Goal: Transaction & Acquisition: Purchase product/service

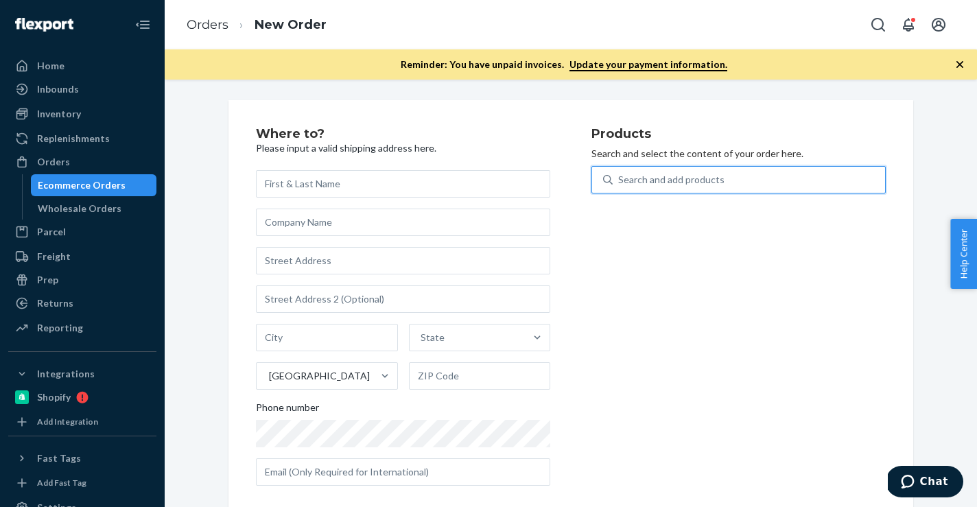
paste input "B15213-03"
type input "B15213-03"
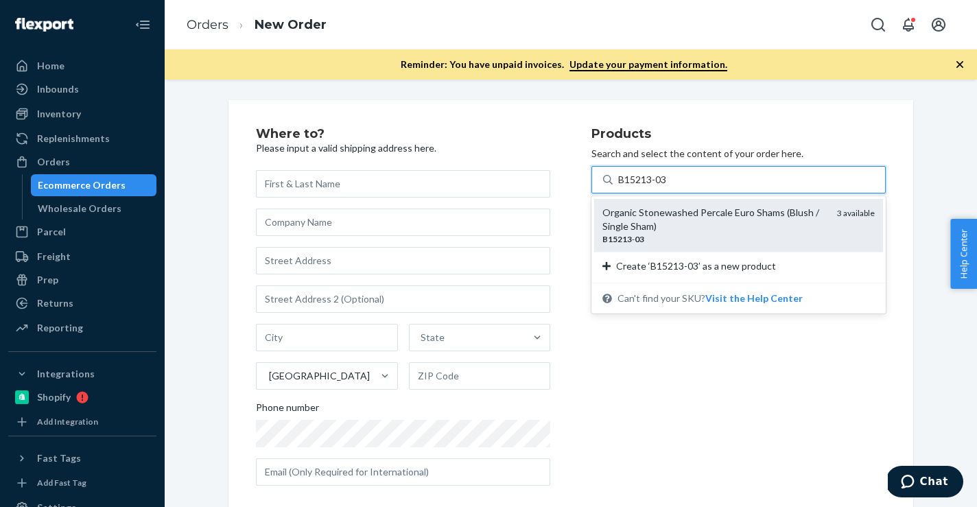
click at [634, 226] on div "Organic Stonewashed Percale Euro Shams (Blush / Single Sham)" at bounding box center [715, 219] width 224 height 27
click at [634, 187] on input "B15213-03" at bounding box center [643, 180] width 50 height 14
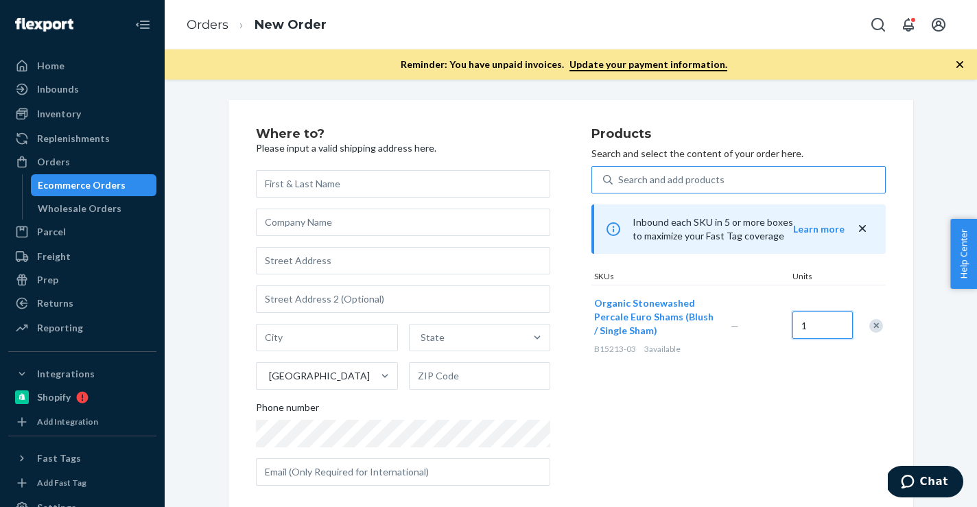
click at [811, 328] on input "1" at bounding box center [823, 325] width 60 height 27
type input "2"
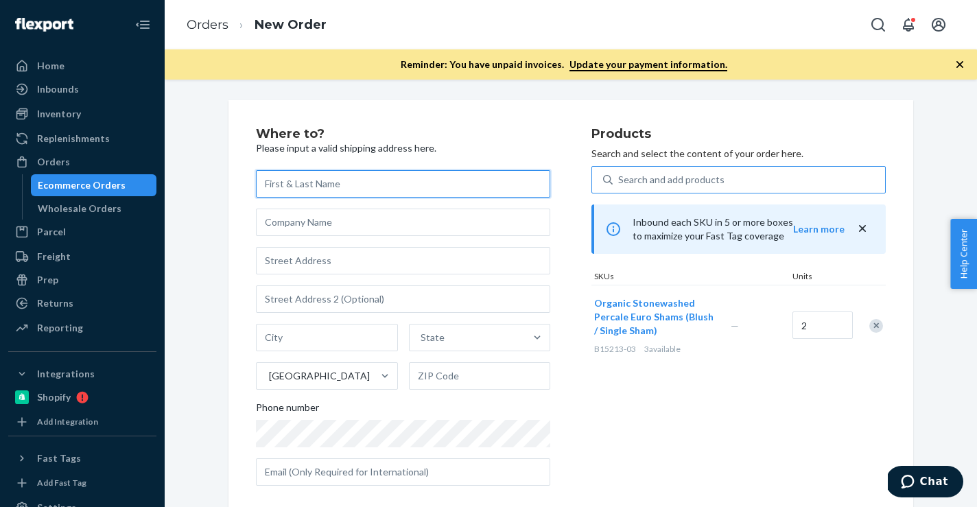
click at [397, 186] on input "text" at bounding box center [403, 183] width 294 height 27
paste input "Erin Garvey"
type input "Erin Garvey"
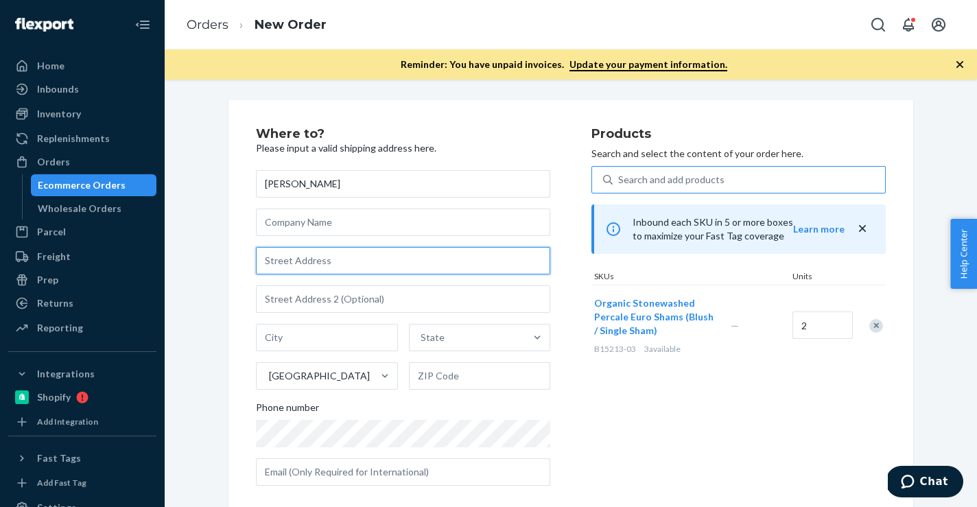
click at [412, 253] on input "text" at bounding box center [403, 260] width 294 height 27
paste input "4 Fallen Leaf Ave"
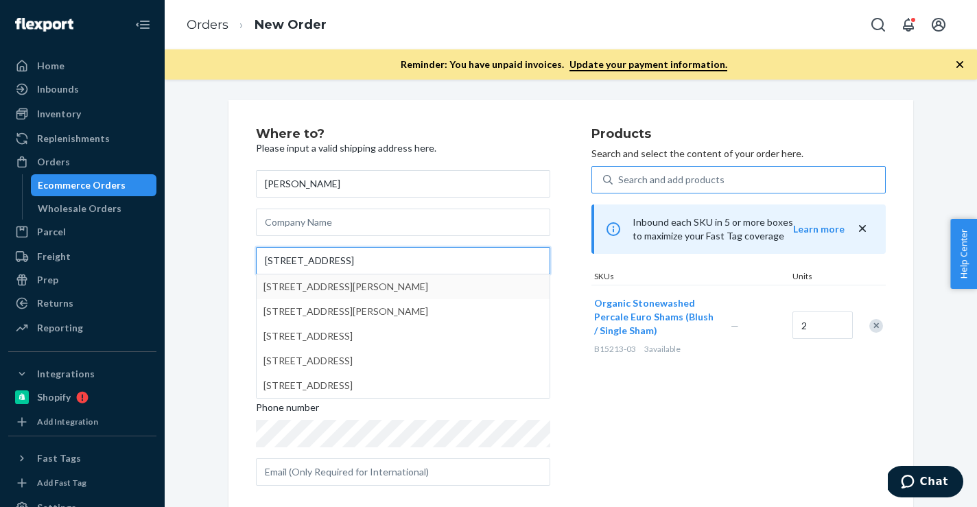
type input "4 Fallen Leaf Ave"
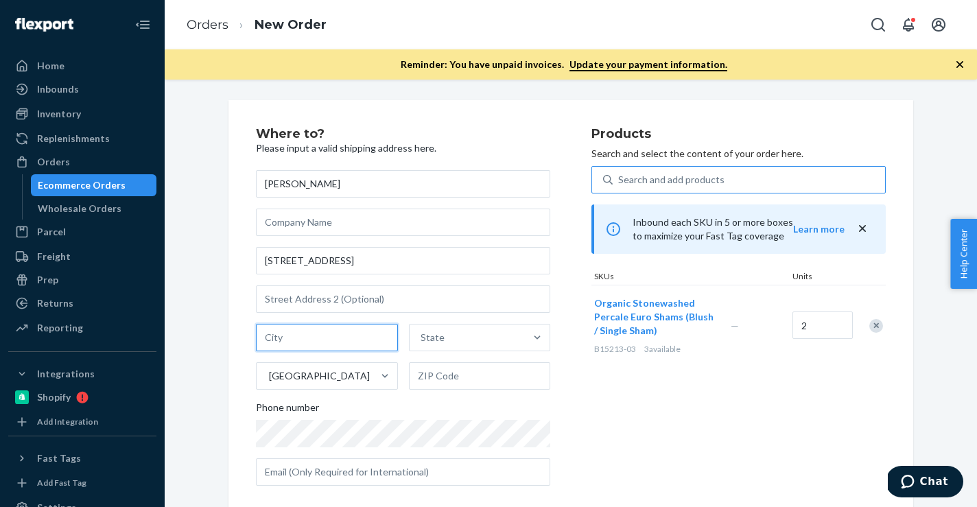
click at [361, 349] on input "text" at bounding box center [327, 337] width 142 height 27
paste input "San Anselmo CA 94960"
click at [349, 341] on input "San Anselmo CA 94960" at bounding box center [327, 337] width 142 height 27
type input "San Anselmo CA"
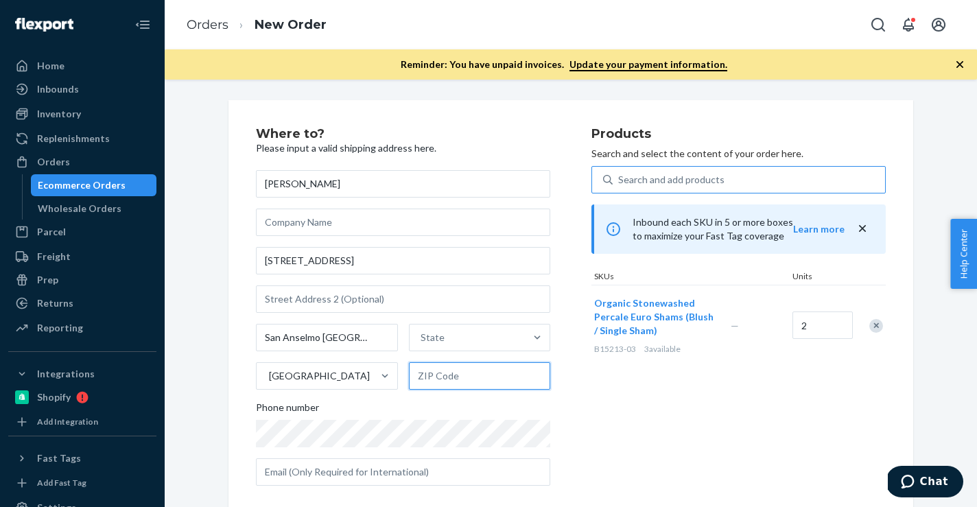
click at [522, 371] on input "text" at bounding box center [480, 375] width 142 height 27
paste input "94960"
type input "94960"
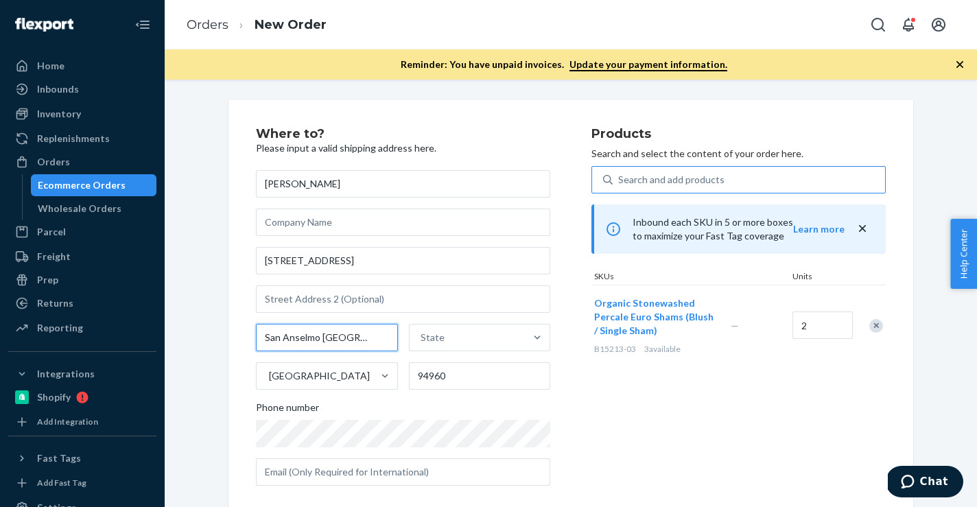
click at [329, 340] on input "San Anselmo CA" at bounding box center [327, 337] width 142 height 27
type input "San Anselmo"
paste input "CA"
type input "CA"
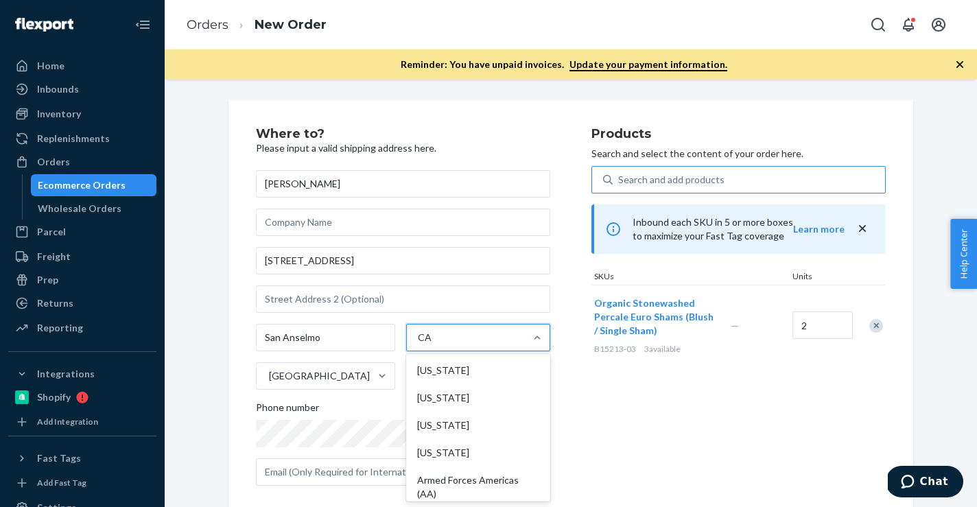
click at [421, 347] on div "CA CA" at bounding box center [466, 337] width 118 height 27
click at [421, 345] on input "CA" at bounding box center [425, 338] width 14 height 14
click at [442, 384] on div "[US_STATE]" at bounding box center [478, 397] width 139 height 27
click at [432, 345] on input "CA" at bounding box center [425, 338] width 14 height 14
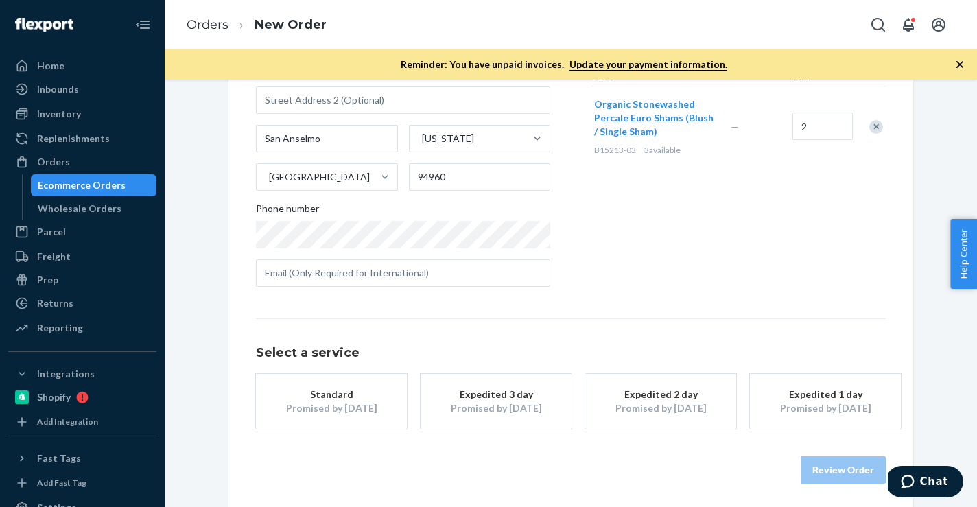
click at [356, 402] on div "Promised by [DATE]" at bounding box center [332, 408] width 110 height 14
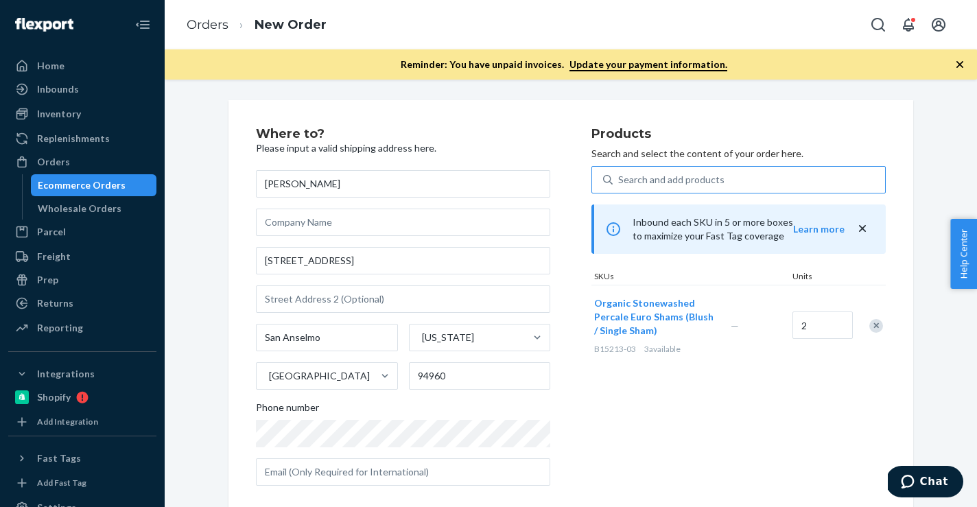
scroll to position [106, 0]
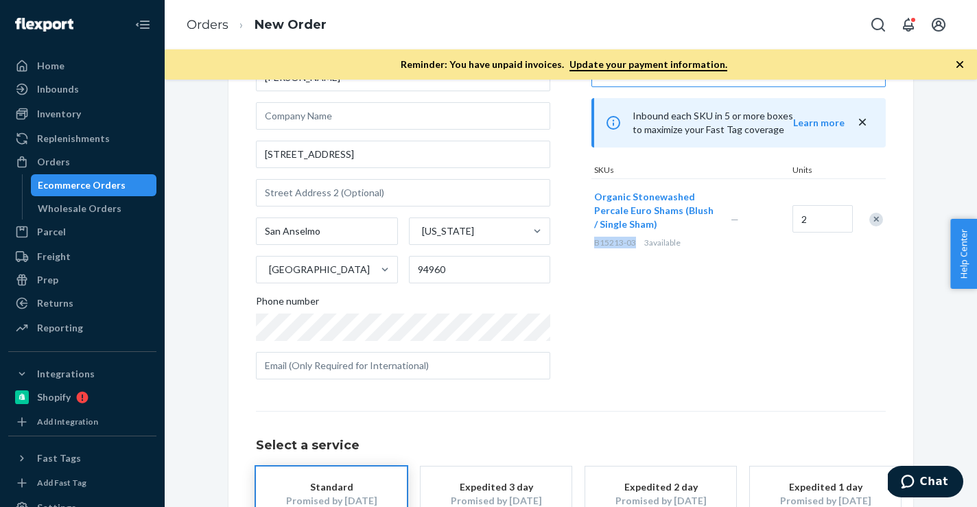
drag, startPoint x: 637, startPoint y: 241, endPoint x: 594, endPoint y: 244, distance: 42.6
click at [594, 244] on div "B15213-03 3 available" at bounding box center [659, 243] width 131 height 12
copy span "B15213-03"
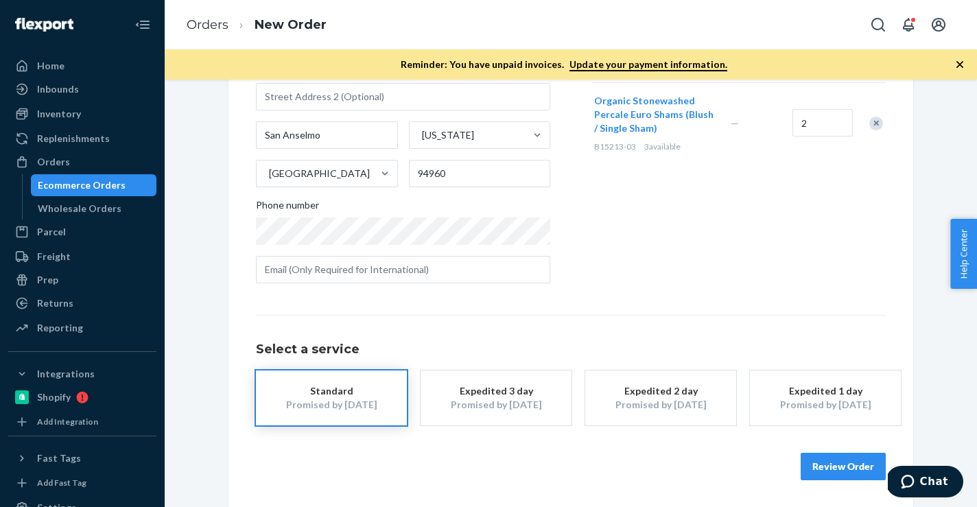
click at [813, 471] on button "Review Order" at bounding box center [843, 466] width 85 height 27
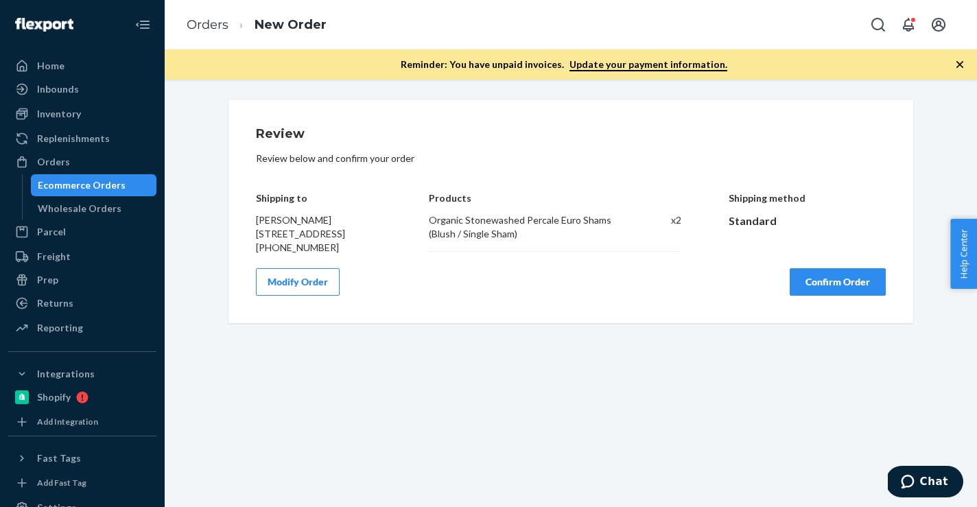
scroll to position [0, 0]
click at [826, 292] on button "Confirm Order" at bounding box center [838, 281] width 96 height 27
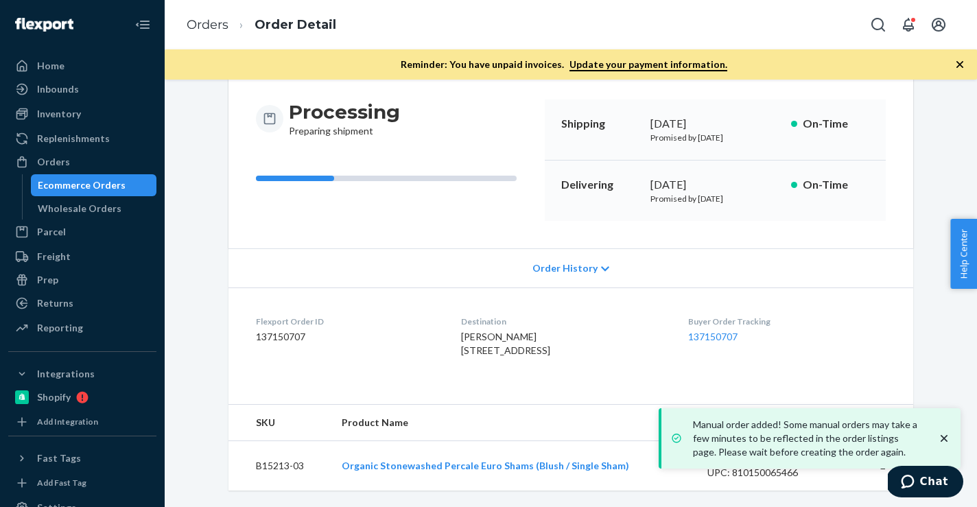
scroll to position [154, 0]
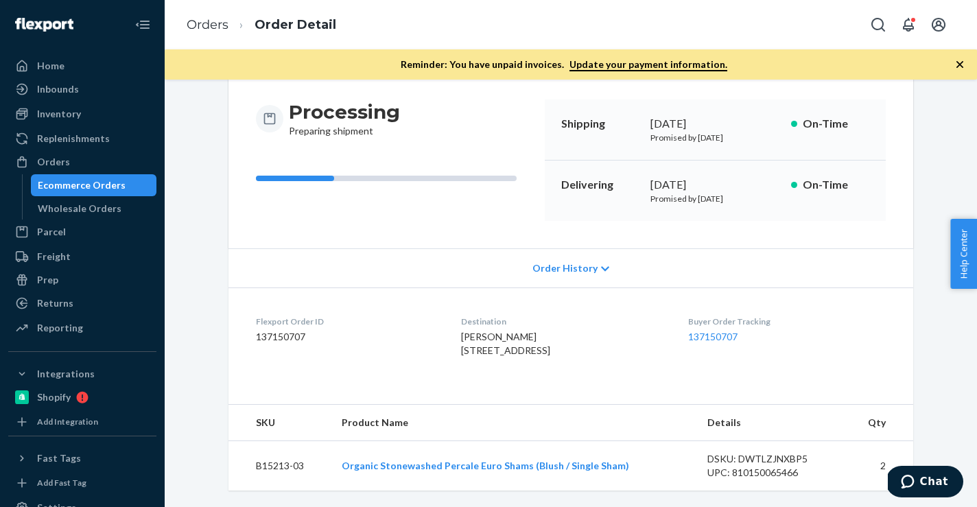
click at [295, 330] on dd "137150707" at bounding box center [347, 337] width 183 height 14
click at [213, 31] on link "Orders" at bounding box center [208, 24] width 42 height 15
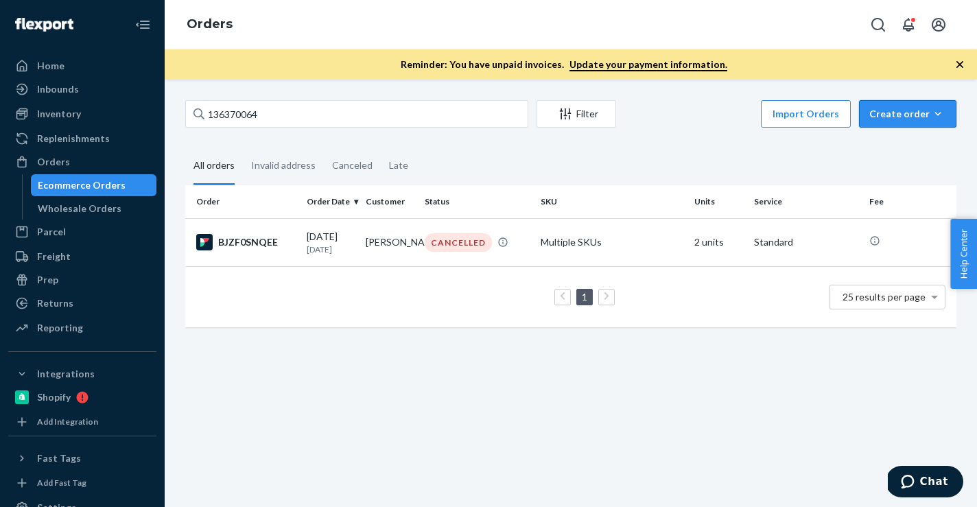
click at [932, 114] on icon "button" at bounding box center [938, 114] width 14 height 14
click at [916, 142] on span "Ecommerce order" at bounding box center [916, 147] width 85 height 10
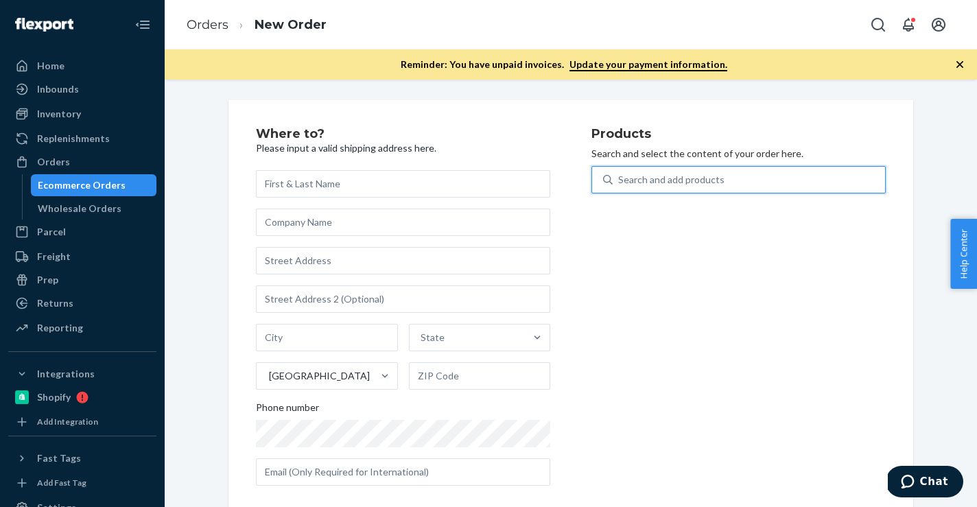
click at [765, 182] on div "Search and add products" at bounding box center [749, 179] width 272 height 25
click at [620, 182] on input "0 results available. Use Up and Down to choose options, press Enter to select t…" at bounding box center [618, 180] width 1 height 14
paste input "B86010-07"
type input "B86010-07"
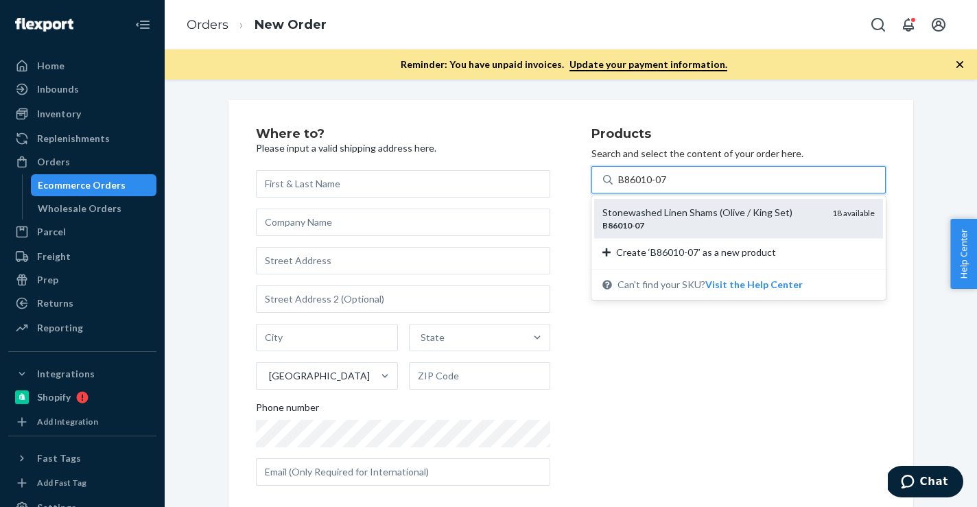
click at [719, 209] on div "Stonewashed Linen Shams (Olive / King Set)" at bounding box center [712, 213] width 219 height 14
click at [668, 187] on input "B86010-07" at bounding box center [643, 180] width 50 height 14
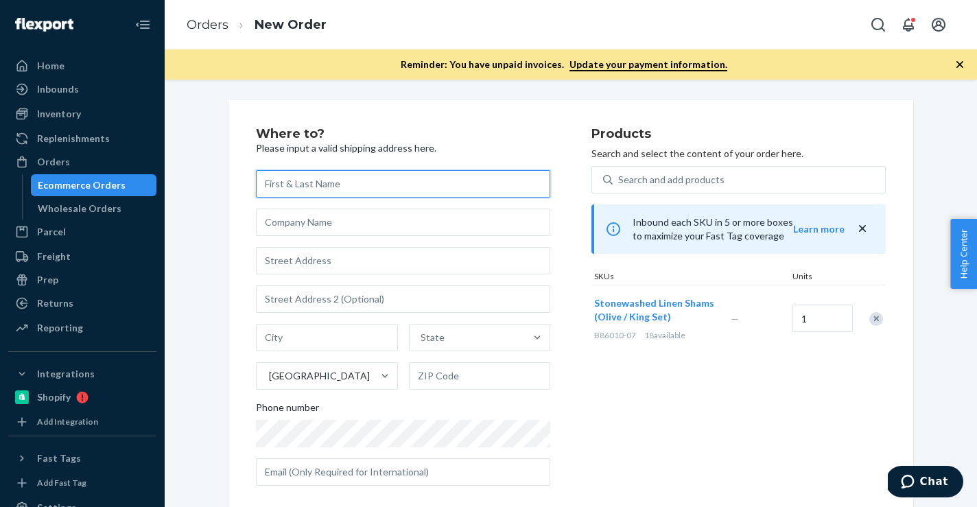
click at [407, 178] on input "text" at bounding box center [403, 183] width 294 height 27
paste input "Lauren Berrios"
type input "Lauren Berrios"
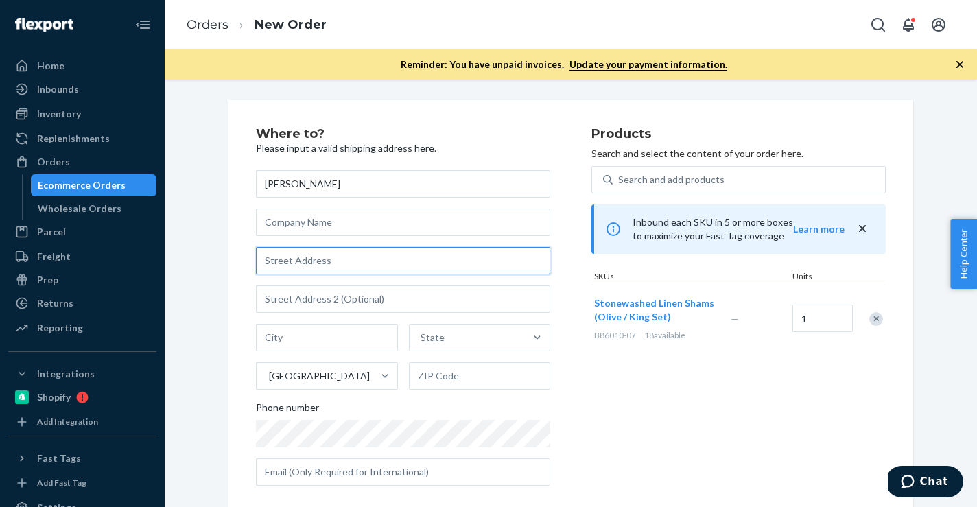
click at [421, 259] on input "text" at bounding box center [403, 260] width 294 height 27
paste input "501 Forest Avenue Apt 310"
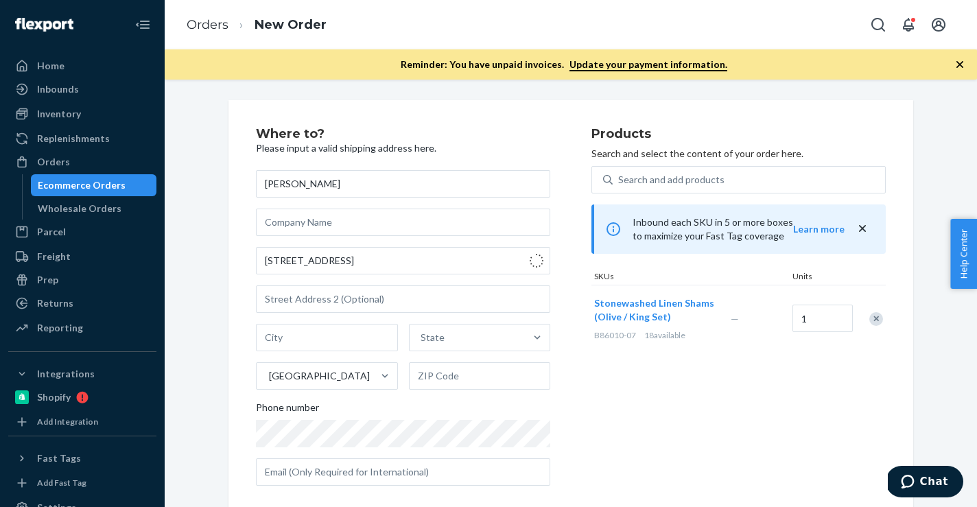
type input "501 Forest Ave"
type input "310"
type input "Palo Alto"
type input "94301"
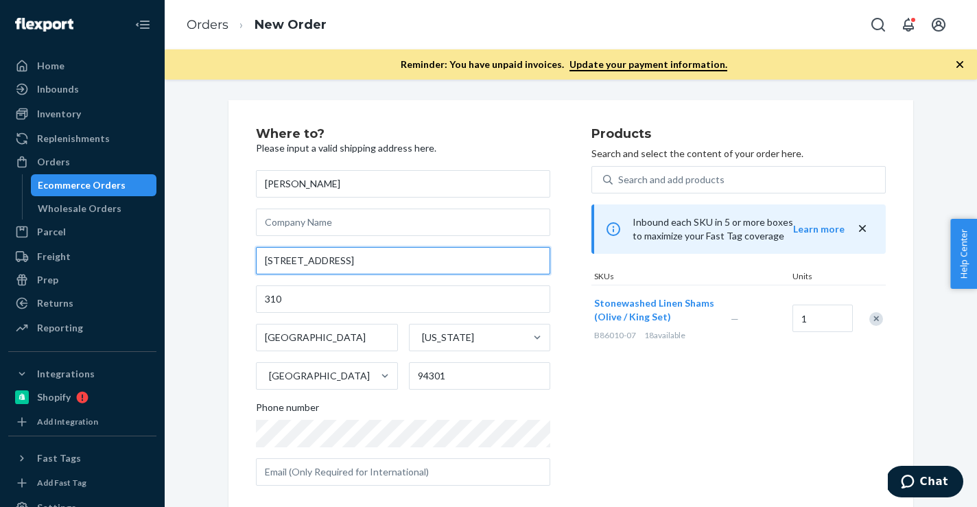
drag, startPoint x: 348, startPoint y: 264, endPoint x: 168, endPoint y: 264, distance: 179.8
click at [168, 264] on div "Where to? Please input a valid shipping address here. Lauren Berrios 501 Forest…" at bounding box center [571, 294] width 813 height 428
paste input "nue Apt 310"
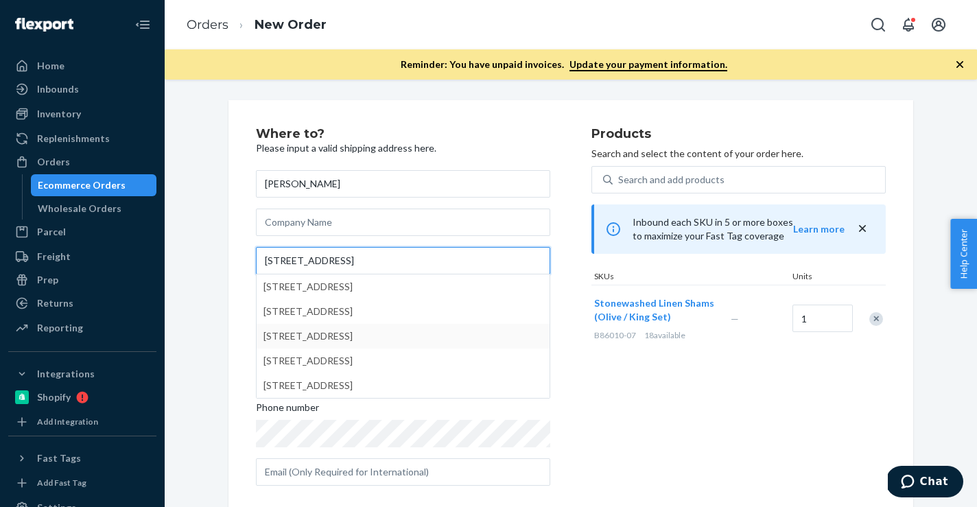
type input "501 Forest Avenue Apt 310"
click at [250, 329] on div "Where to? Please input a valid shipping address here. Lauren Berrios 501 Forest…" at bounding box center [571, 405] width 685 height 610
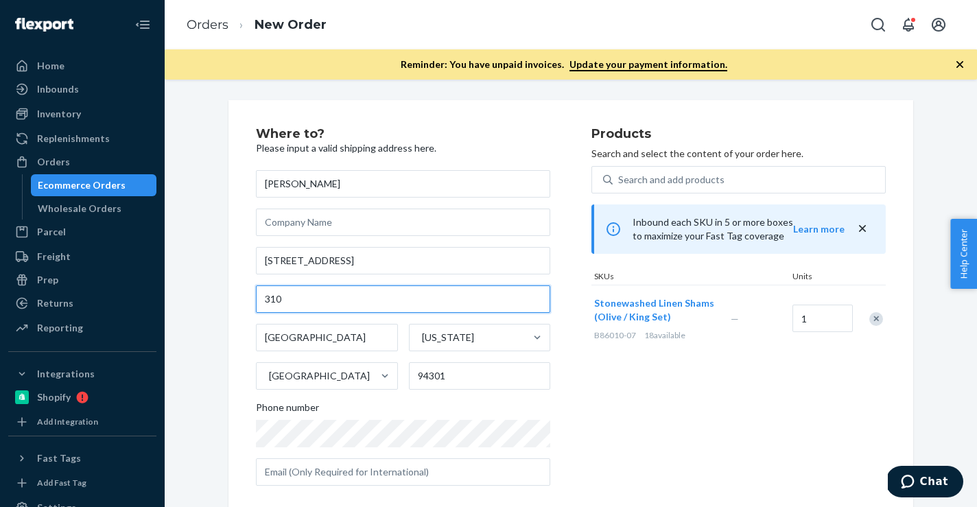
click at [279, 305] on input "310" at bounding box center [403, 299] width 294 height 27
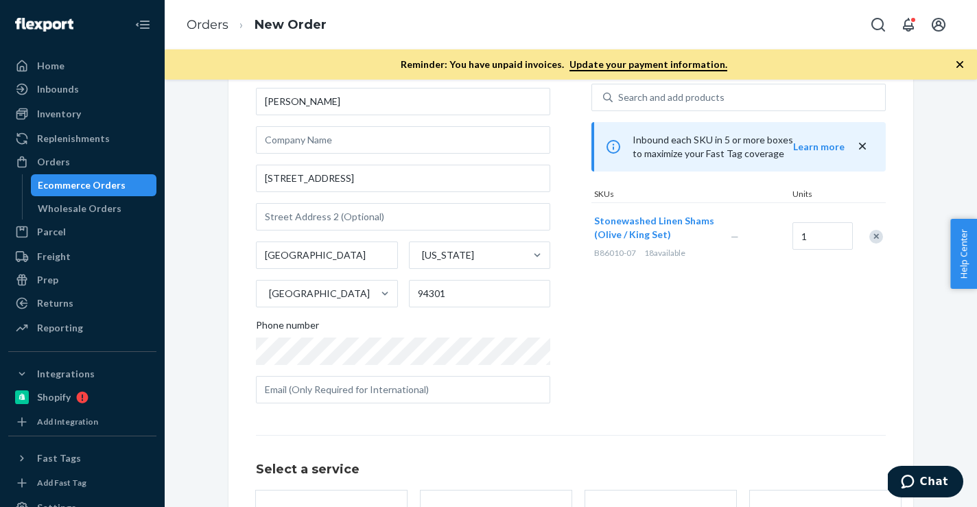
scroll to position [202, 0]
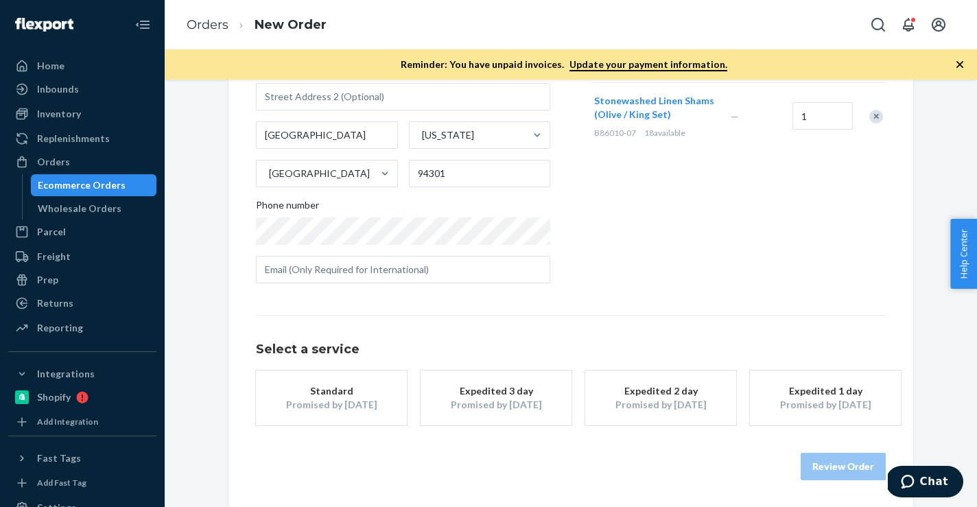
click at [342, 376] on button "Standard Promised by [DATE]" at bounding box center [331, 398] width 151 height 55
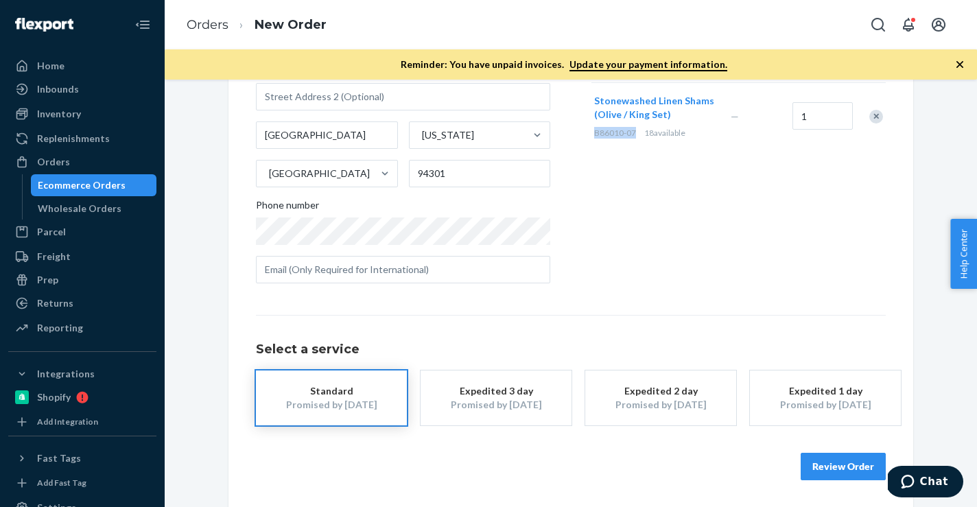
drag, startPoint x: 592, startPoint y: 135, endPoint x: 637, endPoint y: 135, distance: 44.6
click at [638, 135] on div "Stonewashed Linen Shams (Olive / King Set) B86010-07 18 available" at bounding box center [660, 116] width 137 height 67
copy span "B86010-07"
click at [854, 469] on button "Review Order" at bounding box center [843, 466] width 85 height 27
click at [854, 469] on div "Where to? Please input a valid shipping address here. Lauren Berrios 501 Forest…" at bounding box center [571, 294] width 813 height 428
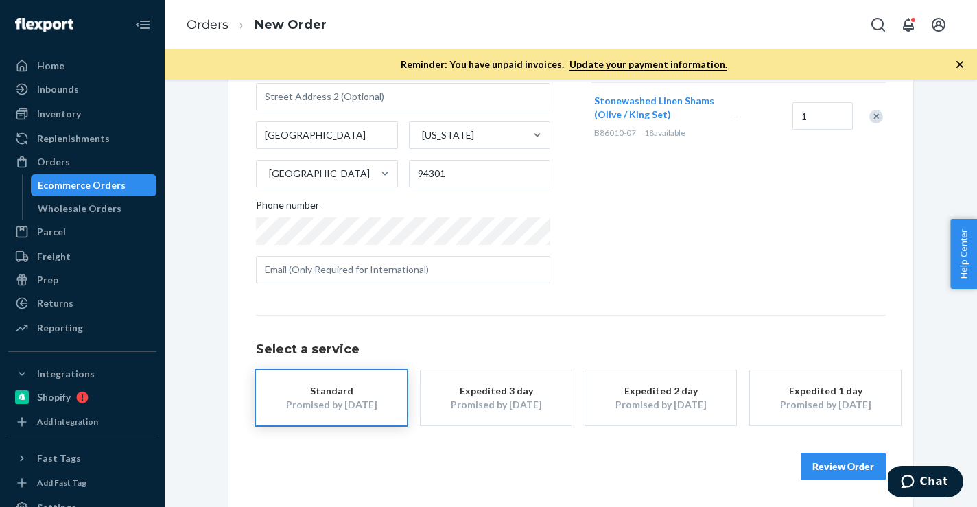
scroll to position [0, 0]
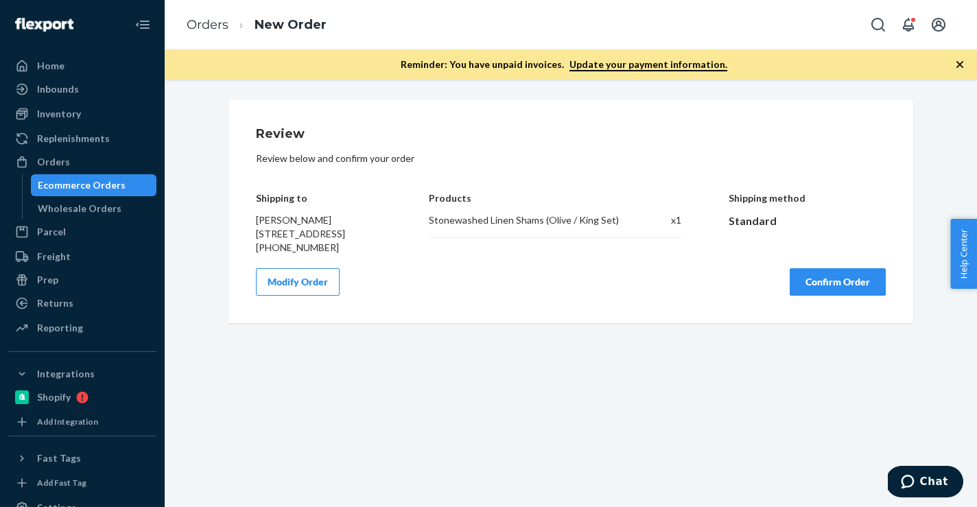
click at [842, 296] on button "Confirm Order" at bounding box center [838, 281] width 96 height 27
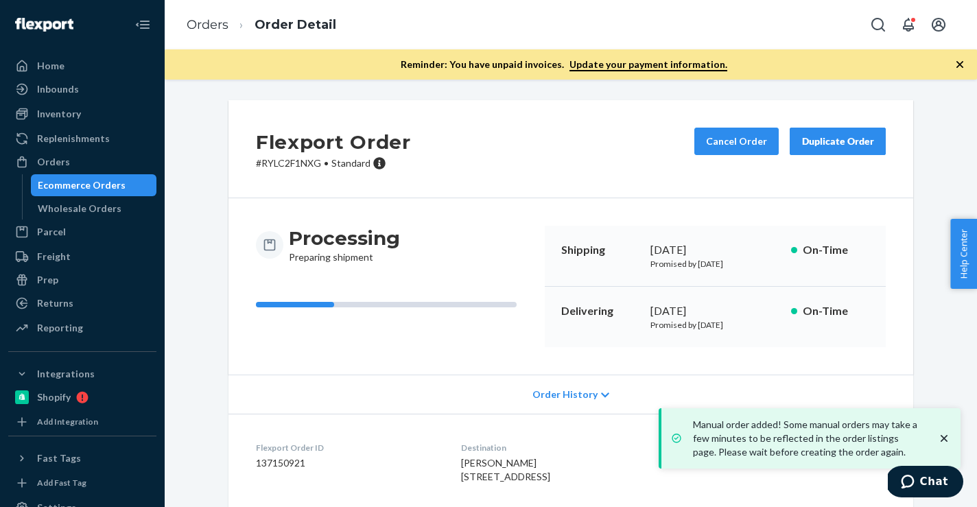
scroll to position [154, 0]
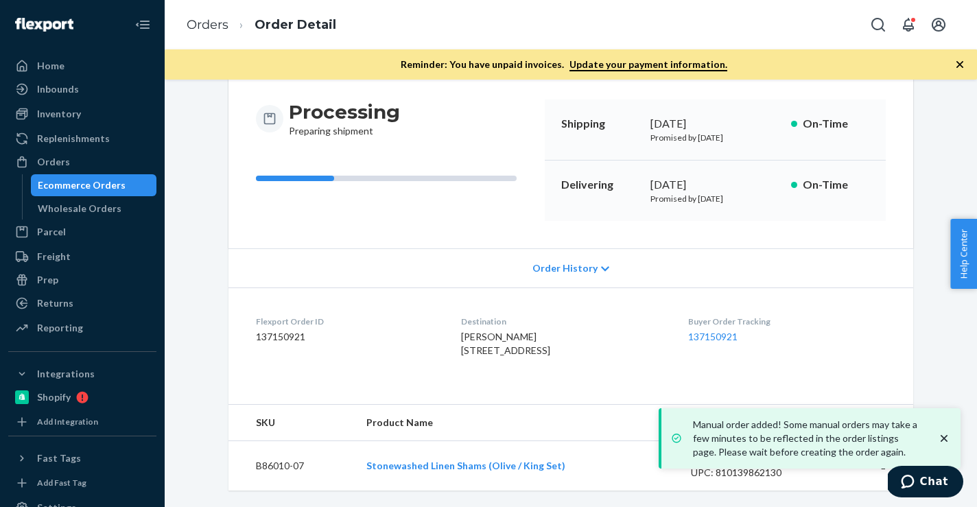
click at [285, 330] on dd "137150921" at bounding box center [347, 337] width 183 height 14
copy dd "137150921"
click at [199, 25] on link "Orders" at bounding box center [208, 24] width 42 height 15
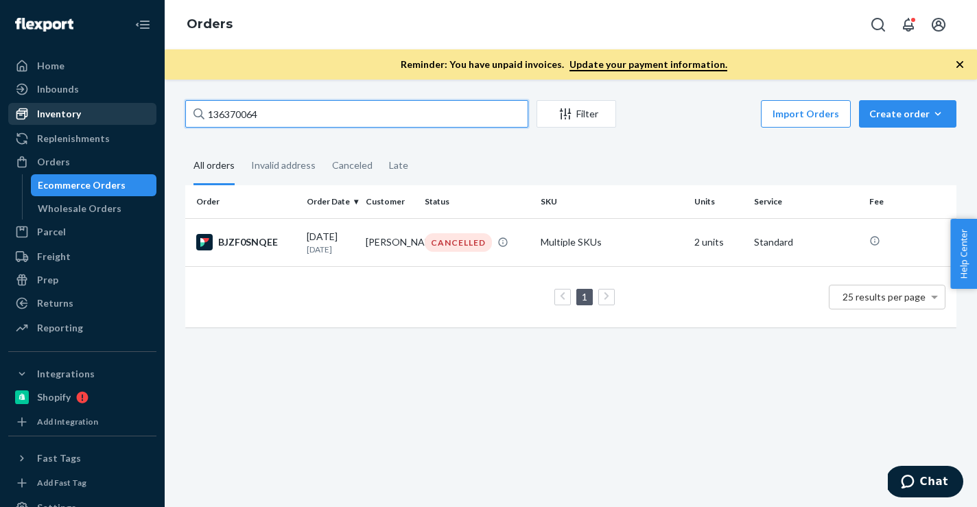
drag, startPoint x: 329, startPoint y: 113, endPoint x: 96, endPoint y: 113, distance: 232.7
click at [96, 113] on div "Home Inbounds Shipping Plans Problems Inventory Products Branded Packaging Repl…" at bounding box center [488, 253] width 977 height 507
paste input "137002696"
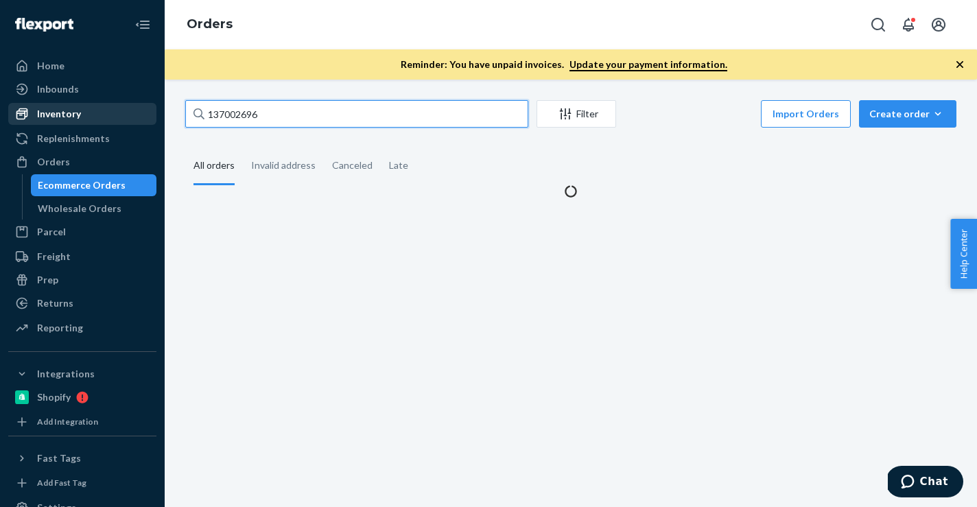
type input "137002696"
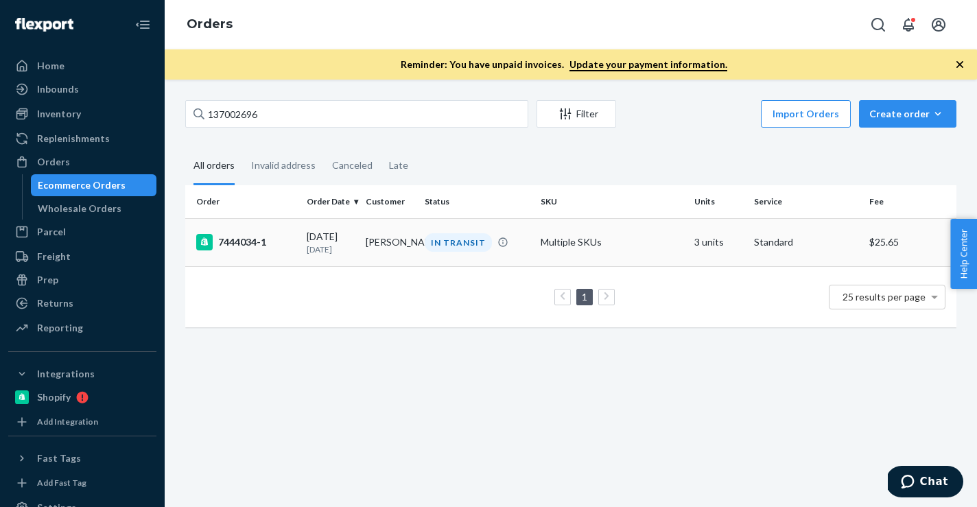
click at [364, 256] on td "melissa roldan" at bounding box center [389, 242] width 59 height 48
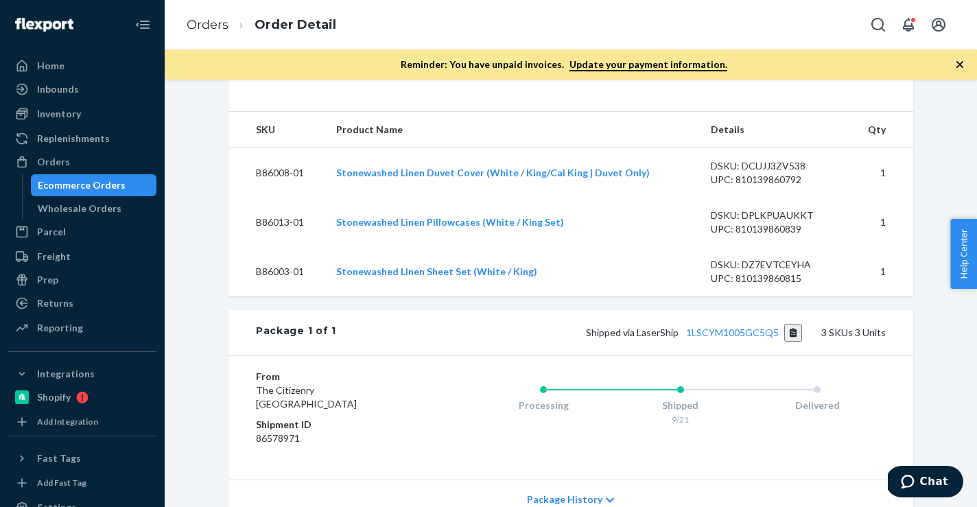
scroll to position [672, 0]
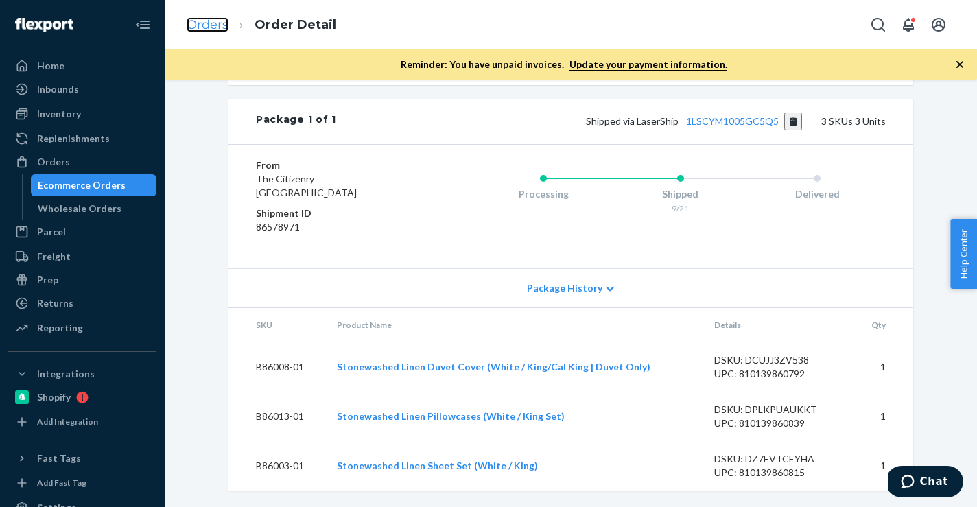
click at [209, 25] on link "Orders" at bounding box center [208, 24] width 42 height 15
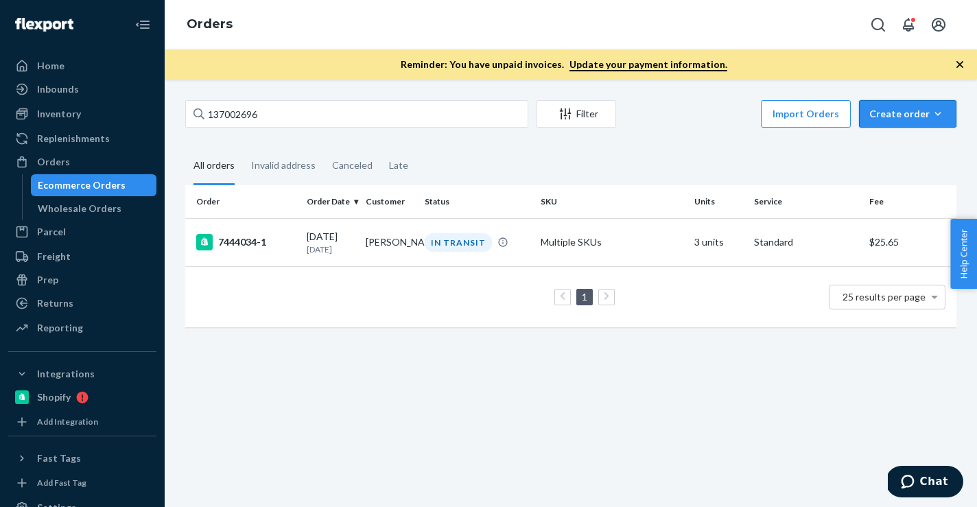
click at [946, 117] on button "Create order Ecommerce order Removal order" at bounding box center [907, 113] width 97 height 27
click at [904, 159] on button "Ecommerce order" at bounding box center [929, 147] width 132 height 30
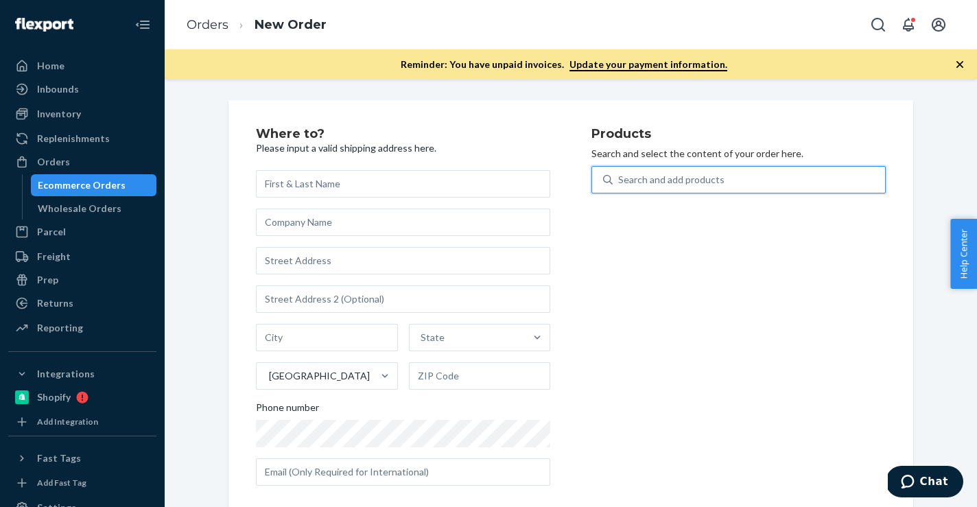
click at [642, 178] on div "Search and add products" at bounding box center [671, 180] width 106 height 14
click at [620, 178] on input "0 results available. Use Up and Down to choose options, press Enter to select t…" at bounding box center [618, 180] width 1 height 14
paste input "B86009-06"
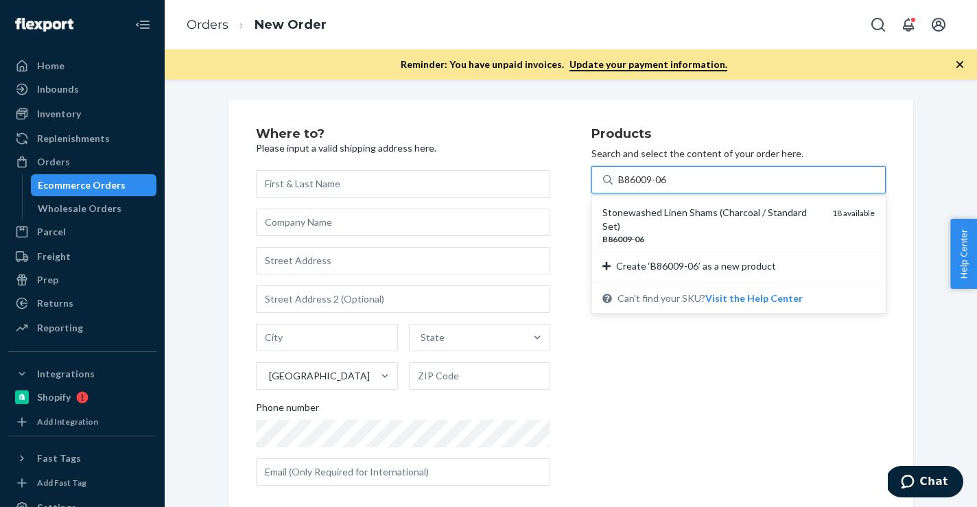
type input "B86009-06"
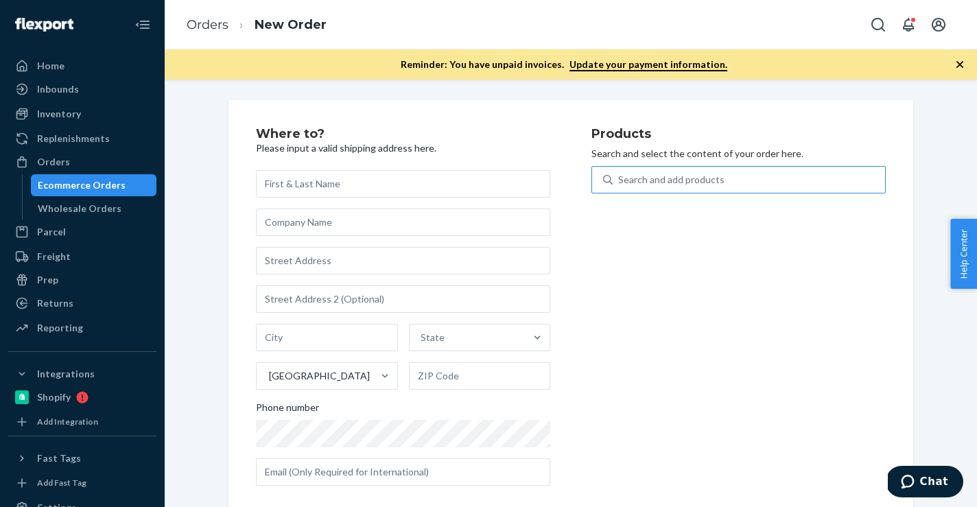
click at [679, 182] on div "Search and add products" at bounding box center [671, 180] width 106 height 14
click at [620, 182] on input "Search and add products" at bounding box center [618, 180] width 1 height 14
paste input "B86009-06"
type input "B86009-06"
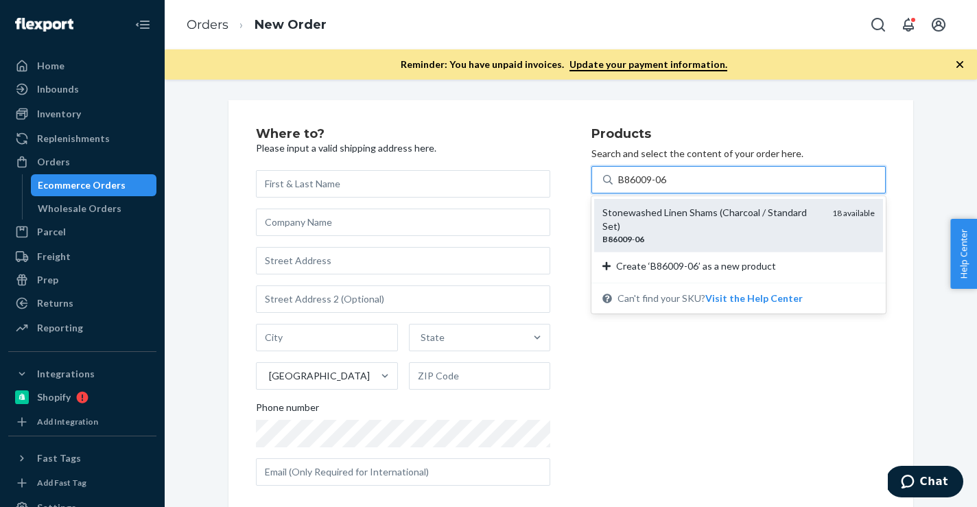
click at [664, 233] on div "B86009 - 06" at bounding box center [712, 239] width 219 height 12
click at [664, 187] on input "B86009-06" at bounding box center [643, 180] width 50 height 14
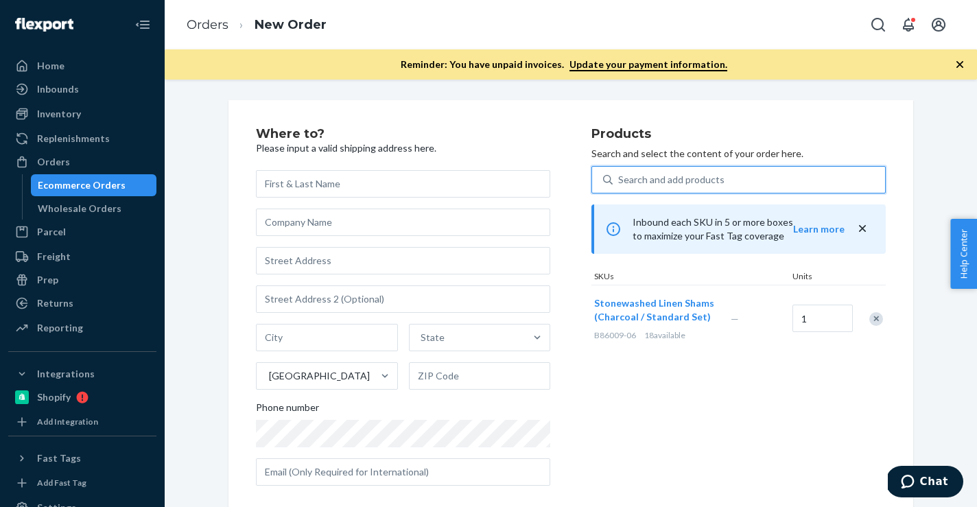
click at [690, 174] on div "Search and add products" at bounding box center [671, 180] width 106 height 14
click at [620, 174] on input "0 results available. Select is focused ,type to refine list, press Down to open…" at bounding box center [618, 180] width 1 height 14
click at [678, 179] on div "Search and add products" at bounding box center [671, 180] width 106 height 14
click at [620, 179] on input "0 results available. Use Up and Down to choose options, press Enter to select t…" at bounding box center [618, 180] width 1 height 14
click at [703, 192] on div "Search and add products" at bounding box center [739, 179] width 294 height 27
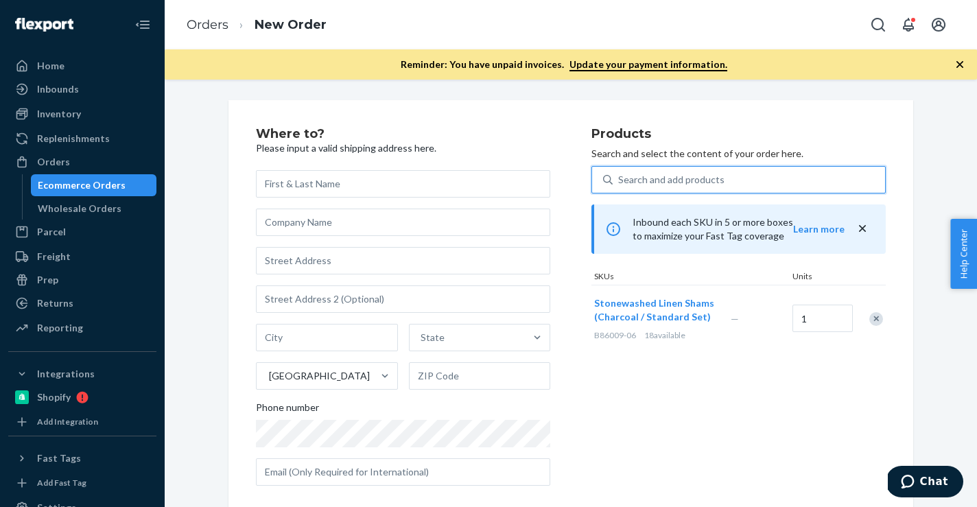
click at [620, 187] on input "0 results available. Select is focused ,type to refine list, press Down to open…" at bounding box center [618, 180] width 1 height 14
paste input "B86015-06"
type input "B86015-06"
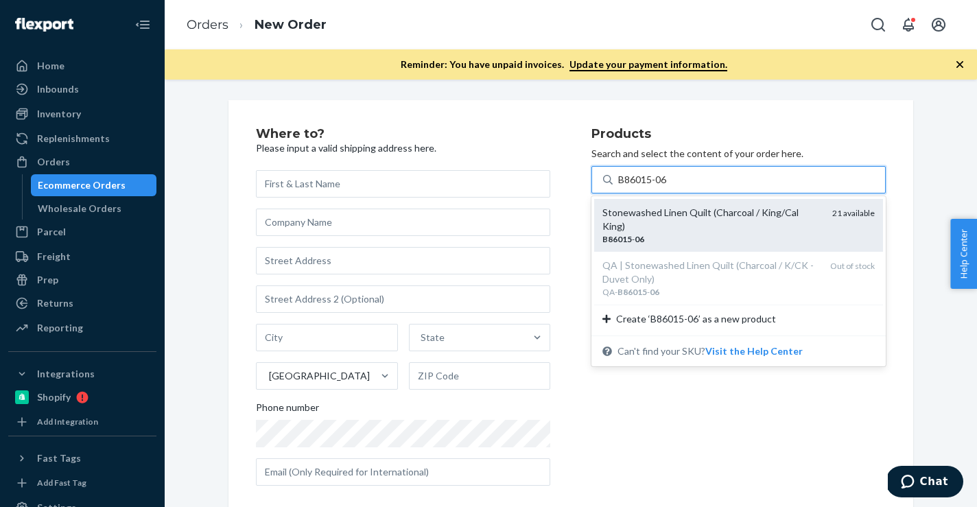
click at [657, 215] on div "Stonewashed Linen Quilt (Charcoal / King/Cal King)" at bounding box center [712, 219] width 219 height 27
click at [657, 187] on input "B86015-06" at bounding box center [643, 180] width 50 height 14
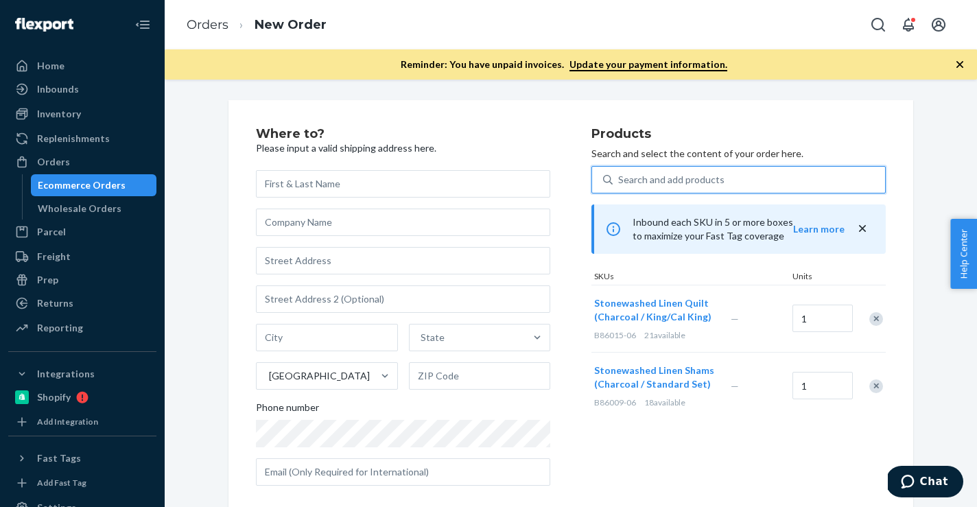
scroll to position [17, 0]
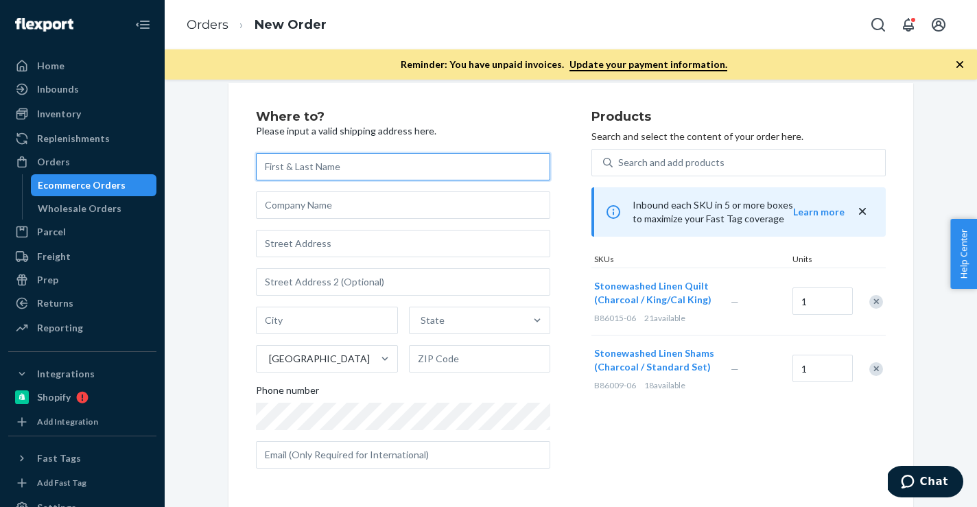
click at [366, 170] on input "text" at bounding box center [403, 166] width 294 height 27
paste input "Mikki Prescott"
type input "Mikki Prescott"
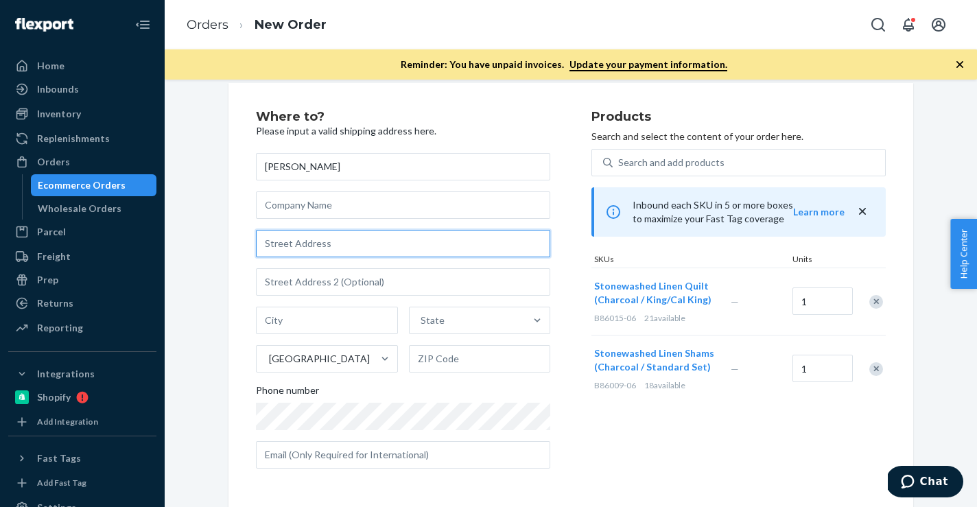
click at [397, 248] on input "text" at bounding box center [403, 243] width 294 height 27
paste input "8148 Ceberry Drive"
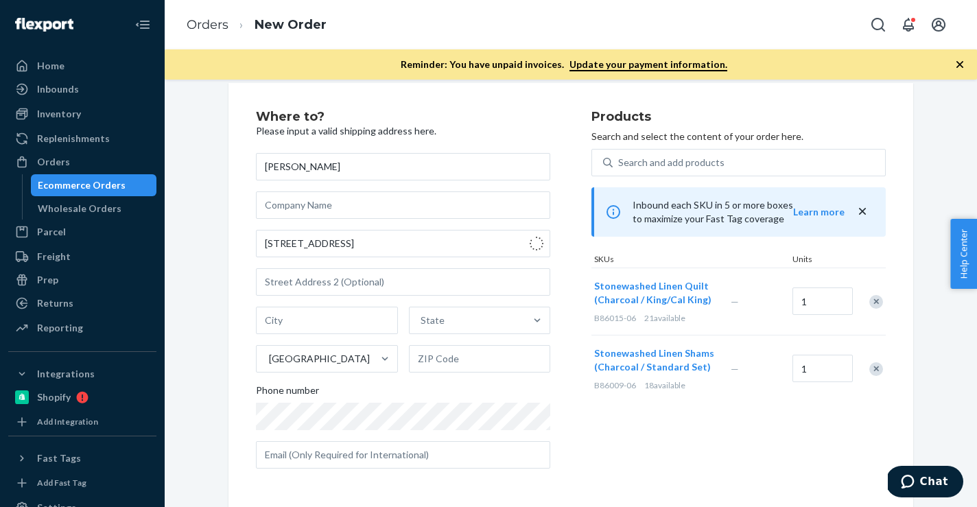
type input "8148 Ceberry Dr"
type input "Austin"
type input "78759"
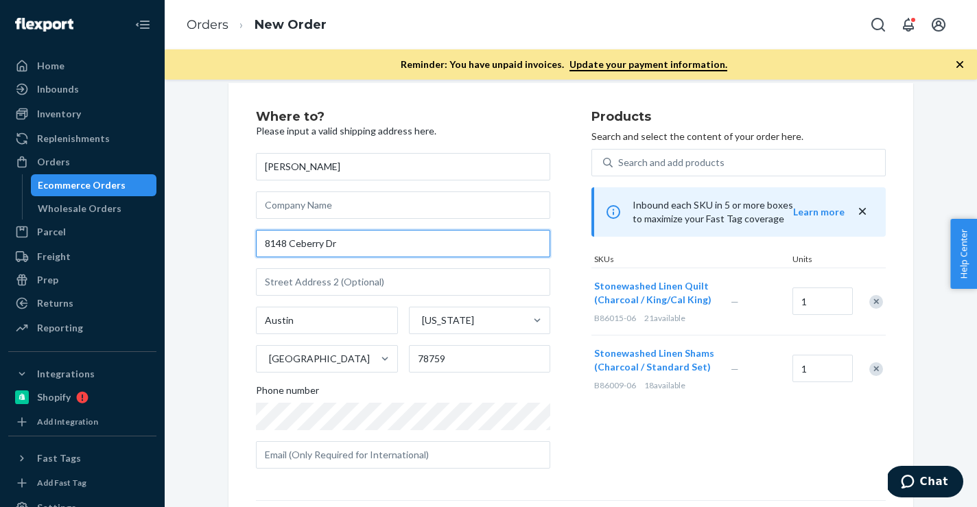
drag, startPoint x: 367, startPoint y: 239, endPoint x: 224, endPoint y: 238, distance: 142.8
click at [224, 240] on div "Where to? Please input a valid shipping address here. Mikki Prescott 8148 Ceber…" at bounding box center [571, 381] width 706 height 596
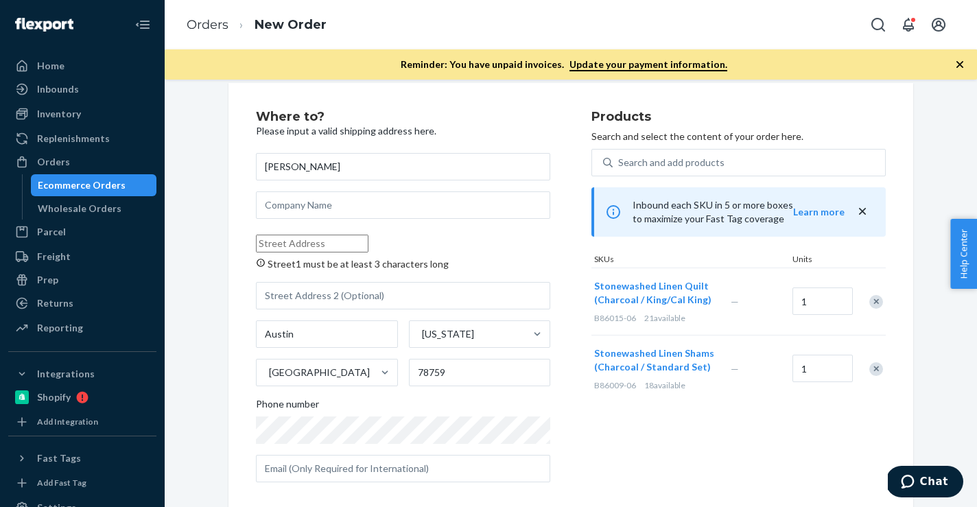
paste input "8148 Ceberry Drive"
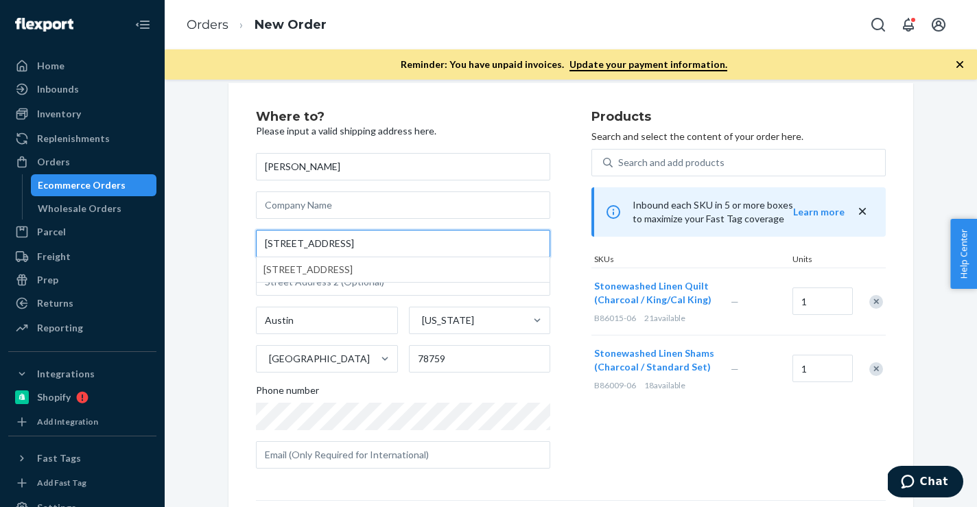
type input "8148 Ceberry Drive"
click at [584, 399] on div "Where to? Please input a valid shipping address here. Mikki Prescott 8148 Ceber…" at bounding box center [424, 294] width 336 height 369
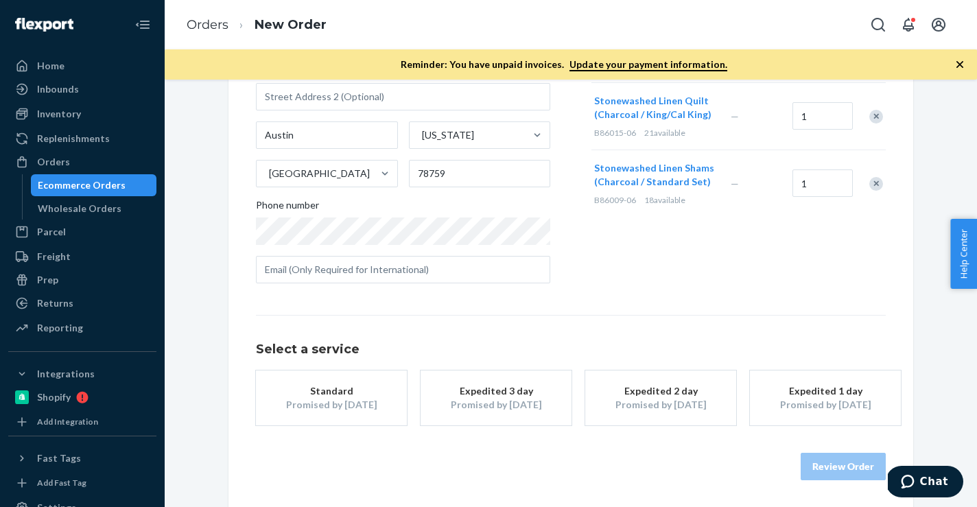
click at [329, 399] on div "Promised by [DATE]" at bounding box center [332, 405] width 110 height 14
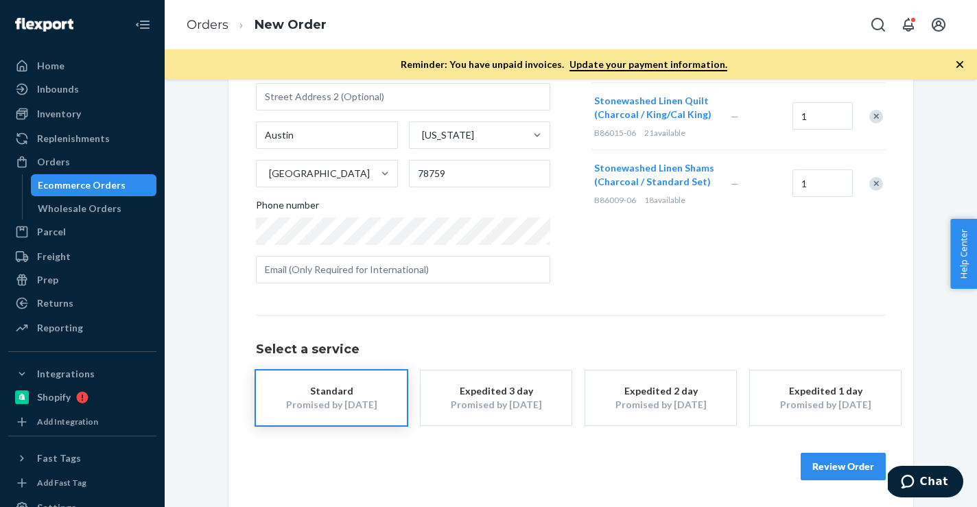
click at [838, 462] on button "Review Order" at bounding box center [843, 466] width 85 height 27
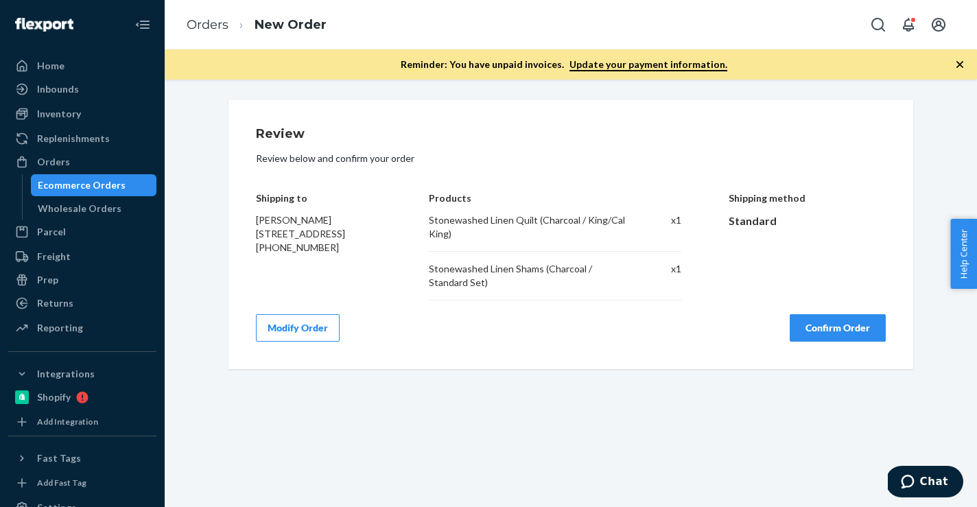
click at [804, 324] on button "Confirm Order" at bounding box center [838, 327] width 96 height 27
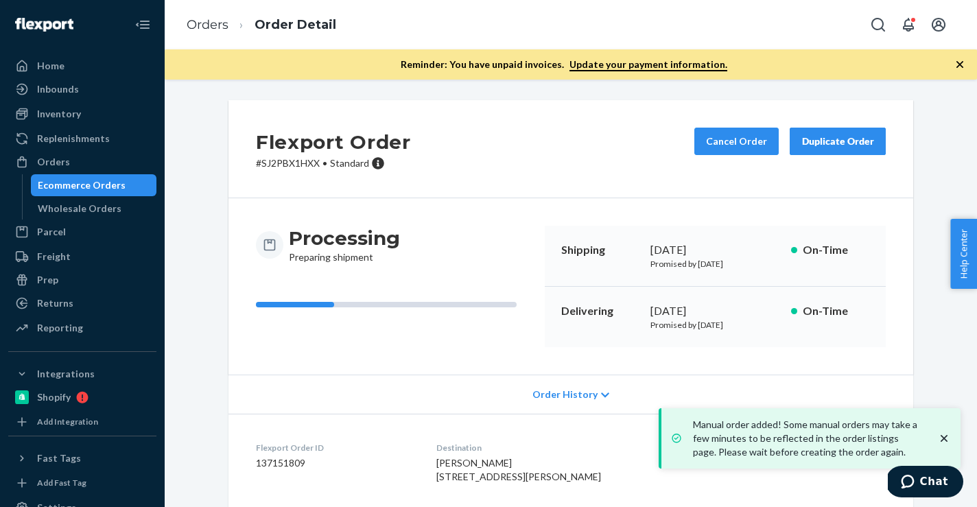
scroll to position [203, 0]
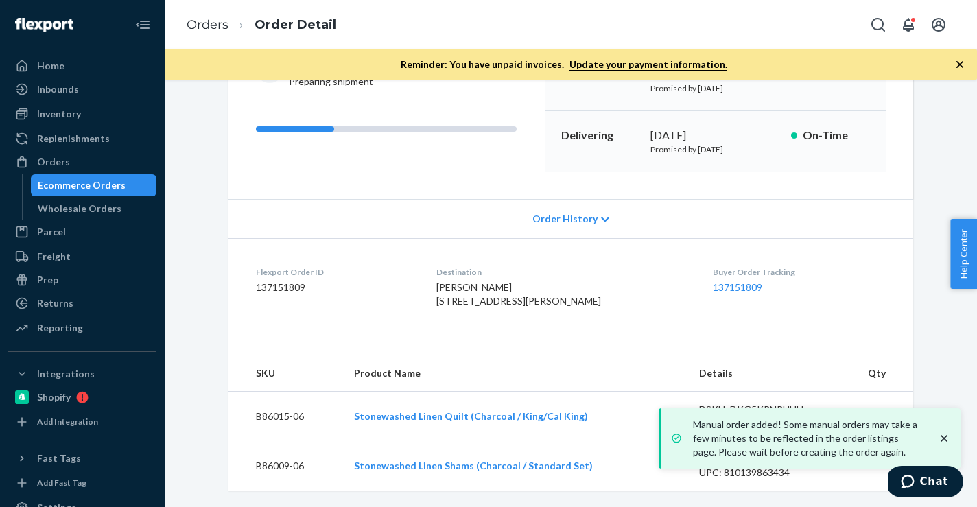
click at [280, 281] on dd "137151809" at bounding box center [335, 288] width 159 height 14
copy dd "137151809"
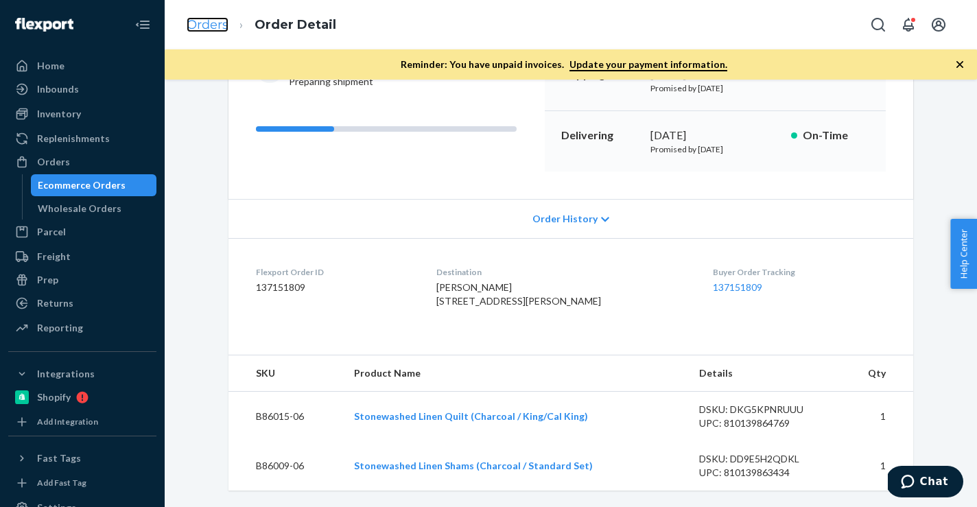
click at [205, 28] on link "Orders" at bounding box center [208, 24] width 42 height 15
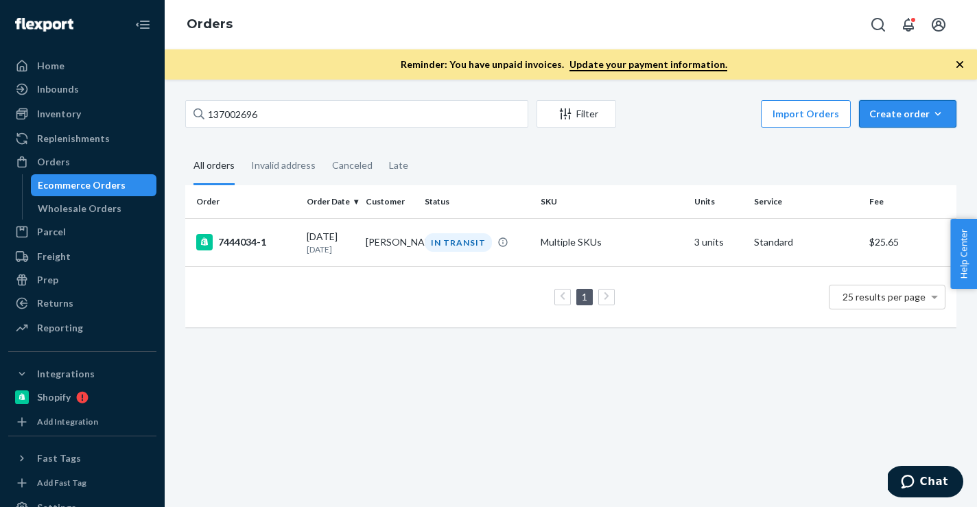
click at [941, 115] on icon "button" at bounding box center [938, 114] width 14 height 14
click at [924, 145] on span "Ecommerce order" at bounding box center [916, 147] width 85 height 10
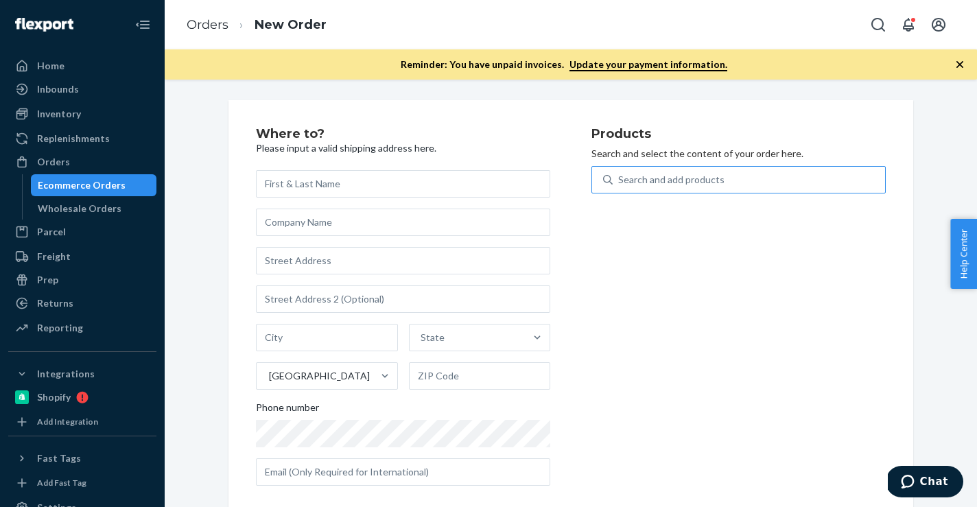
click at [647, 183] on div "Search and add products" at bounding box center [671, 180] width 106 height 14
click at [620, 183] on input "Search and add products" at bounding box center [618, 180] width 1 height 14
paste input "B86015-08"
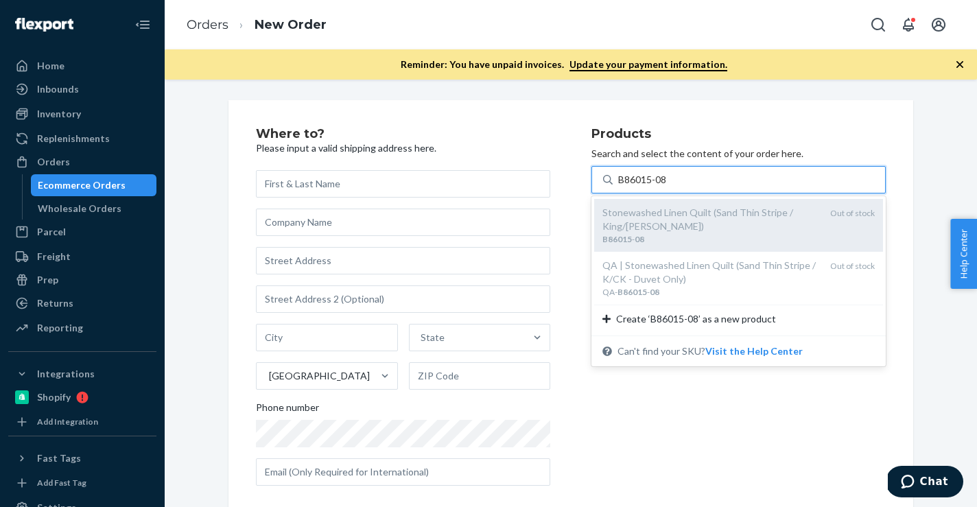
click at [651, 222] on div "Stonewashed Linen Quilt (Sand Thin Stripe / King/Cal King)" at bounding box center [711, 219] width 217 height 27
click at [651, 187] on input "B86015-08" at bounding box center [643, 180] width 50 height 14
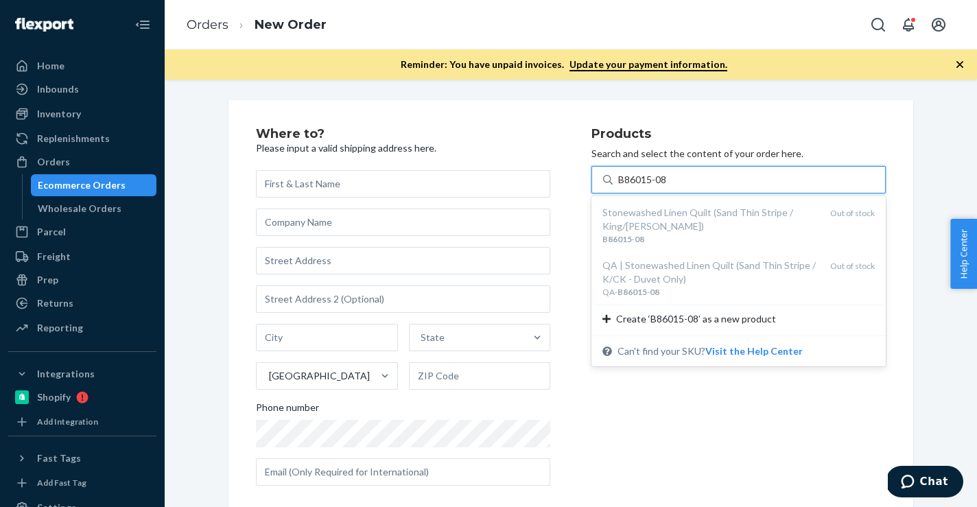
type input "B86015-08"
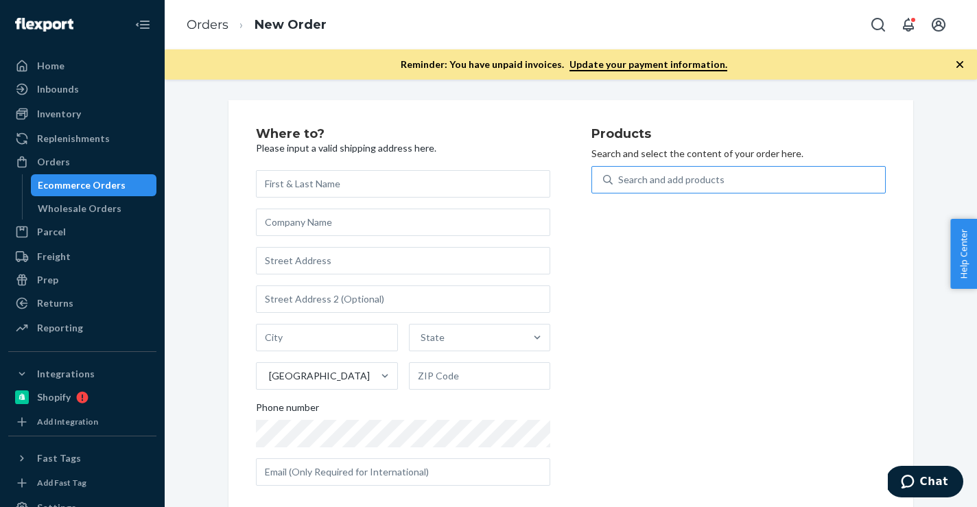
click at [665, 181] on div "Search and add products" at bounding box center [671, 180] width 106 height 14
click at [620, 181] on input "Search and add products" at bounding box center [618, 180] width 1 height 14
click at [665, 181] on div "Search and add products" at bounding box center [671, 180] width 106 height 14
click at [620, 181] on input "0 results available. Use Up and Down to choose options, press Enter to select t…" at bounding box center [618, 180] width 1 height 14
paste input "B86010-08"
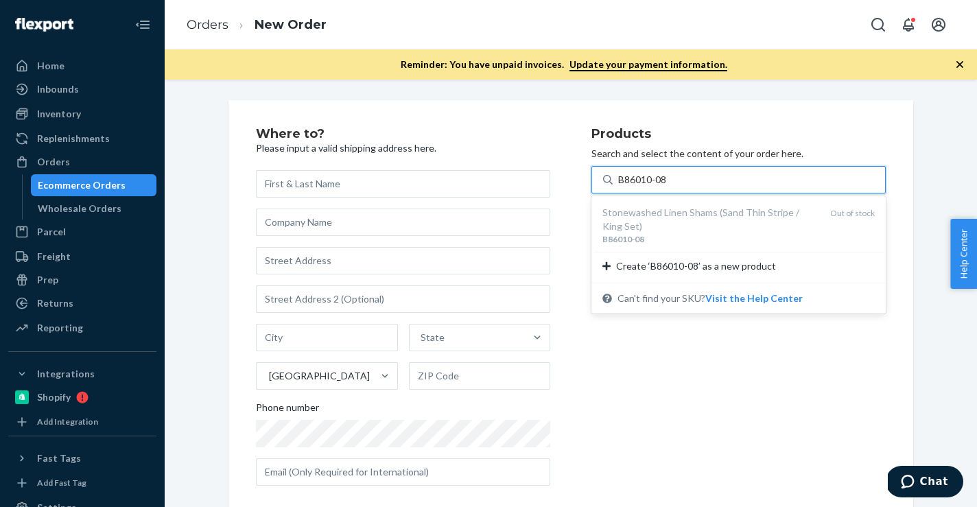
type input "B86010-08"
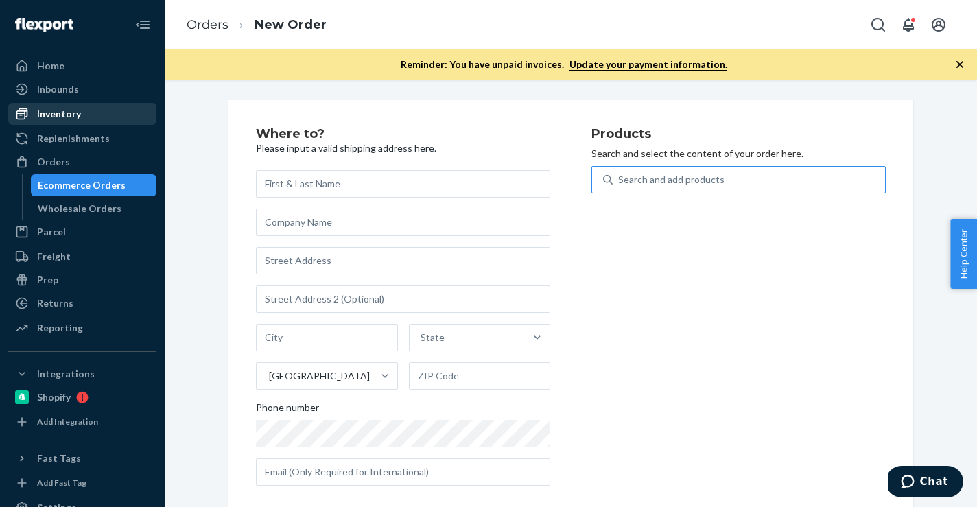
click at [84, 113] on div "Inventory" at bounding box center [82, 113] width 145 height 19
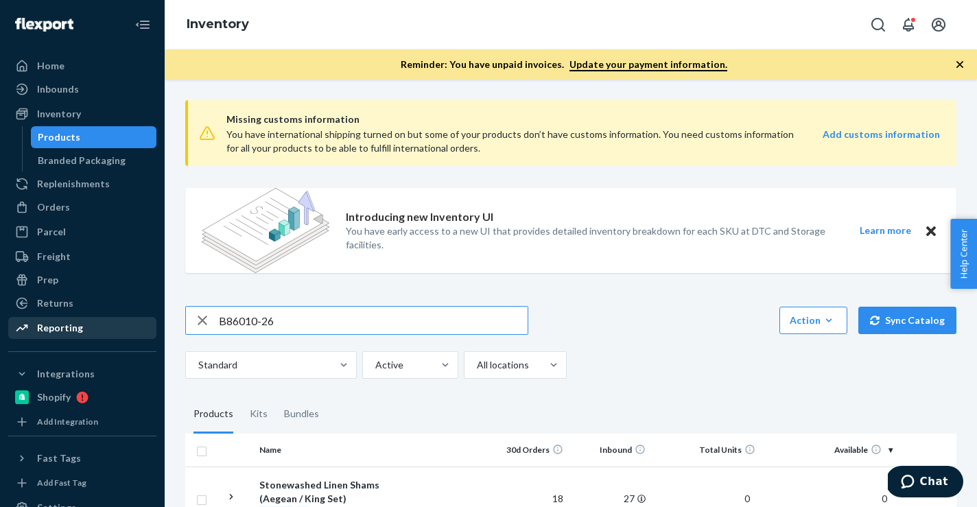
drag, startPoint x: 288, startPoint y: 327, endPoint x: 150, endPoint y: 327, distance: 137.9
click at [150, 327] on div "Home Inbounds Shipping Plans Problems Inventory Products Branded Packaging Repl…" at bounding box center [488, 253] width 977 height 507
type input "B86015-08"
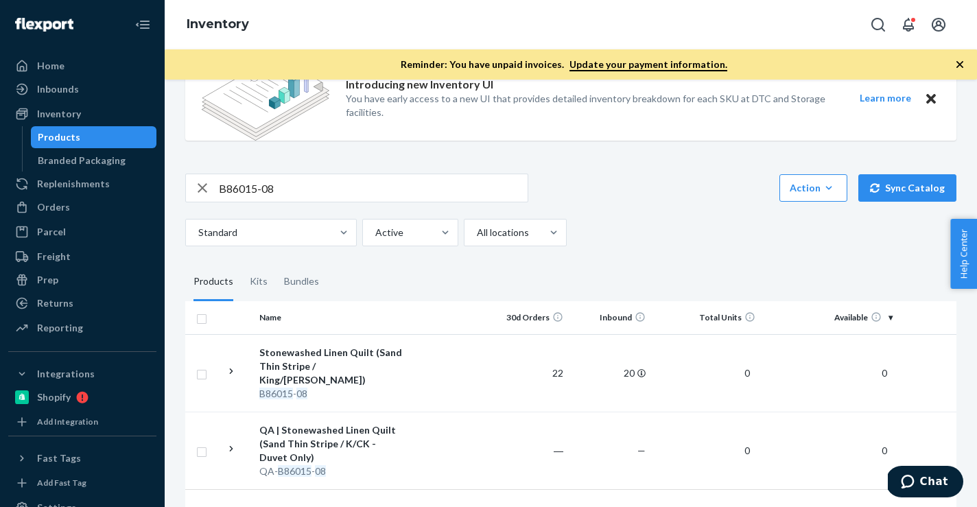
scroll to position [175, 0]
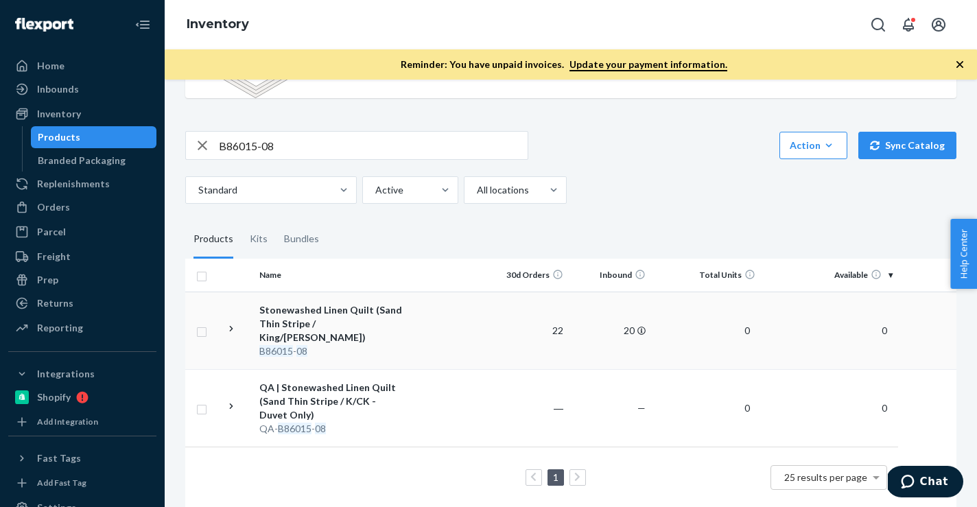
click at [364, 324] on div "Stonewashed Linen Quilt (Sand Thin Stripe / King/Cal King)" at bounding box center [330, 323] width 143 height 41
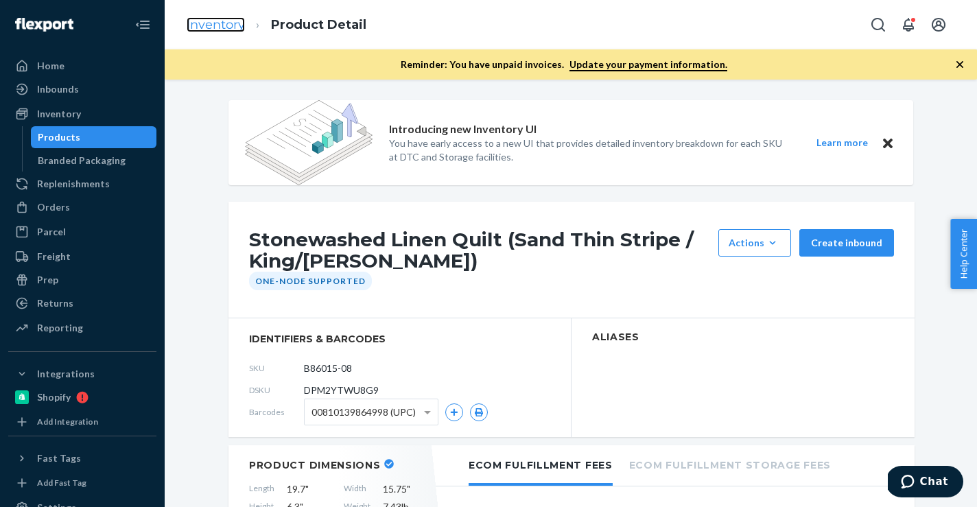
click at [212, 26] on link "Inventory" at bounding box center [216, 24] width 58 height 15
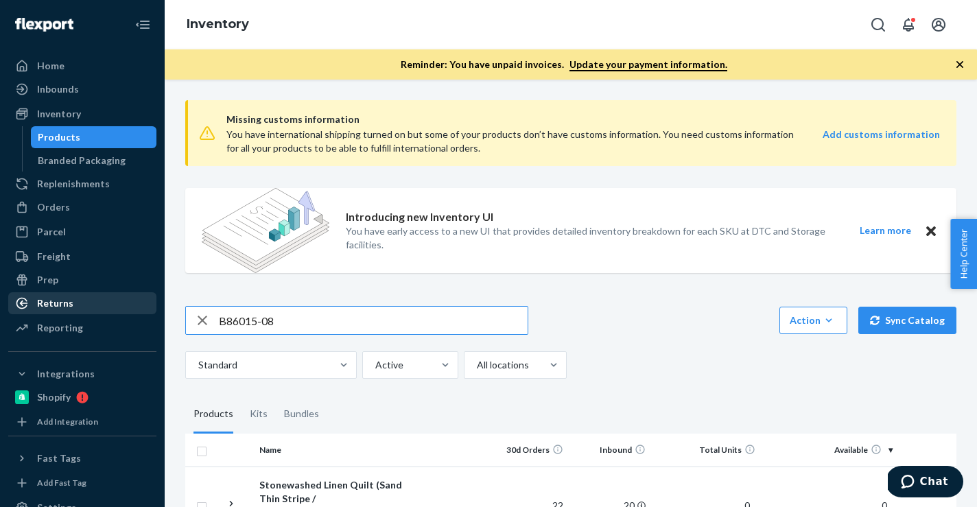
drag, startPoint x: 407, startPoint y: 321, endPoint x: 116, endPoint y: 296, distance: 292.1
click at [116, 296] on div "Home Inbounds Shipping Plans Problems Inventory Products Branded Packaging Repl…" at bounding box center [488, 253] width 977 height 507
type input "B86010-08"
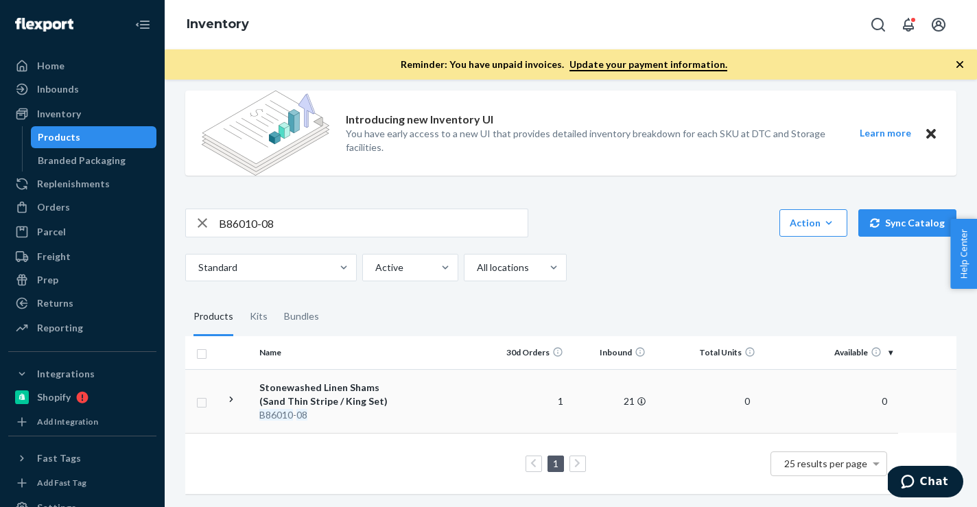
click at [395, 399] on div "Stonewashed Linen Shams (Sand Thin Stripe / King Set)" at bounding box center [330, 394] width 143 height 27
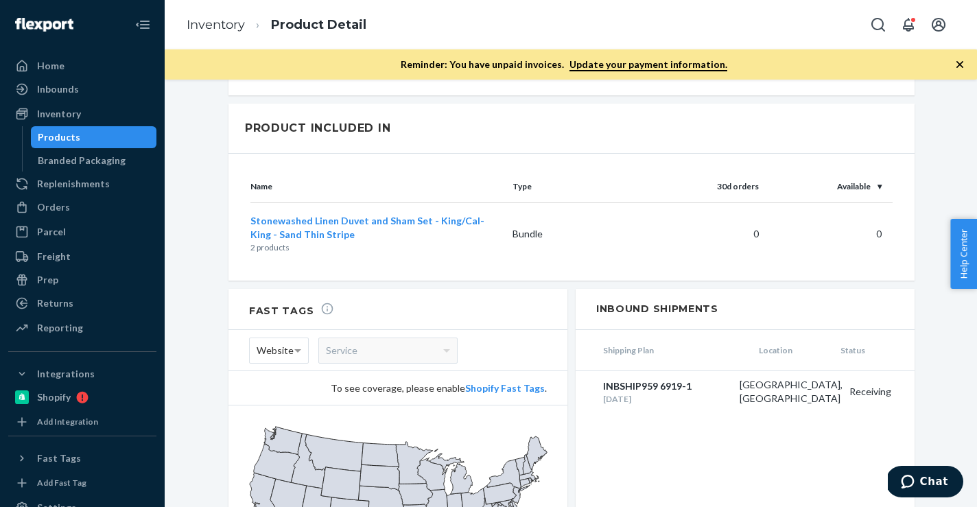
scroll to position [1481, 0]
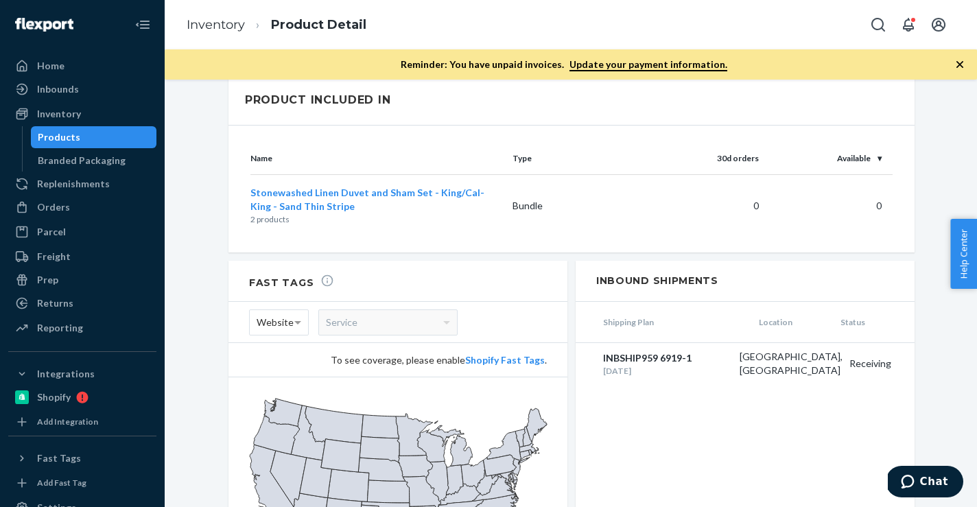
click at [202, 34] on ol "Inventory Product Detail" at bounding box center [277, 25] width 202 height 40
click at [207, 31] on link "Inventory" at bounding box center [216, 24] width 58 height 15
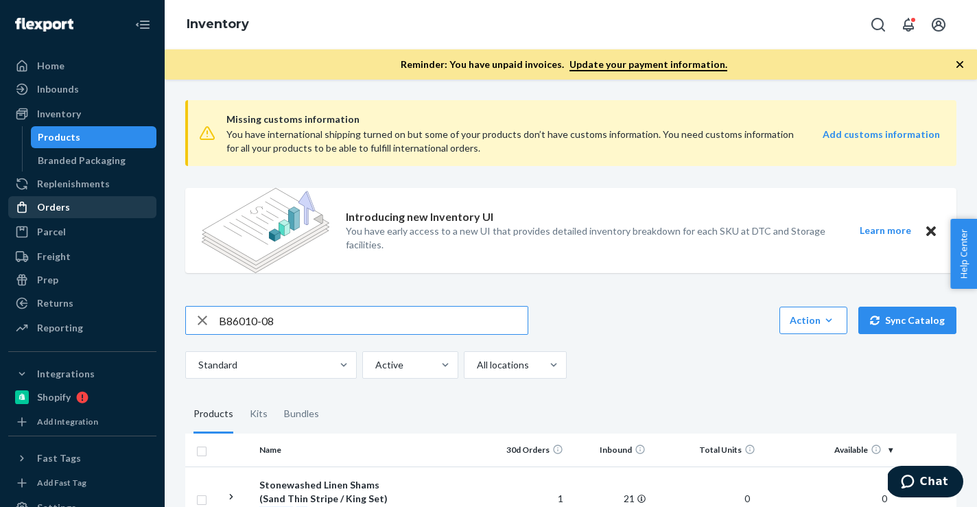
click at [71, 198] on div "Orders" at bounding box center [82, 207] width 145 height 19
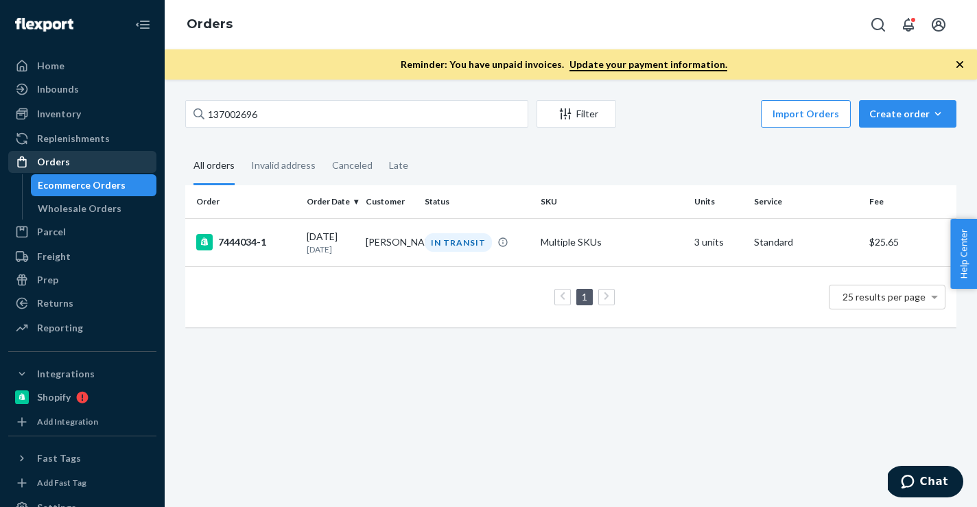
click at [84, 163] on div "Orders" at bounding box center [82, 161] width 145 height 19
click at [938, 114] on icon "button" at bounding box center [938, 114] width 14 height 14
click at [925, 145] on span "Ecommerce order" at bounding box center [916, 147] width 85 height 10
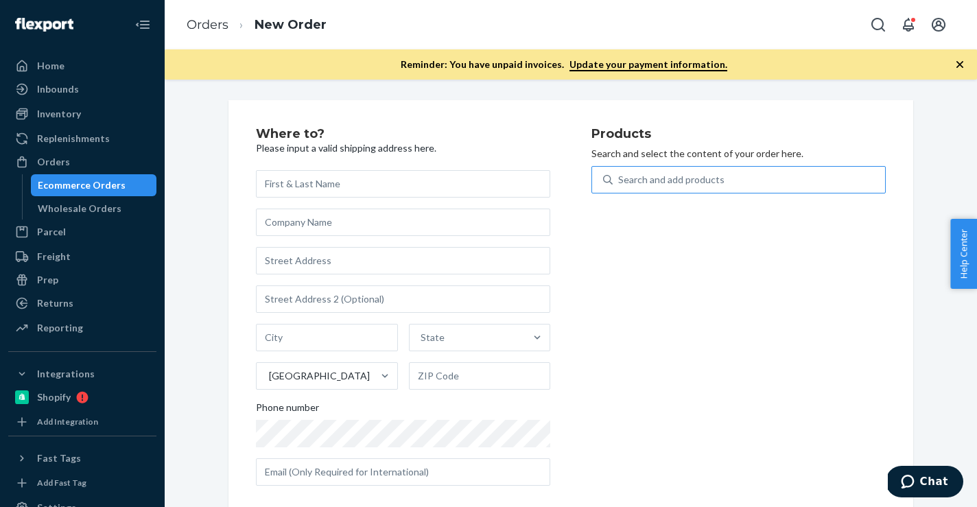
click at [768, 174] on div "Search and add products" at bounding box center [749, 179] width 272 height 25
click at [620, 174] on input "Search and add products" at bounding box center [618, 180] width 1 height 14
paste input "B86008-27"
type input "B86008-27"
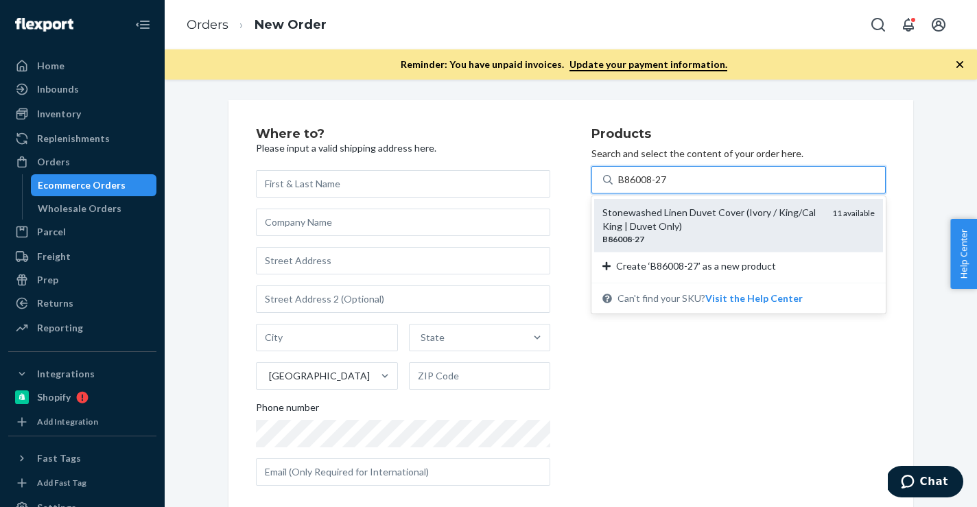
click at [725, 226] on div "Stonewashed Linen Duvet Cover (Ivory / King/Cal King | Duvet Only)" at bounding box center [712, 219] width 219 height 27
click at [668, 187] on input "B86008-27" at bounding box center [643, 180] width 50 height 14
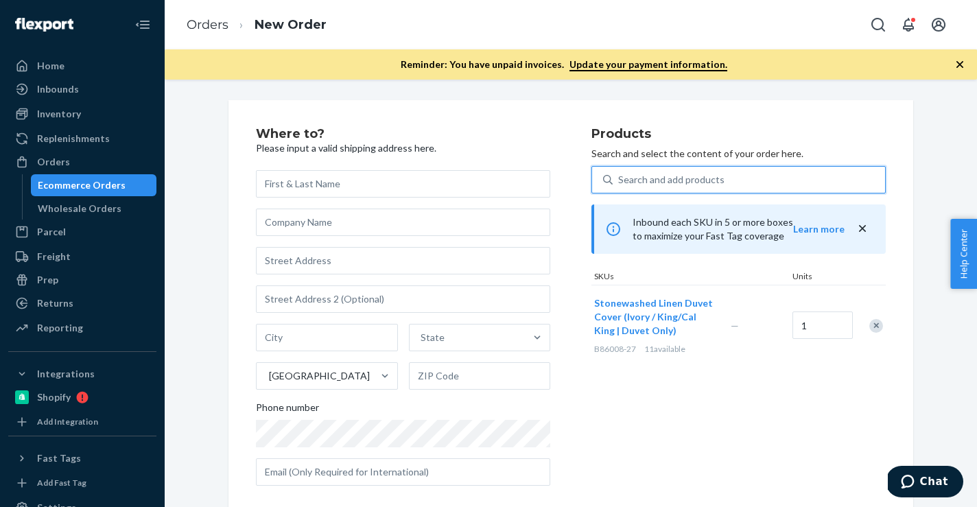
click at [760, 178] on div "Search and add products" at bounding box center [749, 179] width 272 height 25
click at [620, 178] on input "0 results available. Select is focused ,type to refine list, press Down to open…" at bounding box center [618, 180] width 1 height 14
paste input "B86003-27"
type input "B86003-27"
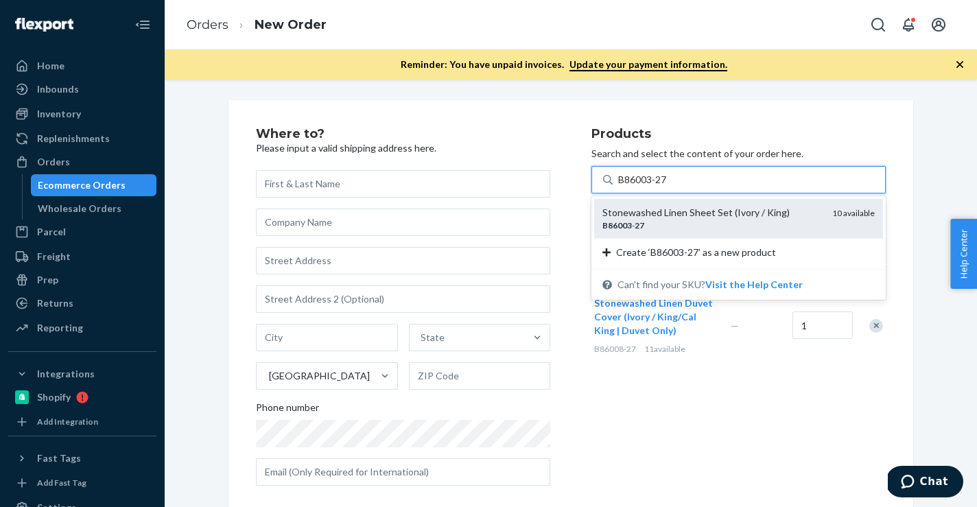
click at [677, 220] on div "B86003 - 27" at bounding box center [712, 226] width 219 height 12
click at [668, 187] on input "B86003-27" at bounding box center [643, 180] width 50 height 14
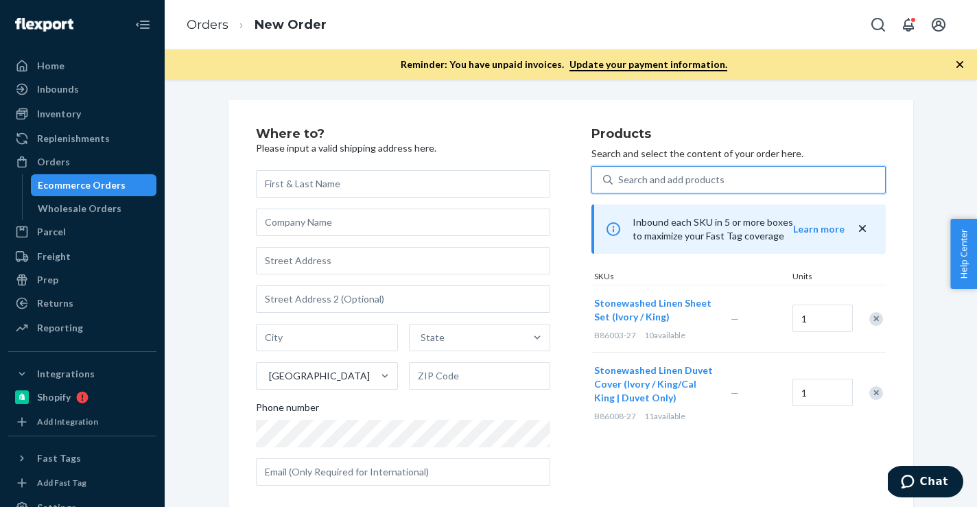
paste input "B86013-27"
type input "B86013-27"
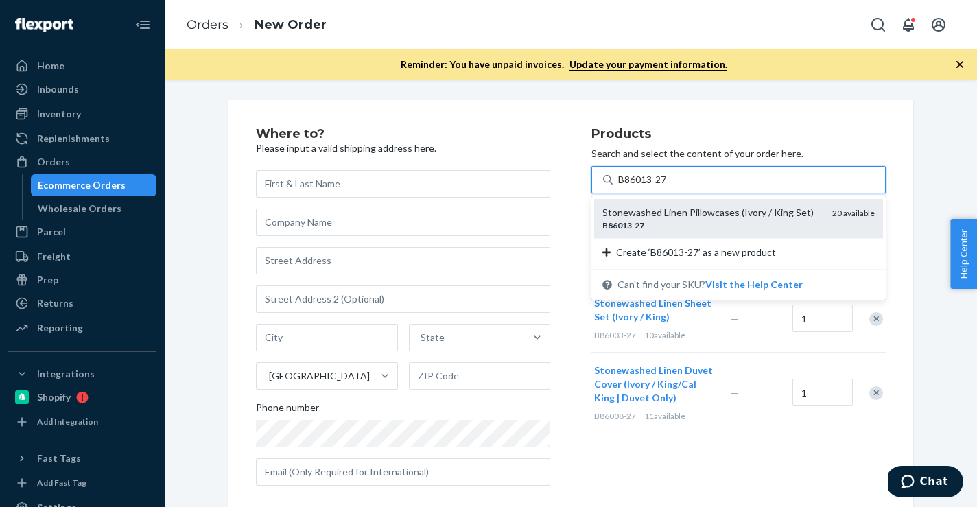
click at [661, 206] on div "Stonewashed Linen Pillowcases (Ivory / King Set)" at bounding box center [712, 213] width 219 height 14
click at [661, 187] on input "B86013-27" at bounding box center [643, 180] width 50 height 14
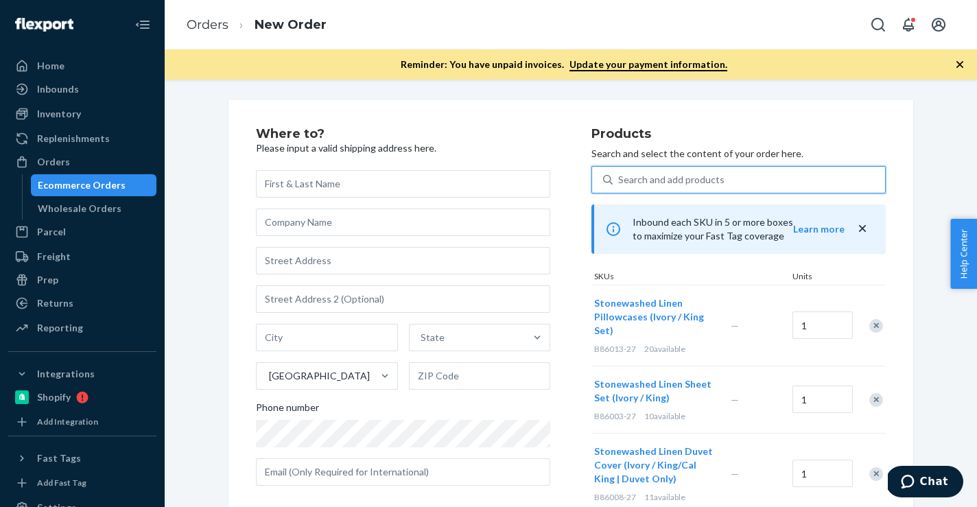
scroll to position [34, 0]
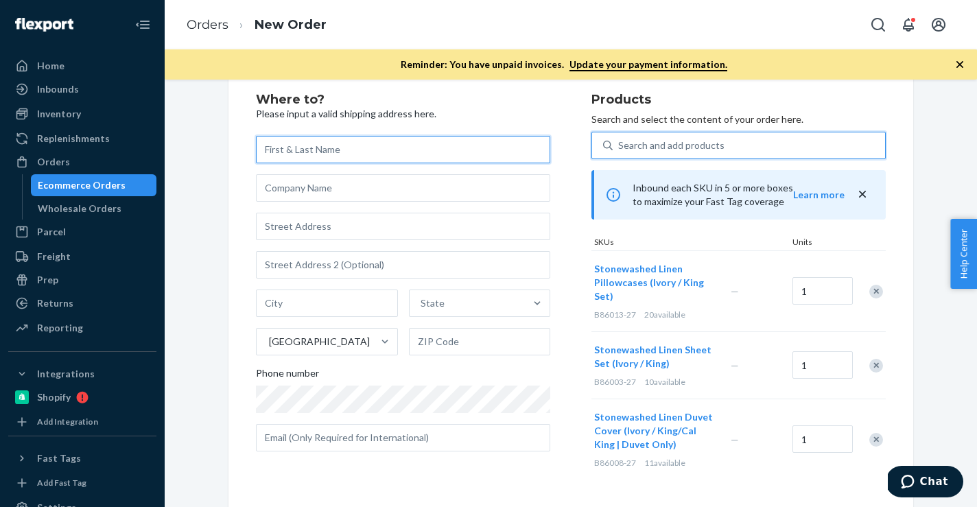
click at [345, 145] on input "text" at bounding box center [403, 149] width 294 height 27
paste input "Junghwa Lee"
type input "Junghwa Lee"
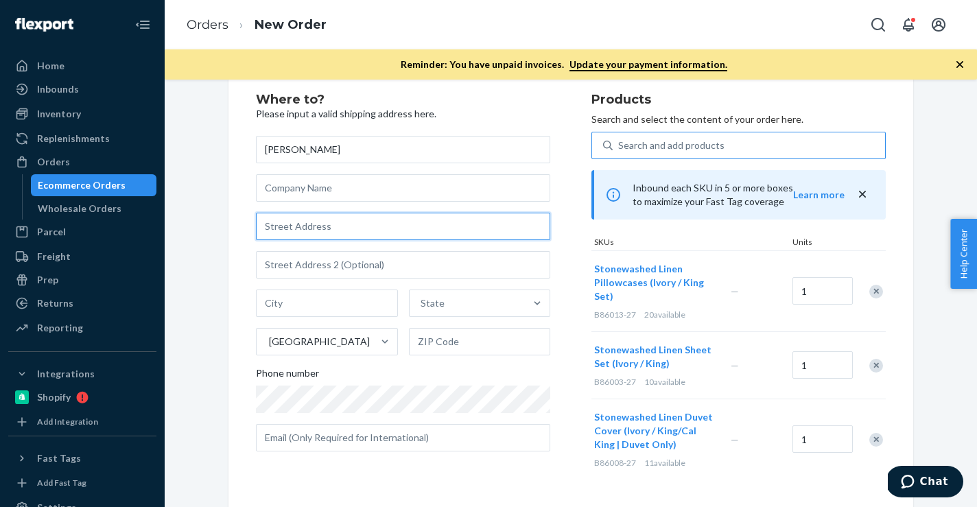
click at [418, 226] on input "text" at bounding box center [403, 226] width 294 height 27
paste input "1640 Box Canyon Dr"
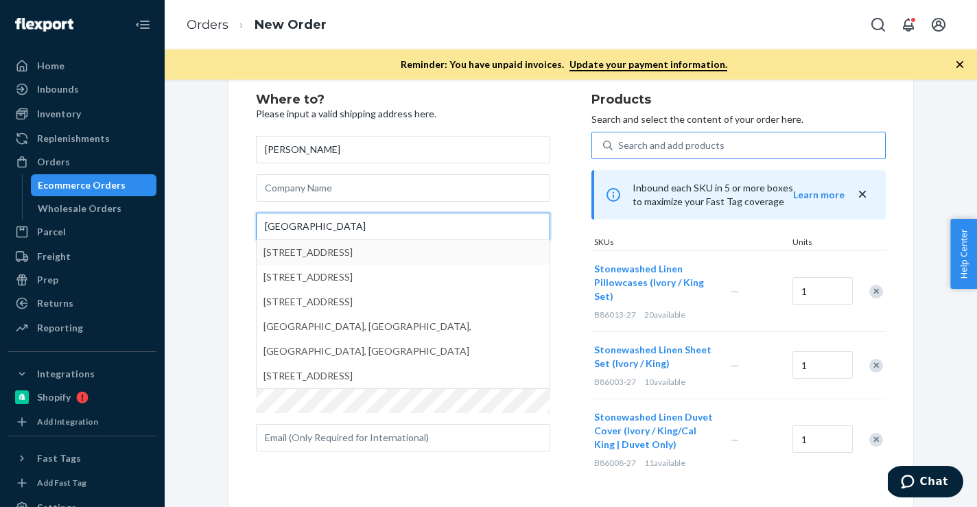
type input "1640 Box Canyon Dr"
type input "Reno"
type input "89521"
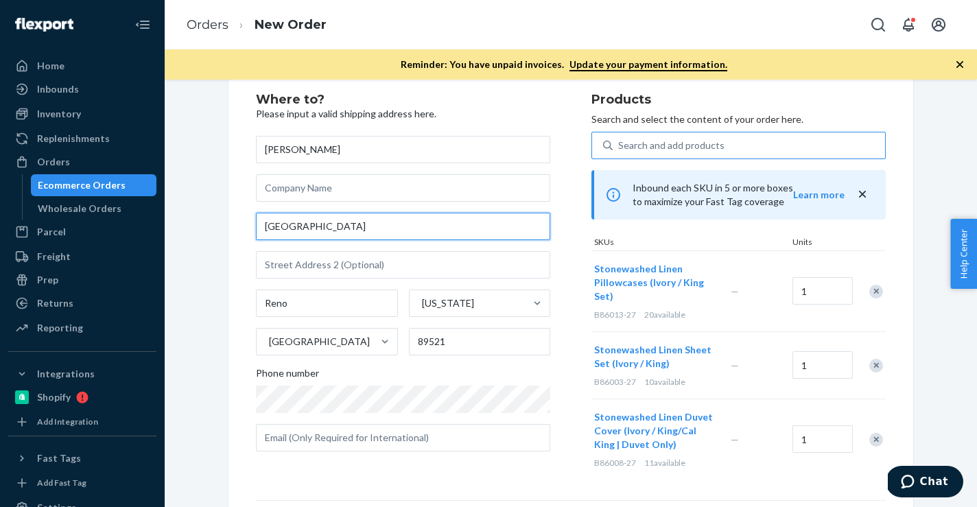
drag, startPoint x: 382, startPoint y: 224, endPoint x: 210, endPoint y: 224, distance: 171.6
click at [210, 224] on div "Where to? Please input a valid shipping address here. Junghwa Lee 1640 Box Cany…" at bounding box center [571, 373] width 792 height 614
click at [633, 496] on div "Where to? Please input a valid shipping address here. Junghwa Lee 1640 Box Cany…" at bounding box center [571, 372] width 630 height 559
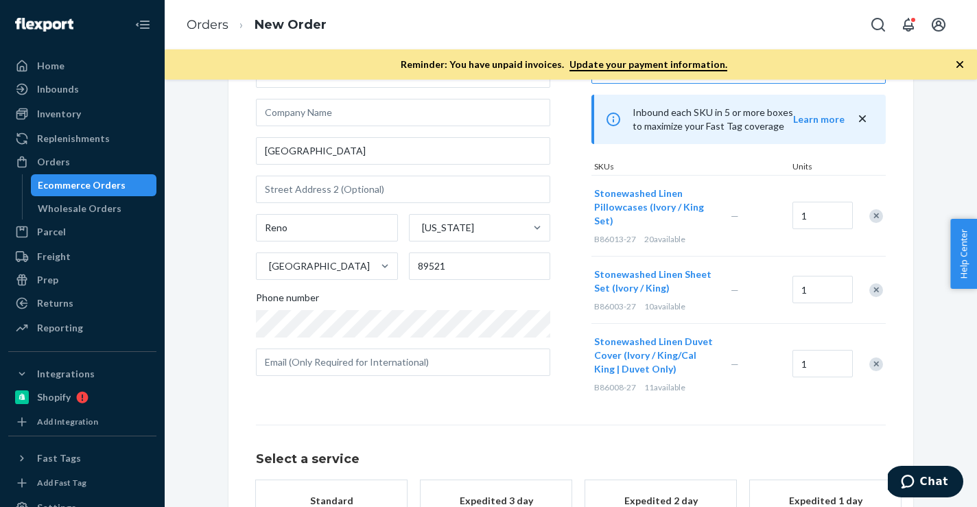
scroll to position [143, 0]
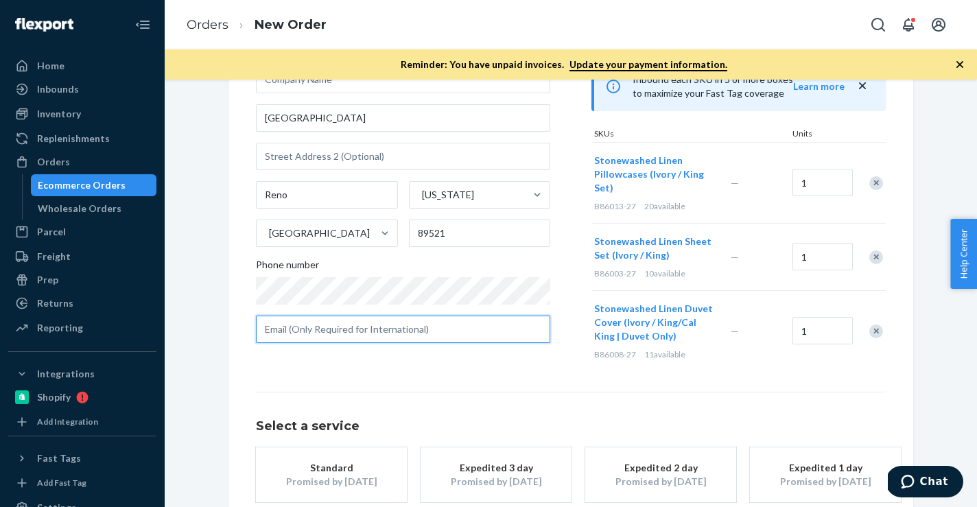
click at [425, 329] on input "text" at bounding box center [403, 329] width 294 height 27
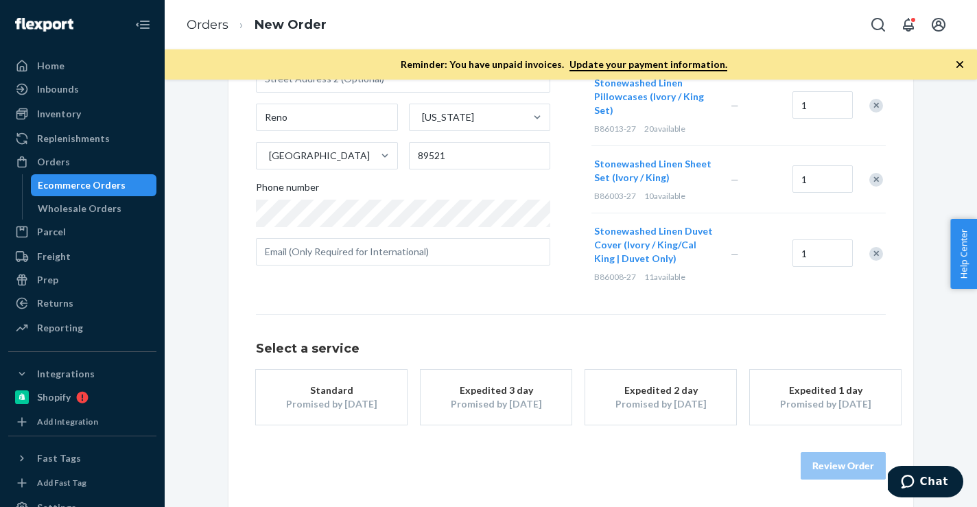
click at [345, 391] on div "Standard" at bounding box center [332, 391] width 110 height 14
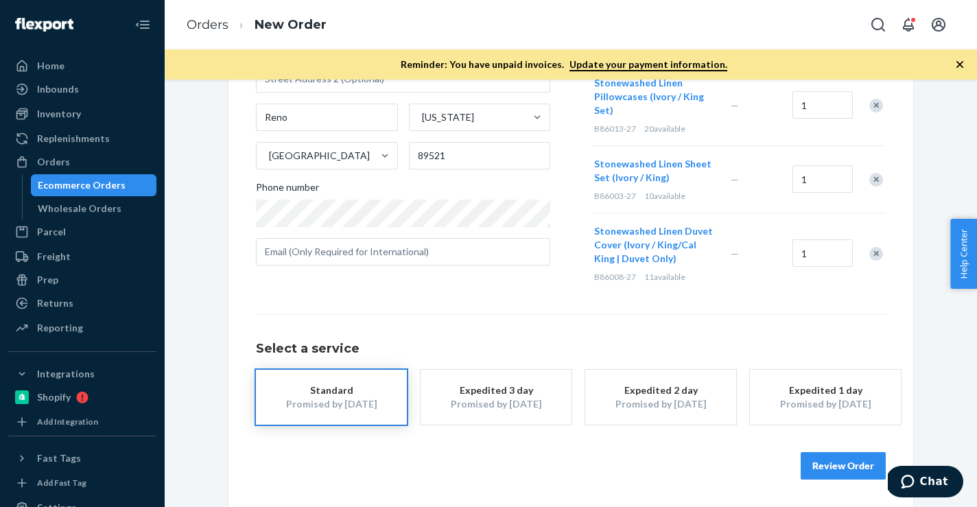
click at [837, 463] on button "Review Order" at bounding box center [843, 465] width 85 height 27
click at [837, 463] on div "Where to? Please input a valid shipping address here. Junghwa Lee 1640 Box Cany…" at bounding box center [571, 294] width 813 height 428
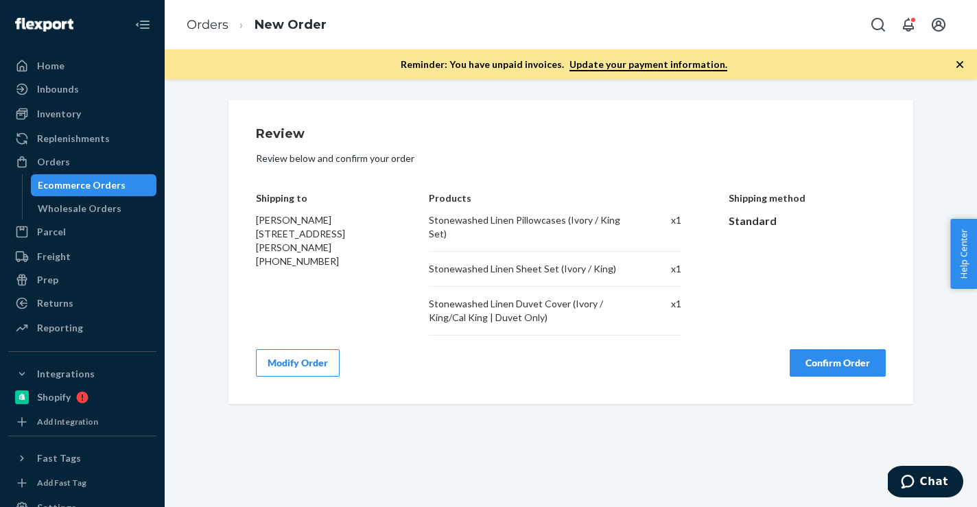
scroll to position [0, 0]
click at [848, 371] on button "Confirm Order" at bounding box center [838, 362] width 96 height 27
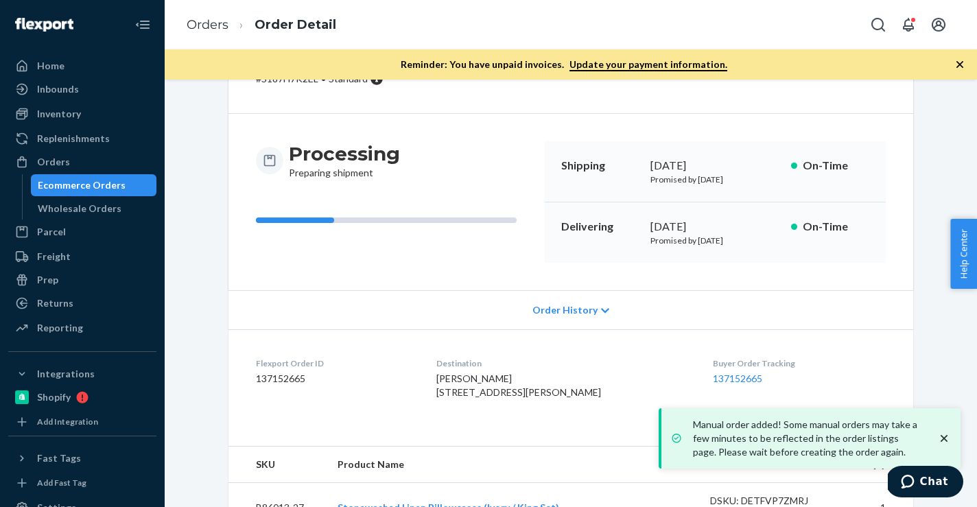
scroll to position [240, 0]
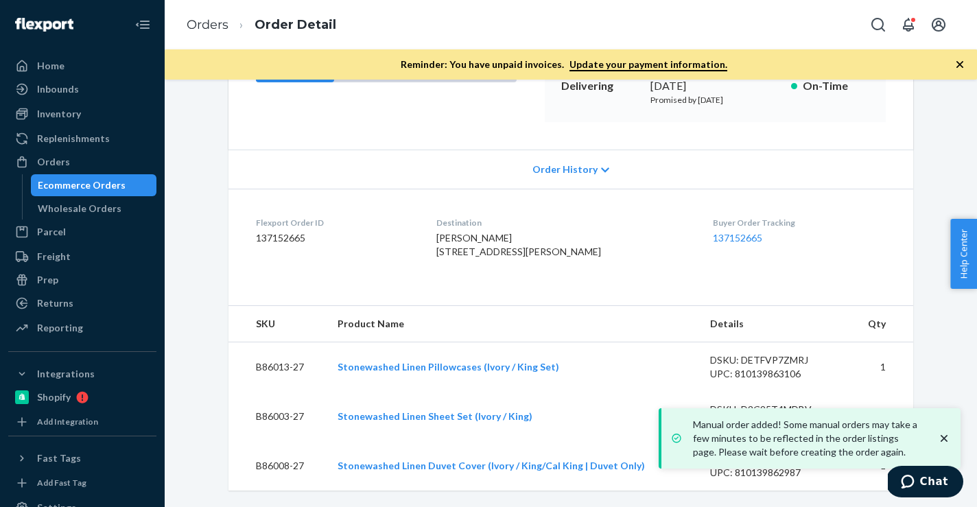
click at [281, 231] on dd "137152665" at bounding box center [335, 238] width 159 height 14
copy dd "137152665"
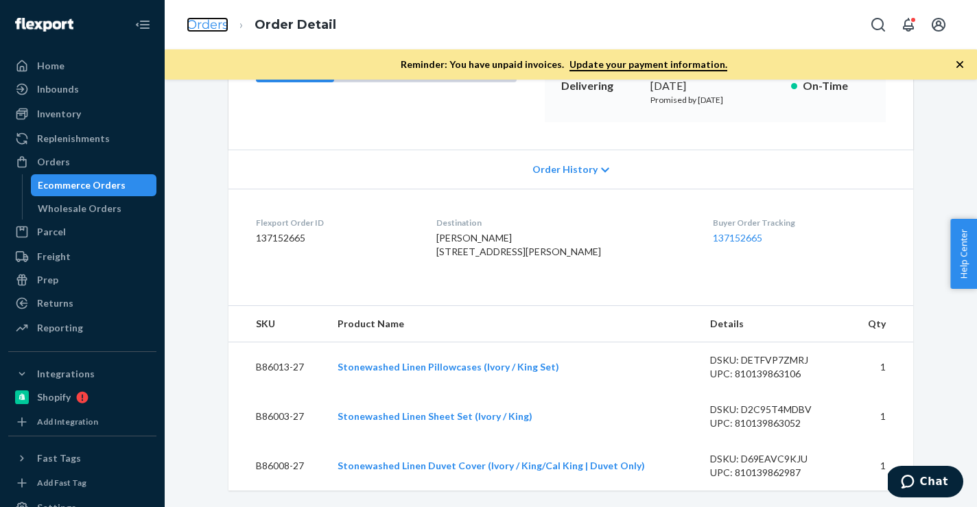
click at [209, 25] on link "Orders" at bounding box center [208, 24] width 42 height 15
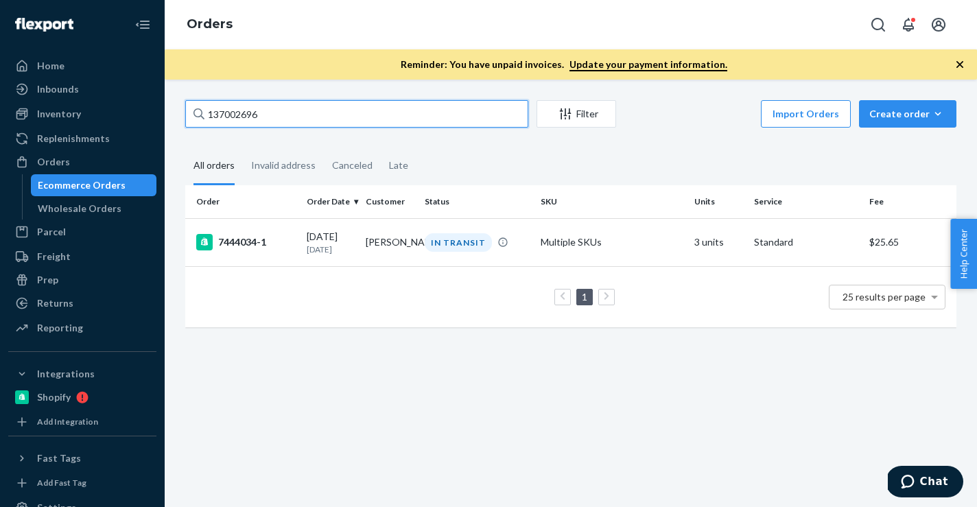
drag, startPoint x: 270, startPoint y: 119, endPoint x: 191, endPoint y: 119, distance: 78.2
click at [191, 119] on input "137002696" at bounding box center [356, 113] width 343 height 27
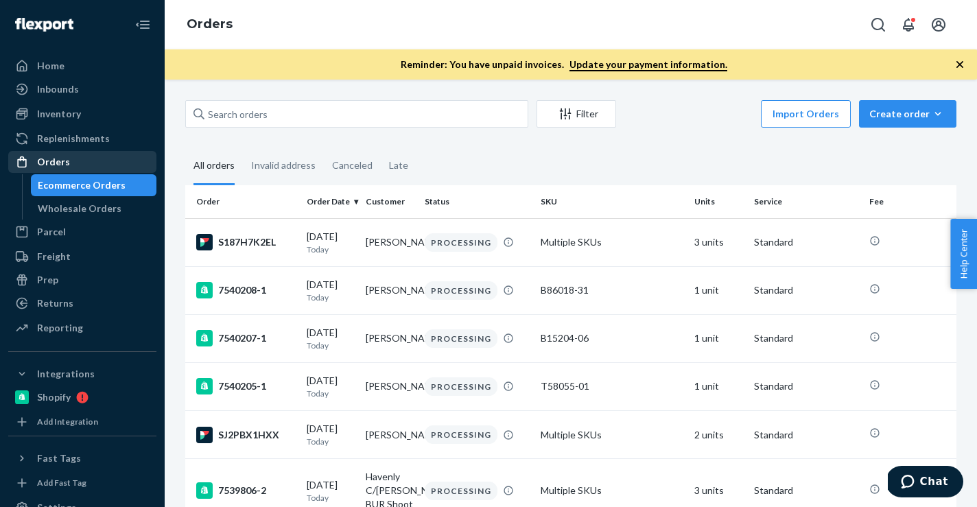
click at [68, 167] on div "Orders" at bounding box center [82, 161] width 145 height 19
click at [944, 115] on icon "button" at bounding box center [938, 114] width 14 height 14
click at [922, 137] on button "Ecommerce order" at bounding box center [929, 147] width 132 height 30
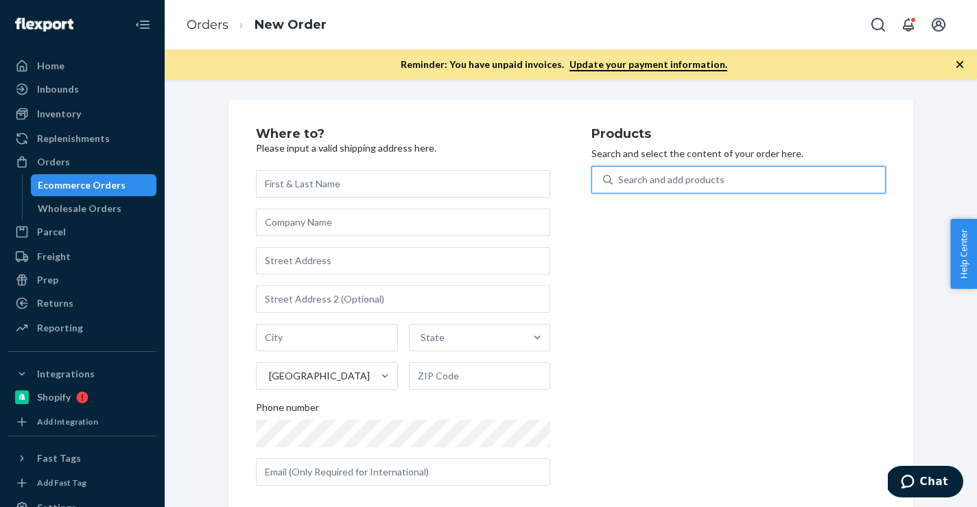
click at [678, 178] on div "Search and add products" at bounding box center [671, 180] width 106 height 14
click at [620, 178] on input "0 results available. Use Up and Down to choose options, press Enter to select t…" at bounding box center [618, 180] width 1 height 14
click at [678, 178] on div "Search and add products" at bounding box center [671, 180] width 106 height 14
click at [620, 178] on input "0 results available. Use Up and Down to choose options, press Enter to select t…" at bounding box center [618, 180] width 1 height 14
paste input "B86003-30"
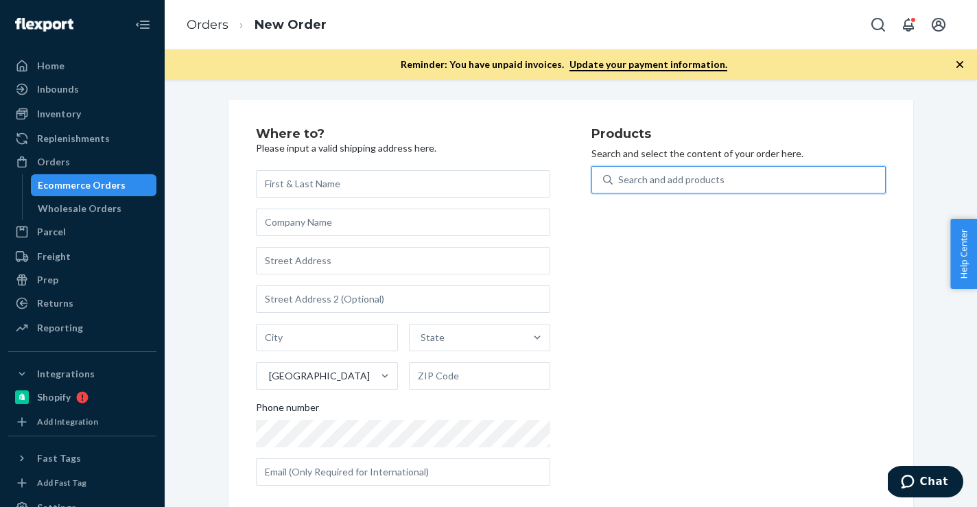
type input "B86003-30"
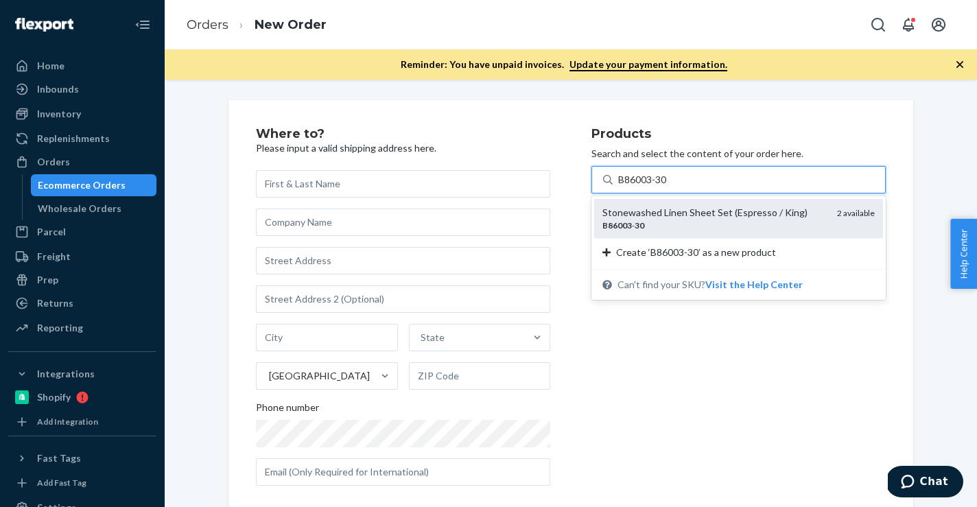
click at [642, 213] on div "Stonewashed Linen Sheet Set (Espresso / King)" at bounding box center [715, 213] width 224 height 14
click at [642, 187] on input "B86003-30" at bounding box center [643, 180] width 50 height 14
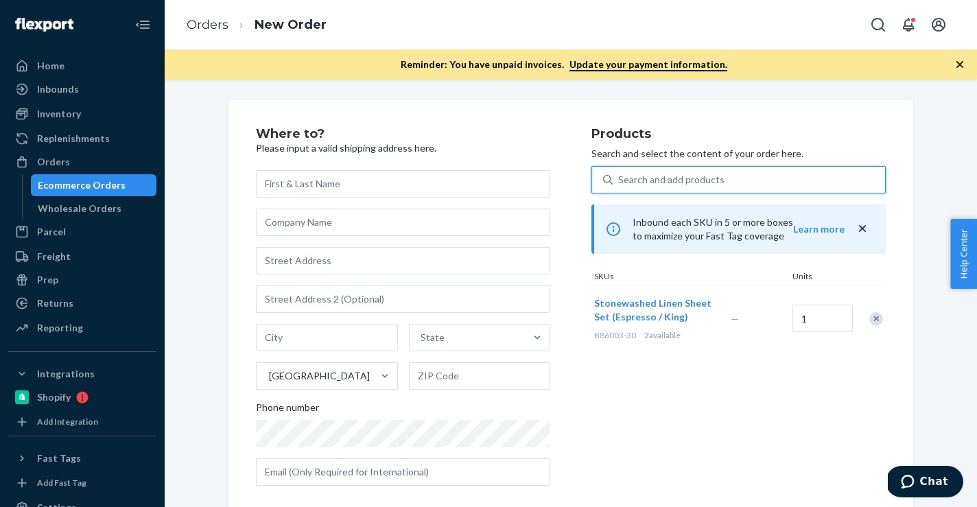
click at [655, 165] on div "Products Search and select the content of your order here. 0 results available.…" at bounding box center [739, 312] width 294 height 369
click at [655, 170] on div "Search and add products" at bounding box center [749, 179] width 272 height 25
click at [620, 173] on input "0 results available. Use Up and Down to choose options, press Enter to select t…" at bounding box center [618, 180] width 1 height 14
paste input "B86010-30"
type input "B86010-30"
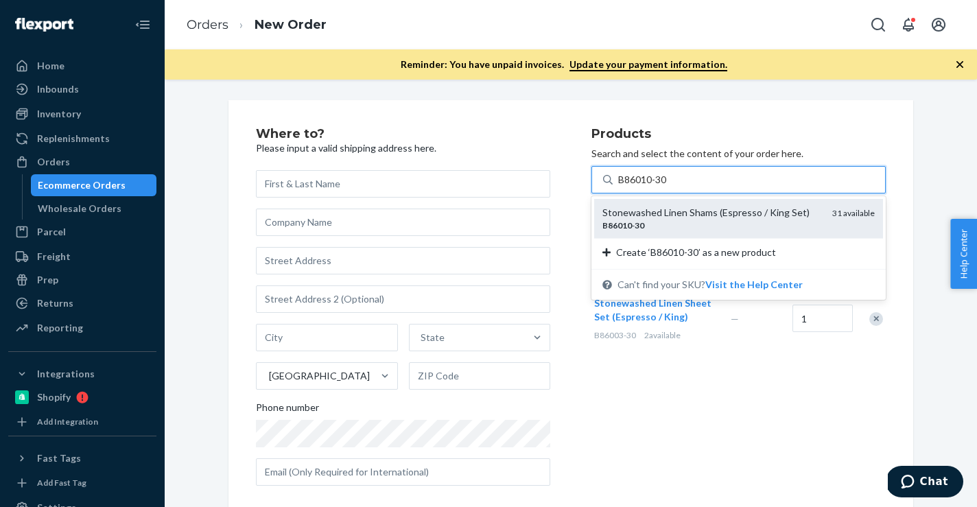
click at [638, 218] on div "Stonewashed Linen Shams (Espresso / King Set)" at bounding box center [712, 213] width 219 height 14
click at [638, 187] on input "B86010-30" at bounding box center [643, 180] width 50 height 14
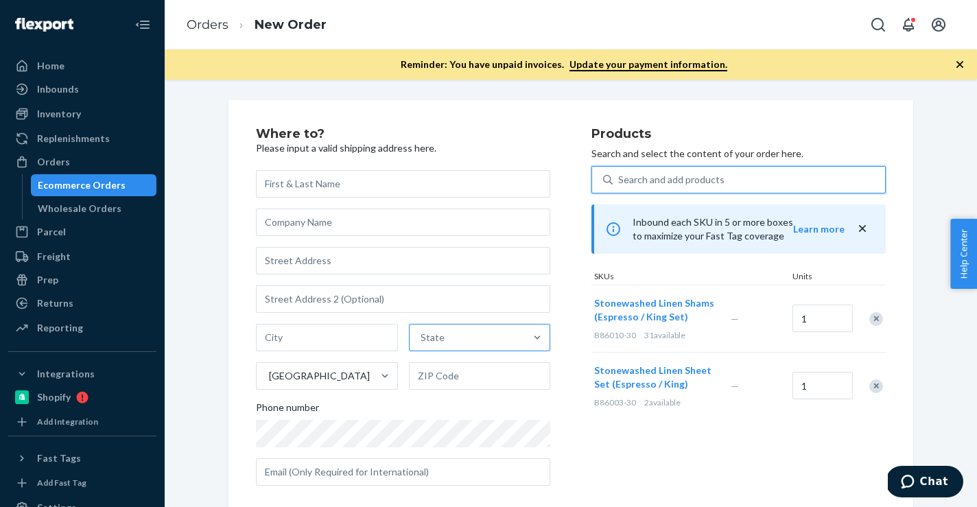
scroll to position [17, 0]
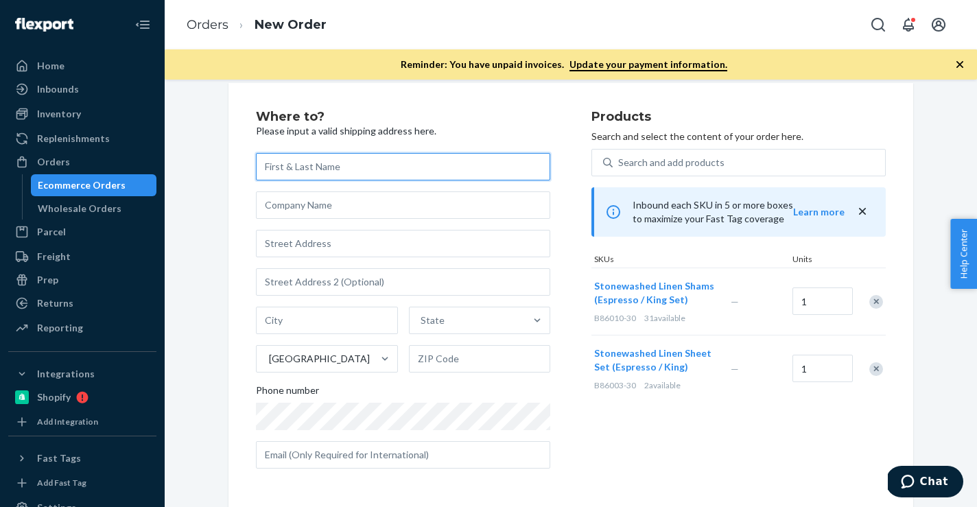
click at [432, 163] on input "text" at bounding box center [403, 166] width 294 height 27
paste input "Hilary c/o Maggie Lambe"
type input "Hilary c/o Maggie Lambe"
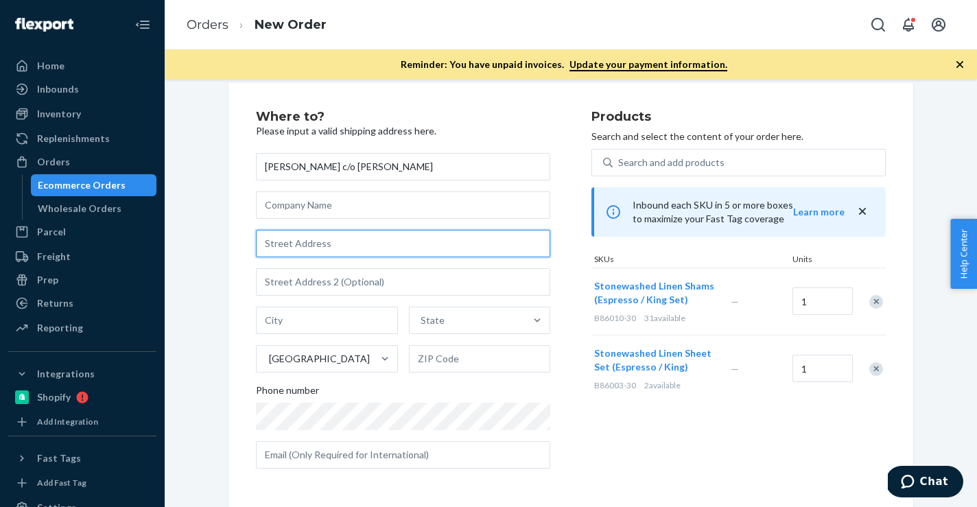
click at [305, 242] on input "text" at bounding box center [403, 243] width 294 height 27
paste input "1612 South Carolina 915"
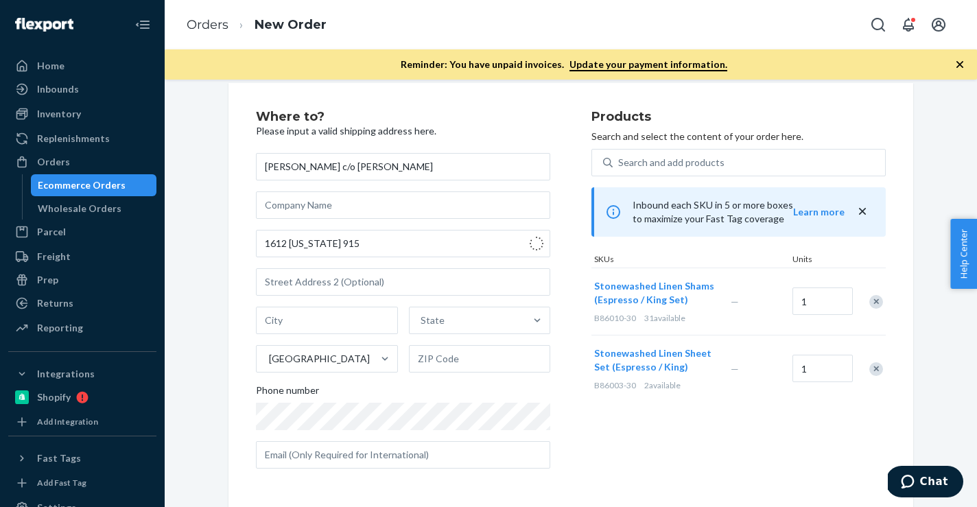
type input "1612 SC-915"
type input "Loris"
type input "29569"
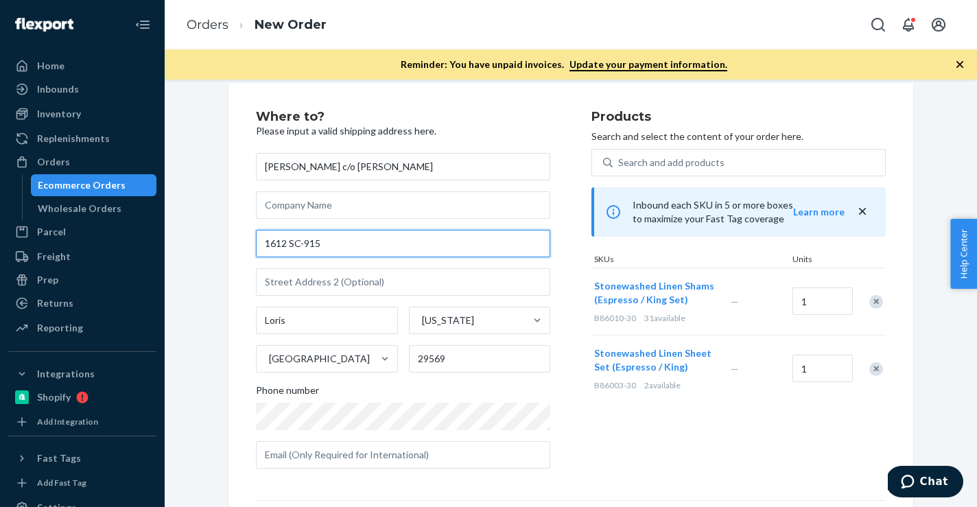
drag, startPoint x: 371, startPoint y: 241, endPoint x: 192, endPoint y: 241, distance: 179.1
click at [192, 241] on div "Where to? Please input a valid shipping address here. Hilary c/o Maggie Lambe 1…" at bounding box center [571, 381] width 792 height 596
paste input "outh Carolina"
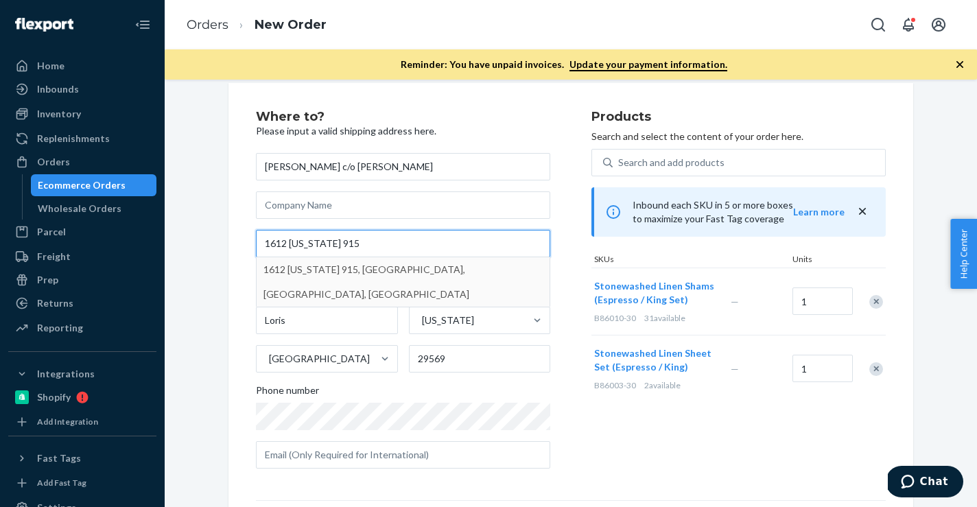
type input "1612 South Carolina 915"
click at [752, 468] on div "Products Search and select the content of your order here. Search and add produ…" at bounding box center [739, 294] width 294 height 369
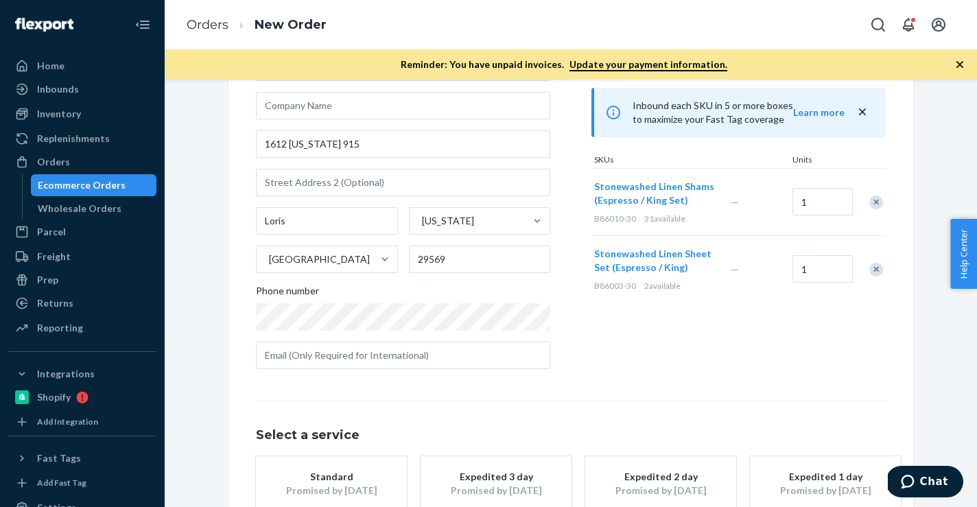
scroll to position [202, 0]
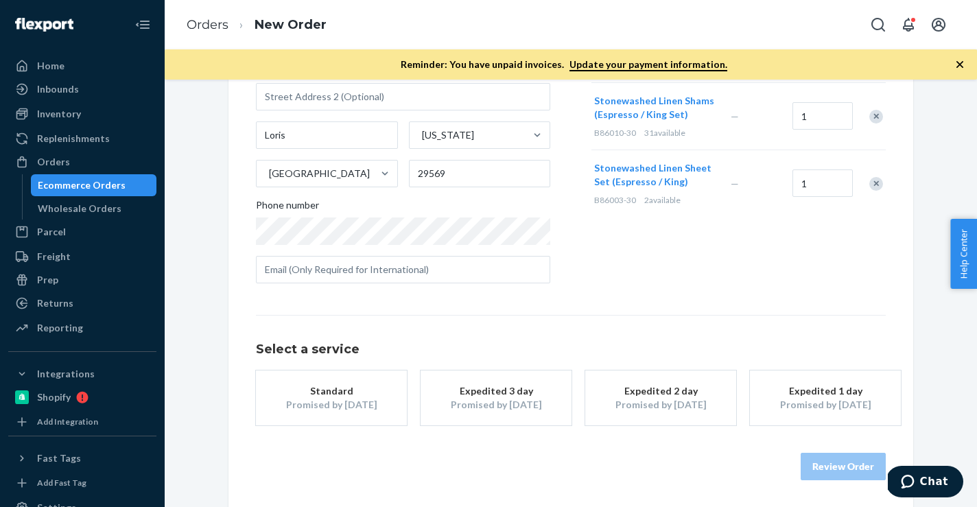
click at [306, 386] on div "Standard" at bounding box center [332, 391] width 110 height 14
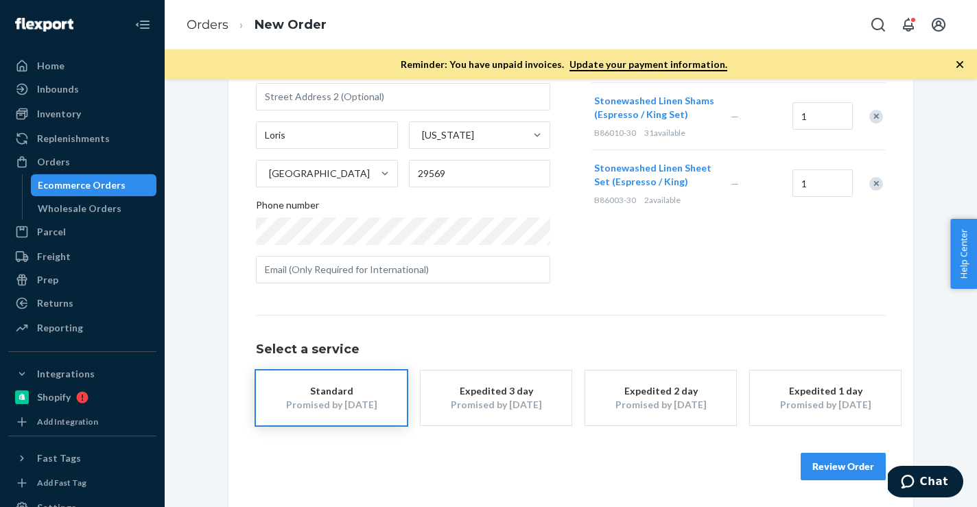
click at [834, 468] on button "Review Order" at bounding box center [843, 466] width 85 height 27
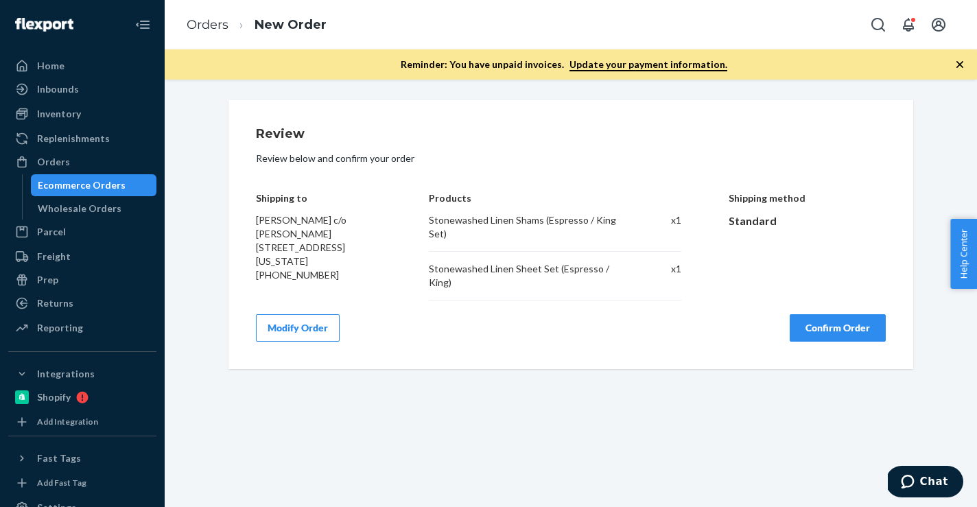
scroll to position [0, 0]
click at [825, 314] on button "Confirm Order" at bounding box center [838, 327] width 96 height 27
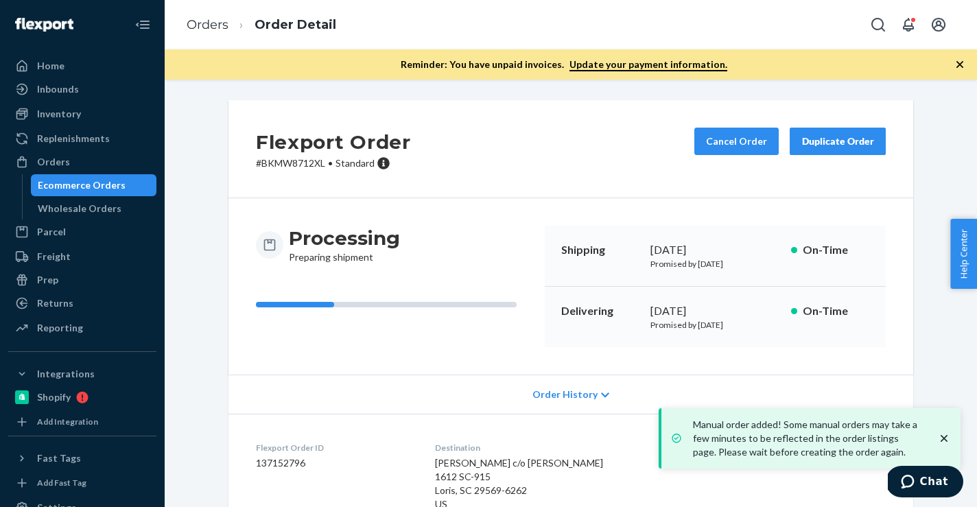
scroll to position [203, 0]
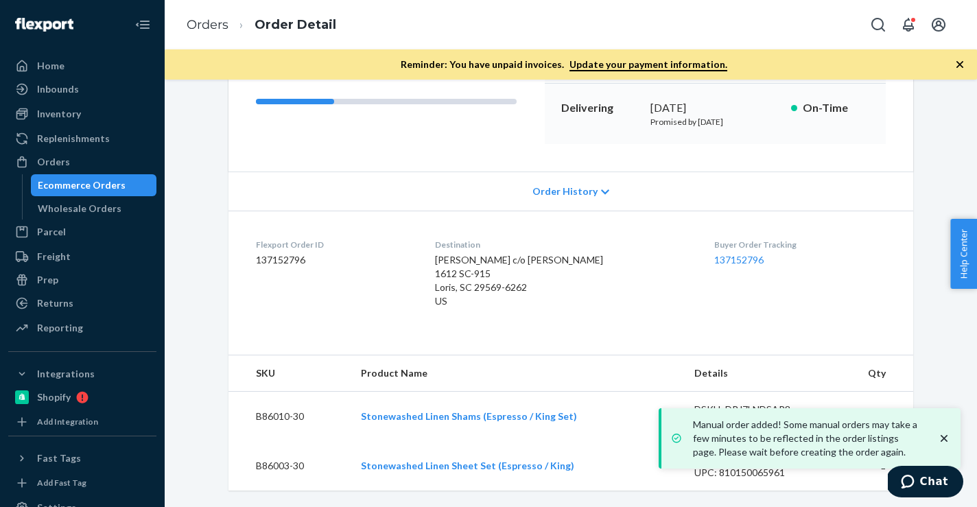
click at [289, 264] on dd "137152796" at bounding box center [334, 260] width 157 height 14
copy dd "137152796"
click at [205, 16] on li "Orders" at bounding box center [208, 25] width 42 height 18
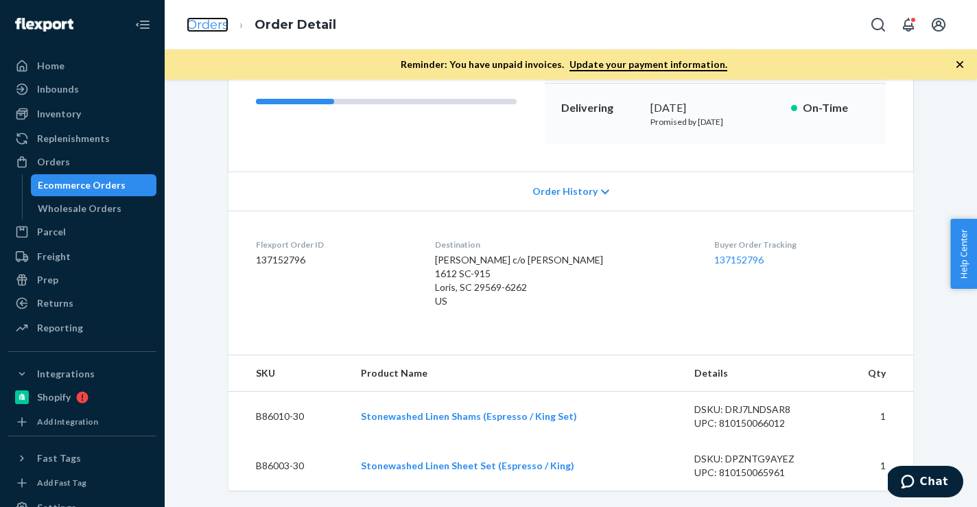
click at [204, 25] on link "Orders" at bounding box center [208, 24] width 42 height 15
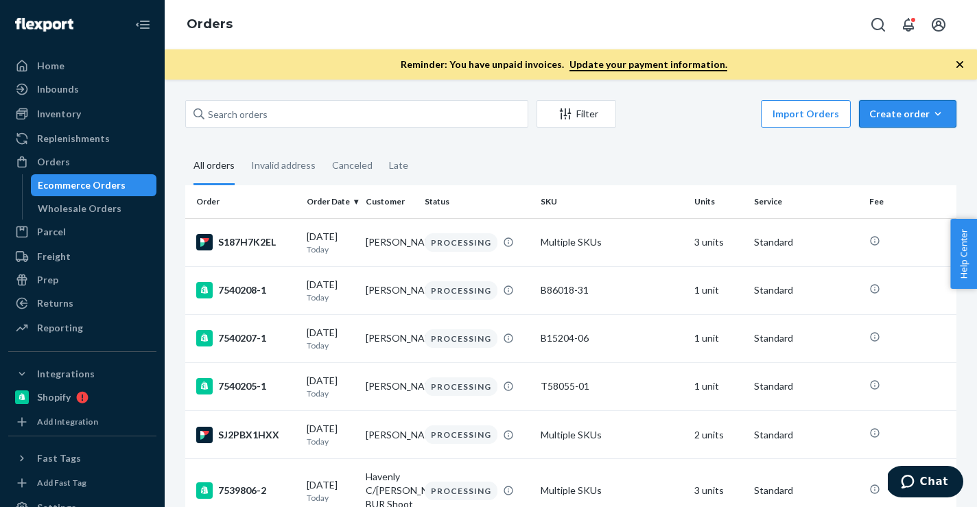
click at [925, 106] on button "Create order Ecommerce order Removal order" at bounding box center [907, 113] width 97 height 27
click at [909, 139] on button "Ecommerce order" at bounding box center [929, 147] width 132 height 30
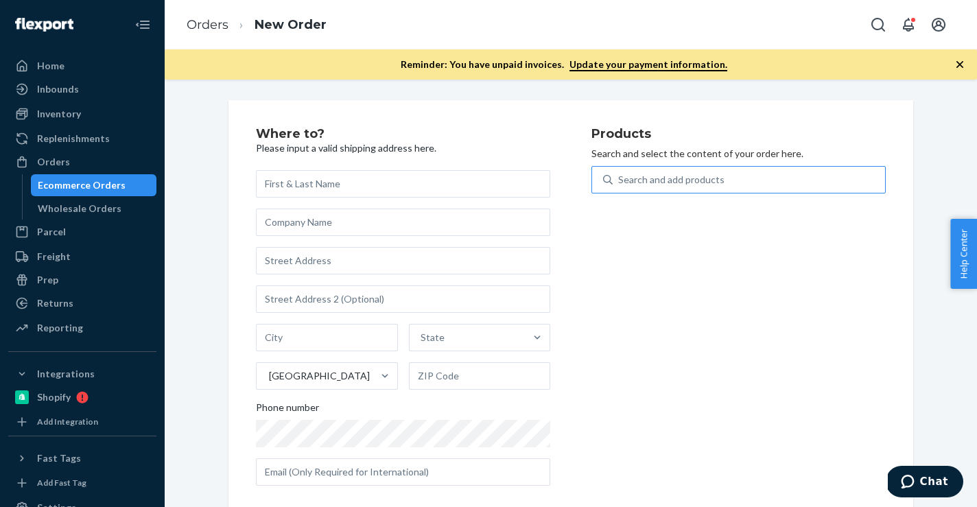
click at [787, 170] on div "Search and add products" at bounding box center [749, 179] width 272 height 25
click at [620, 173] on input "Search and add products" at bounding box center [618, 180] width 1 height 14
paste input "B86008-30"
type input "B86008-30"
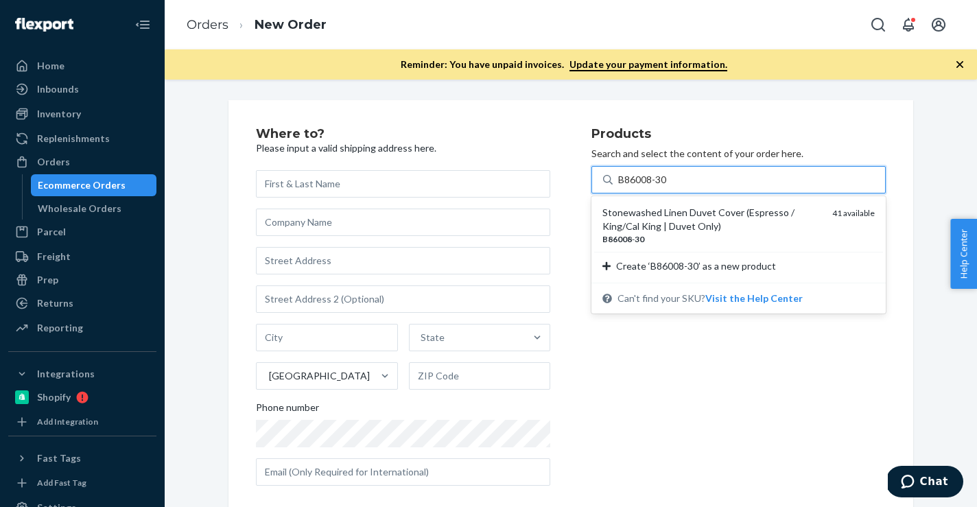
click at [674, 224] on div "Stonewashed Linen Duvet Cover (Espresso / King/Cal King | Duvet Only)" at bounding box center [712, 219] width 219 height 27
click at [668, 187] on input "B86008-30" at bounding box center [643, 180] width 50 height 14
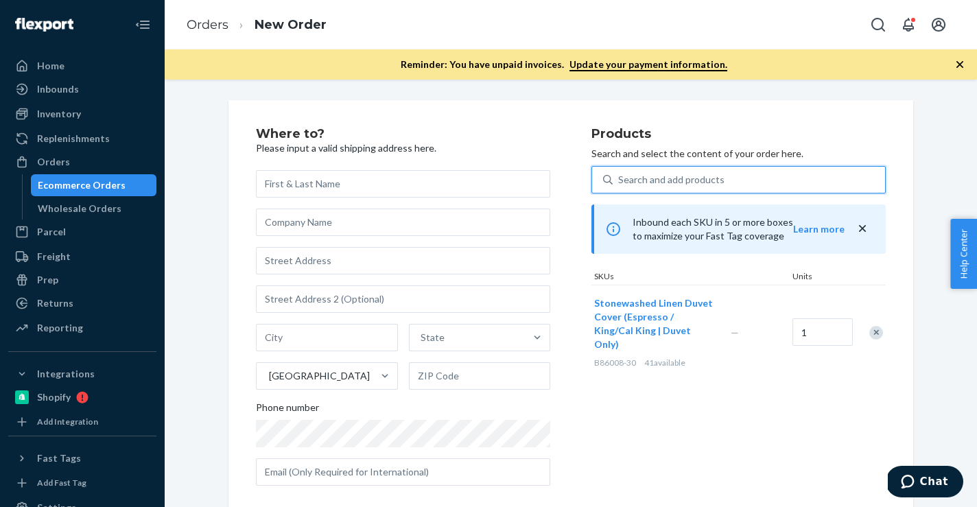
click at [706, 175] on div "Search and add products" at bounding box center [671, 180] width 106 height 14
click at [620, 175] on input "0 results available. Use Up and Down to choose options, press Enter to select t…" at bounding box center [618, 180] width 1 height 14
click at [706, 175] on div "Search and add products" at bounding box center [671, 180] width 106 height 14
click at [620, 175] on input "0 results available. Use Up and Down to choose options, press Enter to select t…" at bounding box center [618, 180] width 1 height 14
paste input "B86010-30"
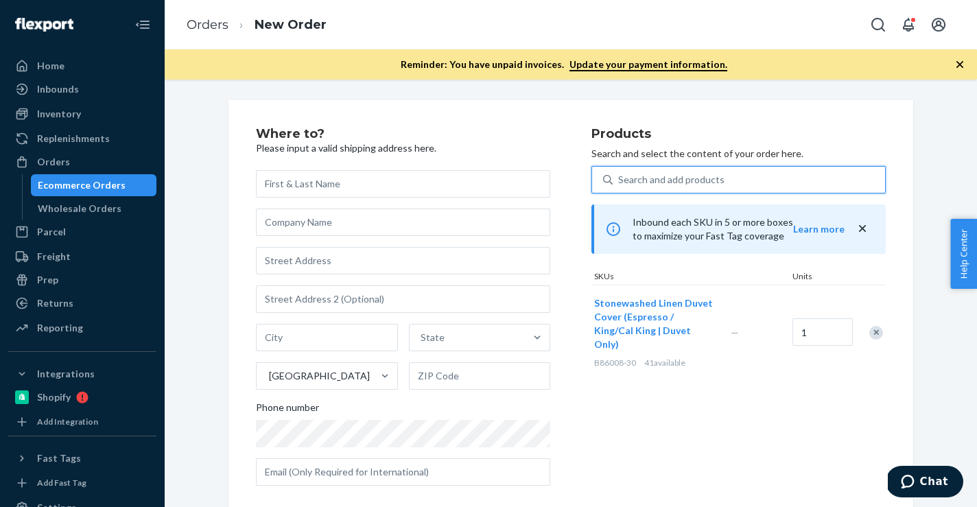
type input "B86010-30"
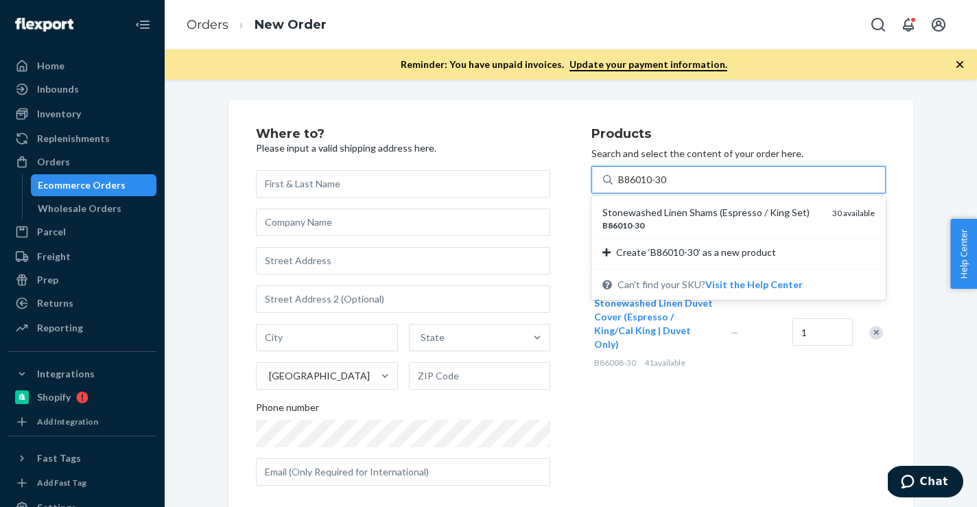
click at [673, 221] on div "B86010 - 30" at bounding box center [712, 226] width 219 height 12
click at [668, 187] on input "B86010-30" at bounding box center [643, 180] width 50 height 14
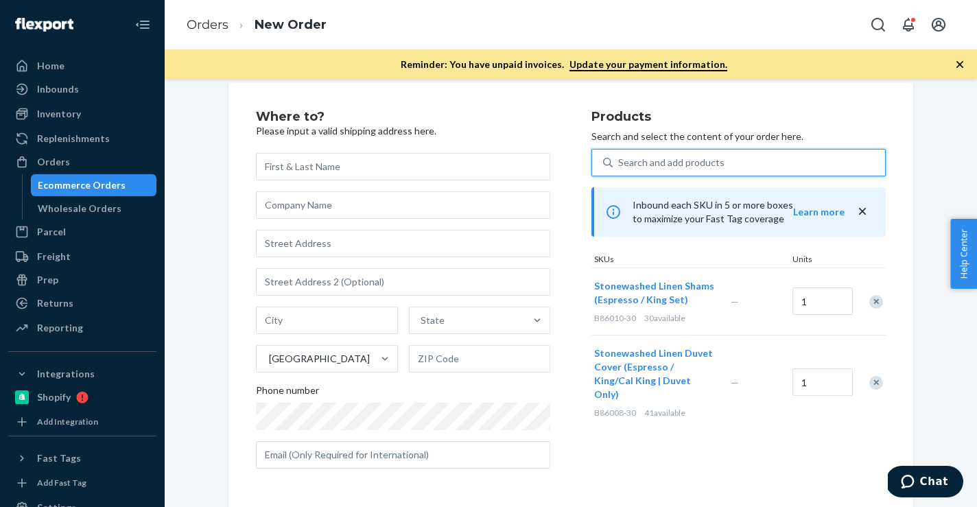
scroll to position [16, 0]
click at [360, 179] on input "text" at bounding box center [403, 167] width 294 height 27
paste input "Jean Cintron"
type input "Jean Cintron"
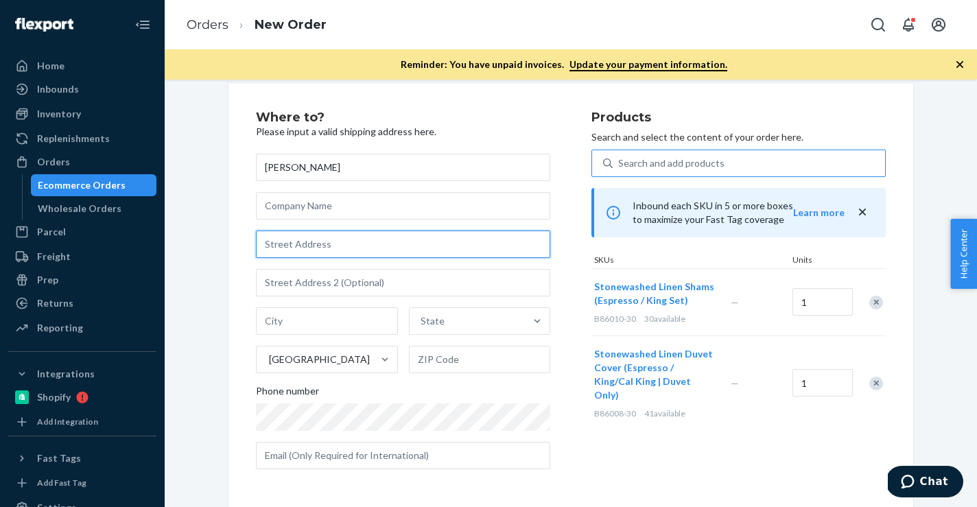
click at [418, 237] on input "text" at bounding box center [403, 244] width 294 height 27
paste input "5755 BUNGALOW GROVE CT"
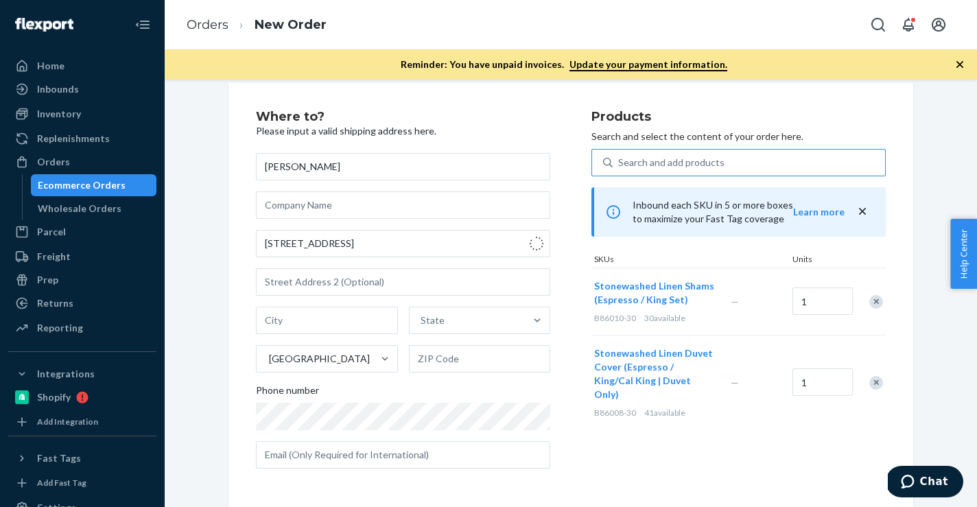
type input "5755 Bungalow Grove Ct"
type input "Palmetto"
type input "34221"
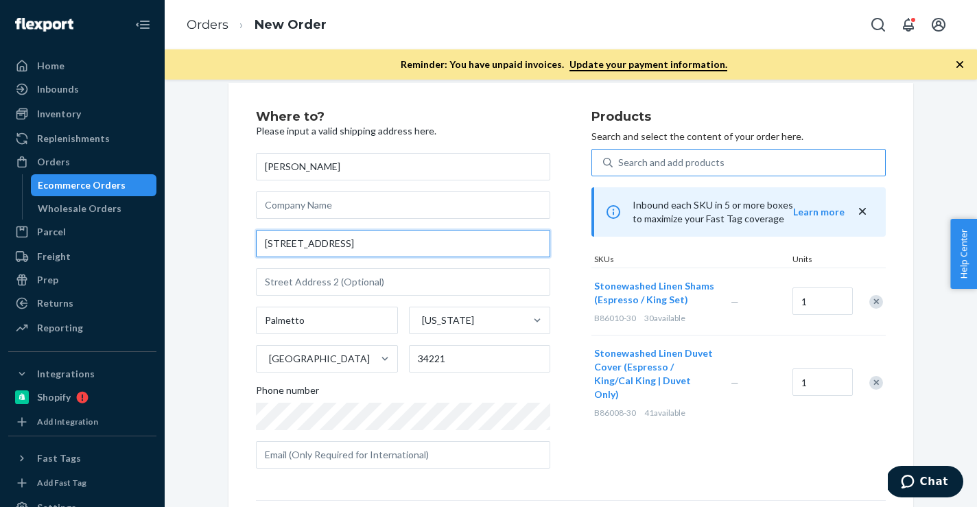
drag, startPoint x: 390, startPoint y: 242, endPoint x: 197, endPoint y: 249, distance: 193.0
click at [197, 249] on div "Where to? Please input a valid shipping address here. Jean Cintron 5755 Bungalo…" at bounding box center [571, 381] width 792 height 596
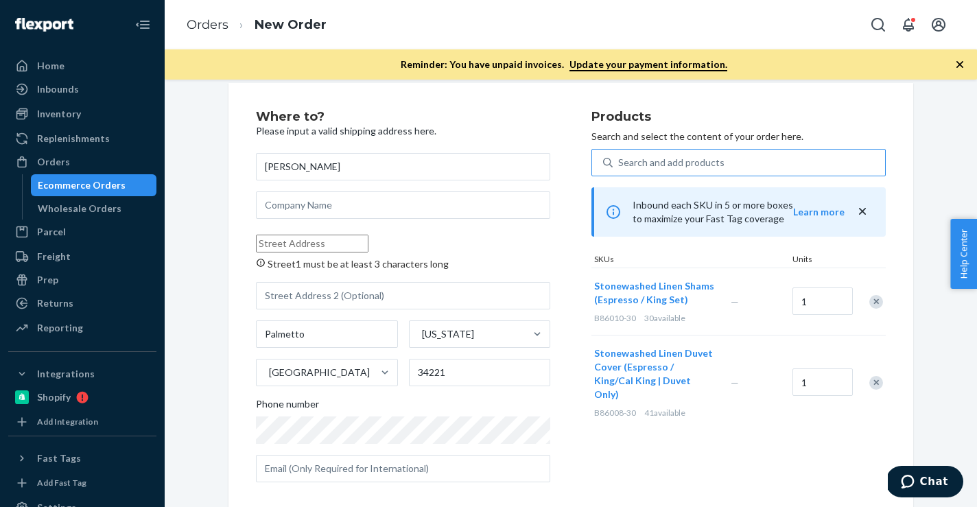
paste input "5755 BUNGALOW GROVE CT"
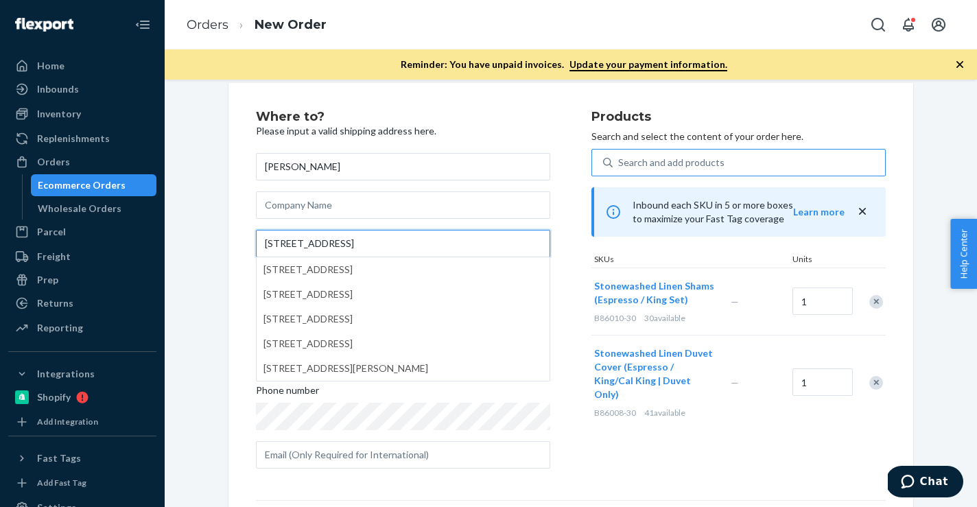
type input "5755 BUNGALOW GROVE CT"
click at [604, 429] on div "Products Search and select the content of your order here. Search and add produ…" at bounding box center [739, 294] width 294 height 369
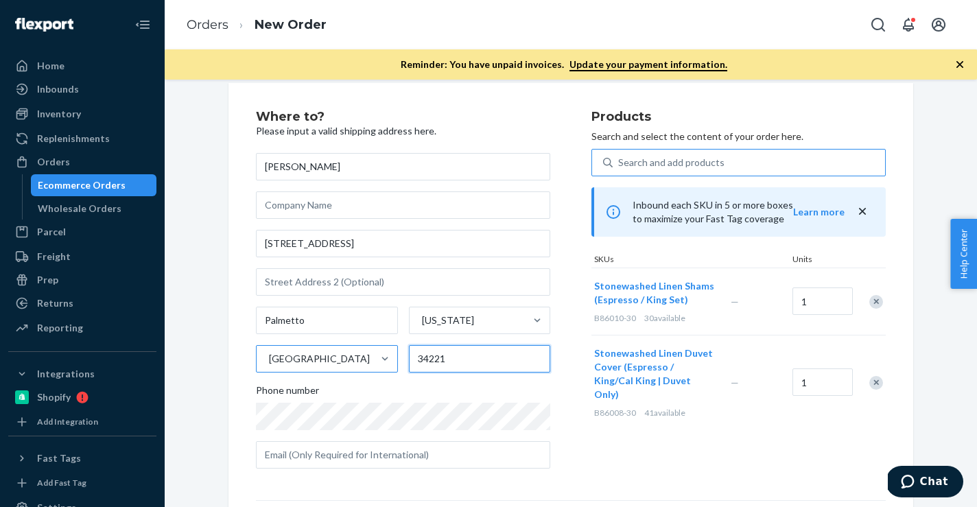
paste input "-2184"
drag, startPoint x: 461, startPoint y: 362, endPoint x: 360, endPoint y: 357, distance: 100.4
click at [361, 357] on div "Palmetto Florida United States 34221" at bounding box center [403, 340] width 294 height 66
type input "34221-2184"
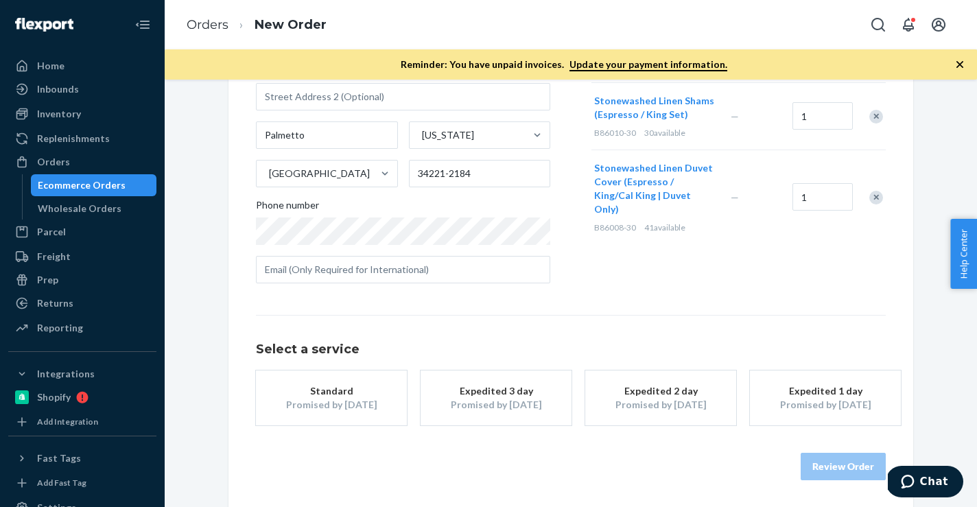
click at [329, 395] on div "Standard" at bounding box center [332, 391] width 110 height 14
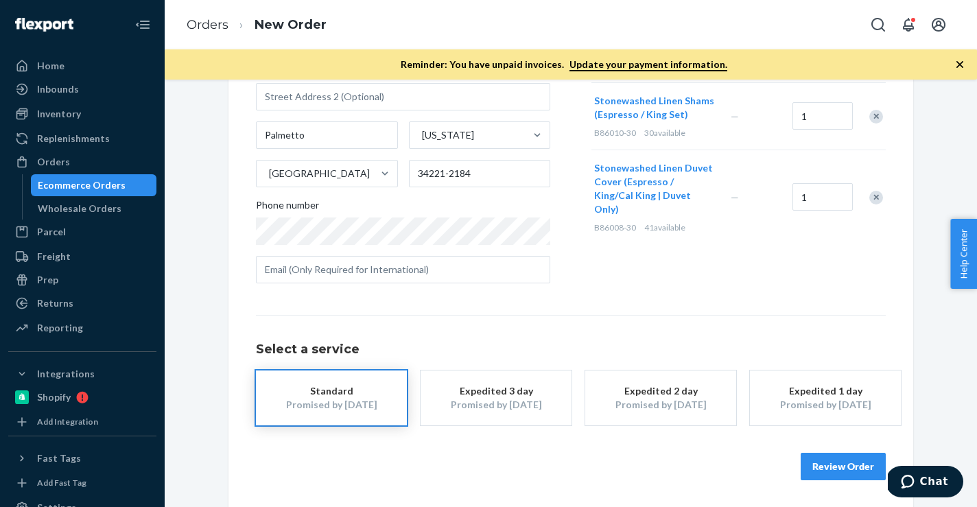
click at [838, 454] on button "Review Order" at bounding box center [843, 466] width 85 height 27
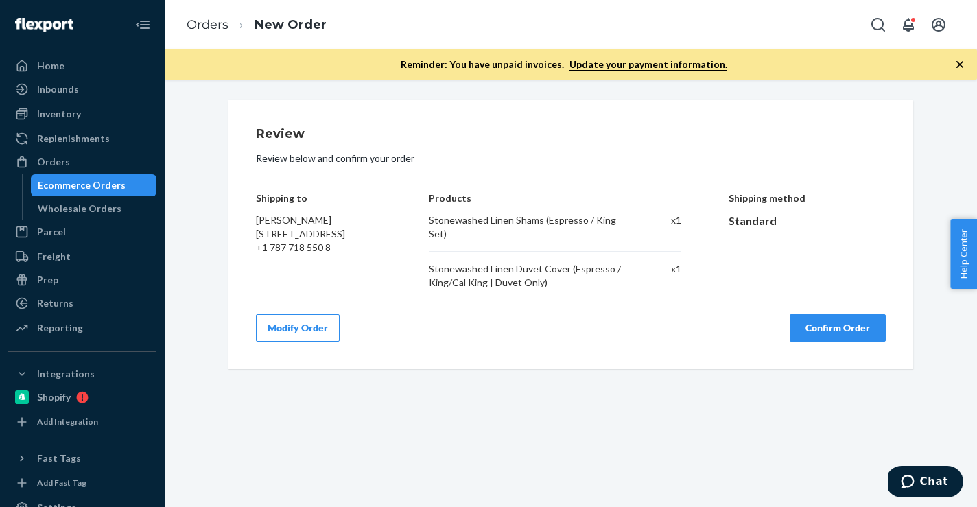
scroll to position [0, 0]
click at [846, 319] on button "Confirm Order" at bounding box center [838, 327] width 96 height 27
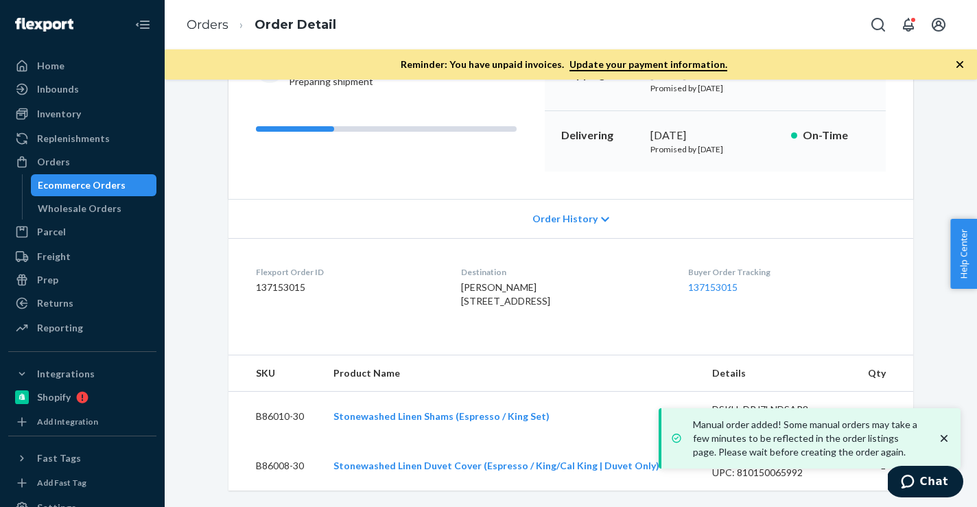
scroll to position [203, 0]
click at [286, 281] on dd "137153015" at bounding box center [347, 288] width 183 height 14
copy dd "137153015"
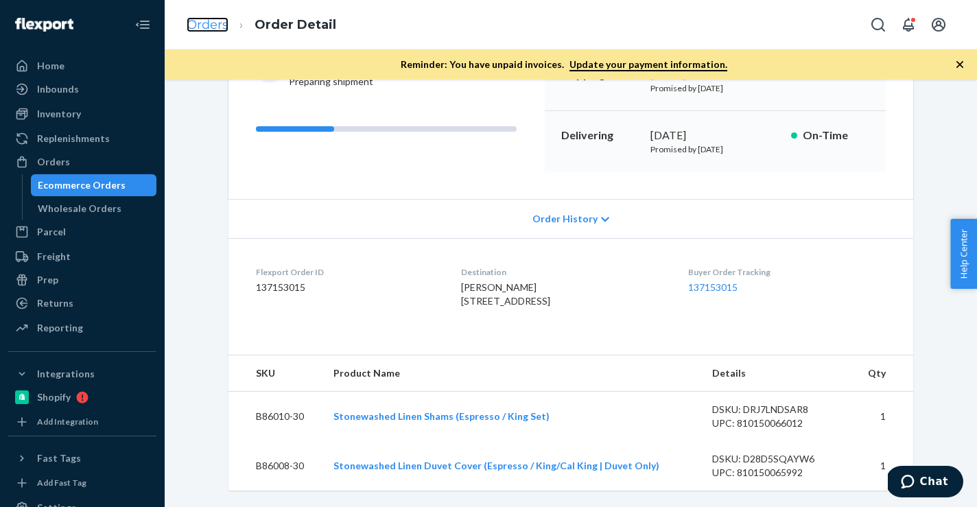
click at [223, 25] on link "Orders" at bounding box center [208, 24] width 42 height 15
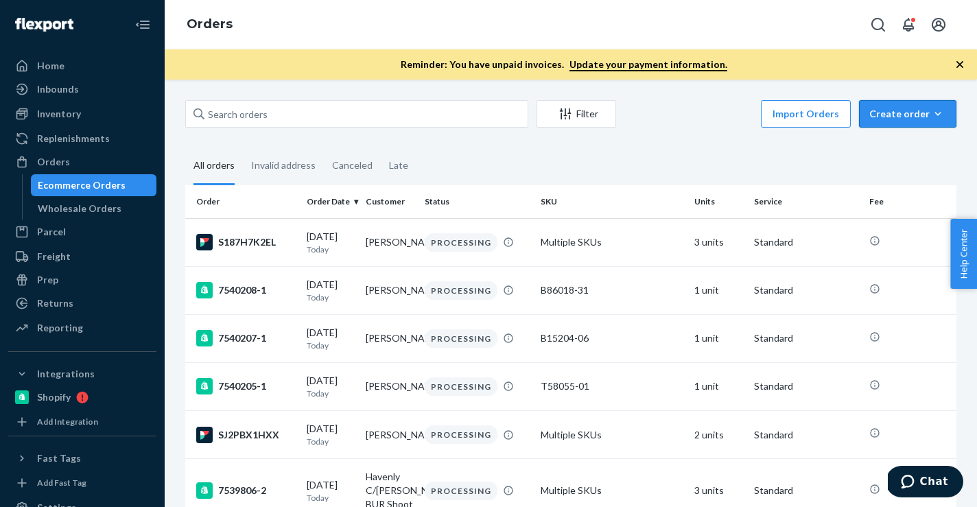
click at [935, 109] on icon "button" at bounding box center [938, 114] width 14 height 14
click at [897, 147] on span "Ecommerce order" at bounding box center [916, 147] width 85 height 10
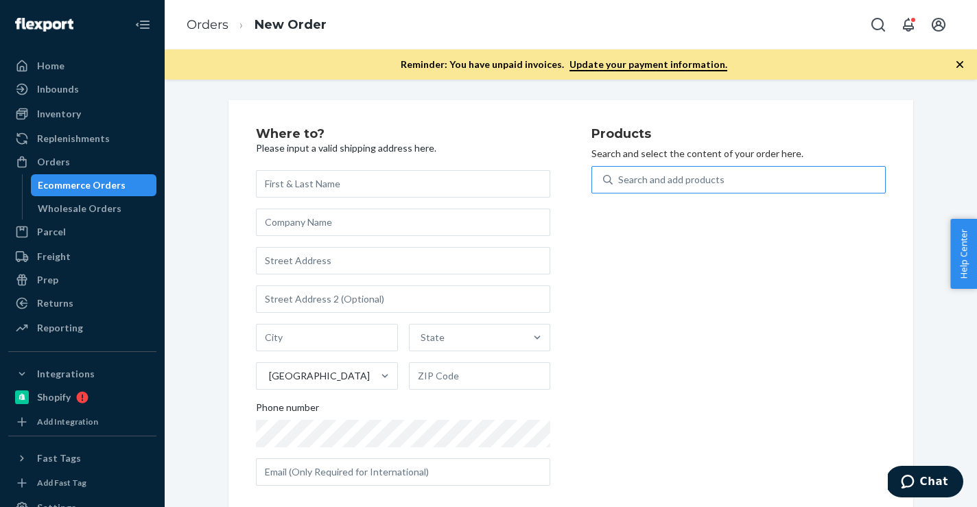
click at [631, 180] on div "Search and add products" at bounding box center [671, 180] width 106 height 14
click at [620, 180] on input "Search and add products" at bounding box center [618, 180] width 1 height 14
paste input "B86008-26"
type input "B86008-26"
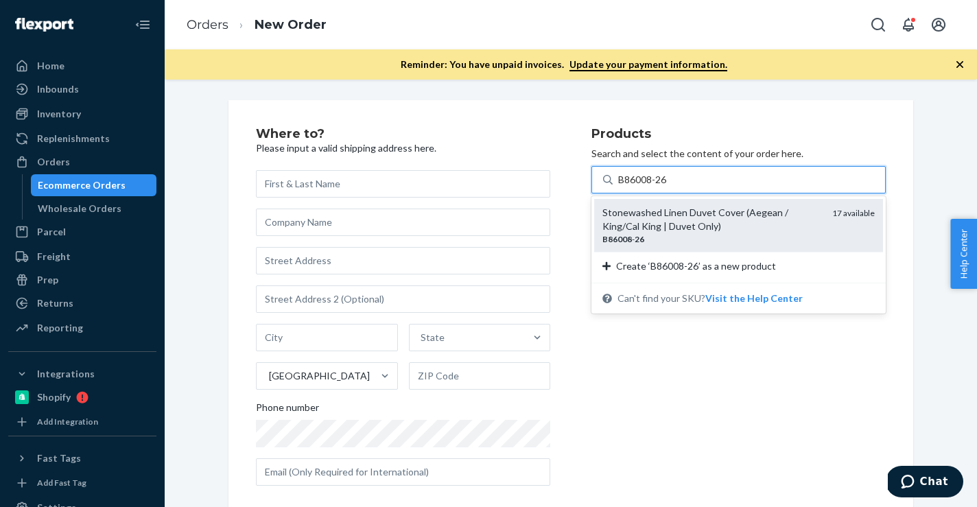
click at [633, 211] on div "Stonewashed Linen Duvet Cover (Aegean / King/Cal King | Duvet Only)" at bounding box center [712, 219] width 219 height 27
click at [633, 187] on input "B86008-26" at bounding box center [643, 180] width 50 height 14
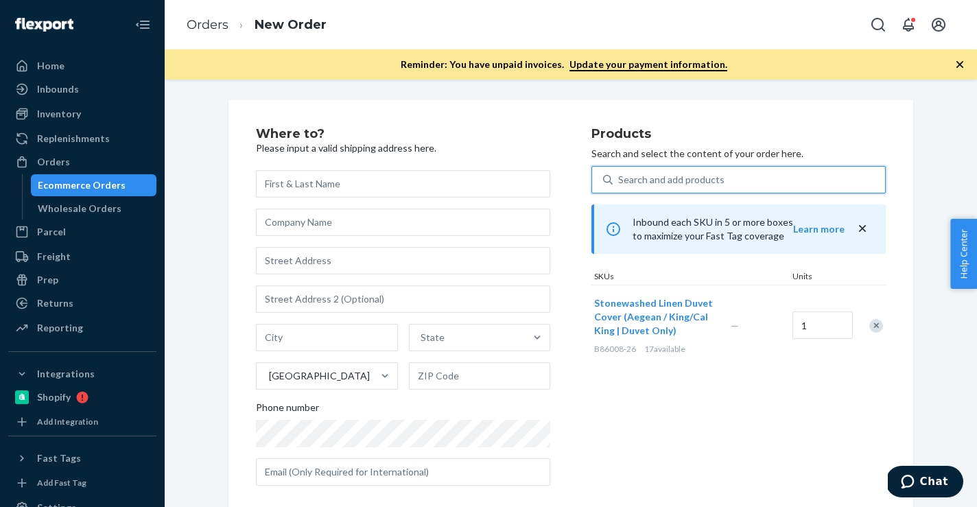
click at [637, 177] on div "Search and add products" at bounding box center [671, 180] width 106 height 14
click at [620, 177] on input "0 results available. Select is focused ,type to refine list, press Down to open…" at bounding box center [618, 180] width 1 height 14
paste input "B86010-26"
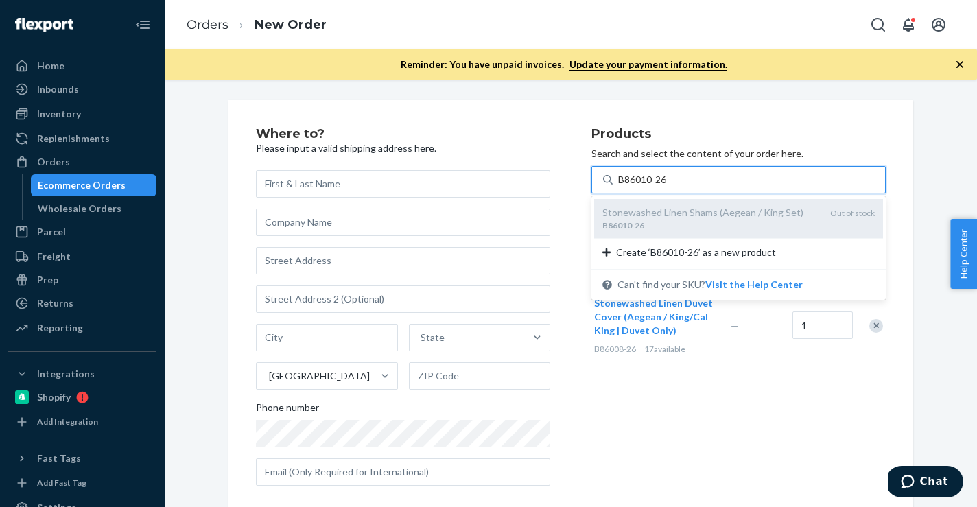
click at [649, 224] on div "B86010 - 26" at bounding box center [711, 226] width 217 height 12
click at [649, 187] on input "B86010-26" at bounding box center [643, 180] width 50 height 14
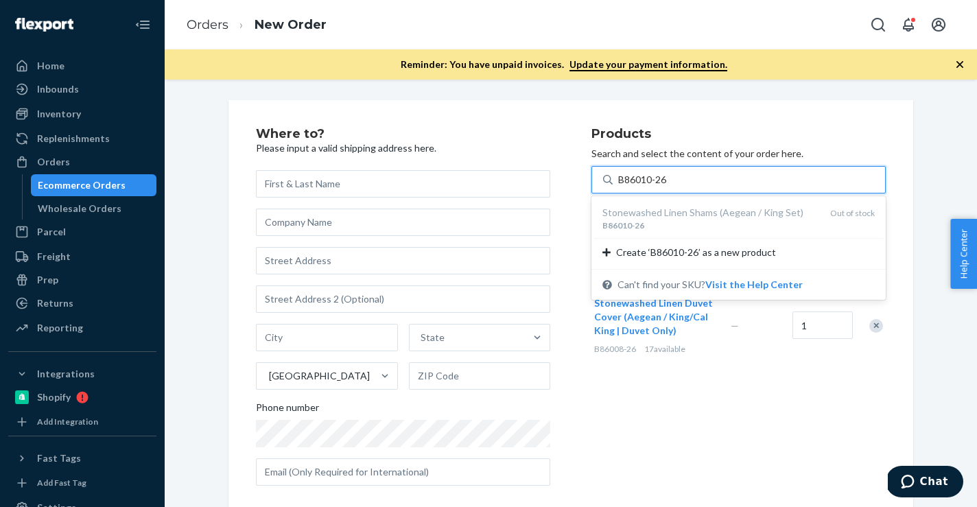
type input "B86010-26"
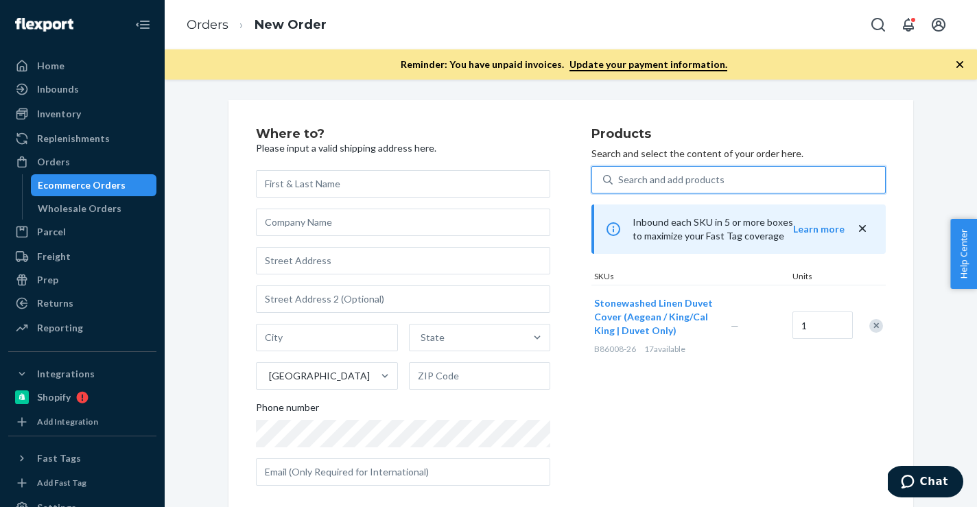
click at [644, 181] on div "Search and add products" at bounding box center [671, 180] width 106 height 14
click at [620, 181] on input "0 results available. Use Up and Down to choose options, press Enter to select t…" at bounding box center [618, 180] width 1 height 14
paste input "B86010-26"
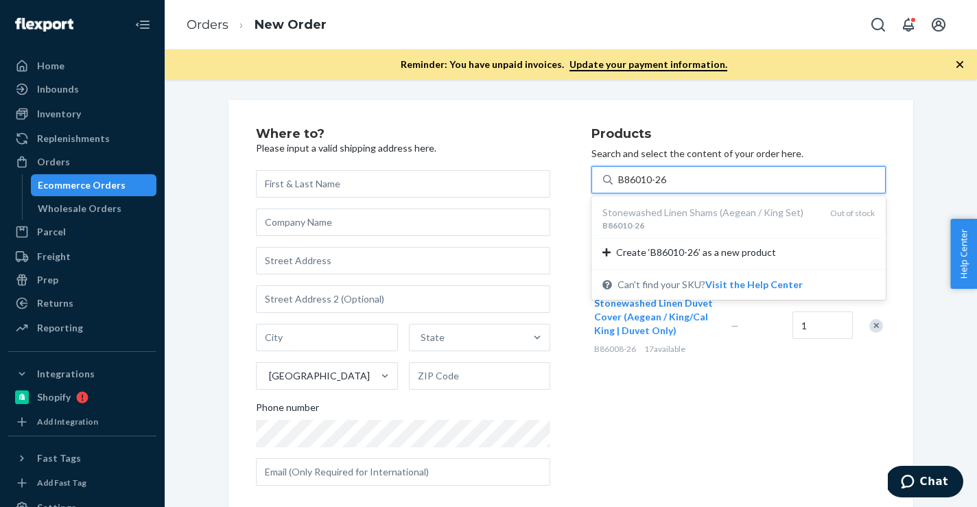
type input "B86010-26"
click at [874, 327] on div "Remove Item" at bounding box center [877, 326] width 14 height 14
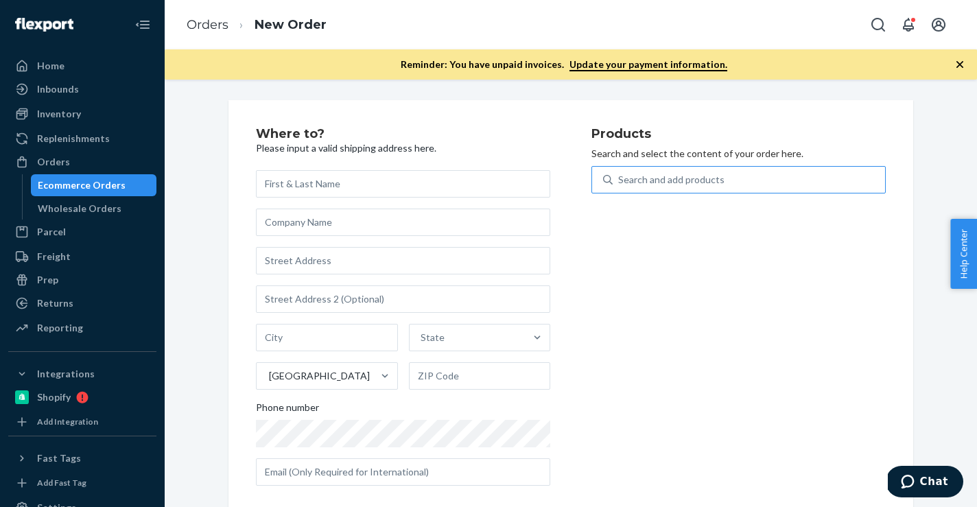
click at [697, 185] on div "Search and add products" at bounding box center [671, 180] width 106 height 14
click at [620, 185] on input "Search and add products" at bounding box center [618, 180] width 1 height 14
paste input "B86010-26"
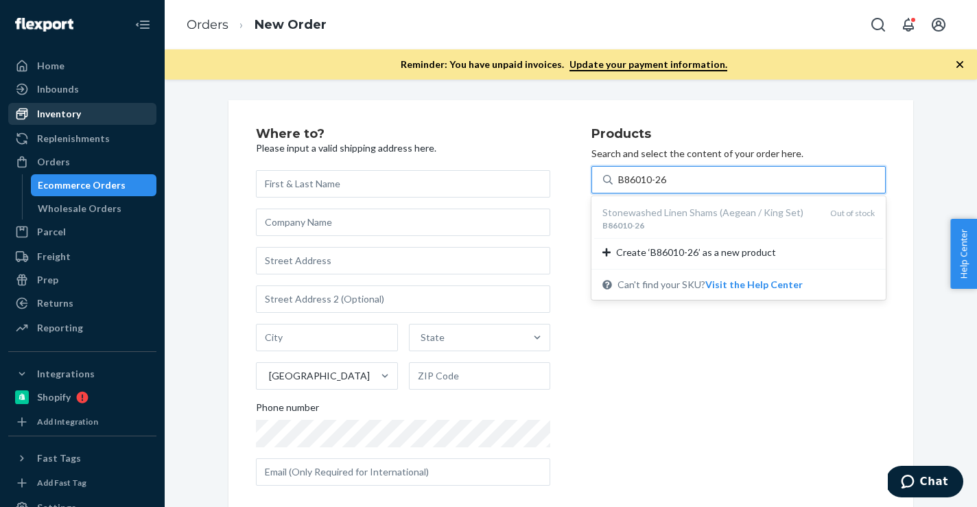
type input "B86010-26"
click at [100, 117] on div "Inventory" at bounding box center [82, 113] width 145 height 19
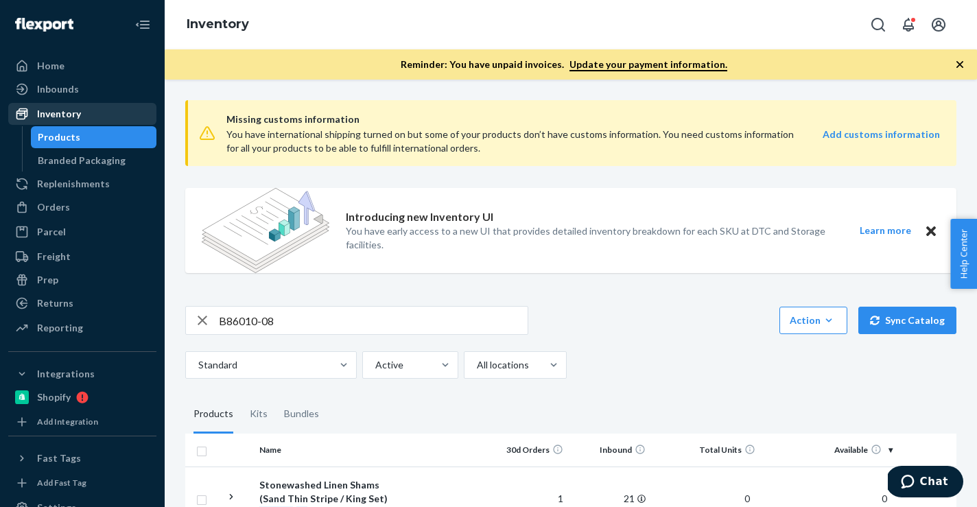
click at [108, 117] on div "Inventory" at bounding box center [82, 113] width 145 height 19
click at [103, 122] on div "Inventory" at bounding box center [82, 113] width 145 height 19
click at [330, 338] on div "B86010-08 Action Create product Create kit or bundle Bulk create products Bulk …" at bounding box center [570, 342] width 771 height 73
click at [330, 321] on input "B86010-08" at bounding box center [373, 320] width 309 height 27
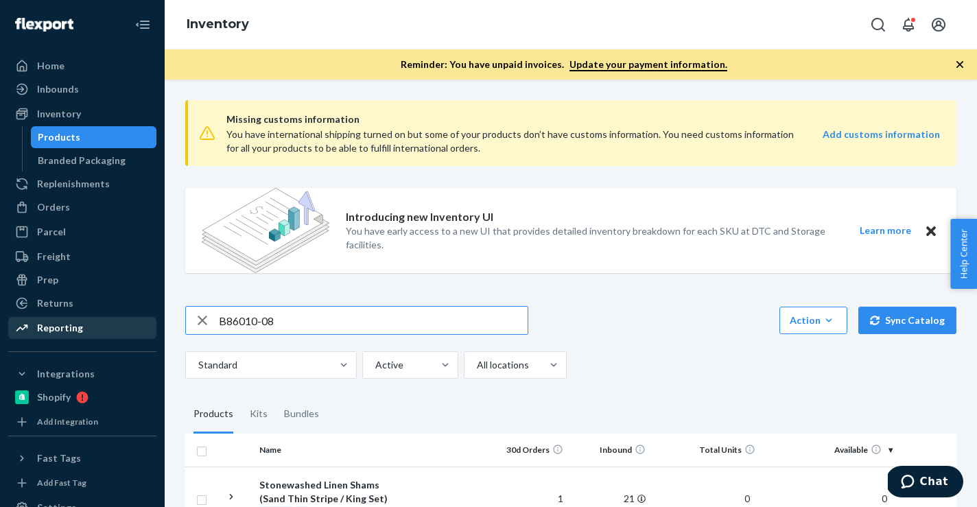
drag, startPoint x: 330, startPoint y: 321, endPoint x: 121, endPoint y: 320, distance: 208.6
click at [121, 320] on div "Home Inbounds Shipping Plans Problems Inventory Products Branded Packaging Repl…" at bounding box center [488, 253] width 977 height 507
paste input "B86010-26"
type input "B86010-26"
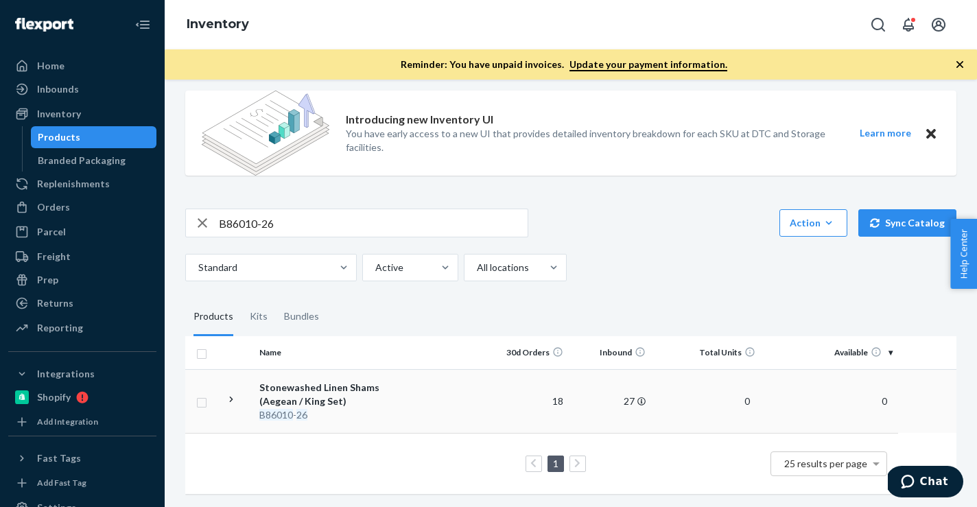
click at [384, 399] on div "Stonewashed Linen Shams (Aegean / King Set)" at bounding box center [330, 394] width 143 height 27
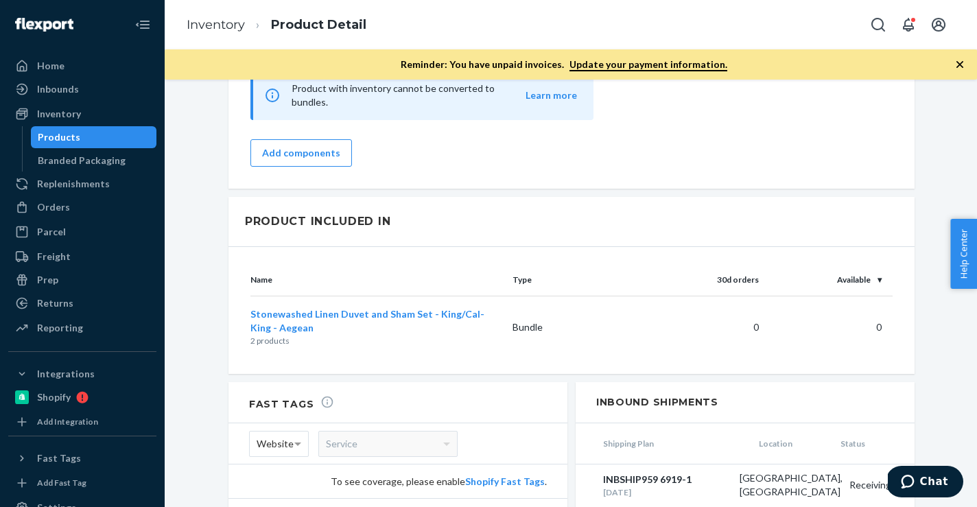
scroll to position [1463, 0]
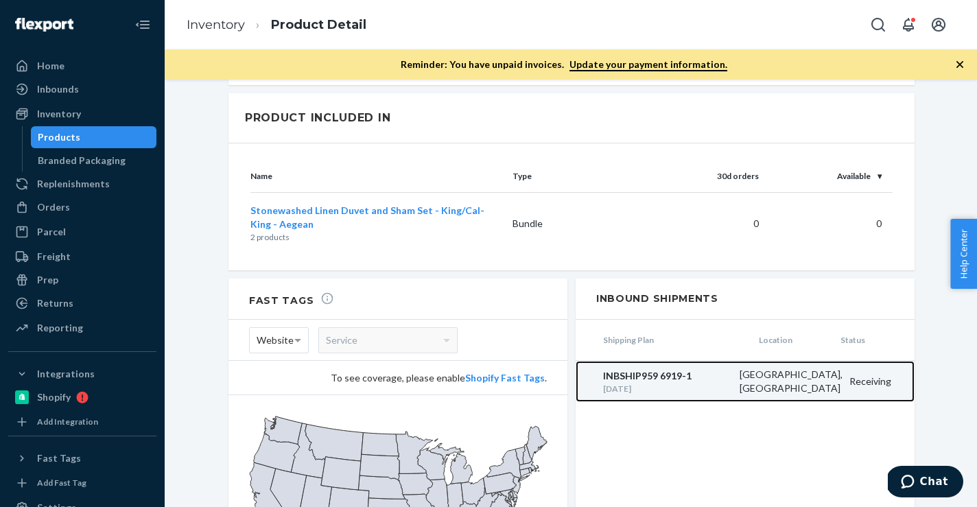
click at [631, 369] on div "INBSHIP959 6919-1" at bounding box center [668, 376] width 130 height 14
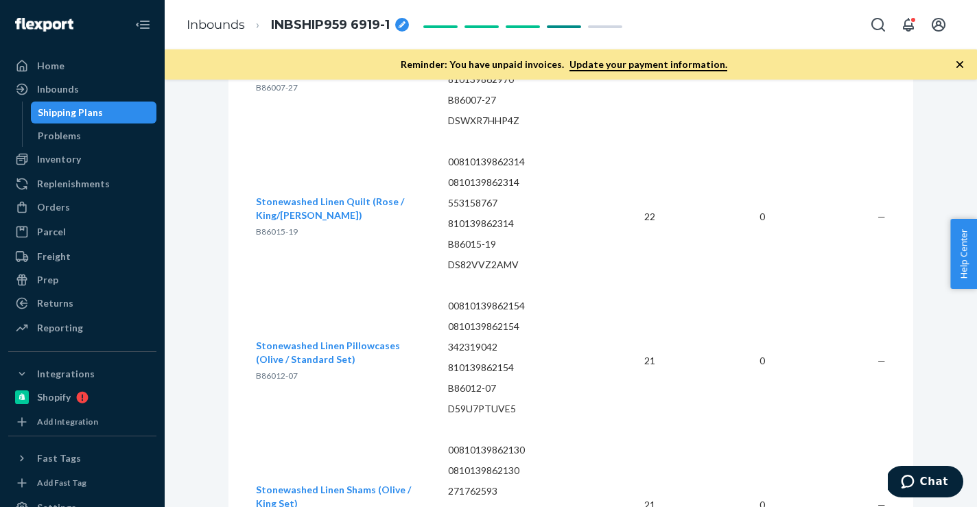
scroll to position [10729, 0]
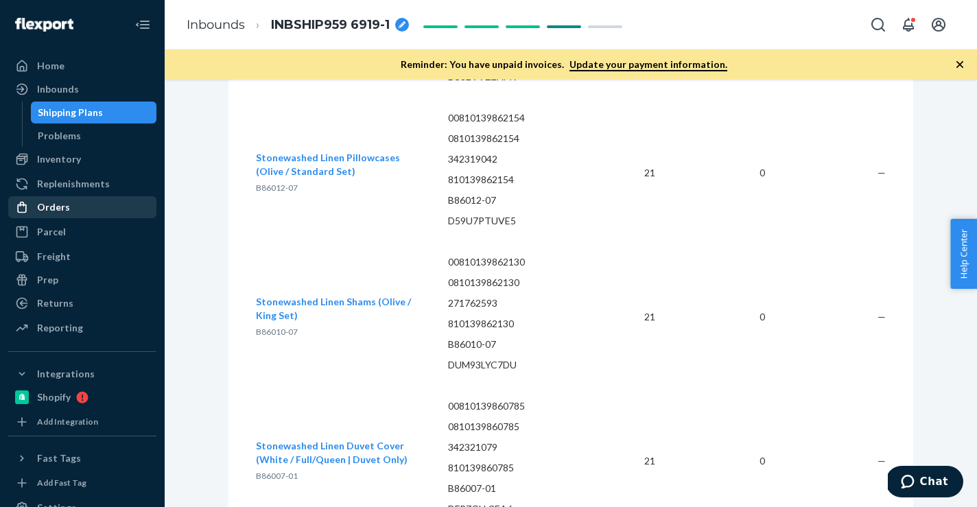
click at [93, 209] on div "Orders" at bounding box center [82, 207] width 145 height 19
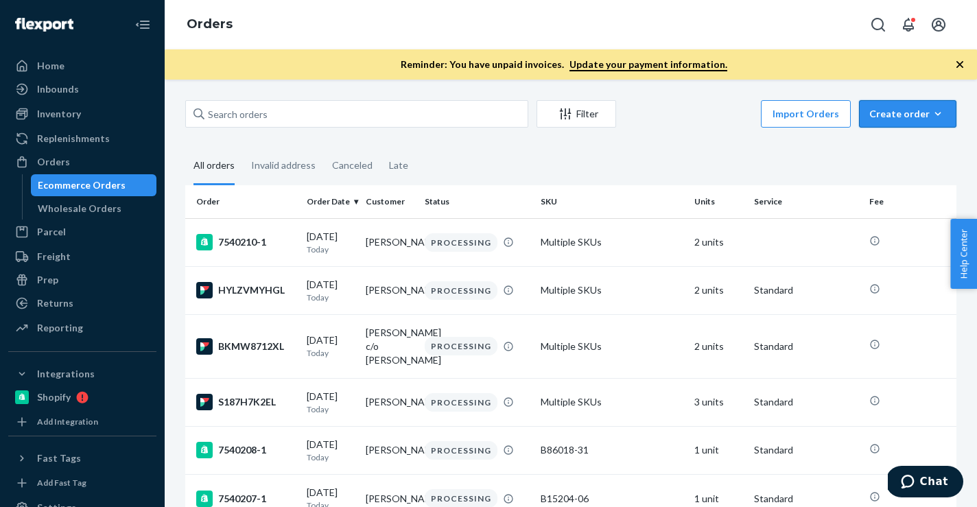
click at [933, 119] on icon "button" at bounding box center [938, 114] width 14 height 14
click at [921, 152] on span "Ecommerce order" at bounding box center [916, 147] width 85 height 10
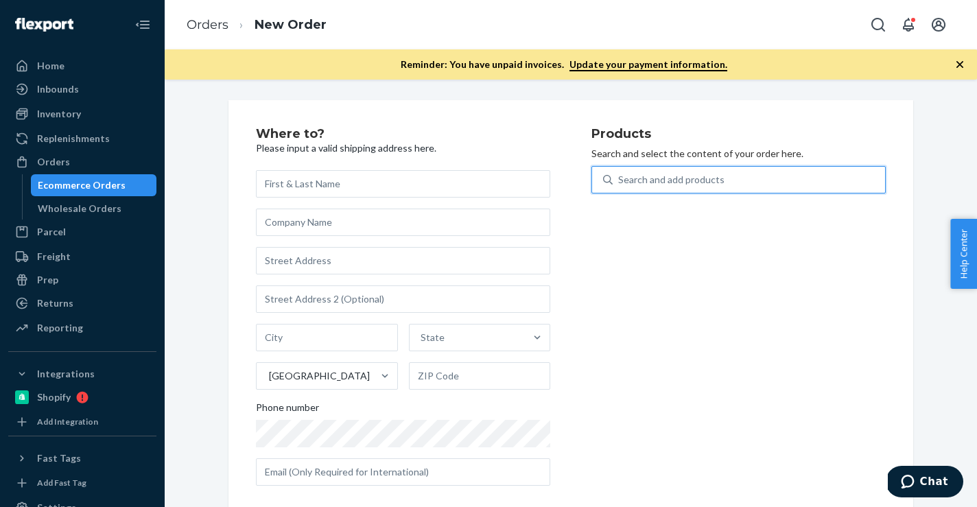
click at [791, 167] on div "Search and add products" at bounding box center [739, 179] width 294 height 27
click at [620, 173] on input "0 results available. Use Up and Down to choose options, press Enter to select t…" at bounding box center [618, 180] width 1 height 14
paste input "B121025-03"
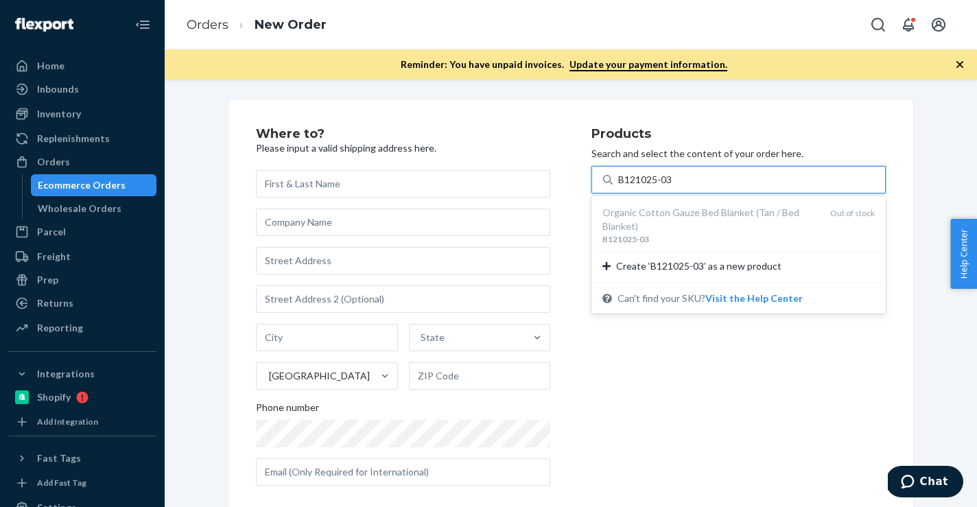
type input "B121025-03"
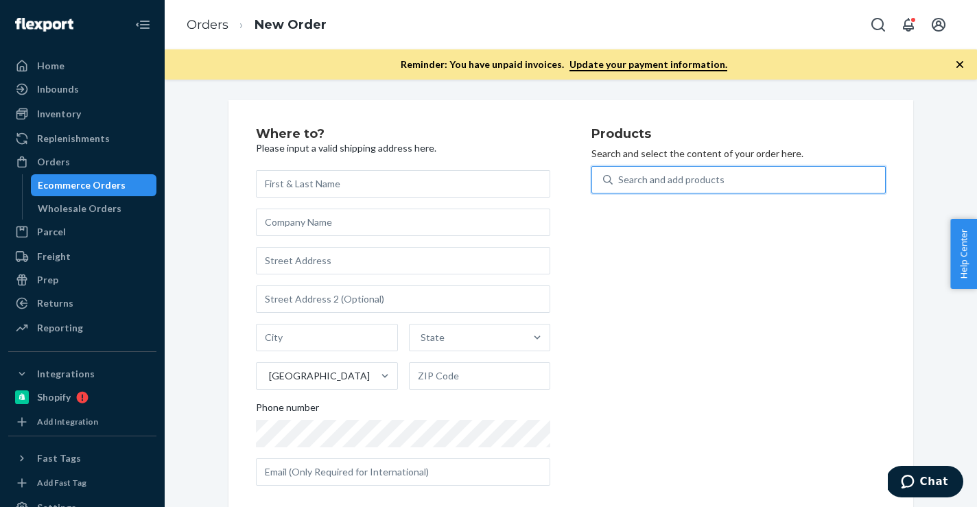
click at [714, 172] on div "Search and add products" at bounding box center [749, 179] width 272 height 25
click at [620, 173] on input "0 results available. Use Up and Down to choose options, press Enter to select t…" at bounding box center [618, 180] width 1 height 14
click at [703, 183] on div "Search and add products" at bounding box center [671, 180] width 106 height 14
click at [620, 183] on input "0 results available. Use Up and Down to choose options, press Enter to select t…" at bounding box center [618, 180] width 1 height 14
click at [681, 186] on div "Search and add products" at bounding box center [671, 180] width 106 height 14
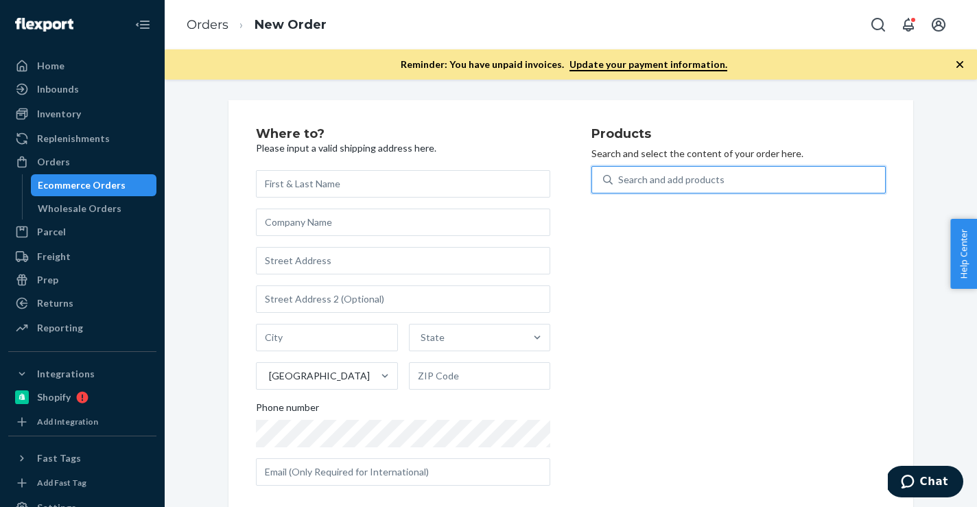
click at [620, 186] on input "0 results available. Select is focused ,type to refine list, press Down to open…" at bounding box center [618, 180] width 1 height 14
paste input "B86014-09"
type input "B86014-09"
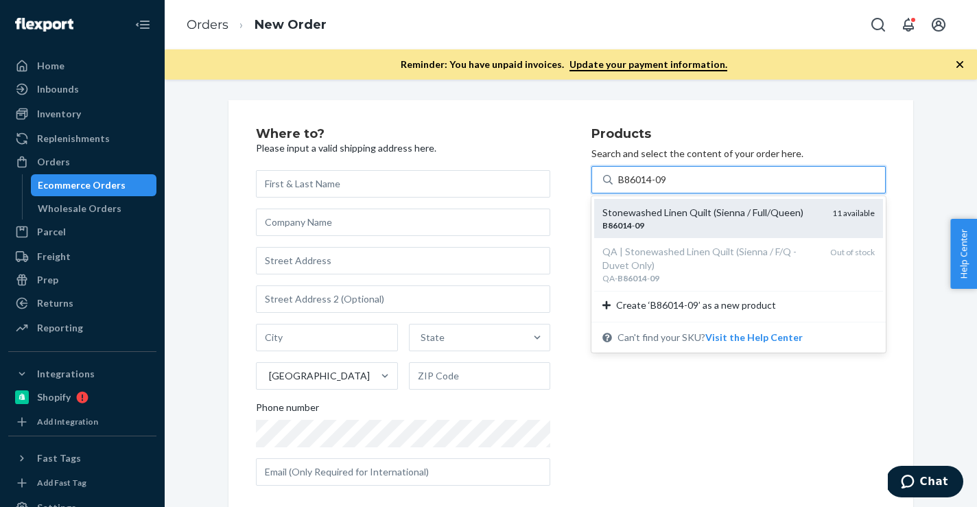
click at [661, 219] on div "Stonewashed Linen Quilt (Sienna / Full/Queen)" at bounding box center [712, 213] width 219 height 14
click at [661, 187] on input "B86014-09" at bounding box center [643, 180] width 50 height 14
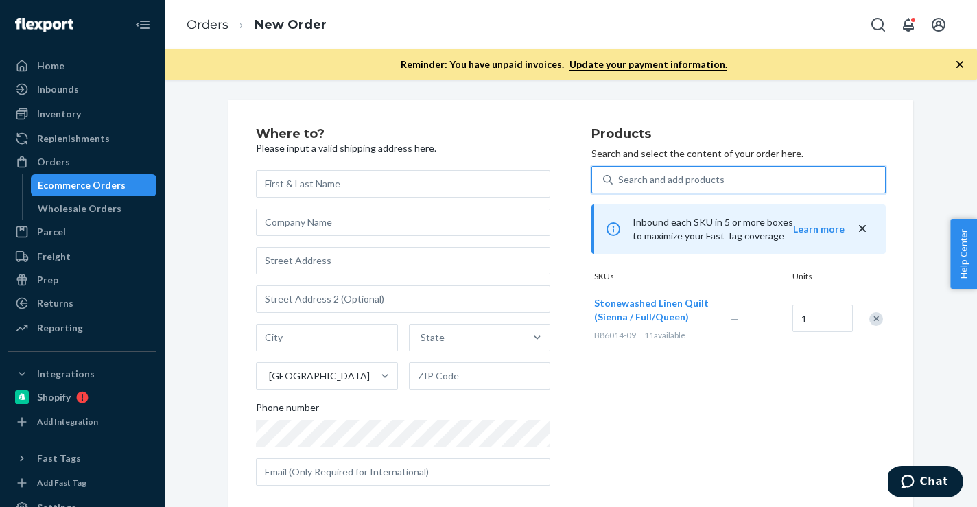
click at [688, 184] on div "Search and add products" at bounding box center [671, 180] width 106 height 14
click at [620, 184] on input "0 results available. Use Up and Down to choose options, press Enter to select t…" at bounding box center [618, 180] width 1 height 14
paste input "S104001-01"
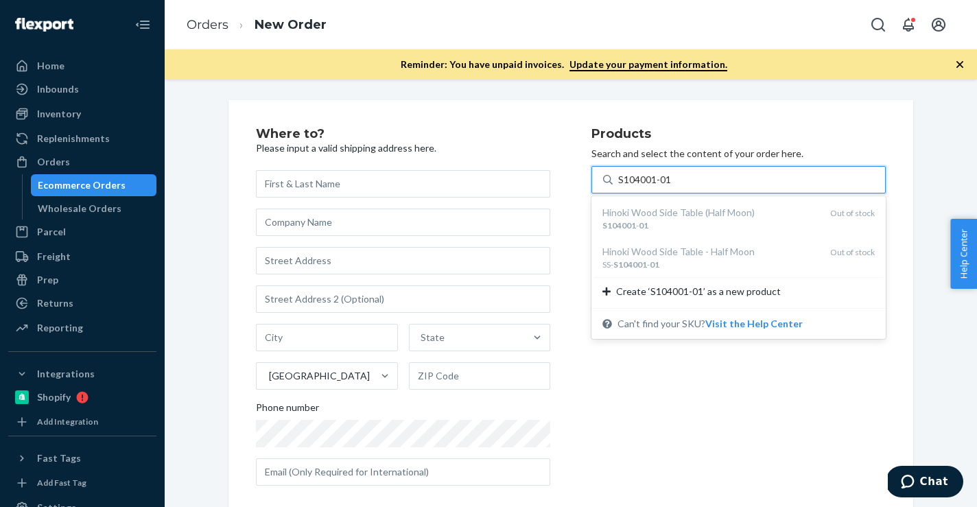
type input "S104001-01"
click at [743, 376] on div "Products Search and select the content of your order here. option undefined foc…" at bounding box center [739, 312] width 294 height 369
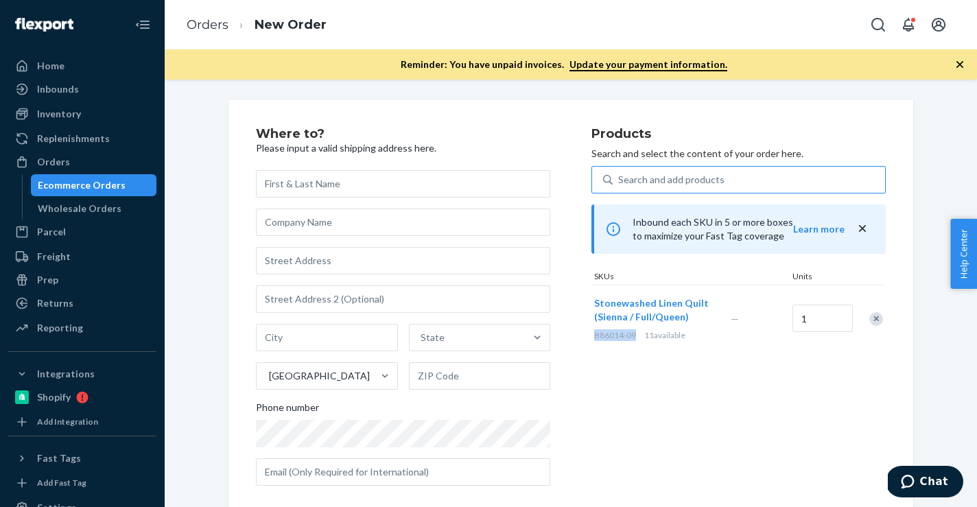
drag, startPoint x: 638, startPoint y: 337, endPoint x: 595, endPoint y: 337, distance: 43.2
click at [595, 337] on div "B86014-09 11 available" at bounding box center [659, 335] width 131 height 12
copy span "B86014-09"
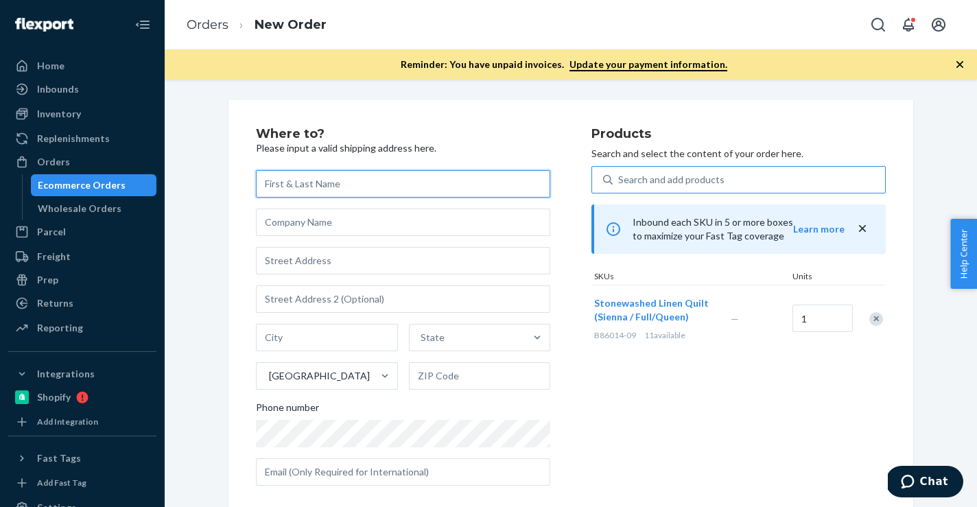
click at [496, 191] on input "text" at bounding box center [403, 183] width 294 height 27
paste input "Lisa Ruddock"
type input "Lisa Ruddock"
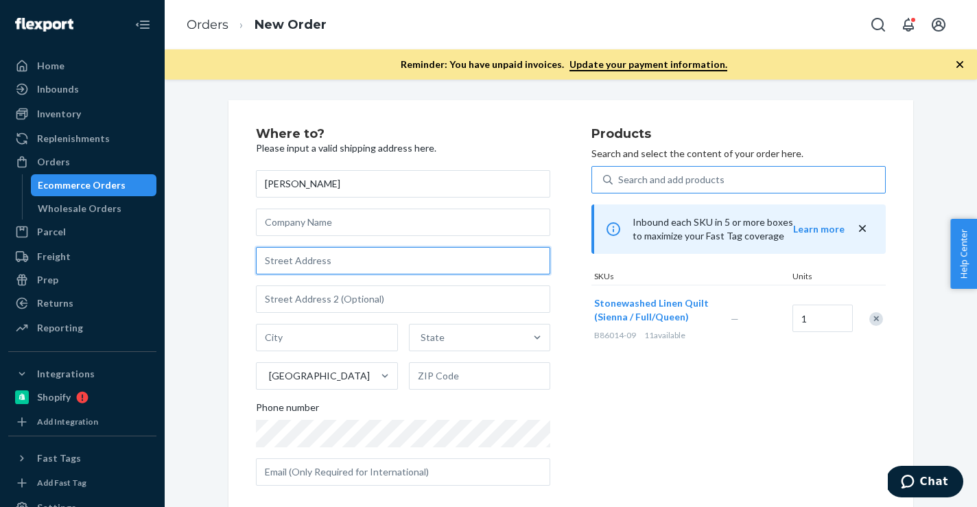
click at [323, 271] on input "text" at bounding box center [403, 260] width 294 height 27
paste input "2176 Winding Stream Way"
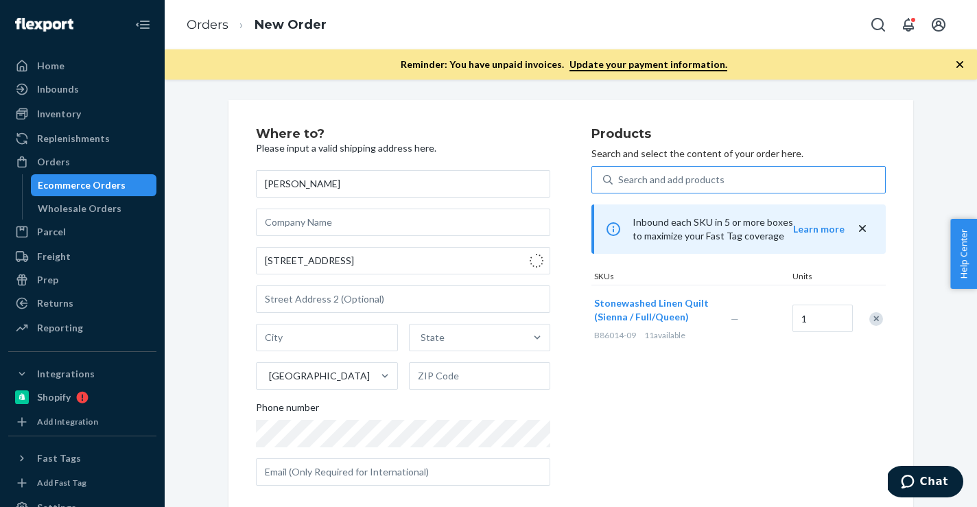
type input "Winding Stream Way"
type input "Louisville"
type input "40272"
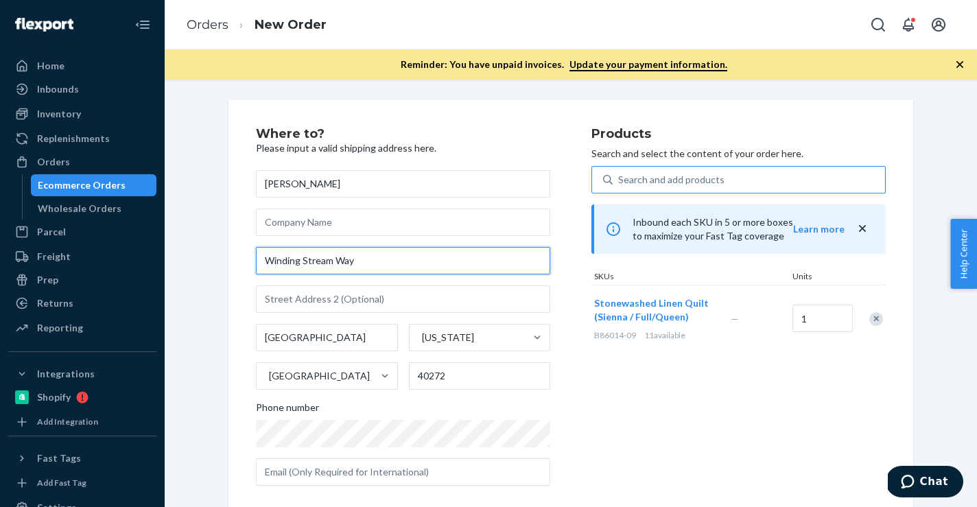
drag, startPoint x: 372, startPoint y: 258, endPoint x: 189, endPoint y: 257, distance: 182.6
click at [189, 257] on div "Where to? Please input a valid shipping address here. Lisa Ruddock Winding Stre…" at bounding box center [571, 398] width 792 height 596
paste input "2176"
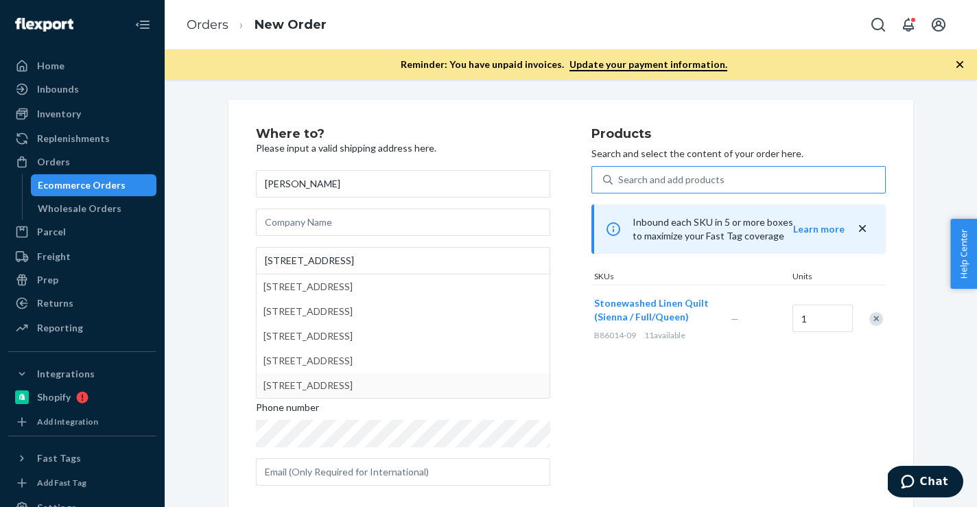
click at [651, 412] on div "Products Search and select the content of your order here. Search and add produ…" at bounding box center [739, 312] width 294 height 369
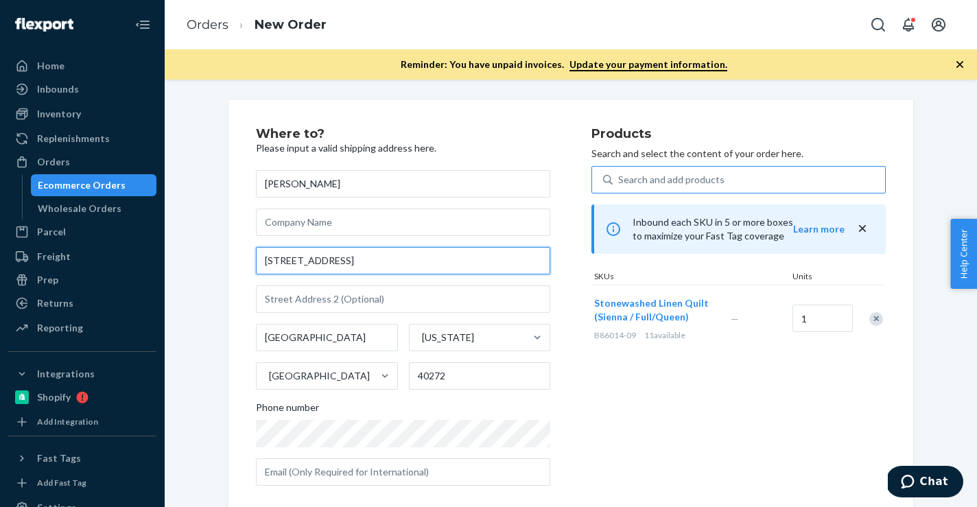
drag, startPoint x: 381, startPoint y: 263, endPoint x: 214, endPoint y: 263, distance: 166.8
click at [214, 263] on div "Where to? Please input a valid shipping address here. Lisa Ruddock 2176 Winding…" at bounding box center [571, 405] width 792 height 610
paste input "641 West Main Street Apt 222"
type input "641 W Main St"
type input "222"
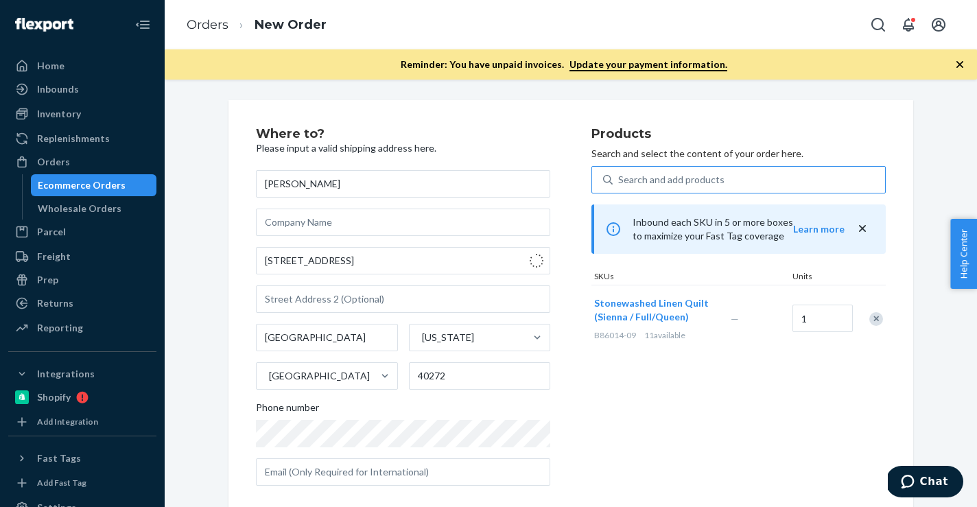
type input "Sun Prairie"
type input "53590"
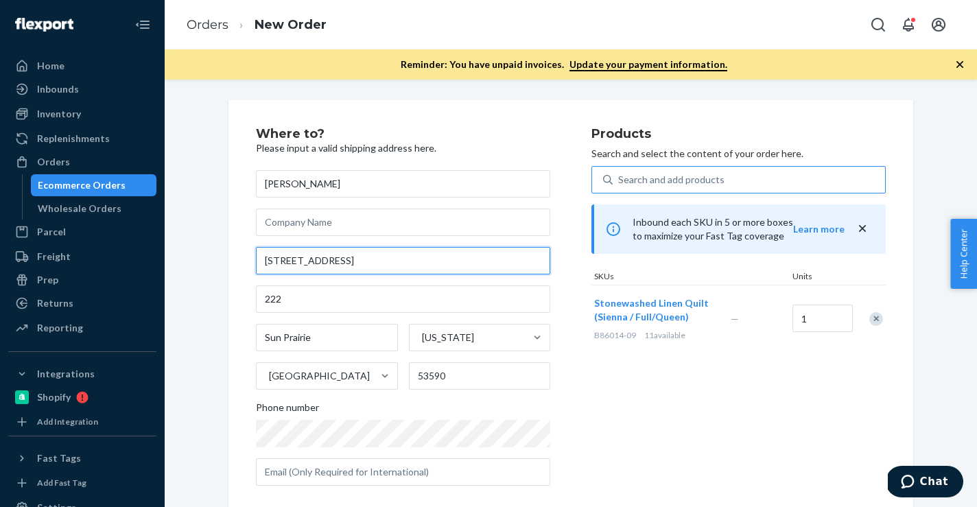
drag, startPoint x: 347, startPoint y: 261, endPoint x: 190, endPoint y: 261, distance: 157.2
click at [190, 261] on div "Where to? Please input a valid shipping address here. Lisa Ruddock 641 W Main S…" at bounding box center [571, 405] width 792 height 610
paste input "est Main Street Apt 222"
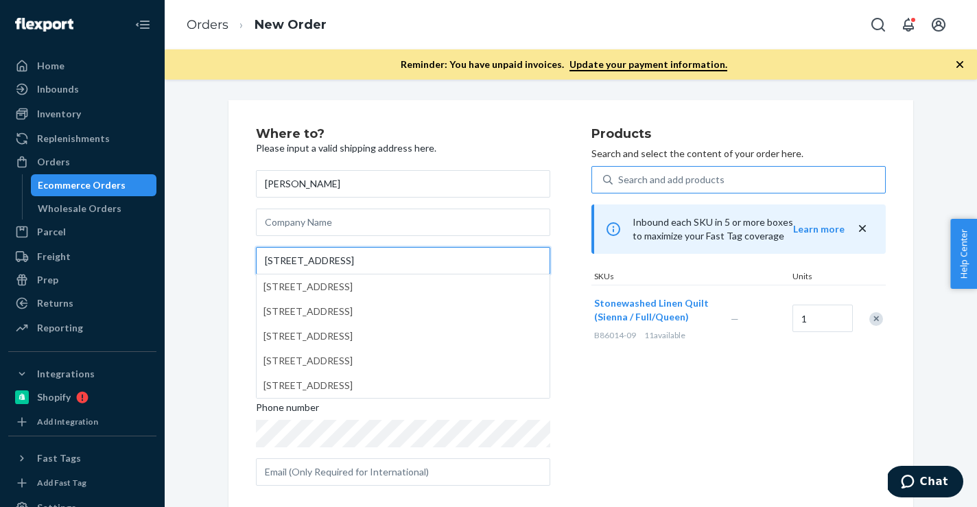
type input "641 West Main Street Apt 222"
click at [207, 290] on div "Where to? Please input a valid shipping address here. Lisa Ruddock 641 West Mai…" at bounding box center [571, 405] width 792 height 610
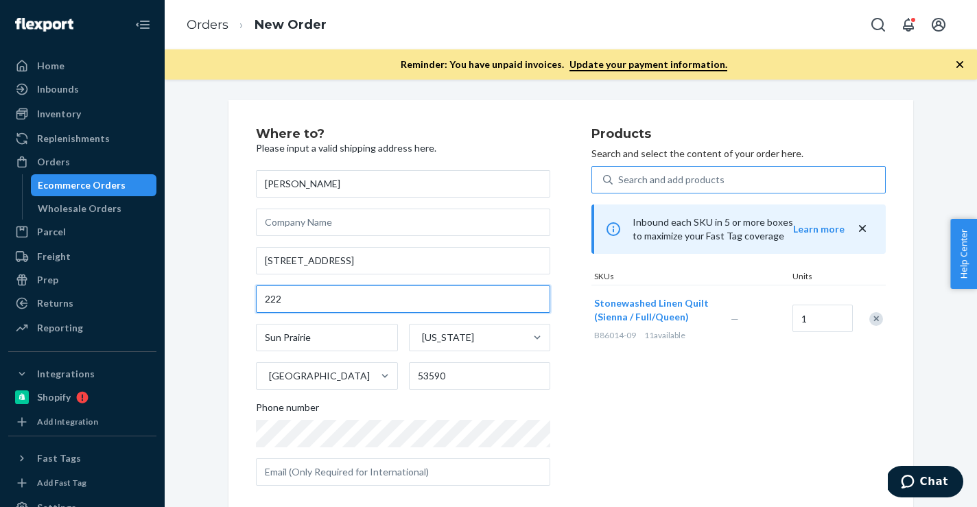
click at [270, 303] on input "222" at bounding box center [403, 299] width 294 height 27
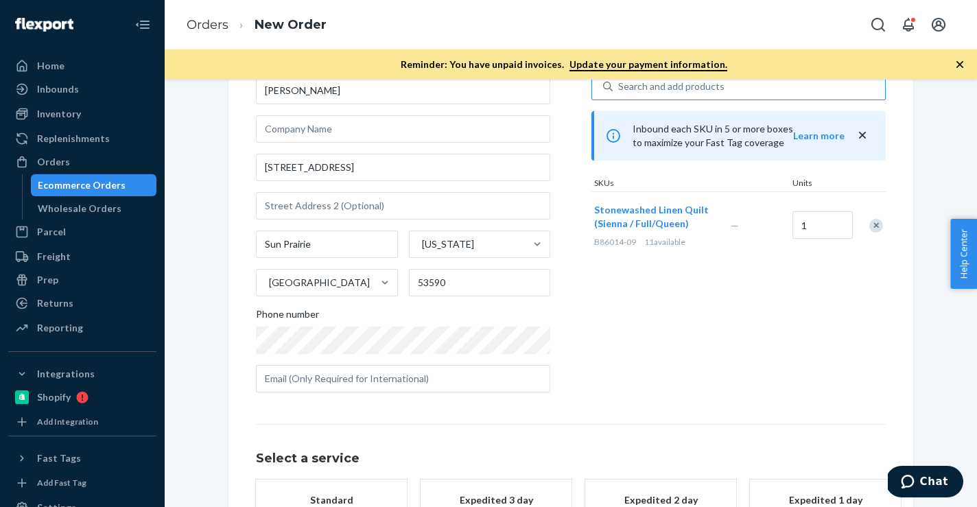
scroll to position [103, 0]
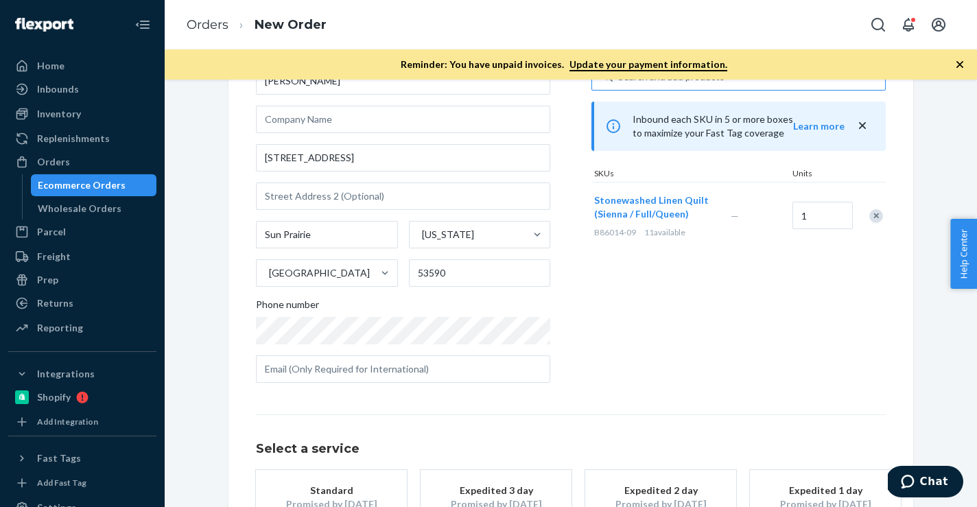
click at [312, 493] on div "Standard" at bounding box center [332, 491] width 110 height 14
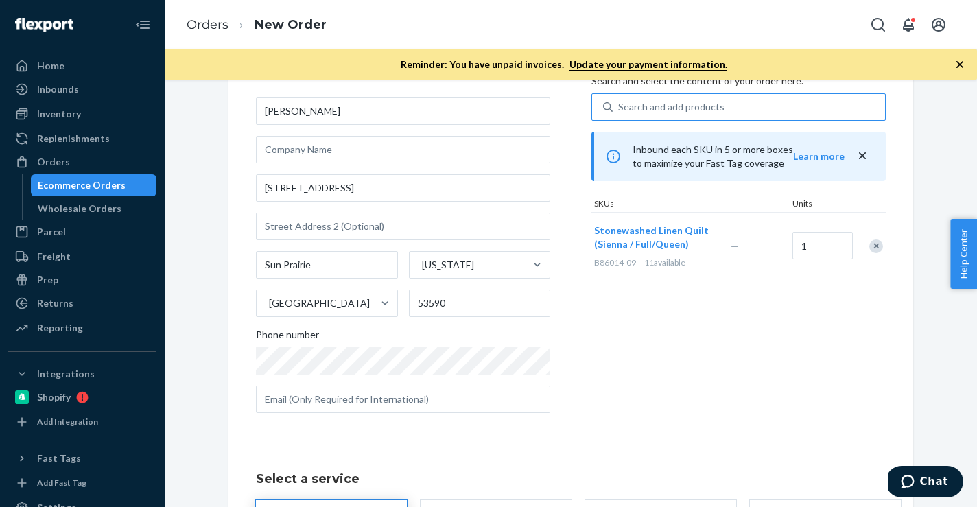
scroll to position [0, 0]
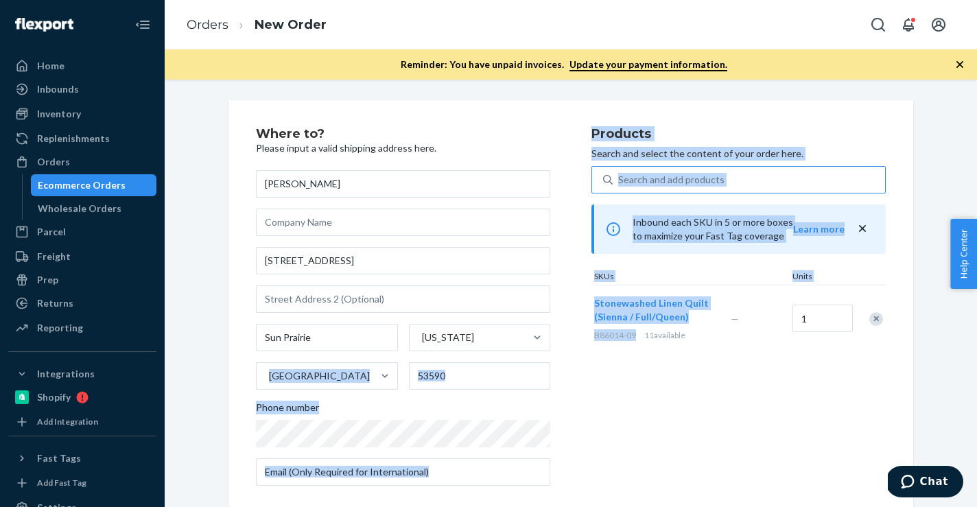
drag, startPoint x: 635, startPoint y: 337, endPoint x: 591, endPoint y: 337, distance: 43.9
click at [592, 337] on div "Stonewashed Linen Quilt (Sienna / Full/Queen) B86014-09 11 available" at bounding box center [660, 319] width 137 height 67
copy div "United States Phone number Products Search and select the content of your order…"
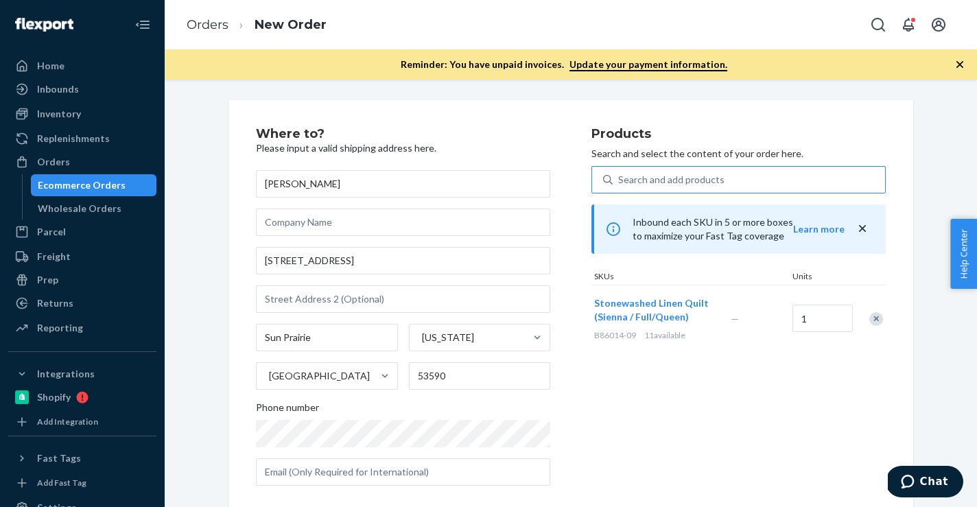
click at [654, 342] on div "Stonewashed Linen Quilt (Sienna / Full/Queen) B86014-09 11 available" at bounding box center [660, 319] width 137 height 67
drag, startPoint x: 638, startPoint y: 338, endPoint x: 592, endPoint y: 338, distance: 46.0
click at [592, 338] on div "Stonewashed Linen Quilt (Sienna / Full/Queen) B86014-09 11 available" at bounding box center [660, 319] width 137 height 67
copy span "B86014-09"
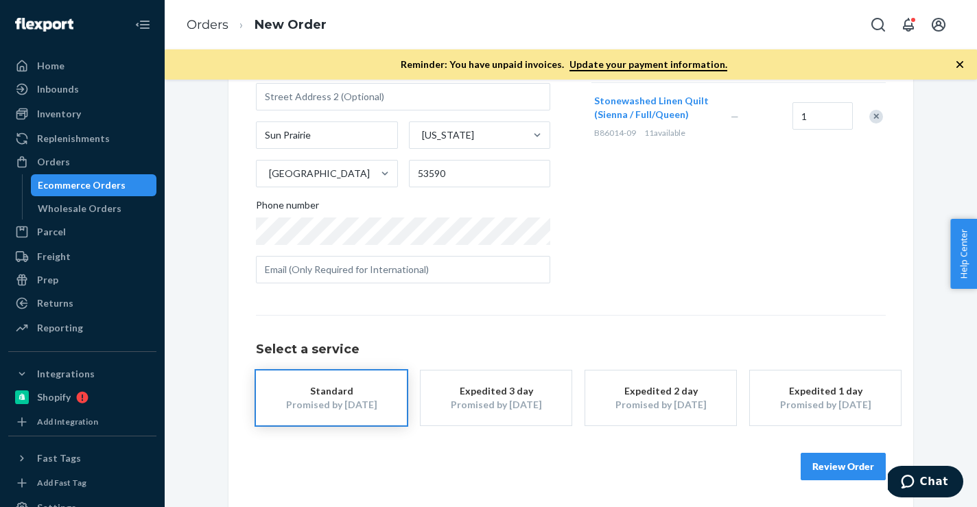
click at [824, 469] on button "Review Order" at bounding box center [843, 466] width 85 height 27
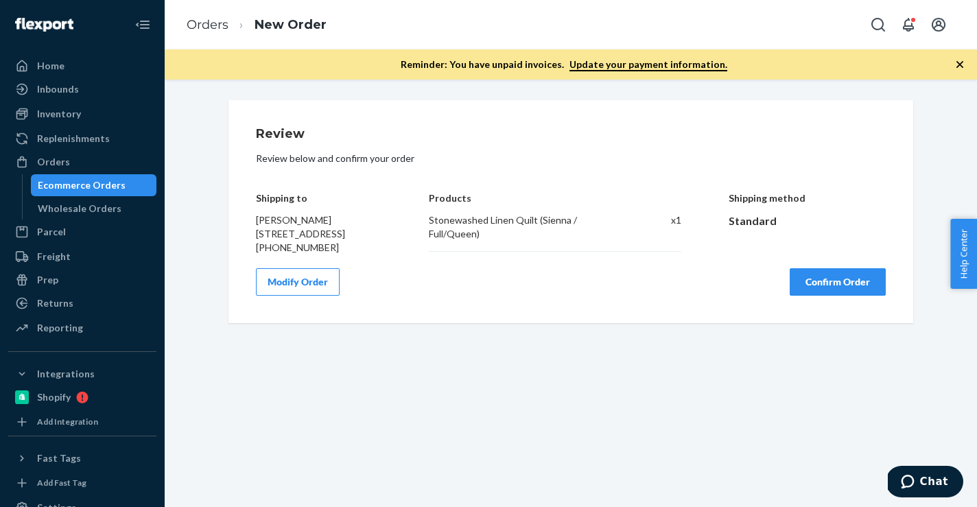
click at [824, 469] on div "Review Review below and confirm your order Shipping to Lisa Ruddock 641 West Ma…" at bounding box center [571, 294] width 813 height 428
click at [847, 296] on button "Confirm Order" at bounding box center [838, 281] width 96 height 27
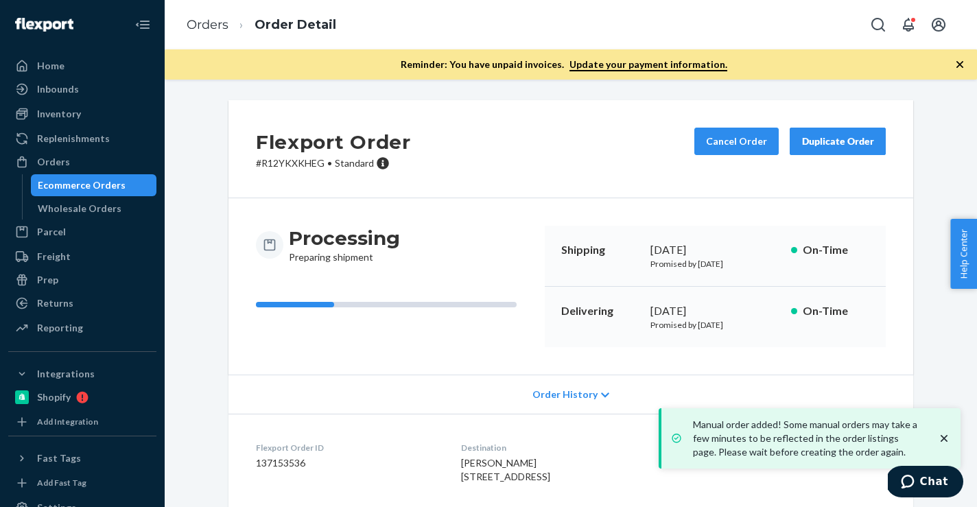
scroll to position [154, 0]
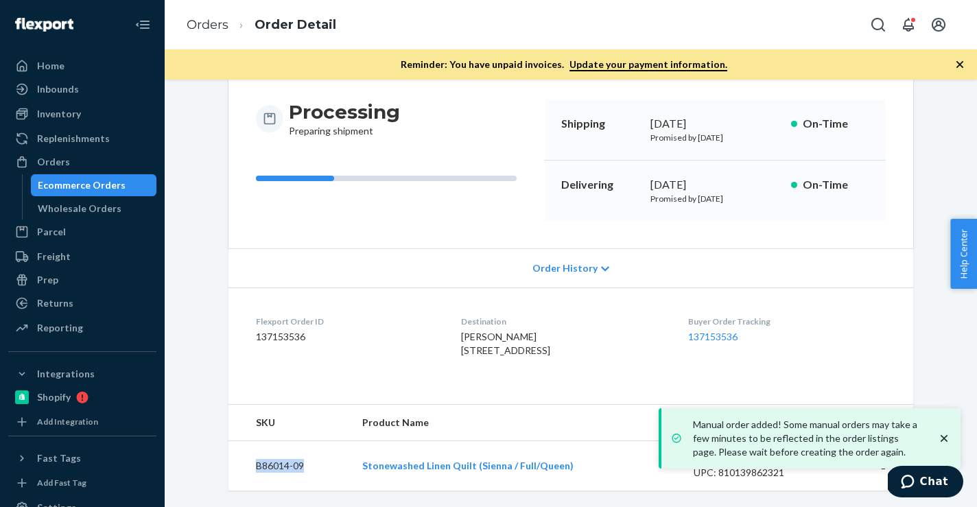
drag, startPoint x: 307, startPoint y: 465, endPoint x: 255, endPoint y: 468, distance: 51.6
click at [255, 468] on td "B86014-09" at bounding box center [290, 466] width 123 height 50
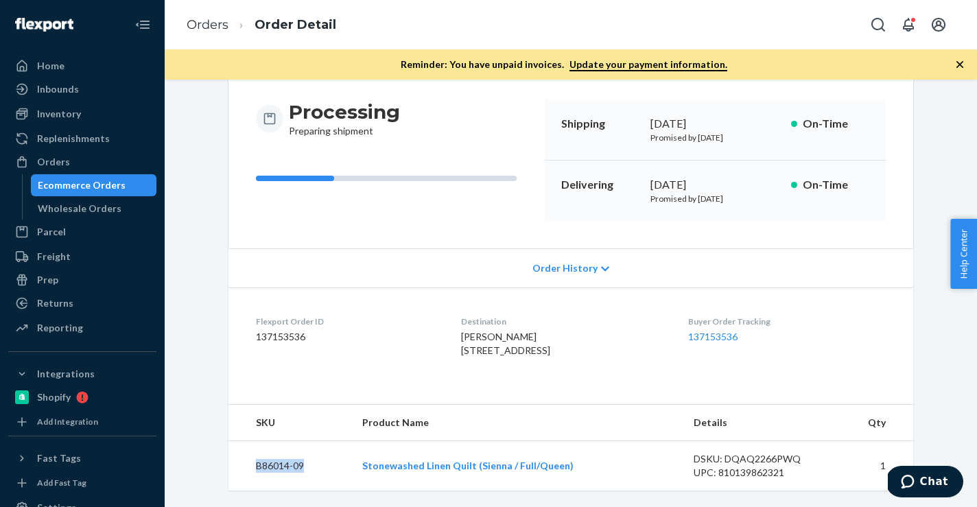
click at [281, 330] on dd "137153536" at bounding box center [347, 337] width 183 height 14
click at [291, 330] on dd "137153536" at bounding box center [347, 337] width 183 height 14
click at [213, 27] on link "Orders" at bounding box center [208, 24] width 42 height 15
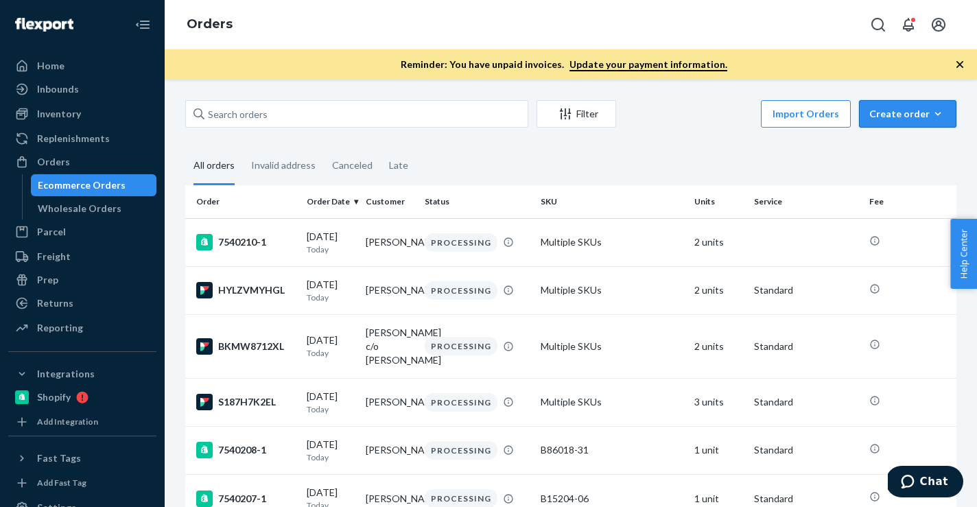
drag, startPoint x: 935, startPoint y: 113, endPoint x: 929, endPoint y: 129, distance: 17.6
click at [936, 113] on icon "button" at bounding box center [938, 113] width 6 height 3
click at [914, 152] on span "Ecommerce order" at bounding box center [916, 147] width 85 height 10
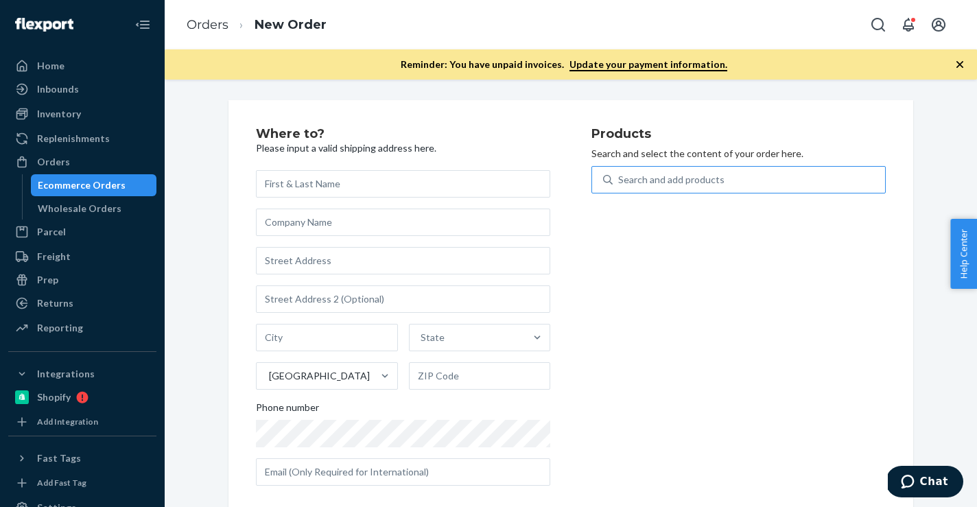
click at [730, 179] on div "Search and add products" at bounding box center [749, 179] width 272 height 25
click at [620, 179] on input "Search and add products" at bounding box center [618, 180] width 1 height 14
paste input "B86014-05"
type input "B86014-05"
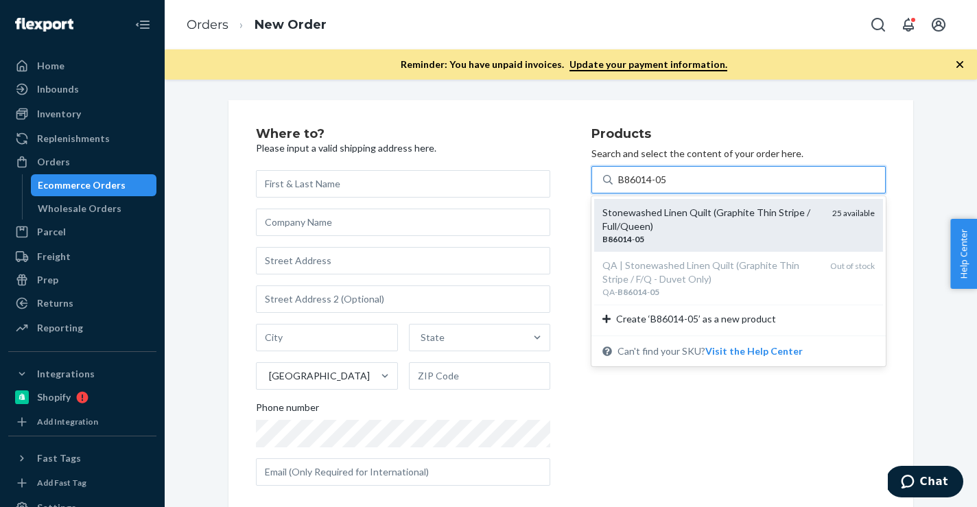
click at [626, 217] on div "Stonewashed Linen Quilt (Graphite Thin Stripe / Full/Queen)" at bounding box center [712, 219] width 219 height 27
click at [626, 187] on input "B86014-05" at bounding box center [643, 180] width 50 height 14
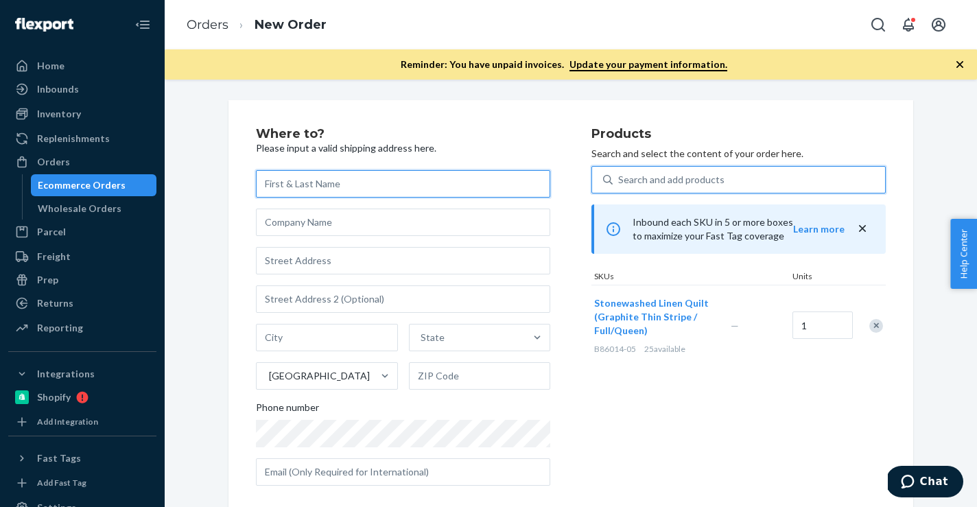
click at [461, 187] on input "text" at bounding box center [403, 183] width 294 height 27
paste input "Pamela Kelly"
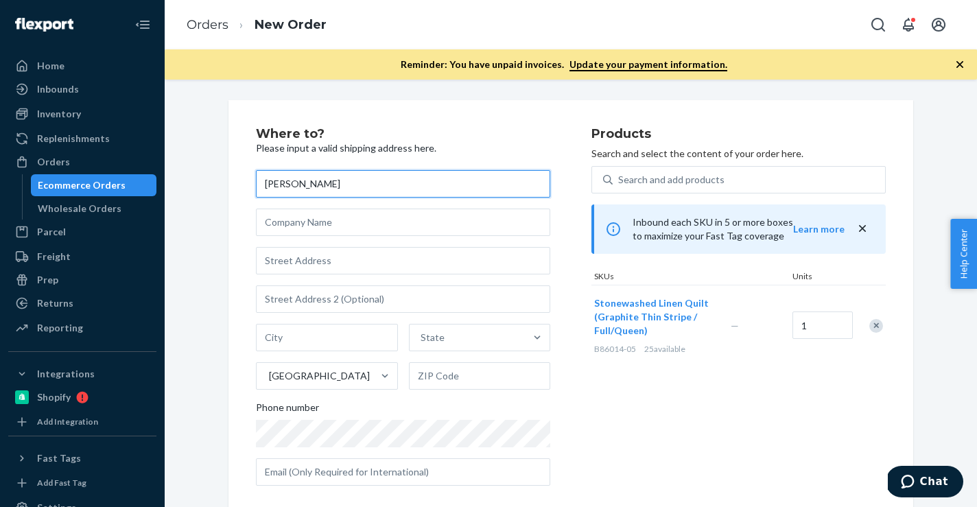
type input "Pamela Kelly"
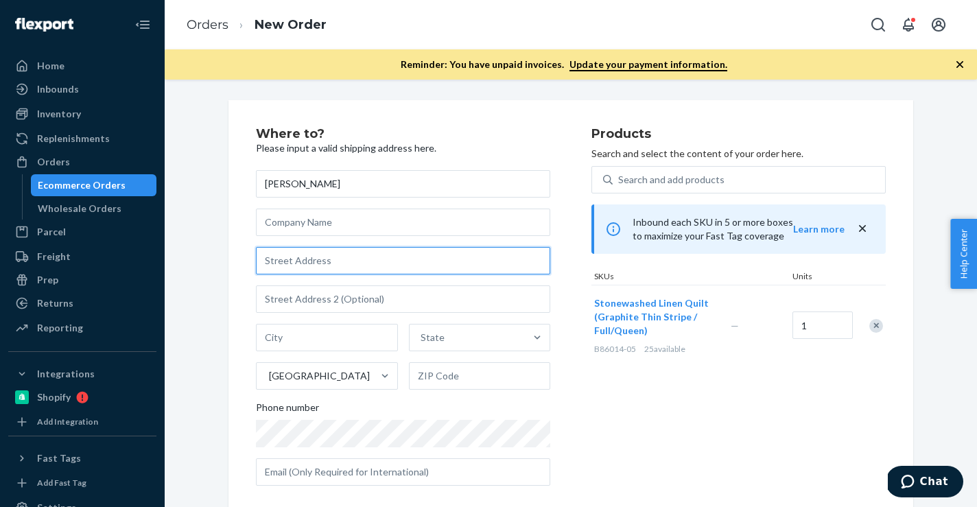
click at [419, 254] on input "text" at bounding box center [403, 260] width 294 height 27
paste input "2280 Dollarhide Way"
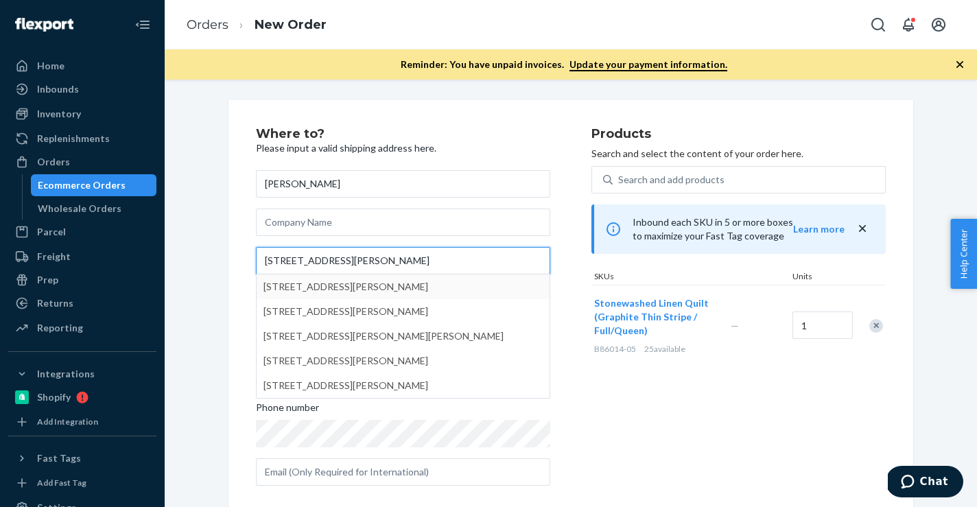
type input "2280 Dollarhide Way"
type input "Ashland"
type input "97520"
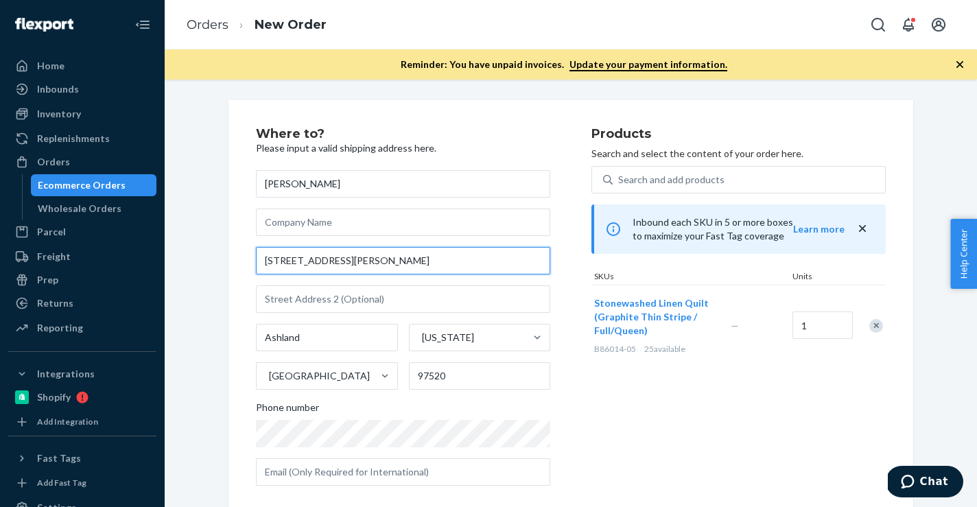
drag, startPoint x: 391, startPoint y: 264, endPoint x: 216, endPoint y: 264, distance: 174.3
click at [216, 264] on div "Where to? Please input a valid shipping address here. Pamela Kelly 2280 Dollarh…" at bounding box center [571, 398] width 792 height 596
click at [766, 467] on div "Products Search and select the content of your order here. Search and add produ…" at bounding box center [739, 312] width 294 height 369
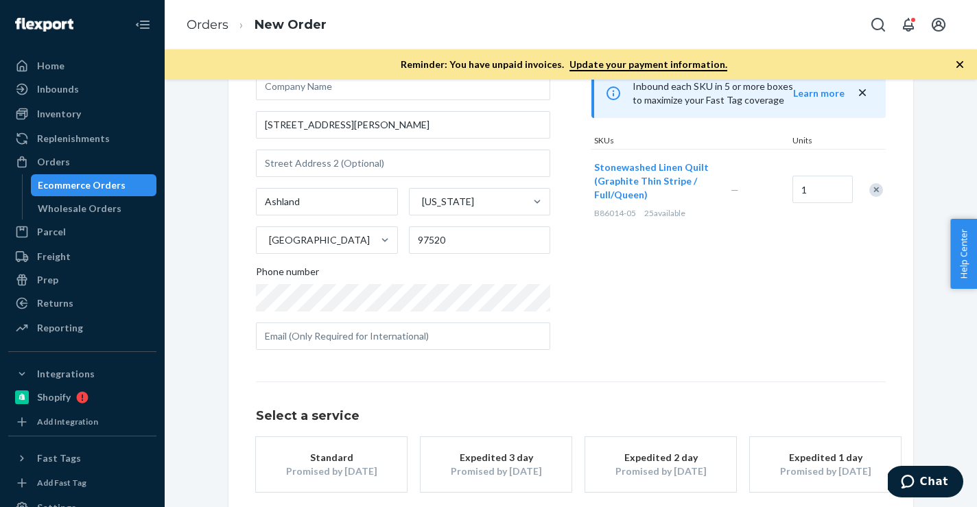
click at [304, 485] on button "Standard Promised by [DATE]" at bounding box center [331, 464] width 151 height 55
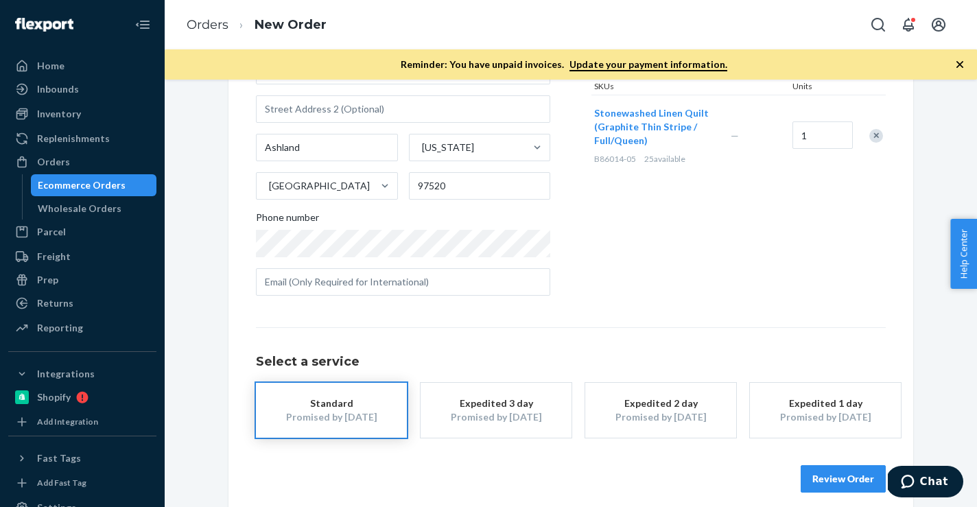
scroll to position [202, 0]
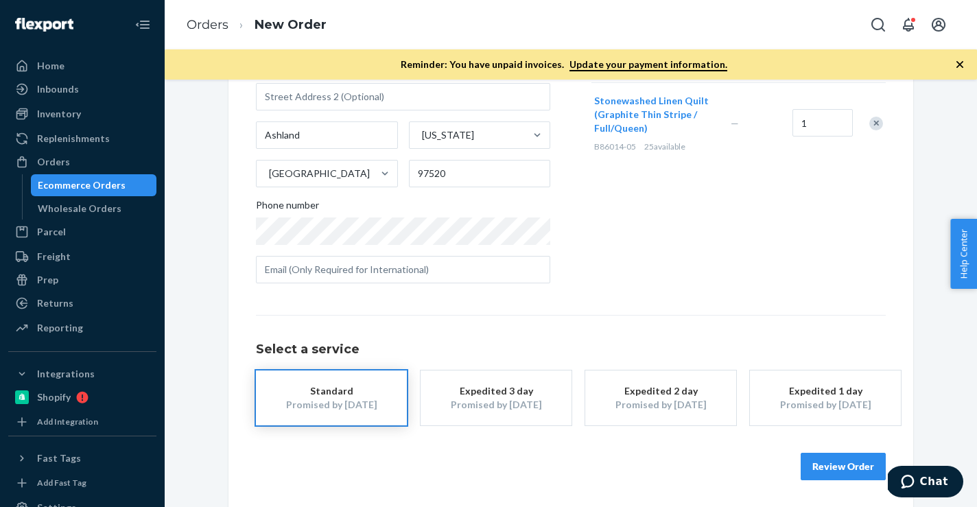
click at [847, 467] on button "Review Order" at bounding box center [843, 466] width 85 height 27
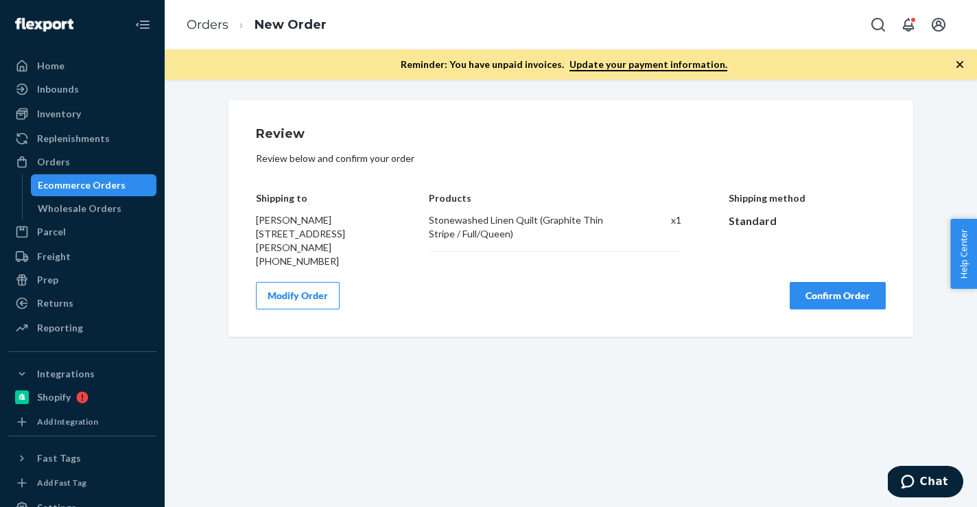
scroll to position [0, 0]
click at [811, 297] on button "Confirm Order" at bounding box center [838, 295] width 96 height 27
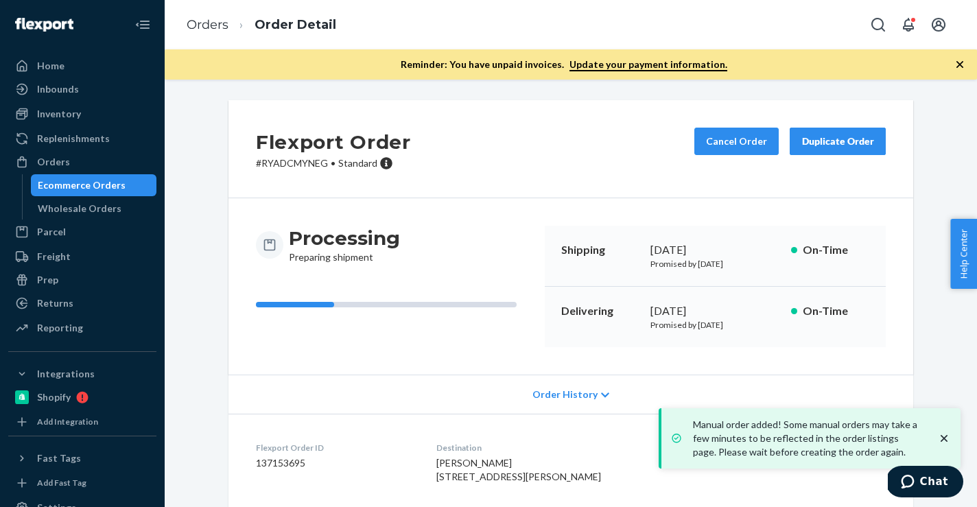
click at [279, 457] on dd "137153695" at bounding box center [335, 463] width 159 height 14
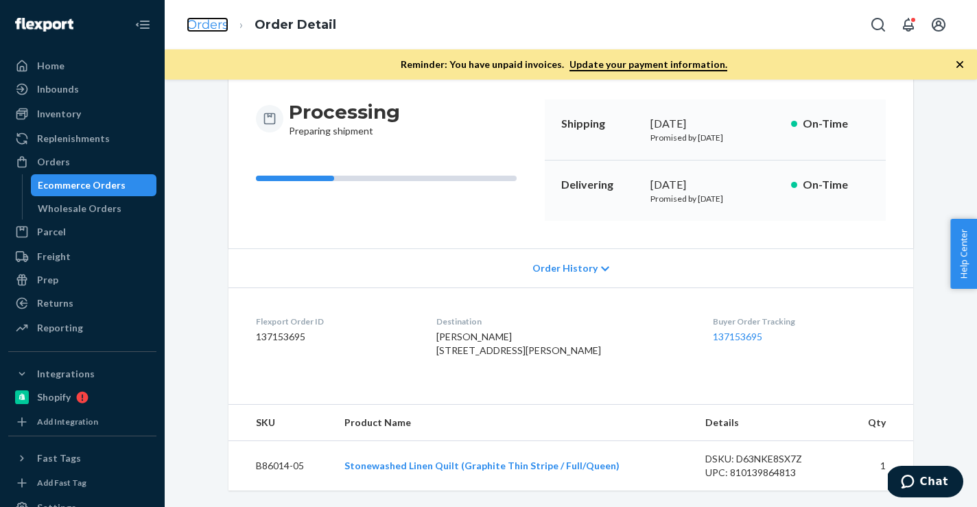
click at [218, 31] on link "Orders" at bounding box center [208, 24] width 42 height 15
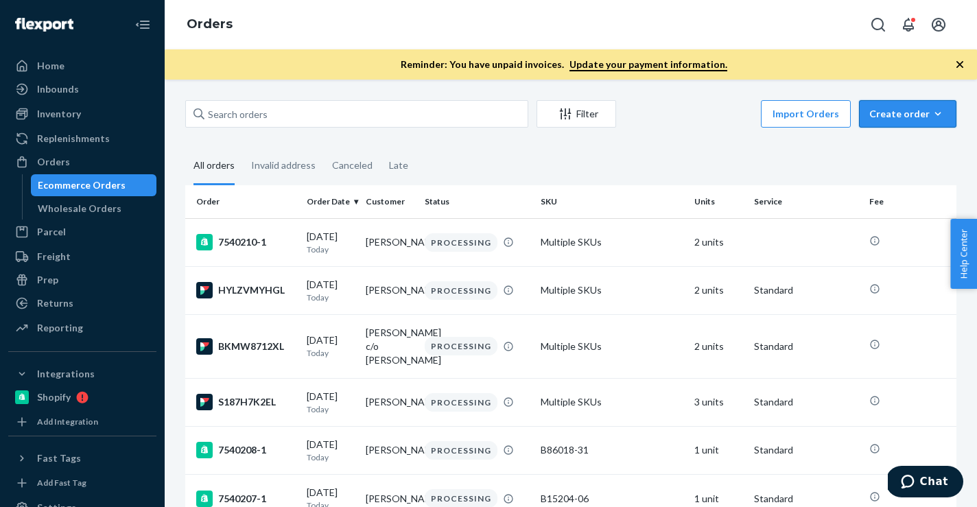
click at [935, 111] on icon "button" at bounding box center [938, 114] width 14 height 14
click at [913, 135] on button "Ecommerce order" at bounding box center [929, 147] width 132 height 30
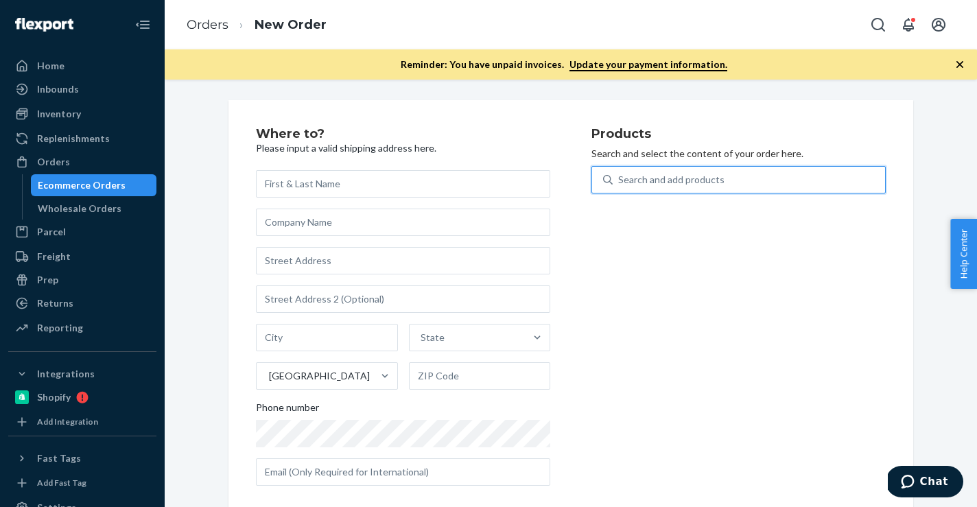
paste input "B86002-07"
type input "B86002-07"
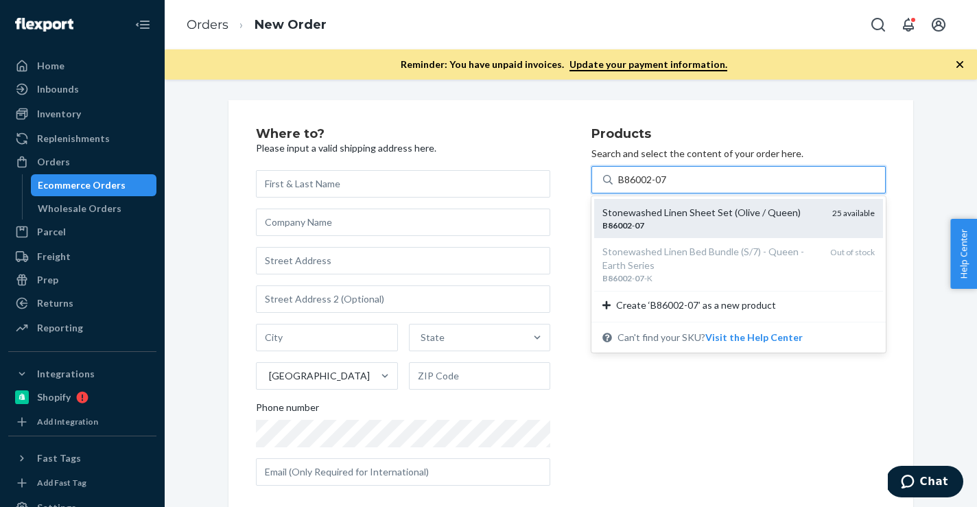
click at [619, 217] on div "Stonewashed Linen Sheet Set (Olive / Queen)" at bounding box center [712, 213] width 219 height 14
click at [619, 187] on input "B86002-07" at bounding box center [643, 180] width 50 height 14
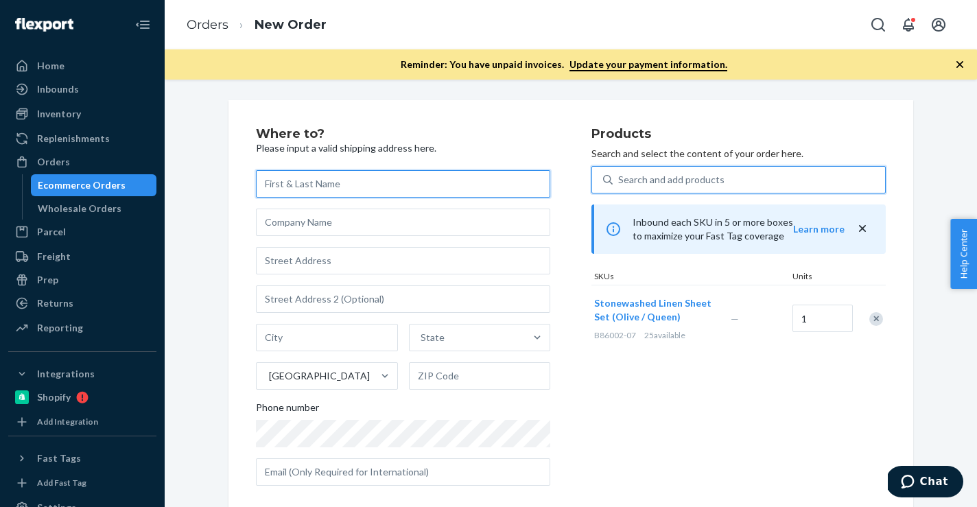
click at [406, 179] on input "text" at bounding box center [403, 183] width 294 height 27
paste input "Michael Alonzo"
type input "Michael Alonzo"
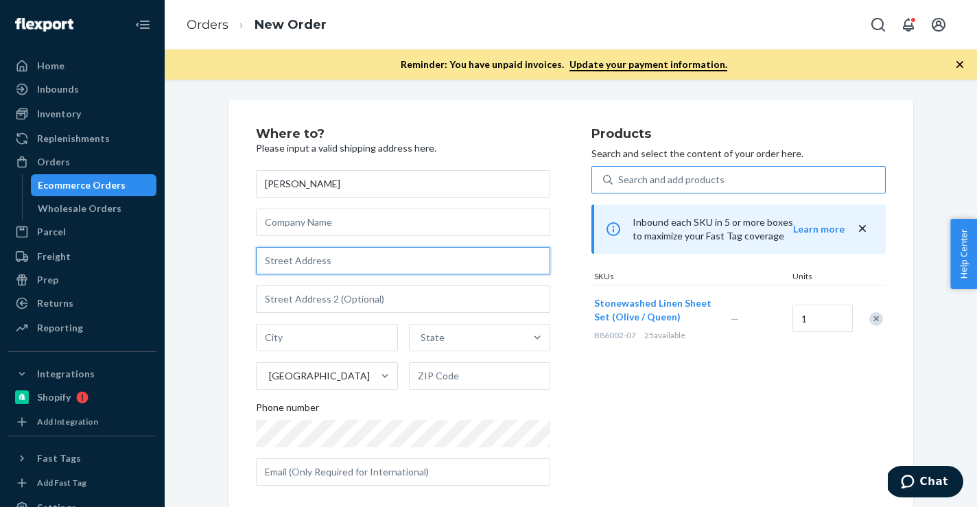
click at [406, 261] on input "text" at bounding box center [403, 260] width 294 height 27
paste input "9430 Loch Avon Drive House"
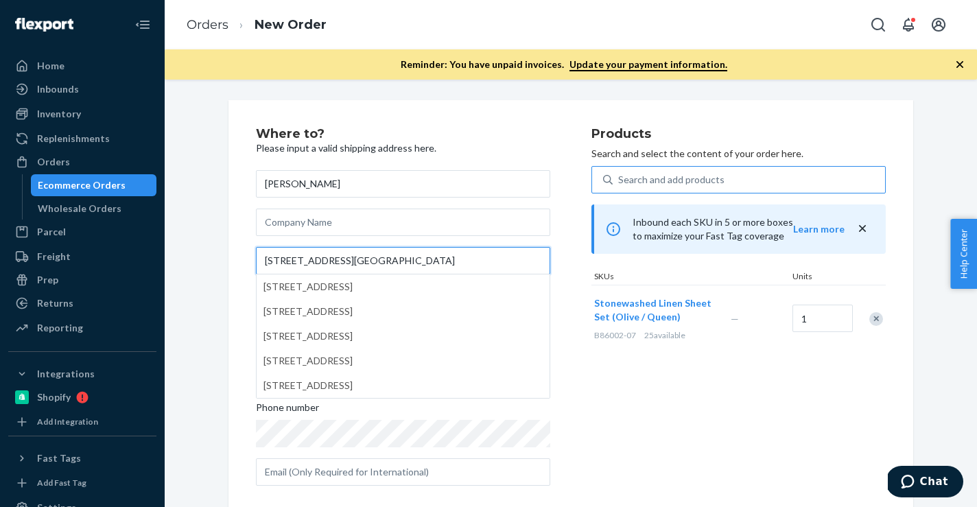
type input "9430 Loch Avon Drive House"
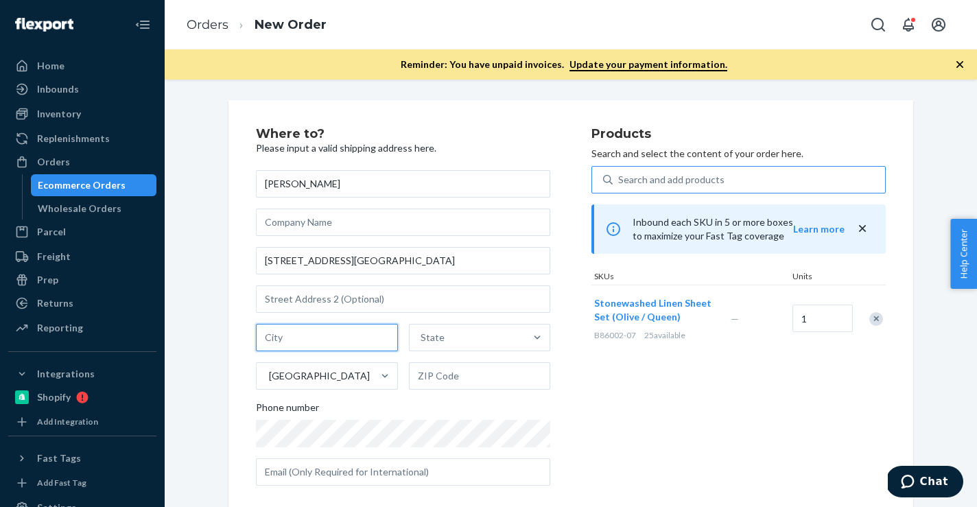
click at [335, 346] on input "text" at bounding box center [327, 337] width 142 height 27
paste input "Pico Rivera CA 90660"
click at [338, 336] on input "Pico Rivera CA 90660" at bounding box center [327, 337] width 142 height 27
type input "Pico Rivera CA"
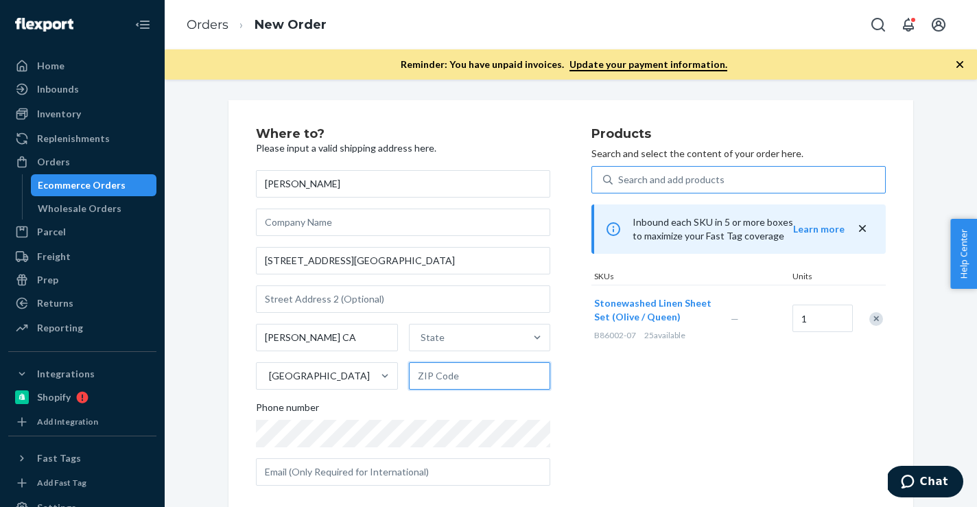
click at [522, 386] on input "text" at bounding box center [480, 375] width 142 height 27
type input "v"
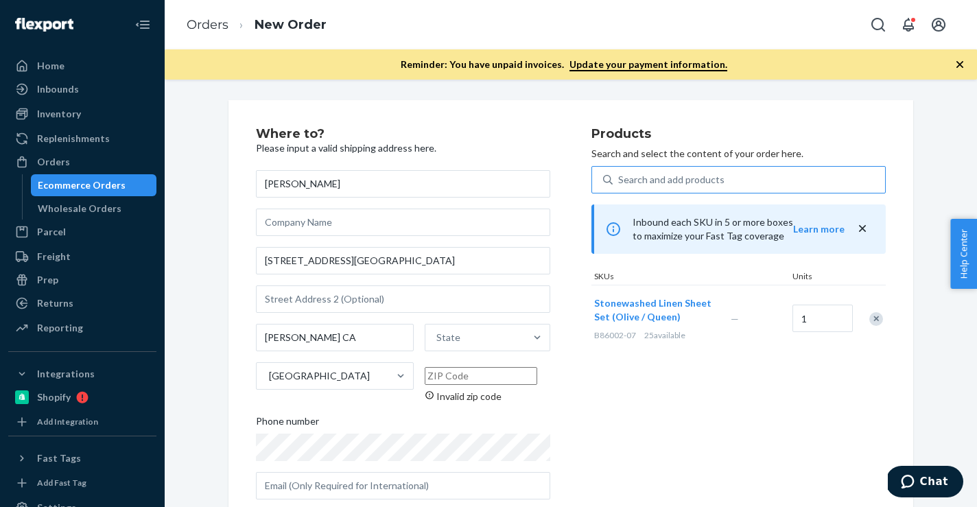
paste input "90660"
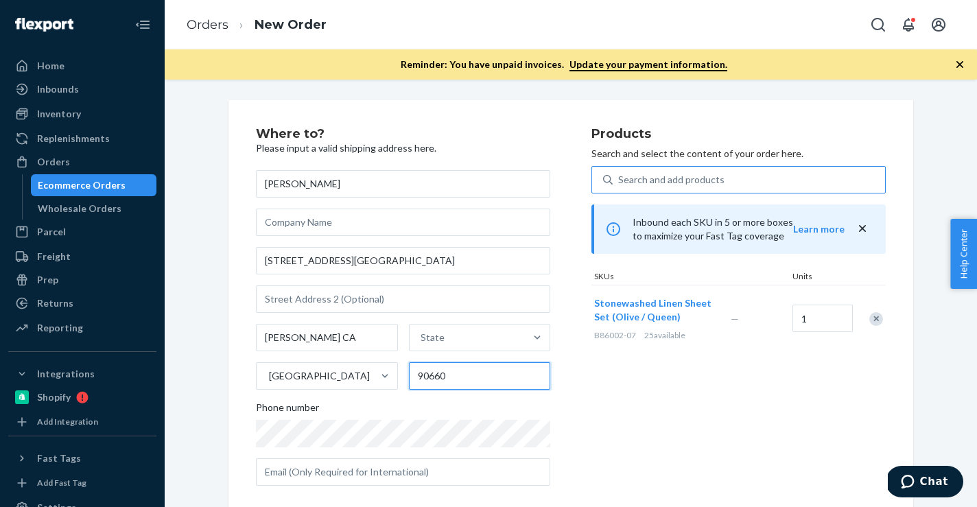
type input "90660"
click at [314, 337] on input "Pico Rivera CA" at bounding box center [327, 337] width 142 height 27
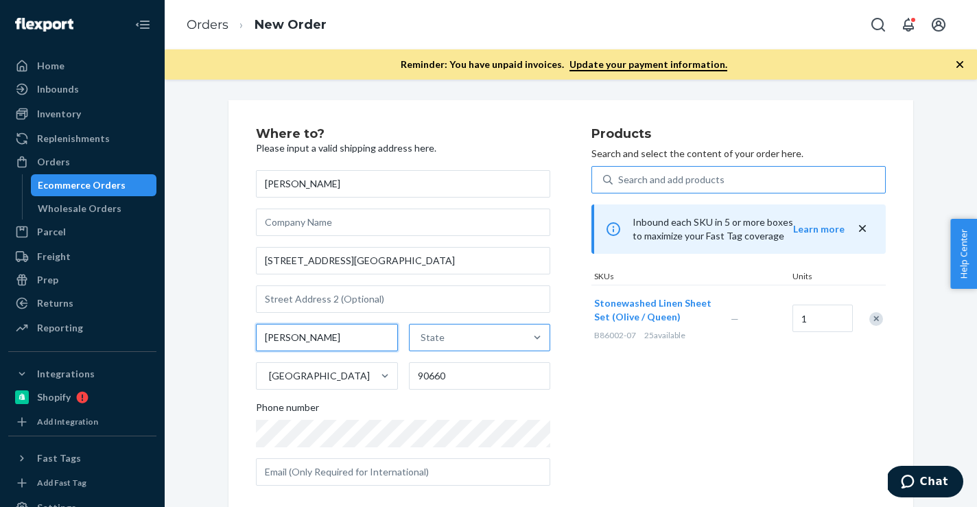
type input "Pico Rivera"
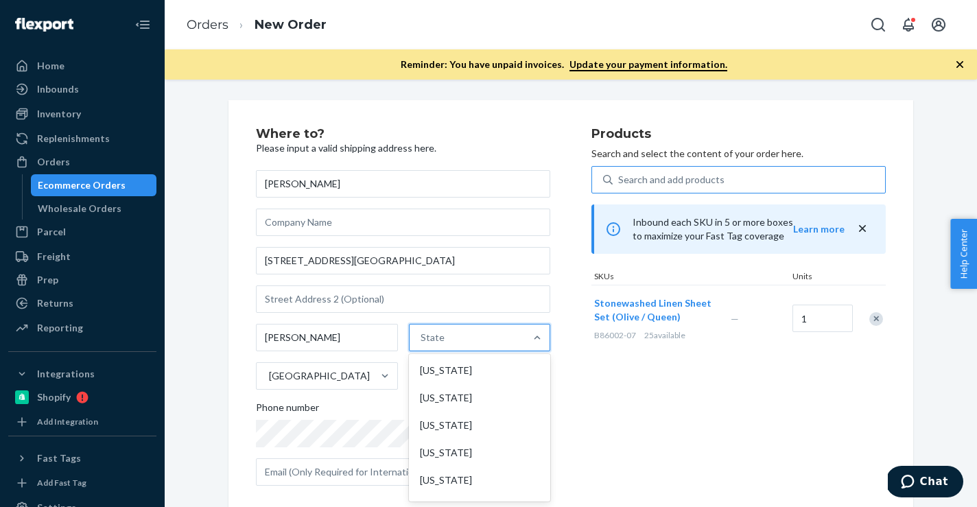
click at [437, 343] on div "State" at bounding box center [433, 338] width 24 height 14
click at [422, 343] on input "option [US_STATE] focused, 1 of 59. 59 results available. Use Up and Down to ch…" at bounding box center [421, 338] width 1 height 14
paste input "CA"
type input "CA"
click at [434, 390] on div "[US_STATE]" at bounding box center [478, 397] width 139 height 27
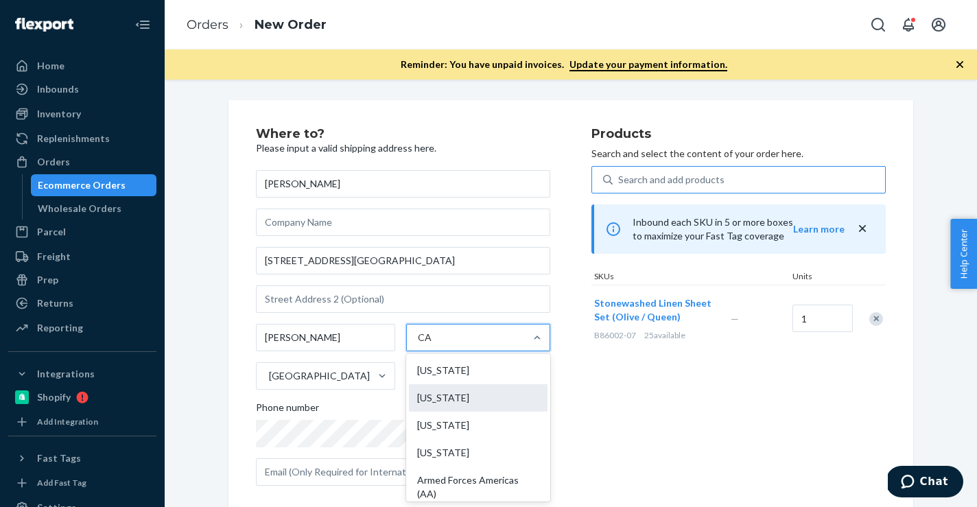
click at [432, 345] on input "CA" at bounding box center [425, 338] width 14 height 14
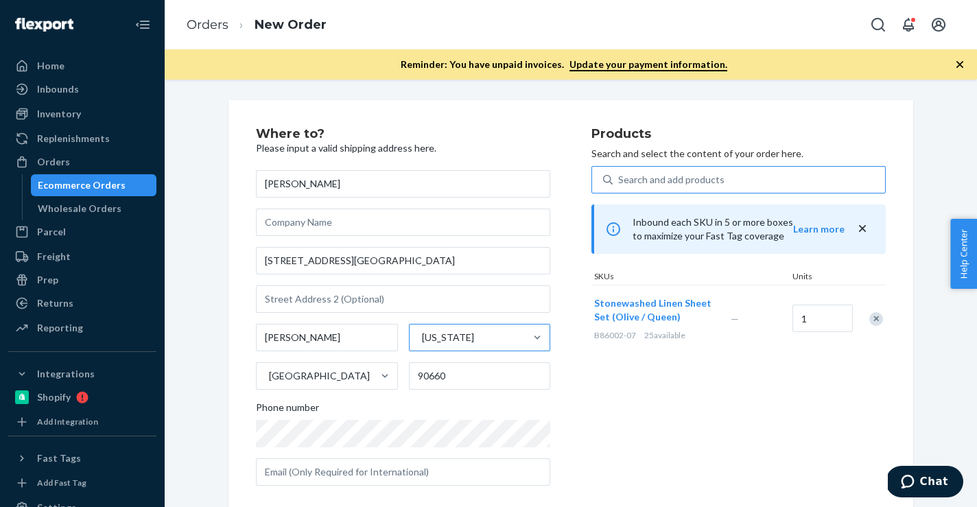
scroll to position [202, 0]
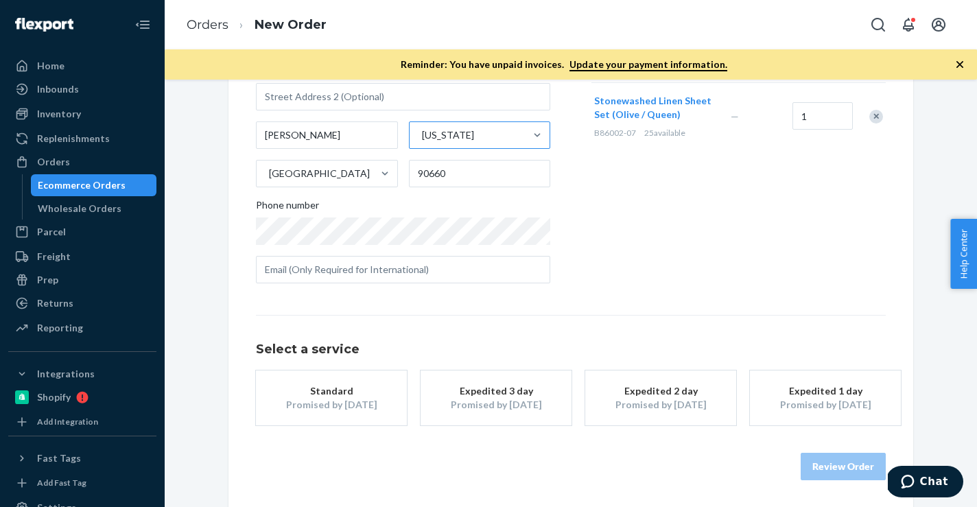
click at [326, 388] on div "Standard" at bounding box center [332, 391] width 110 height 14
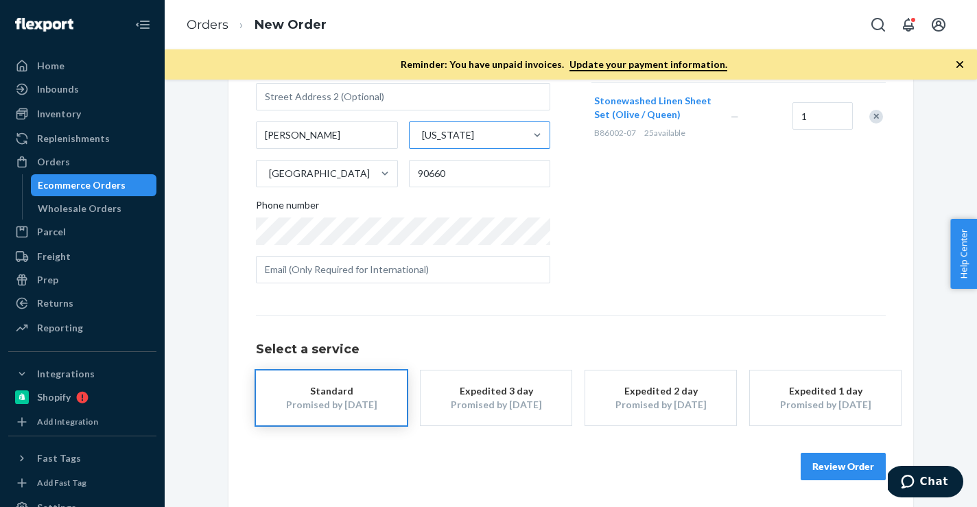
scroll to position [0, 0]
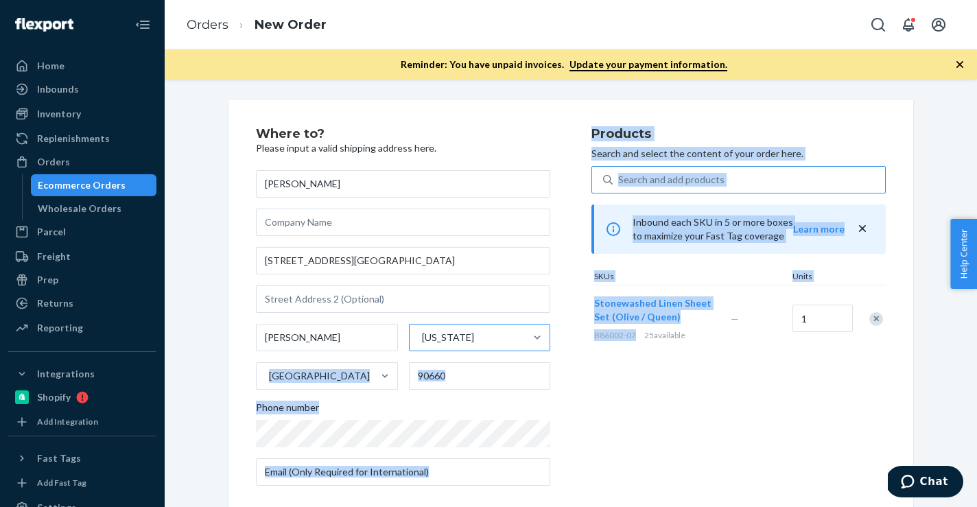
drag, startPoint x: 639, startPoint y: 334, endPoint x: 589, endPoint y: 335, distance: 50.1
click at [589, 335] on div "Where to? Please input a valid shipping address here. Michael Alonzo 9430 Loch …" at bounding box center [571, 312] width 630 height 369
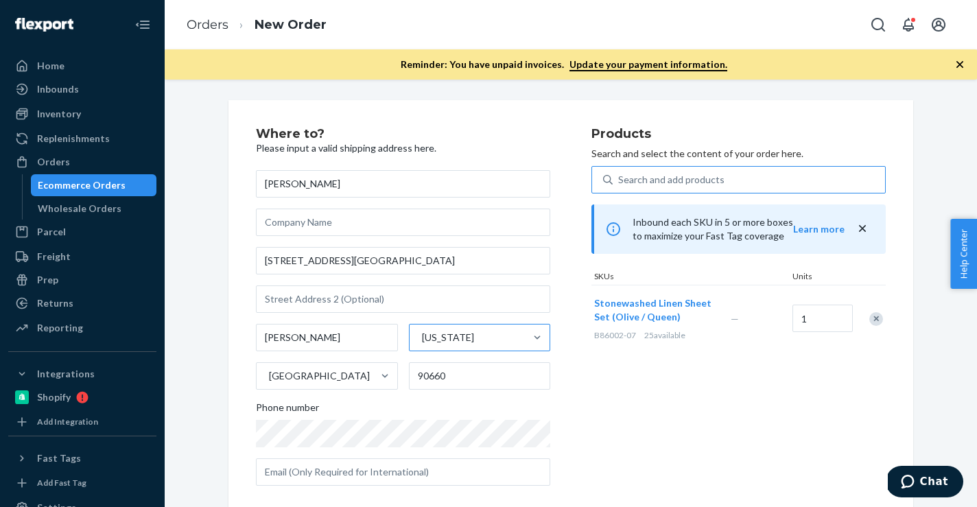
click at [614, 359] on div "Products Search and select the content of your order here. Search and add produ…" at bounding box center [739, 312] width 294 height 369
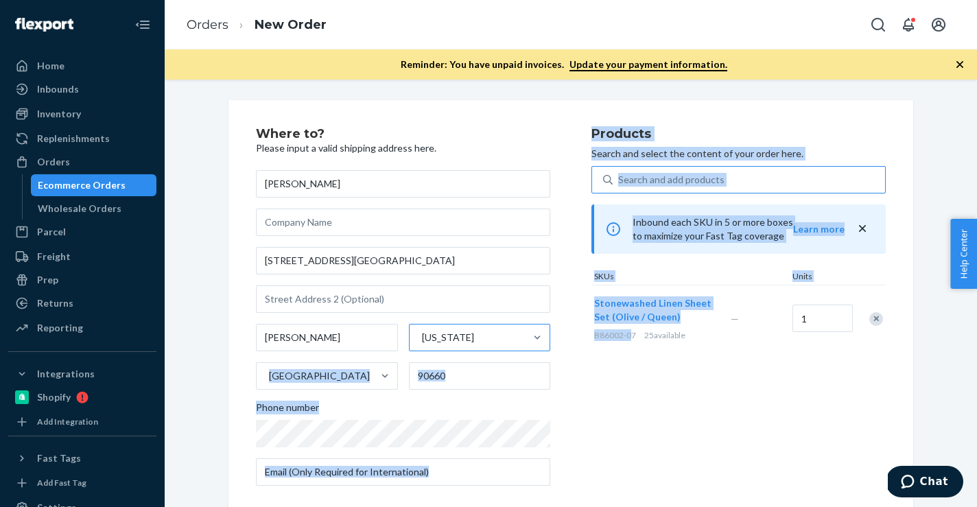
drag, startPoint x: 591, startPoint y: 336, endPoint x: 633, endPoint y: 338, distance: 42.0
click at [633, 338] on div "Where to? Please input a valid shipping address here. Michael Alonzo 9430 Loch …" at bounding box center [571, 312] width 630 height 369
click at [633, 338] on span "B86002-07" at bounding box center [615, 335] width 42 height 10
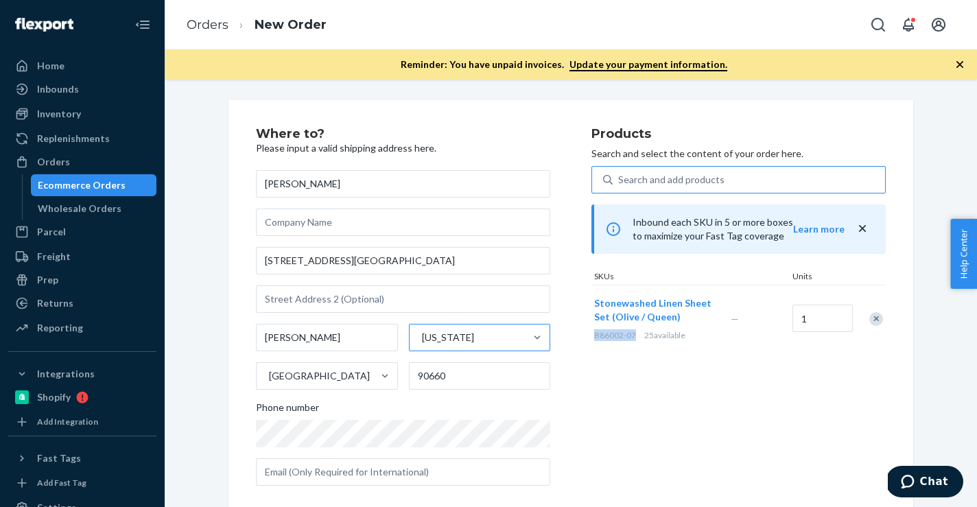
drag, startPoint x: 639, startPoint y: 337, endPoint x: 592, endPoint y: 337, distance: 46.7
click at [592, 337] on div "Stonewashed Linen Sheet Set (Olive / Queen) B86002-07 25 available" at bounding box center [660, 319] width 137 height 67
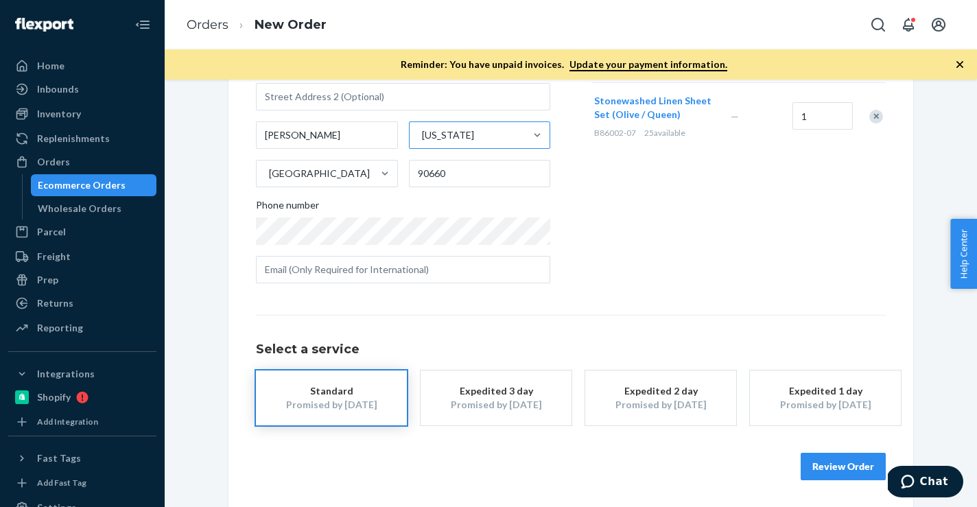
click at [851, 462] on button "Review Order" at bounding box center [843, 466] width 85 height 27
click at [851, 462] on div "Where to? Please input a valid shipping address here. Michael Alonzo 9430 Loch …" at bounding box center [571, 294] width 813 height 428
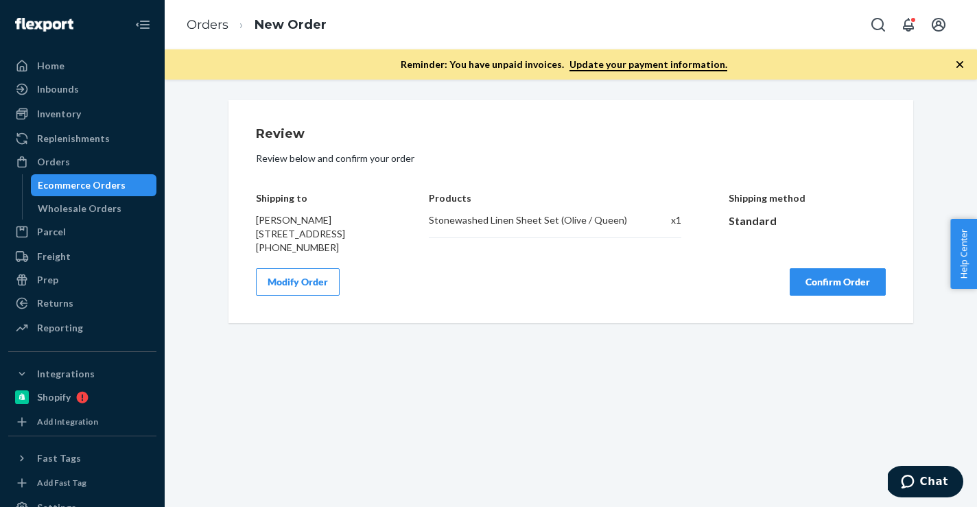
click at [825, 296] on button "Confirm Order" at bounding box center [838, 281] width 96 height 27
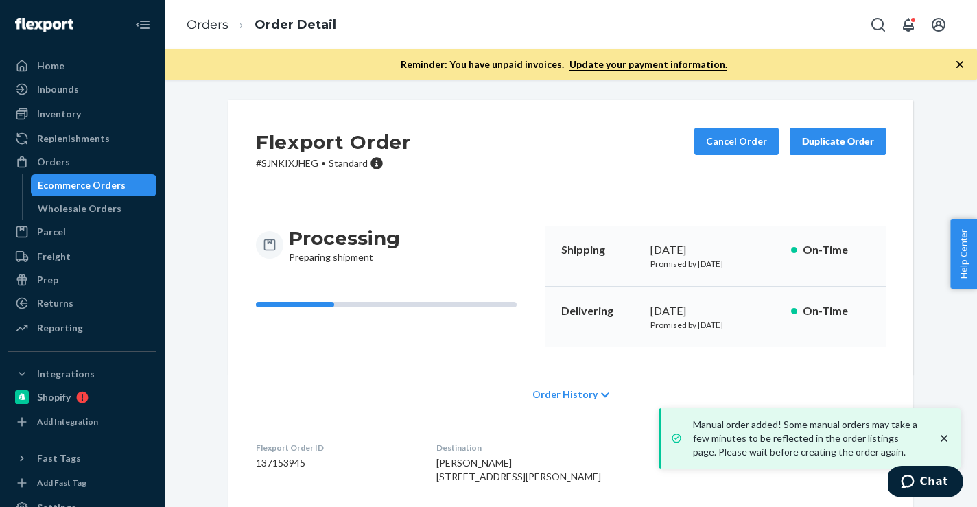
scroll to position [154, 0]
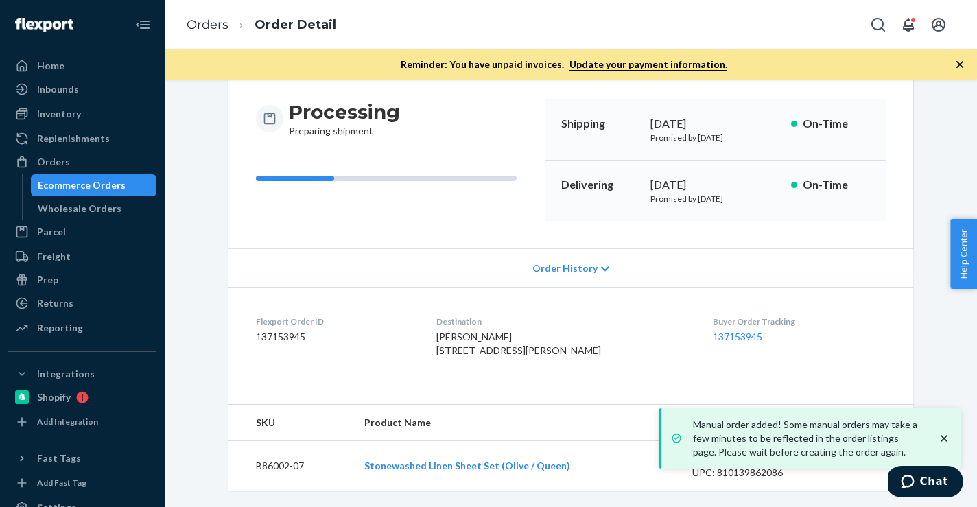
click at [279, 330] on dd "137153945" at bounding box center [335, 337] width 159 height 14
click at [204, 17] on link "Orders" at bounding box center [208, 24] width 42 height 15
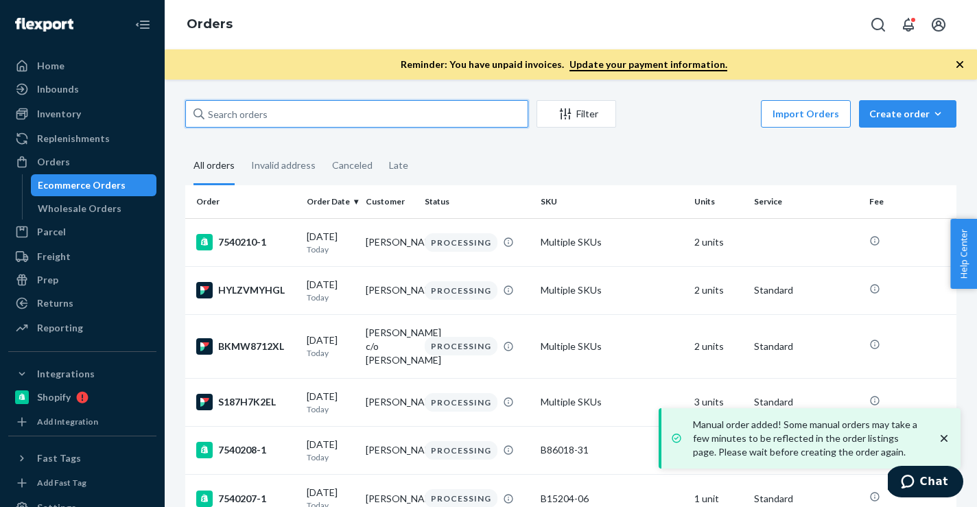
click at [271, 117] on input "text" at bounding box center [356, 113] width 343 height 27
paste input "136020713"
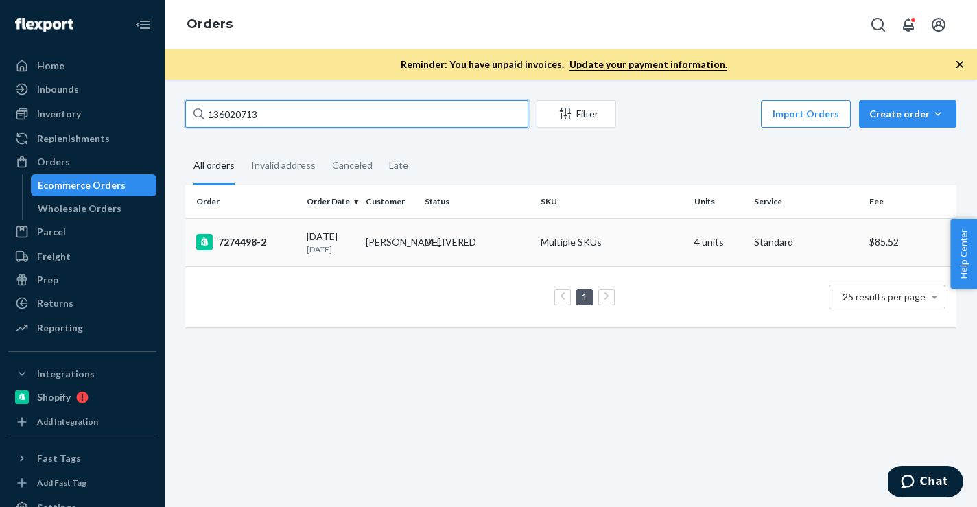
type input "136020713"
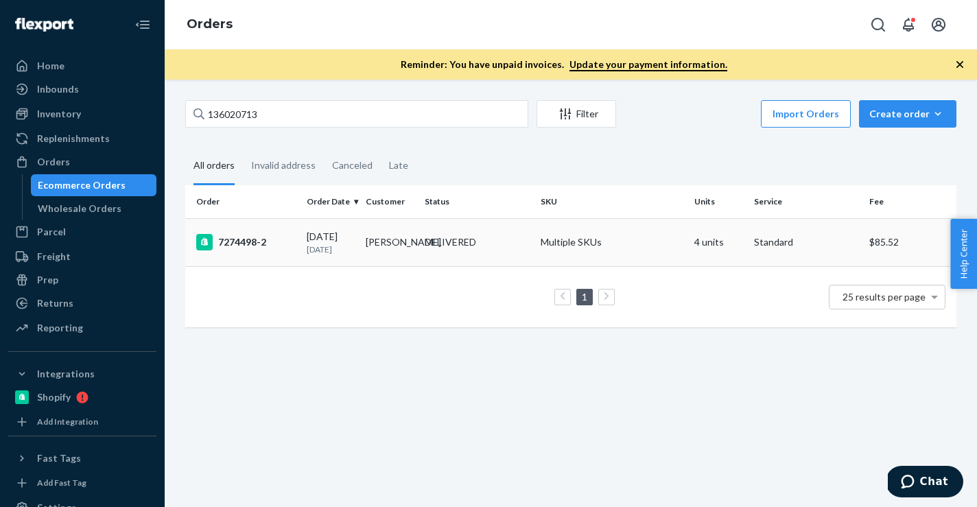
click at [263, 246] on div "7274498-2" at bounding box center [246, 242] width 100 height 16
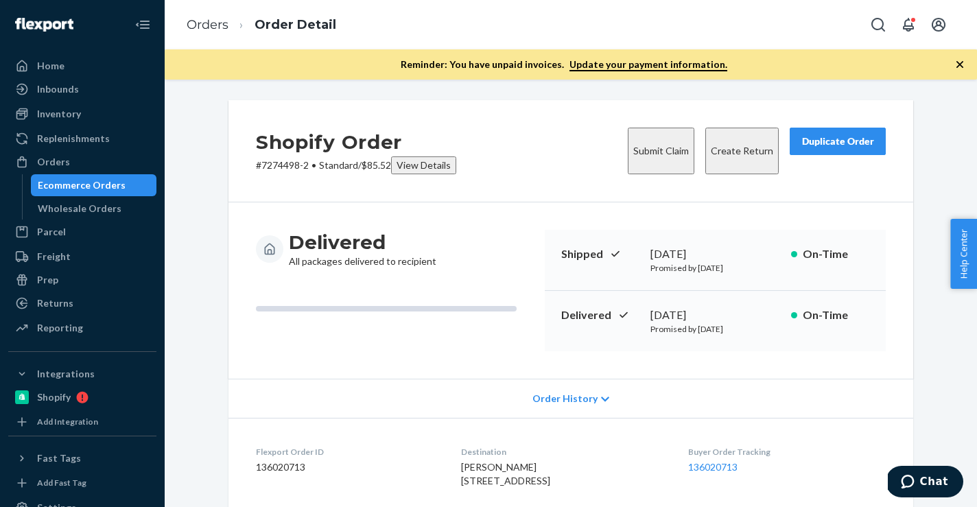
scroll to position [559, 0]
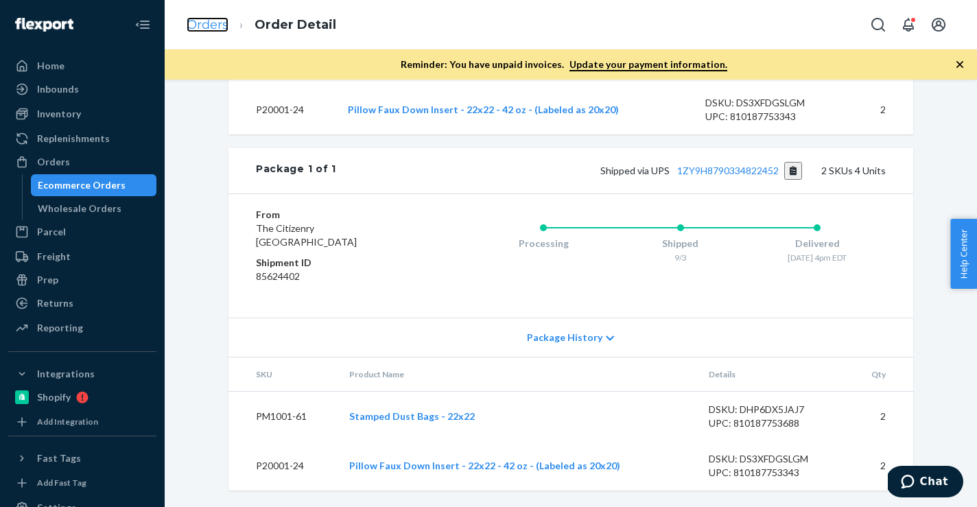
click at [217, 26] on link "Orders" at bounding box center [208, 24] width 42 height 15
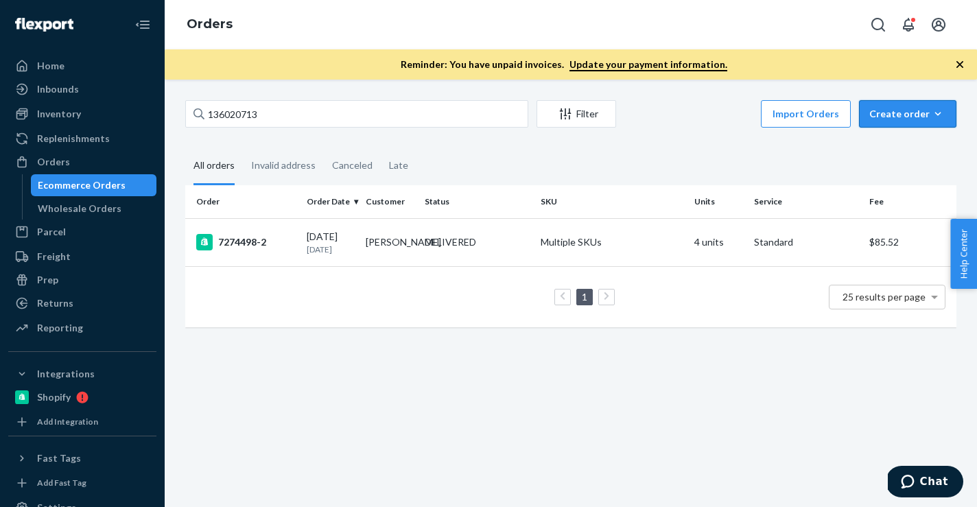
click at [948, 104] on button "Create order Ecommerce order Removal order" at bounding box center [907, 113] width 97 height 27
click at [909, 156] on button "Ecommerce order" at bounding box center [929, 147] width 132 height 30
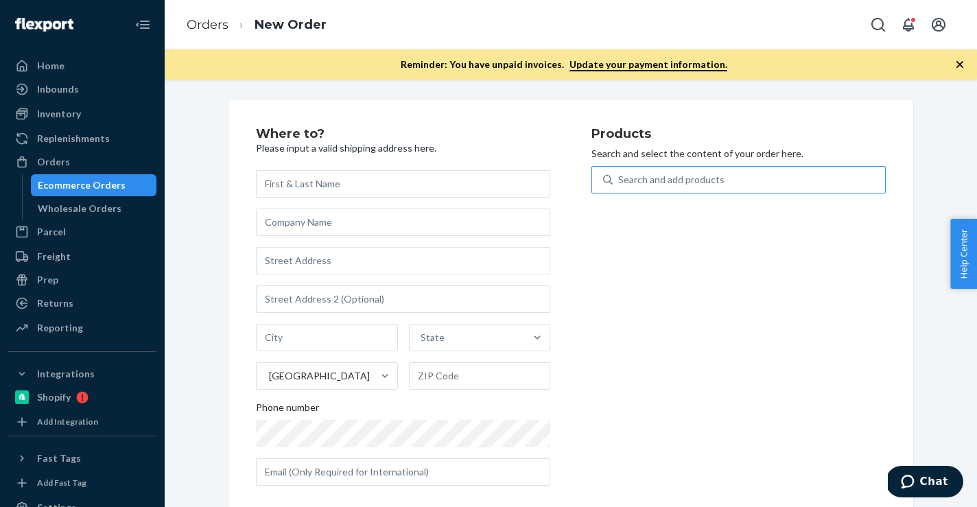
click at [785, 175] on div "Search and add products" at bounding box center [749, 179] width 272 height 25
click at [620, 175] on input "Search and add products" at bounding box center [618, 180] width 1 height 14
paste input "B86008-05"
type input "B86008-05"
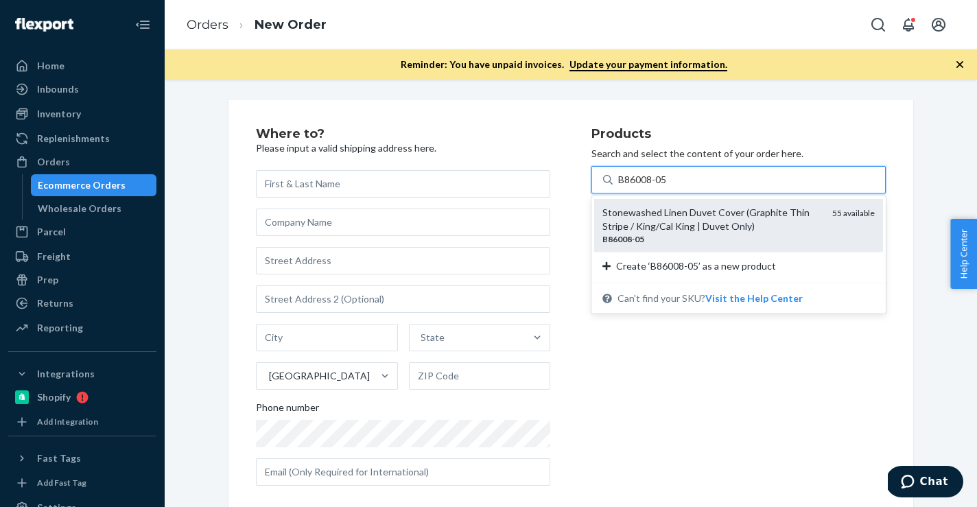
click at [732, 213] on div "Stonewashed Linen Duvet Cover (Graphite Thin Stripe / King/Cal King | Duvet Onl…" at bounding box center [712, 219] width 219 height 27
click at [668, 187] on input "B86008-05" at bounding box center [643, 180] width 50 height 14
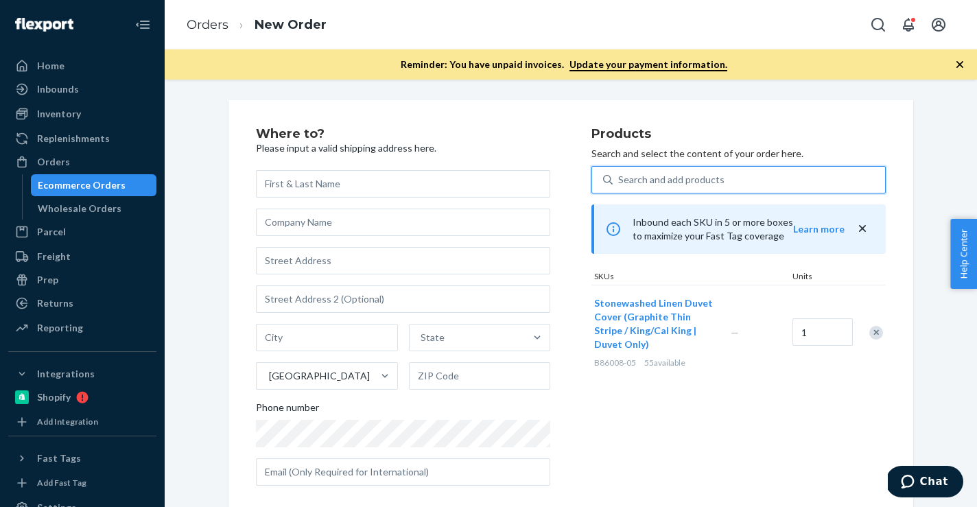
click at [647, 183] on div "Search and add products" at bounding box center [671, 180] width 106 height 14
click at [620, 183] on input "0 results available. Use Up and Down to choose options, press Enter to select t…" at bounding box center [618, 180] width 1 height 14
click at [647, 183] on div "Search and add products" at bounding box center [671, 180] width 106 height 14
click at [620, 183] on input "0 results available. Use Up and Down to choose options, press Enter to select t…" at bounding box center [618, 180] width 1 height 14
paste input "B86010-05"
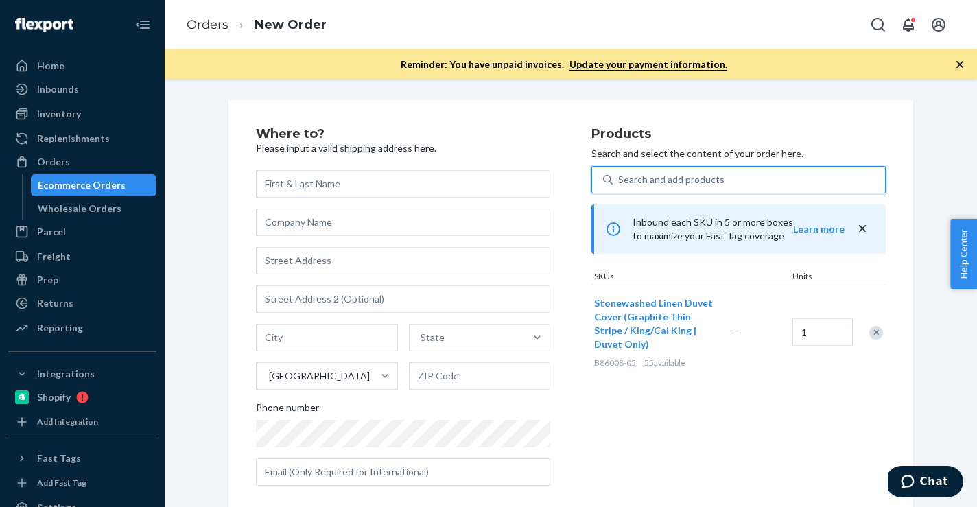
type input "B86010-05"
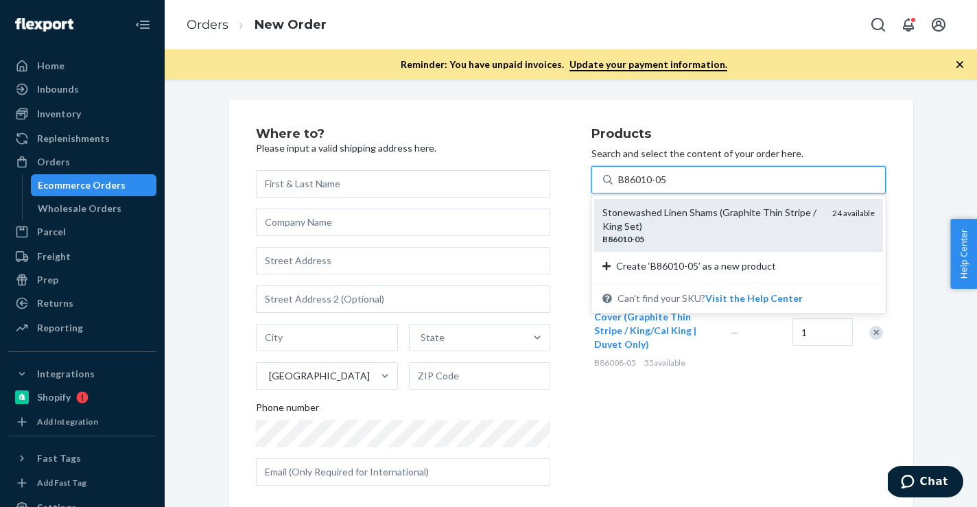
click at [655, 233] on div "Stonewashed Linen Shams (Graphite Thin Stripe / King Set)" at bounding box center [712, 219] width 219 height 27
click at [655, 187] on input "B86010-05" at bounding box center [643, 180] width 50 height 14
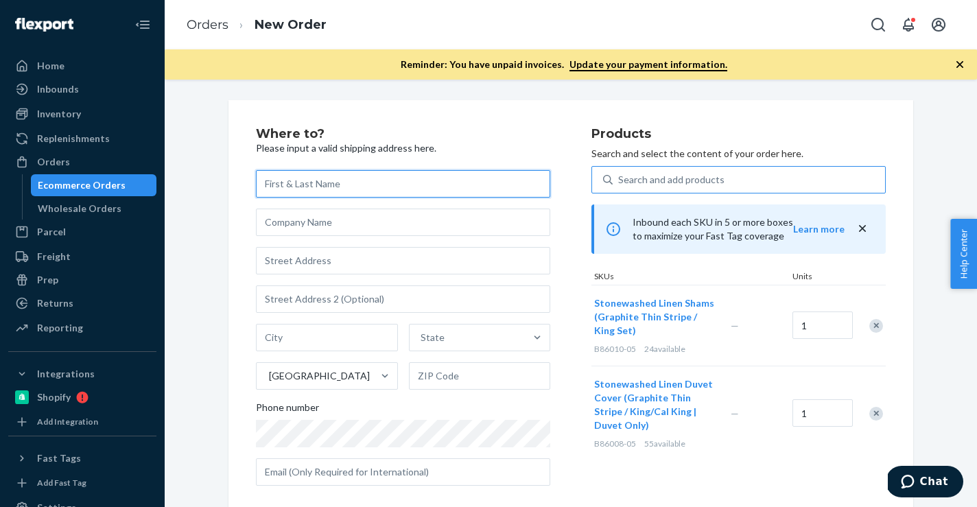
click at [461, 176] on input "text" at bounding box center [403, 183] width 294 height 27
paste input "[PERSON_NAME]"
type input "[PERSON_NAME]"
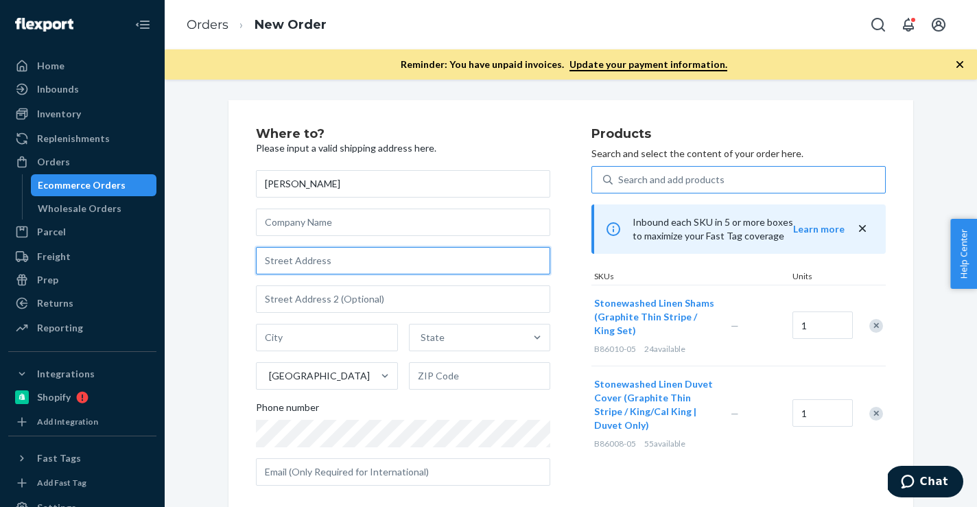
click at [432, 268] on input "text" at bounding box center [403, 260] width 294 height 27
paste input "2210 Lincoln Street"
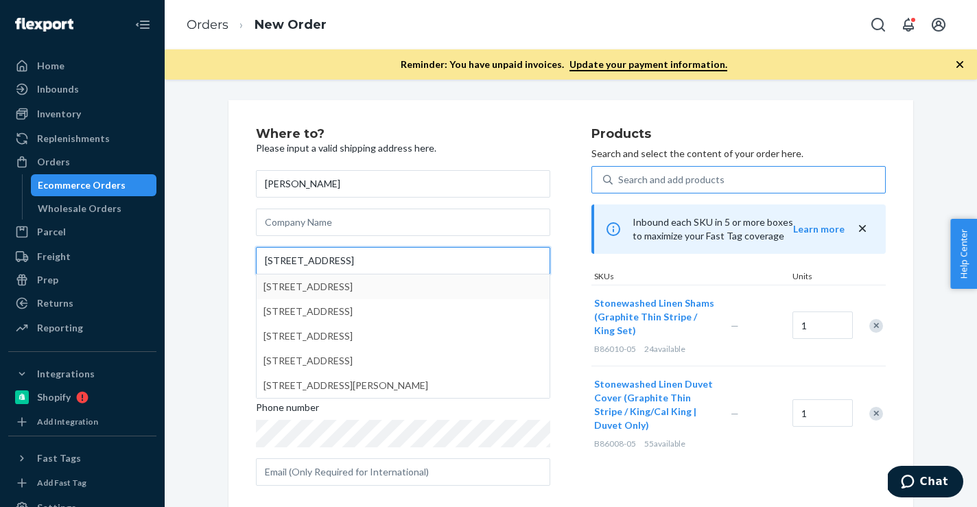
type input "2210 Lincoln Street"
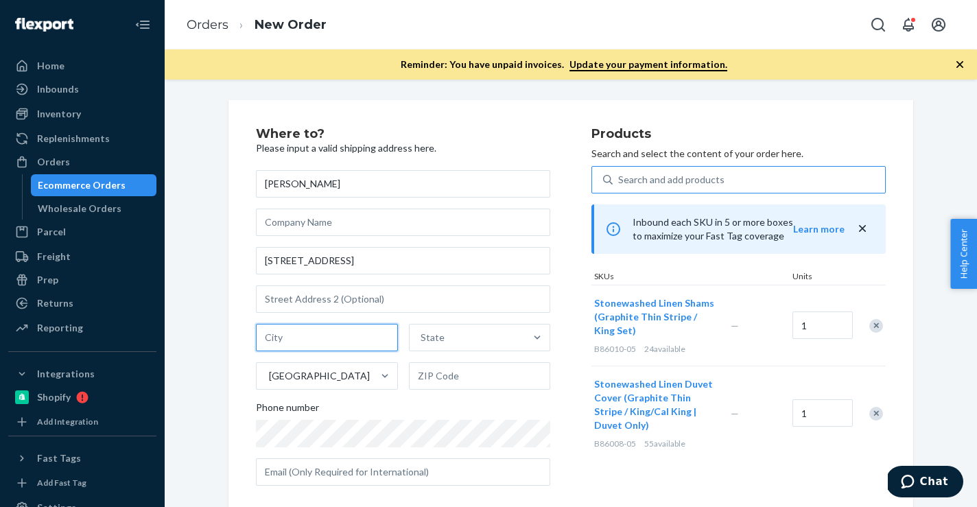
paste input "Eugene OR 97405"
click at [338, 333] on input "text" at bounding box center [327, 337] width 142 height 27
click at [325, 339] on input "Eugene OR 97405" at bounding box center [327, 337] width 142 height 27
type input "Eugene OR"
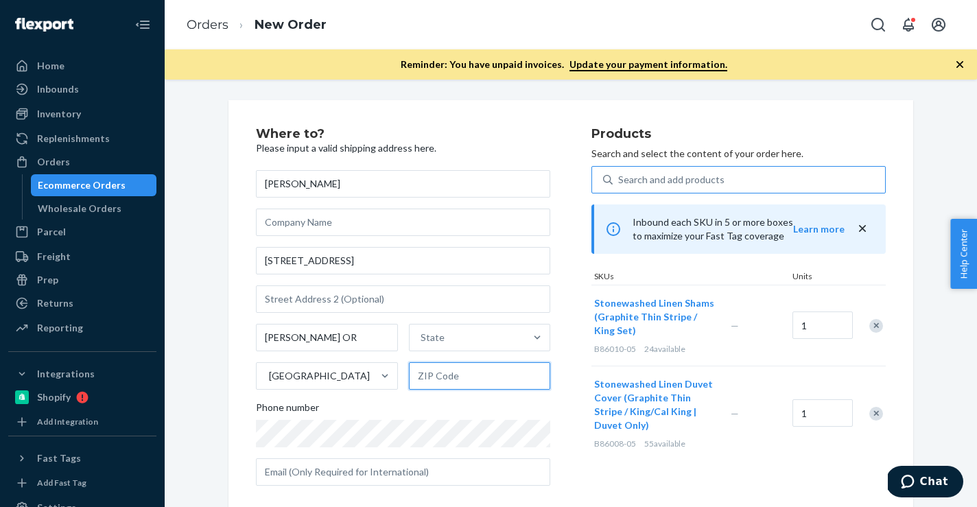
click at [461, 376] on input "text" at bounding box center [480, 375] width 142 height 27
paste input "97405"
type input "97405"
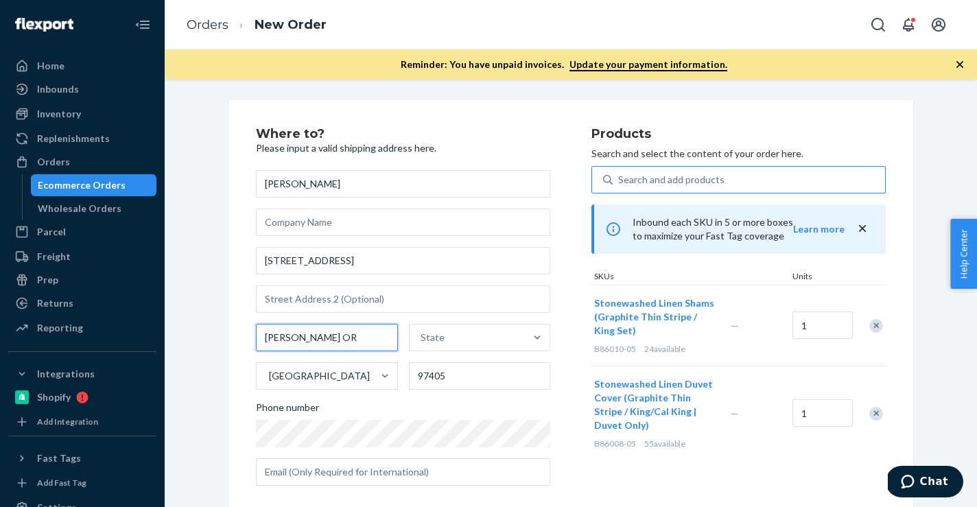
click at [303, 340] on input "Eugene OR" at bounding box center [327, 337] width 142 height 27
type input "Eugene"
click at [436, 340] on div "State" at bounding box center [433, 338] width 24 height 14
click at [422, 340] on input "State" at bounding box center [421, 338] width 1 height 14
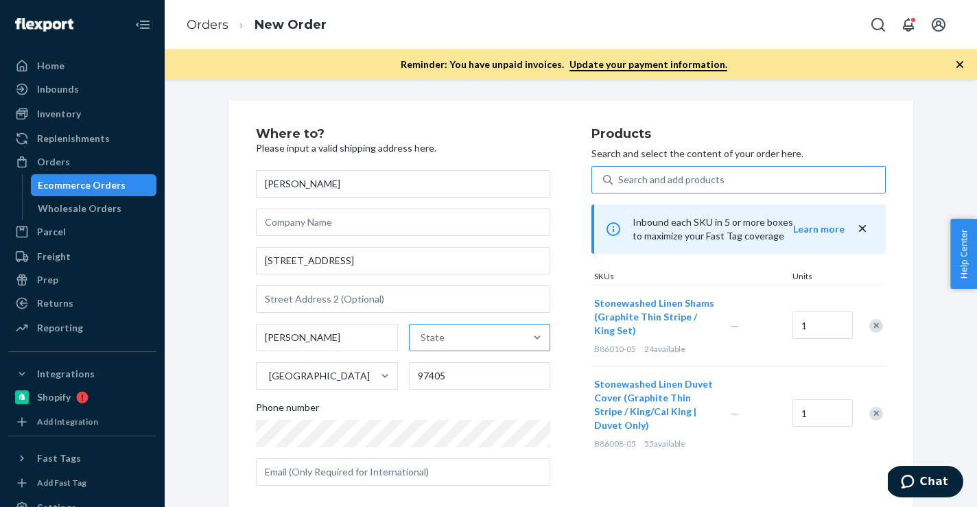
paste input "OR"
type input "OR"
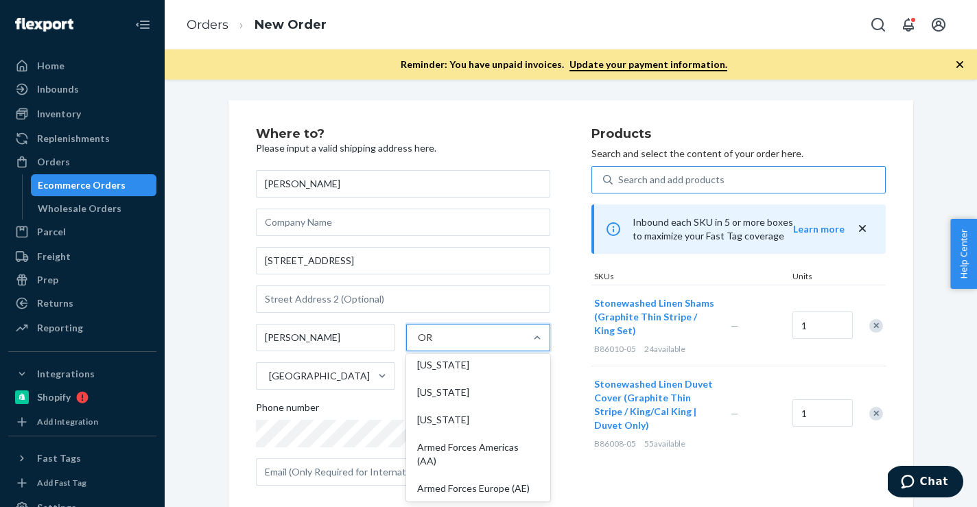
scroll to position [167, 0]
click at [465, 423] on div "[US_STATE]" at bounding box center [478, 422] width 139 height 27
click at [433, 345] on input "OR" at bounding box center [425, 338] width 15 height 14
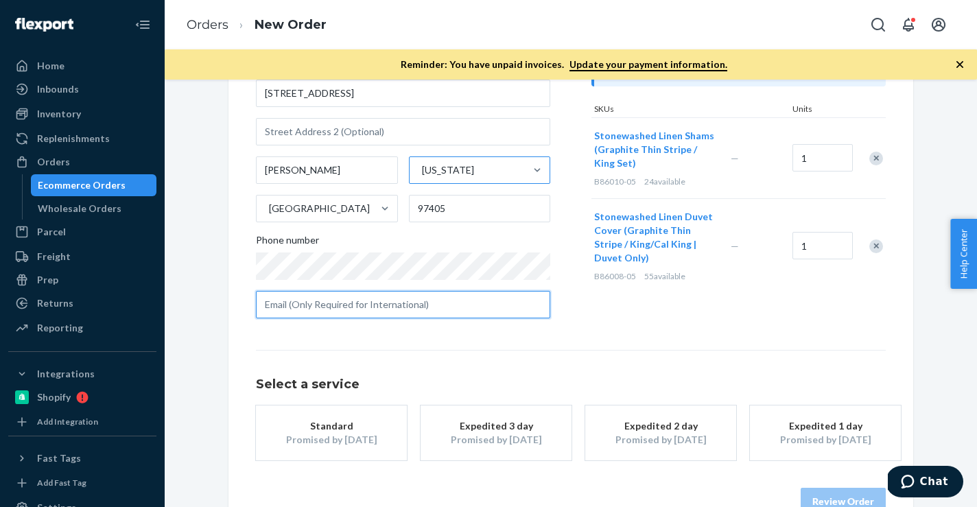
click at [430, 310] on input "text" at bounding box center [403, 304] width 294 height 27
paste input "541-654-9804"
type input "541-654-9804"
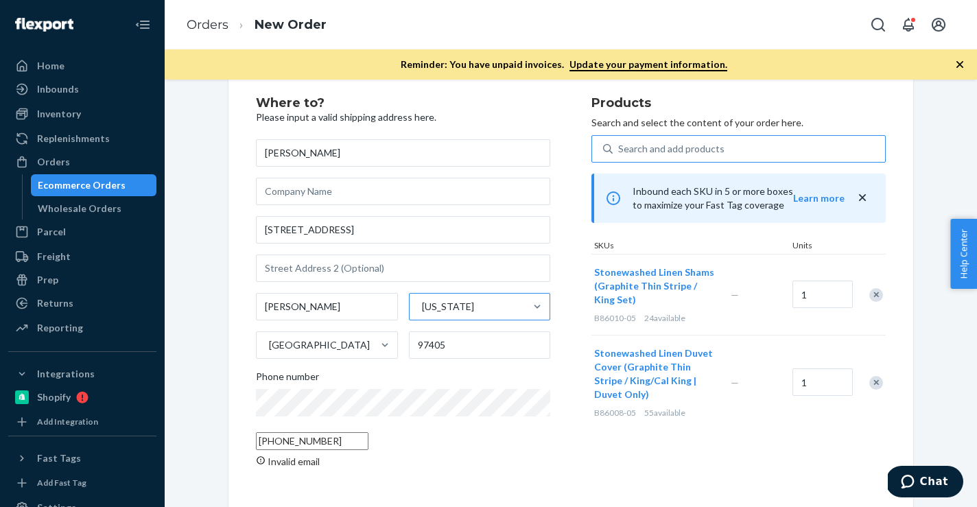
scroll to position [34, 0]
drag, startPoint x: 337, startPoint y: 435, endPoint x: 178, endPoint y: 436, distance: 158.5
click at [178, 436] on div "Where to? Please input a valid shipping address here. kaitlyn mazur 2210 Lincol…" at bounding box center [571, 288] width 792 height 438
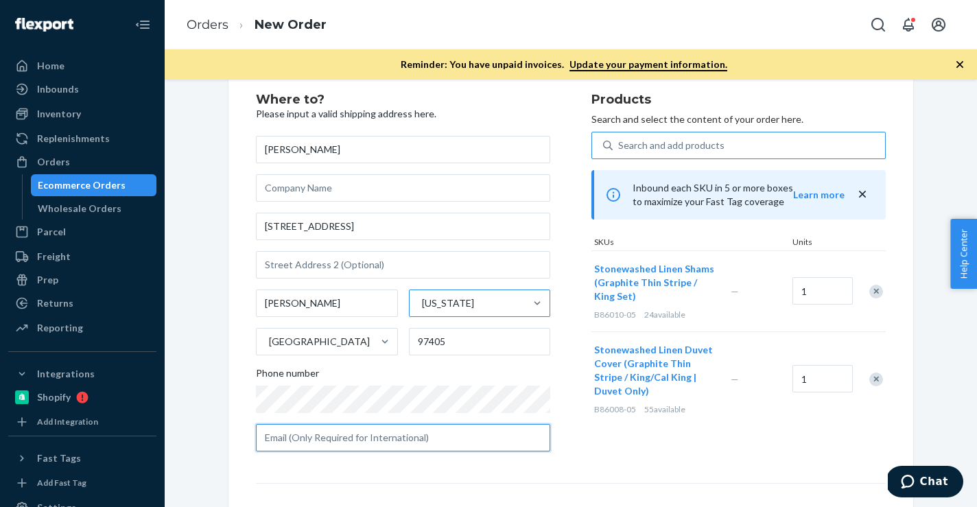
scroll to position [167, 0]
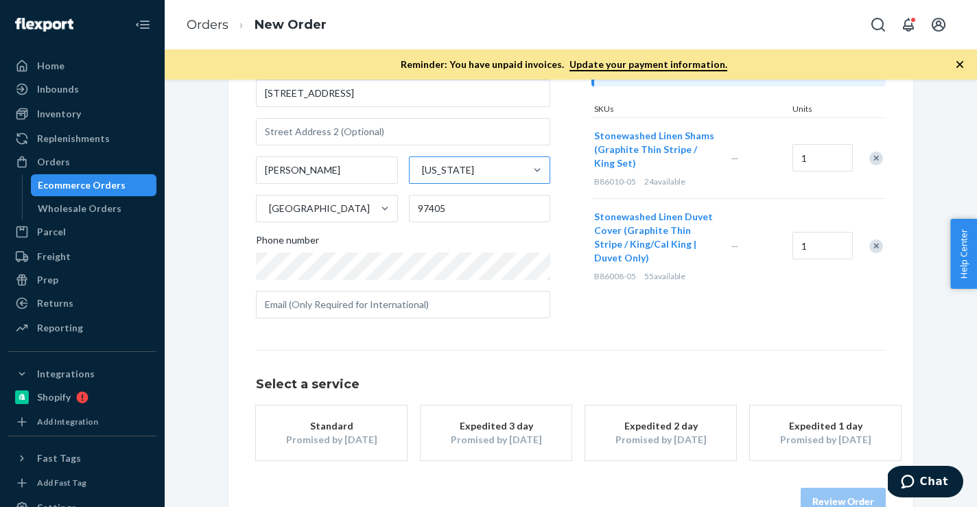
click at [312, 417] on button "Standard Promised by [DATE]" at bounding box center [331, 433] width 151 height 55
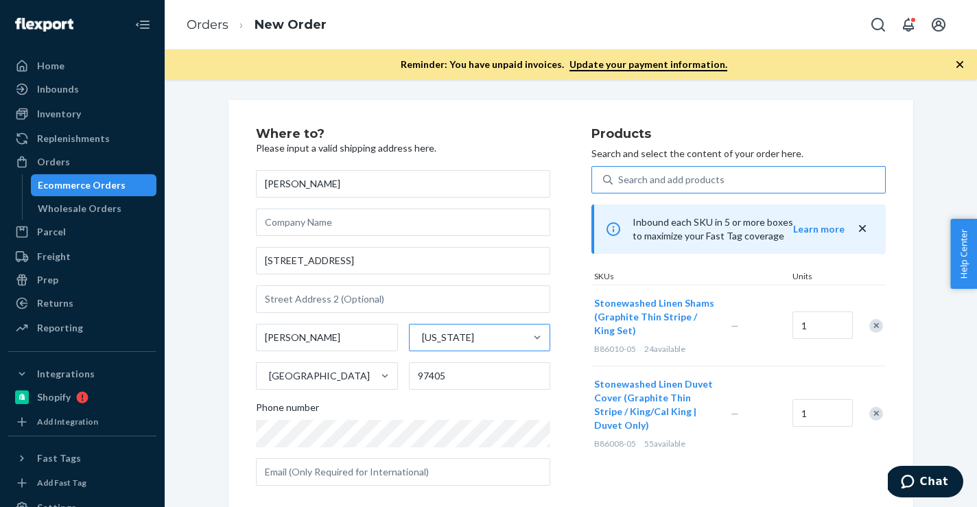
scroll to position [202, 0]
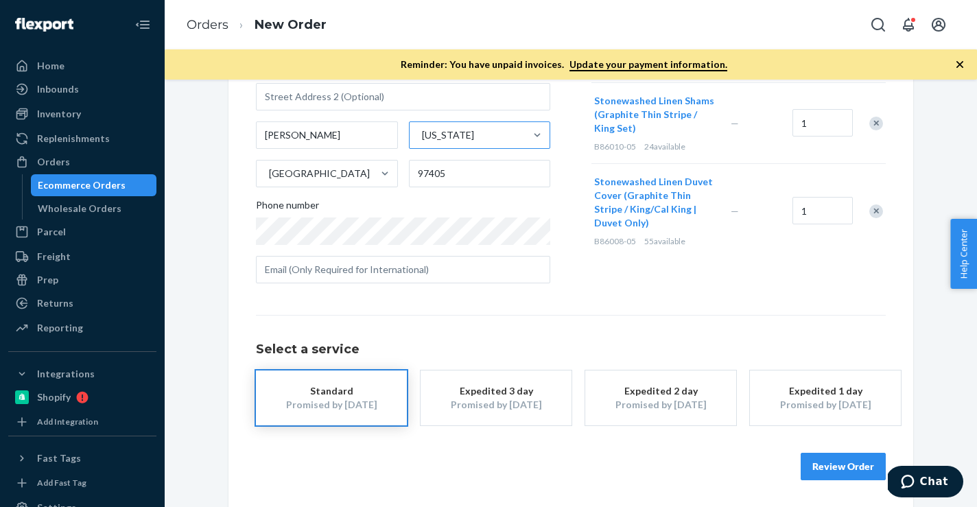
click at [850, 470] on button "Review Order" at bounding box center [843, 466] width 85 height 27
click at [850, 470] on div "Where to? Please input a valid shipping address here. kaitlyn mazur 2210 Lincol…" at bounding box center [571, 294] width 813 height 428
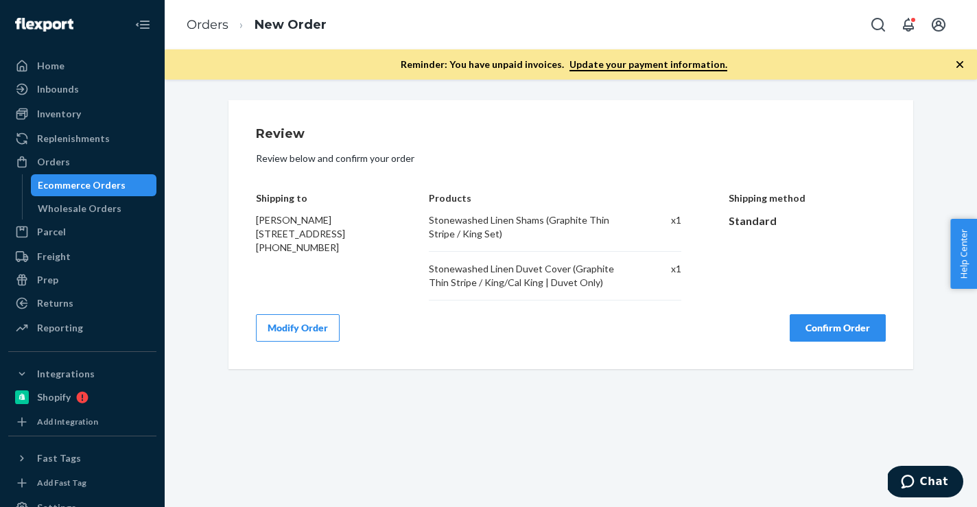
scroll to position [0, 0]
click at [800, 321] on button "Confirm Order" at bounding box center [838, 327] width 96 height 27
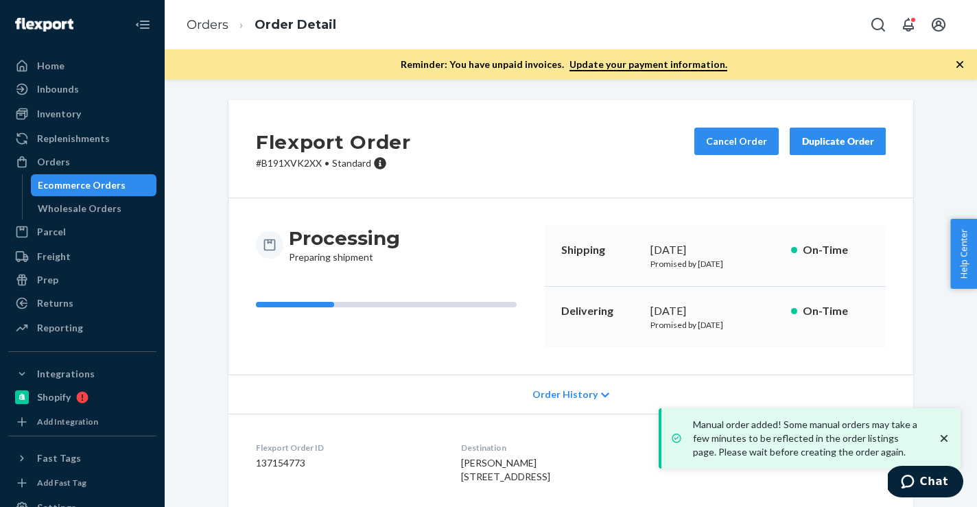
scroll to position [148, 0]
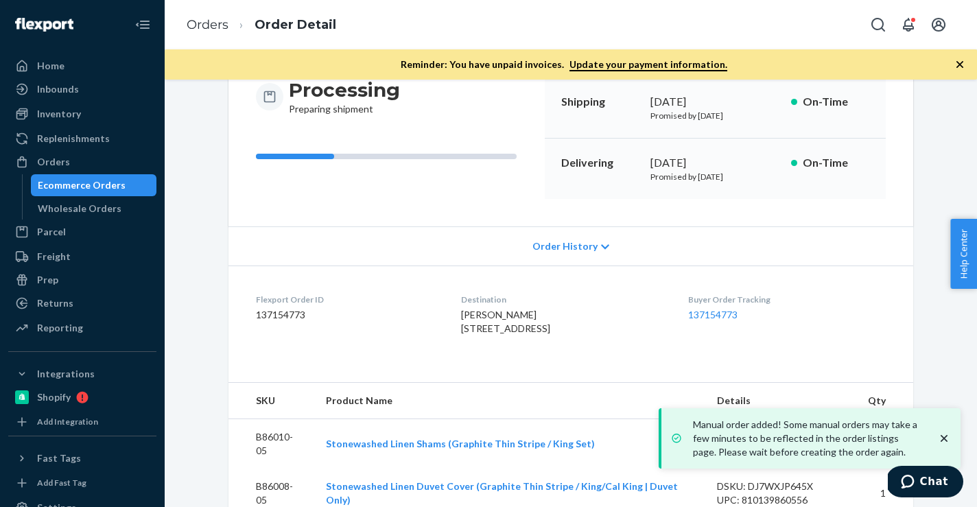
click at [290, 318] on dd "137154773" at bounding box center [347, 315] width 183 height 14
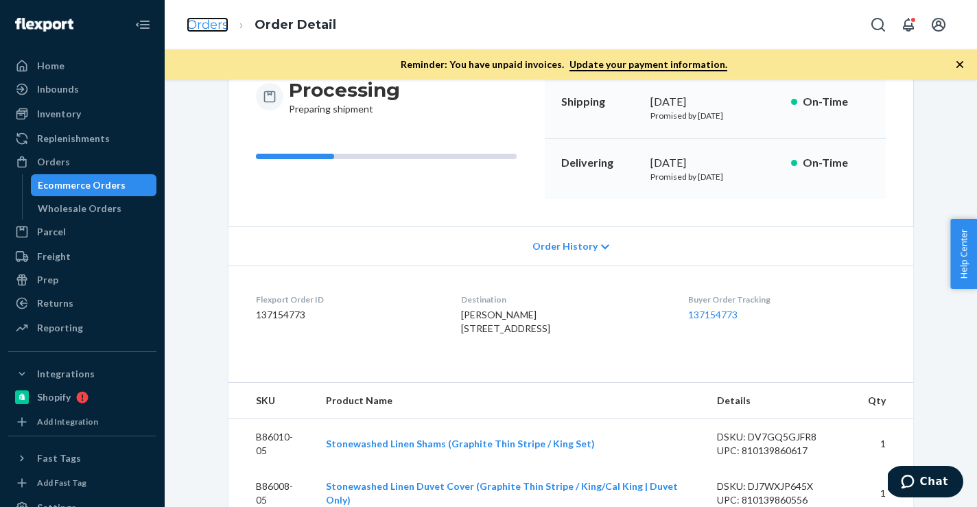
click at [218, 27] on link "Orders" at bounding box center [208, 24] width 42 height 15
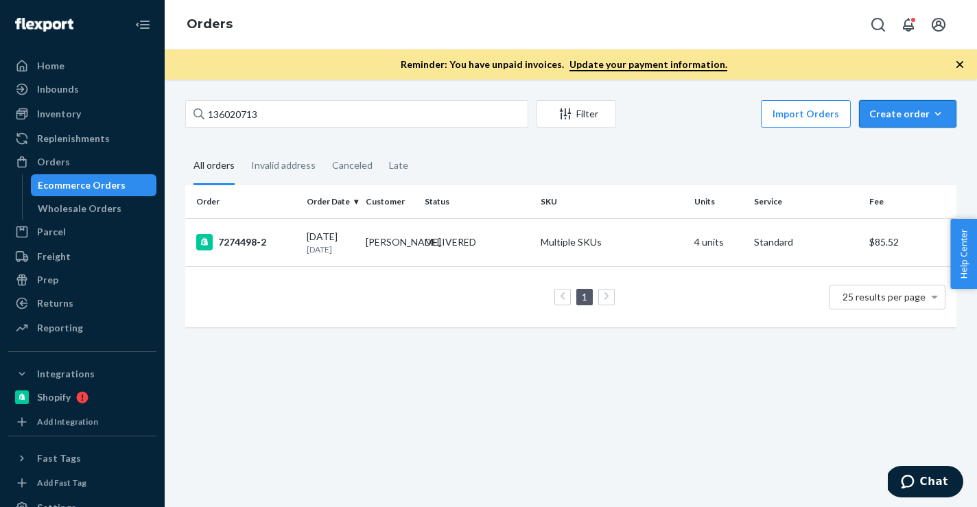
click at [933, 110] on icon "button" at bounding box center [938, 114] width 14 height 14
click at [919, 149] on span "Ecommerce order" at bounding box center [916, 147] width 85 height 10
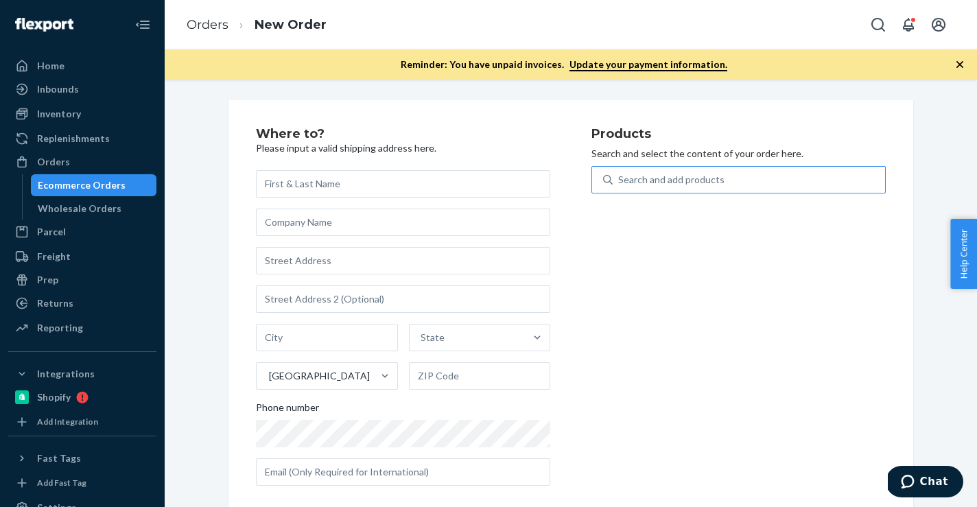
click at [756, 175] on div "Search and add products" at bounding box center [749, 179] width 272 height 25
click at [620, 175] on input "Search and add products" at bounding box center [618, 180] width 1 height 14
paste input "B86014-06"
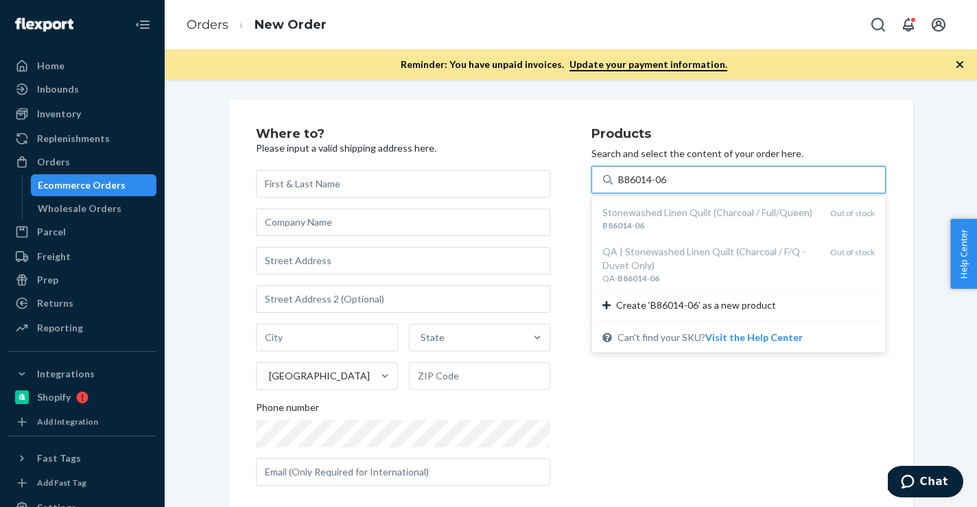
type input "B86014-06"
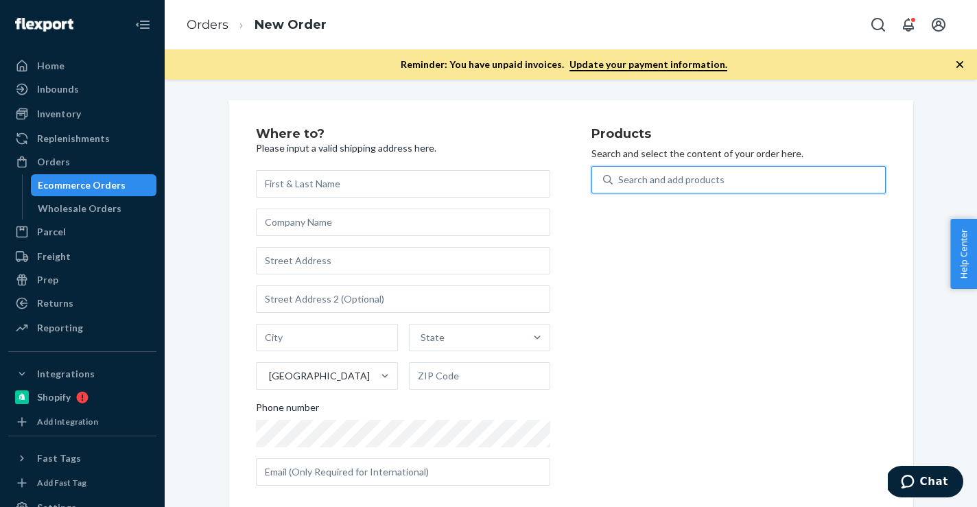
click at [660, 178] on div "Search and add products" at bounding box center [671, 180] width 106 height 14
click at [620, 178] on input "0 results available. Use Up and Down to choose options, press Enter to select t…" at bounding box center [618, 180] width 1 height 14
paste input "B86014-06"
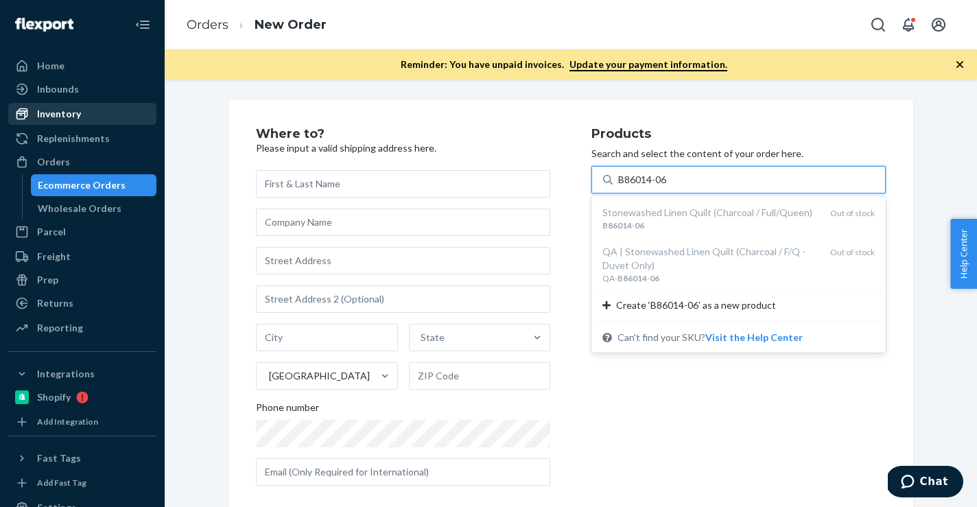
type input "B86014-06"
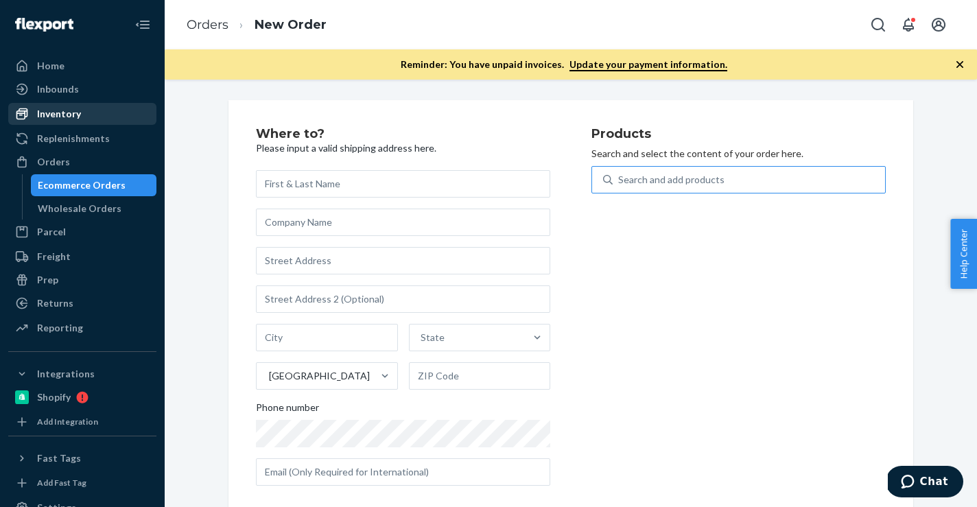
click at [92, 119] on div "Inventory" at bounding box center [82, 113] width 145 height 19
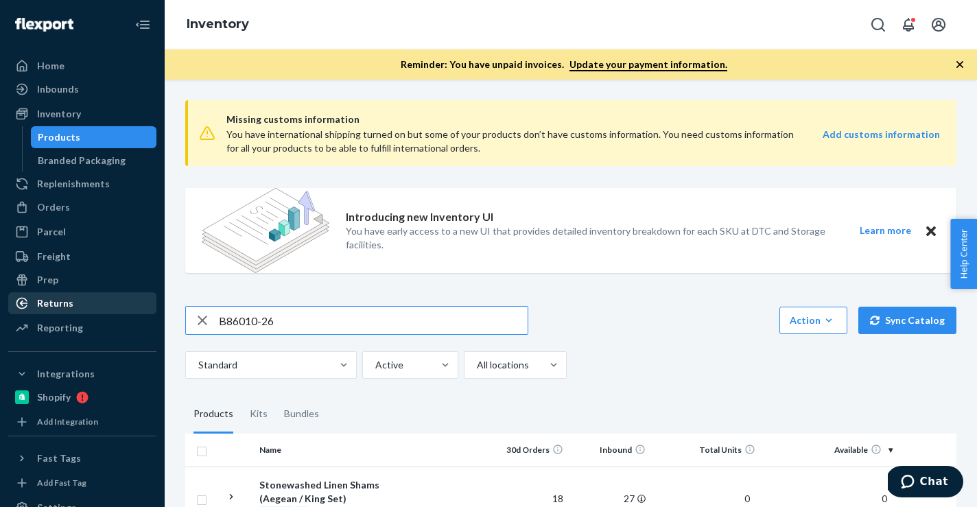
drag, startPoint x: 324, startPoint y: 329, endPoint x: 121, endPoint y: 303, distance: 204.0
click at [125, 305] on div "Home Inbounds Shipping Plans Problems Inventory Products Branded Packaging Repl…" at bounding box center [488, 253] width 977 height 507
type input "B86014-06"
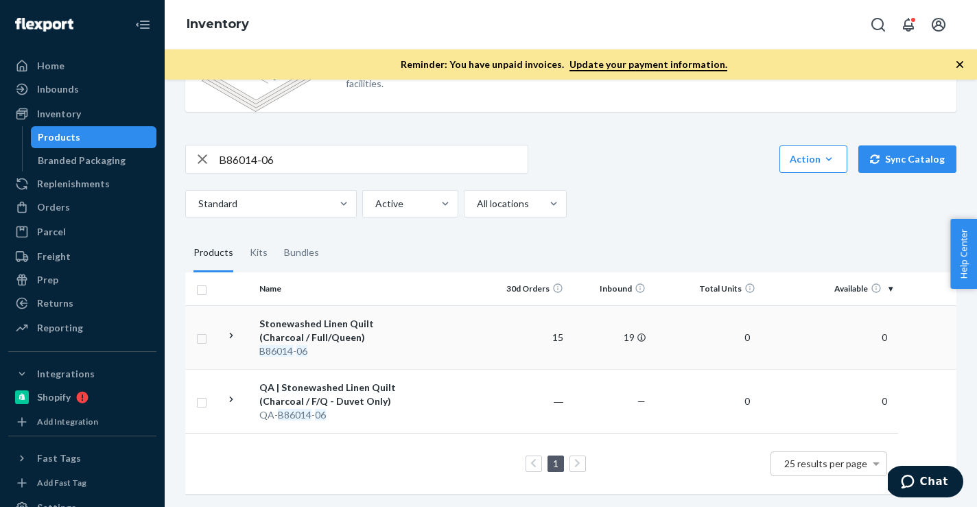
click at [470, 339] on td at bounding box center [447, 337] width 78 height 64
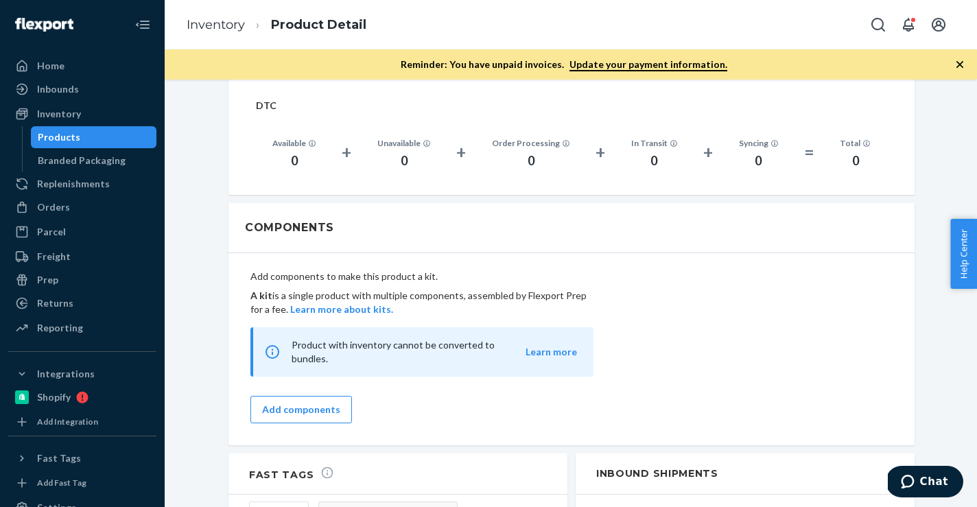
scroll to position [1453, 0]
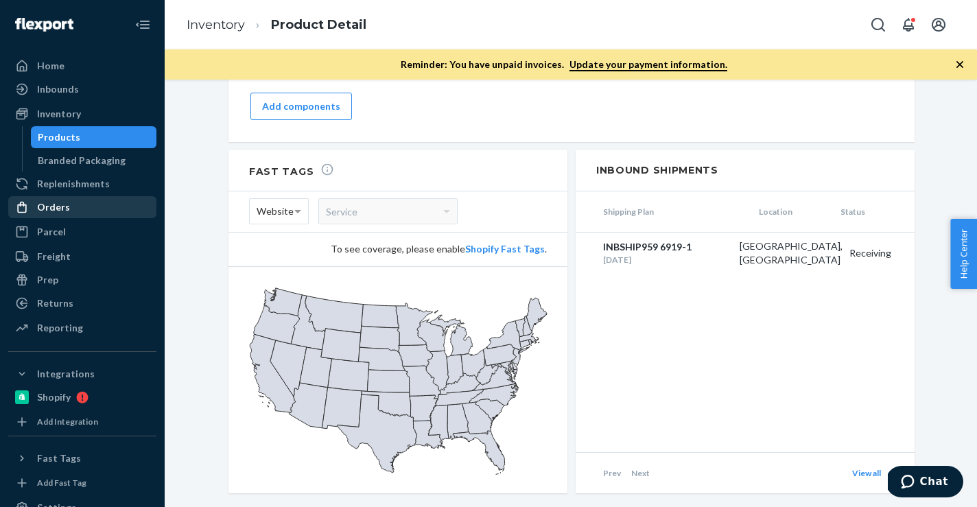
click at [114, 202] on div "Orders" at bounding box center [82, 207] width 145 height 19
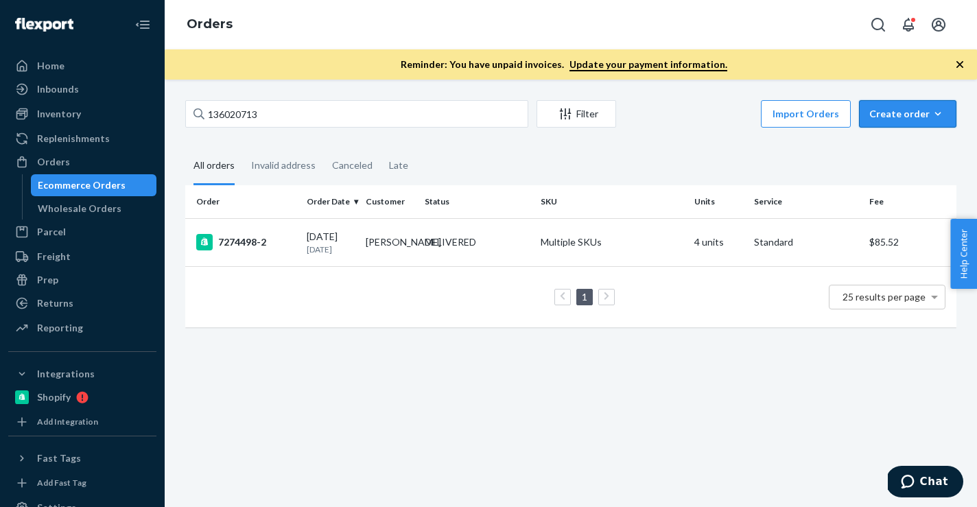
click at [929, 110] on div "Create order" at bounding box center [908, 114] width 77 height 14
click at [918, 146] on span "Ecommerce order" at bounding box center [916, 147] width 85 height 10
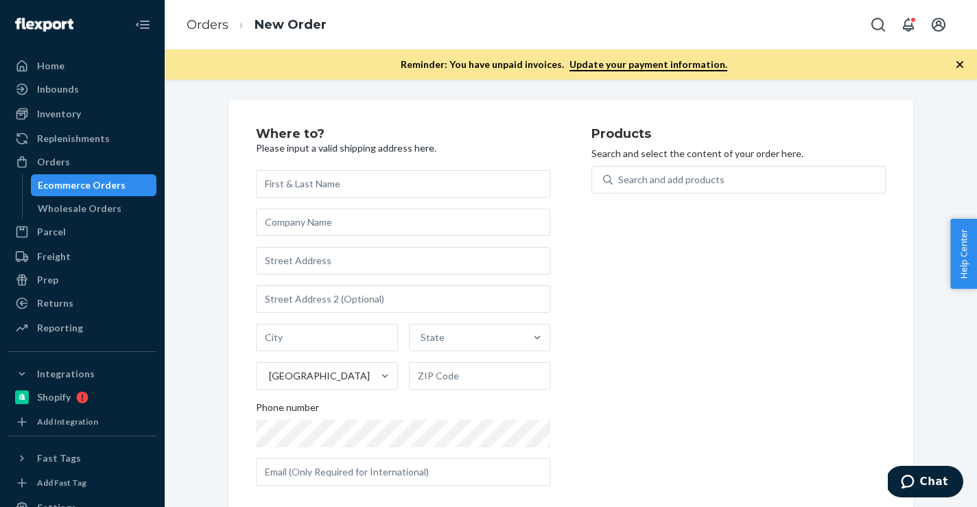
click at [805, 195] on div "Search and add products" at bounding box center [739, 188] width 294 height 44
click at [803, 184] on div "Search and add products" at bounding box center [749, 179] width 272 height 25
click at [620, 184] on input "Search and add products" at bounding box center [618, 180] width 1 height 14
paste input "B86007-07"
type input "B86007-07"
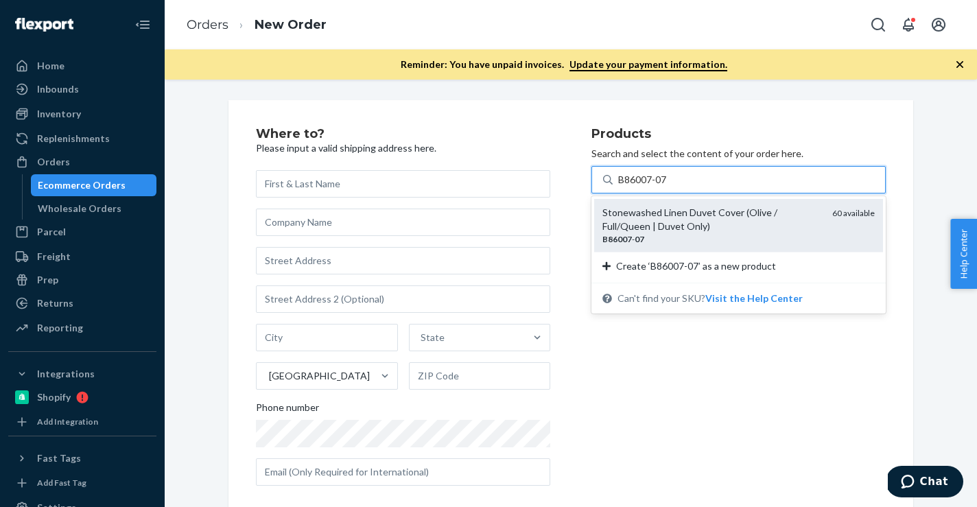
click at [683, 223] on div "Stonewashed Linen Duvet Cover (Olive / Full/Queen | Duvet Only)" at bounding box center [712, 219] width 219 height 27
click at [668, 187] on input "B86007-07" at bounding box center [643, 180] width 50 height 14
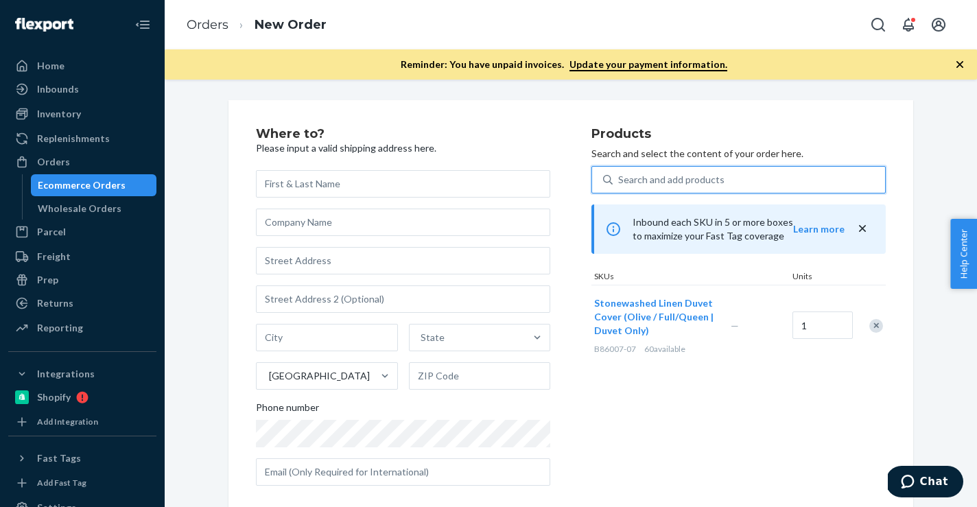
click at [684, 188] on div "Search and add products" at bounding box center [749, 179] width 272 height 25
click at [620, 187] on input "0 results available. Use Up and Down to choose options, press Enter to select t…" at bounding box center [618, 180] width 1 height 14
click at [684, 188] on div "Search and add products" at bounding box center [749, 179] width 272 height 25
click at [620, 187] on input "0 results available. Use Up and Down to choose options, press Enter to select t…" at bounding box center [618, 180] width 1 height 14
paste input "B86009-07"
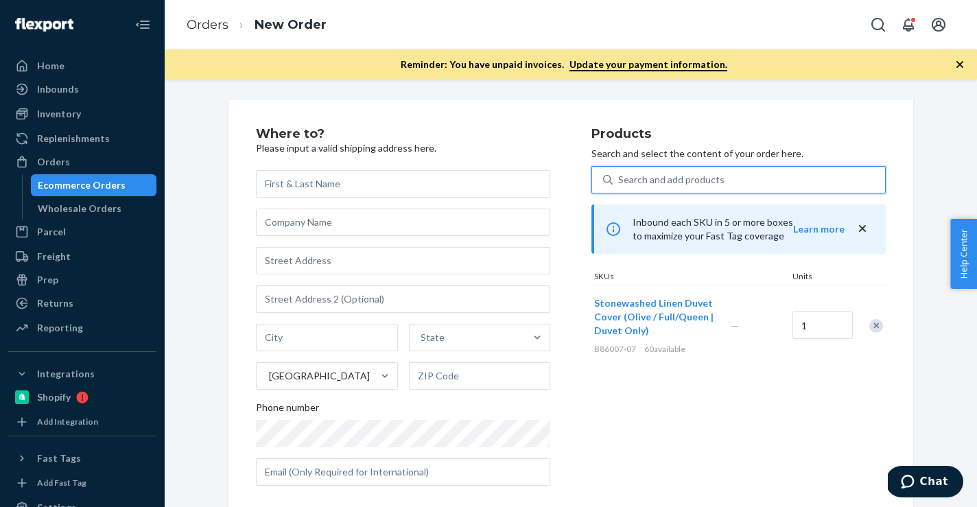
type input "B86009-07"
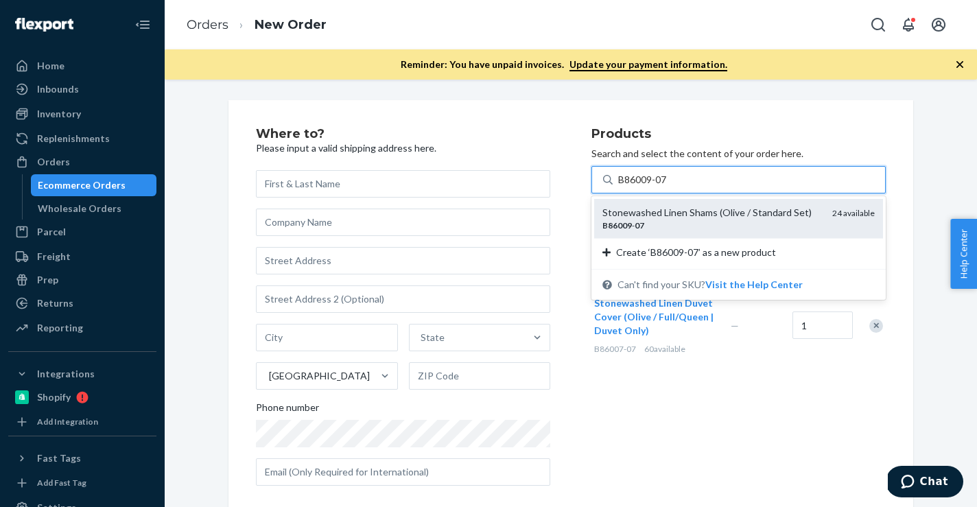
click at [675, 200] on div "Stonewashed Linen Shams (Olive / Standard Set) B86009 - 07 24 available" at bounding box center [738, 218] width 289 height 39
click at [668, 187] on input "B86009-07" at bounding box center [643, 180] width 50 height 14
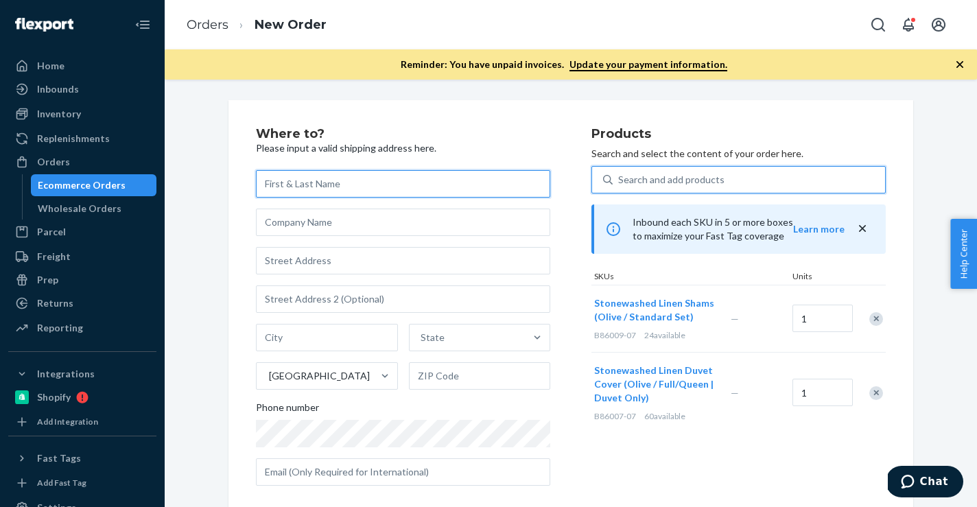
click at [492, 180] on input "text" at bounding box center [403, 183] width 294 height 27
paste input "[PERSON_NAME]"
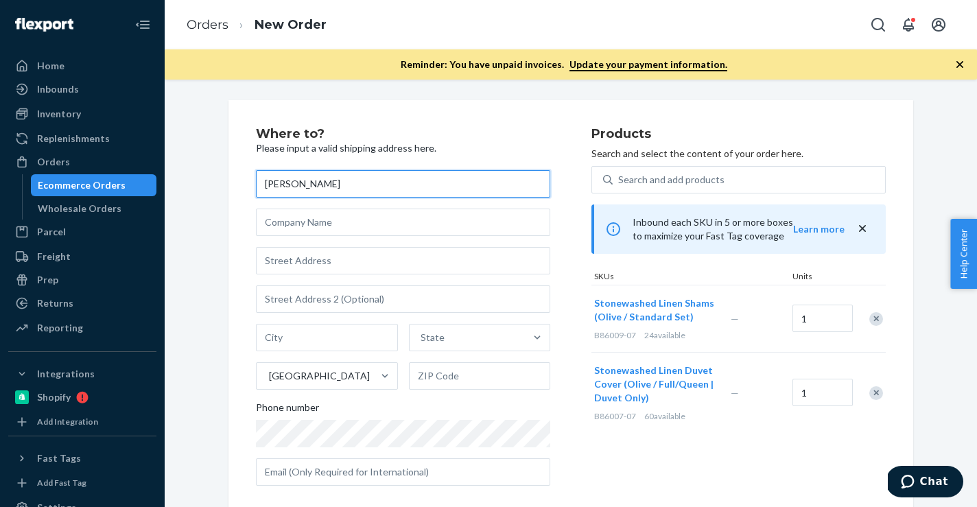
type input "[PERSON_NAME]"
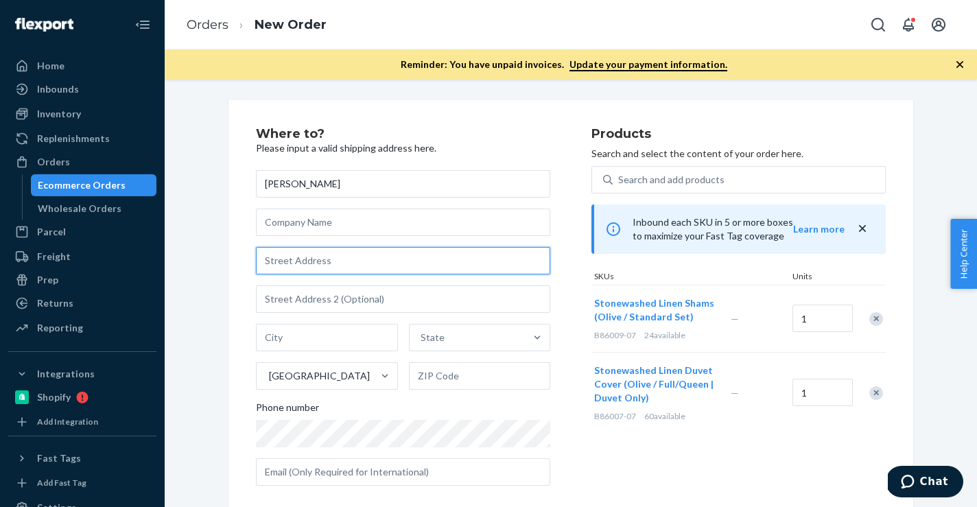
click at [468, 267] on input "text" at bounding box center [403, 260] width 294 height 27
paste input "1103 Dorchester Road, Unit 2"
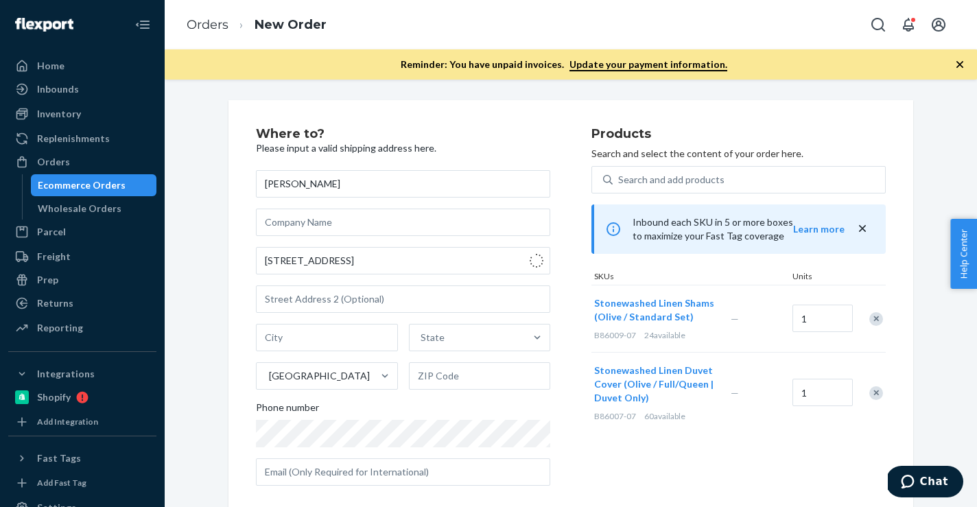
type input "1103 Dorchester Rd"
type input "2"
type input "Brooklyn - New York"
type input "11218"
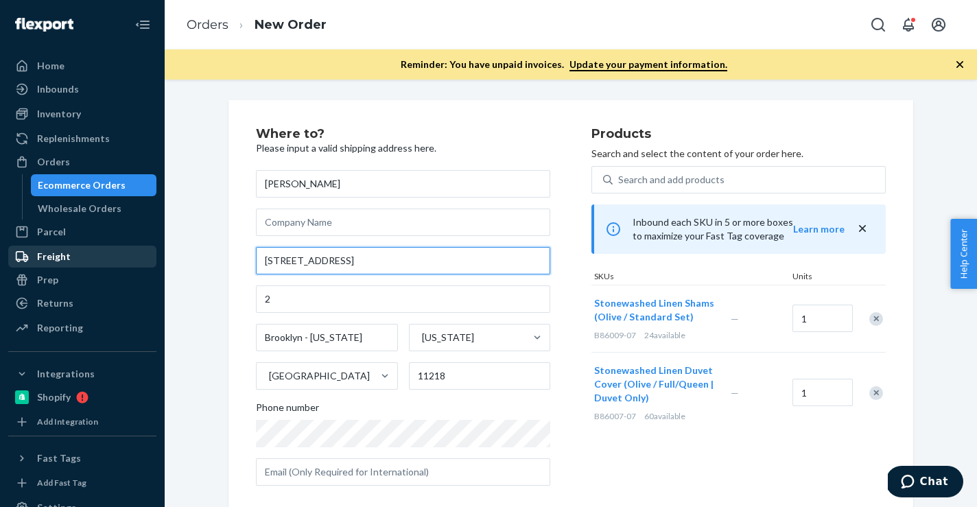
drag, startPoint x: 400, startPoint y: 271, endPoint x: 154, endPoint y: 246, distance: 247.7
click at [154, 246] on div "Home Inbounds Shipping Plans Problems Inventory Products Branded Packaging Repl…" at bounding box center [488, 253] width 977 height 507
paste input "oad, Unit 2"
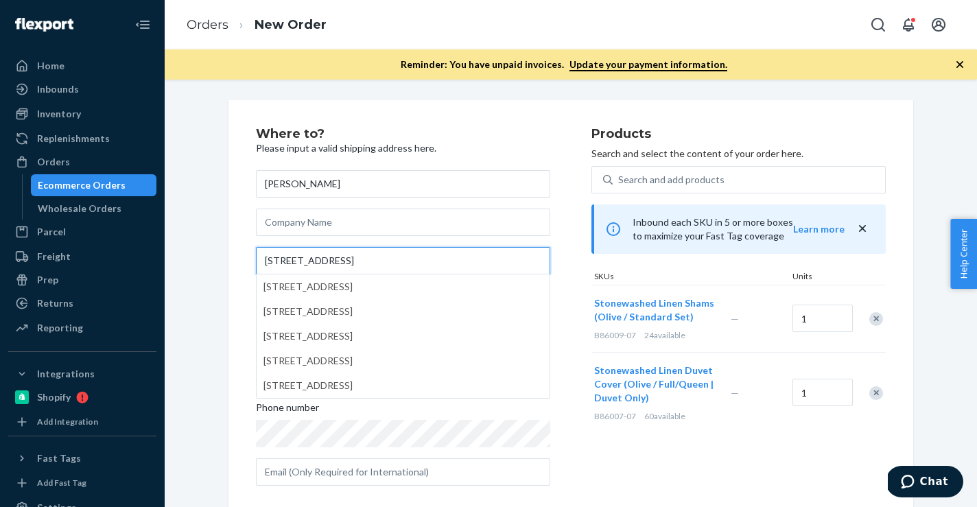
type input "1103 Dorchester Road, Unit 2"
click at [217, 319] on div "Where to? Please input a valid shipping address here. Colin Gorenstein 1103 Dor…" at bounding box center [571, 405] width 792 height 610
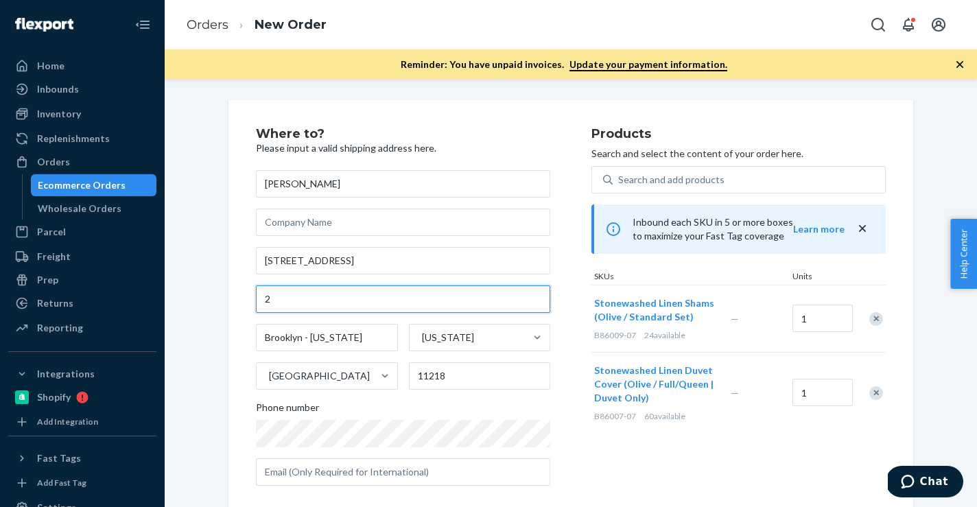
click at [276, 305] on input "2" at bounding box center [403, 299] width 294 height 27
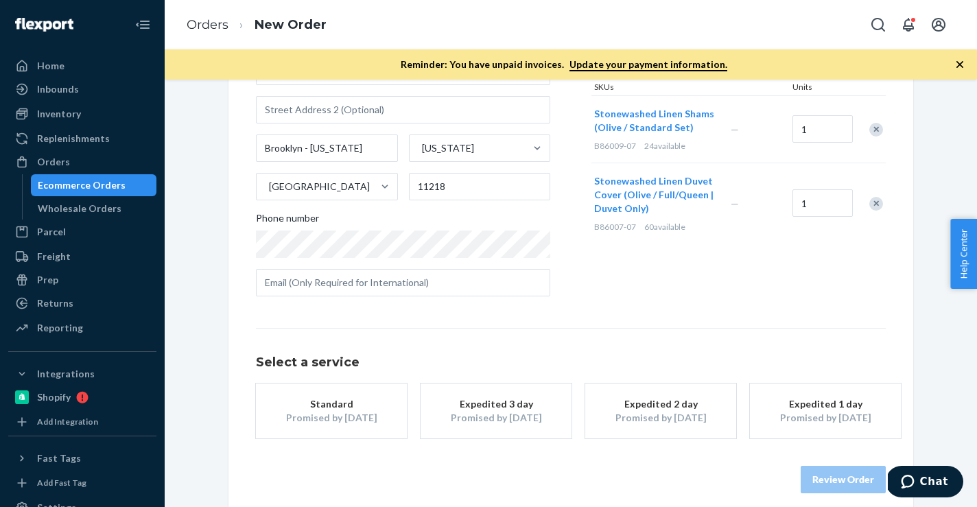
scroll to position [202, 0]
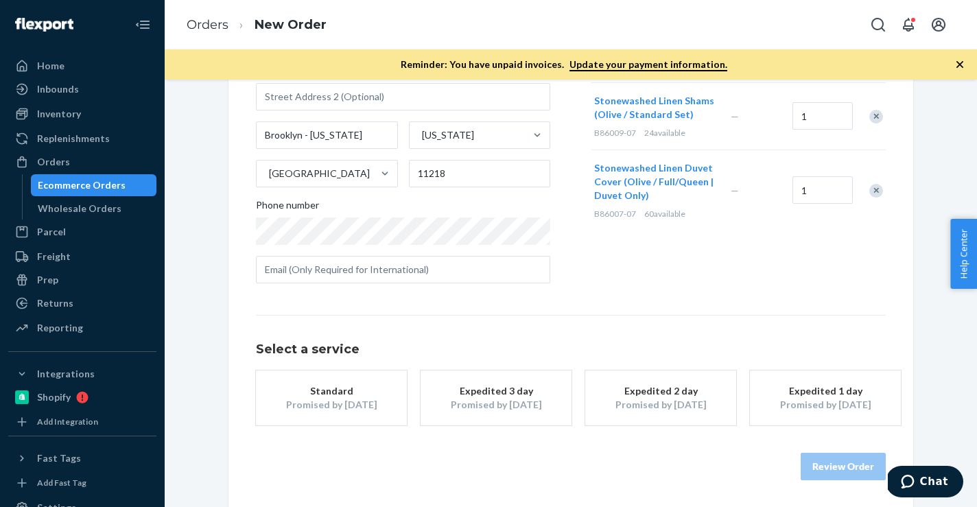
click at [322, 418] on button "Standard Promised by [DATE]" at bounding box center [331, 398] width 151 height 55
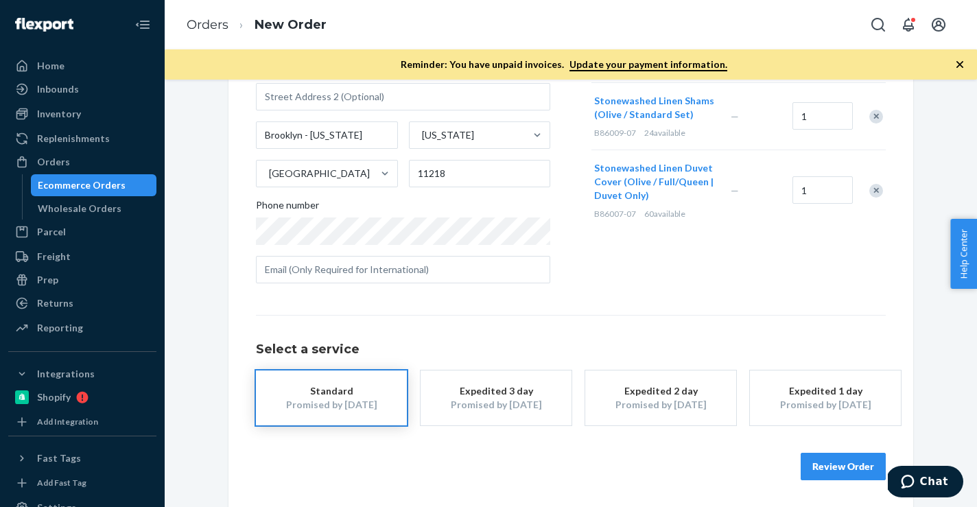
click at [827, 461] on button "Review Order" at bounding box center [843, 466] width 85 height 27
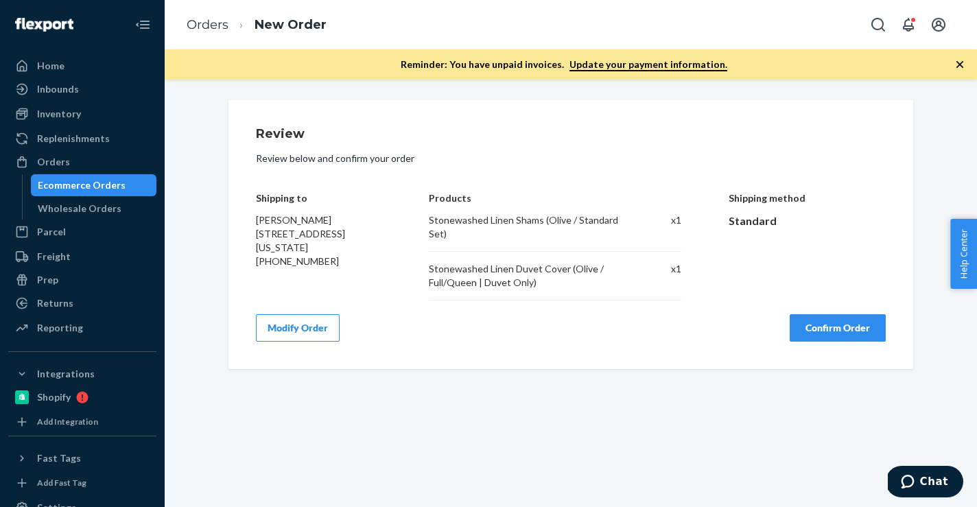
scroll to position [0, 0]
click at [819, 321] on button "Confirm Order" at bounding box center [838, 327] width 96 height 27
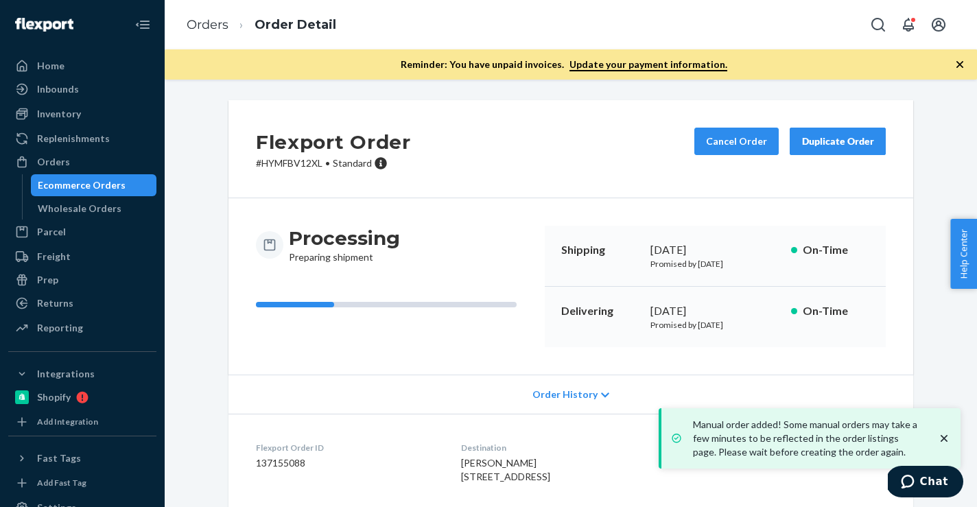
click at [301, 462] on dd "137155088" at bounding box center [347, 463] width 183 height 14
click at [205, 31] on link "Orders" at bounding box center [208, 24] width 42 height 15
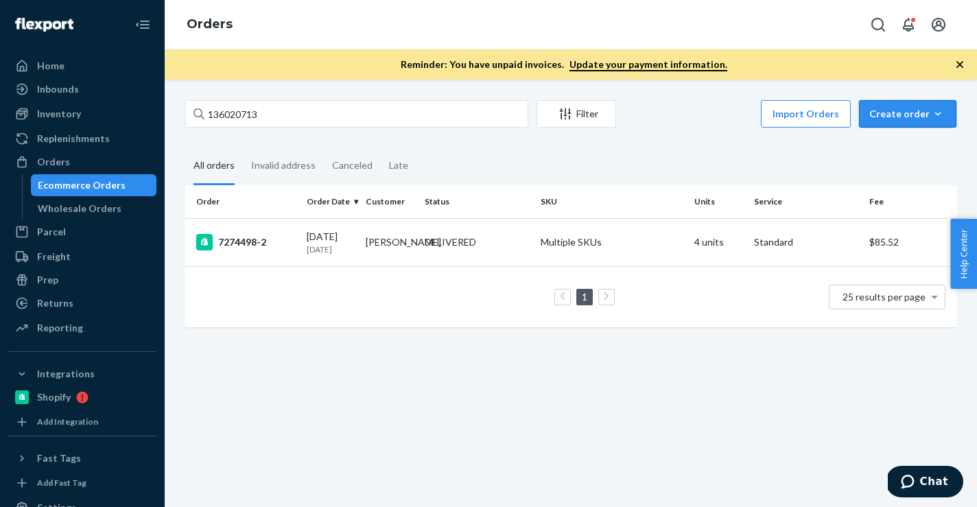
click at [952, 121] on button "Create order Ecommerce order Removal order" at bounding box center [907, 113] width 97 height 27
click at [922, 147] on span "Ecommerce order" at bounding box center [916, 147] width 85 height 10
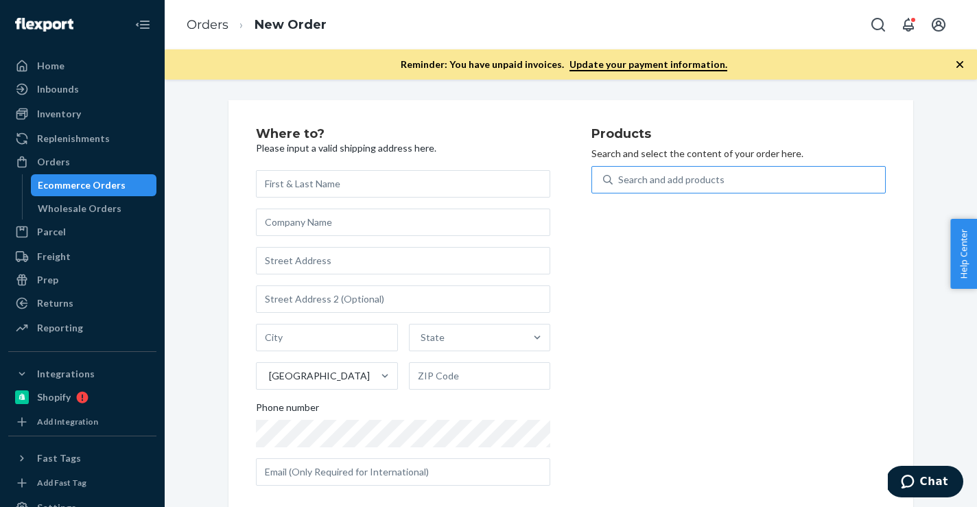
click at [841, 178] on div "Search and add products" at bounding box center [749, 179] width 272 height 25
click at [620, 178] on input "Search and add products" at bounding box center [618, 180] width 1 height 14
paste input "B86012-05"
type input "B86012-05"
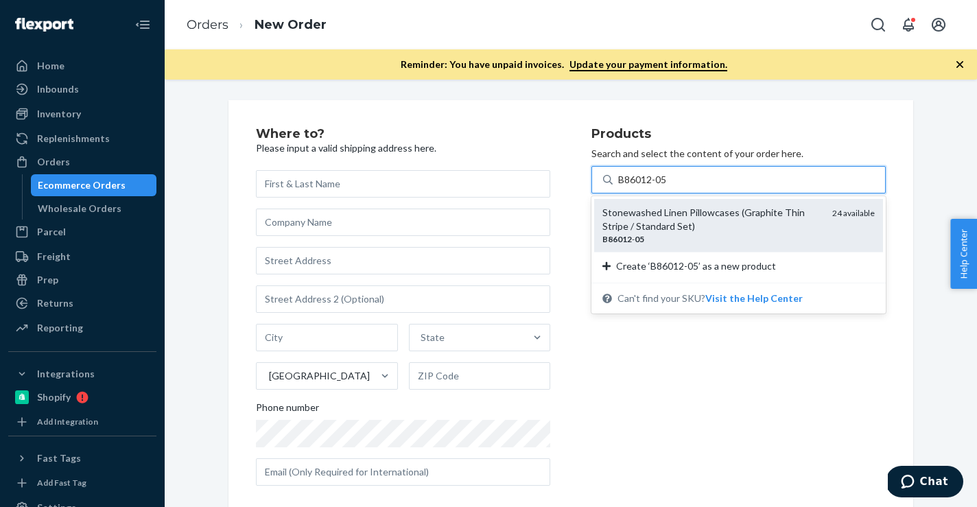
click at [710, 241] on div "B86012 - 05" at bounding box center [712, 239] width 219 height 12
click at [668, 187] on input "B86012-05" at bounding box center [643, 180] width 50 height 14
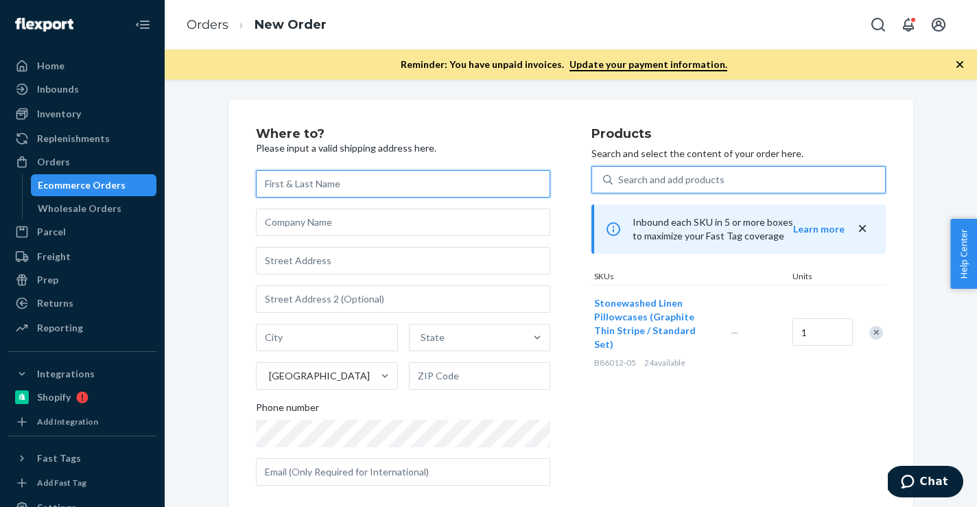
click at [355, 186] on input "text" at bounding box center [403, 183] width 294 height 27
paste input "[PERSON_NAME]"
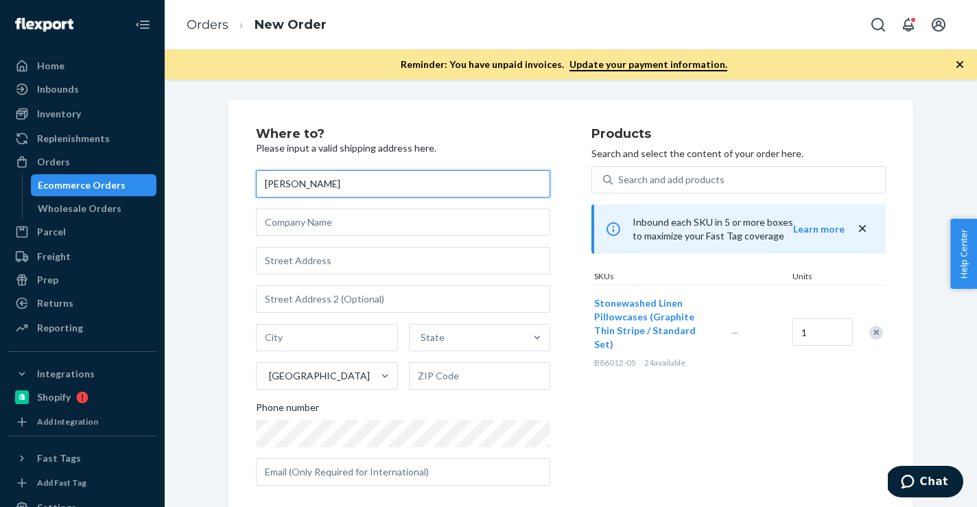
type input "[PERSON_NAME]"
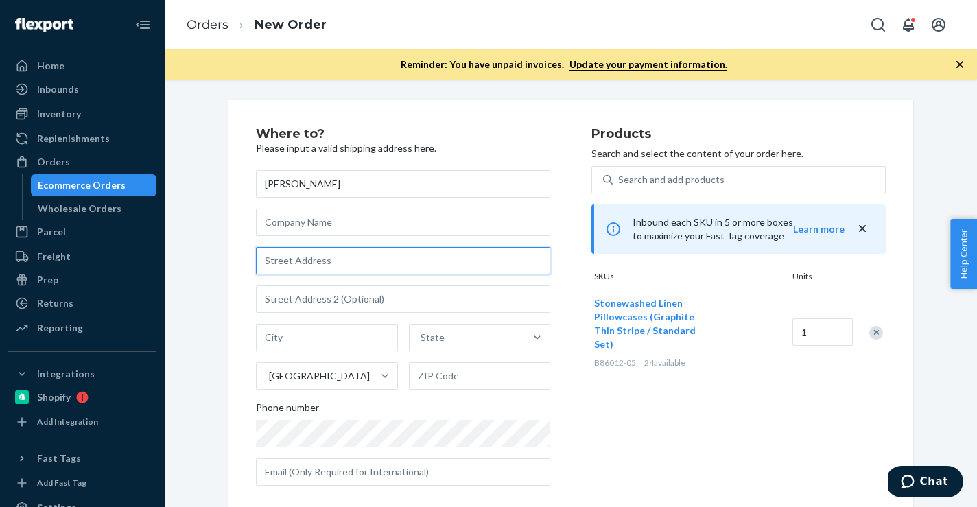
click at [382, 266] on input "text" at bounding box center [403, 260] width 294 height 27
paste input "33 Mount Washington Road"
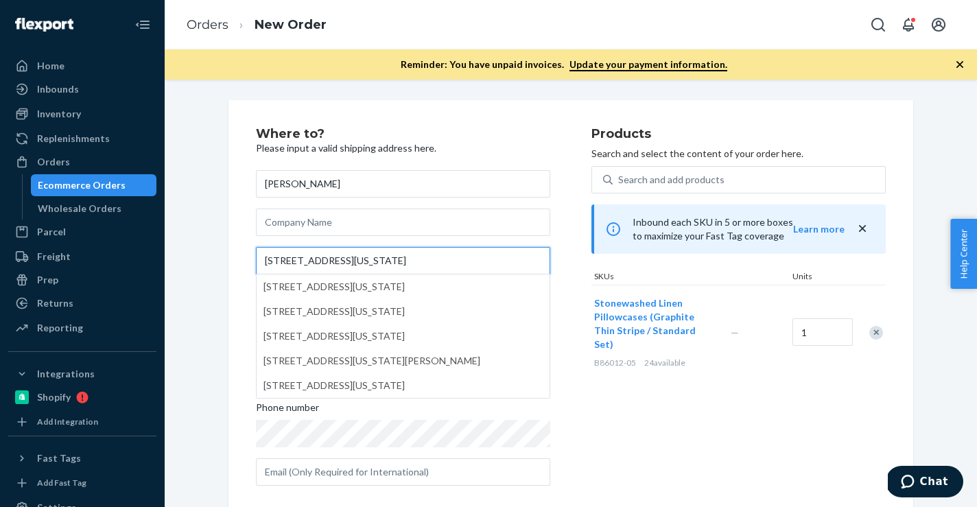
type input "33 Mount Washington Road"
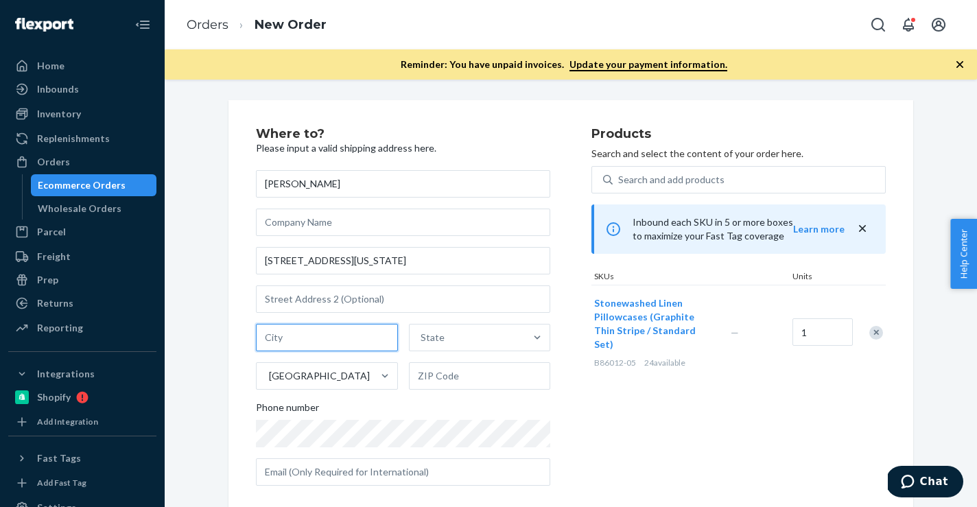
click at [311, 349] on input "text" at bounding box center [327, 337] width 142 height 27
paste input "Great Barrington MA 01230"
click at [355, 334] on input "Great Barrington MA 01230" at bounding box center [327, 337] width 142 height 27
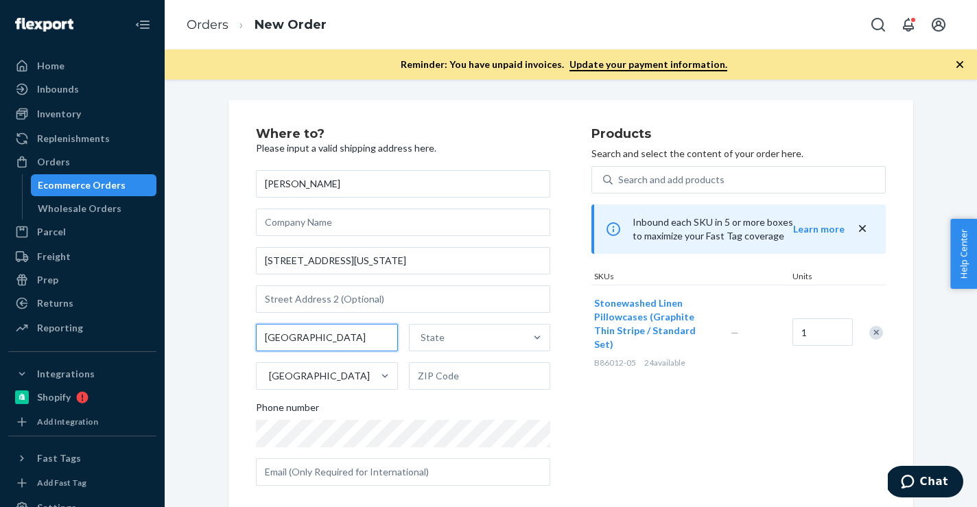
scroll to position [0, 0]
type input "Great Barrington MA"
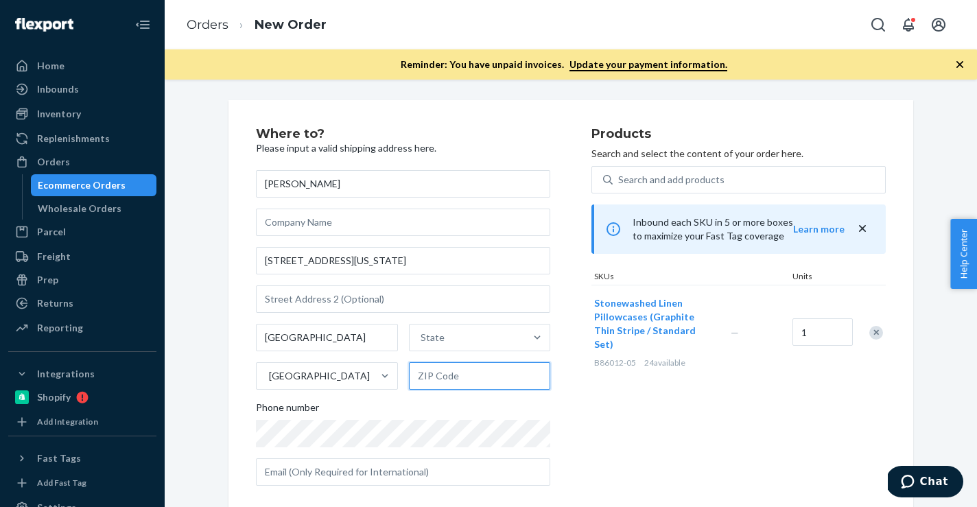
click at [468, 378] on input "text" at bounding box center [480, 375] width 142 height 27
paste input "01230"
type input "01230"
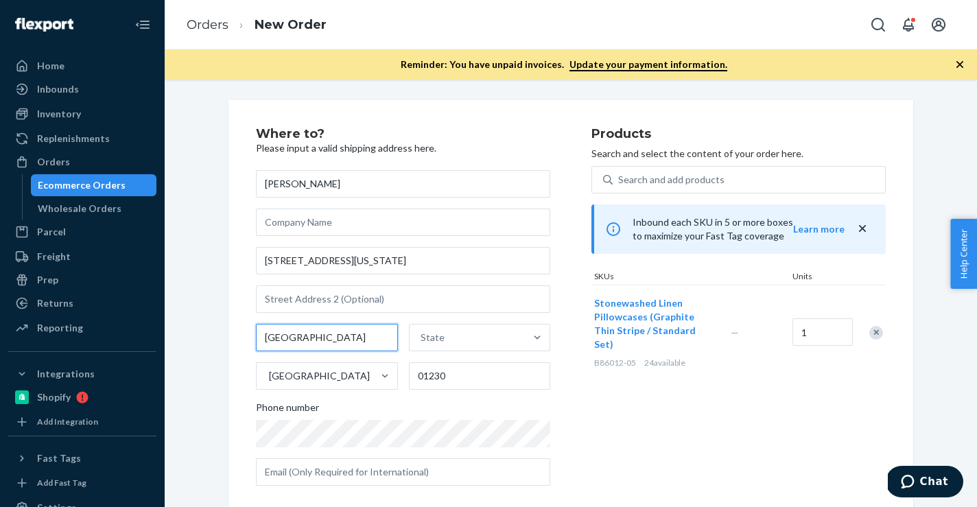
click at [348, 337] on input "Great Barrington MA" at bounding box center [327, 337] width 142 height 27
type input "Great Barrington"
click at [456, 342] on div "State" at bounding box center [468, 337] width 116 height 27
click at [422, 342] on input "State" at bounding box center [421, 338] width 1 height 14
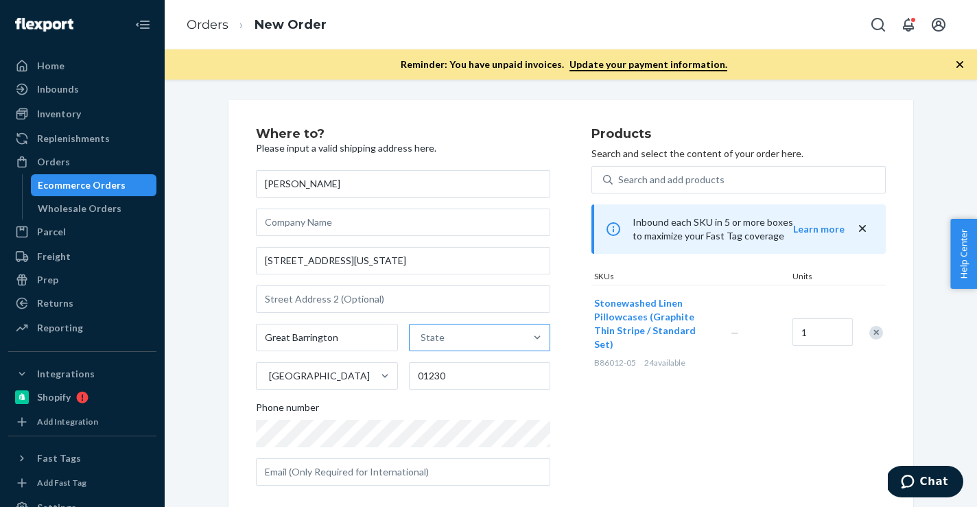
paste input "MA"
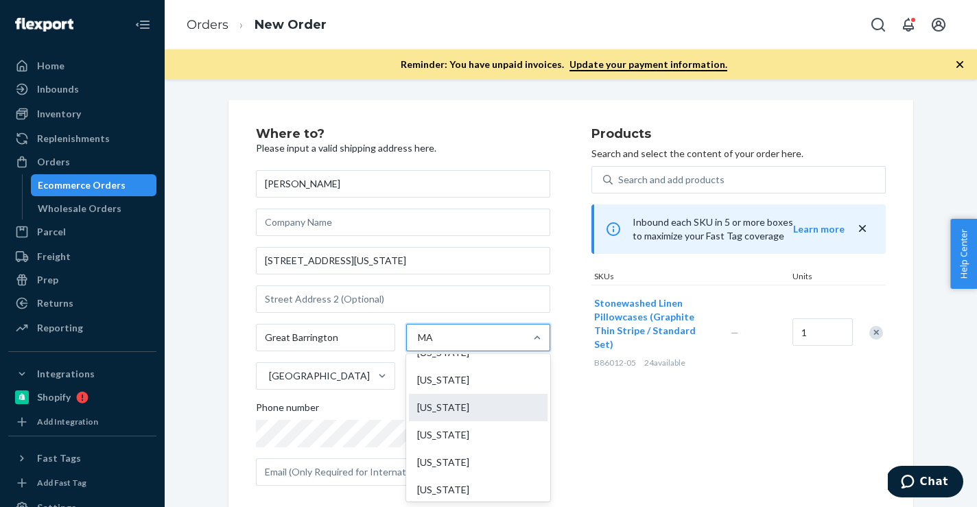
scroll to position [19, 0]
type input "MA"
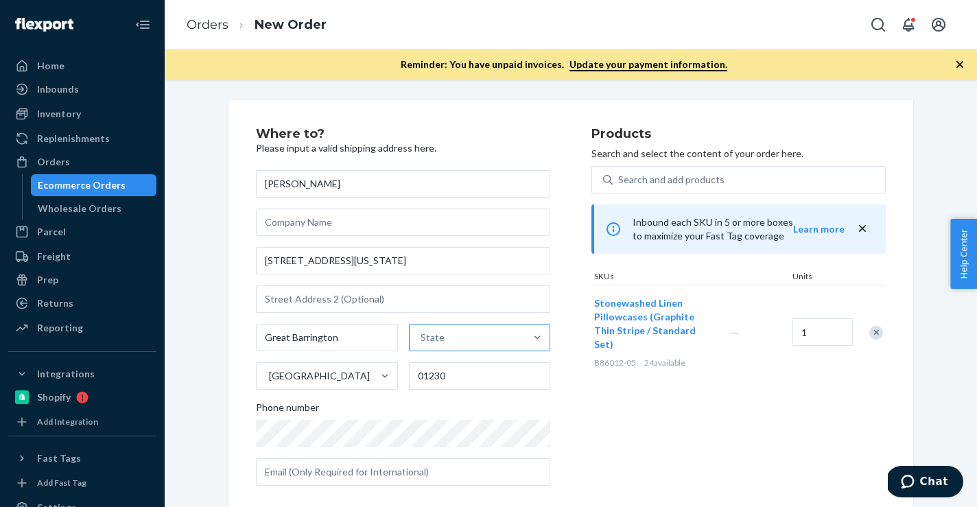
click at [482, 335] on div "State" at bounding box center [468, 337] width 116 height 27
click at [422, 335] on input "State" at bounding box center [421, 338] width 1 height 14
type input "MA"
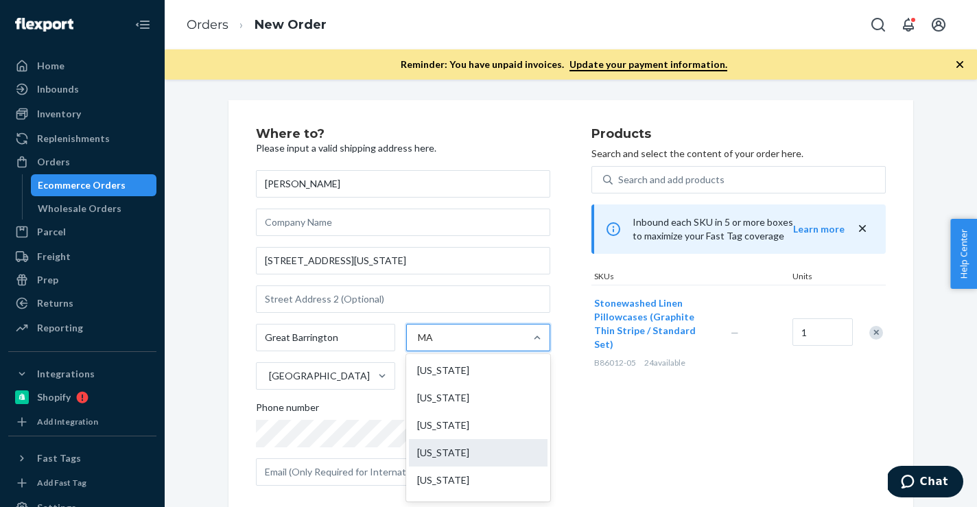
click at [500, 447] on div "[US_STATE]" at bounding box center [478, 452] width 139 height 27
click at [434, 345] on input "MA" at bounding box center [426, 338] width 16 height 14
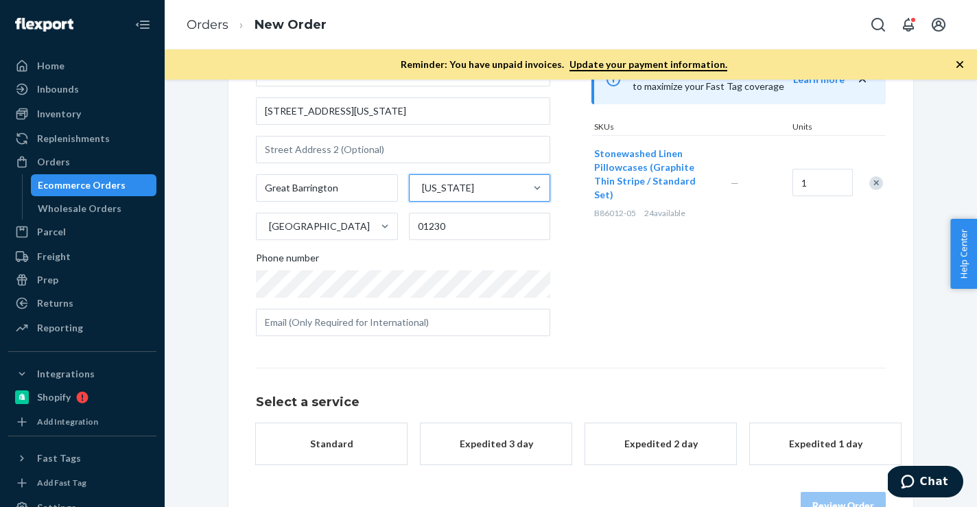
scroll to position [189, 0]
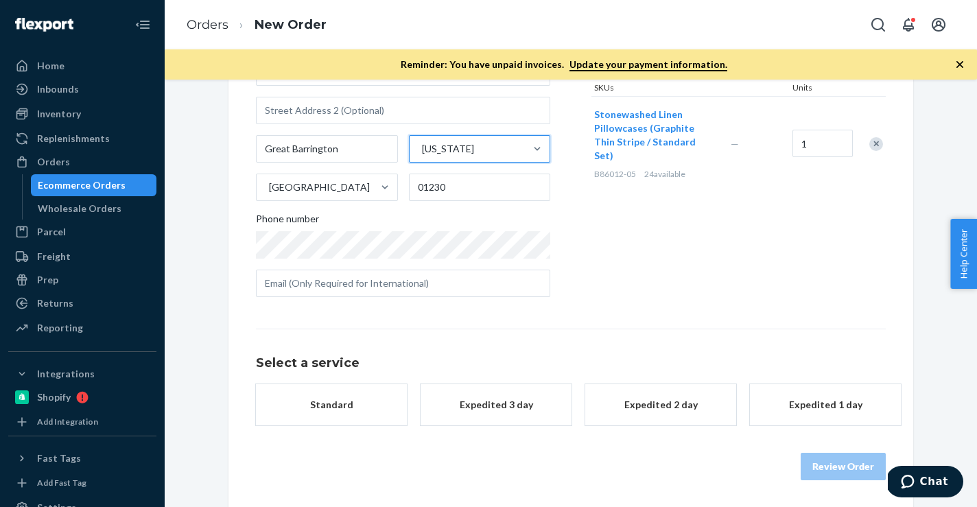
click at [326, 403] on div "Standard" at bounding box center [332, 405] width 110 height 14
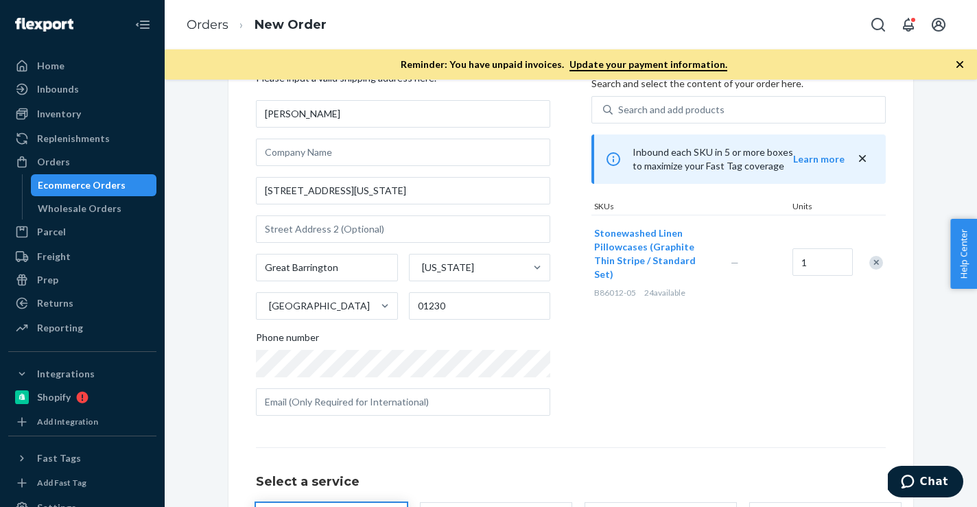
scroll to position [45, 0]
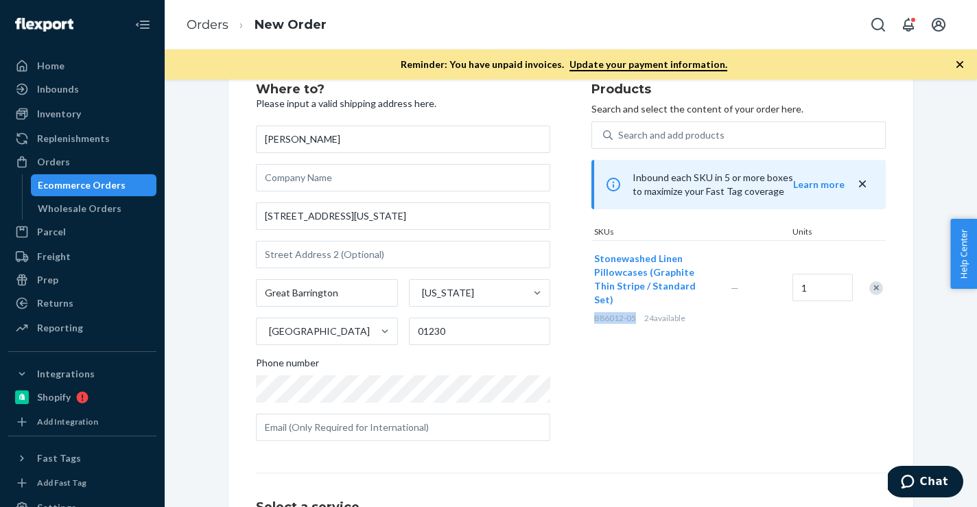
drag, startPoint x: 638, startPoint y: 303, endPoint x: 592, endPoint y: 305, distance: 46.1
click at [592, 305] on div "Stonewashed Linen Pillowcases (Graphite Thin Stripe / Standard Set) B86012-05 2…" at bounding box center [660, 288] width 137 height 94
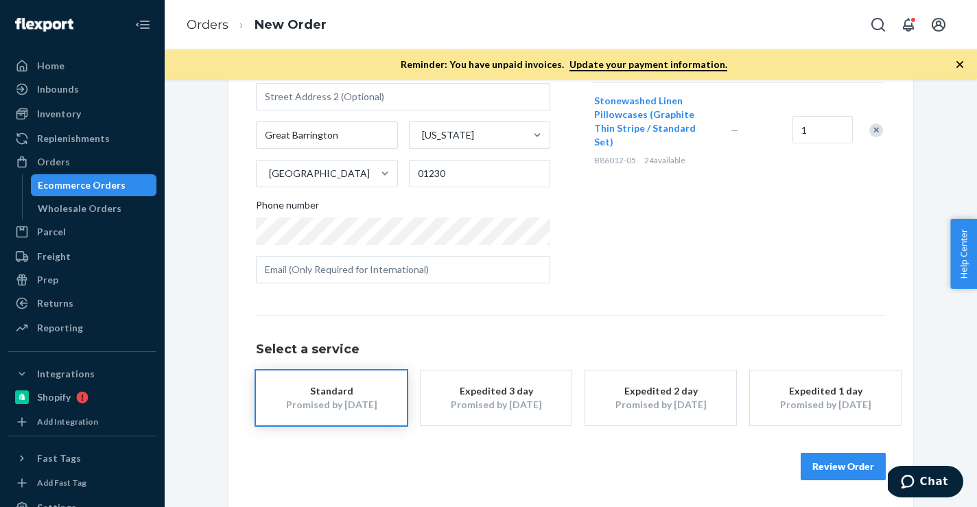
click at [824, 469] on button "Review Order" at bounding box center [843, 466] width 85 height 27
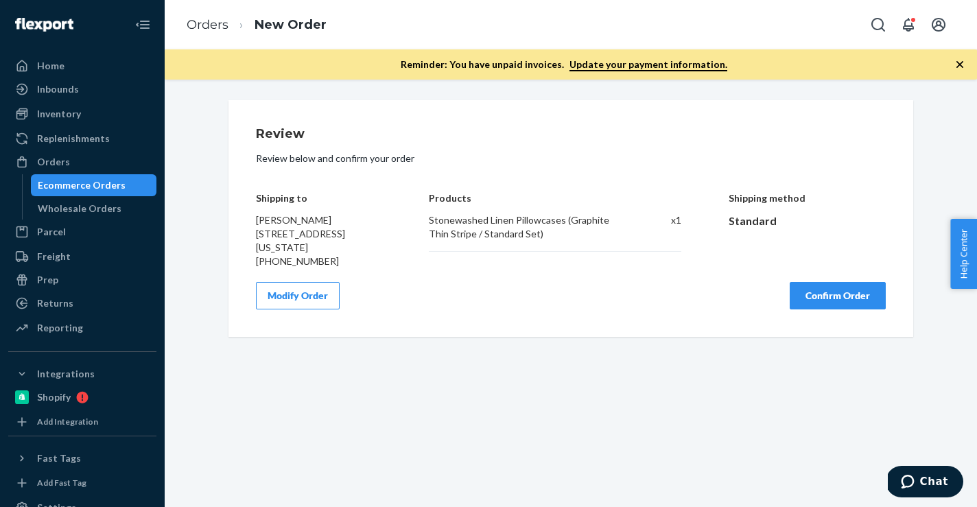
click at [808, 303] on button "Confirm Order" at bounding box center [838, 295] width 96 height 27
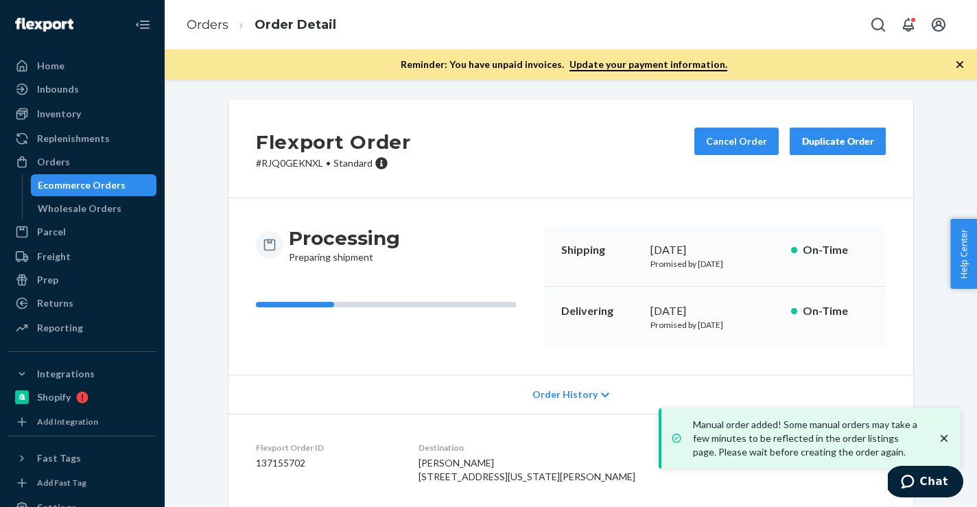
scroll to position [154, 0]
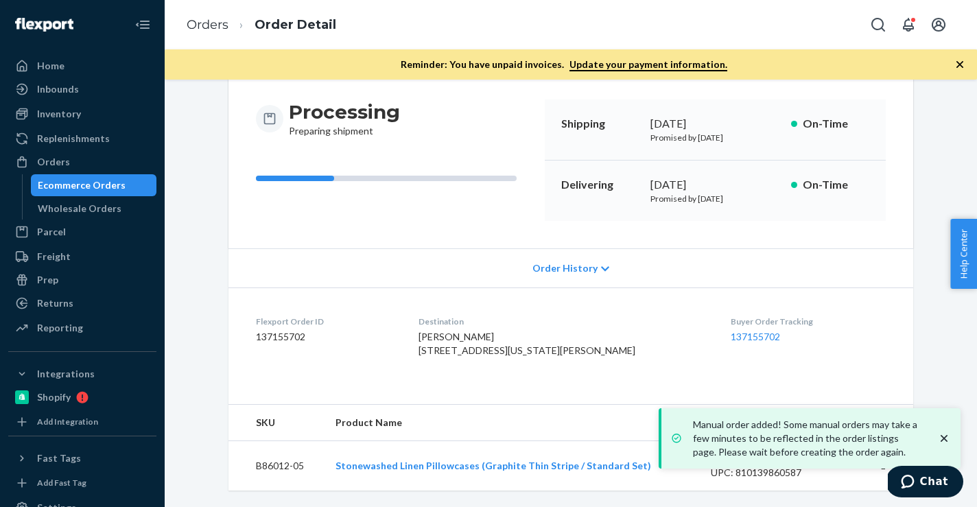
click at [296, 330] on dd "137155702" at bounding box center [326, 337] width 141 height 14
drag, startPoint x: 314, startPoint y: 467, endPoint x: 255, endPoint y: 467, distance: 58.3
click at [255, 467] on td "B86012-05" at bounding box center [277, 466] width 96 height 50
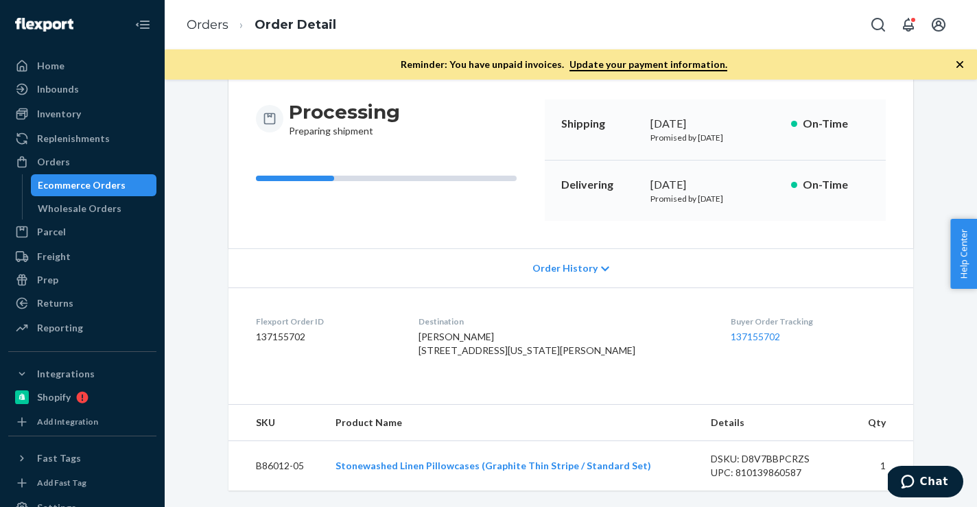
click at [222, 34] on ol "Orders Order Detail" at bounding box center [262, 25] width 172 height 40
click at [222, 31] on link "Orders" at bounding box center [208, 24] width 42 height 15
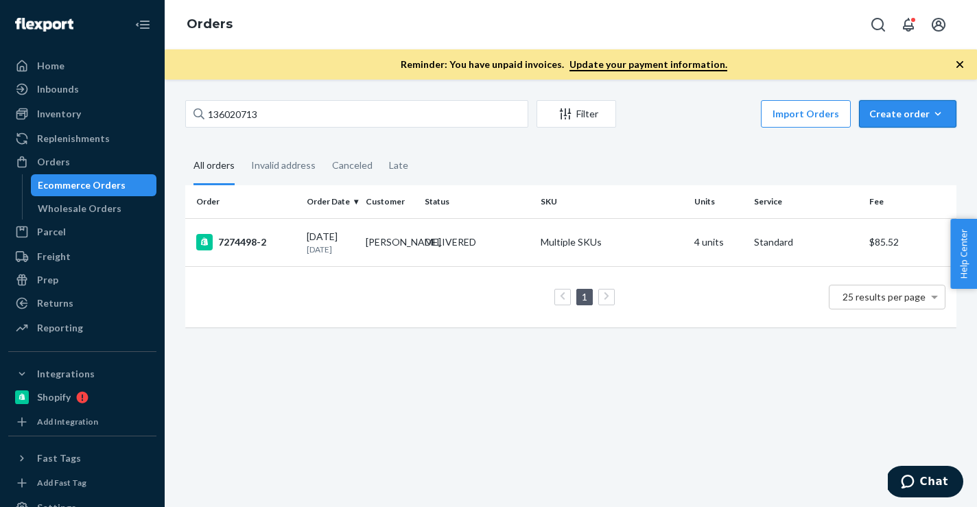
click at [940, 109] on icon "button" at bounding box center [938, 114] width 14 height 14
click at [906, 154] on button "Ecommerce order" at bounding box center [929, 147] width 132 height 30
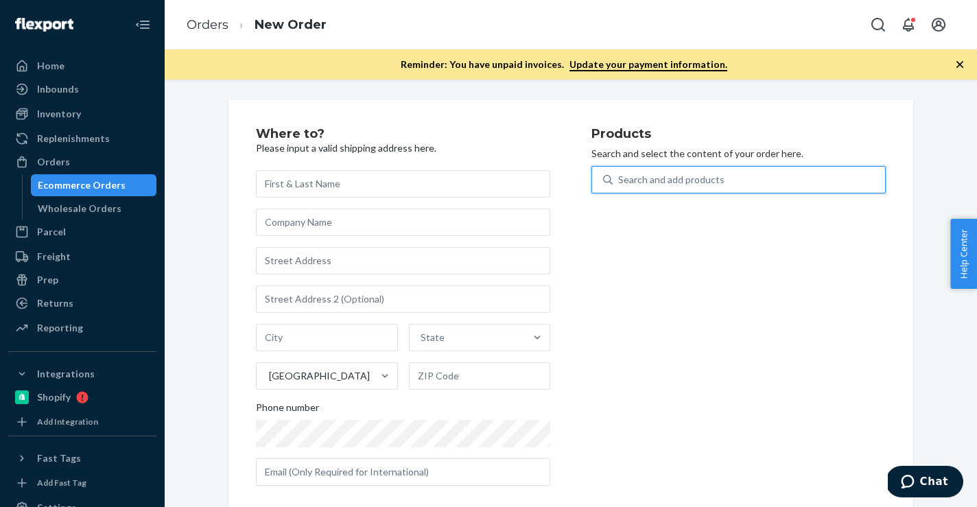
click at [806, 166] on div "Search and add products" at bounding box center [739, 179] width 294 height 27
click at [620, 173] on input "0 results available. Use Up and Down to choose options, press Enter to select t…" at bounding box center [618, 180] width 1 height 14
paste input "B86009-30"
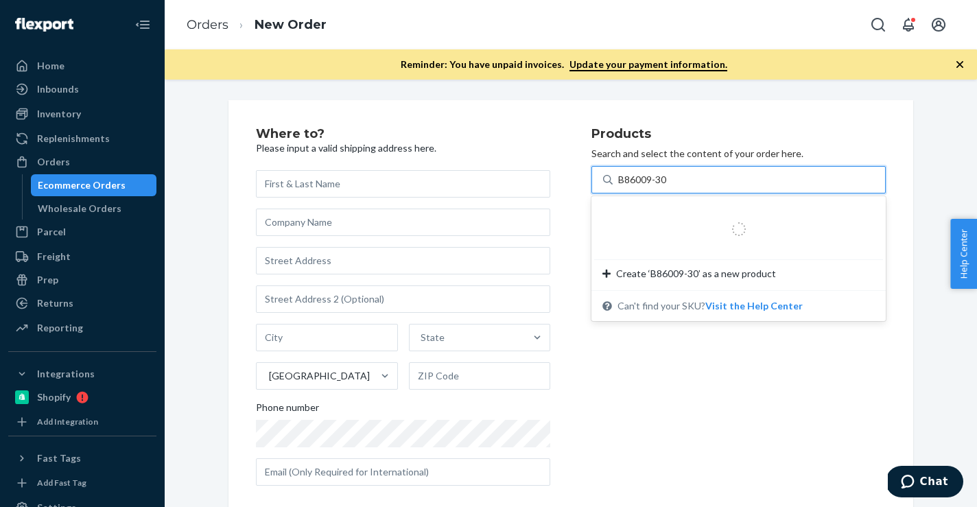
type input "B86009-30"
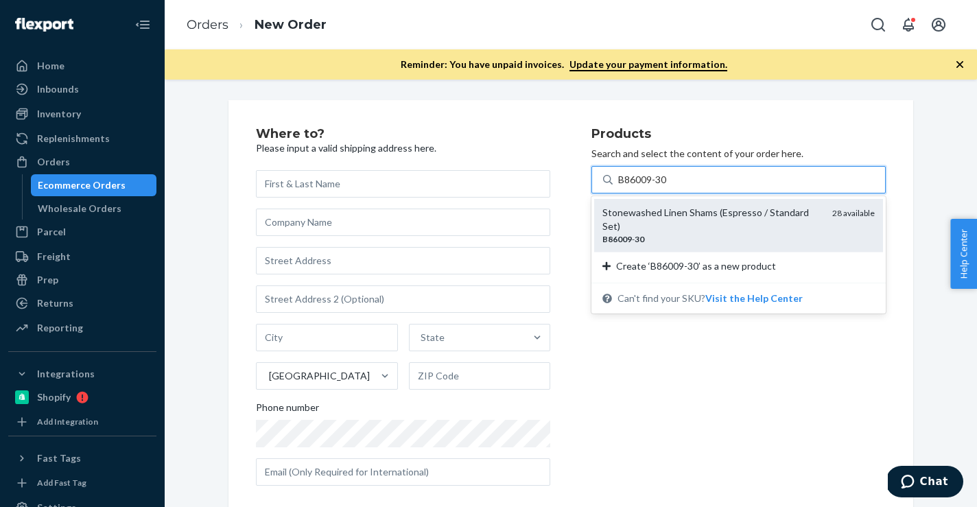
click at [755, 233] on div "B86009 - 30" at bounding box center [712, 239] width 219 height 12
click at [668, 187] on input "B86009-30" at bounding box center [643, 180] width 50 height 14
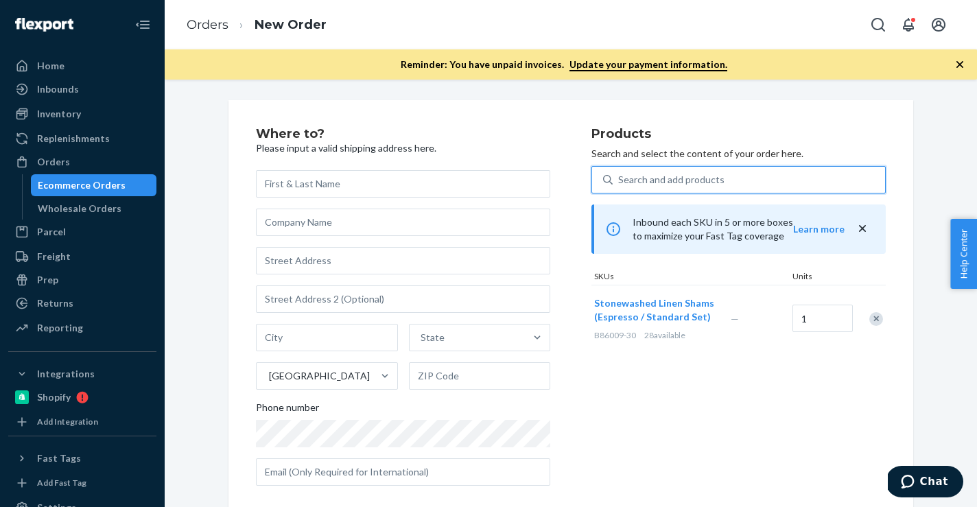
click at [689, 178] on div "Search and add products" at bounding box center [671, 180] width 106 height 14
click at [620, 178] on input "0 results available. Select is focused ,type to refine list, press Down to open…" at bounding box center [618, 180] width 1 height 14
click at [689, 178] on div "Search and add products" at bounding box center [671, 180] width 106 height 14
click at [620, 178] on input "0 results available. Use Up and Down to choose options, press Enter to select t…" at bounding box center [618, 180] width 1 height 14
paste input "B86014-09"
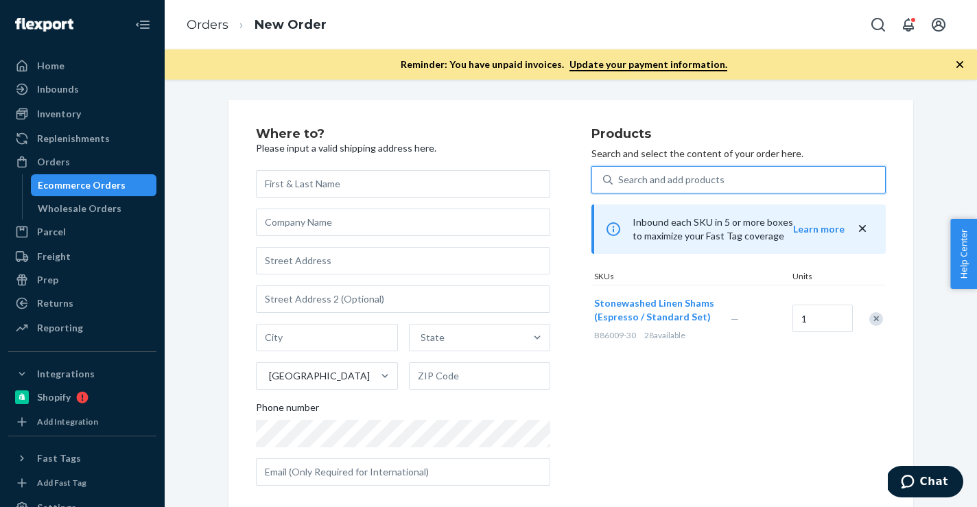
type input "B86014-09"
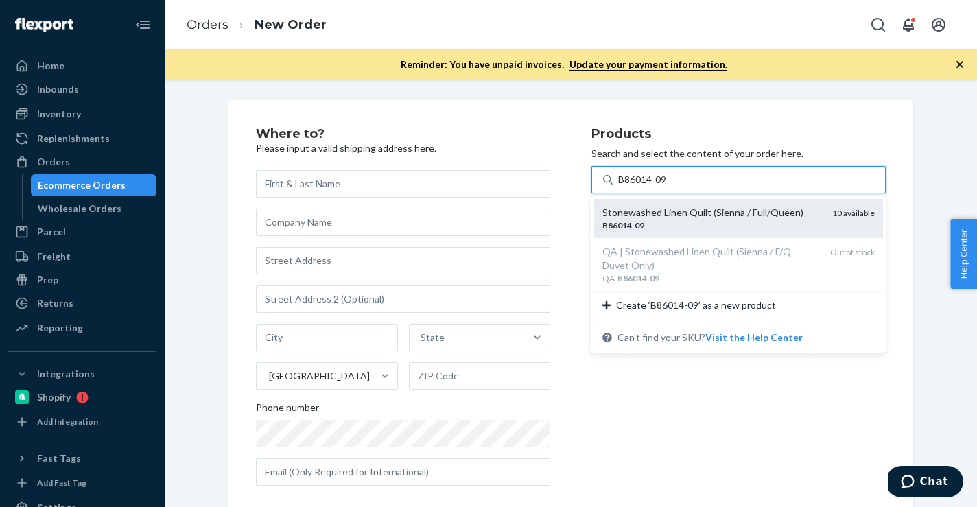
click at [675, 222] on div "B86014 - 09" at bounding box center [712, 226] width 219 height 12
click at [668, 187] on input "B86014-09" at bounding box center [643, 180] width 50 height 14
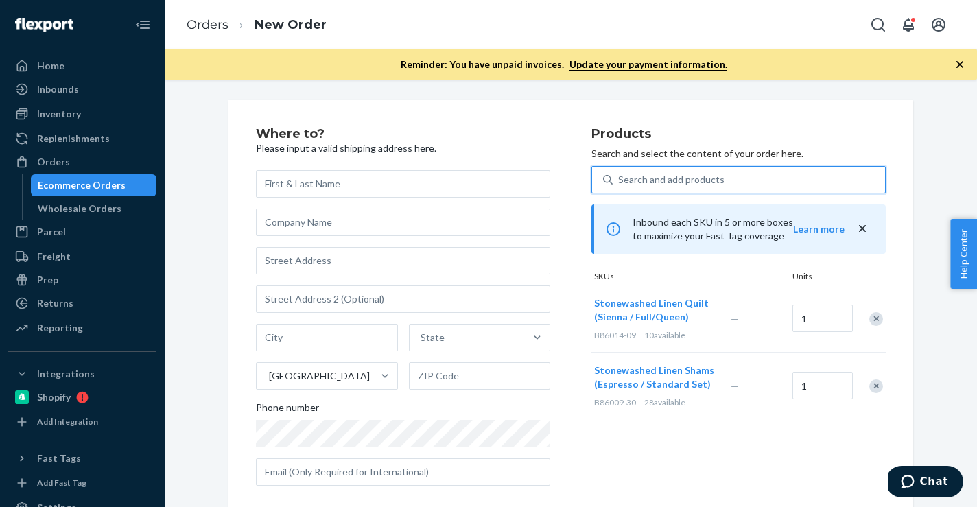
click at [732, 181] on div "Search and add products" at bounding box center [749, 179] width 272 height 25
click at [620, 181] on input "0 results available. Select is focused ,type to refine list, press Down to open…" at bounding box center [618, 180] width 1 height 14
paste input "B86014-30"
type input "B86014-30"
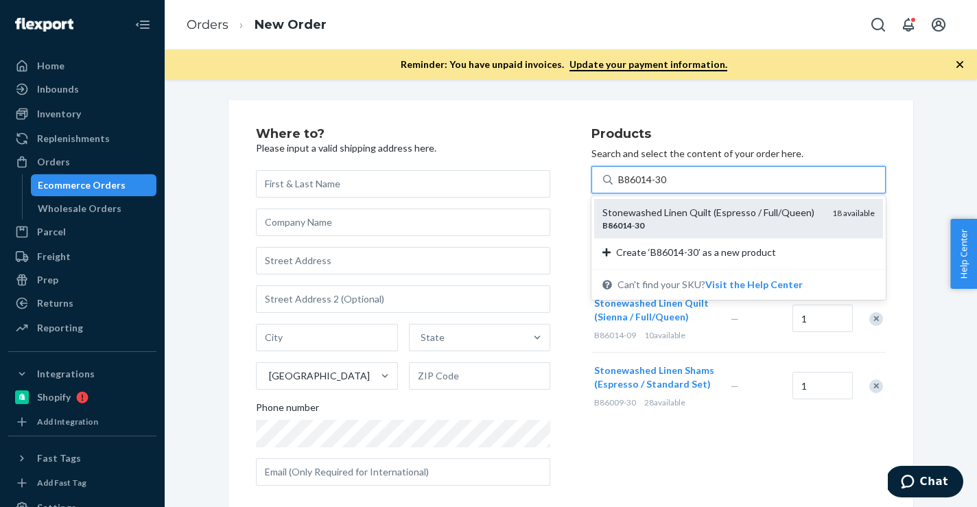
click at [716, 228] on div "B86014 - 30" at bounding box center [712, 226] width 219 height 12
click at [668, 187] on input "B86014-30" at bounding box center [643, 180] width 50 height 14
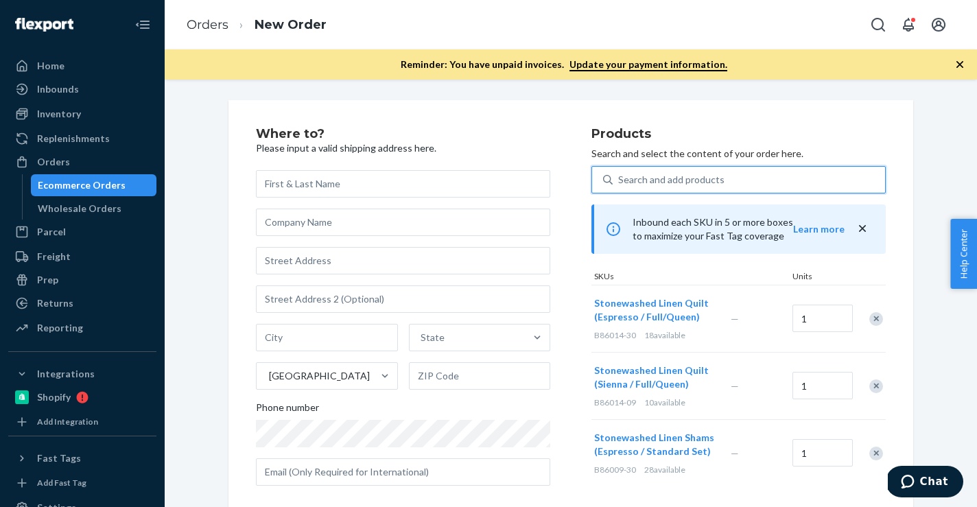
scroll to position [17, 0]
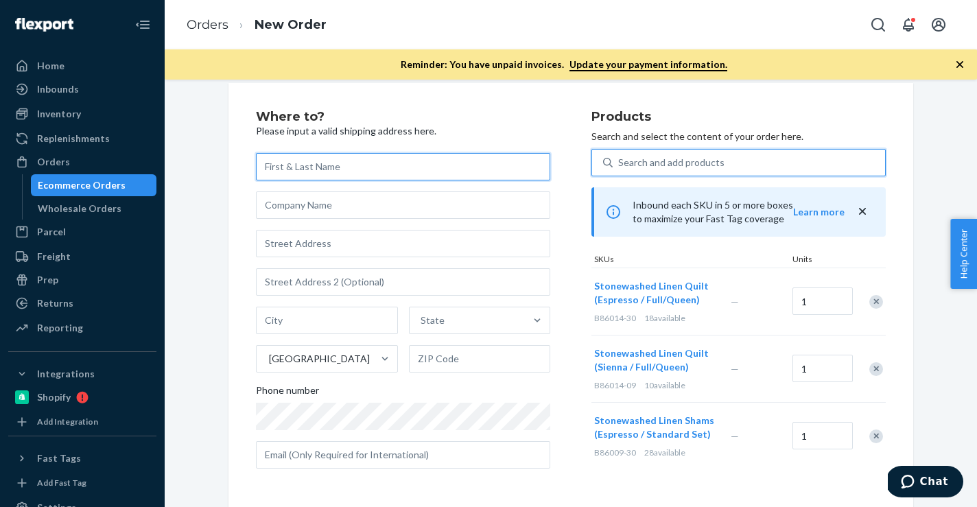
click at [355, 156] on input "text" at bounding box center [403, 166] width 294 height 27
paste input "[PERSON_NAME]"
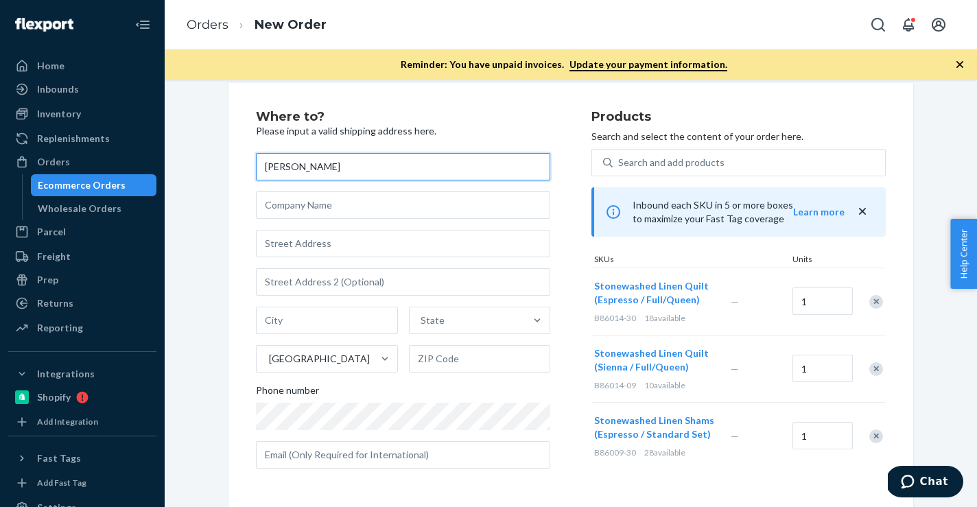
type input "[PERSON_NAME]"
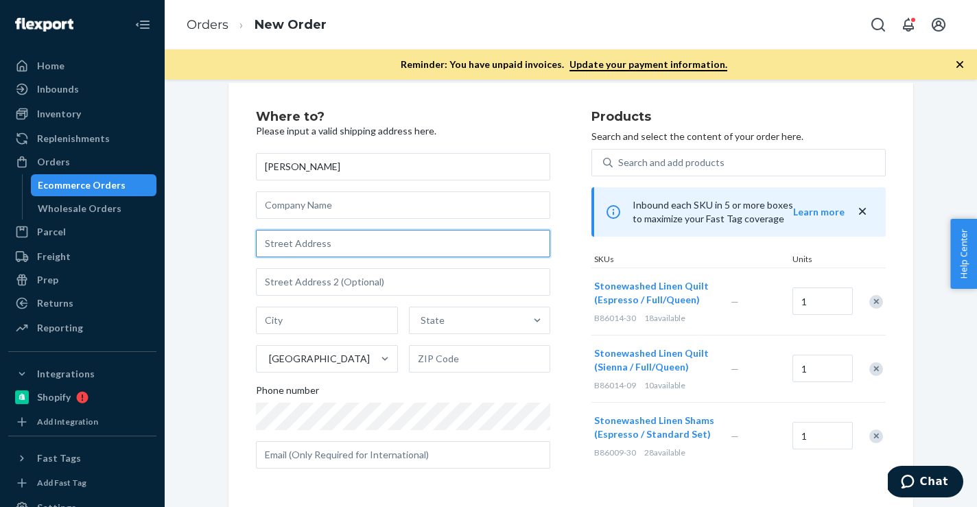
click at [364, 244] on input "text" at bounding box center [403, 243] width 294 height 27
paste input "3557 Dolphin Cove"
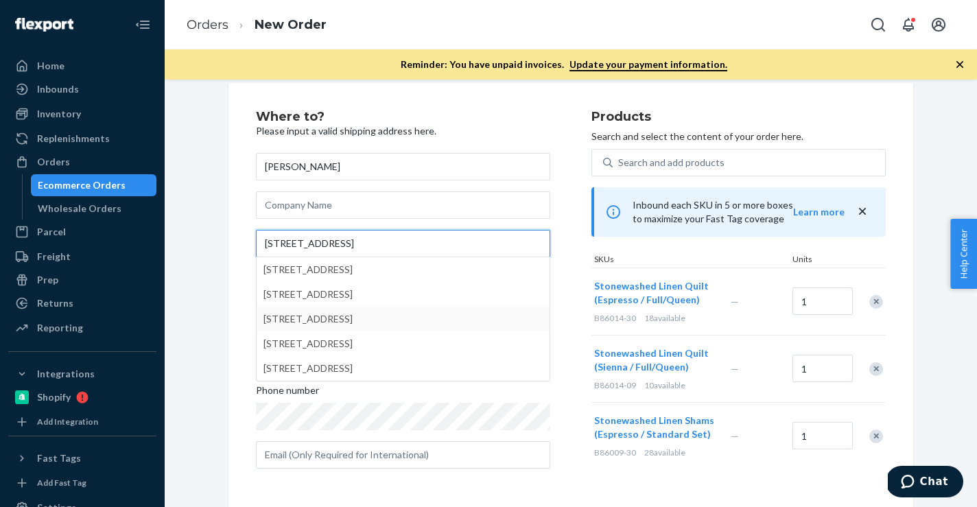
type input "3557 Dolphin Cove"
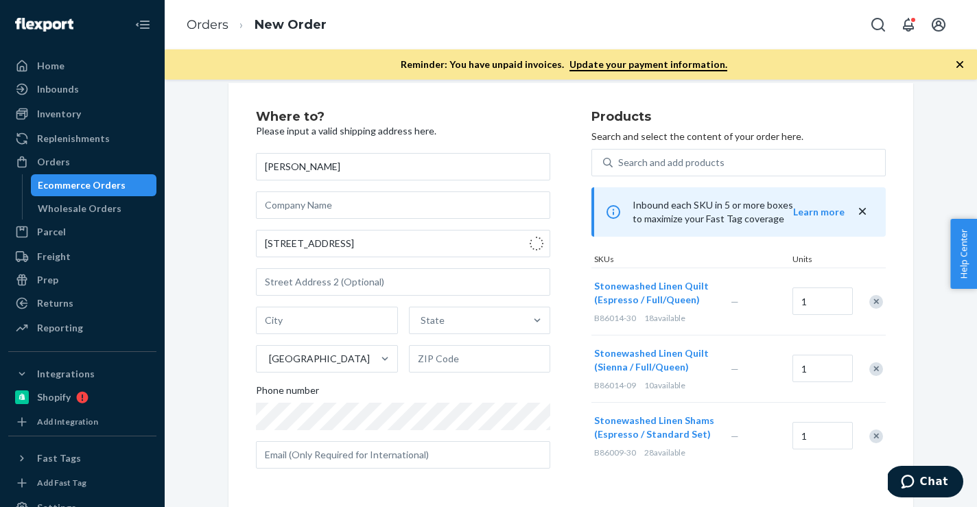
type input "Aurora"
type input "44202"
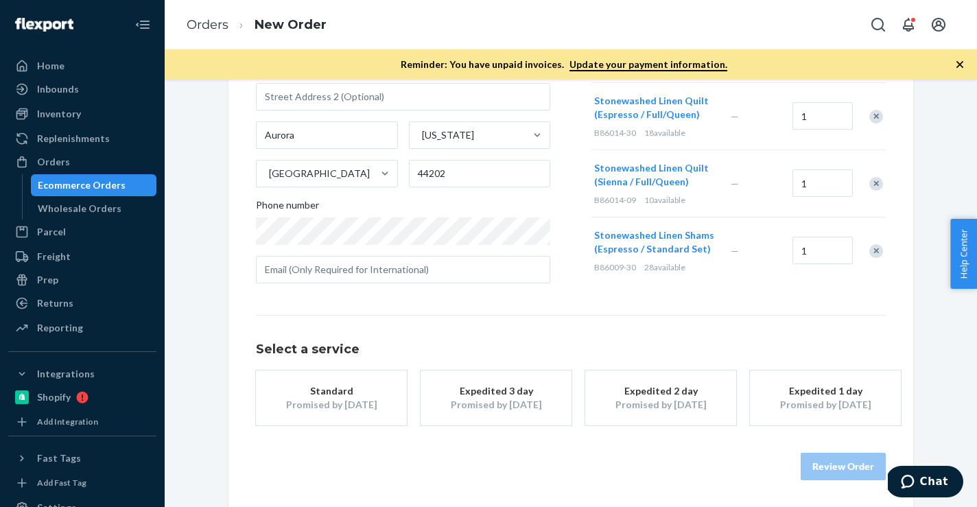
click at [362, 391] on div "Standard" at bounding box center [332, 391] width 110 height 14
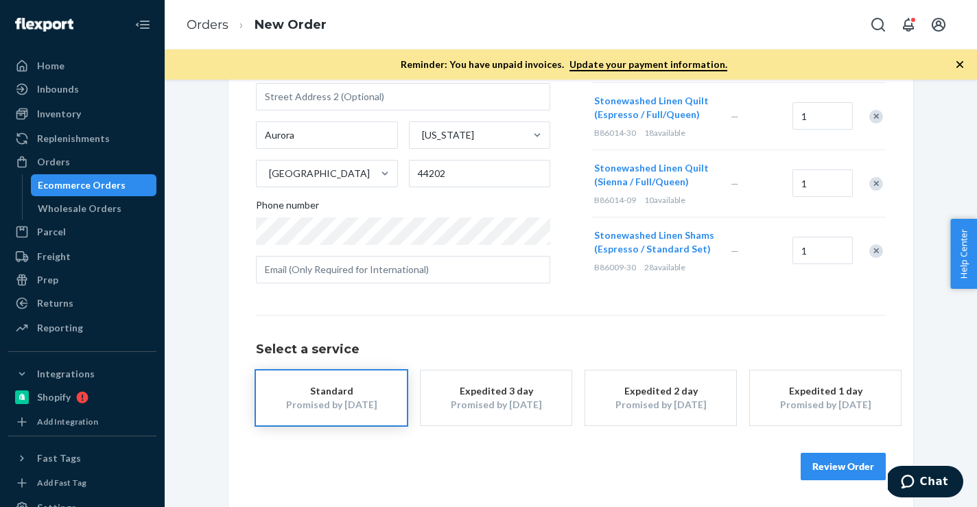
click at [817, 463] on button "Review Order" at bounding box center [843, 466] width 85 height 27
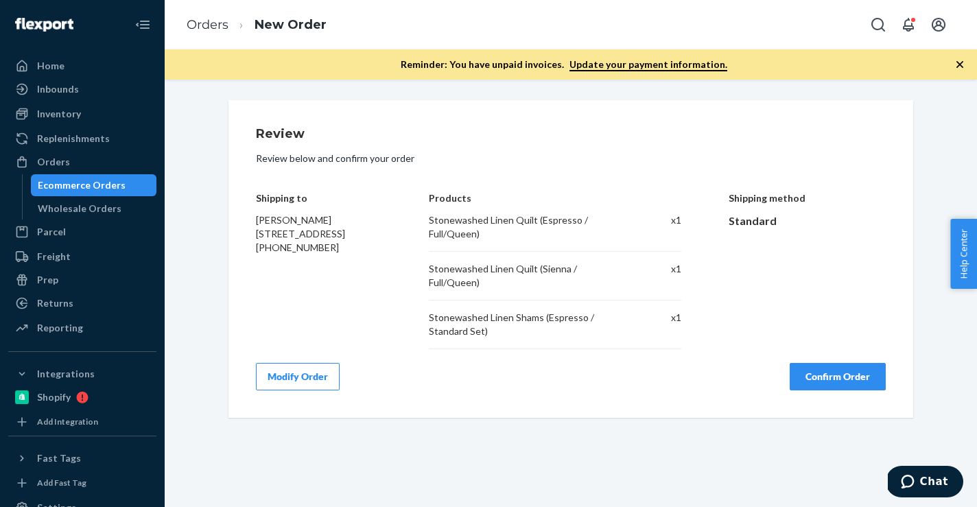
click at [843, 363] on button "Confirm Order" at bounding box center [838, 376] width 96 height 27
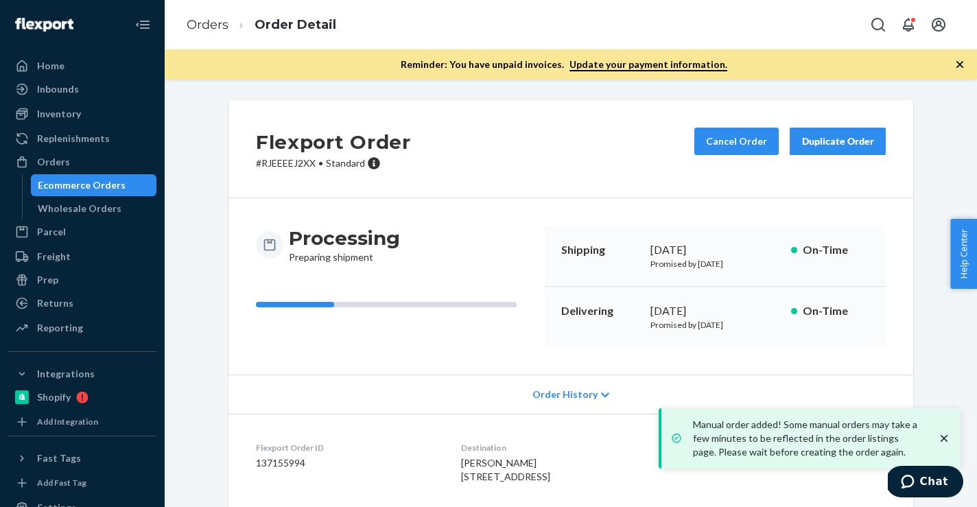
scroll to position [253, 0]
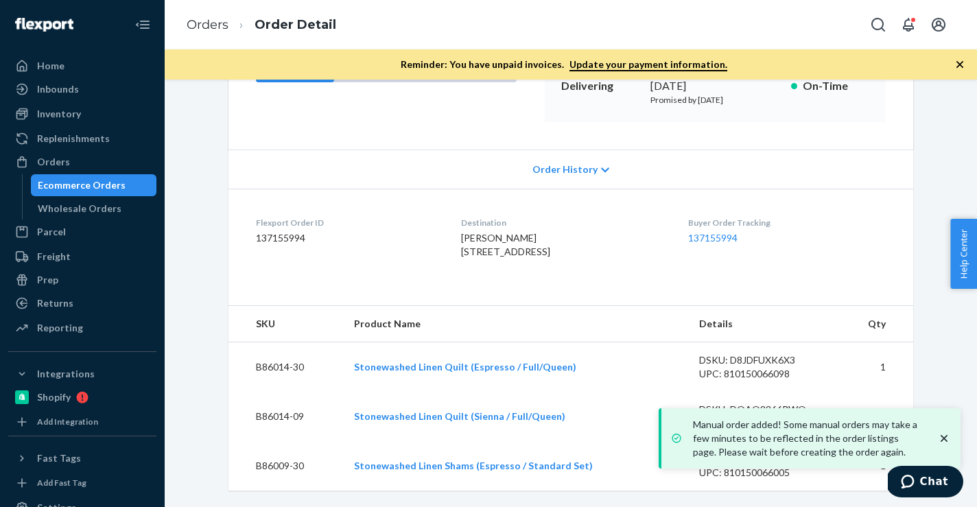
click at [281, 231] on dd "137155994" at bounding box center [347, 238] width 183 height 14
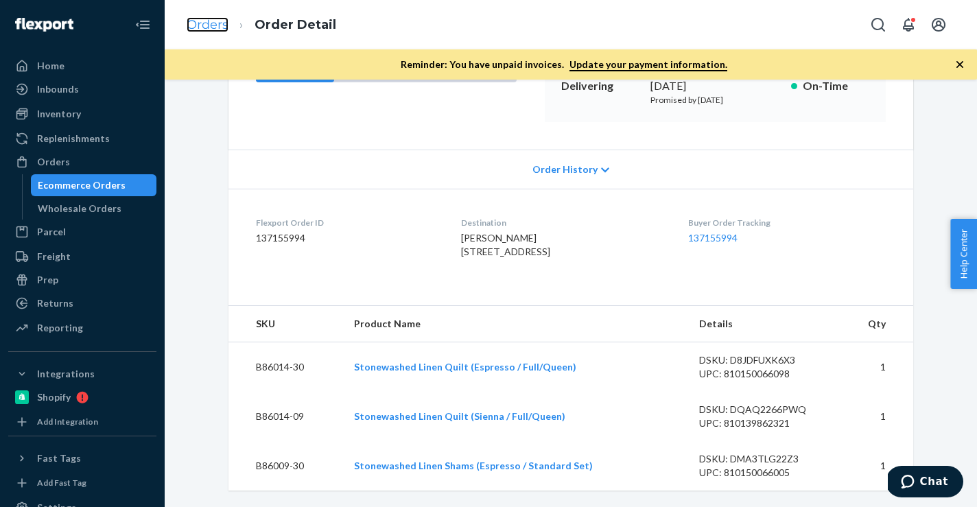
click at [224, 29] on link "Orders" at bounding box center [208, 24] width 42 height 15
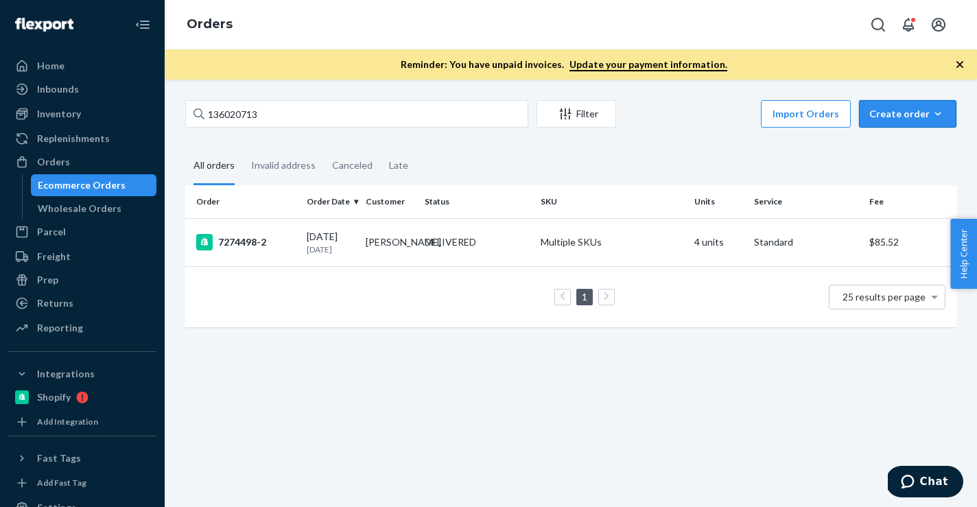
click at [934, 121] on button "Create order Ecommerce order Removal order" at bounding box center [907, 113] width 97 height 27
click at [917, 152] on span "Ecommerce order" at bounding box center [916, 147] width 85 height 10
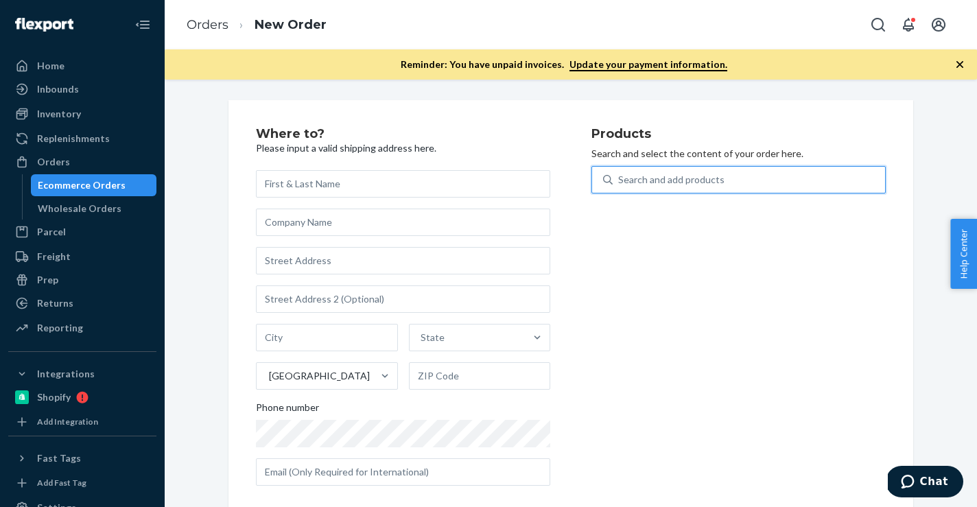
click at [810, 183] on div "Search and add products" at bounding box center [749, 179] width 272 height 25
click at [620, 183] on input "0 results available. Use Up and Down to choose options, press Enter to select t…" at bounding box center [618, 180] width 1 height 14
paste input "B86009-06"
type input "B86009-06"
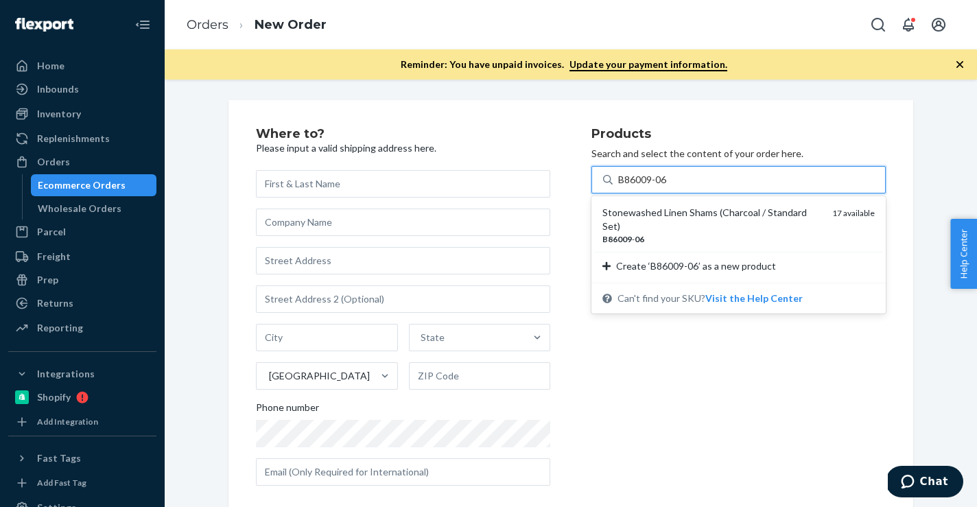
click at [720, 232] on div "Stonewashed Linen Shams (Charcoal / Standard Set) B86009 - 06 17 available" at bounding box center [738, 225] width 289 height 53
click at [668, 187] on input "B86009-06" at bounding box center [643, 180] width 50 height 14
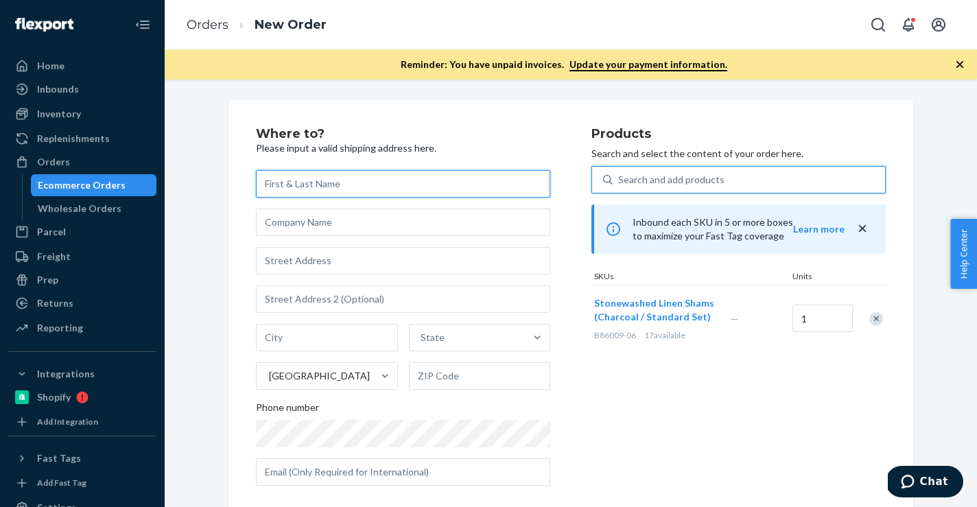
click at [400, 178] on input "text" at bounding box center [403, 183] width 294 height 27
paste input "[PERSON_NAME]"
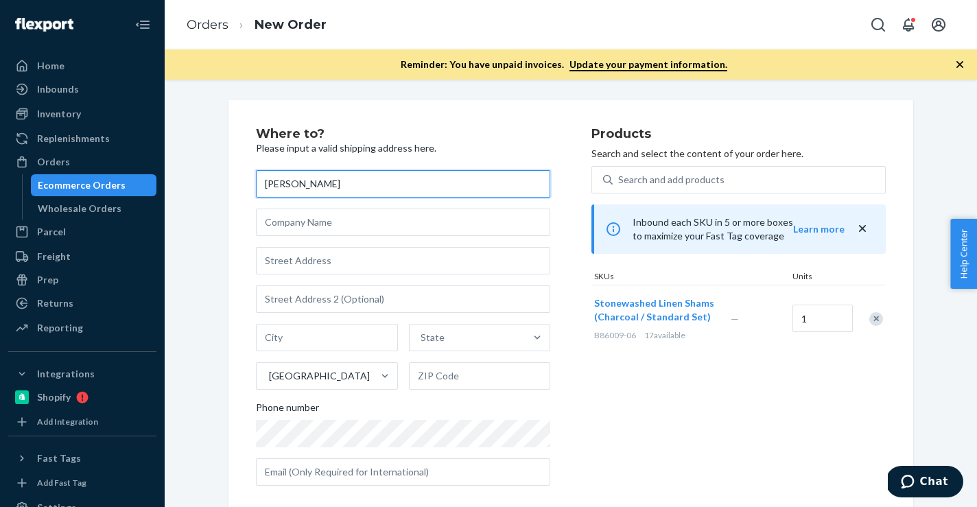
type input "[PERSON_NAME]"
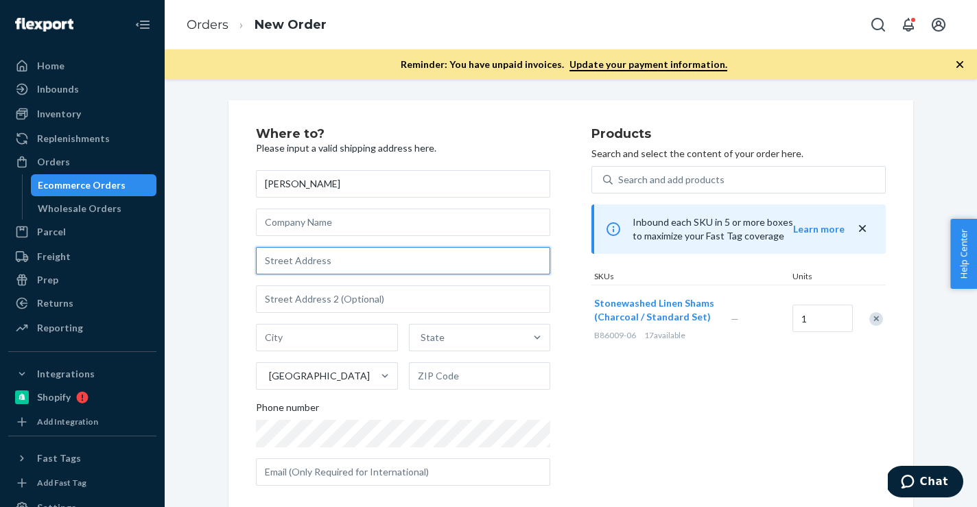
click at [378, 259] on input "text" at bounding box center [403, 260] width 294 height 27
paste input "[STREET_ADDRESS]"
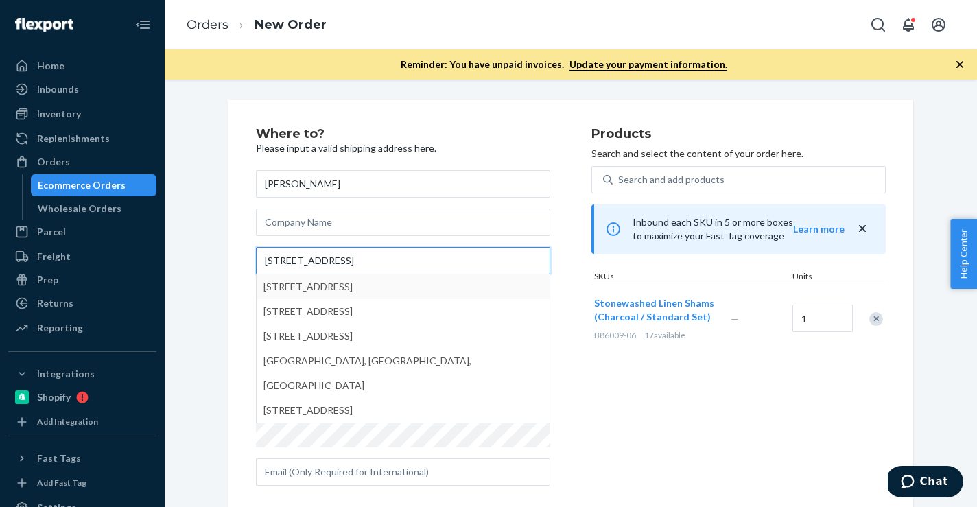
type input "[STREET_ADDRESS]"
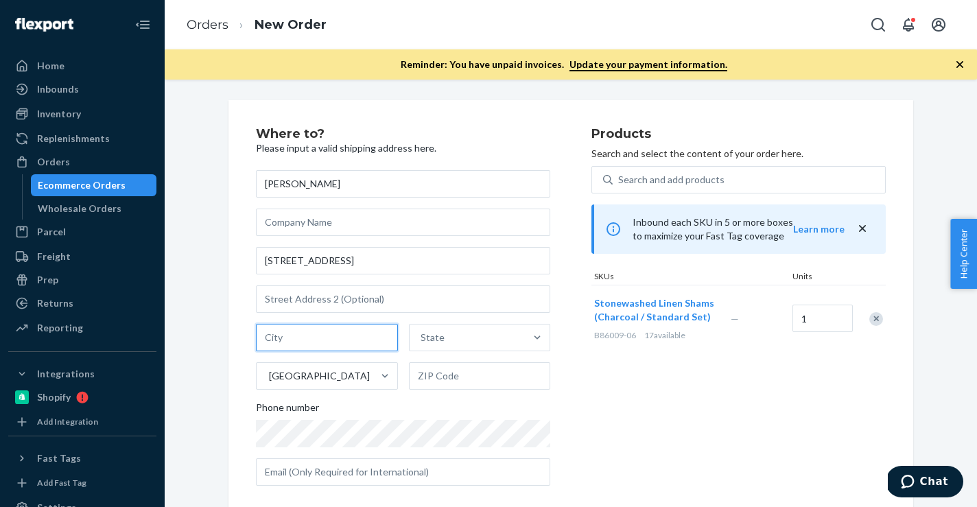
click at [303, 340] on input "text" at bounding box center [327, 337] width 142 height 27
paste input "[GEOGRAPHIC_DATA] 90034"
click at [342, 343] on input "[GEOGRAPHIC_DATA] 90034" at bounding box center [327, 337] width 142 height 27
type input "[GEOGRAPHIC_DATA] [GEOGRAPHIC_DATA]"
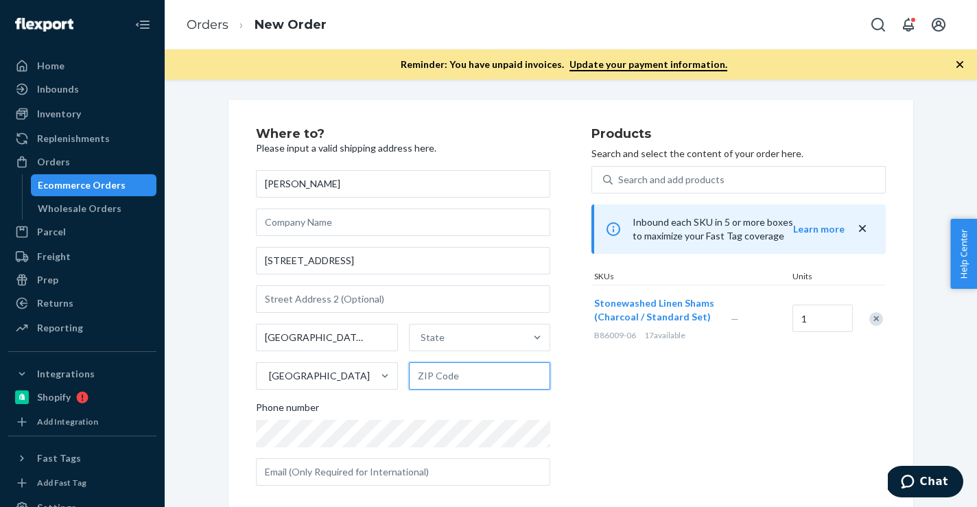
click at [441, 372] on input "text" at bounding box center [480, 375] width 142 height 27
paste input "90034"
type input "90034"
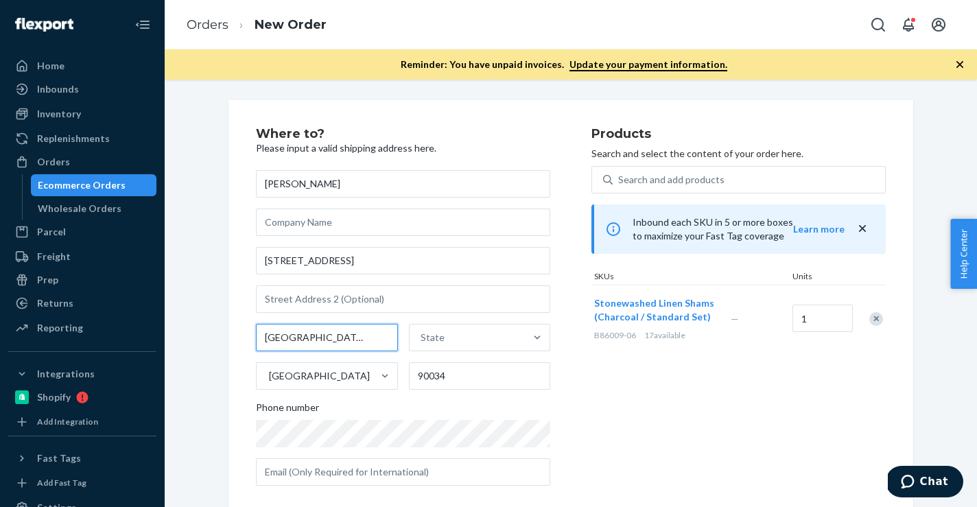
click at [320, 340] on input "[GEOGRAPHIC_DATA] [GEOGRAPHIC_DATA]" at bounding box center [327, 337] width 142 height 27
type input "[GEOGRAPHIC_DATA]"
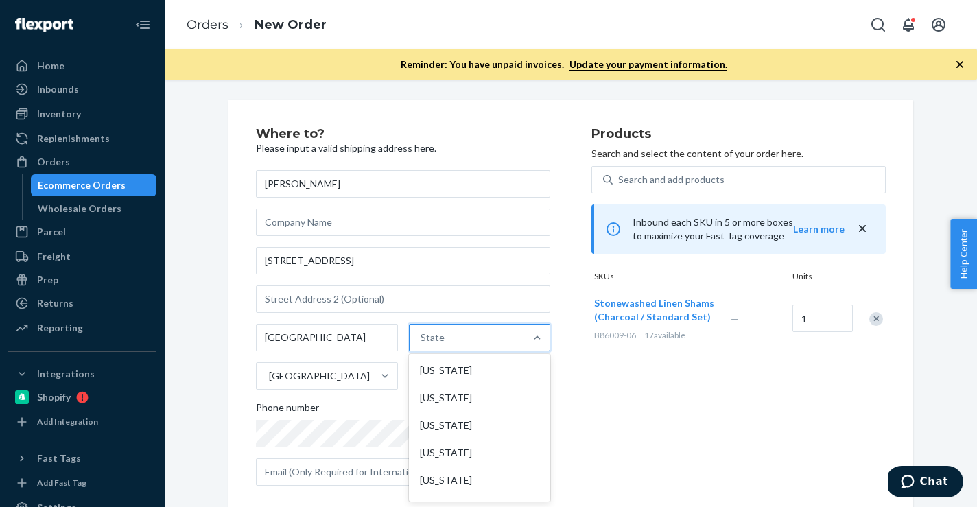
click at [428, 349] on div "State" at bounding box center [468, 337] width 116 height 27
click at [422, 345] on input "option [US_STATE] focused, 1 of 59. 59 results available. Use Up and Down to ch…" at bounding box center [421, 338] width 1 height 14
paste input "CA"
type input "CA"
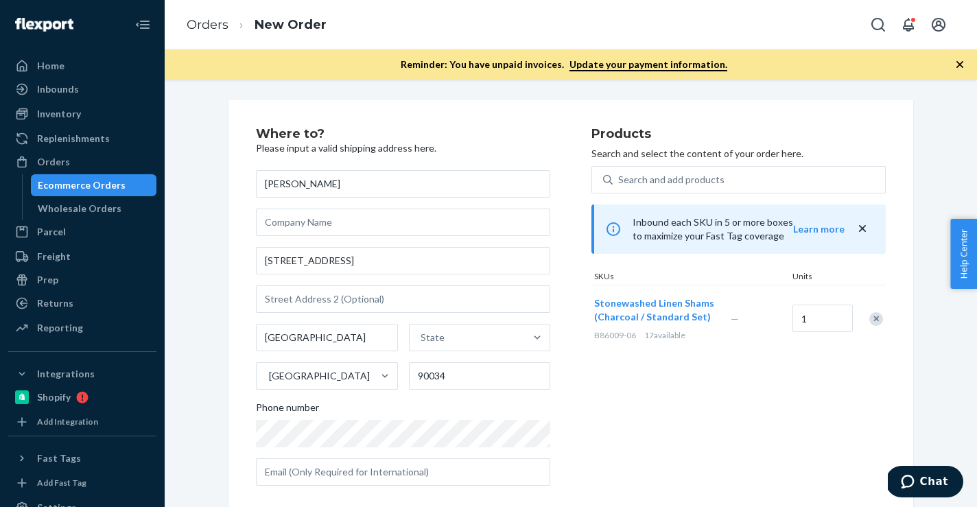
scroll to position [17, 0]
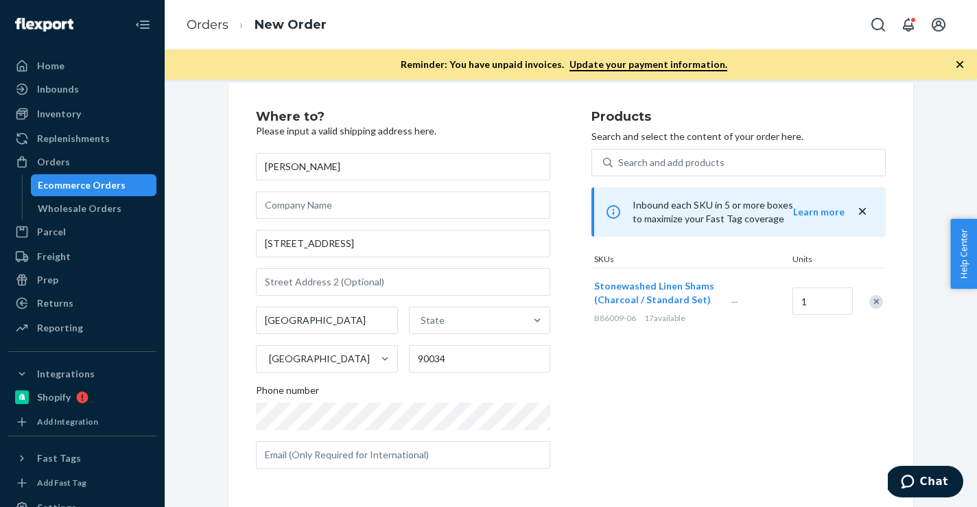
click at [571, 411] on div "Where to? Please input a valid shipping address here. Jeff Levitz 10565 Nationa…" at bounding box center [424, 294] width 336 height 369
click at [875, 305] on div "Remove Item" at bounding box center [877, 302] width 14 height 14
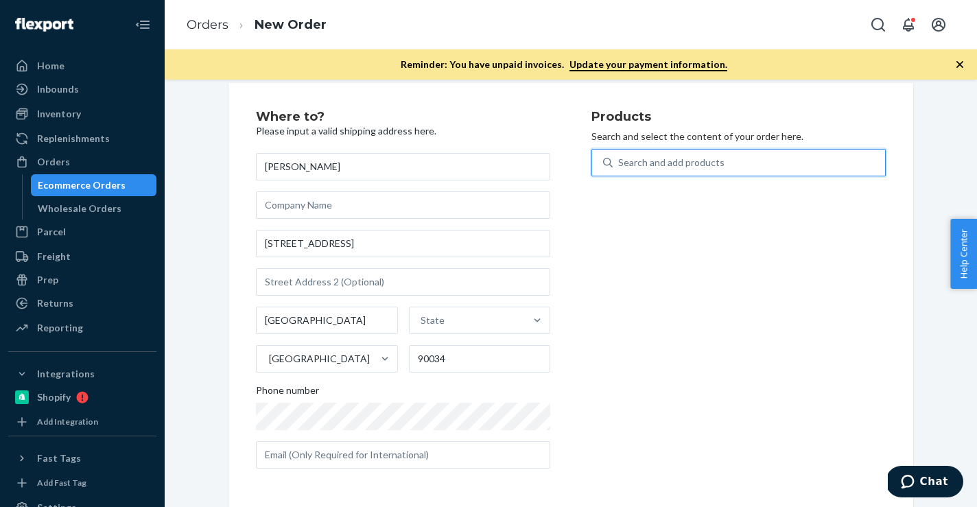
click at [630, 162] on div "Search and add products" at bounding box center [671, 163] width 106 height 14
click at [620, 162] on input "0 results available. Use Up and Down to choose options, press Enter to select t…" at bounding box center [618, 163] width 1 height 14
paste input "B86009-06"
type input "B86009-06"
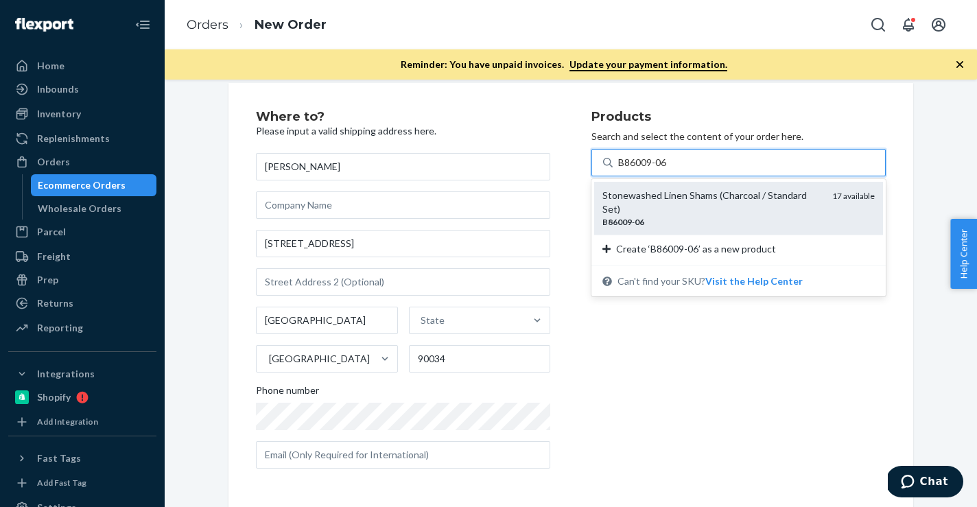
click at [655, 217] on div "Stonewashed Linen Shams (Charcoal / Standard Set) B86009 - 06 17 available" at bounding box center [738, 208] width 289 height 53
click at [655, 170] on input "B86009-06" at bounding box center [643, 163] width 50 height 14
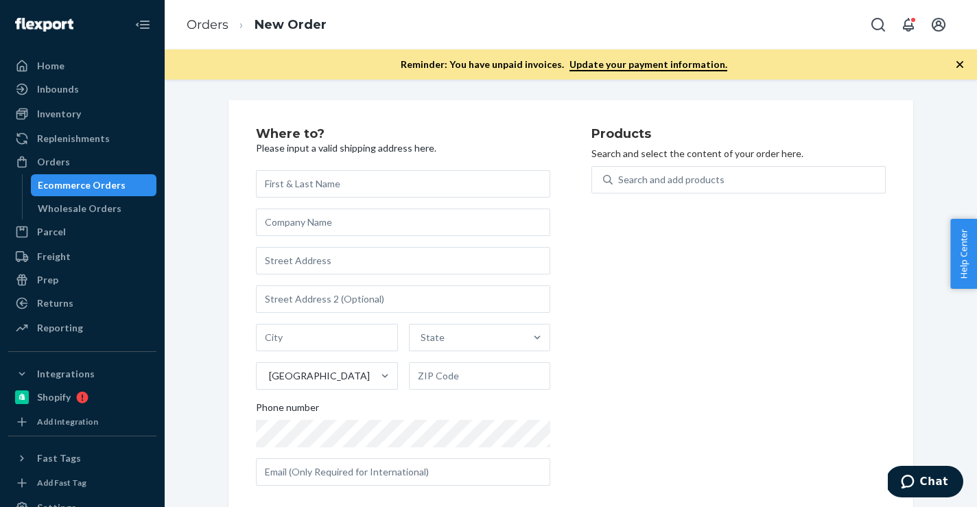
scroll to position [17, 0]
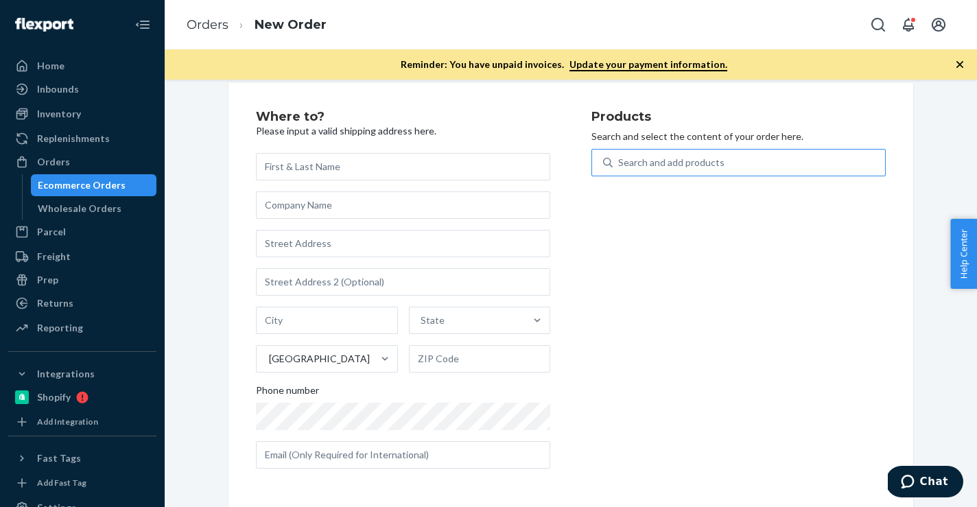
click at [725, 158] on div "Search and add products" at bounding box center [749, 162] width 272 height 25
click at [620, 158] on input "Search and add products" at bounding box center [618, 163] width 1 height 14
paste input "B86009-06"
type input "B86009-06"
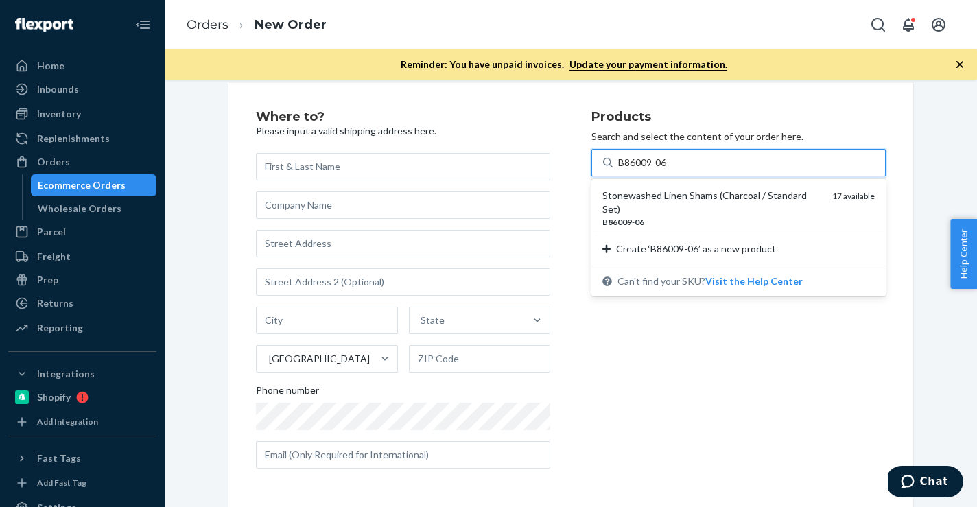
click at [680, 216] on div "B86009 - 06" at bounding box center [712, 222] width 219 height 12
click at [668, 170] on input "B86009-06" at bounding box center [643, 163] width 50 height 14
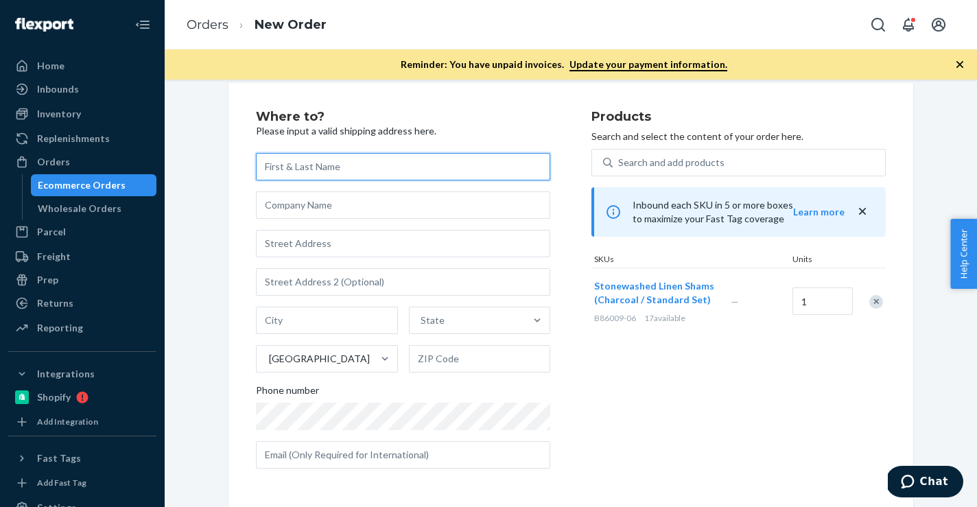
click at [373, 161] on input "text" at bounding box center [403, 166] width 294 height 27
paste input "[PERSON_NAME]"
type input "[PERSON_NAME]"
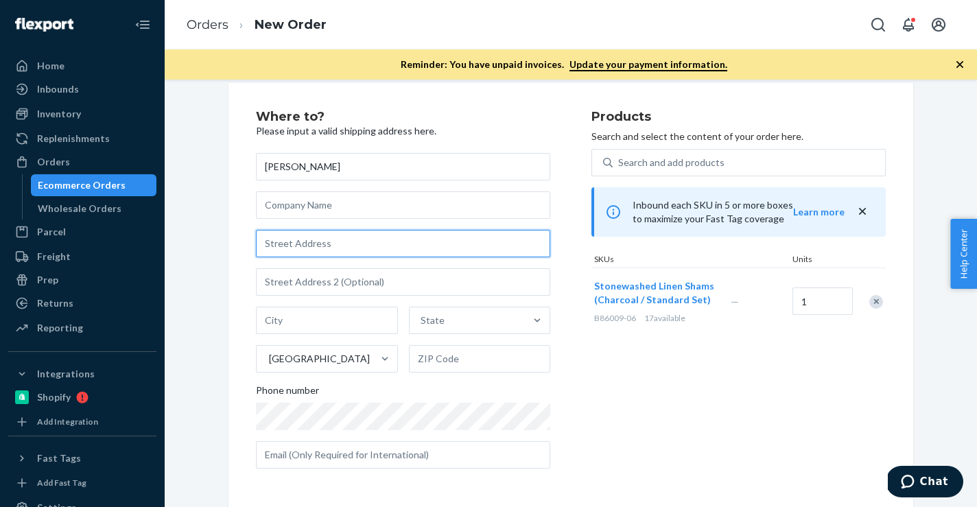
click at [405, 249] on input "text" at bounding box center [403, 243] width 294 height 27
paste input "[STREET_ADDRESS]"
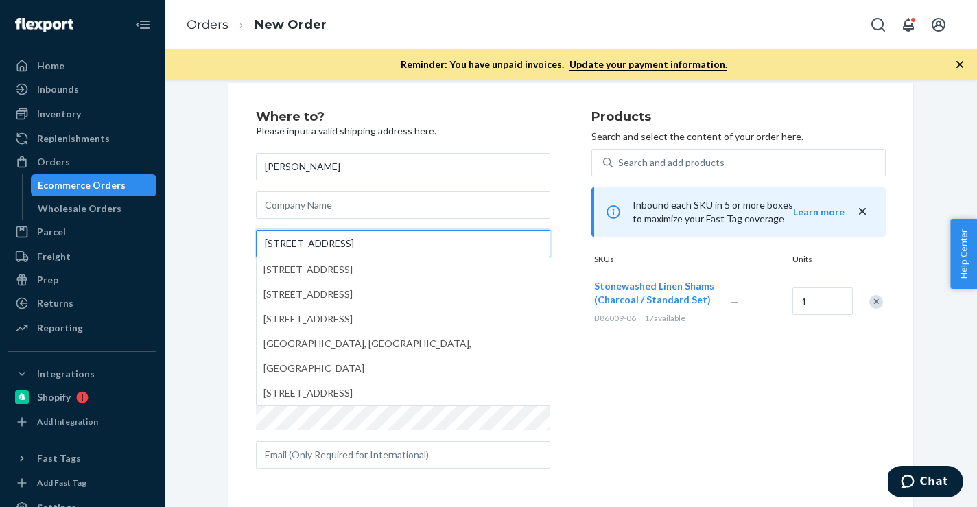
type input "[STREET_ADDRESS]"
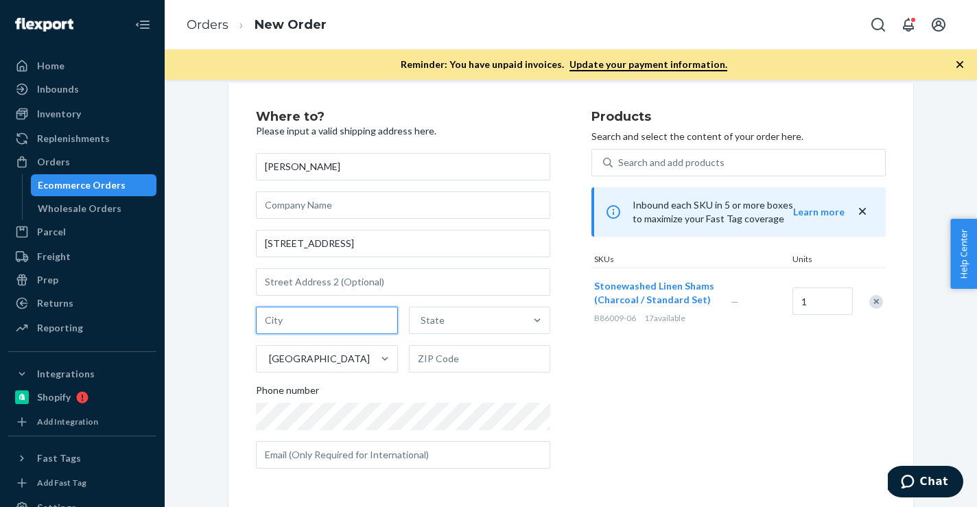
click at [350, 323] on input "text" at bounding box center [327, 320] width 142 height 27
paste input "[GEOGRAPHIC_DATA] 90034"
click at [355, 325] on input "[GEOGRAPHIC_DATA] 90034" at bounding box center [327, 320] width 142 height 27
type input "[GEOGRAPHIC_DATA] [GEOGRAPHIC_DATA]"
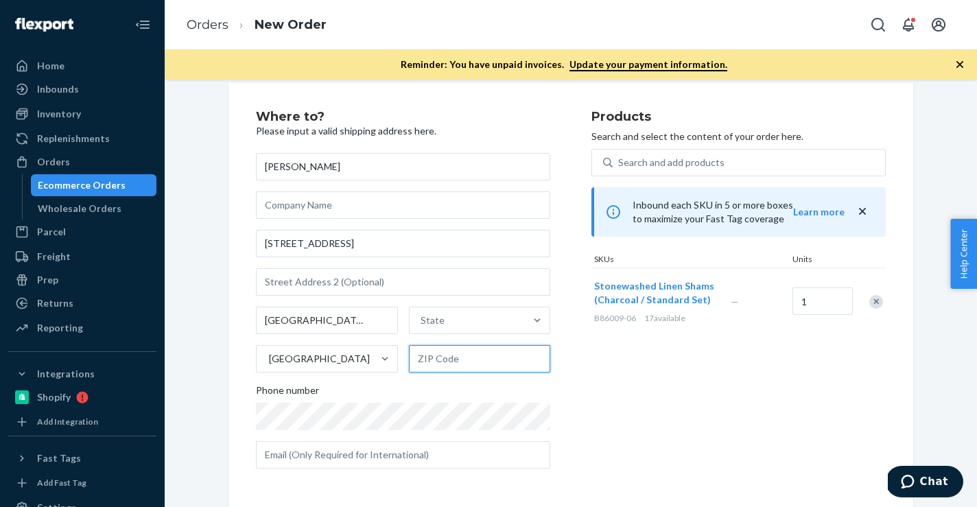
click at [468, 357] on input "text" at bounding box center [480, 358] width 142 height 27
paste input "90034"
type input "90034"
click at [320, 323] on input "[GEOGRAPHIC_DATA] [GEOGRAPHIC_DATA]" at bounding box center [327, 320] width 142 height 27
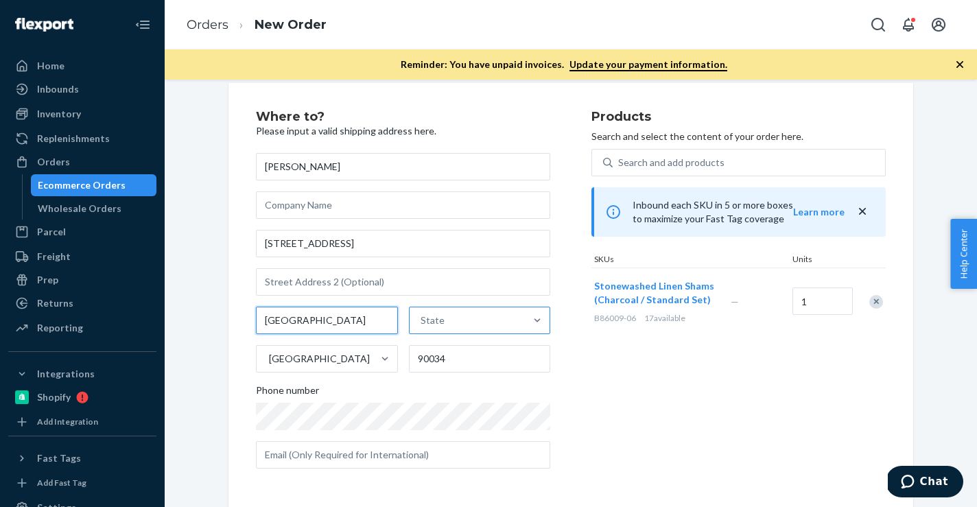
type input "[GEOGRAPHIC_DATA]"
paste input "CA"
type input "CA"
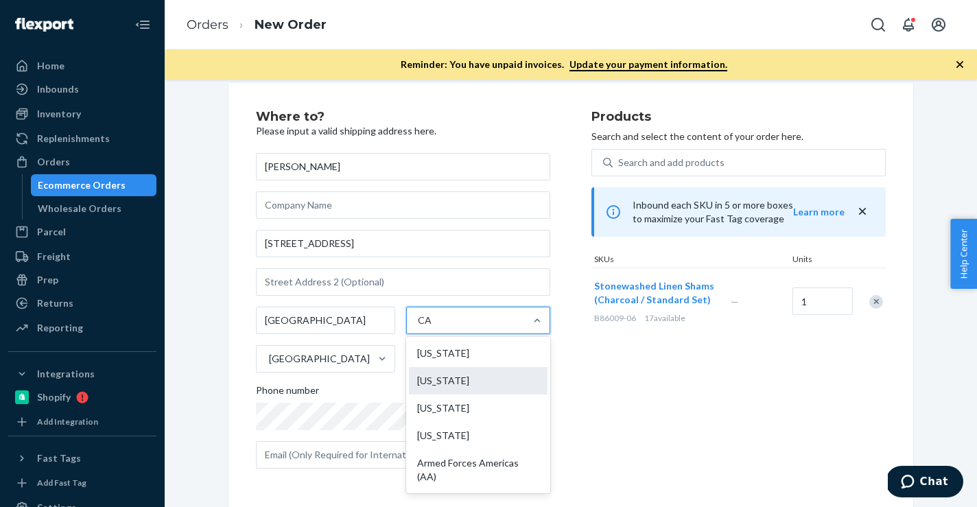
click at [438, 375] on div "[US_STATE]" at bounding box center [478, 380] width 139 height 27
click at [432, 327] on input "CA" at bounding box center [425, 321] width 14 height 14
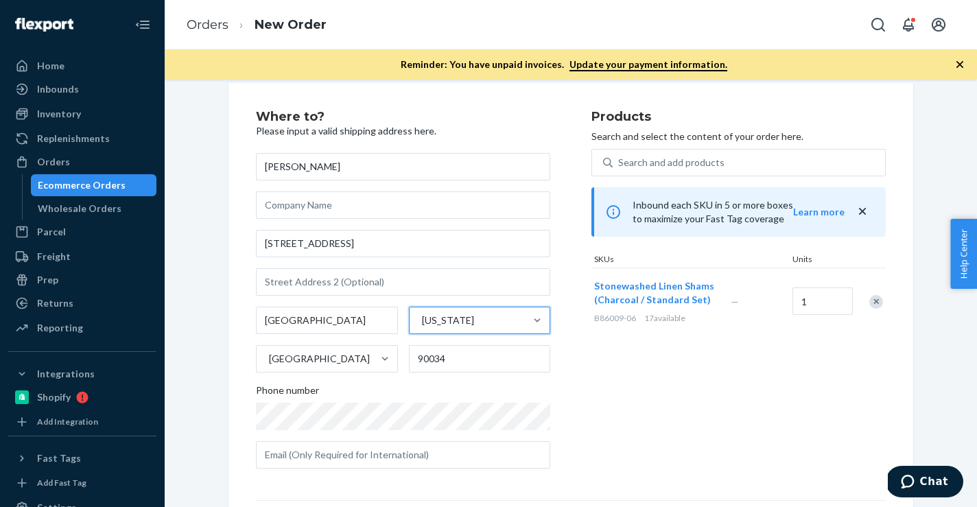
click at [346, 430] on div "[PERSON_NAME] [STREET_ADDRESS][US_STATE]. 0 results available. Select is focuse…" at bounding box center [403, 311] width 294 height 316
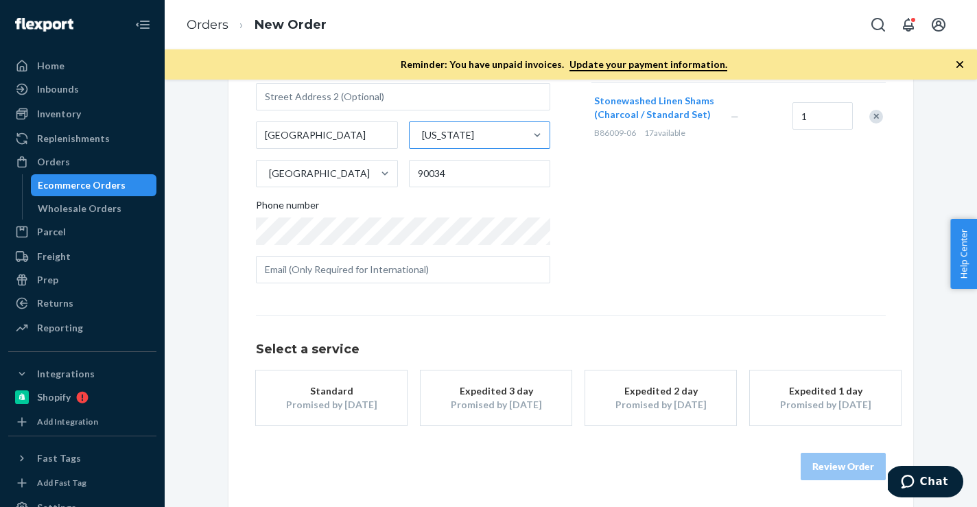
click at [358, 393] on div "Standard" at bounding box center [332, 391] width 110 height 14
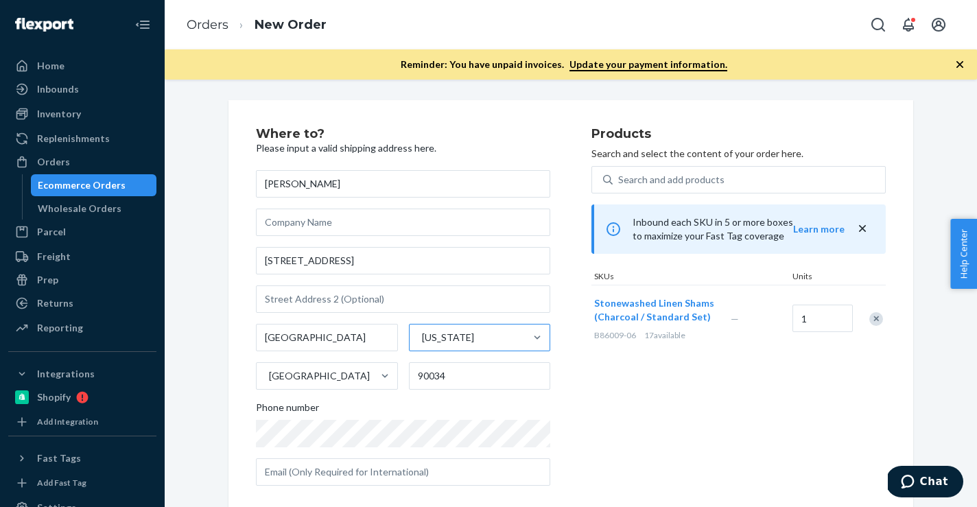
scroll to position [16, 0]
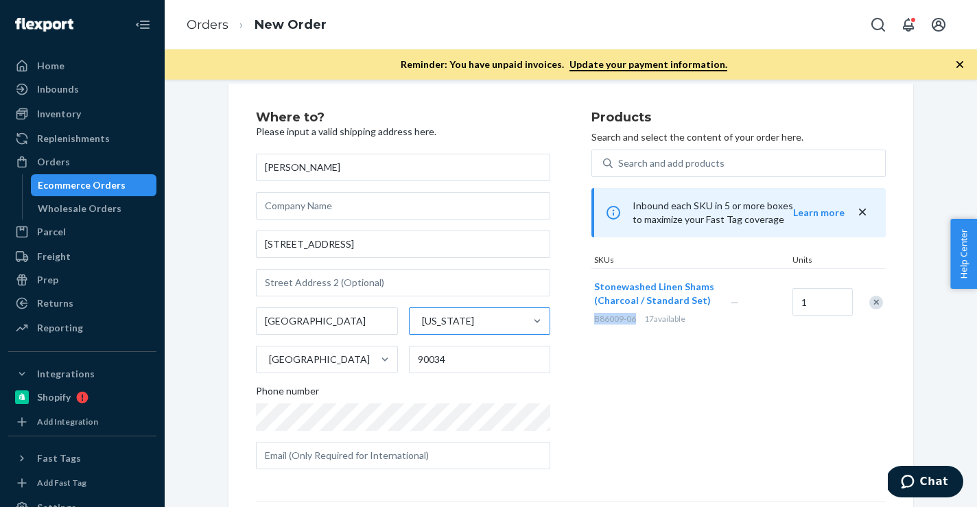
drag, startPoint x: 636, startPoint y: 321, endPoint x: 591, endPoint y: 321, distance: 44.6
click at [592, 321] on div "Stonewashed Linen Shams (Charcoal / Standard Set) B86009-06 17 available" at bounding box center [660, 302] width 137 height 67
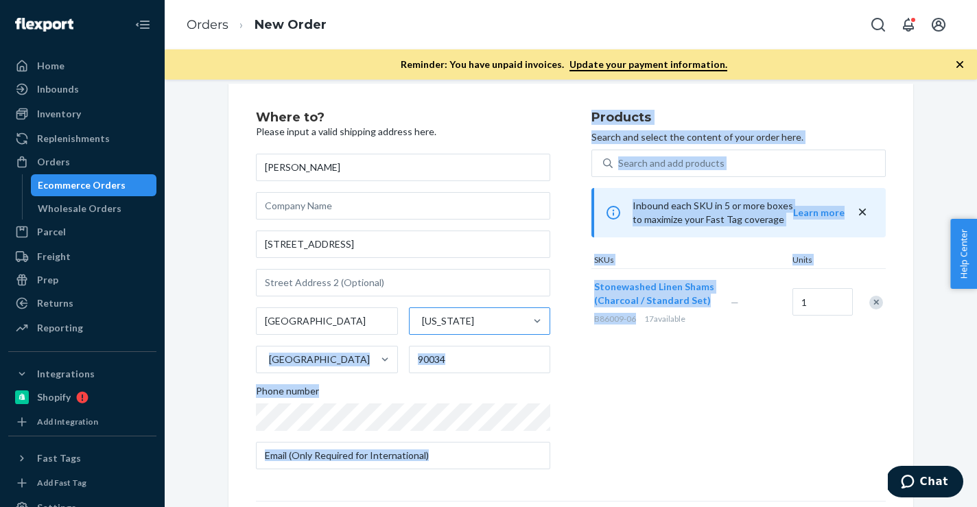
copy div "United States Phone number Products Search and select the content of your order…"
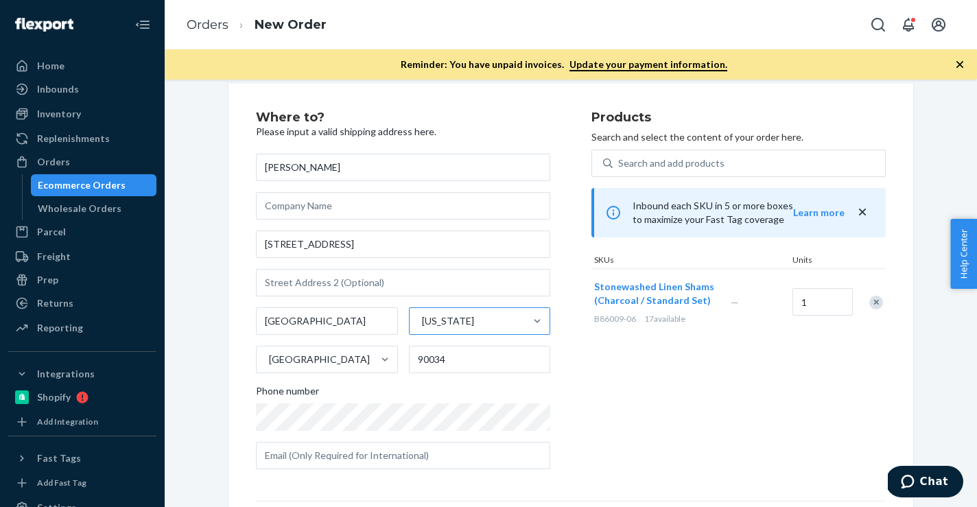
click at [619, 349] on div "Products Search and select the content of your order here. Search and add produ…" at bounding box center [739, 295] width 294 height 369
drag, startPoint x: 634, startPoint y: 318, endPoint x: 592, endPoint y: 318, distance: 41.9
click at [592, 318] on div "Stonewashed Linen Shams (Charcoal / Standard Set) B86009-06 17 available" at bounding box center [660, 302] width 137 height 67
copy span "B86009-06"
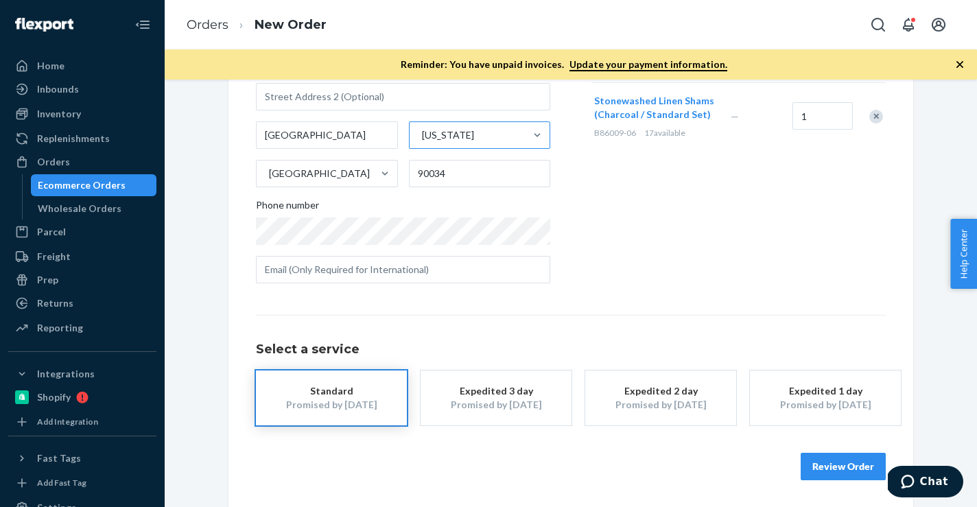
click at [819, 471] on button "Review Order" at bounding box center [843, 466] width 85 height 27
click at [819, 471] on div "Where to? Please input a valid shipping address here. [PERSON_NAME] [STREET_ADD…" at bounding box center [571, 294] width 813 height 428
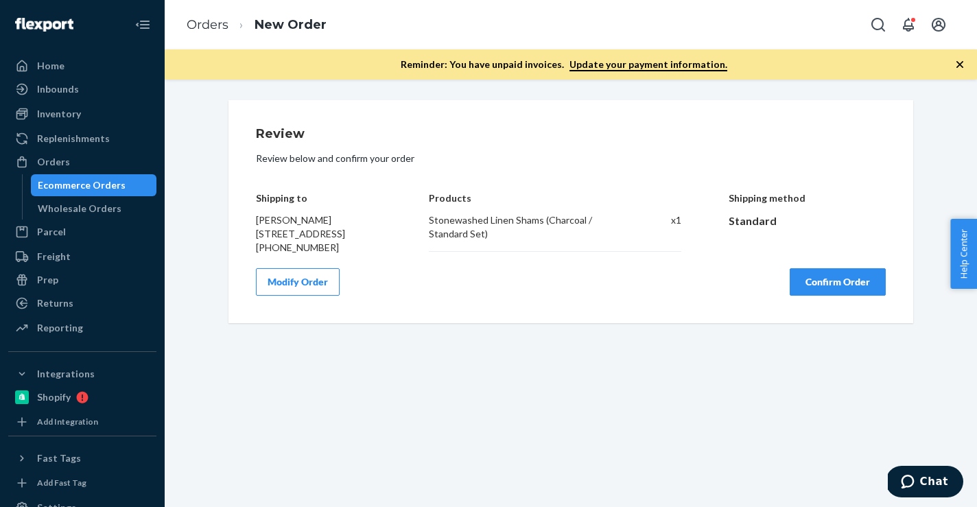
click at [825, 296] on button "Confirm Order" at bounding box center [838, 281] width 96 height 27
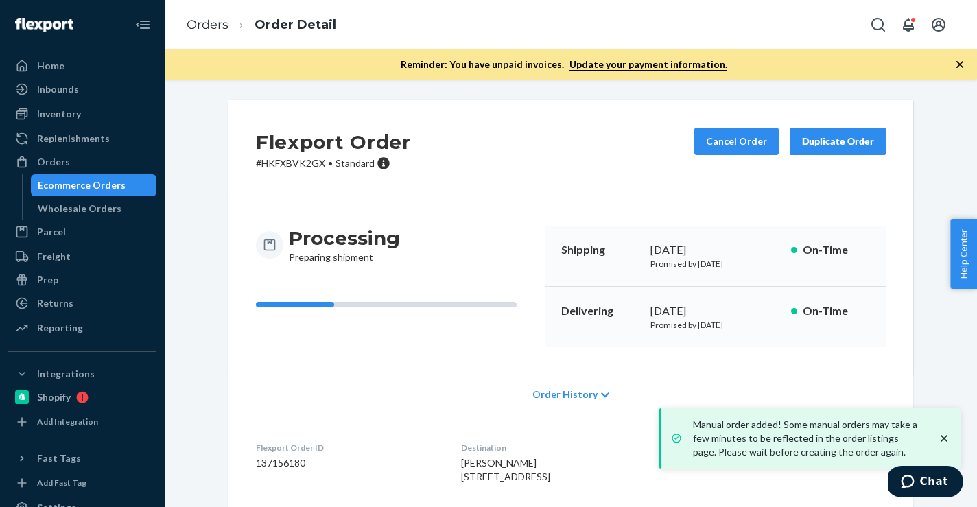
scroll to position [154, 0]
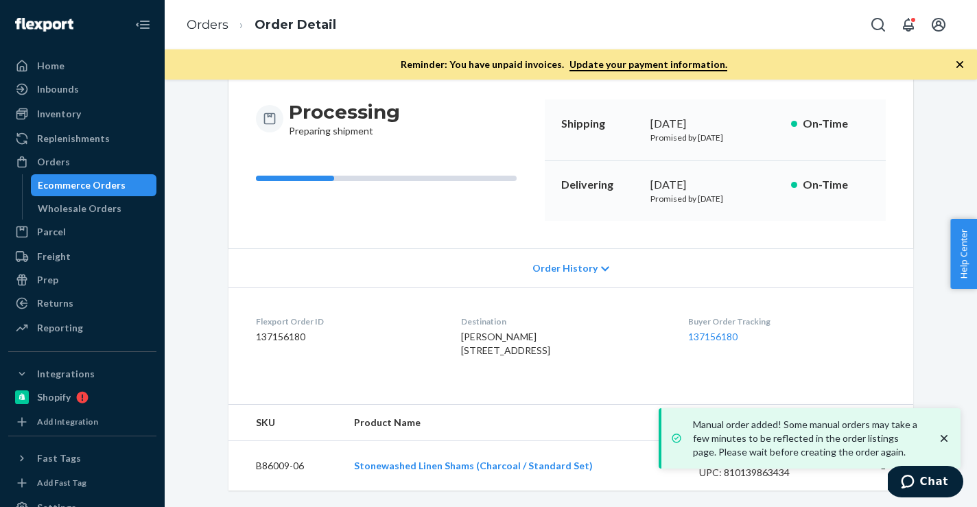
click at [279, 330] on dd "137156180" at bounding box center [347, 337] width 183 height 14
copy dd "137156180"
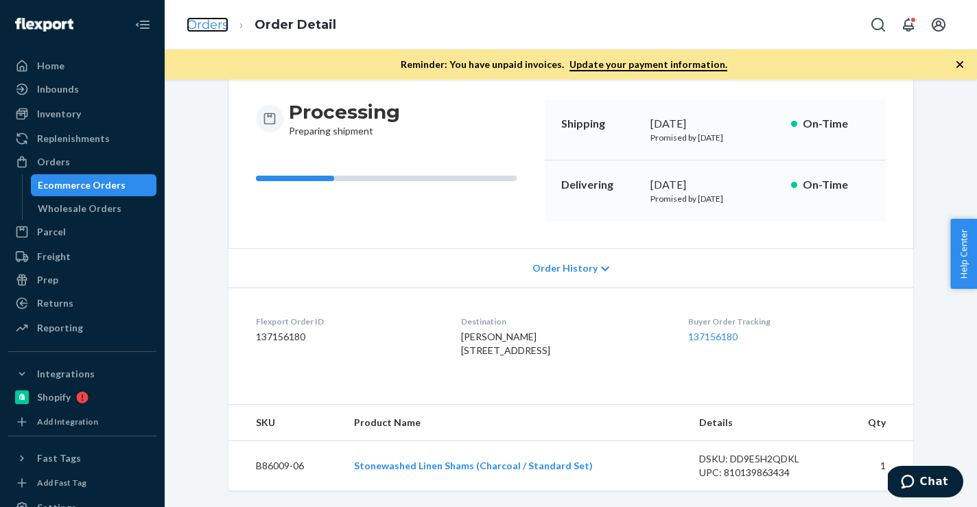
click at [222, 21] on link "Orders" at bounding box center [208, 24] width 42 height 15
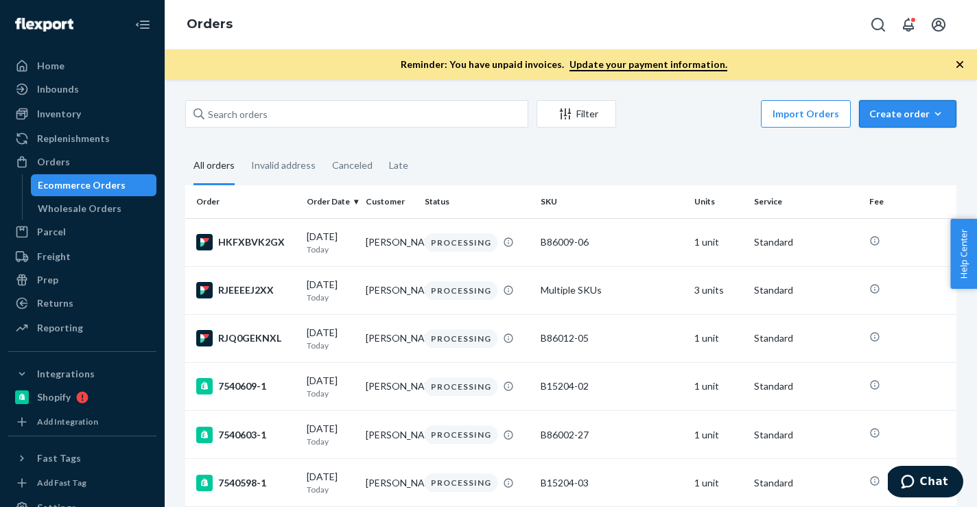
click at [940, 119] on icon "button" at bounding box center [938, 114] width 14 height 14
click at [910, 154] on button "Ecommerce order" at bounding box center [929, 147] width 132 height 30
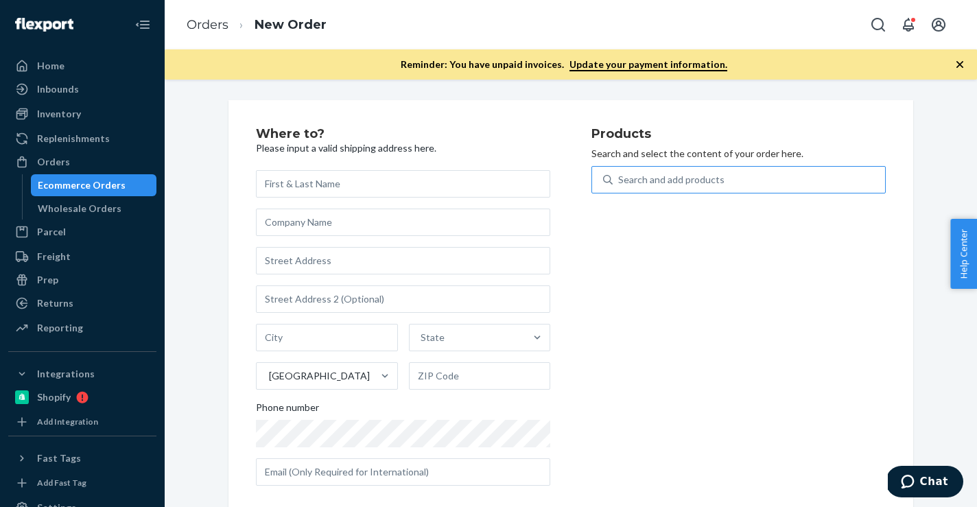
click at [771, 189] on div "Search and add products" at bounding box center [749, 179] width 272 height 25
click at [620, 187] on input "Search and add products" at bounding box center [618, 180] width 1 height 14
paste input "B86002-07"
type input "B86002-07"
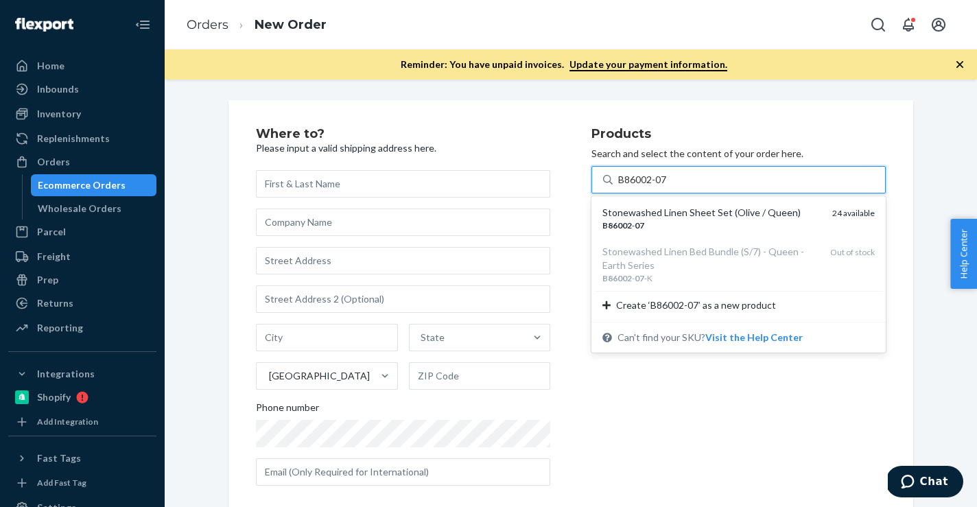
click at [700, 218] on div "Stonewashed Linen Sheet Set (Olive / Queen)" at bounding box center [712, 213] width 219 height 14
click at [668, 187] on input "B86002-07" at bounding box center [643, 180] width 50 height 14
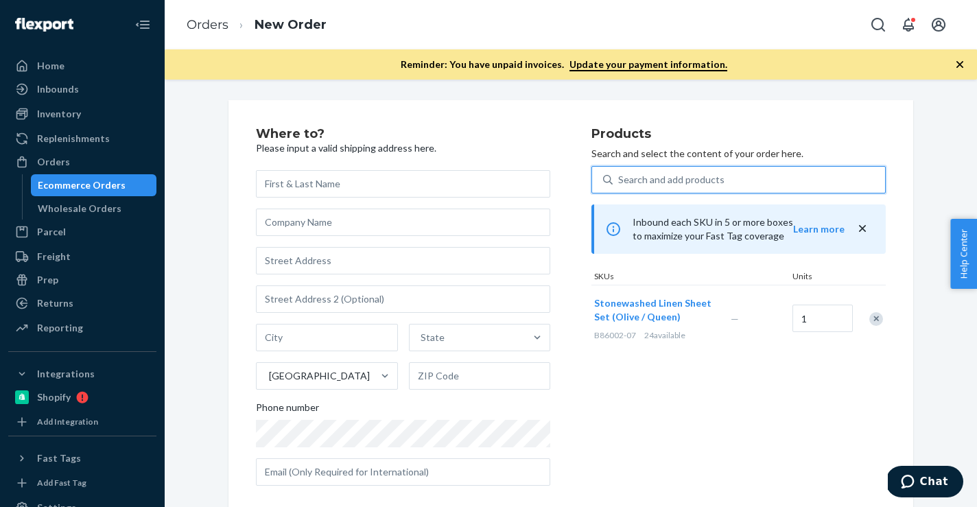
click at [682, 185] on div "Search and add products" at bounding box center [671, 180] width 106 height 14
click at [620, 185] on input "0 results available. Select is focused ,type to refine list, press Down to open…" at bounding box center [618, 180] width 1 height 14
paste input "B86012-26"
type input "B86012-26"
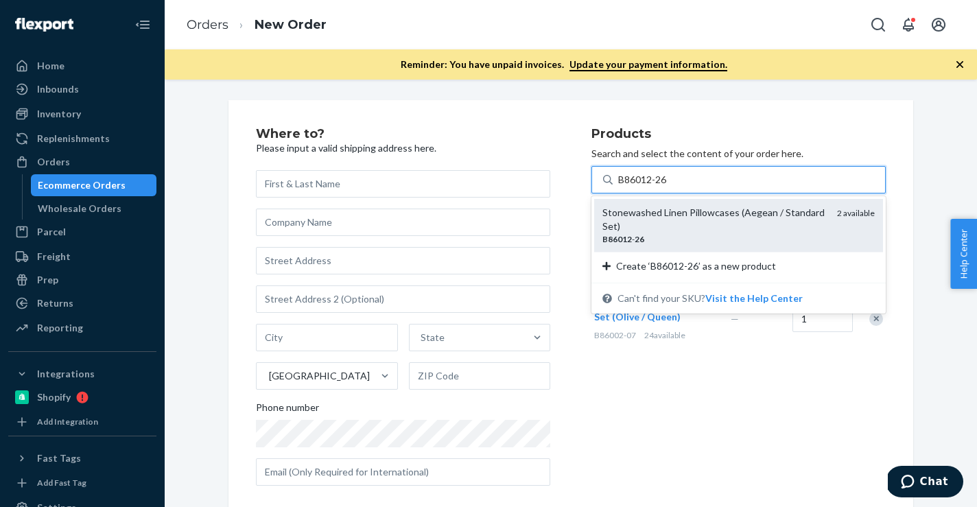
click at [673, 205] on div "Stonewashed Linen Pillowcases (Aegean / Standard Set) B86012 - 26 2 available" at bounding box center [738, 225] width 289 height 53
click at [668, 187] on input "B86012-26" at bounding box center [643, 180] width 50 height 14
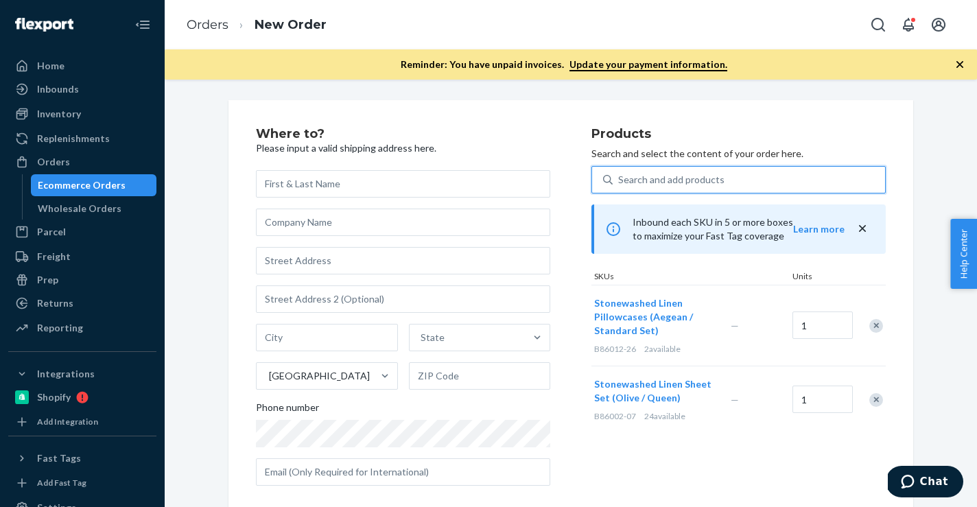
scroll to position [17, 0]
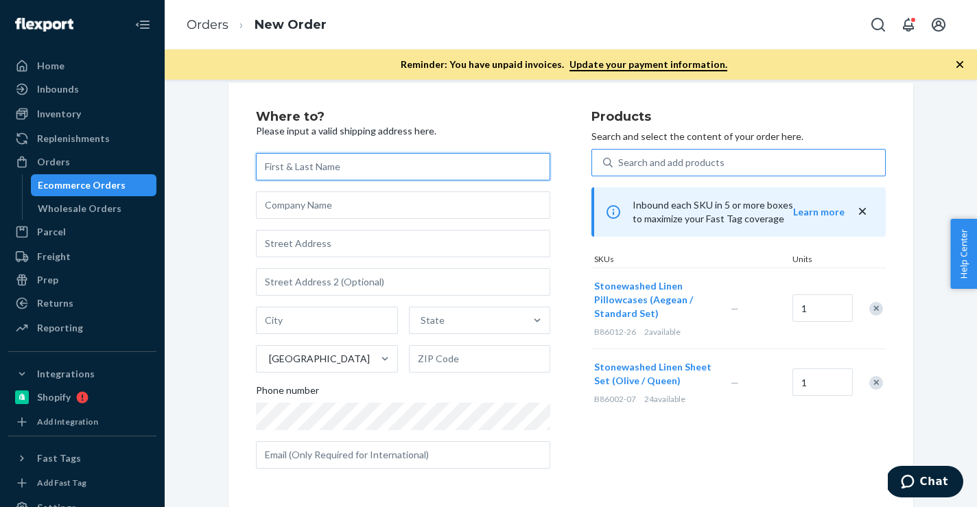
click at [419, 166] on input "text" at bounding box center [403, 166] width 294 height 27
paste input "Kaley Ide"
type input "Kaley Ide"
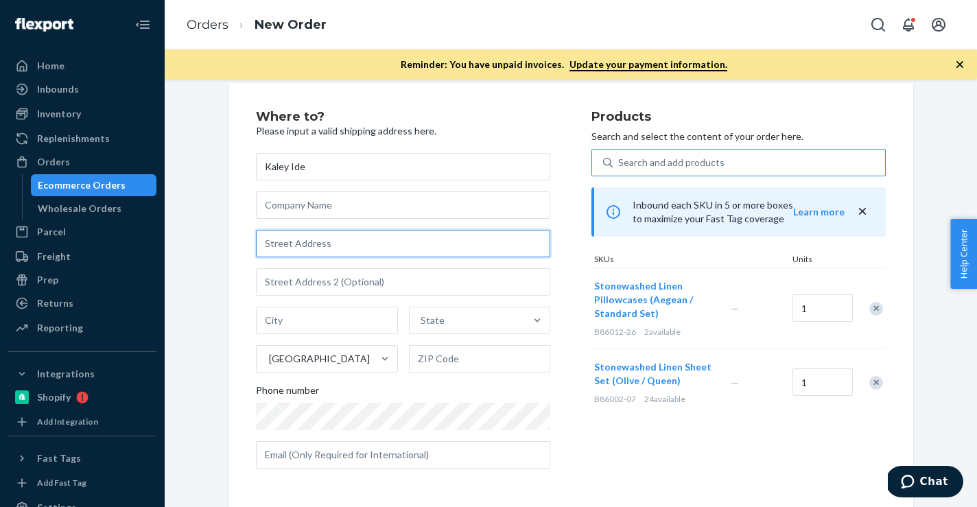
click at [310, 244] on input "text" at bounding box center [403, 243] width 294 height 27
paste input "[STREET_ADDRESS]"
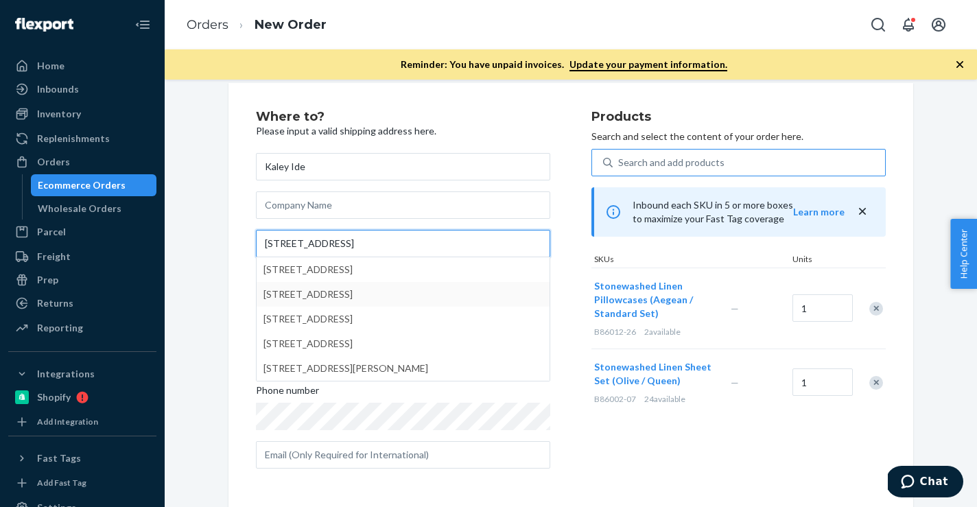
type input "[STREET_ADDRESS]"
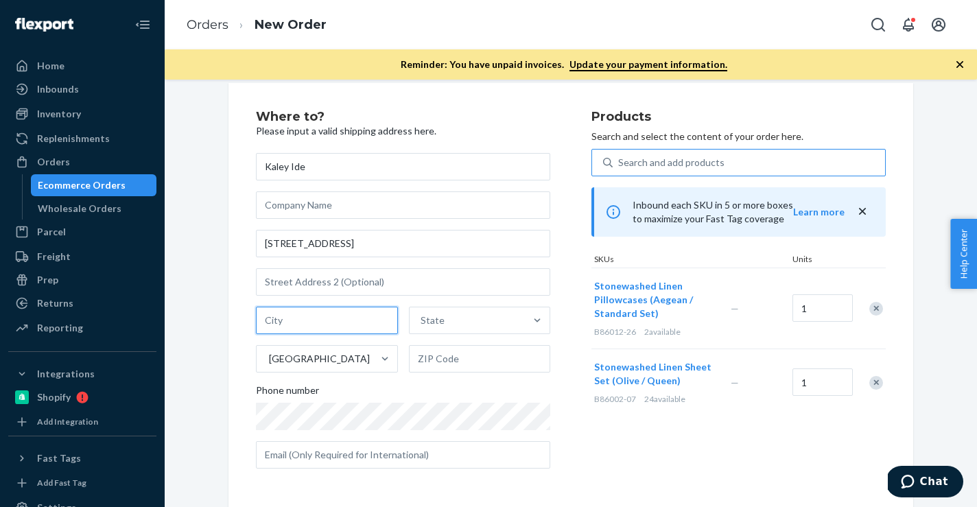
click at [302, 331] on input "text" at bounding box center [327, 320] width 142 height 27
paste input "Westwood KS 66205"
click at [343, 321] on input "Westwood KS 66205" at bounding box center [327, 320] width 142 height 27
type input "Westwood KS"
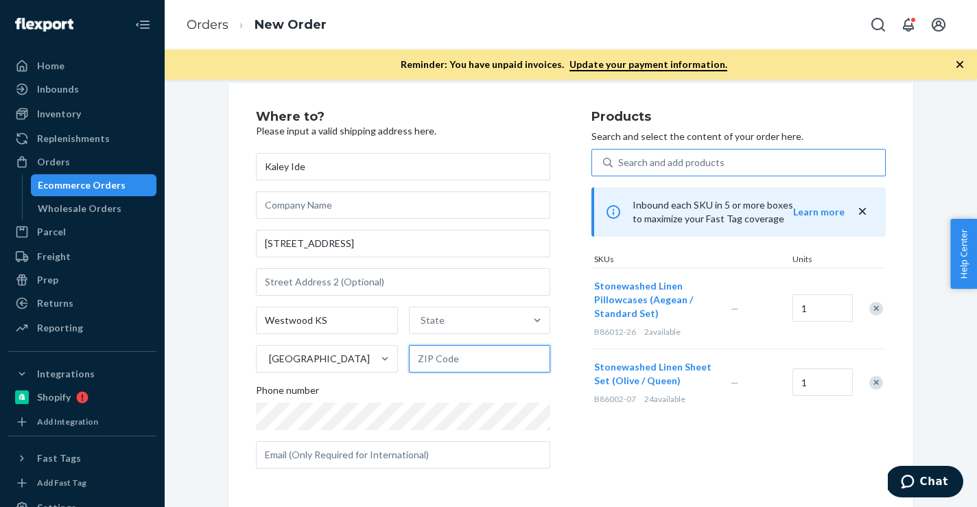
click at [443, 355] on input "text" at bounding box center [480, 358] width 142 height 27
paste input "66205"
type input "66205"
click at [315, 323] on input "Westwood KS" at bounding box center [327, 320] width 142 height 27
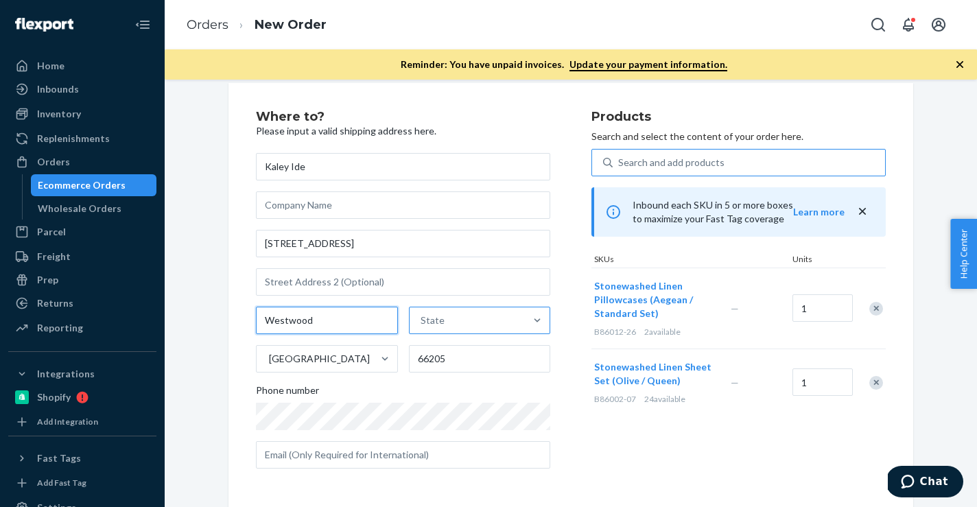
type input "Westwood"
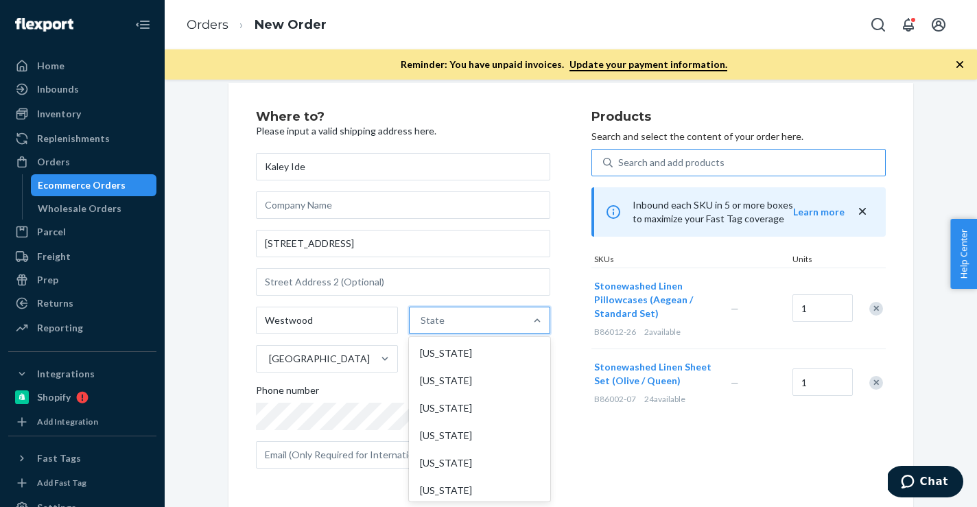
click at [454, 314] on div "State" at bounding box center [468, 320] width 116 height 27
click at [422, 314] on input "option [US_STATE] focused, 1 of 59. 59 results available. Use Up and Down to ch…" at bounding box center [421, 321] width 1 height 14
paste input "KS"
type input "KS"
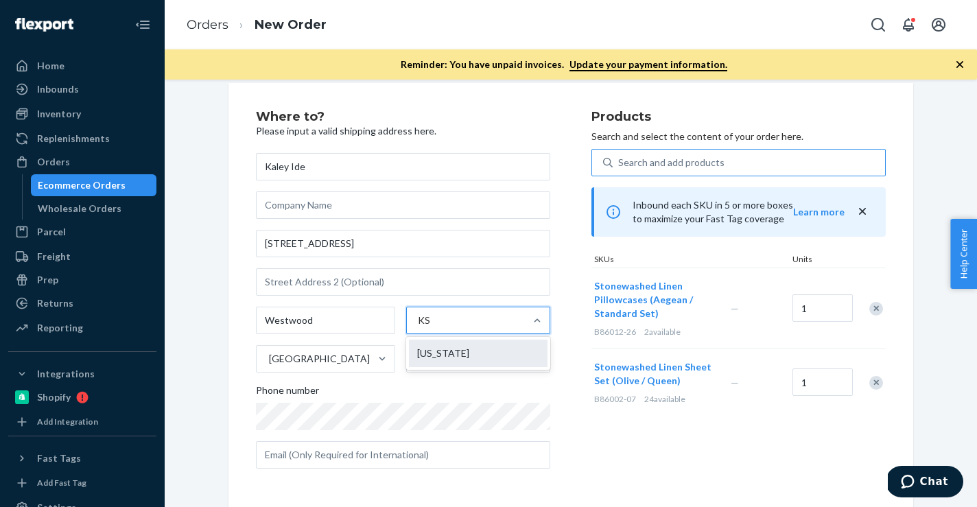
click at [435, 347] on div "[US_STATE]" at bounding box center [478, 353] width 139 height 27
click at [431, 327] on input "KS" at bounding box center [424, 321] width 13 height 14
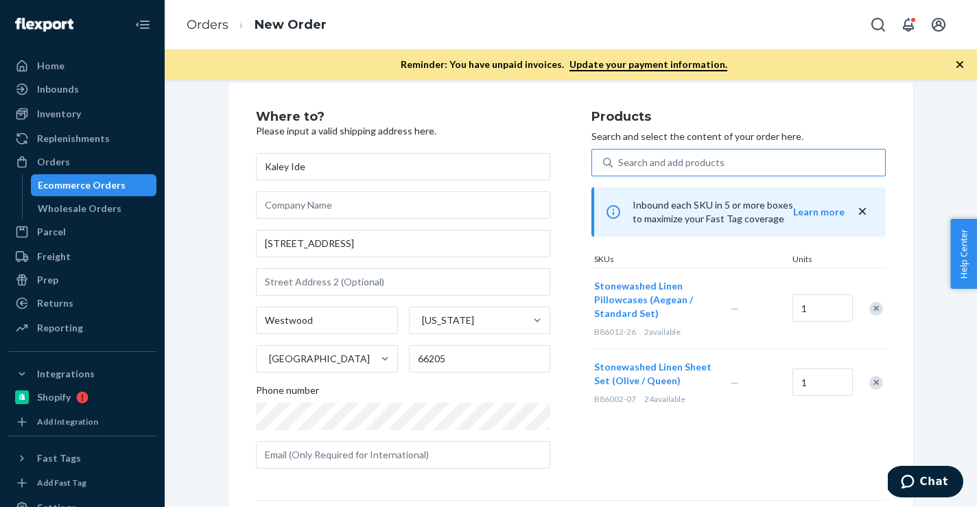
scroll to position [202, 0]
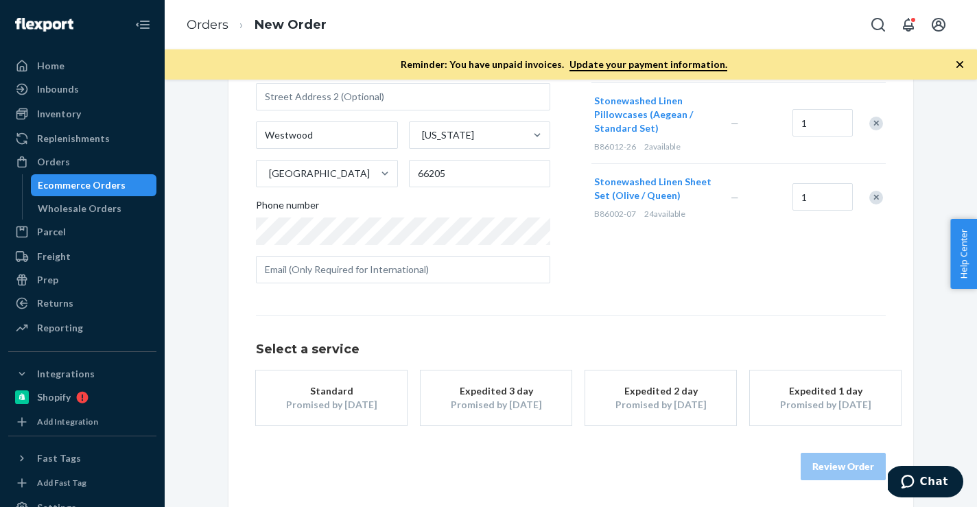
click at [340, 404] on div "Promised by [DATE]" at bounding box center [332, 405] width 110 height 14
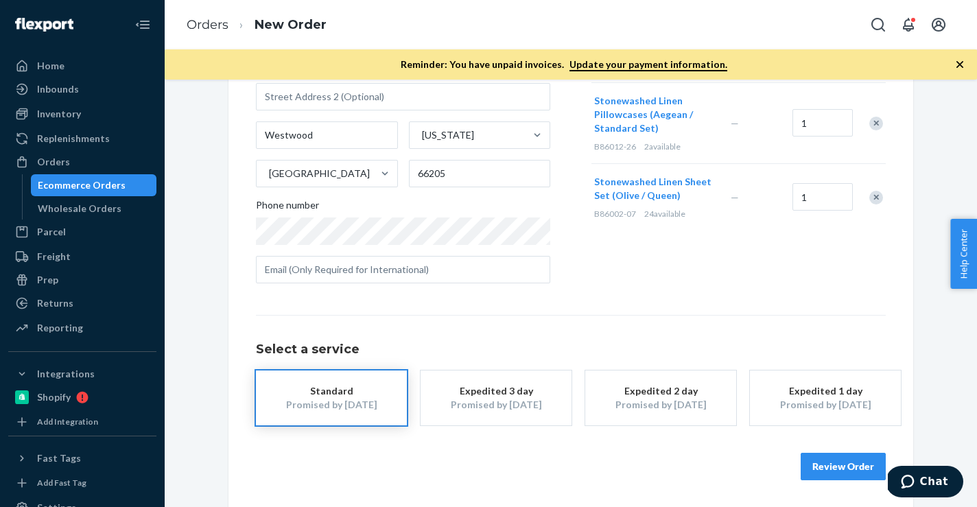
click at [815, 463] on button "Review Order" at bounding box center [843, 466] width 85 height 27
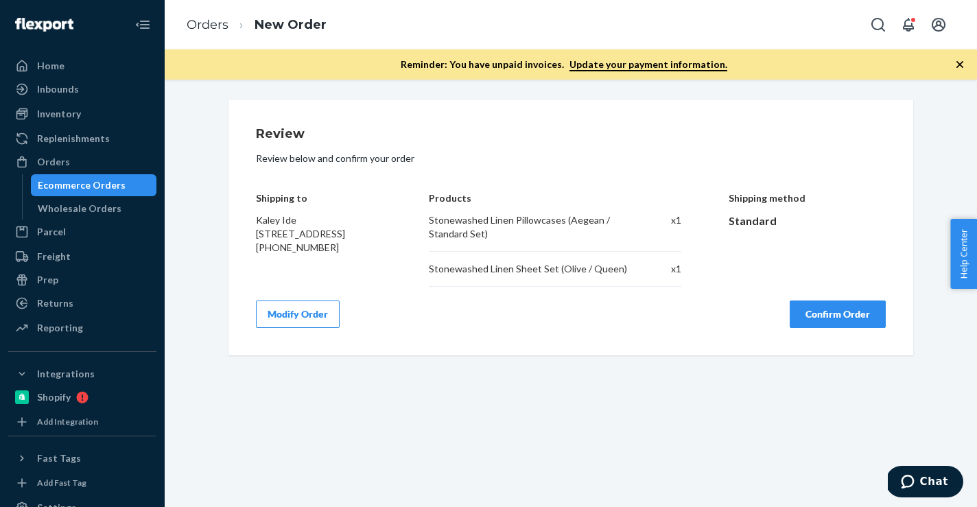
scroll to position [0, 0]
click at [802, 313] on button "Confirm Order" at bounding box center [838, 314] width 96 height 27
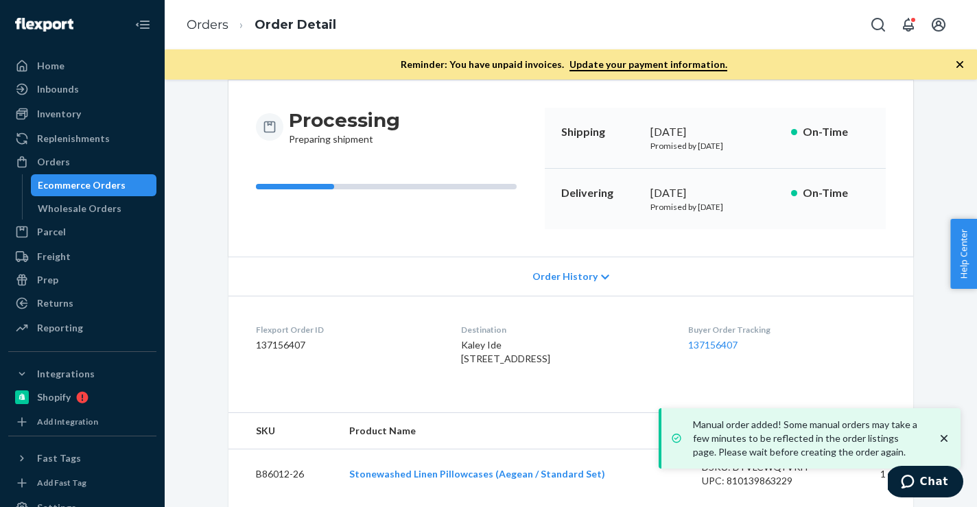
scroll to position [203, 0]
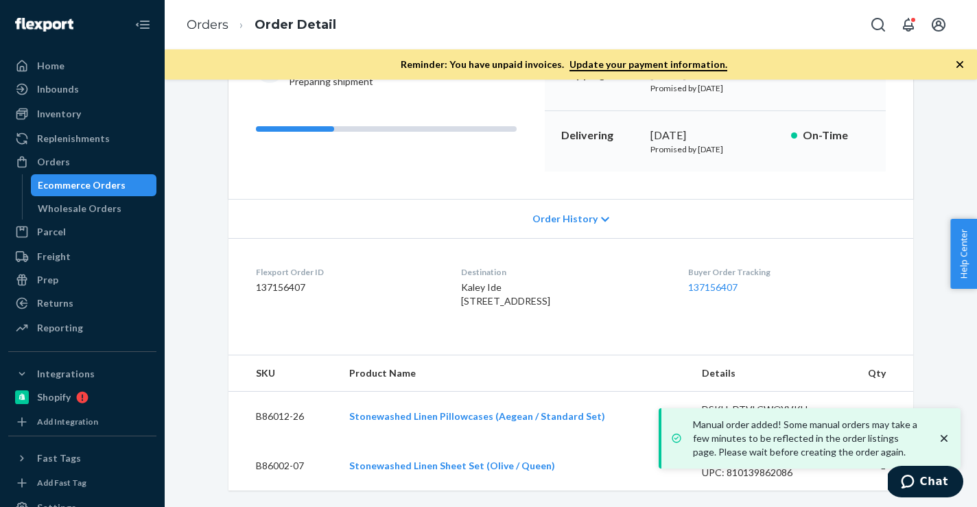
click at [274, 281] on dd "137156407" at bounding box center [347, 288] width 183 height 14
copy dd "137156407"
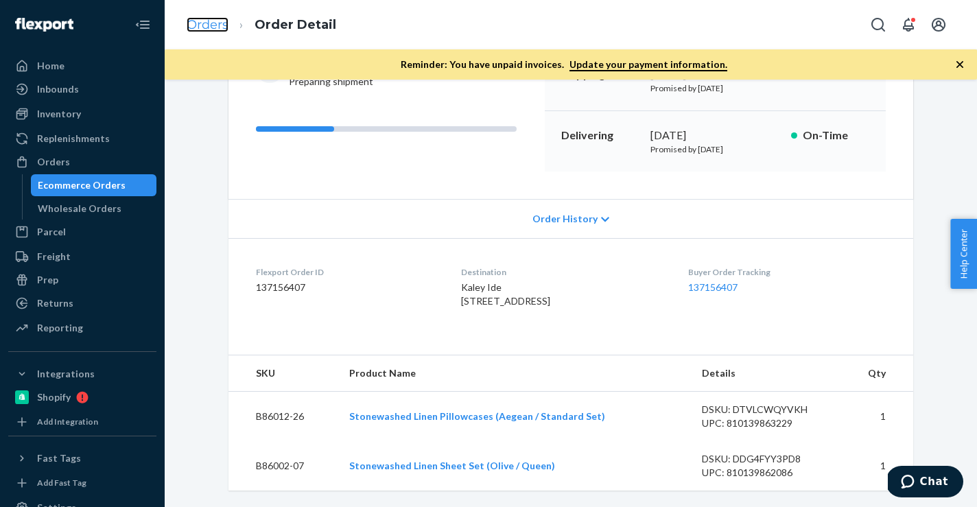
click at [214, 27] on link "Orders" at bounding box center [208, 24] width 42 height 15
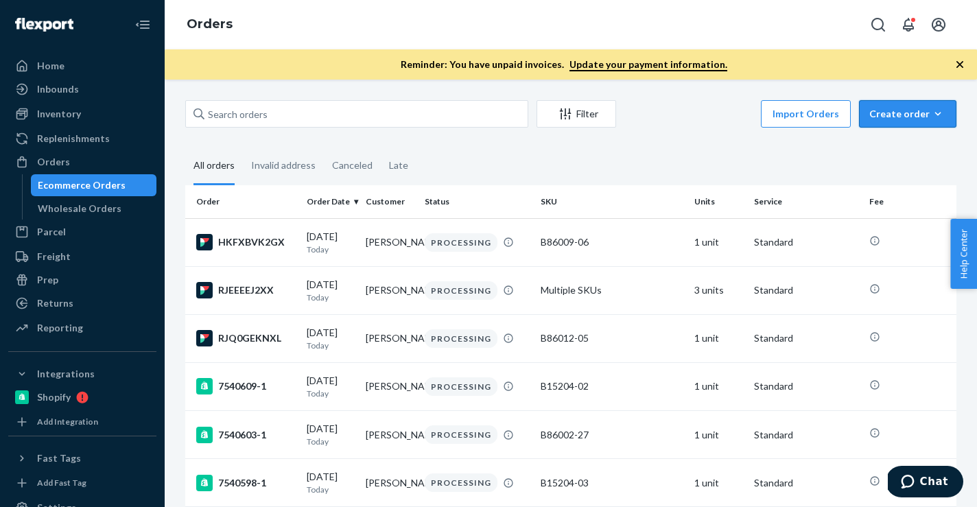
click at [937, 112] on icon "button" at bounding box center [938, 114] width 14 height 14
click at [905, 137] on button "Ecommerce order" at bounding box center [929, 147] width 132 height 30
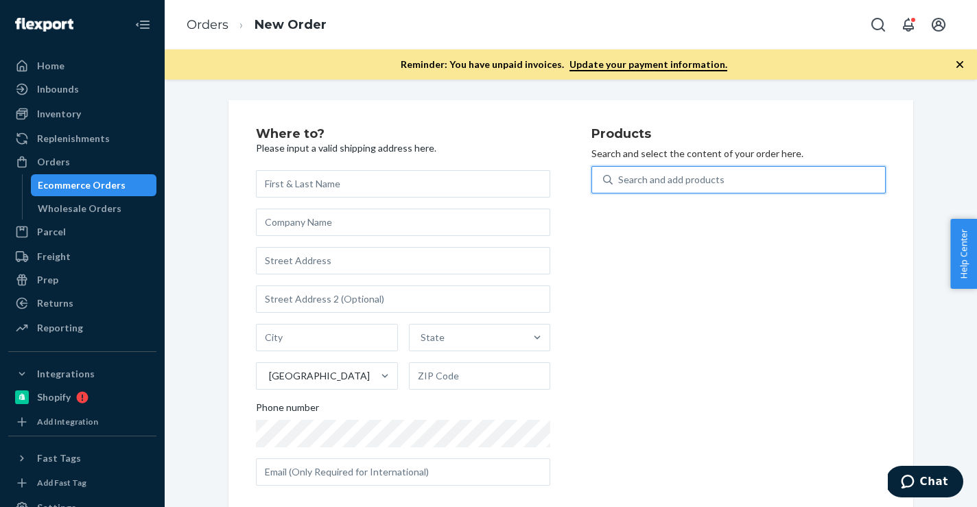
click at [754, 174] on div "Search and add products" at bounding box center [749, 179] width 272 height 25
click at [620, 174] on input "0 results available. Use Up and Down to choose options, press Enter to select t…" at bounding box center [618, 180] width 1 height 14
paste input "B86008-08"
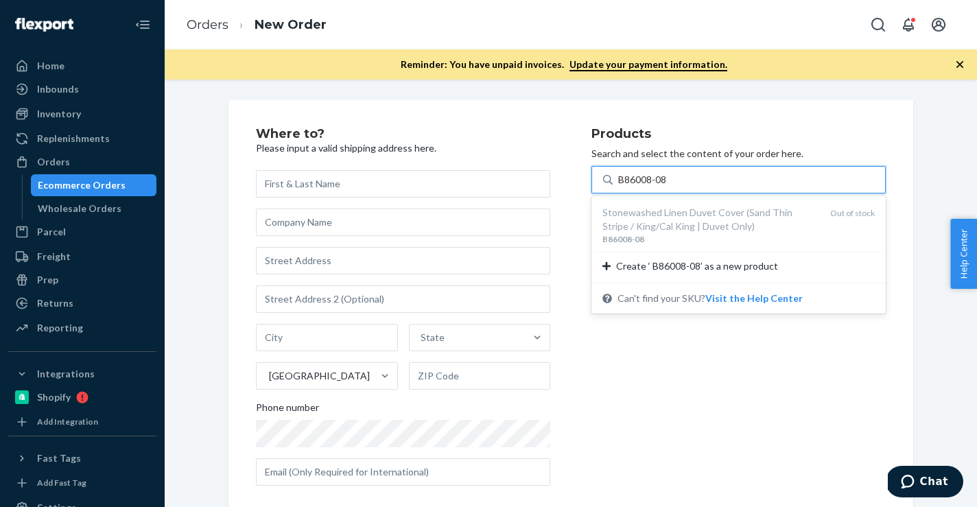
type input "B86008-08"
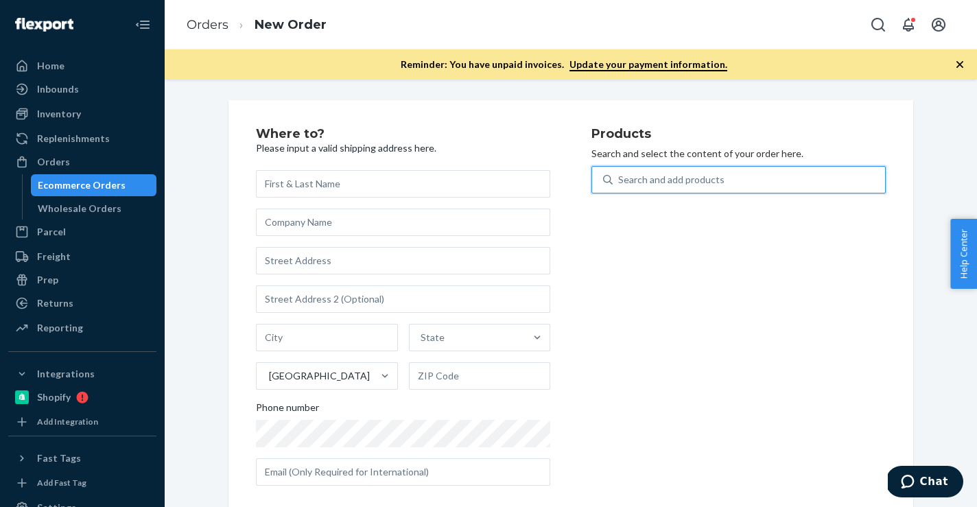
click at [695, 190] on div "Search and add products" at bounding box center [749, 179] width 272 height 25
click at [620, 187] on input "0 results available. Use Up and Down to choose options, press Enter to select t…" at bounding box center [618, 180] width 1 height 14
paste input "B86008-08"
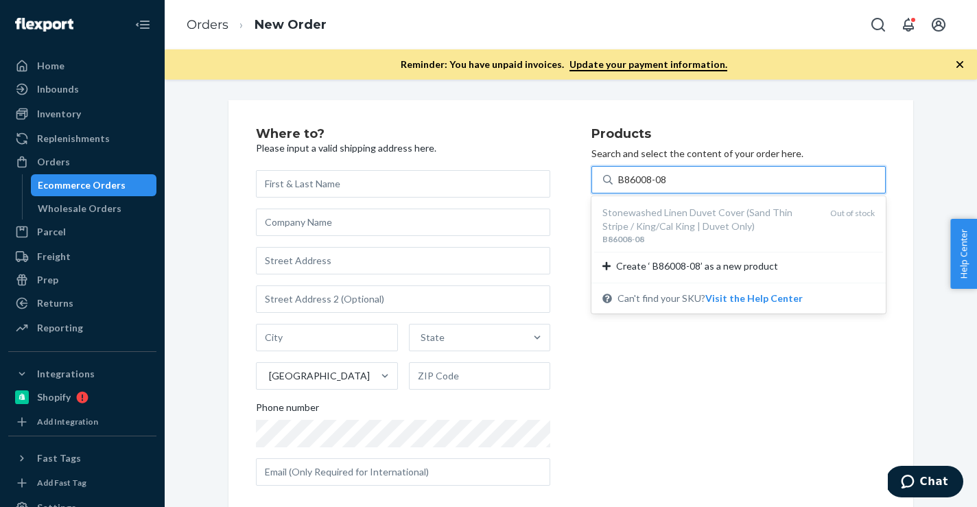
type input "B86008-08"
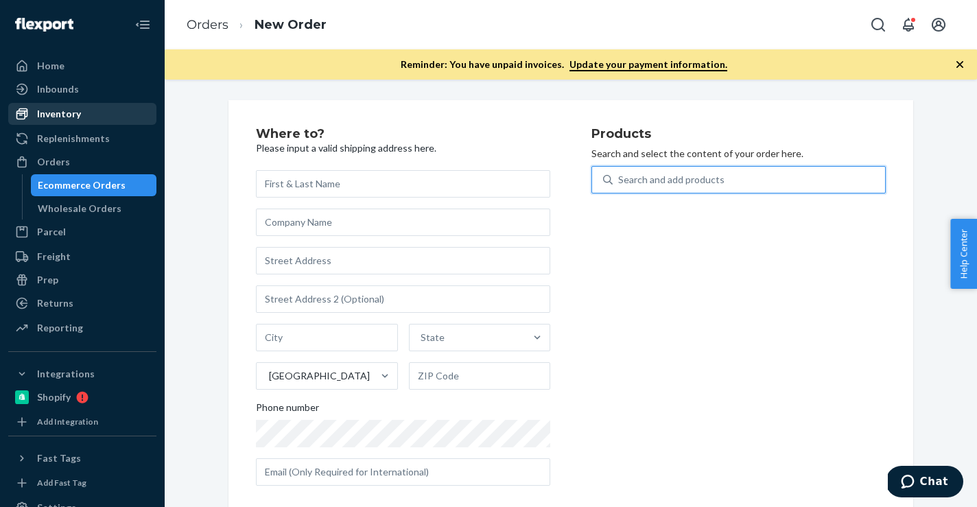
click at [78, 122] on div "Inventory" at bounding box center [82, 113] width 145 height 19
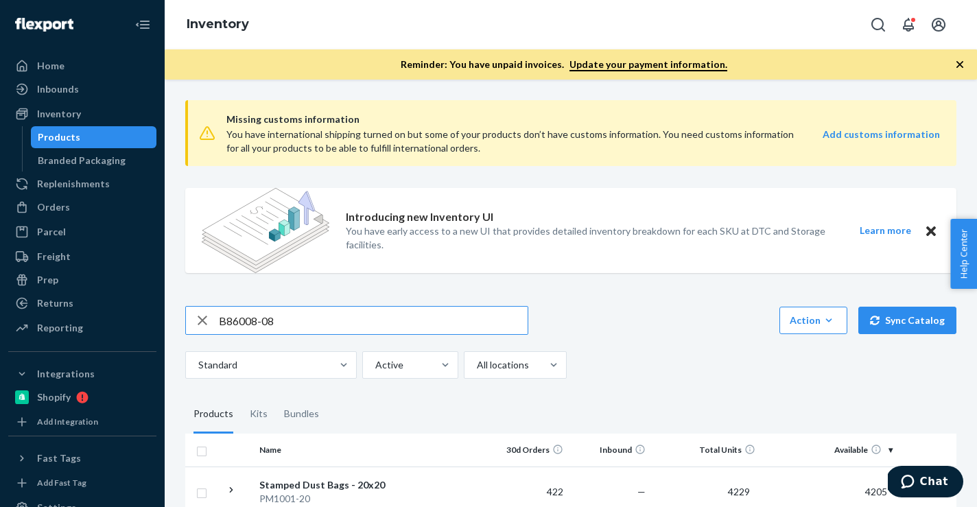
type input "B86008-08"
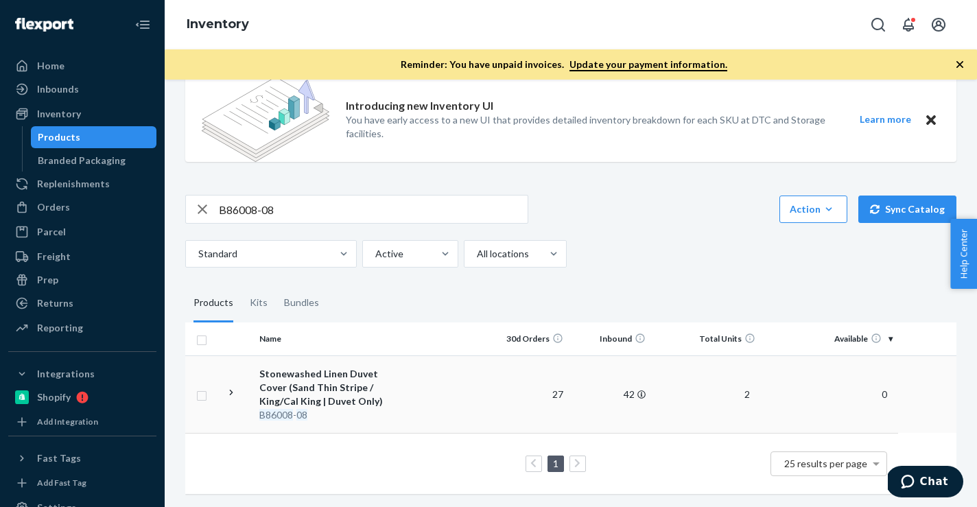
click at [344, 374] on div "Stonewashed Linen Duvet Cover (Sand Thin Stripe / King/Cal King | Duvet Only)" at bounding box center [330, 387] width 143 height 41
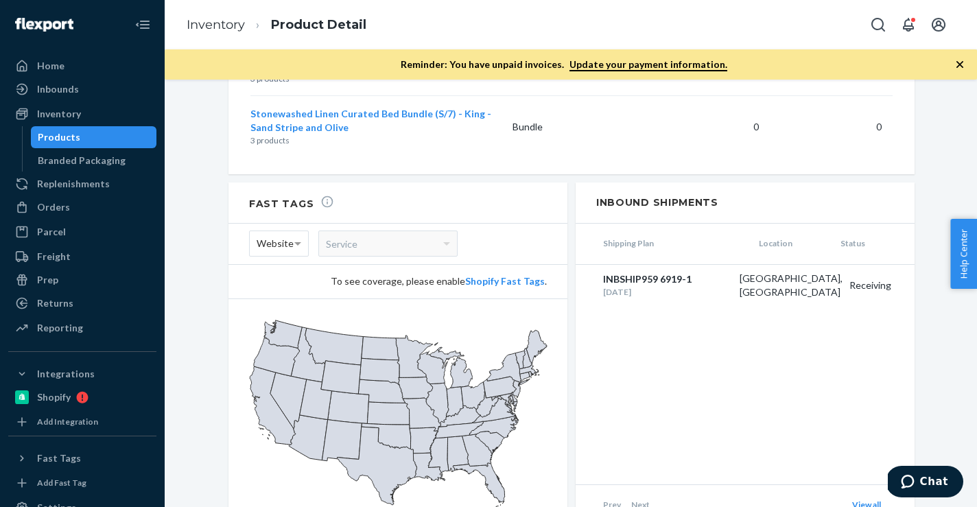
scroll to position [2138, 0]
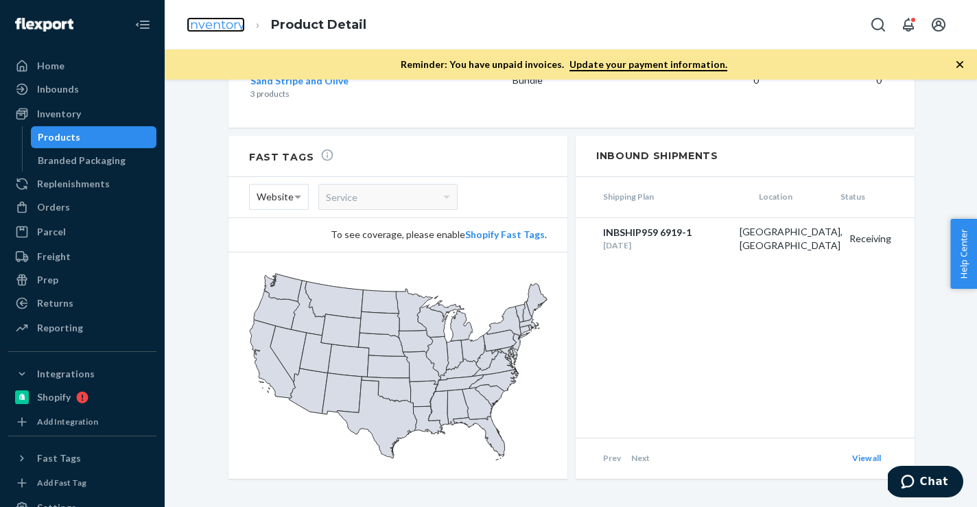
click at [230, 24] on link "Inventory" at bounding box center [216, 24] width 58 height 15
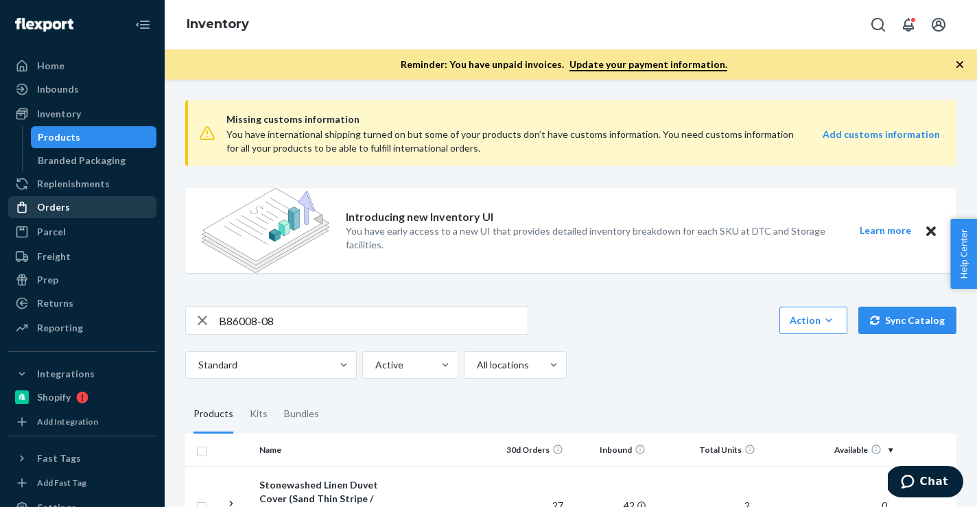
click at [117, 209] on div "Orders" at bounding box center [82, 207] width 145 height 19
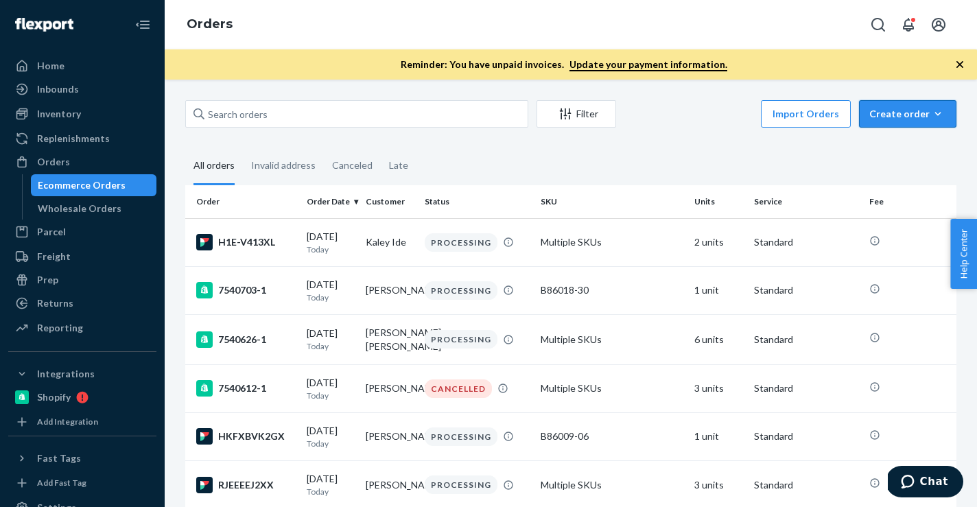
click at [935, 107] on icon "button" at bounding box center [938, 114] width 14 height 14
click at [918, 132] on button "Ecommerce order" at bounding box center [929, 147] width 132 height 30
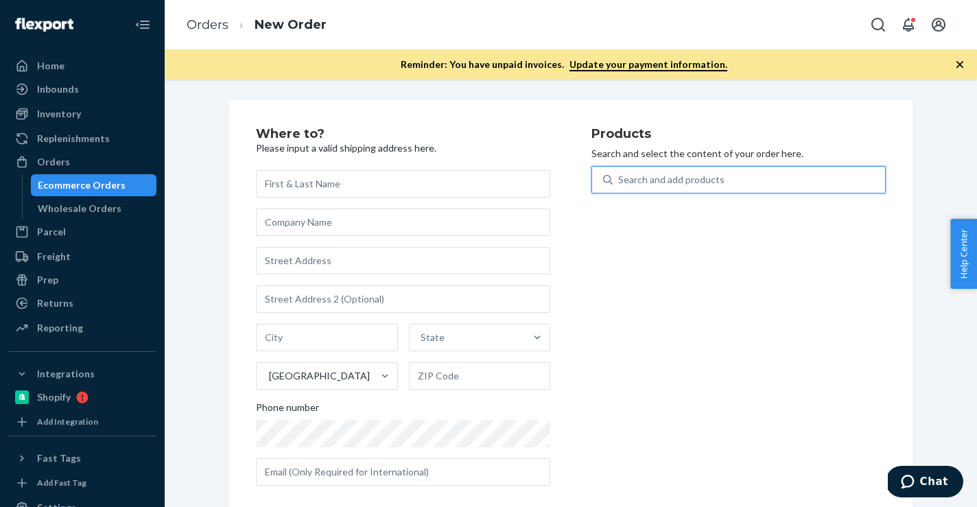
click at [760, 172] on div "Search and add products" at bounding box center [749, 179] width 272 height 25
click at [620, 173] on input "0 results available. Use Up and Down to choose options, press Enter to select t…" at bounding box center [618, 180] width 1 height 14
paste input "B86015-26"
type input "B86015-26"
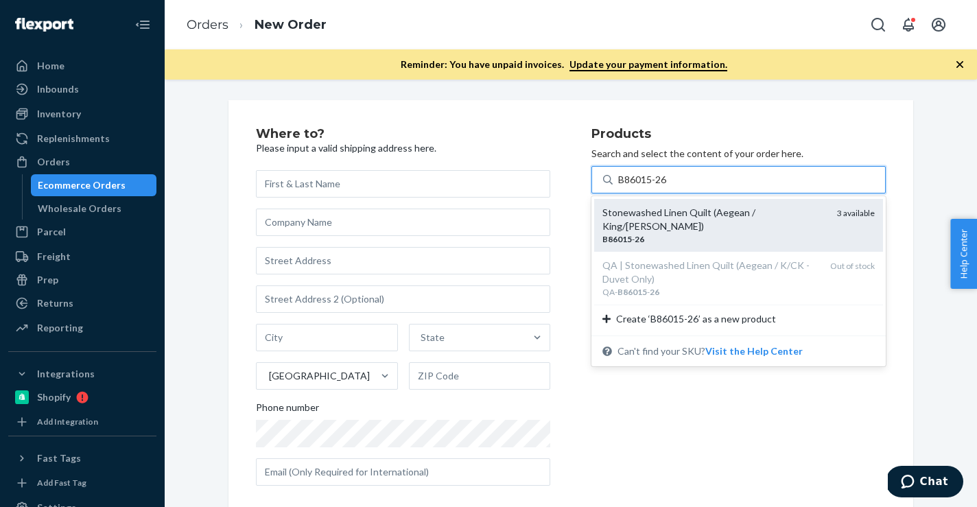
click at [694, 233] on div "B86015 - 26" at bounding box center [715, 239] width 224 height 12
click at [668, 187] on input "B86015-26" at bounding box center [643, 180] width 50 height 14
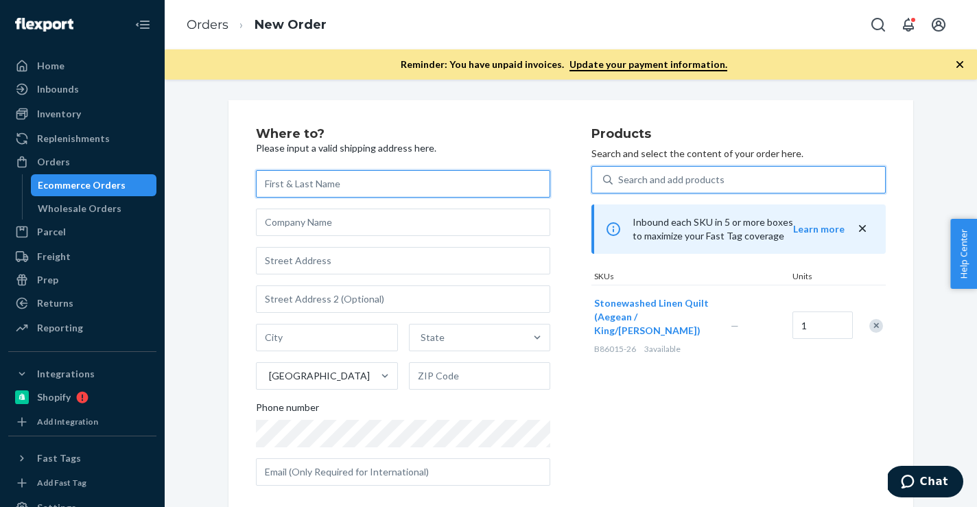
click at [421, 178] on input "text" at bounding box center [403, 183] width 294 height 27
paste input "[PERSON_NAME]"
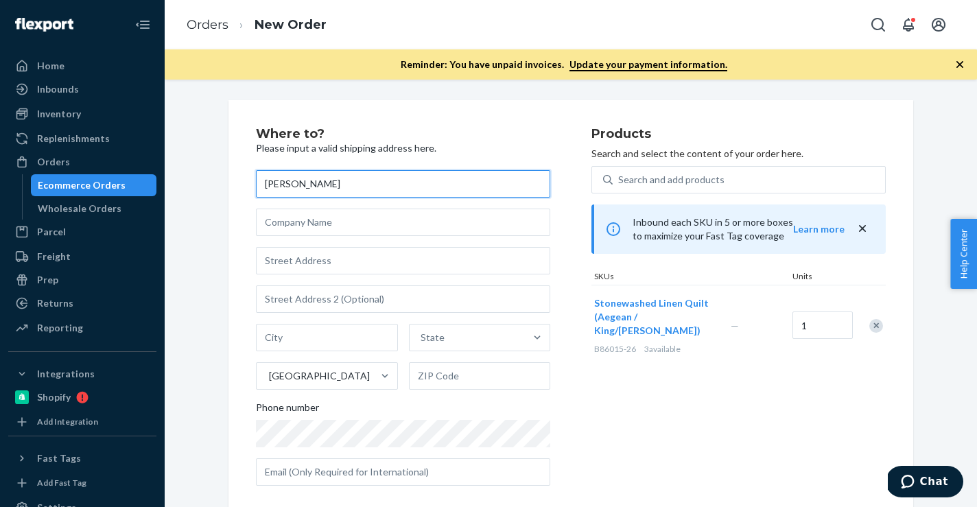
type input "[PERSON_NAME]"
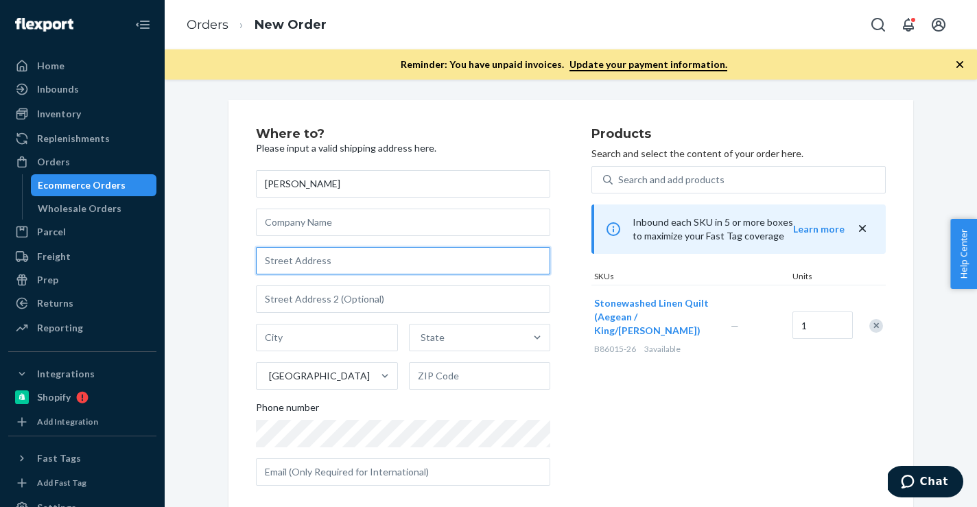
paste input "[STREET_ADDRESS]"
click at [358, 266] on input "text" at bounding box center [403, 260] width 294 height 27
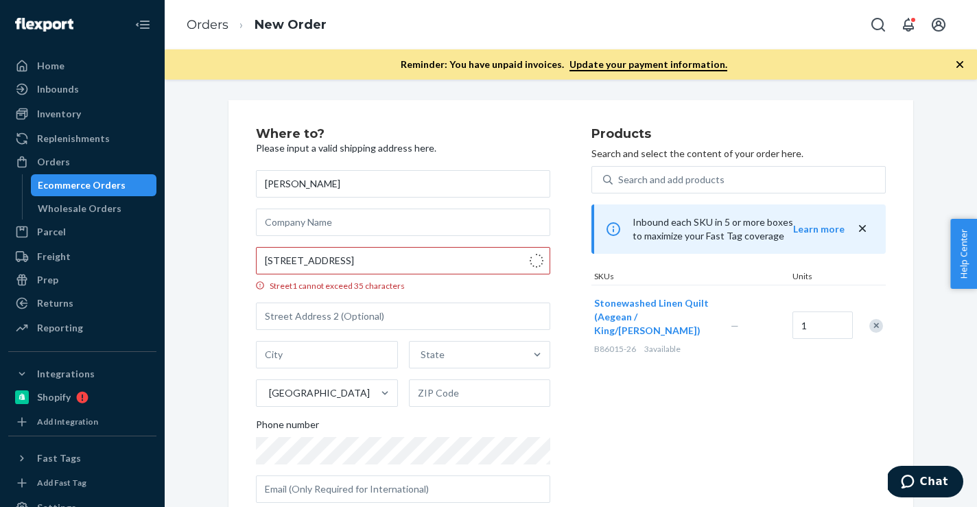
type input "[STREET_ADDRESS]"
type input "413"
type input "[GEOGRAPHIC_DATA]"
type input "55405"
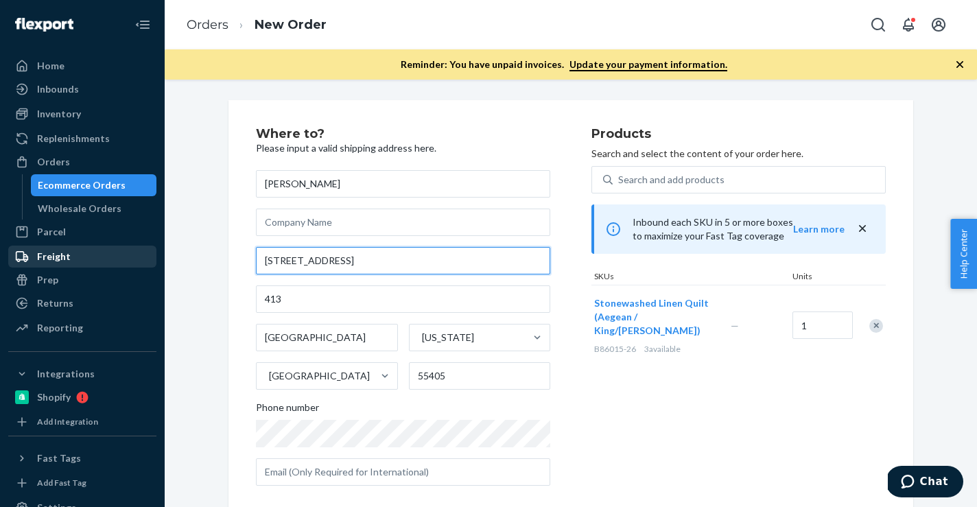
drag, startPoint x: 401, startPoint y: 261, endPoint x: 110, endPoint y: 257, distance: 291.7
click at [110, 257] on div "Home Inbounds Shipping Plans Problems Inventory Products Branded Packaging Repl…" at bounding box center [488, 253] width 977 height 507
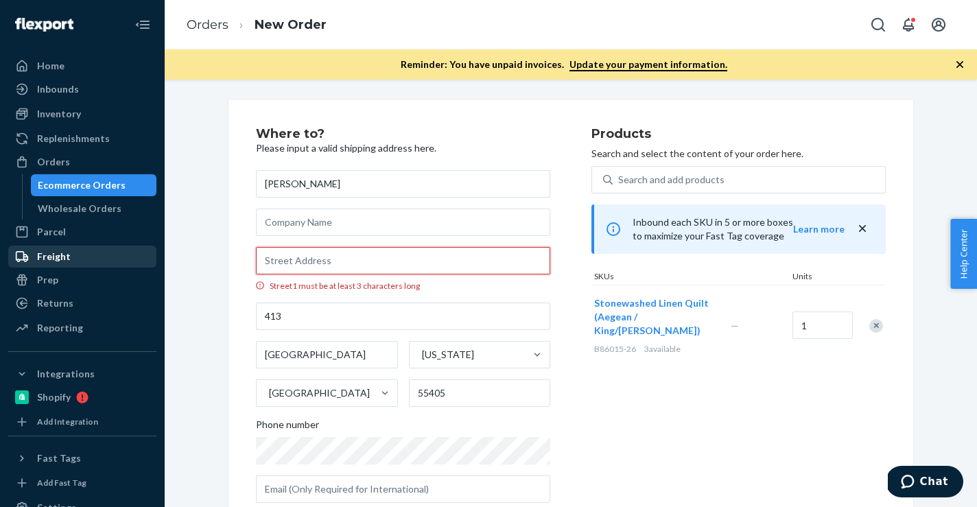
paste input "[STREET_ADDRESS]"
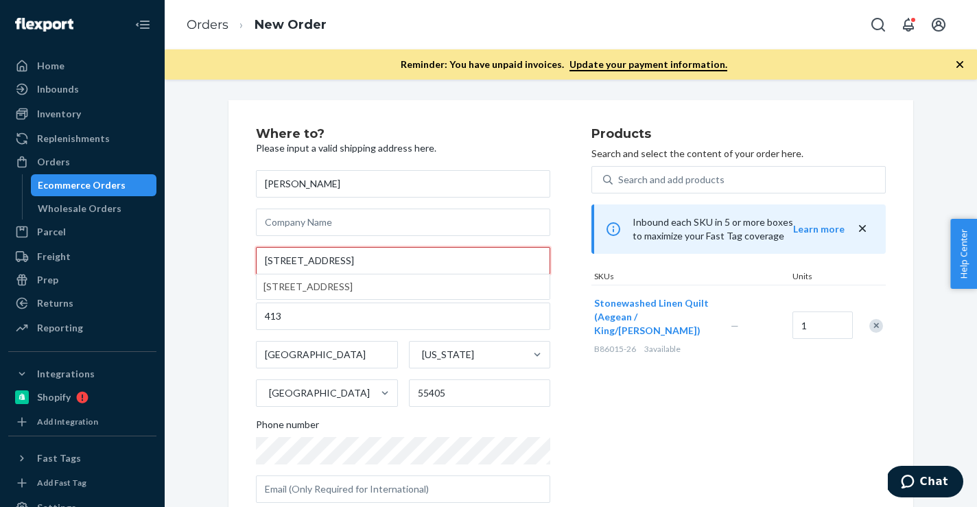
type input "[STREET_ADDRESS]"
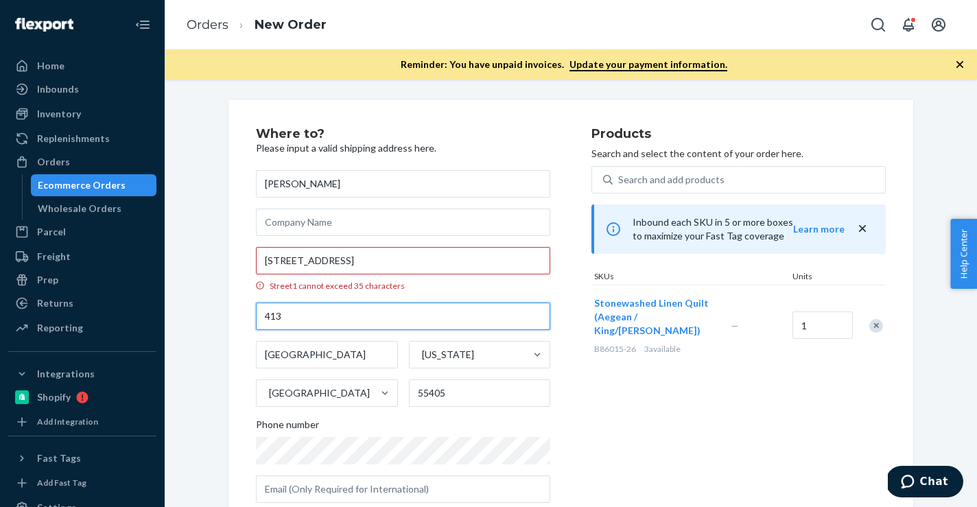
click at [284, 316] on input "413" at bounding box center [403, 316] width 294 height 27
type input "4"
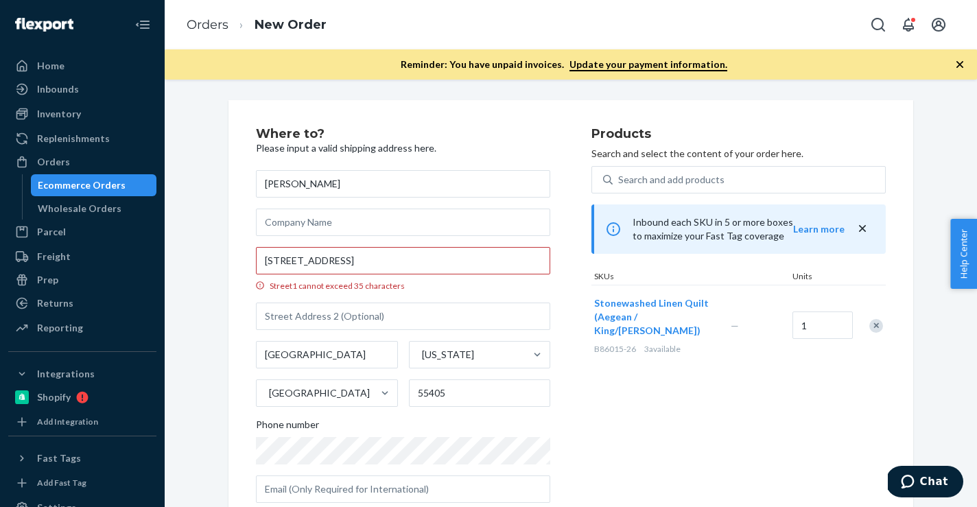
click at [643, 389] on div "Products Search and select the content of your order here. Search and add produ…" at bounding box center [739, 321] width 294 height 386
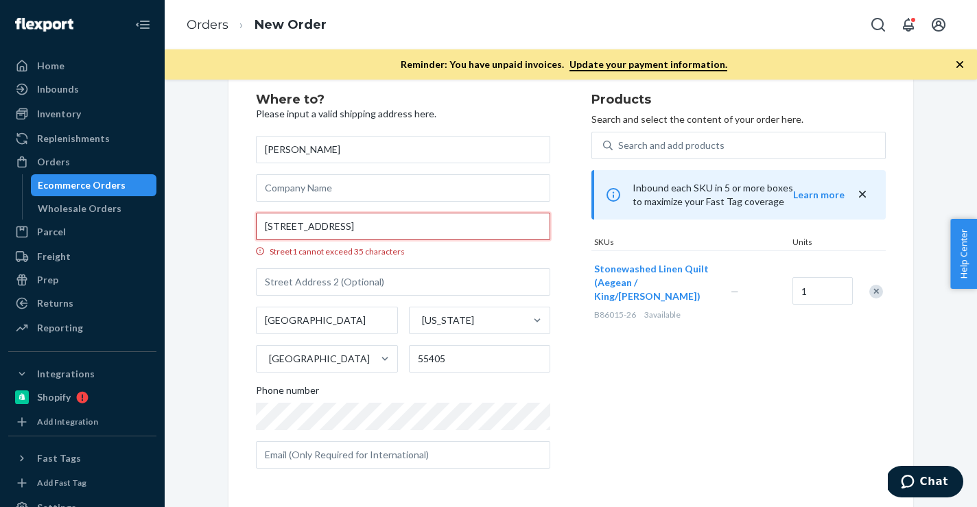
click at [465, 229] on input "[STREET_ADDRESS]" at bounding box center [403, 226] width 294 height 27
drag, startPoint x: 444, startPoint y: 224, endPoint x: 400, endPoint y: 231, distance: 44.5
click at [400, 231] on input "[STREET_ADDRESS]" at bounding box center [403, 226] width 294 height 27
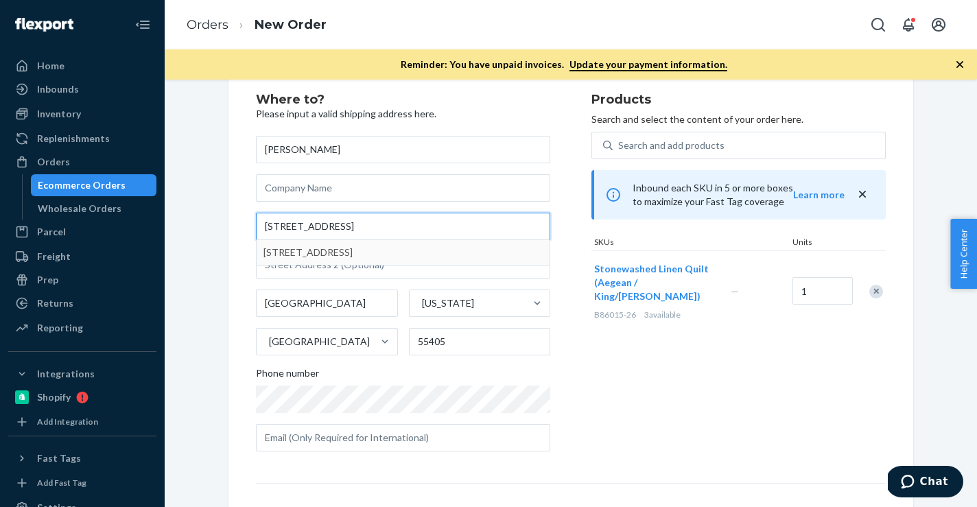
type input "[STREET_ADDRESS]"
click at [234, 276] on div "Where to? Please input a valid shipping address here. [PERSON_NAME] [STREET_ADD…" at bounding box center [571, 364] width 685 height 596
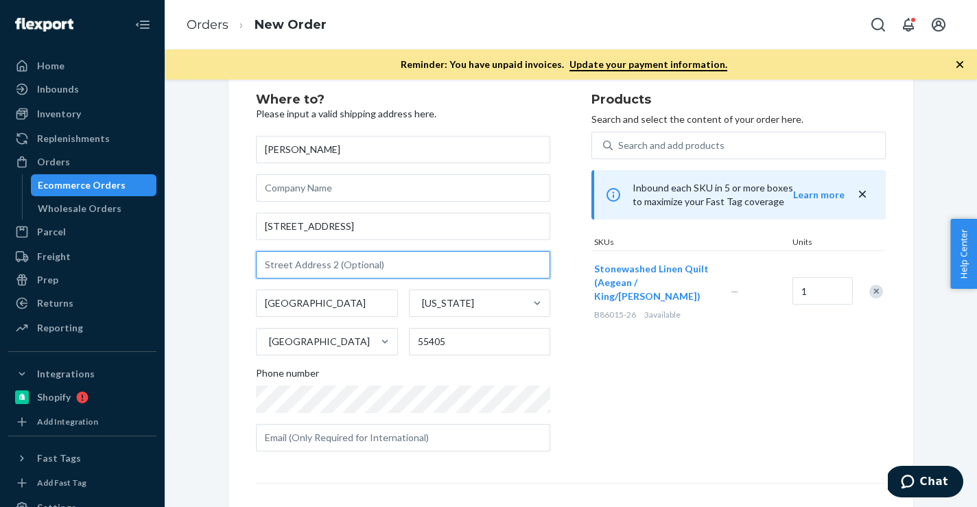
paste input "Apt 413"
click at [285, 274] on input "text" at bounding box center [403, 264] width 294 height 27
type input "Apt 413"
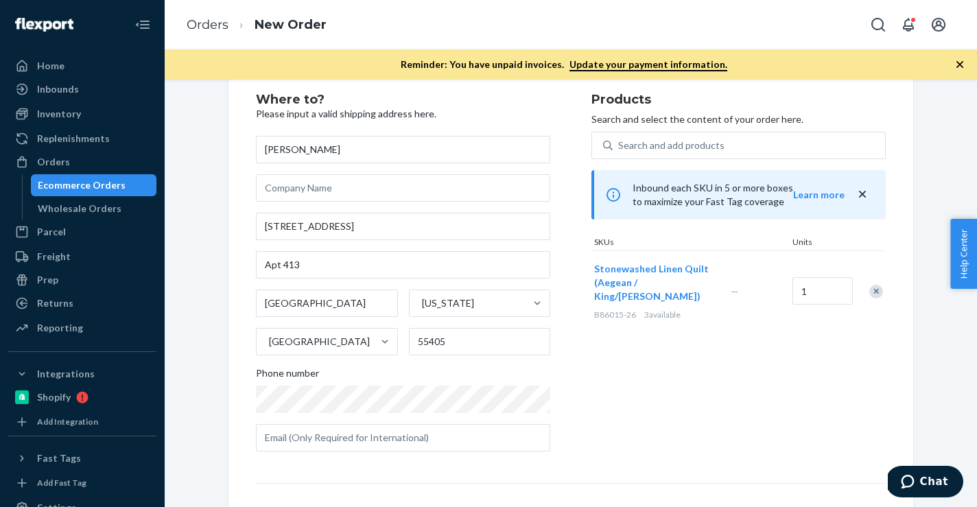
click at [609, 384] on div "Products Search and select the content of your order here. Search and add produ…" at bounding box center [739, 277] width 294 height 369
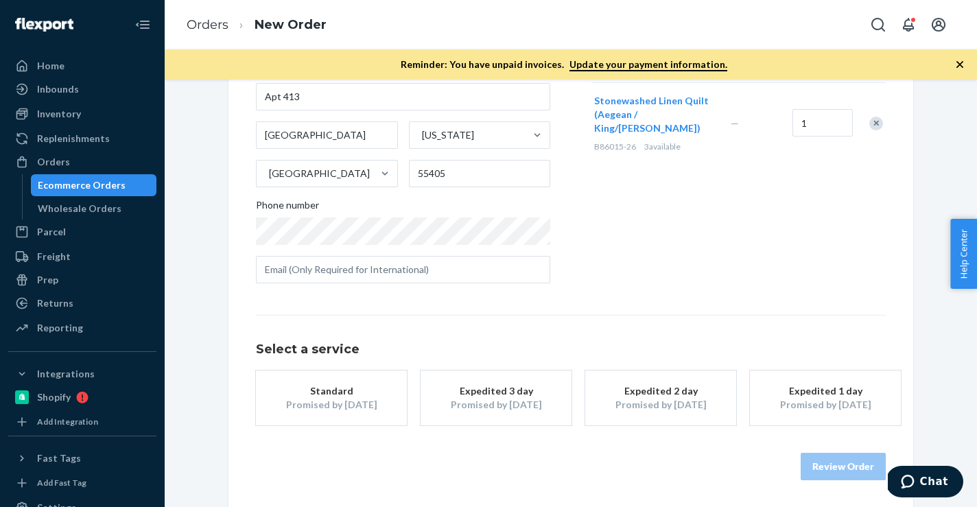
click at [347, 430] on div "Select a service Standard Promised by [DATE] Expedited 3 day Promised by [DATE]…" at bounding box center [571, 397] width 630 height 165
click at [353, 415] on button "Standard Promised by [DATE]" at bounding box center [331, 398] width 151 height 55
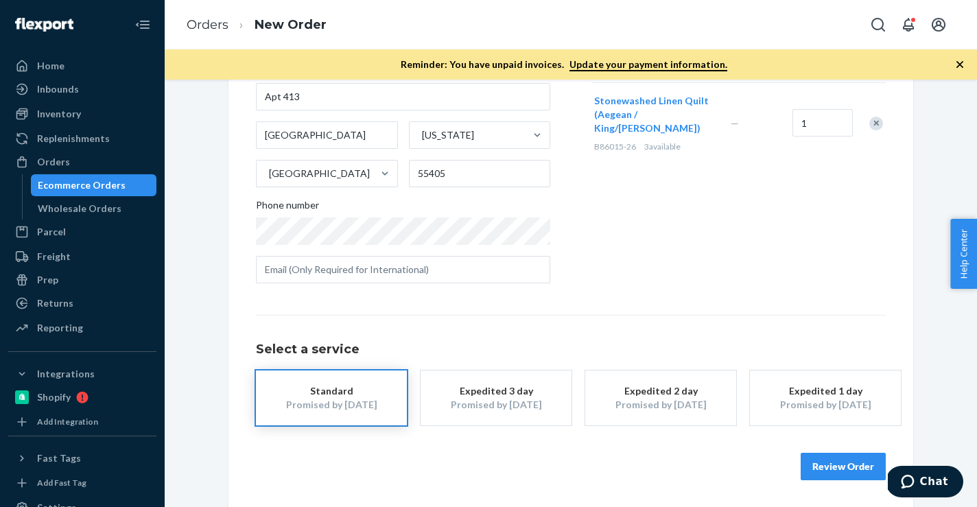
scroll to position [0, 0]
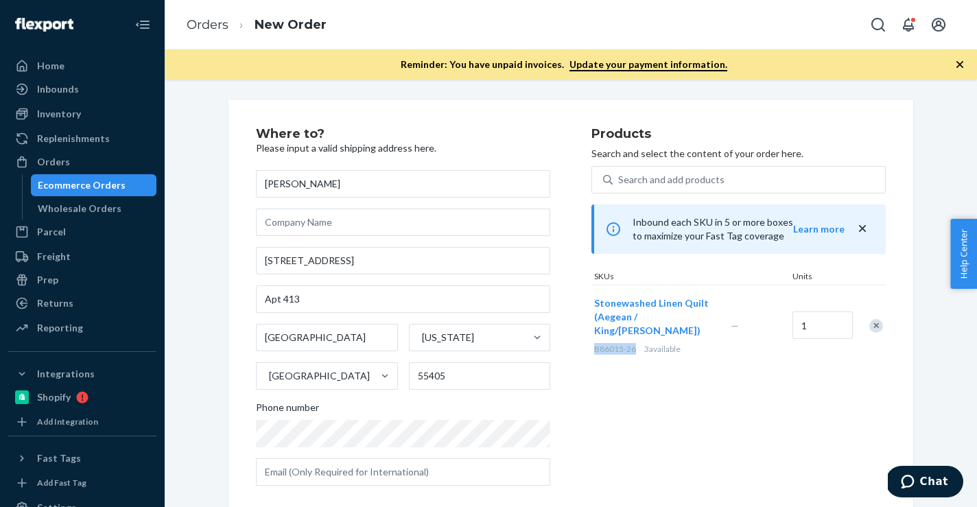
drag, startPoint x: 636, startPoint y: 338, endPoint x: 593, endPoint y: 339, distance: 42.6
click at [593, 339] on div "Stonewashed Linen Quilt (Aegean / King/Cal King) B86015-26 3 available" at bounding box center [660, 326] width 137 height 80
copy span "B86015-26"
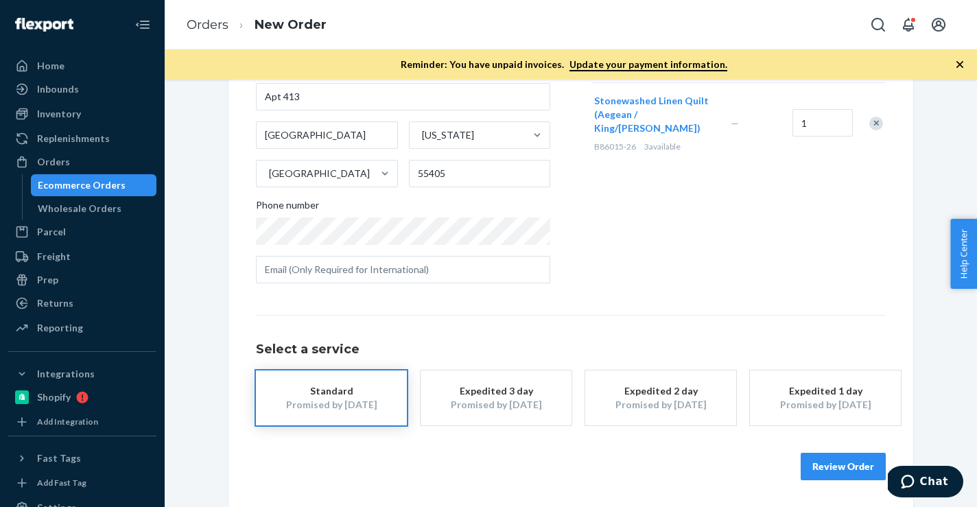
click at [836, 470] on button "Review Order" at bounding box center [843, 466] width 85 height 27
click at [836, 470] on div "Where to? Please input a valid shipping address here. [PERSON_NAME] [STREET_ADD…" at bounding box center [571, 294] width 813 height 428
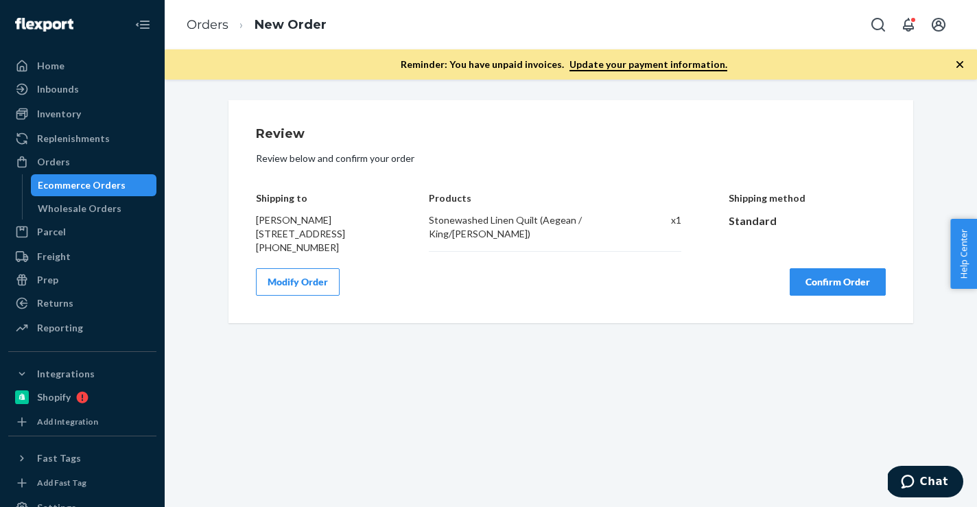
click at [832, 296] on button "Confirm Order" at bounding box center [838, 281] width 96 height 27
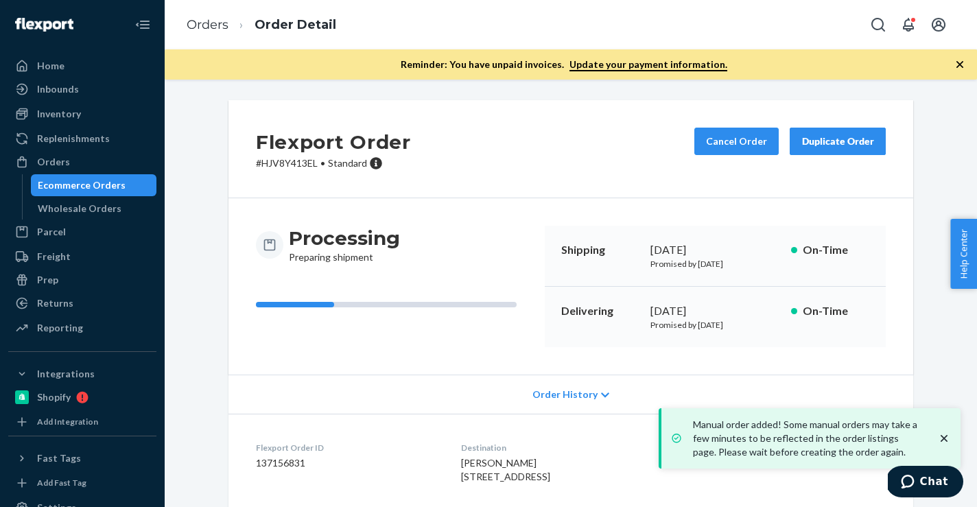
scroll to position [154, 0]
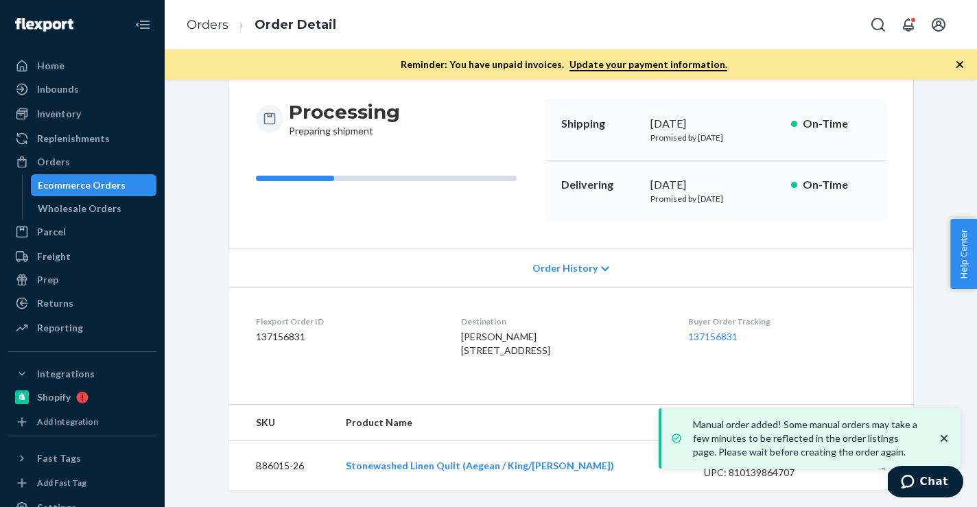
click at [290, 330] on dd "137156831" at bounding box center [347, 337] width 183 height 14
copy dd "137156831"
click at [205, 23] on link "Orders" at bounding box center [208, 24] width 42 height 15
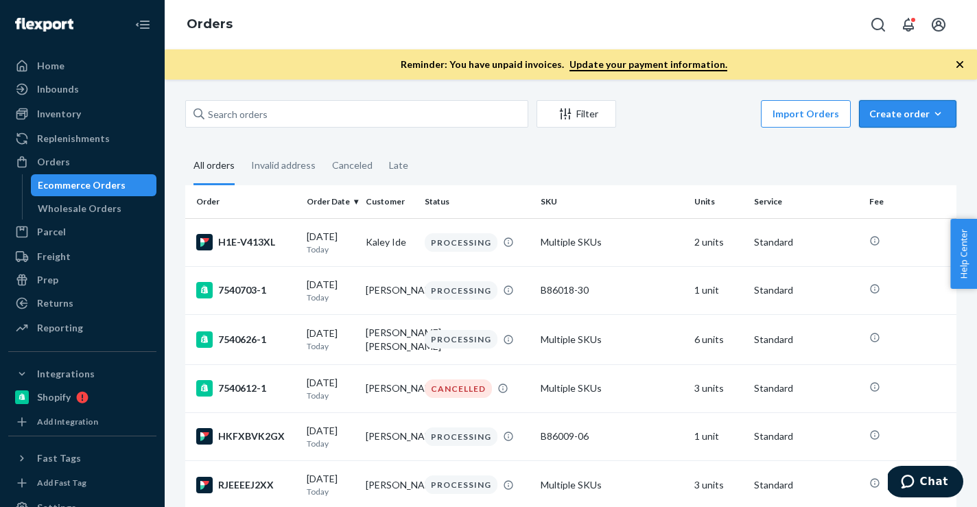
click at [942, 117] on icon "button" at bounding box center [938, 114] width 14 height 14
click at [920, 145] on span "Ecommerce order" at bounding box center [916, 147] width 85 height 10
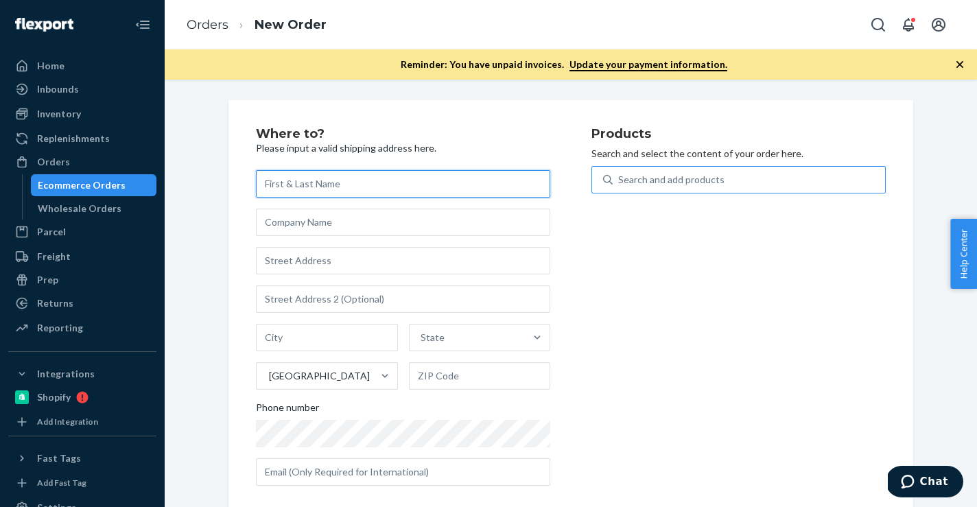
paste input "B86009-19"
type input "B86009-19"
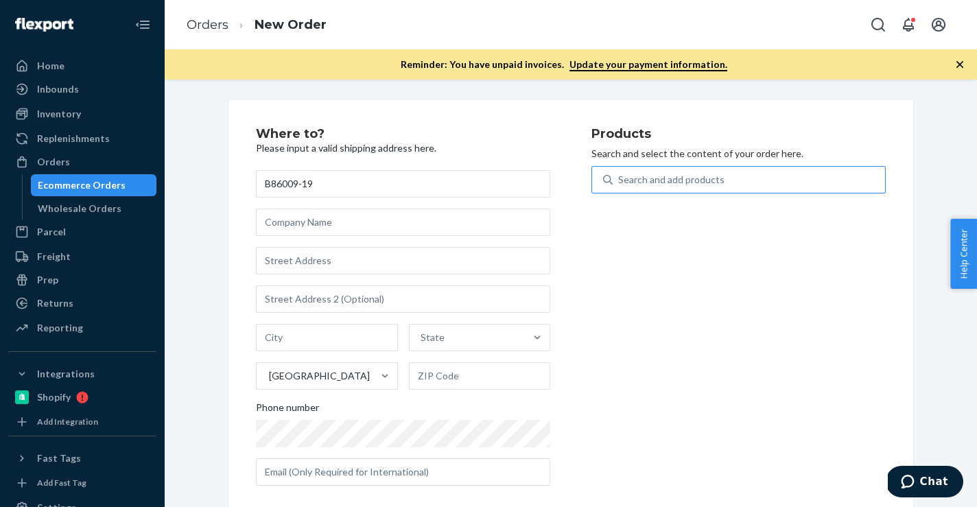
click at [629, 178] on div "Search and add products" at bounding box center [671, 180] width 106 height 14
click at [620, 178] on input "Search and add products" at bounding box center [618, 180] width 1 height 14
paste input "B86009-19"
type input "B86009-19"
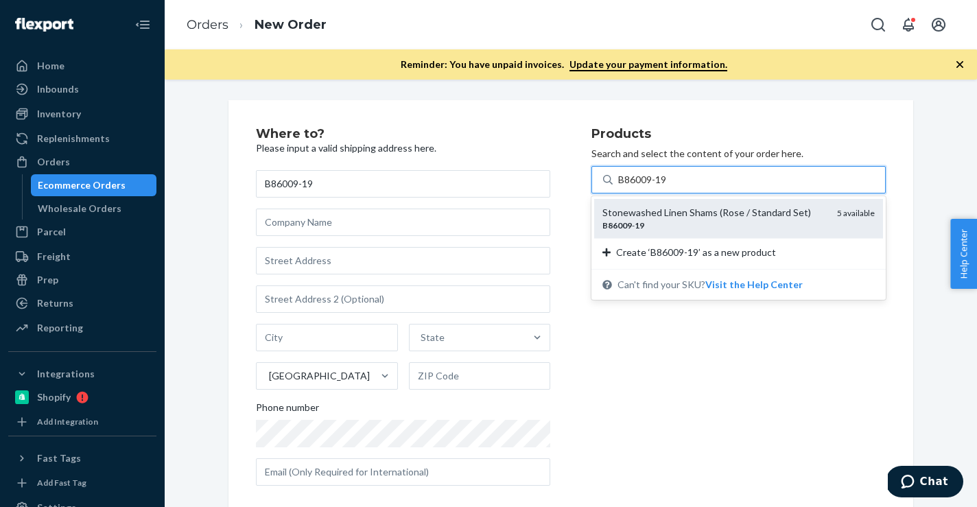
click at [675, 225] on div "B86009 - 19" at bounding box center [715, 226] width 224 height 12
click at [668, 187] on input "B86009-19" at bounding box center [643, 180] width 50 height 14
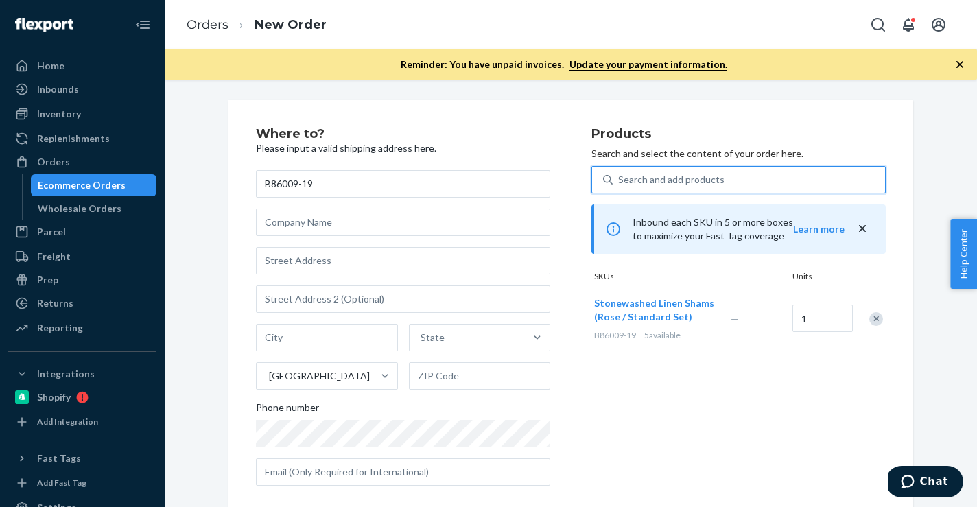
click at [664, 180] on div "Search and add products" at bounding box center [671, 180] width 106 height 14
click at [620, 180] on input "0 results available. Use Up and Down to choose options, press Enter to select t…" at bounding box center [618, 180] width 1 height 14
paste input "B86007-19"
type input "B86007-19"
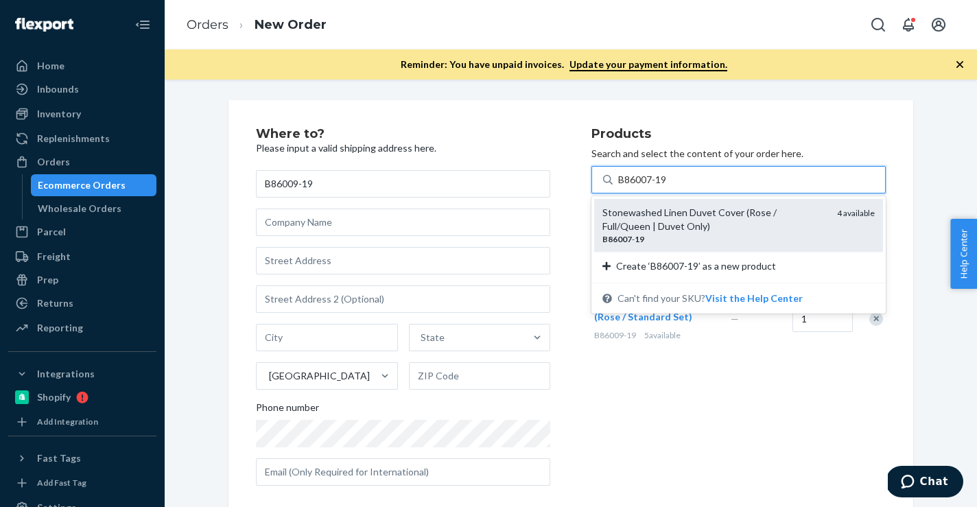
click at [633, 216] on div "Stonewashed Linen Duvet Cover (Rose / Full/Queen | Duvet Only)" at bounding box center [715, 219] width 224 height 27
click at [633, 187] on input "B86007-19" at bounding box center [643, 180] width 50 height 14
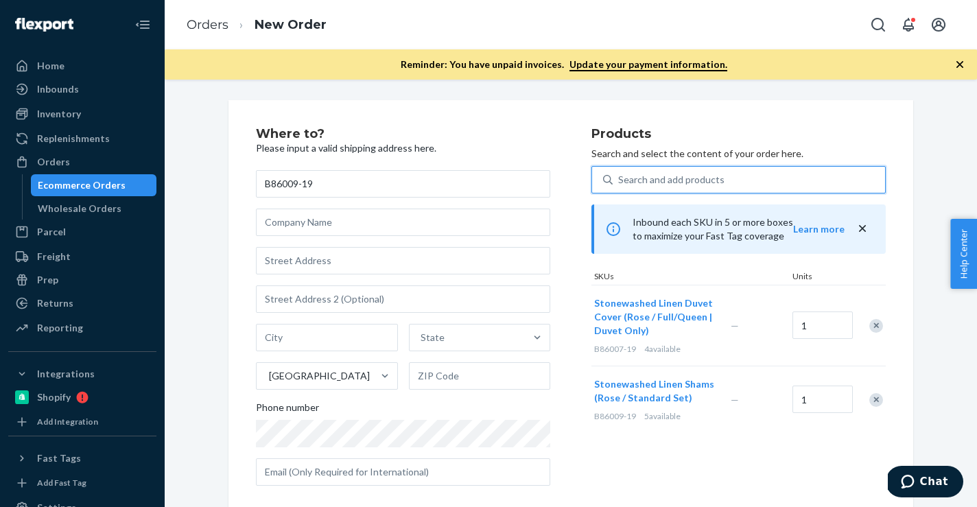
scroll to position [17, 0]
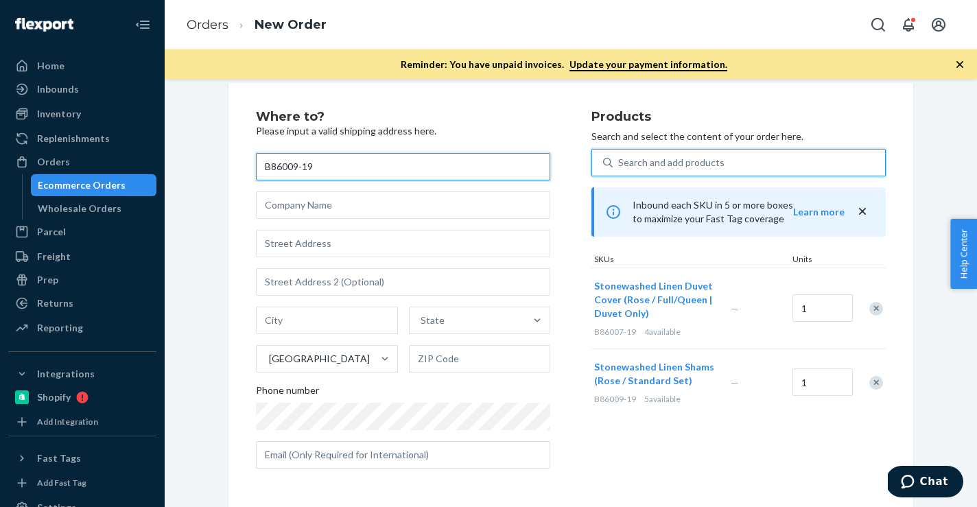
click at [308, 169] on input "B86009-19" at bounding box center [403, 166] width 294 height 27
drag, startPoint x: 338, startPoint y: 171, endPoint x: 161, endPoint y: 171, distance: 177.1
click at [161, 171] on div "Home Inbounds Shipping Plans Problems Inventory Products Branded Packaging Repl…" at bounding box center [488, 253] width 977 height 507
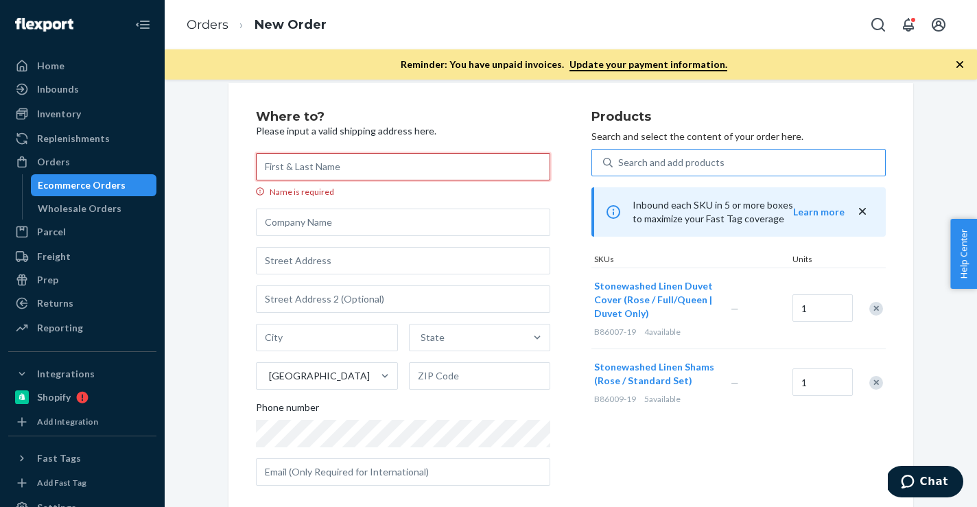
paste input "[PERSON_NAME]"
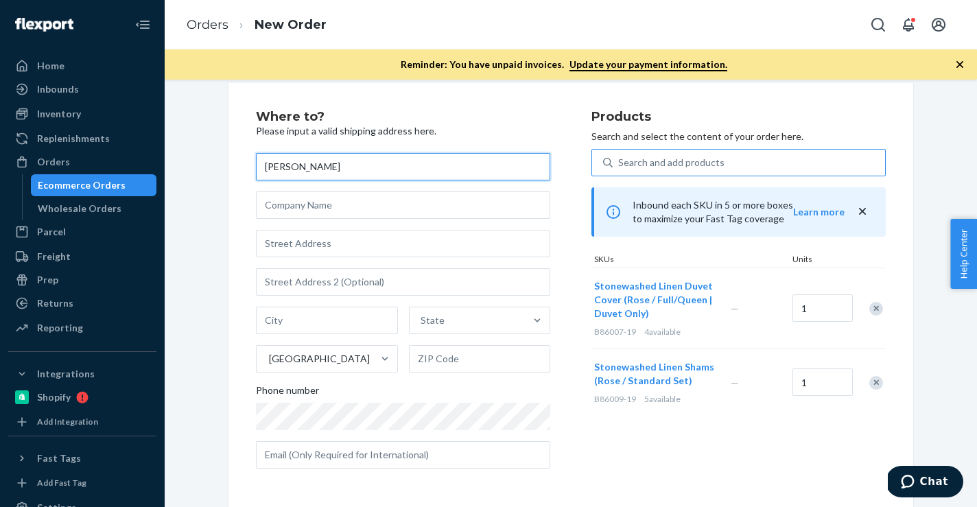
type input "[PERSON_NAME]"
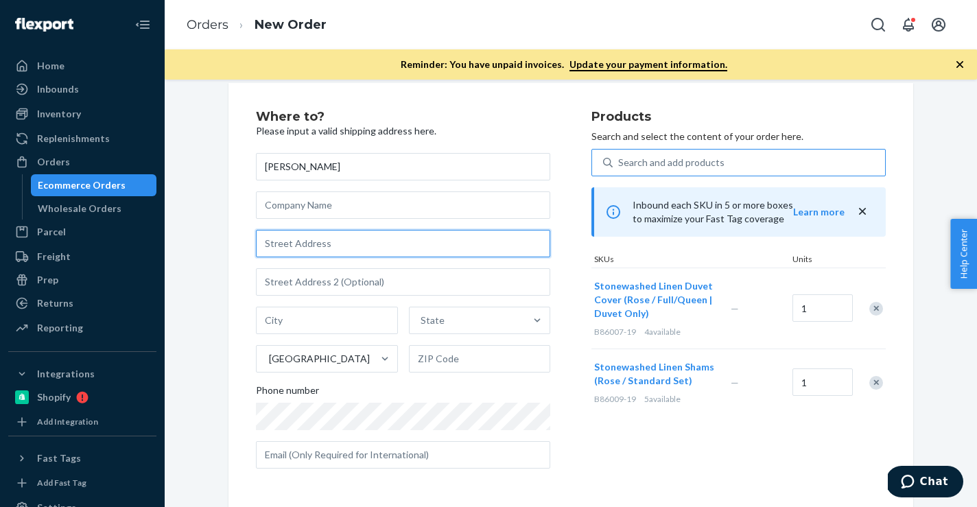
paste input "[STREET_ADDRESS][PERSON_NAME]"
click at [318, 243] on input "text" at bounding box center [403, 243] width 294 height 27
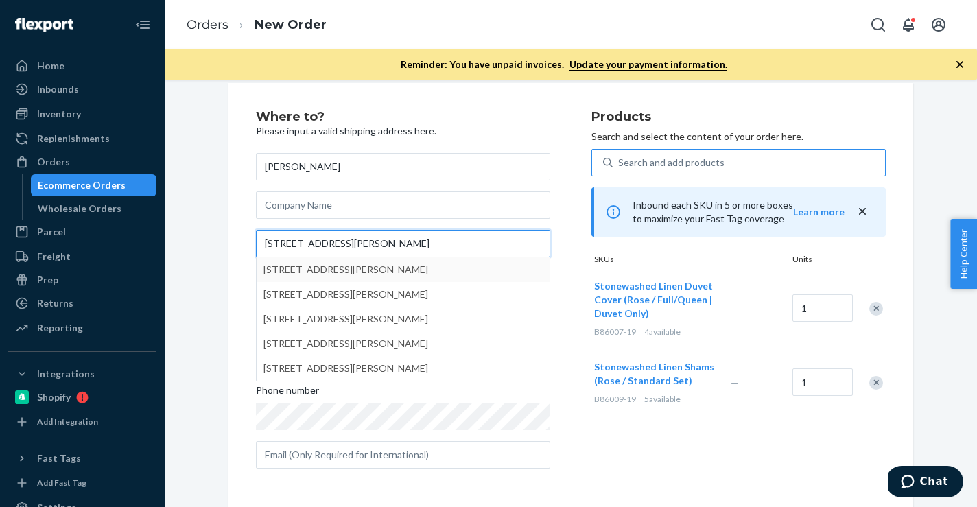
type input "[STREET_ADDRESS][PERSON_NAME]"
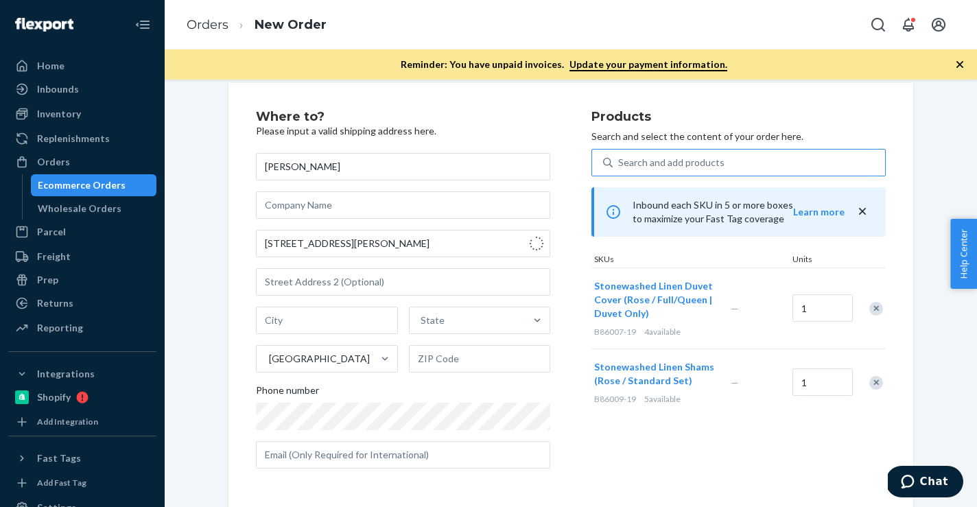
type input "Ferndale"
type input "48220"
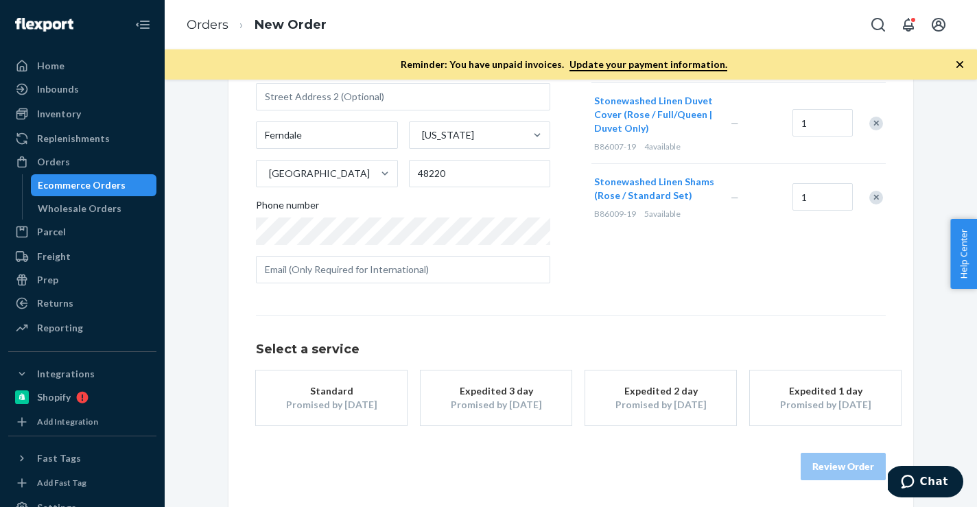
click at [336, 399] on div "Promised by [DATE]" at bounding box center [332, 405] width 110 height 14
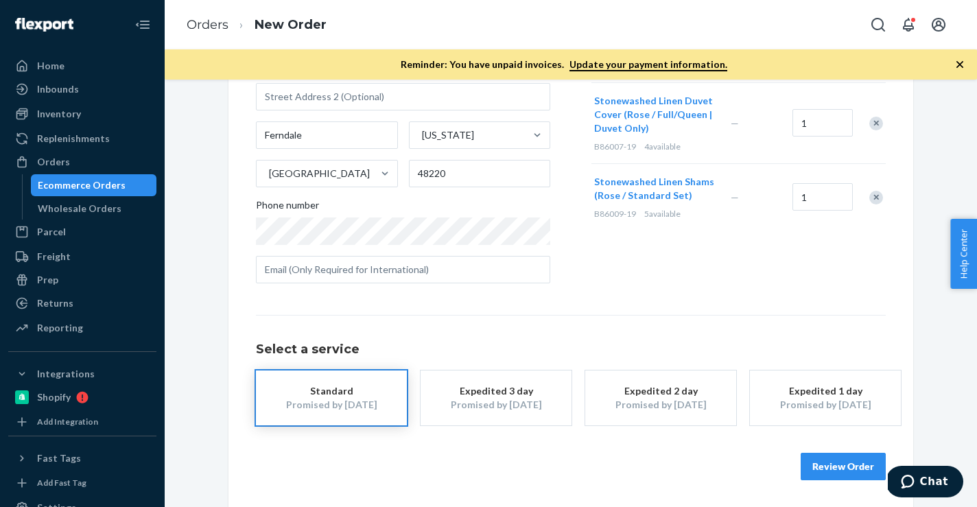
click at [817, 461] on button "Review Order" at bounding box center [843, 466] width 85 height 27
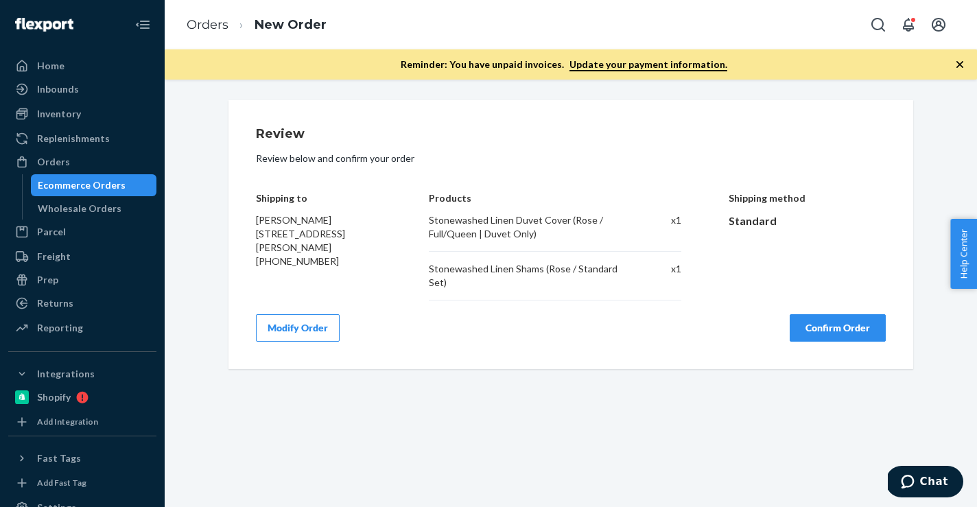
scroll to position [0, 0]
click at [811, 328] on button "Confirm Order" at bounding box center [838, 327] width 96 height 27
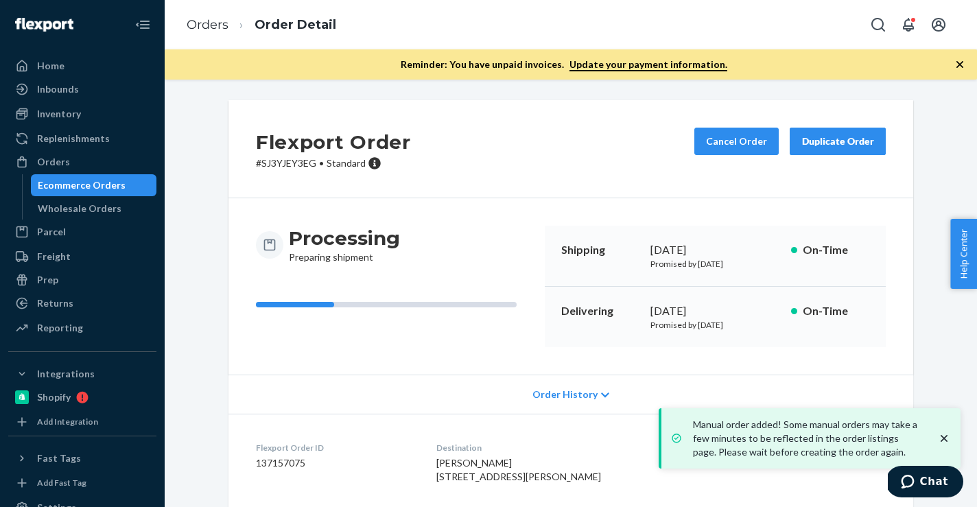
scroll to position [137, 0]
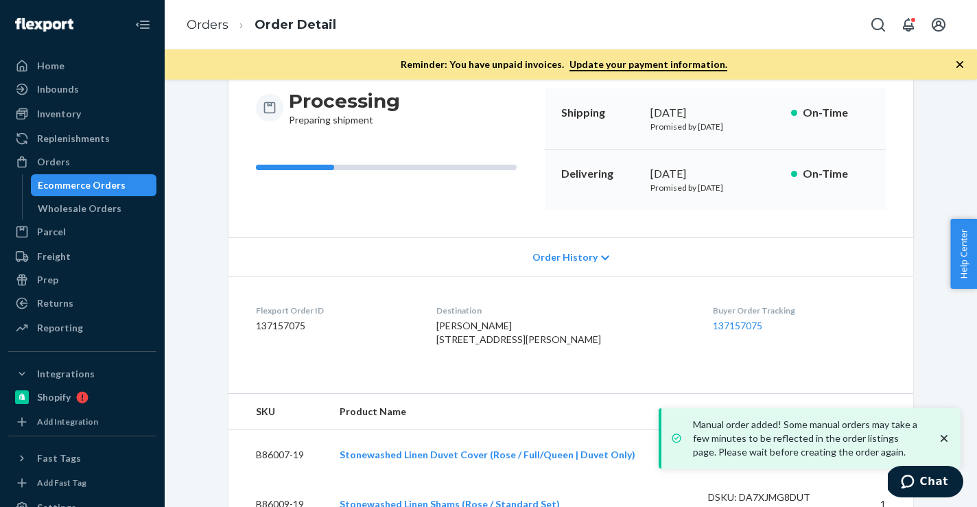
click at [294, 326] on dd "137157075" at bounding box center [335, 326] width 159 height 14
copy dd "137157075"
click at [215, 24] on link "Orders" at bounding box center [208, 24] width 42 height 15
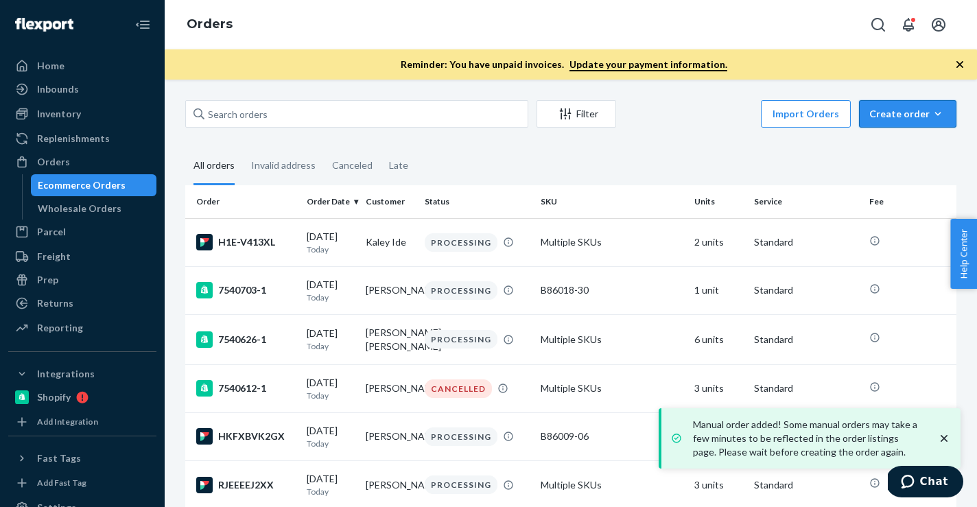
click at [943, 117] on icon "button" at bounding box center [938, 114] width 14 height 14
click at [922, 146] on span "Ecommerce order" at bounding box center [916, 147] width 85 height 10
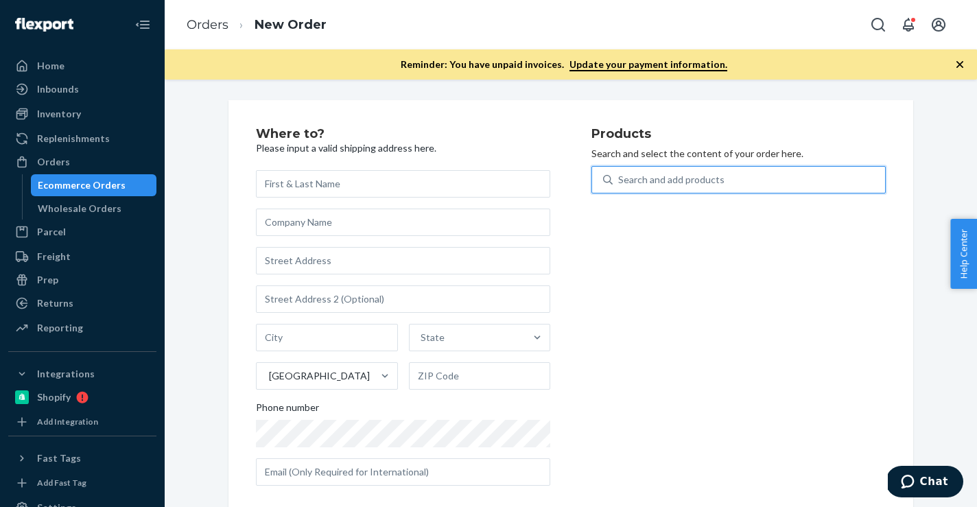
click at [842, 182] on div "Search and add products" at bounding box center [749, 179] width 272 height 25
click at [620, 182] on input "0 results available. Use Up and Down to choose options, press Enter to select t…" at bounding box center [618, 180] width 1 height 14
paste input "B86014-04"
type input "B86014-04"
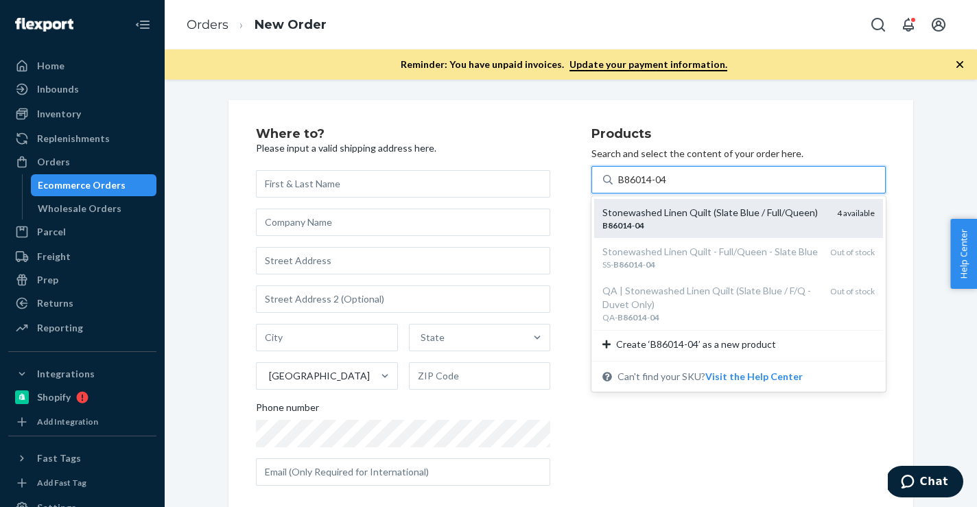
click at [688, 222] on div "B86014 - 04" at bounding box center [715, 226] width 224 height 12
click at [668, 187] on input "B86014-04" at bounding box center [643, 180] width 50 height 14
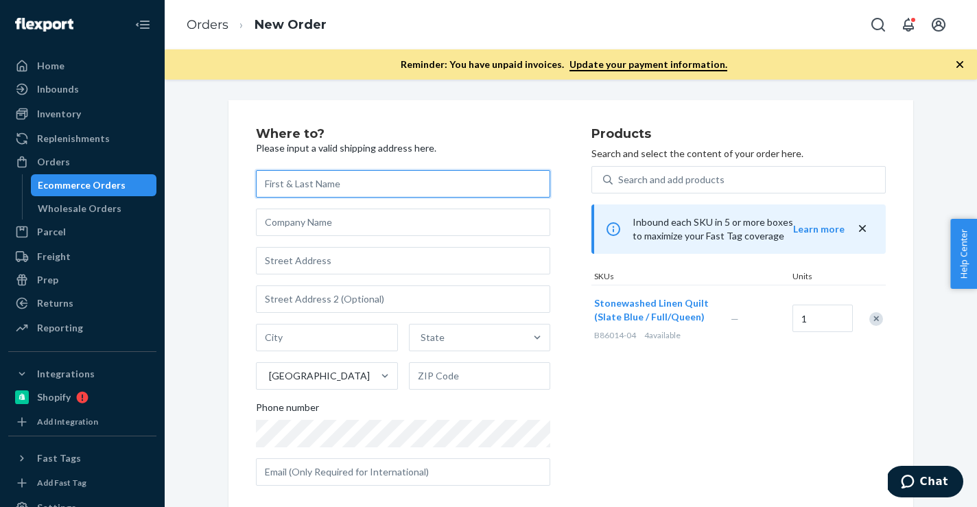
paste input "[PERSON_NAME]"
click at [466, 176] on input "text" at bounding box center [403, 183] width 294 height 27
type input "[PERSON_NAME]"
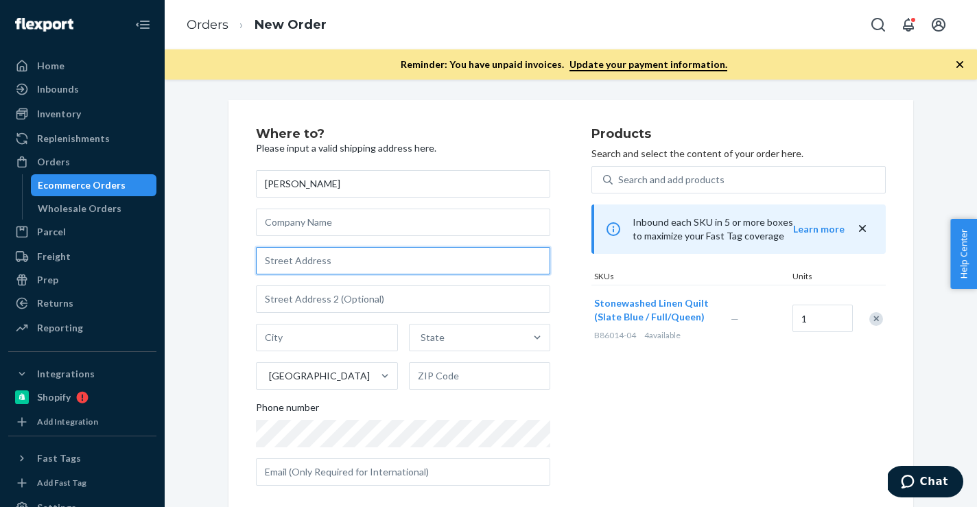
click at [366, 268] on input "text" at bounding box center [403, 260] width 294 height 27
paste input "[STREET_ADDRESS]"
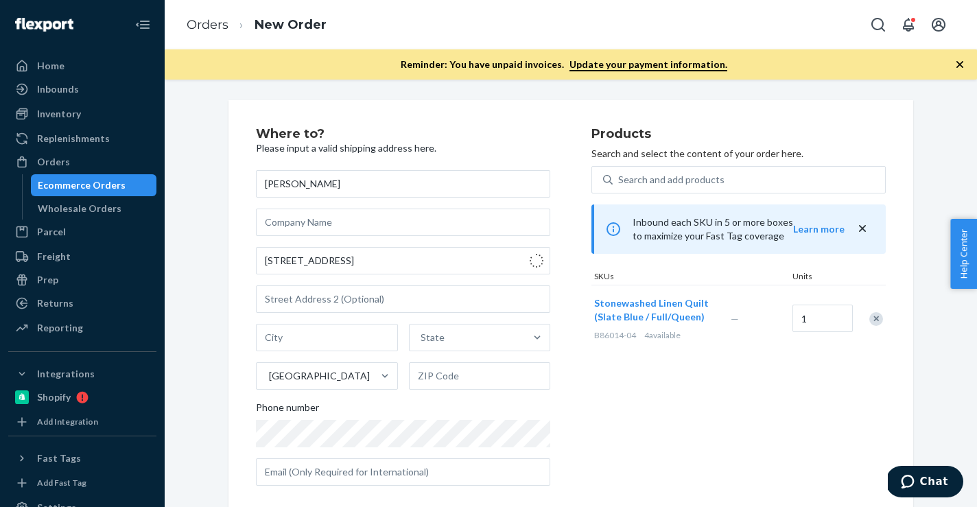
type input "21204 Velicata Ct"
type input "[GEOGRAPHIC_DATA]"
type input "89138"
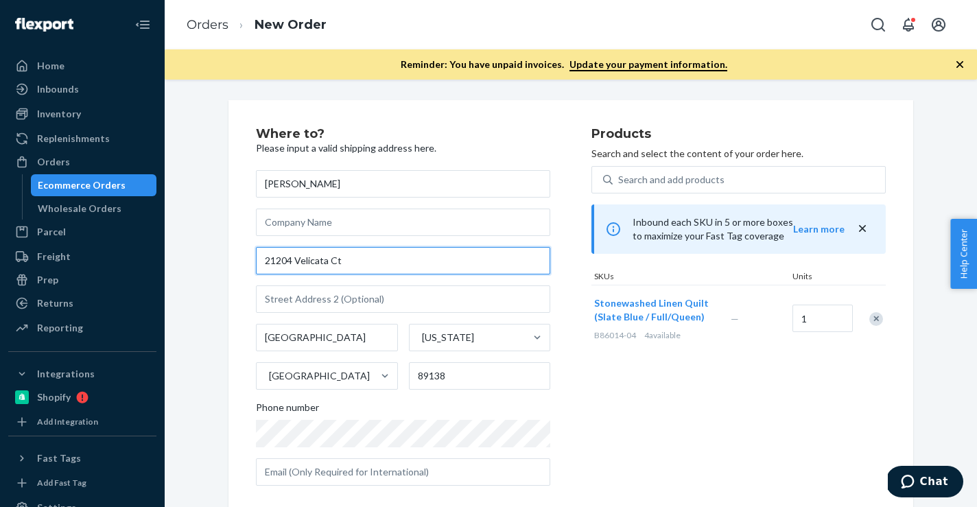
drag, startPoint x: 360, startPoint y: 264, endPoint x: 185, endPoint y: 263, distance: 175.0
click at [185, 263] on div "Where to? Please input a valid shipping address here. [PERSON_NAME] [STREET_ADD…" at bounding box center [571, 405] width 792 height 610
paste input "Stree"
type input "[STREET_ADDRESS]"
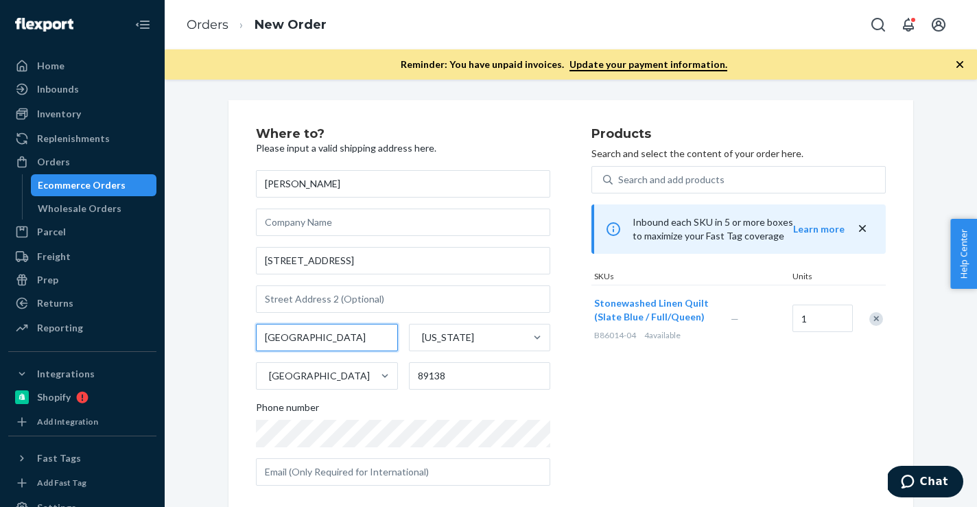
drag, startPoint x: 327, startPoint y: 343, endPoint x: 207, endPoint y: 332, distance: 120.6
click at [207, 332] on div "Where to? Please input a valid shipping address here. [PERSON_NAME] [STREET_ADD…" at bounding box center [571, 405] width 792 height 610
paste input "[GEOGRAPHIC_DATA] 91364"
click at [353, 347] on input "[GEOGRAPHIC_DATA]" at bounding box center [327, 337] width 142 height 27
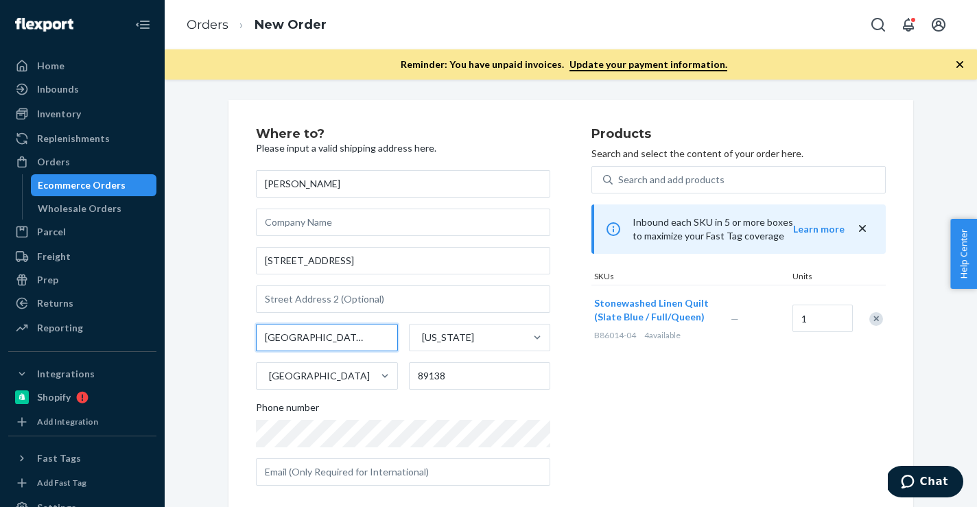
type input "[GEOGRAPHIC_DATA] [GEOGRAPHIC_DATA]"
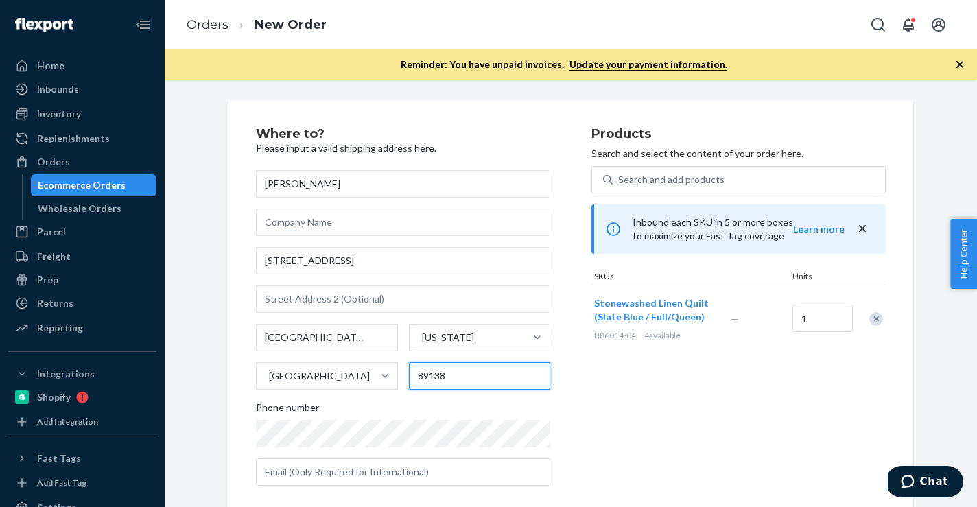
click at [432, 373] on input "89138" at bounding box center [480, 375] width 142 height 27
paste input "91364"
type input "91364"
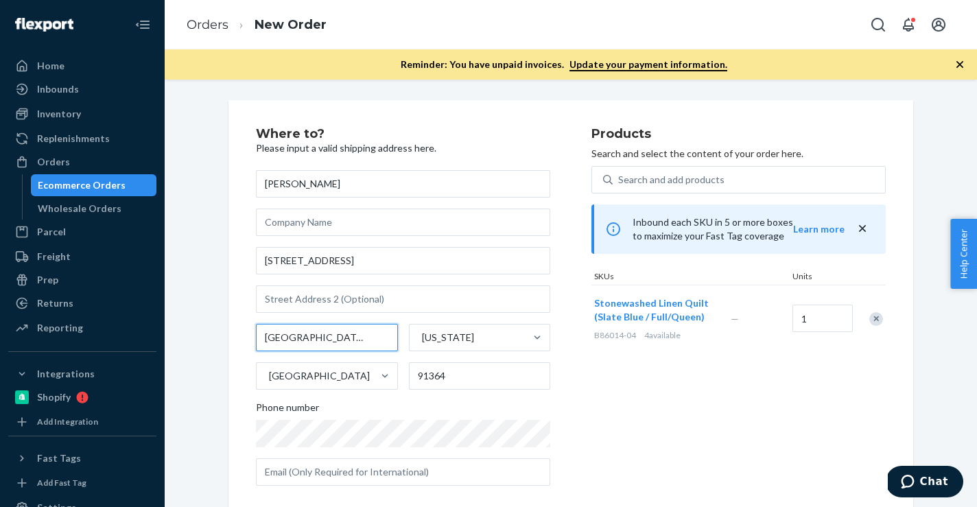
click at [323, 340] on input "[GEOGRAPHIC_DATA] [GEOGRAPHIC_DATA]" at bounding box center [327, 337] width 142 height 27
type input "[GEOGRAPHIC_DATA]"
click at [439, 340] on div "[US_STATE]" at bounding box center [448, 338] width 52 height 14
click at [422, 340] on input "[US_STATE]" at bounding box center [421, 338] width 1 height 14
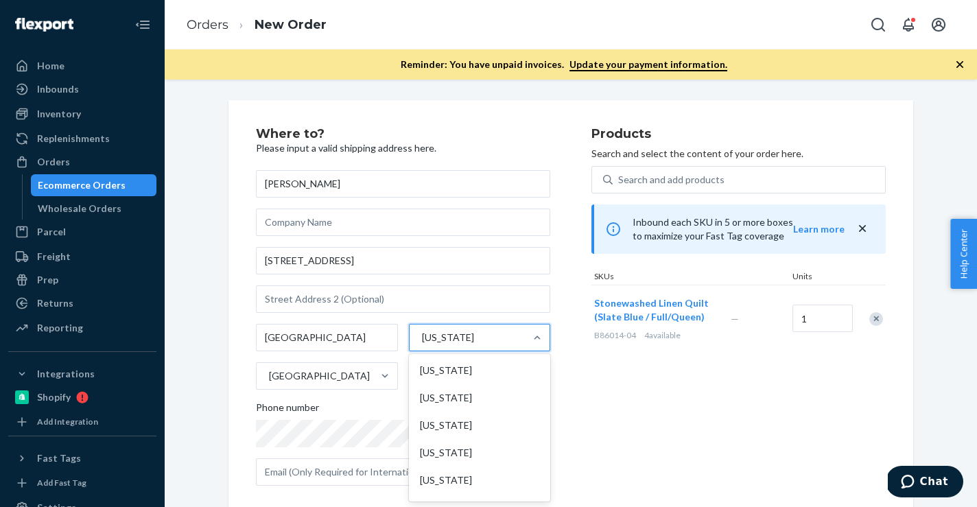
click at [439, 340] on div "[US_STATE]" at bounding box center [448, 338] width 52 height 14
click at [422, 340] on input "option [US_STATE] focused, 31 of 59. 59 results available. Use Up and Down to c…" at bounding box center [421, 338] width 1 height 14
paste input "CA"
type input "CA"
click at [437, 405] on div "[US_STATE]" at bounding box center [478, 397] width 139 height 27
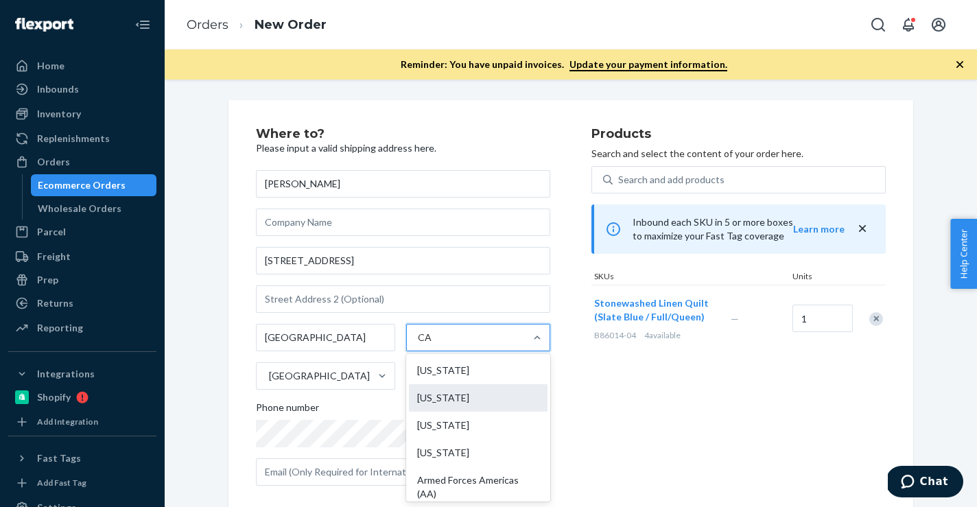
click at [432, 345] on input "CA" at bounding box center [425, 338] width 14 height 14
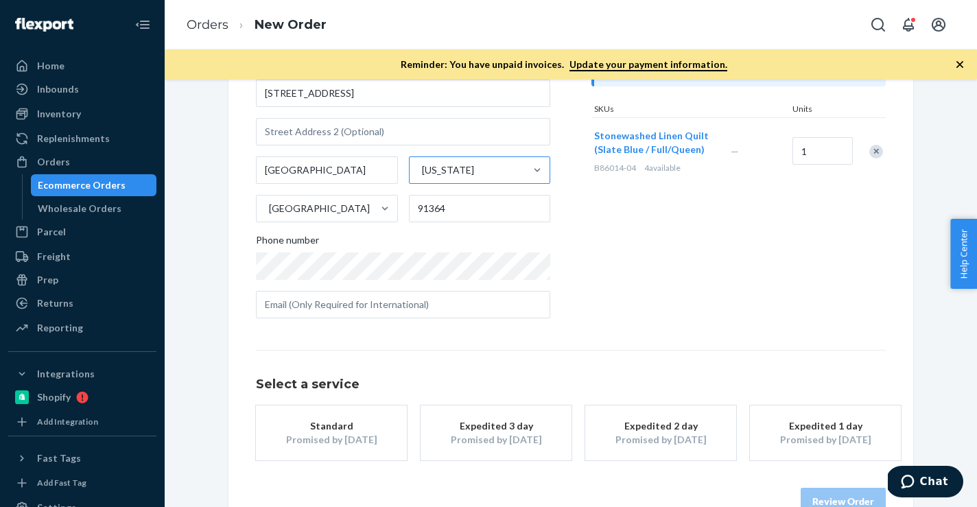
scroll to position [202, 0]
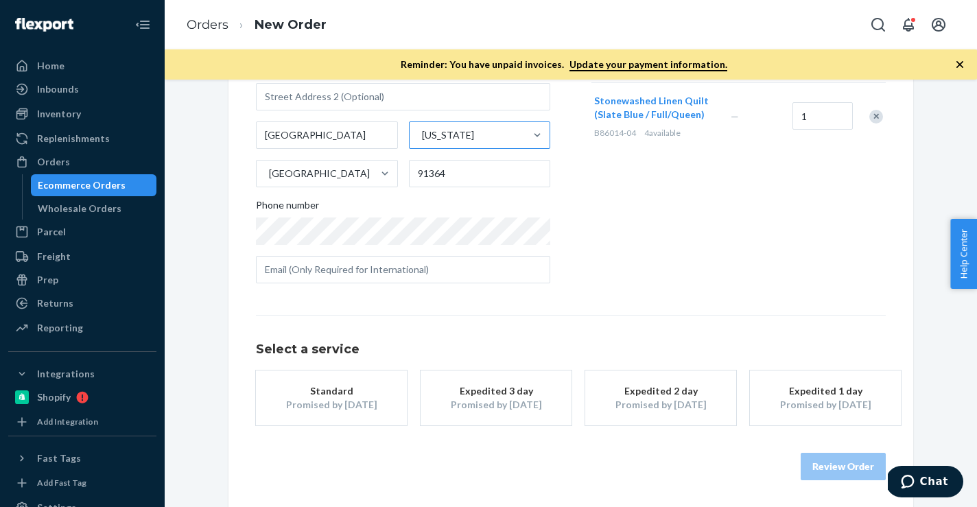
click at [318, 399] on div "Promised by [DATE]" at bounding box center [332, 405] width 110 height 14
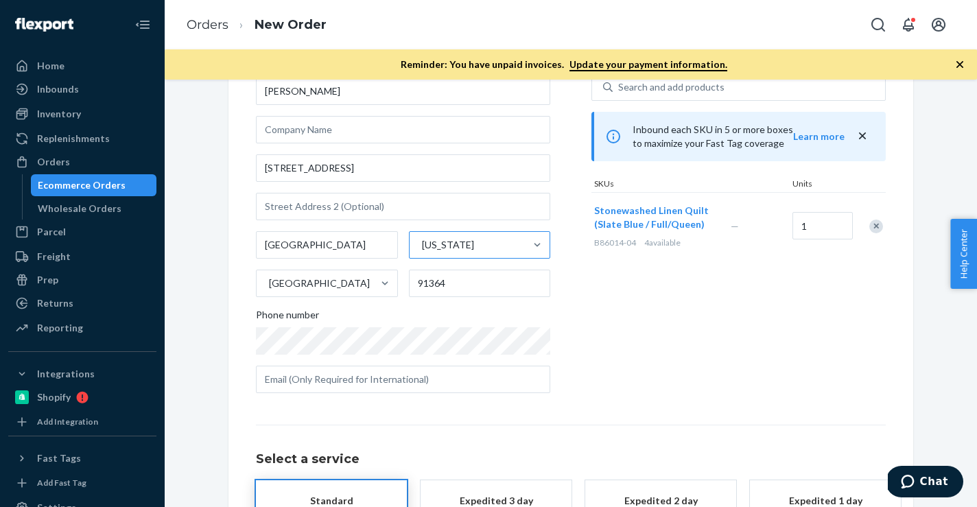
scroll to position [60, 0]
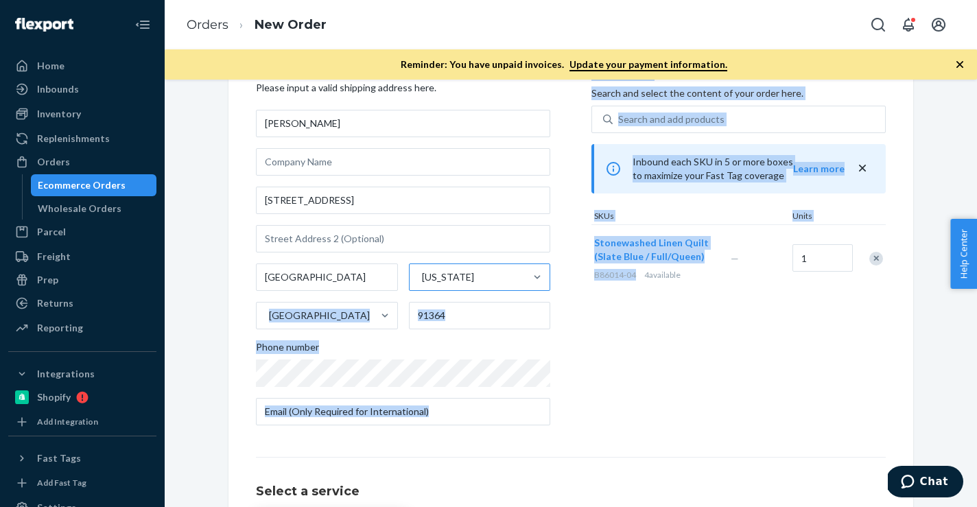
drag, startPoint x: 638, startPoint y: 276, endPoint x: 589, endPoint y: 277, distance: 48.7
click at [589, 277] on div "Where to? Please input a valid shipping address here. [PERSON_NAME] [STREET_ADD…" at bounding box center [571, 251] width 630 height 369
copy div "United States Phone number Products Search and select the content of your order…"
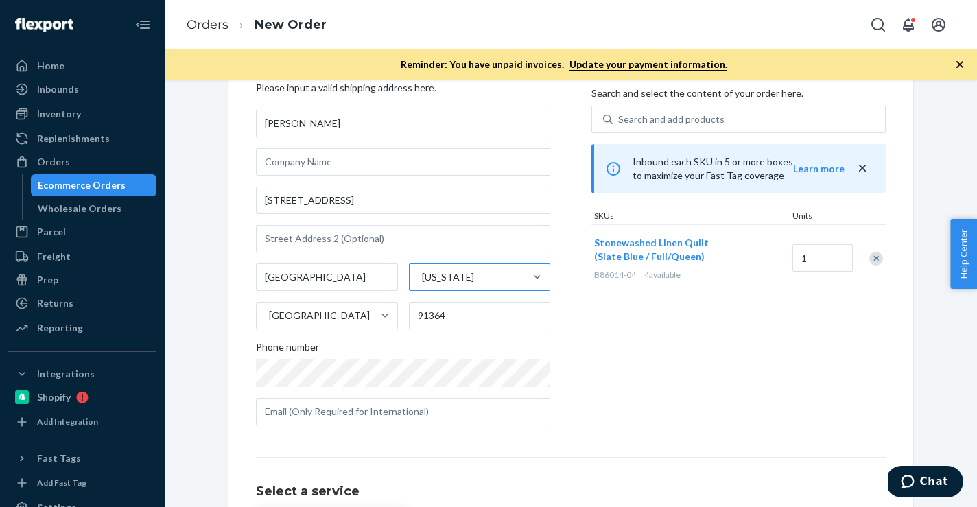
click at [599, 290] on div "Stonewashed Linen Quilt (Slate Blue / Full/Queen) B86014-04 4 available" at bounding box center [660, 258] width 137 height 67
drag, startPoint x: 636, startPoint y: 277, endPoint x: 594, endPoint y: 277, distance: 42.6
click at [594, 277] on div "Stonewashed Linen Quilt (Slate Blue / Full/Queen) B86014-04 4 available" at bounding box center [660, 258] width 137 height 67
copy span "B86014-04"
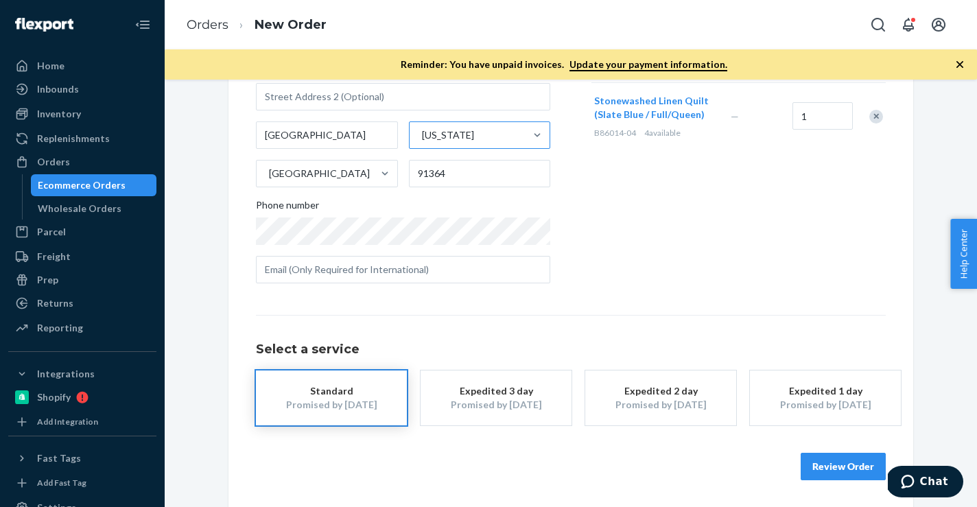
click at [833, 473] on button "Review Order" at bounding box center [843, 466] width 85 height 27
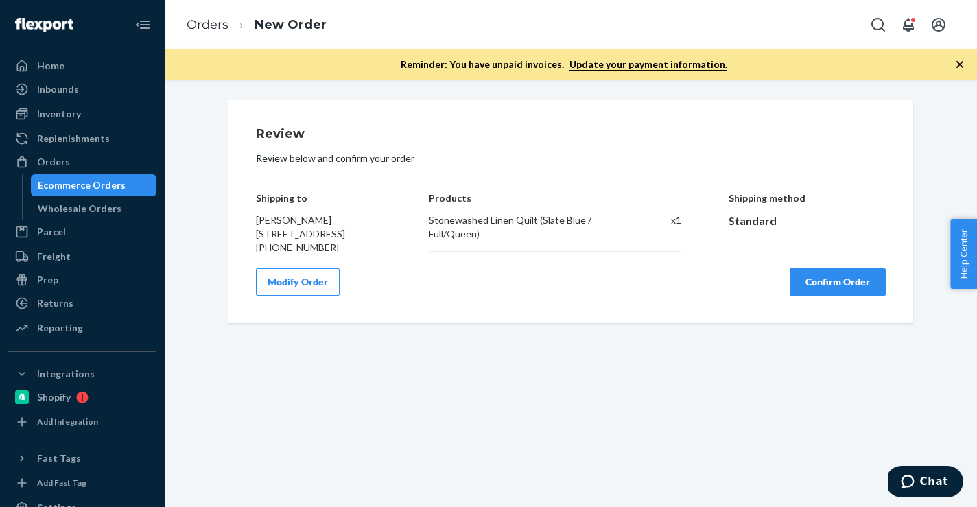
click at [833, 473] on div "Review Review below and confirm your order Shipping to [PERSON_NAME] [STREET_AD…" at bounding box center [571, 294] width 813 height 428
click at [806, 296] on button "Confirm Order" at bounding box center [838, 281] width 96 height 27
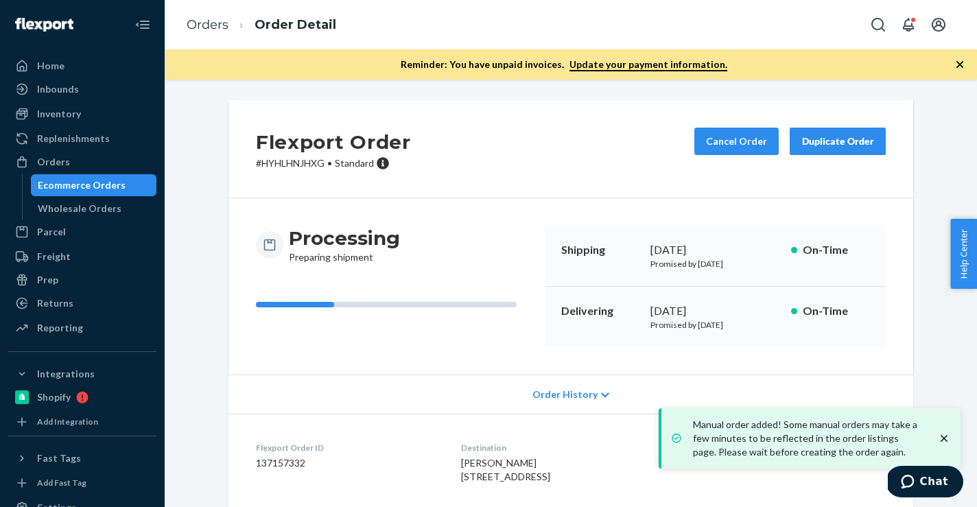
scroll to position [154, 0]
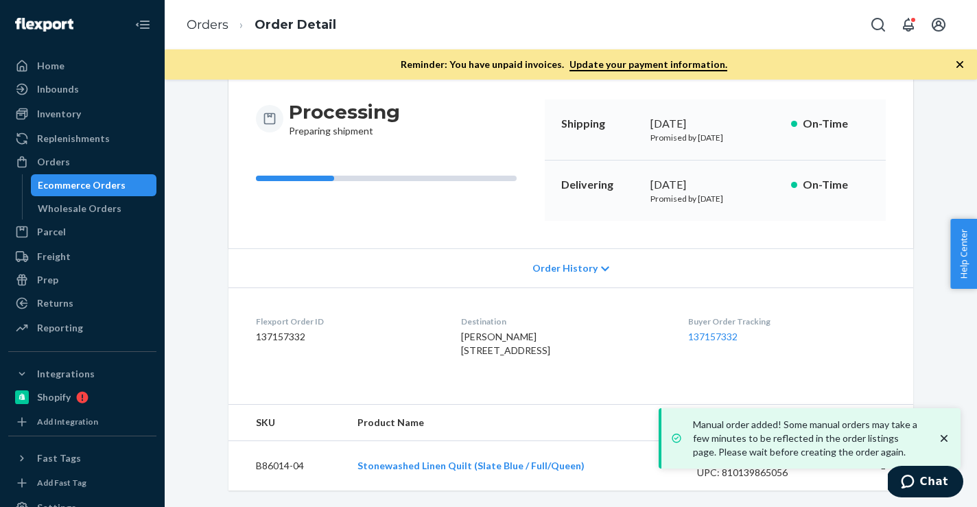
click at [292, 330] on dd "137157332" at bounding box center [347, 337] width 183 height 14
copy dd "137157332"
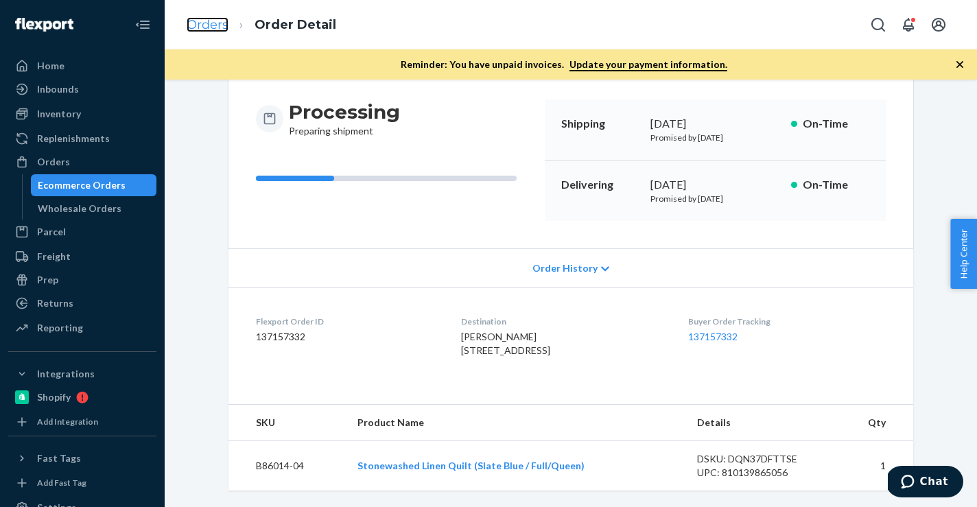
click at [209, 28] on link "Orders" at bounding box center [208, 24] width 42 height 15
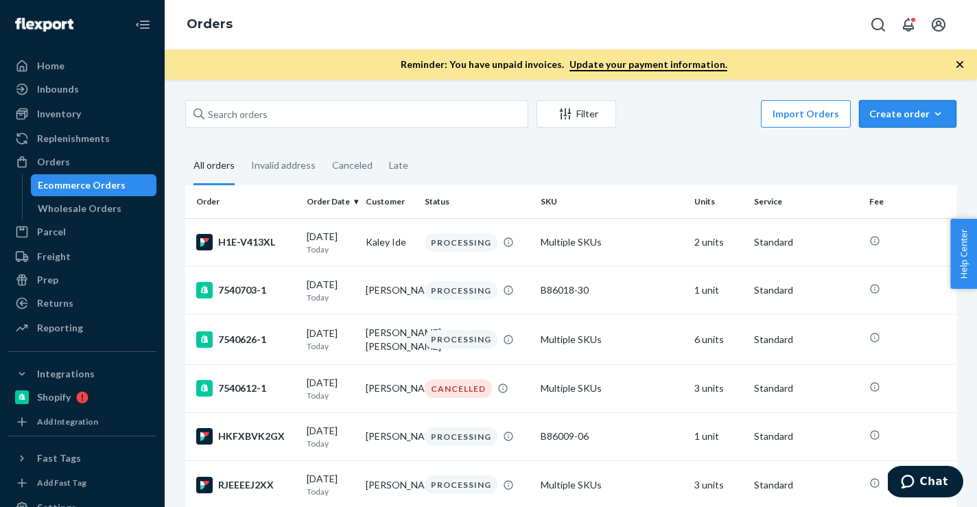
click at [945, 114] on div "Create order" at bounding box center [908, 114] width 77 height 14
click at [913, 157] on button "Ecommerce order" at bounding box center [929, 147] width 132 height 30
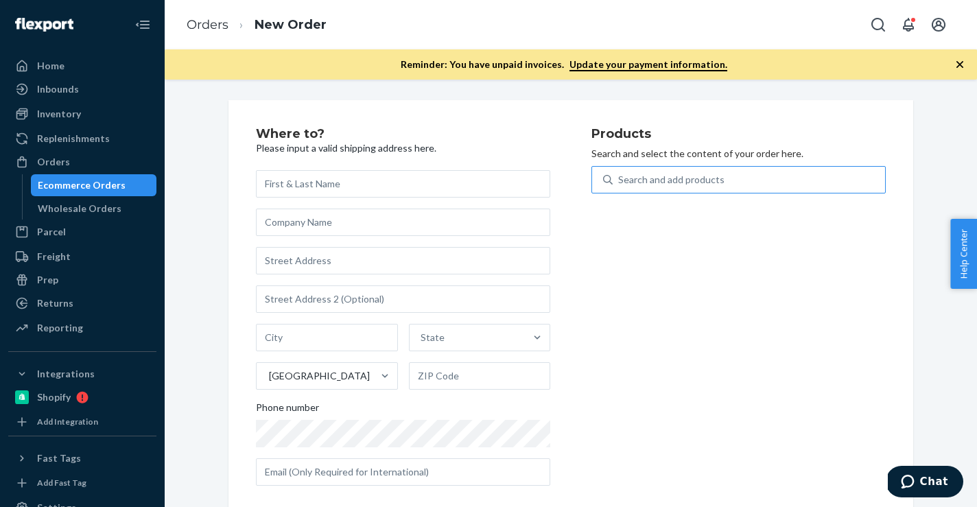
click at [679, 184] on div "Search and add products" at bounding box center [671, 180] width 106 height 14
click at [620, 184] on input "Search and add products" at bounding box center [618, 180] width 1 height 14
paste input "B86013-04"
type input "B86013-04"
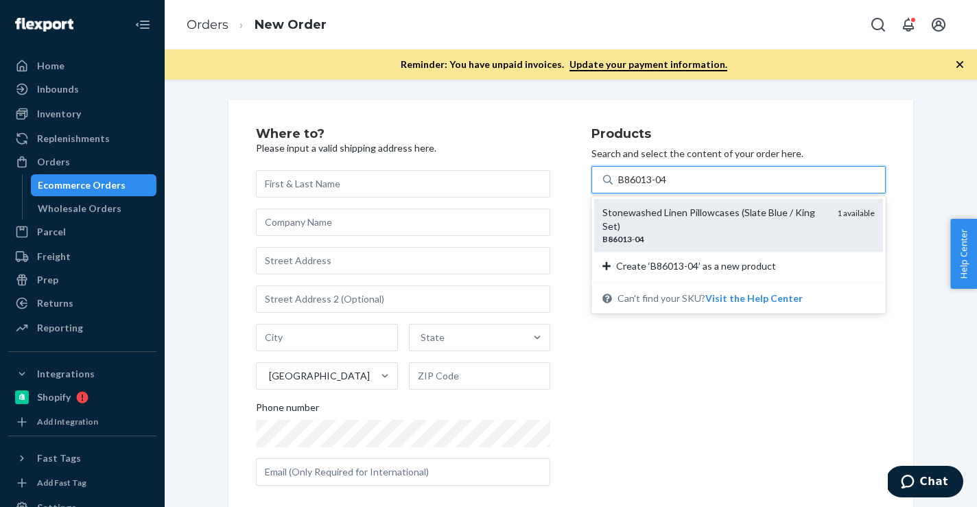
click at [694, 235] on div "B86013 - 04" at bounding box center [715, 239] width 224 height 12
click at [668, 187] on input "B86013-04" at bounding box center [643, 180] width 50 height 14
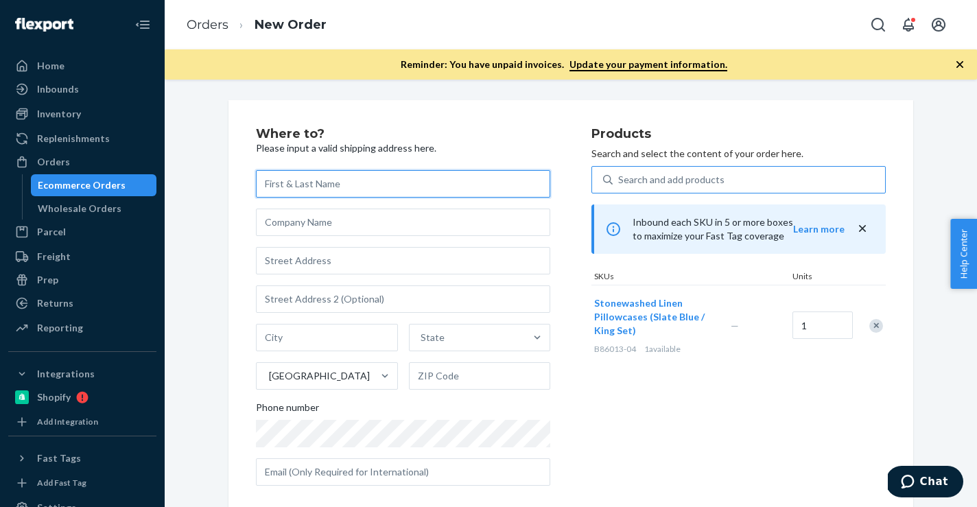
click at [465, 174] on input "text" at bounding box center [403, 183] width 294 height 27
paste input "[PERSON_NAME]"
type input "[PERSON_NAME]"
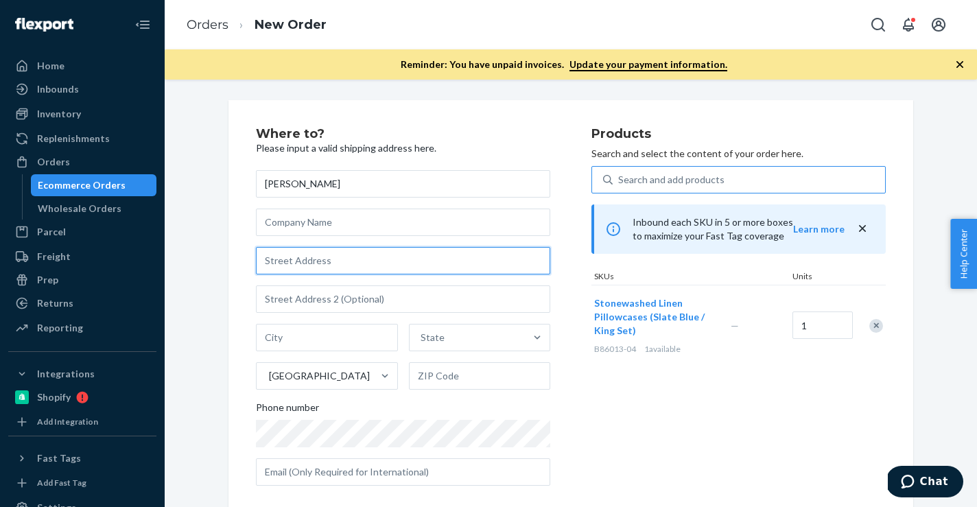
click at [420, 263] on input "text" at bounding box center [403, 260] width 294 height 27
paste input "[STREET_ADDRESS][PERSON_NAME]"
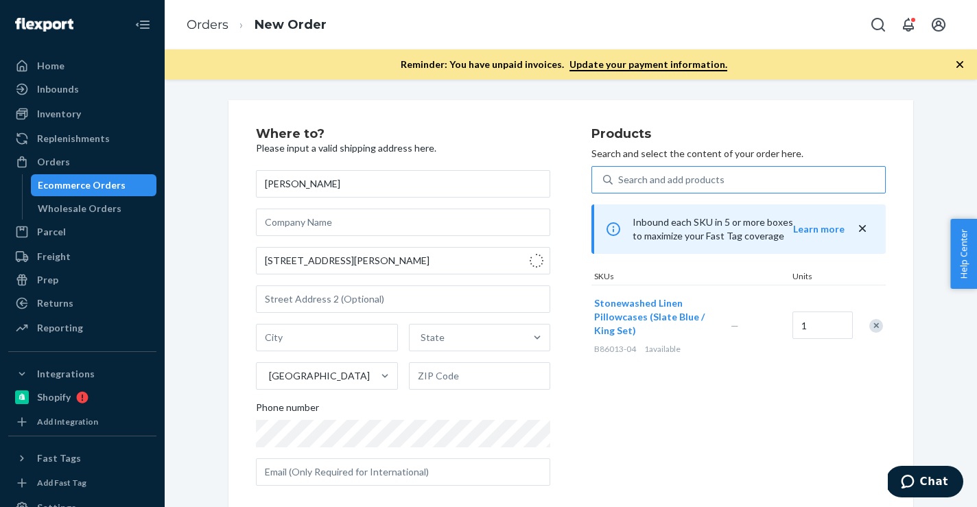
type input "[STREET_ADDRESS][PERSON_NAME]"
type input "[GEOGRAPHIC_DATA]"
type input "03079"
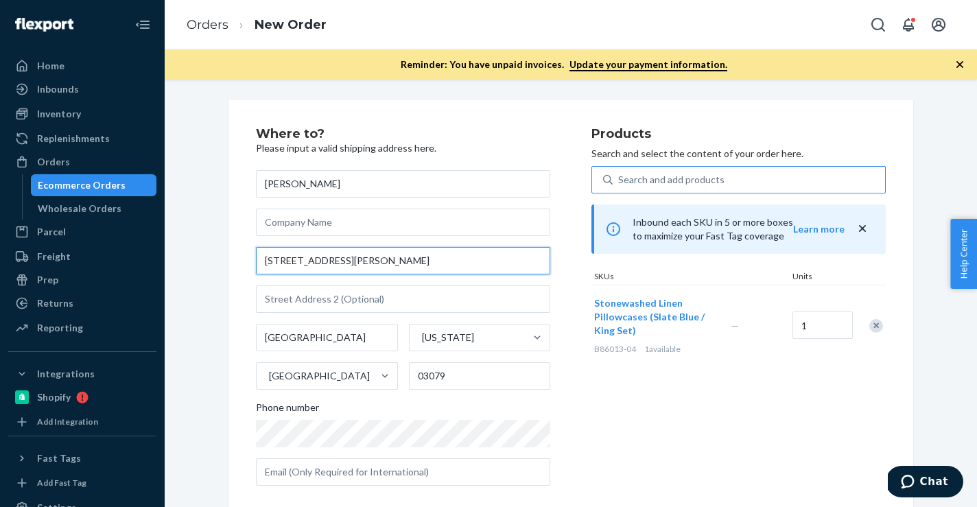
drag, startPoint x: 363, startPoint y: 261, endPoint x: 160, endPoint y: 261, distance: 203.1
click at [160, 261] on div "Home Inbounds Shipping Plans Problems Inventory Products Branded Packaging Repl…" at bounding box center [488, 253] width 977 height 507
paste input "[STREET_ADDRESS][PERSON_NAME]"
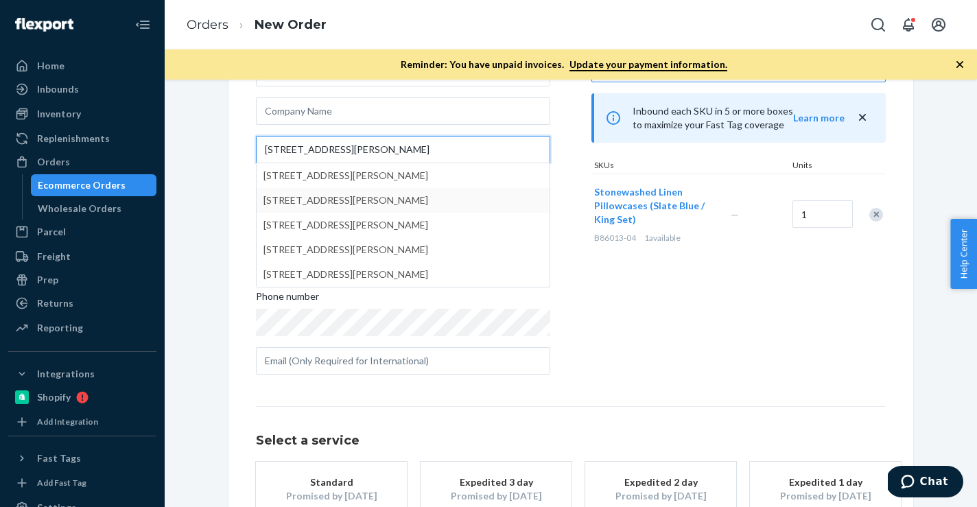
type input "[STREET_ADDRESS][PERSON_NAME]"
click at [622, 307] on div "Products Search and select the content of your order here. Search and add produ…" at bounding box center [739, 200] width 294 height 369
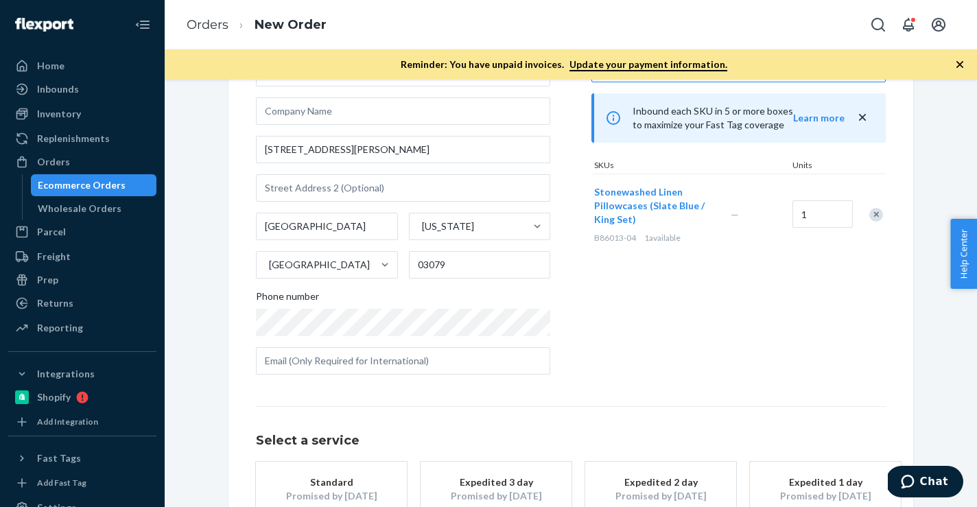
scroll to position [149, 0]
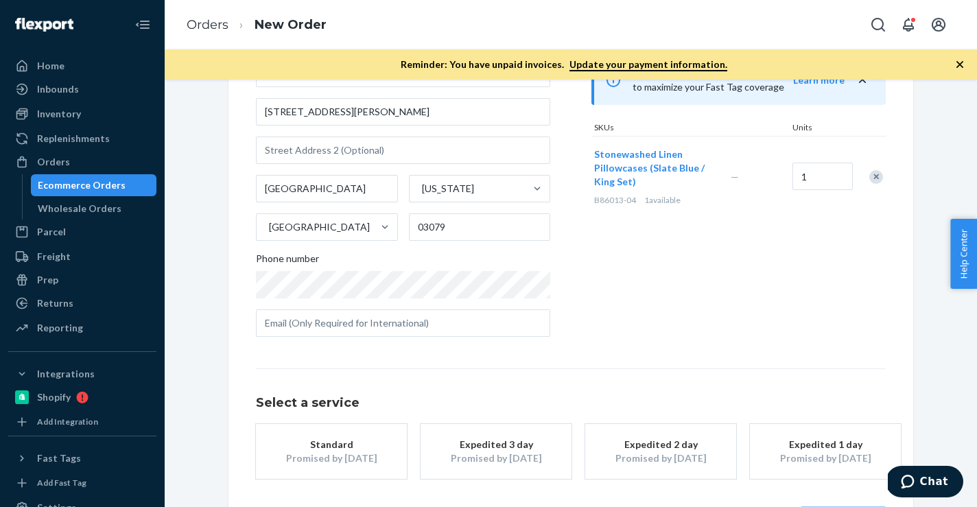
click at [343, 487] on div "Select a service Standard Promised by [DATE] Expedited 3 day Promised by [DATE]…" at bounding box center [571, 451] width 630 height 165
click at [348, 467] on button "Standard Promised by [DATE]" at bounding box center [331, 451] width 151 height 55
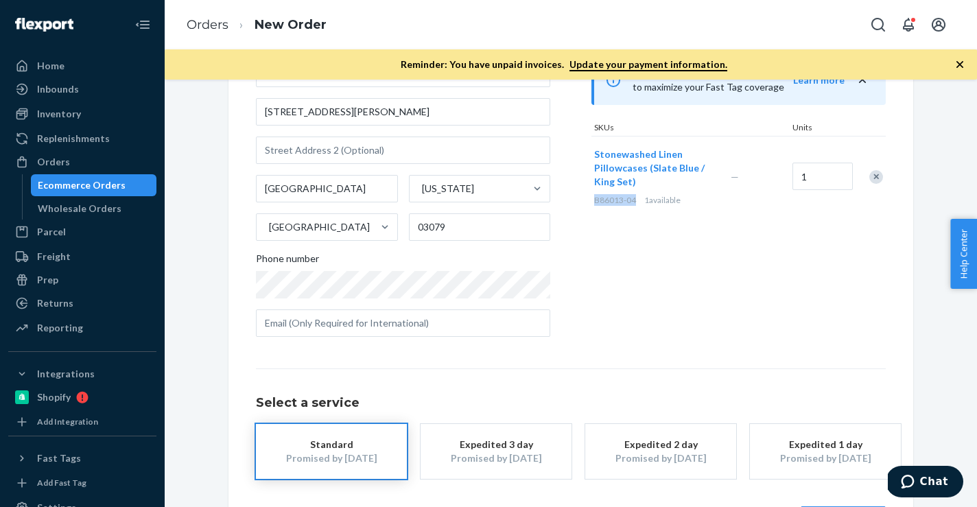
drag, startPoint x: 638, startPoint y: 204, endPoint x: 594, endPoint y: 204, distance: 43.9
click at [594, 204] on div "B86013-04 1 available" at bounding box center [659, 200] width 131 height 12
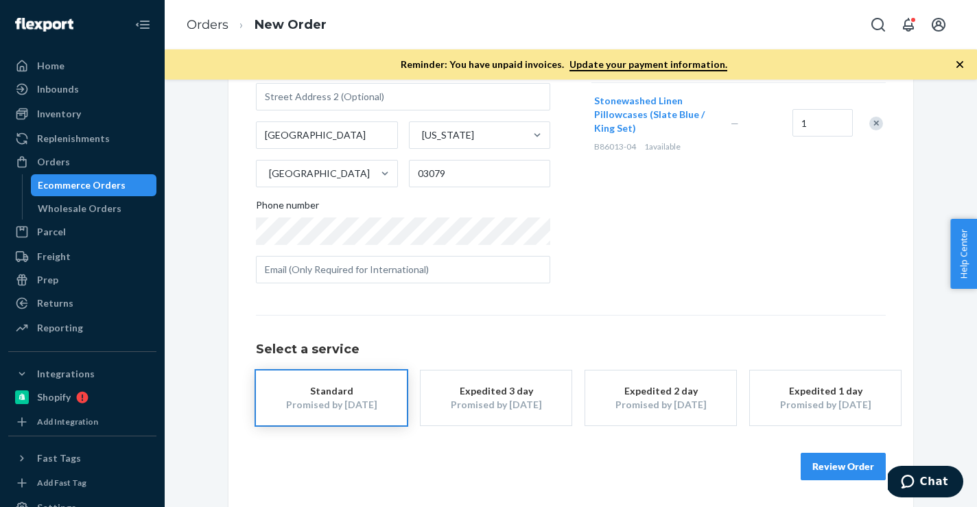
click at [827, 464] on button "Review Order" at bounding box center [843, 466] width 85 height 27
click at [827, 464] on div "Where to? Please input a valid shipping address here. [PERSON_NAME] [STREET_ADD…" at bounding box center [571, 294] width 813 height 428
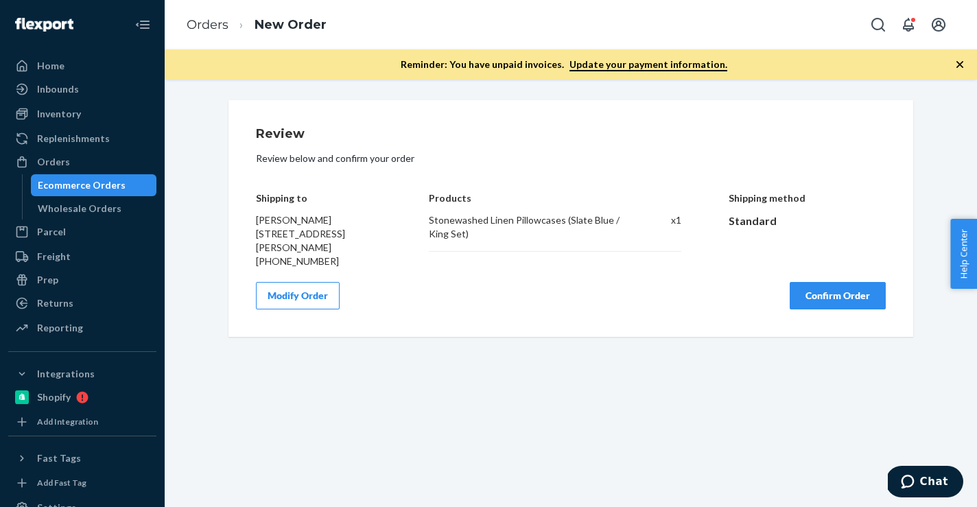
click at [806, 287] on button "Confirm Order" at bounding box center [838, 295] width 96 height 27
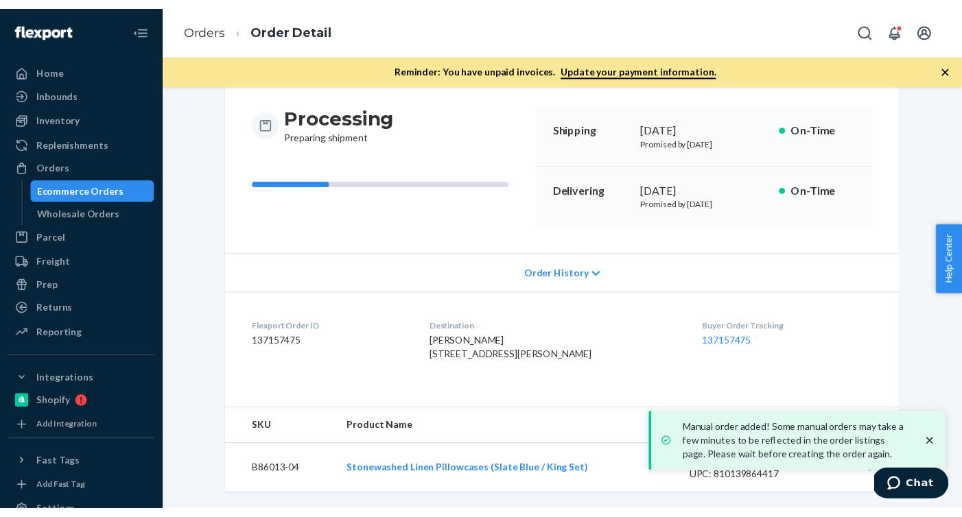
scroll to position [138, 0]
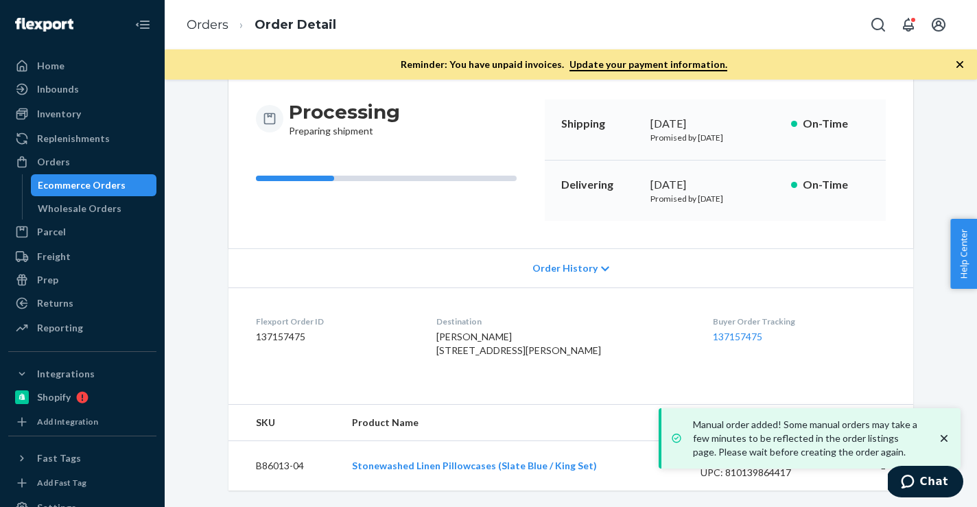
click at [294, 330] on dd "137157475" at bounding box center [335, 337] width 159 height 14
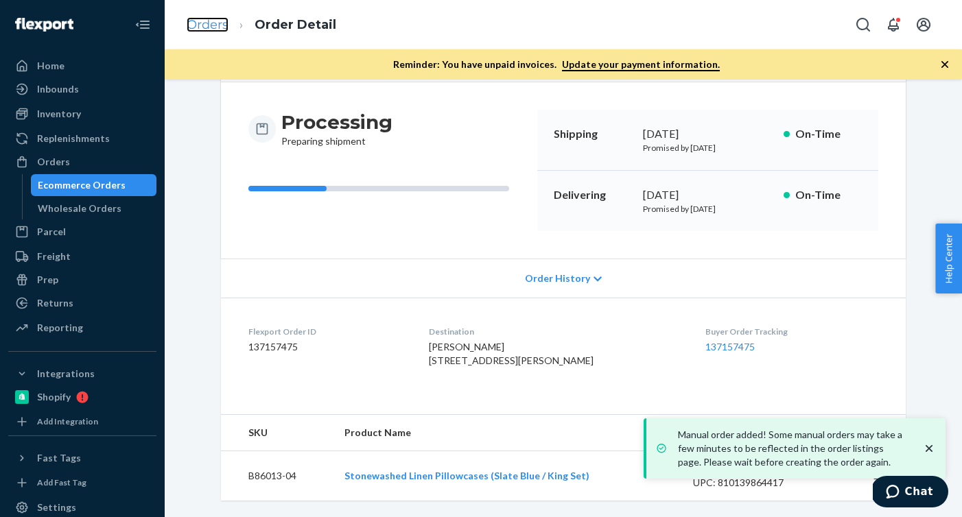
click at [217, 26] on link "Orders" at bounding box center [208, 24] width 42 height 15
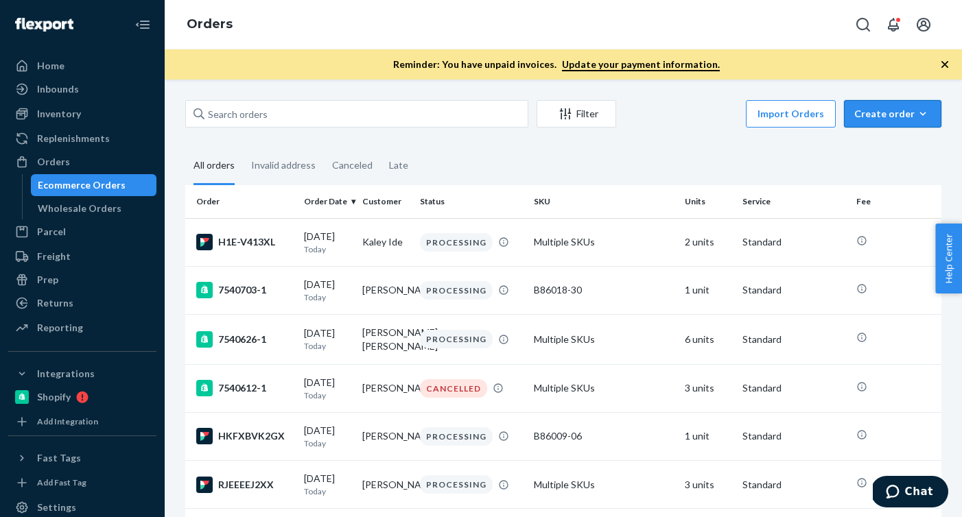
click at [920, 115] on icon "button" at bounding box center [923, 114] width 14 height 14
click at [900, 139] on button "Ecommerce order" at bounding box center [914, 147] width 132 height 30
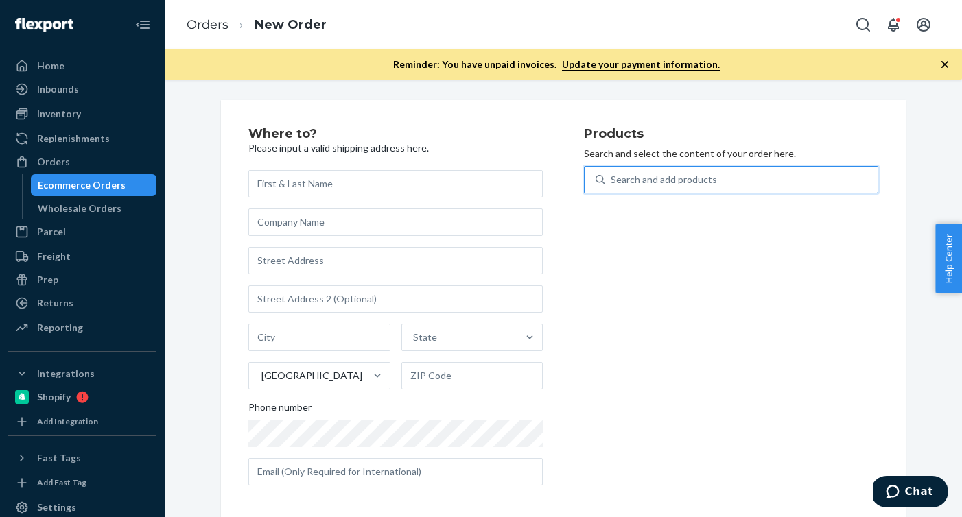
click at [778, 179] on div "Search and add products" at bounding box center [741, 179] width 272 height 25
click at [612, 179] on input "0 results available. Use Up and Down to choose options, press Enter to select t…" at bounding box center [611, 180] width 1 height 14
paste input "B86002-09"
type input "B86002-09"
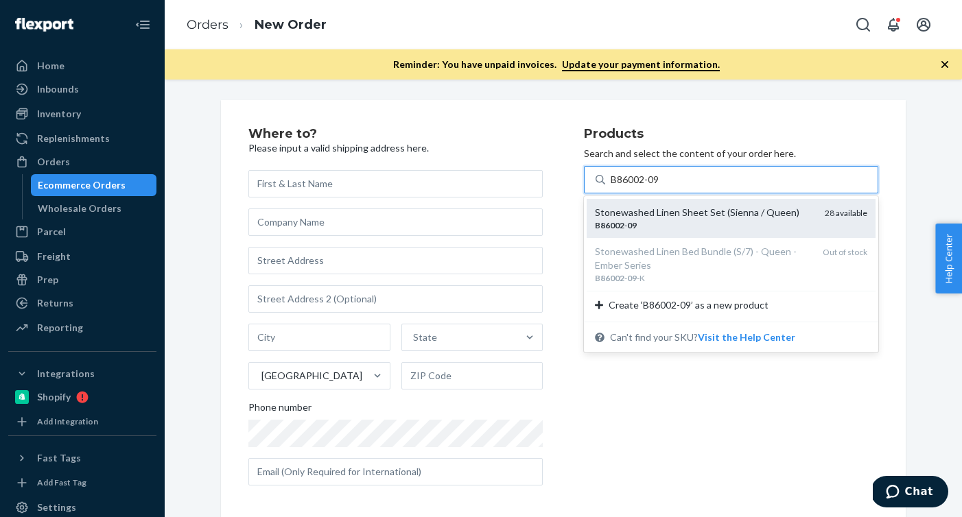
click at [660, 222] on div "B86002 - 09" at bounding box center [704, 226] width 219 height 12
click at [660, 187] on input "B86002-09" at bounding box center [636, 180] width 50 height 14
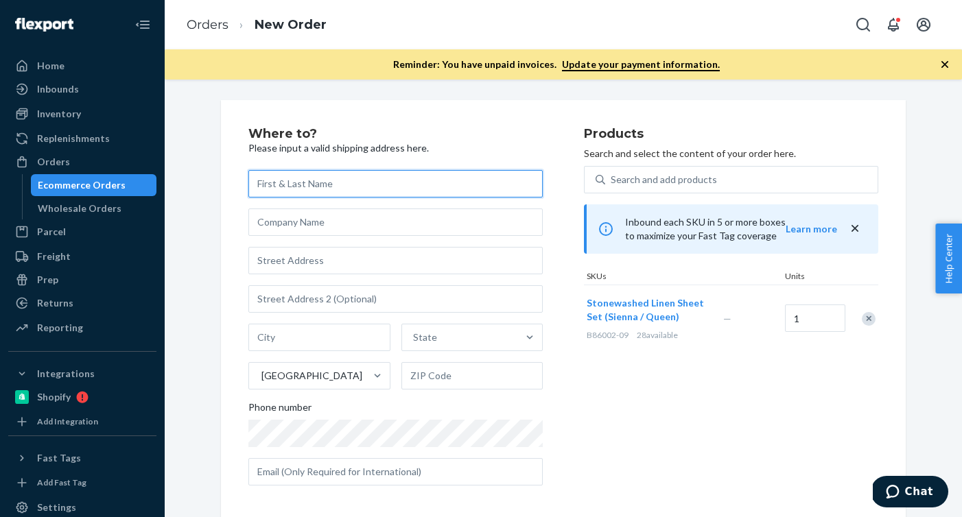
click at [422, 176] on input "text" at bounding box center [395, 183] width 294 height 27
paste input "[PERSON_NAME]"
type input "[PERSON_NAME]"
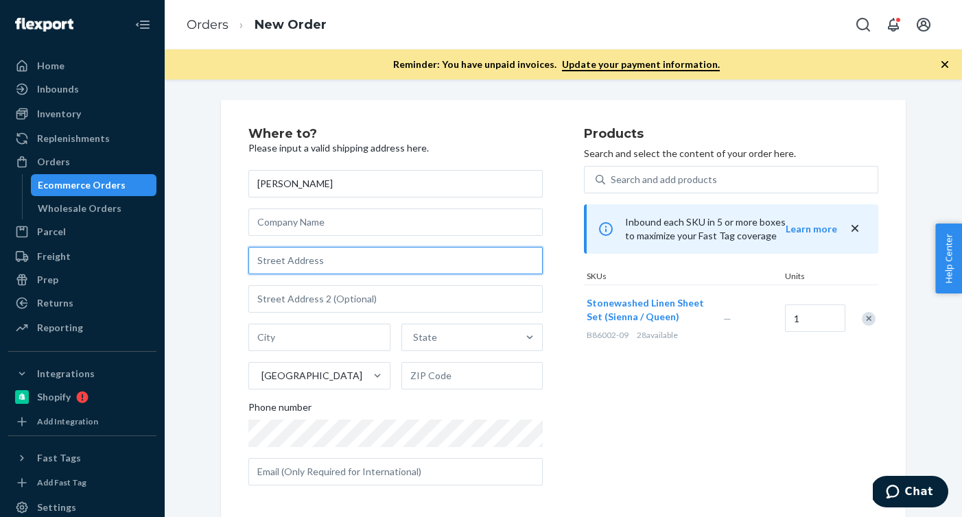
click at [442, 255] on input "text" at bounding box center [395, 260] width 294 height 27
paste input "[STREET_ADDRESS]"
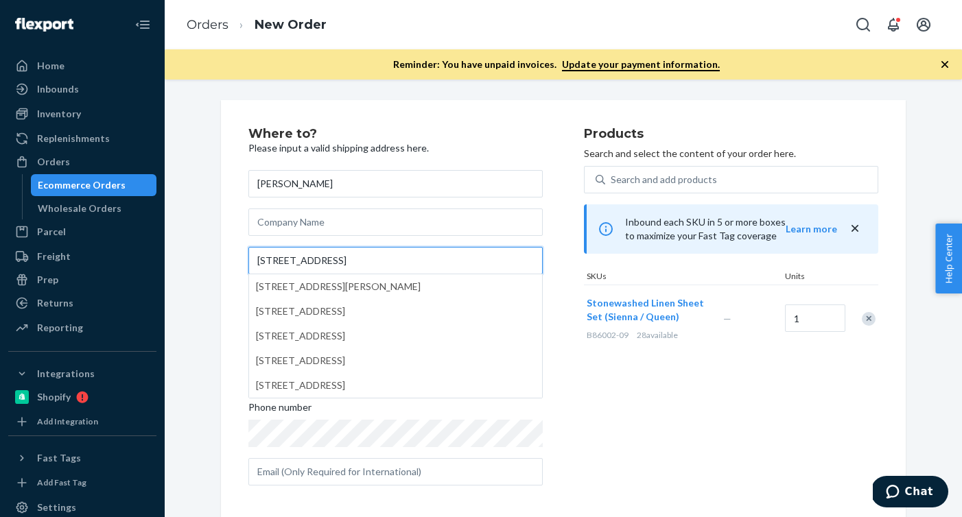
type input "[STREET_ADDRESS]"
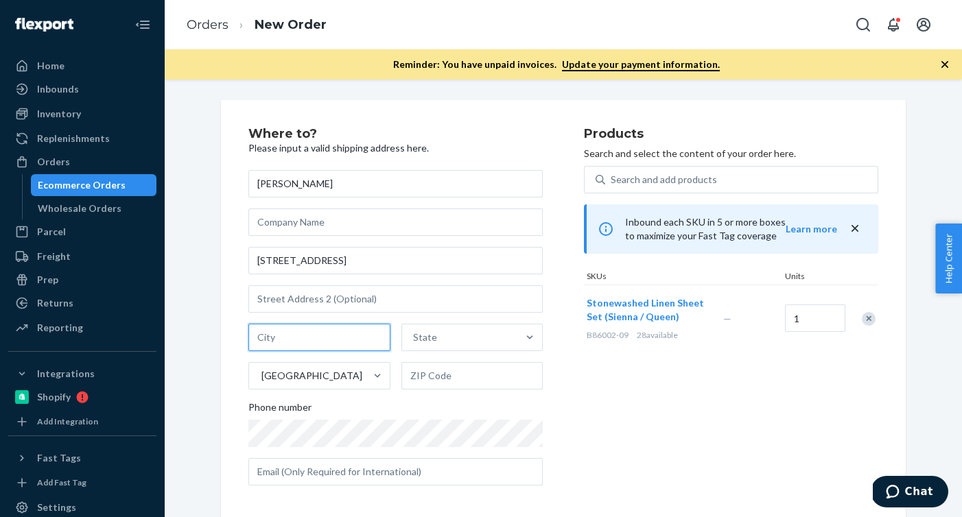
click at [364, 336] on input "text" at bounding box center [319, 337] width 142 height 27
paste input "Travelers Rest SC 29690"
click at [338, 339] on input "Travelers Rest SC 29690" at bounding box center [319, 337] width 142 height 27
type input "Travelers Rest SC"
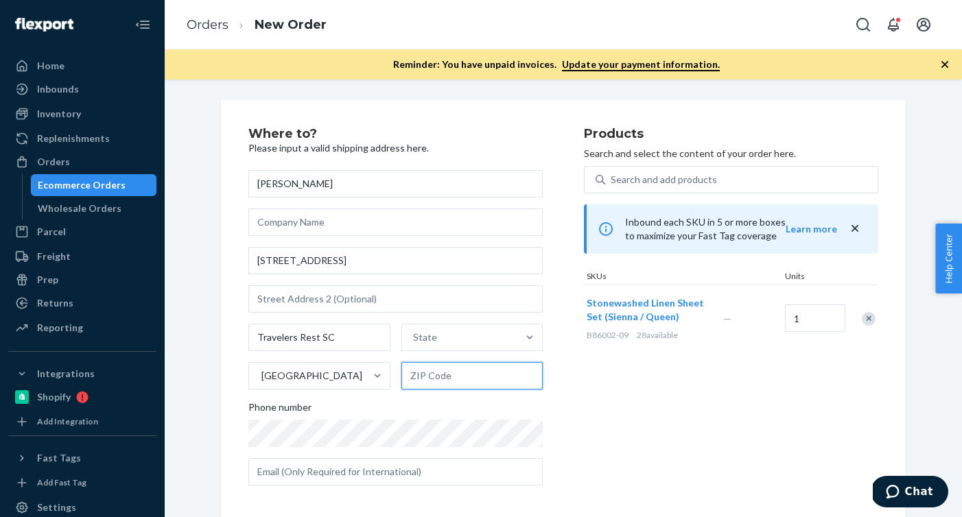
click at [474, 384] on input "text" at bounding box center [472, 375] width 142 height 27
paste input "29690"
type input "29690"
click at [327, 340] on input "Travelers Rest SC" at bounding box center [319, 337] width 142 height 27
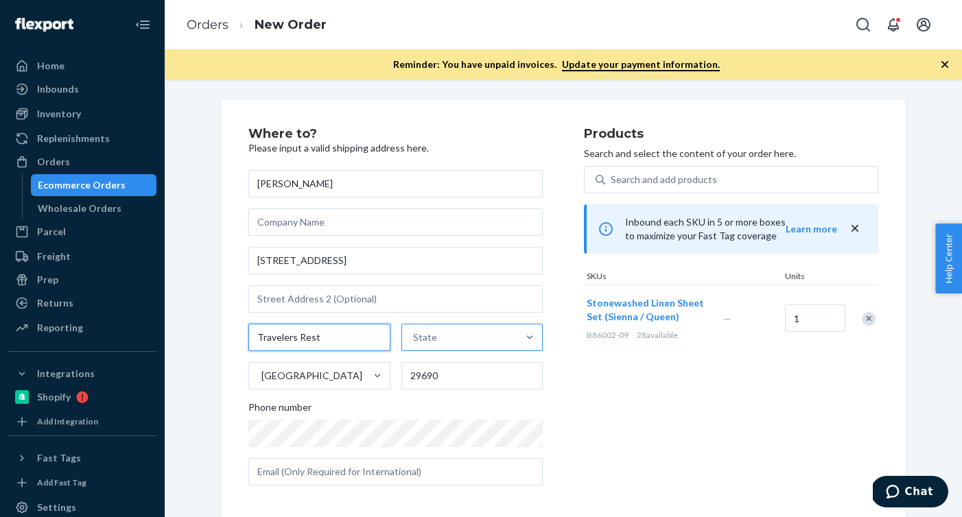
type input "Travelers Rest"
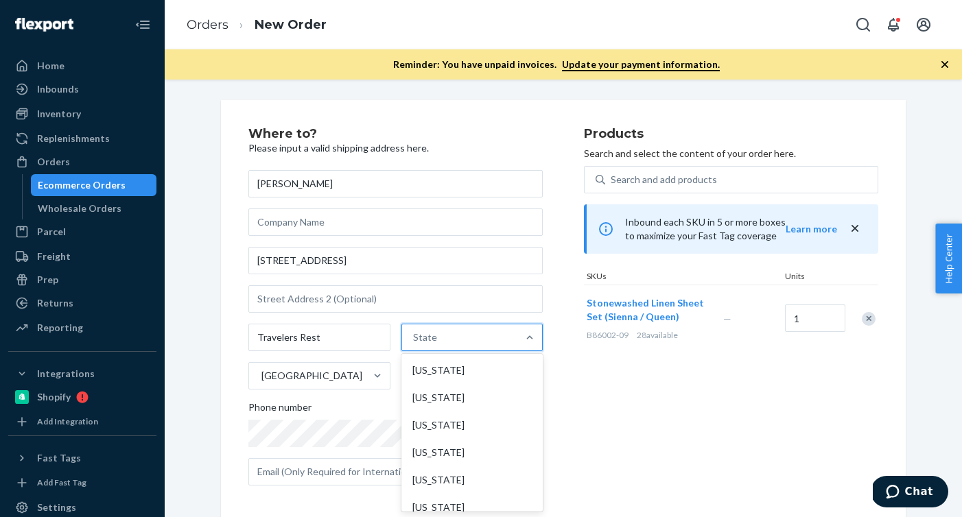
click at [489, 338] on div "State" at bounding box center [460, 337] width 116 height 27
click at [415, 338] on input "option [US_STATE] focused, 1 of 59. 59 results available. Use Up and Down to ch…" at bounding box center [413, 338] width 1 height 14
paste input "SC"
type input "SC"
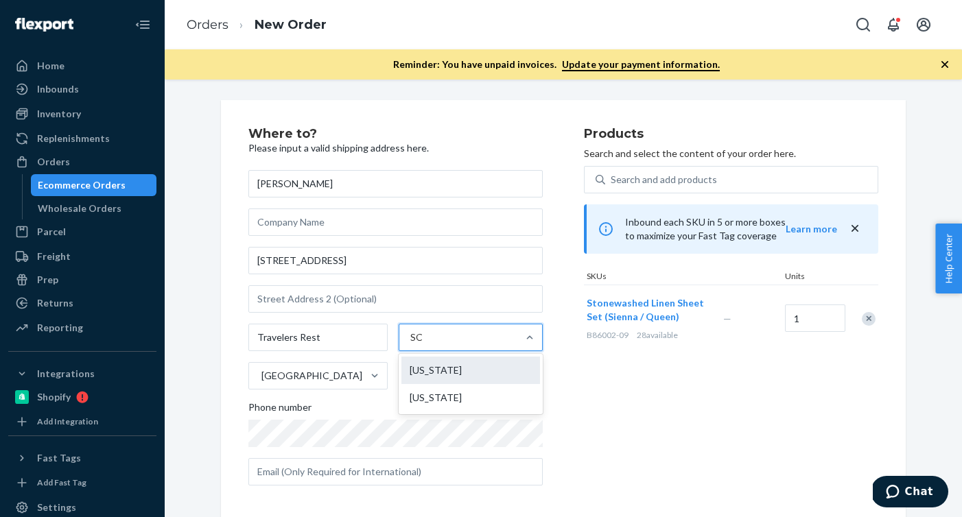
click at [456, 376] on div "[US_STATE]" at bounding box center [470, 370] width 139 height 27
click at [423, 345] on input "SC" at bounding box center [416, 338] width 13 height 14
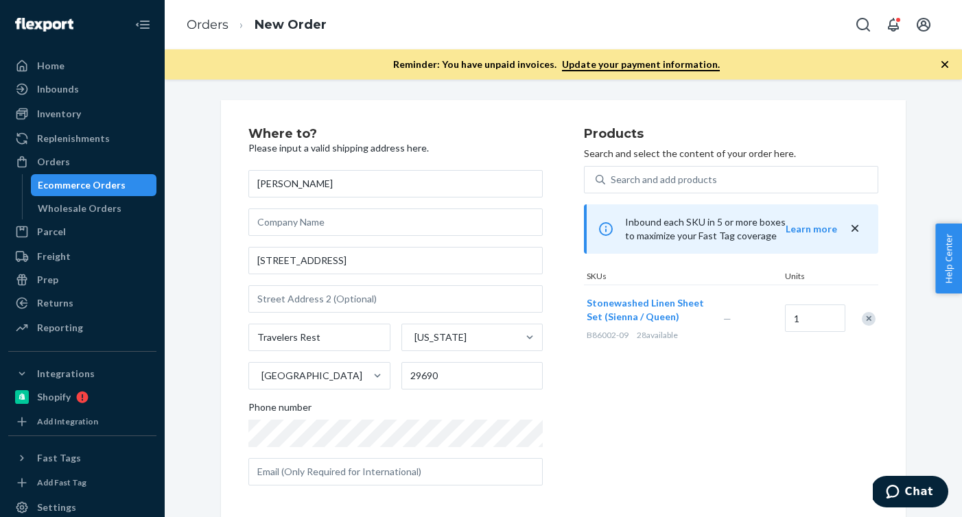
scroll to position [192, 0]
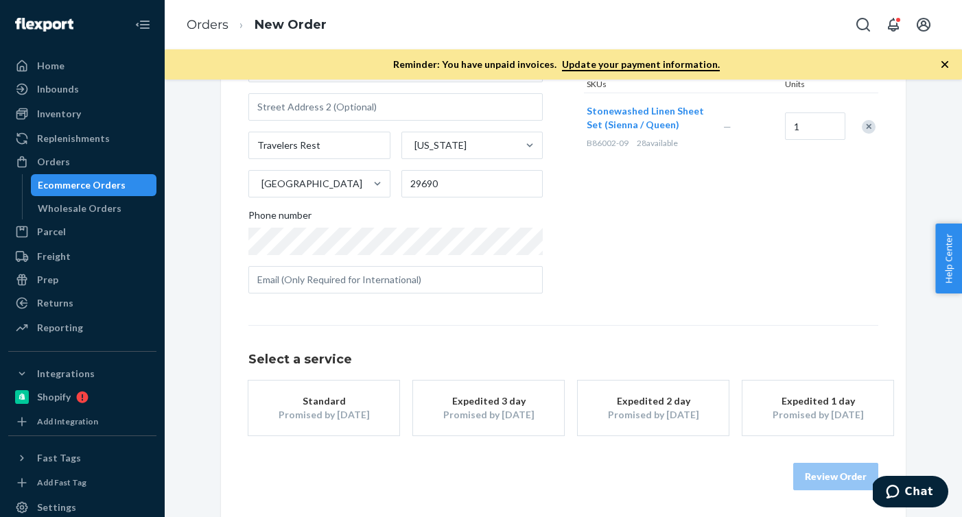
click at [336, 402] on div "Standard" at bounding box center [324, 402] width 110 height 14
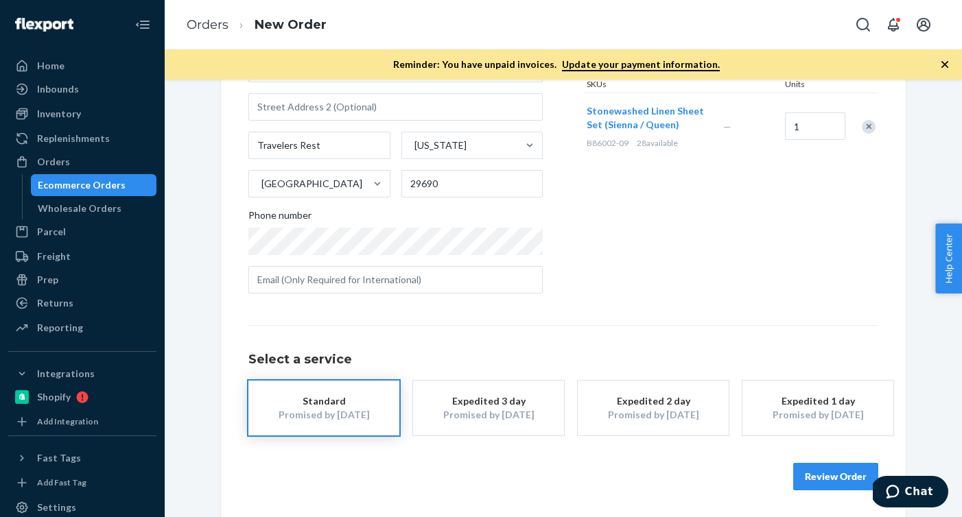
scroll to position [0, 0]
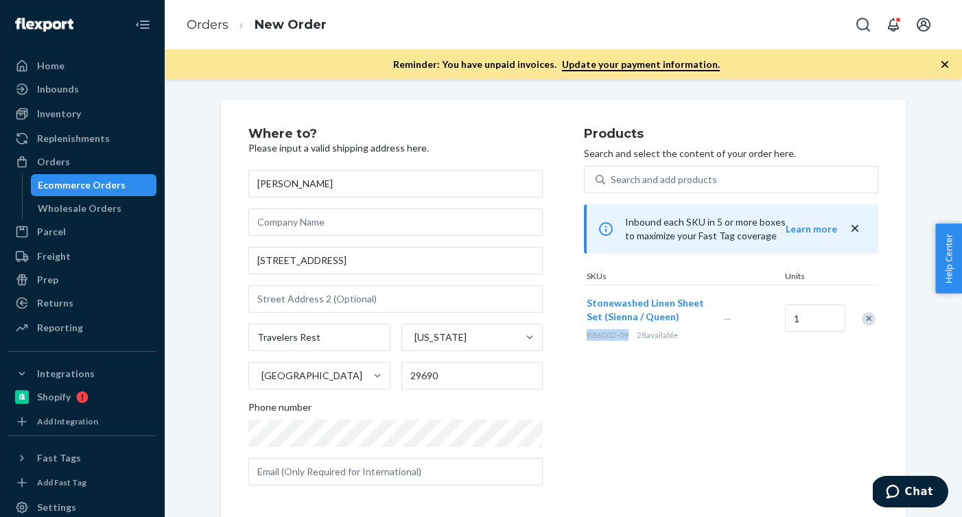
drag, startPoint x: 627, startPoint y: 337, endPoint x: 587, endPoint y: 337, distance: 39.8
click at [587, 337] on span "B86002-09" at bounding box center [608, 335] width 42 height 10
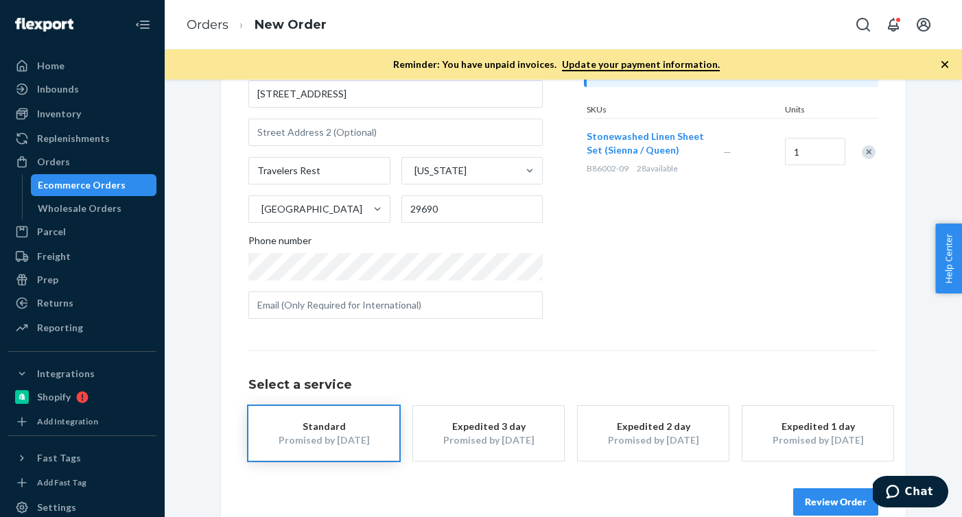
scroll to position [192, 0]
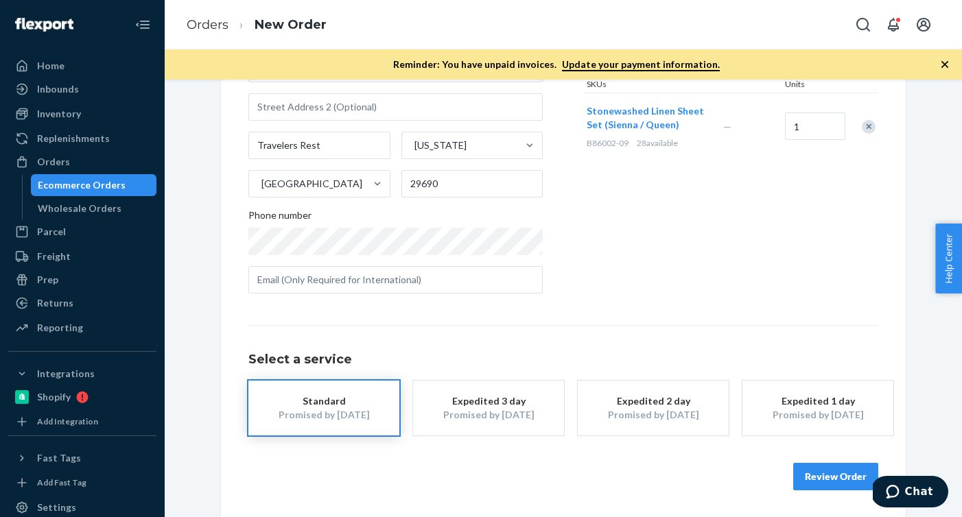
click at [800, 480] on button "Review Order" at bounding box center [835, 476] width 85 height 27
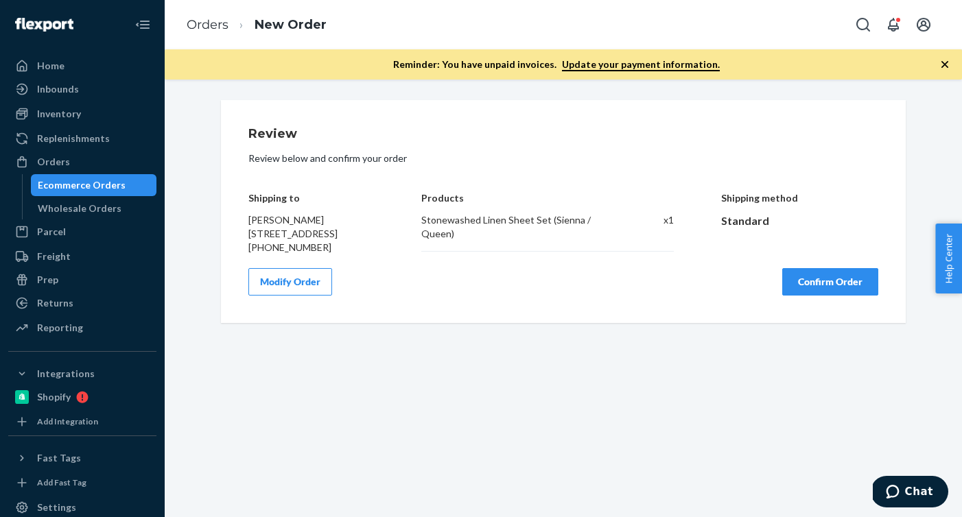
scroll to position [0, 0]
click at [841, 296] on button "Confirm Order" at bounding box center [830, 281] width 96 height 27
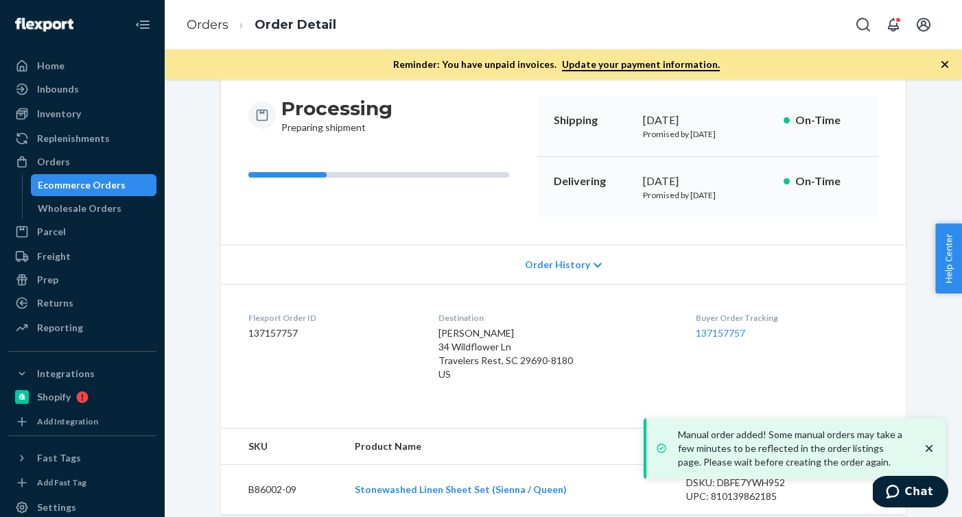
scroll to position [143, 0]
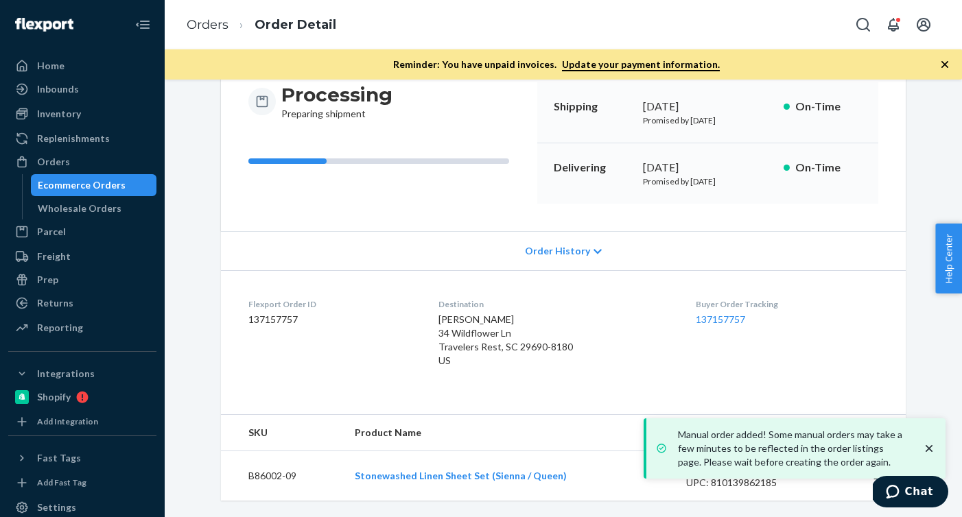
click at [290, 318] on dd "137157757" at bounding box center [332, 320] width 168 height 14
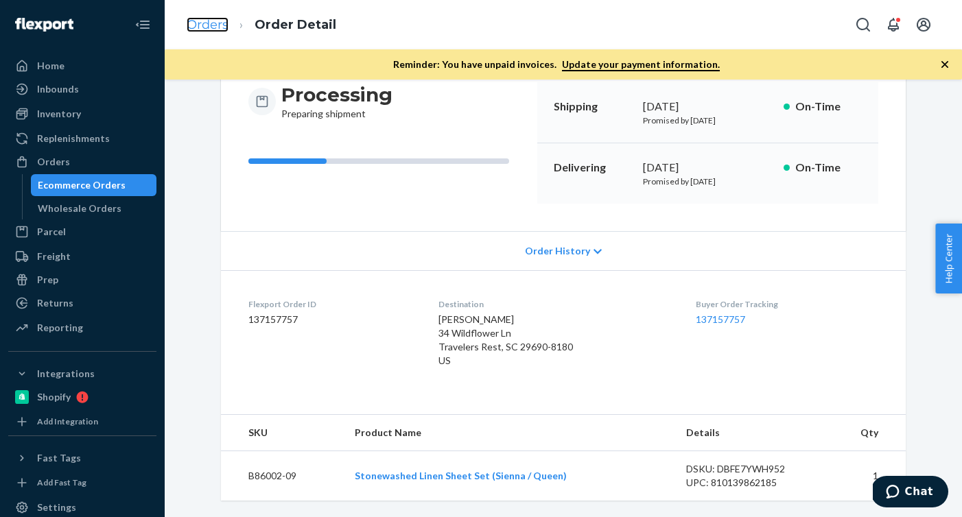
click at [210, 23] on link "Orders" at bounding box center [208, 24] width 42 height 15
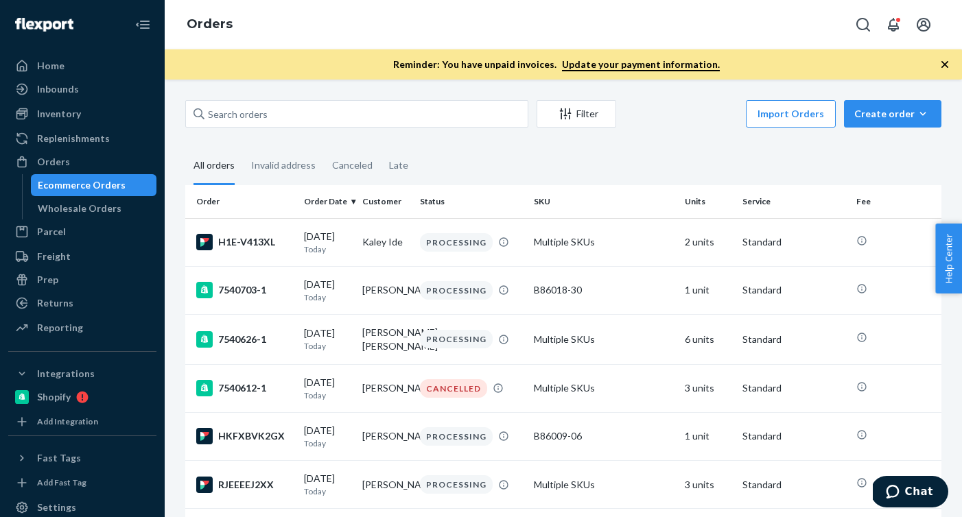
click at [922, 128] on div "Import Orders Create order Ecommerce order Removal order" at bounding box center [783, 115] width 317 height 31
click at [927, 109] on icon "button" at bounding box center [923, 114] width 14 height 14
click at [883, 142] on span "Ecommerce order" at bounding box center [901, 147] width 85 height 10
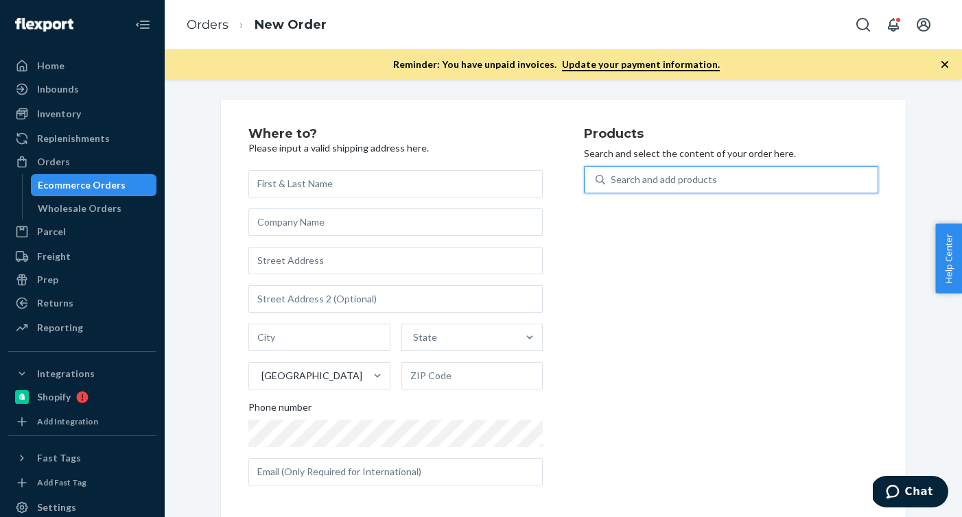
click at [706, 178] on div "Search and add products" at bounding box center [664, 180] width 106 height 14
click at [612, 178] on input "0 results available. Use Up and Down to choose options, press Enter to select t…" at bounding box center [611, 180] width 1 height 14
paste input "R93034-06"
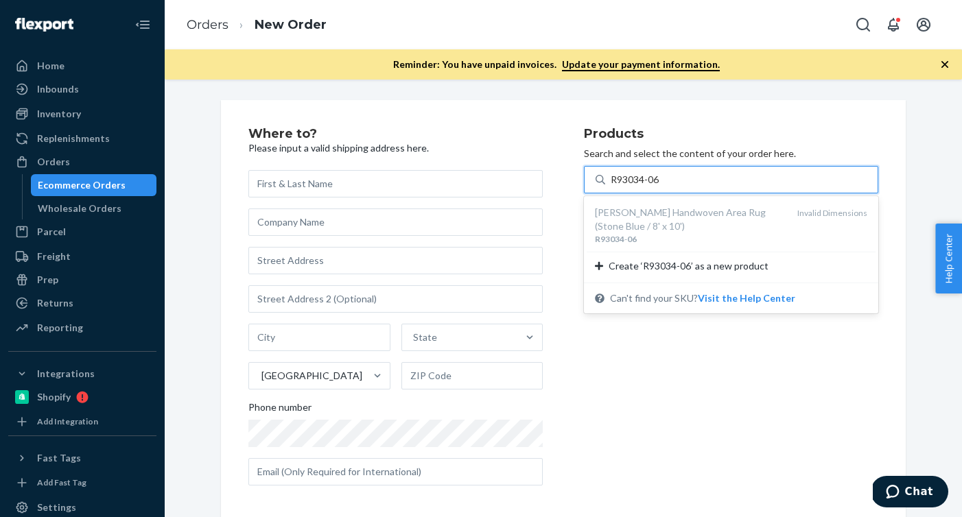
type input "R93034-06"
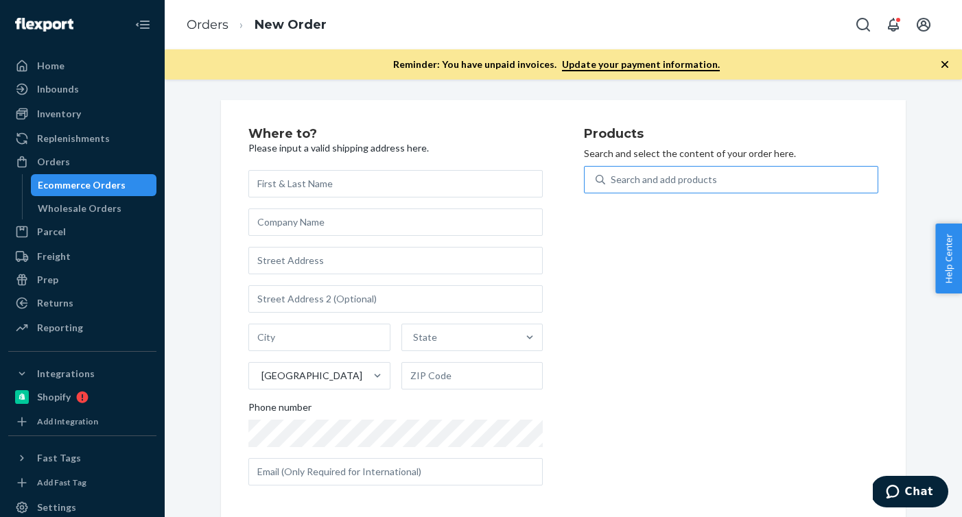
click at [97, 126] on ul "Home Inbounds Shipping Plans Problems Inventory Products Branded Packaging Repl…" at bounding box center [82, 198] width 148 height 286
click at [107, 113] on div "Inventory" at bounding box center [82, 113] width 145 height 19
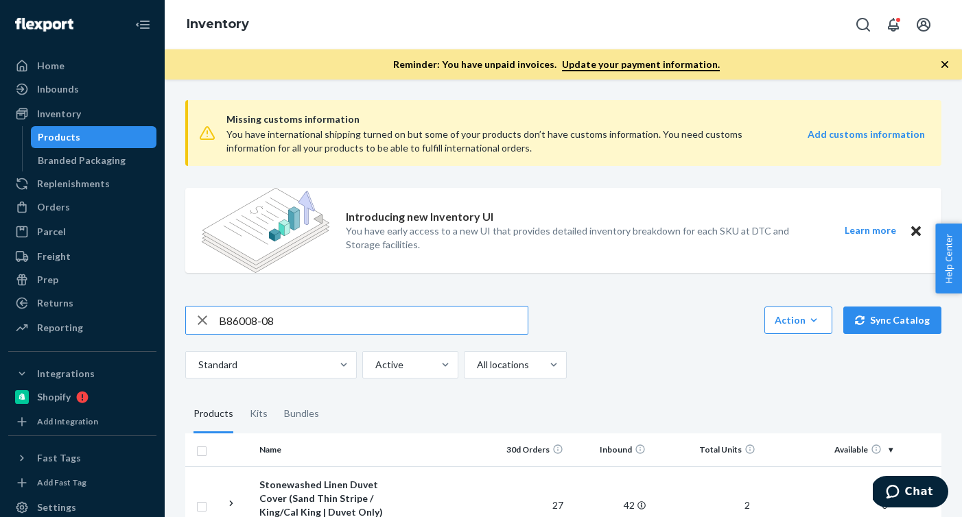
drag, startPoint x: 327, startPoint y: 326, endPoint x: 153, endPoint y: 316, distance: 173.9
click at [153, 316] on div "Home Inbounds Shipping Plans Problems Inventory Products Branded Packaging Repl…" at bounding box center [481, 258] width 962 height 517
type input "R93034-06"
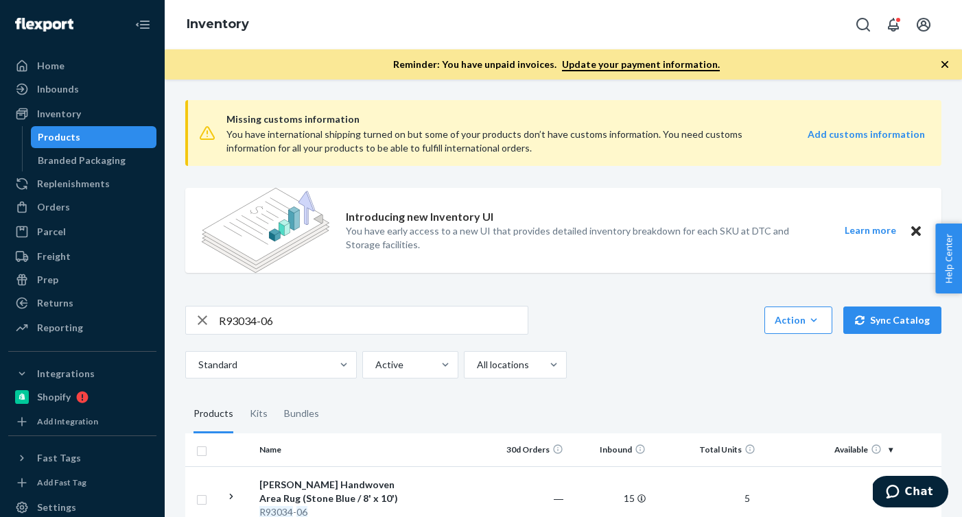
scroll to position [87, 0]
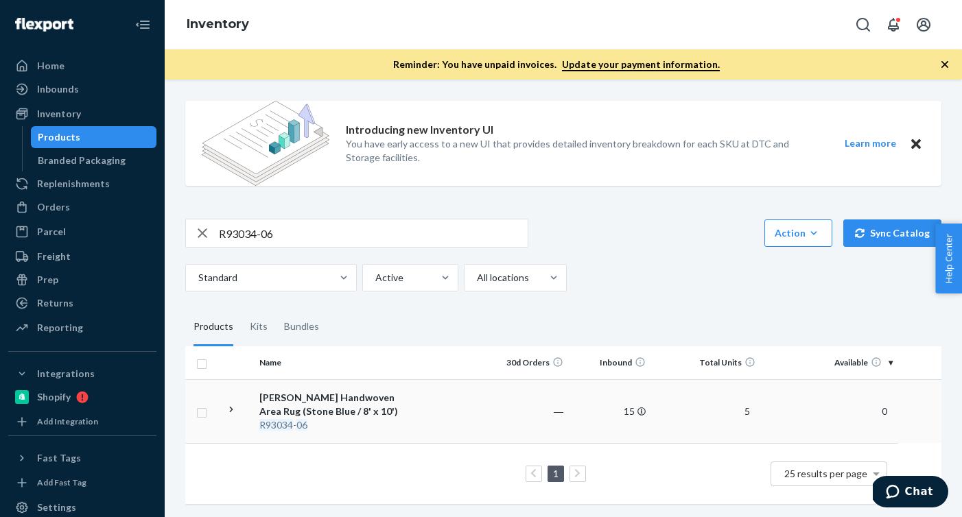
click at [408, 397] on td at bounding box center [447, 412] width 78 height 64
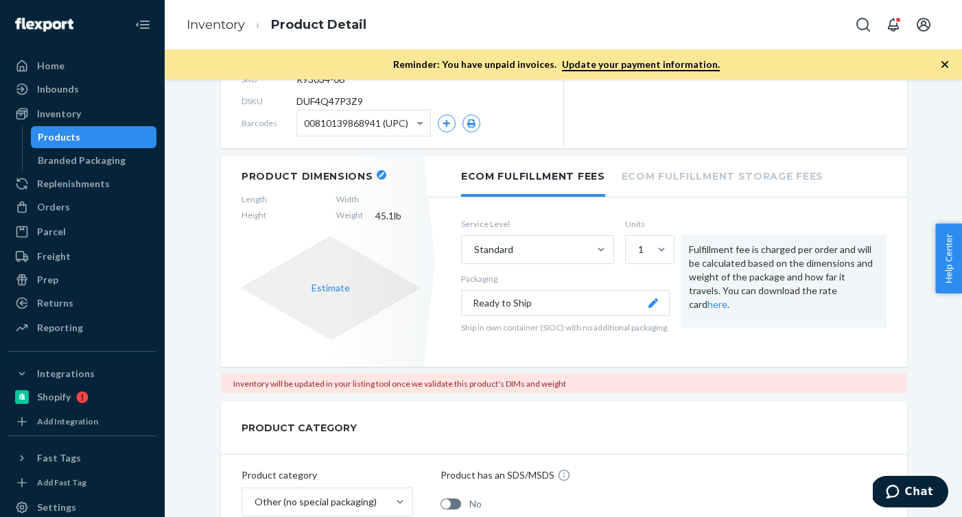
scroll to position [270, 0]
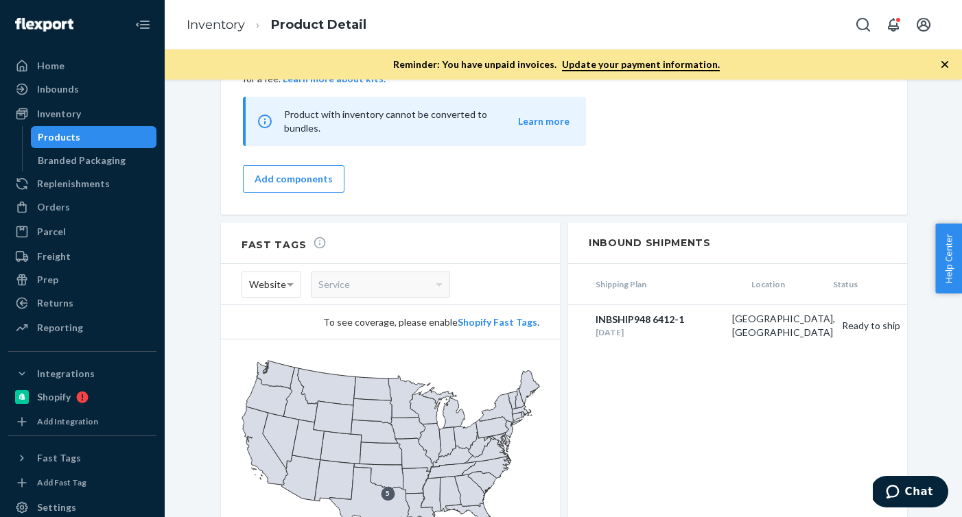
scroll to position [1383, 0]
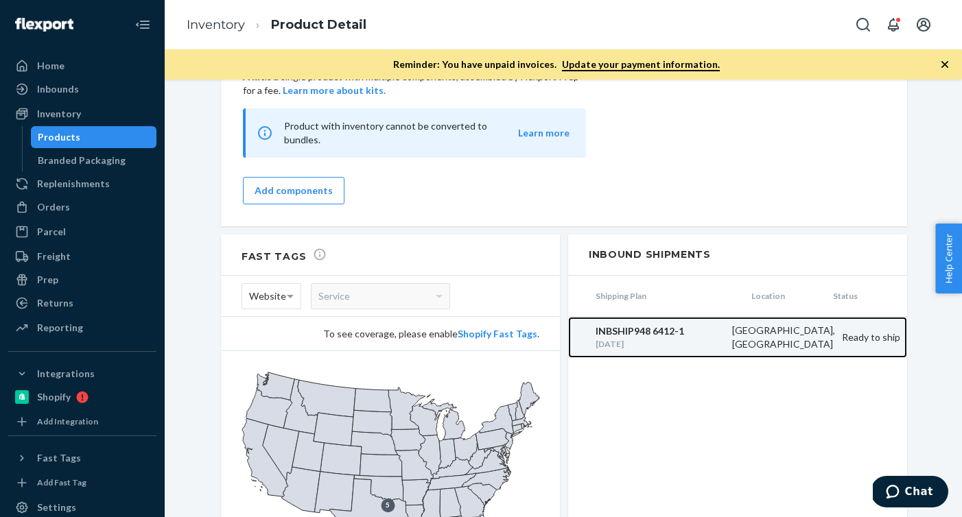
click at [691, 325] on div "INBSHIP948 6412-1" at bounding box center [661, 332] width 130 height 14
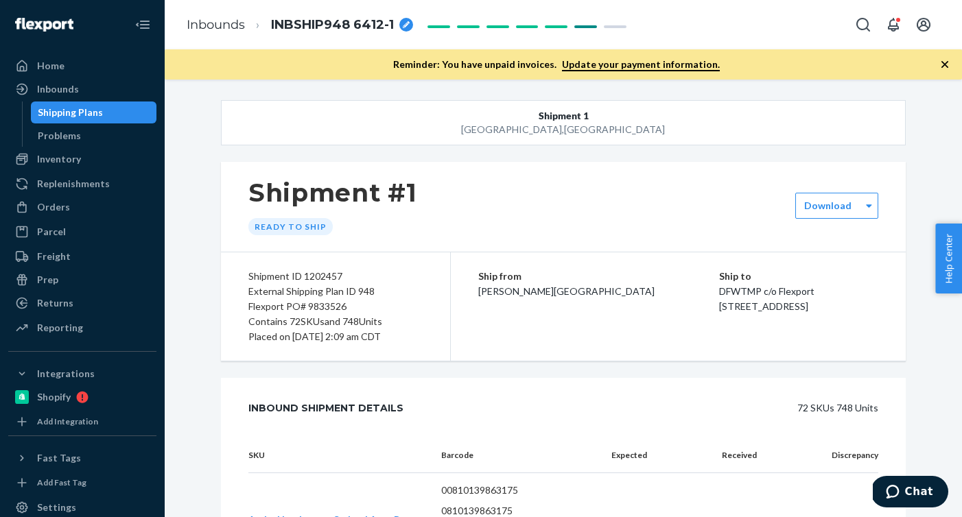
click at [403, 23] on icon "breadcrumbs" at bounding box center [406, 24] width 7 height 7
drag, startPoint x: 388, startPoint y: 25, endPoint x: 233, endPoint y: 25, distance: 155.1
click at [233, 25] on ol "Inbounds INBSHIP948 6412-1" at bounding box center [307, 25] width 263 height 44
click at [60, 214] on div "Orders" at bounding box center [82, 207] width 145 height 19
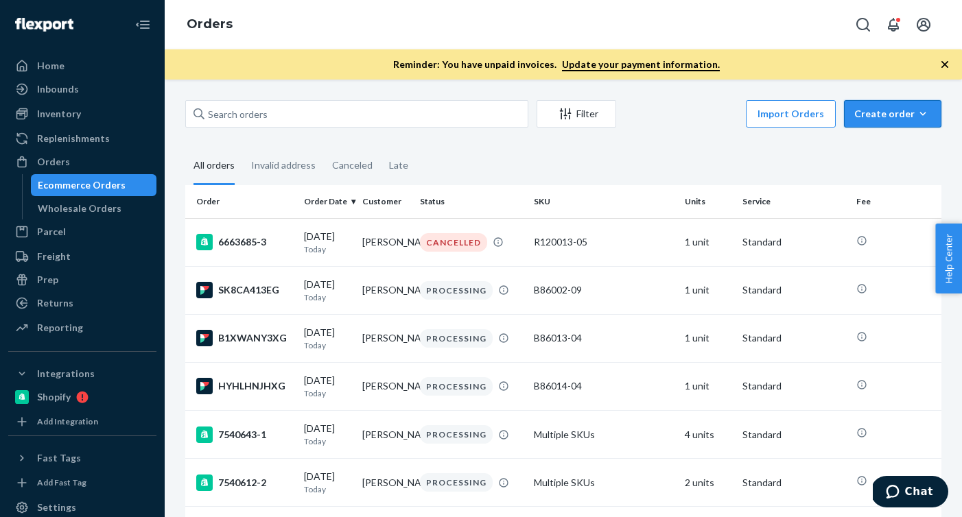
click at [930, 108] on div "Create order" at bounding box center [892, 114] width 77 height 14
click at [902, 150] on span "Ecommerce order" at bounding box center [901, 147] width 85 height 10
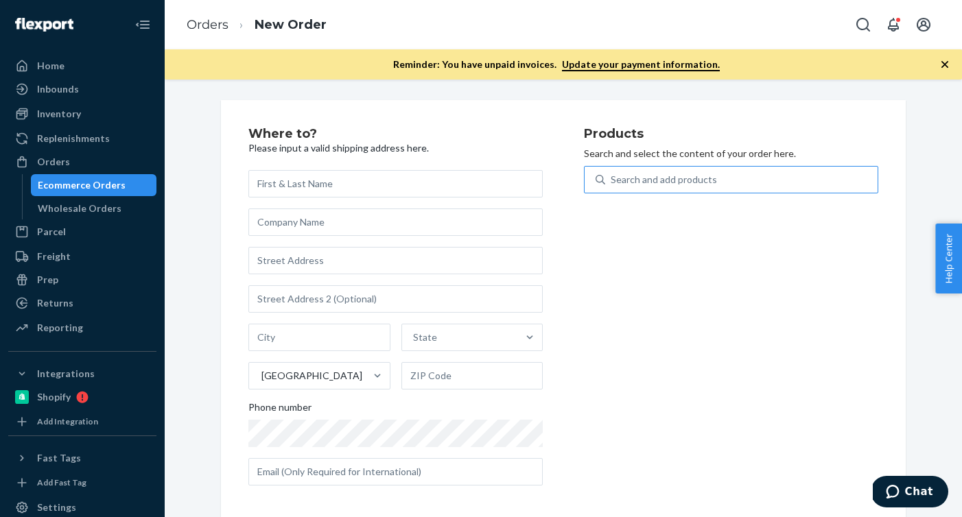
click at [811, 187] on div "Search and add products" at bounding box center [741, 179] width 272 height 25
click at [612, 187] on input "Search and add products" at bounding box center [611, 180] width 1 height 14
paste input "B86008-10"
type input "B86008-10"
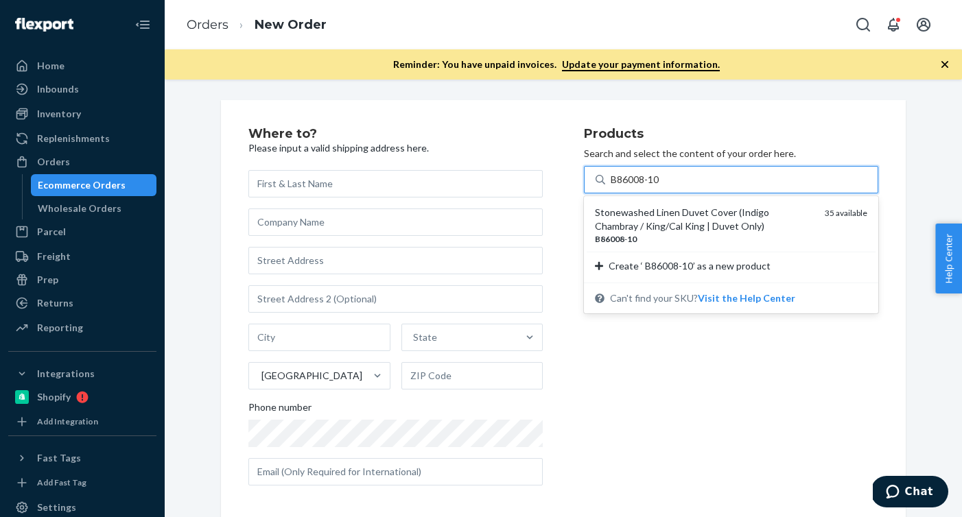
click at [665, 229] on div "Stonewashed Linen Duvet Cover (Indigo Chambray / King/Cal King | Duvet Only)" at bounding box center [704, 219] width 219 height 27
click at [662, 187] on input "B86008-10" at bounding box center [636, 180] width 51 height 14
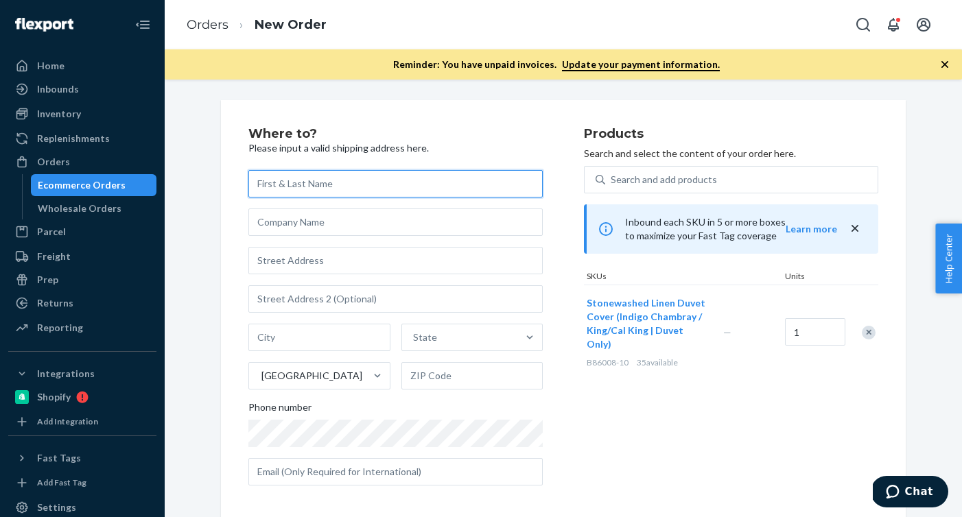
click at [495, 177] on input "text" at bounding box center [395, 183] width 294 height 27
paste input "[PERSON_NAME]"
type input "[PERSON_NAME]"
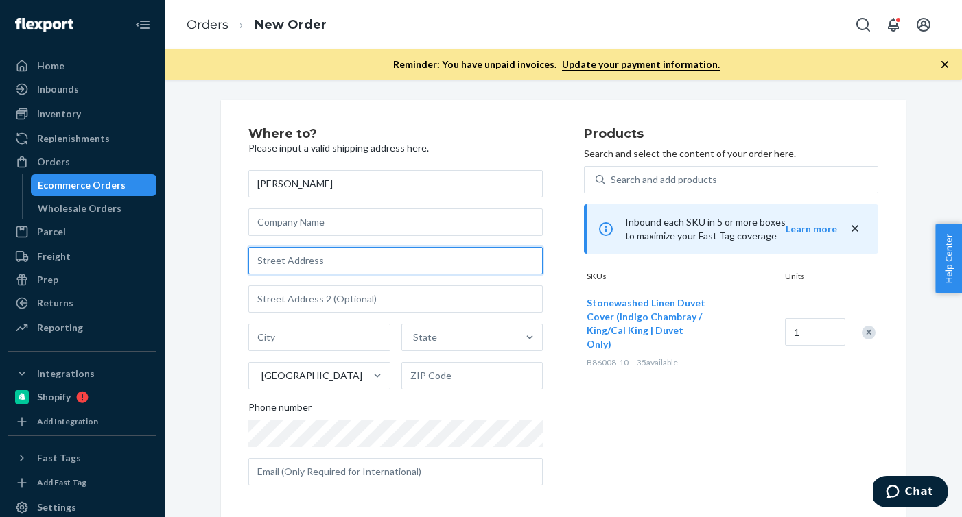
click at [372, 257] on input "text" at bounding box center [395, 260] width 294 height 27
paste input "[STREET_ADDRESS]"
type input "[STREET_ADDRESS]"
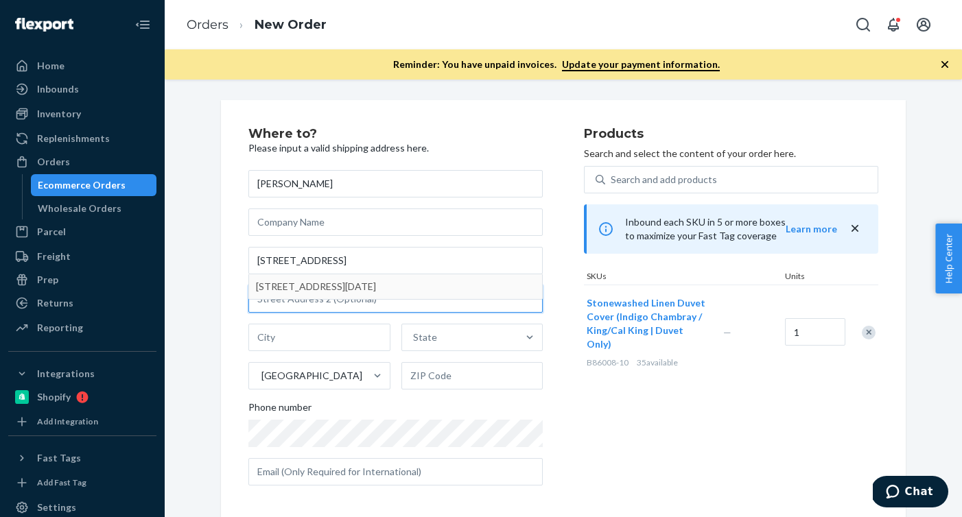
click at [458, 301] on input "text" at bounding box center [395, 299] width 294 height 27
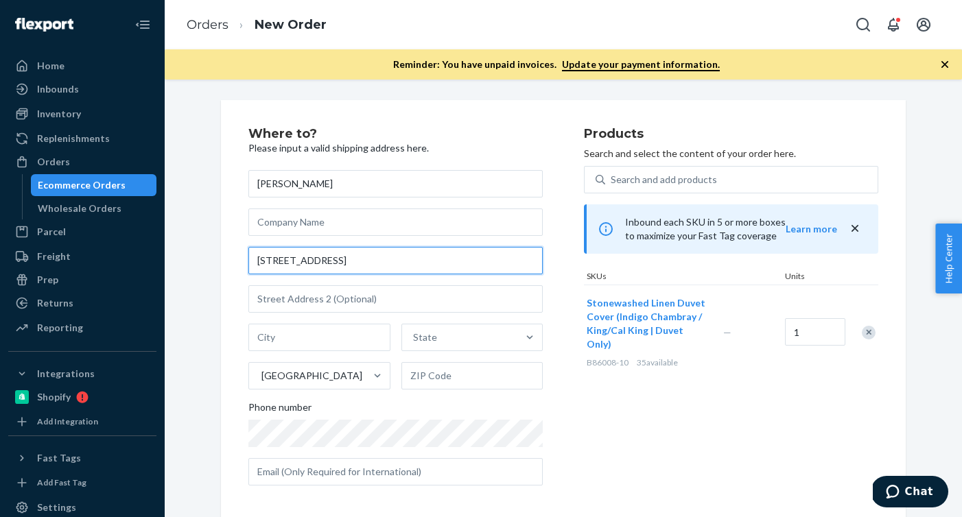
click at [300, 266] on input "[STREET_ADDRESS]" at bounding box center [395, 260] width 294 height 27
drag, startPoint x: 371, startPoint y: 264, endPoint x: 169, endPoint y: 264, distance: 202.5
click at [169, 264] on div "Where to? Please input a valid shipping address here. [PERSON_NAME] [STREET_ADD…" at bounding box center [563, 299] width 797 height 438
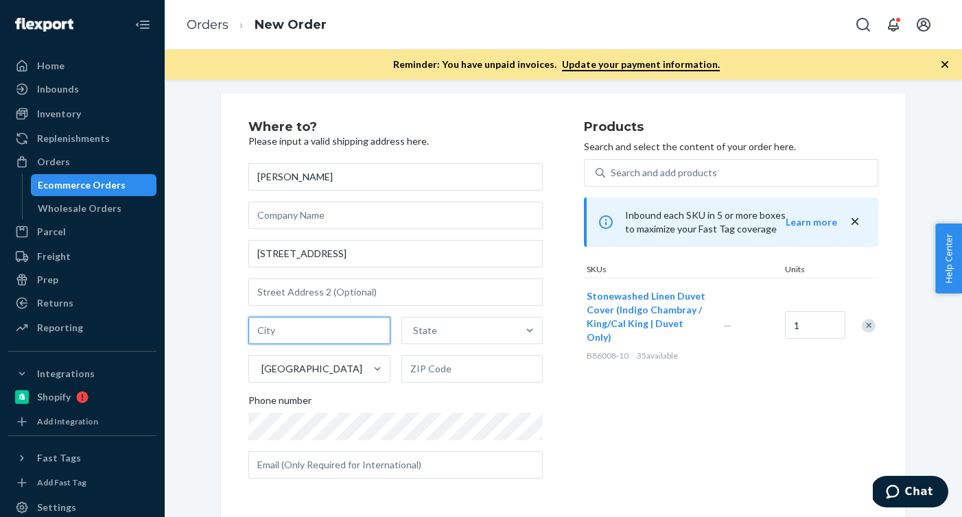
click at [384, 331] on input "text" at bounding box center [319, 330] width 142 height 27
paste input "[DATE][GEOGRAPHIC_DATA]"
click at [336, 329] on input "[DATE][GEOGRAPHIC_DATA]" at bounding box center [319, 330] width 142 height 27
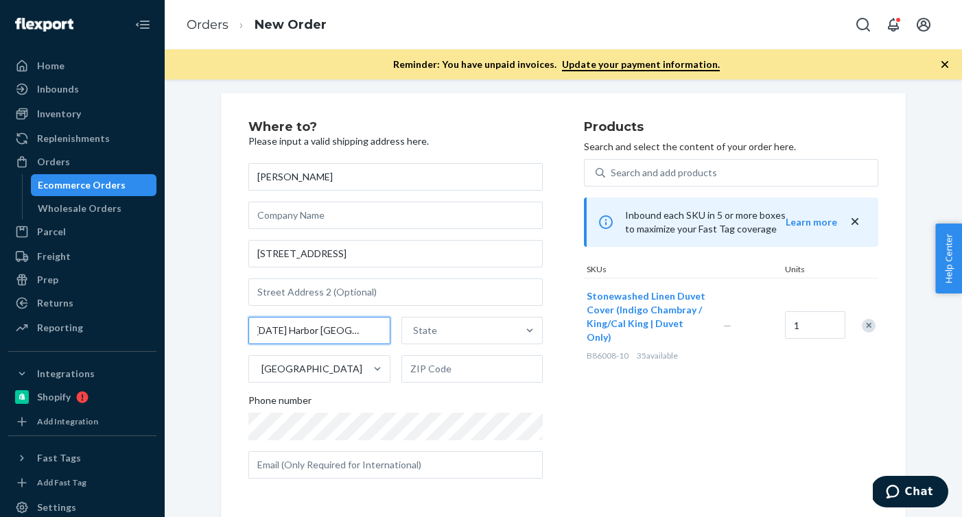
scroll to position [0, 0]
type input "[DATE] Harbor [GEOGRAPHIC_DATA]"
click at [435, 371] on input "text" at bounding box center [472, 369] width 142 height 27
paste input "98250"
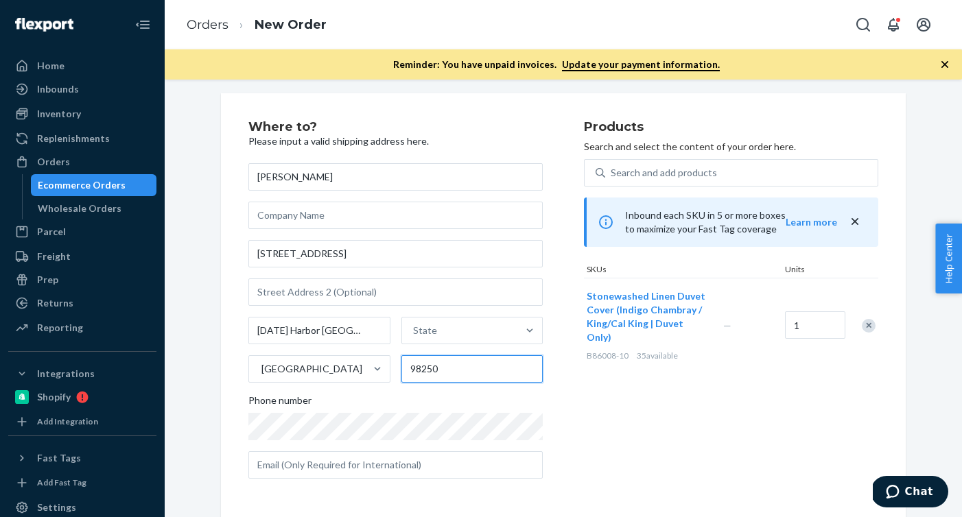
type input "98250"
click at [325, 337] on input "[DATE] Harbor [GEOGRAPHIC_DATA]" at bounding box center [319, 330] width 142 height 27
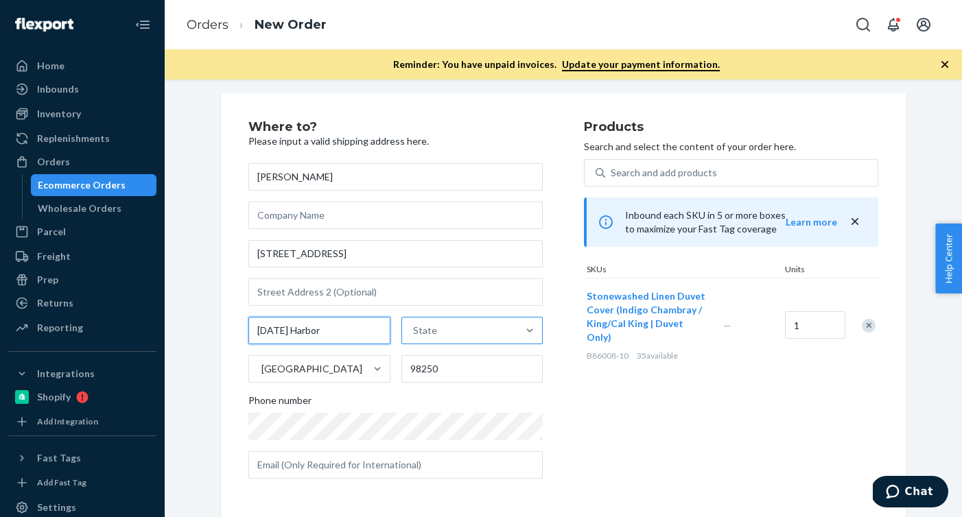
type input "[DATE] Harbor"
click at [436, 333] on div "State" at bounding box center [460, 330] width 116 height 27
click at [415, 333] on input "State" at bounding box center [413, 331] width 1 height 14
paste input "WA"
type input "WA"
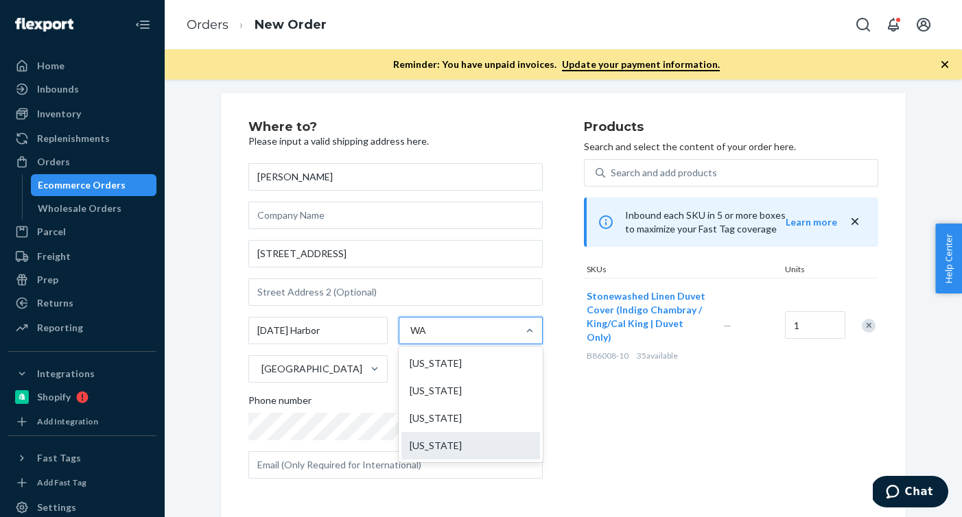
click at [447, 447] on div "[US_STATE]" at bounding box center [470, 445] width 139 height 27
click at [428, 338] on input "WA" at bounding box center [418, 331] width 17 height 14
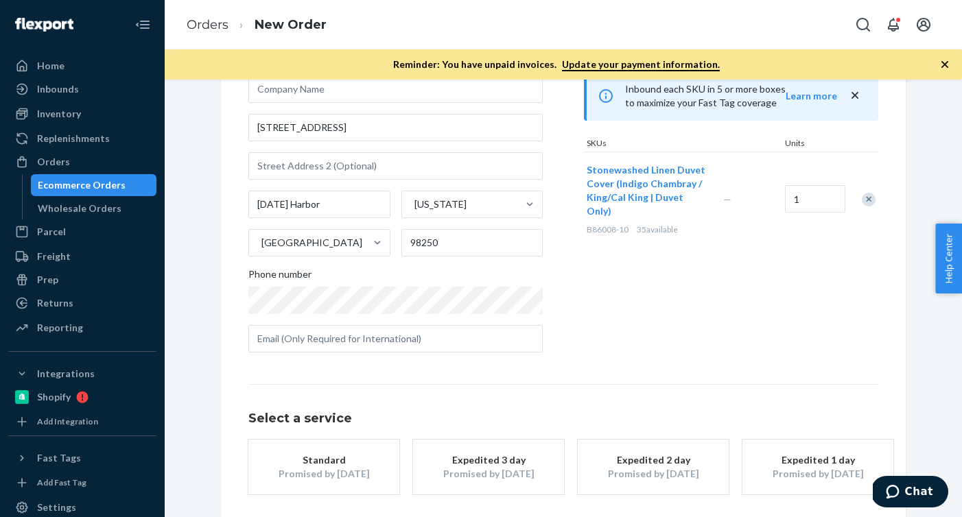
scroll to position [192, 0]
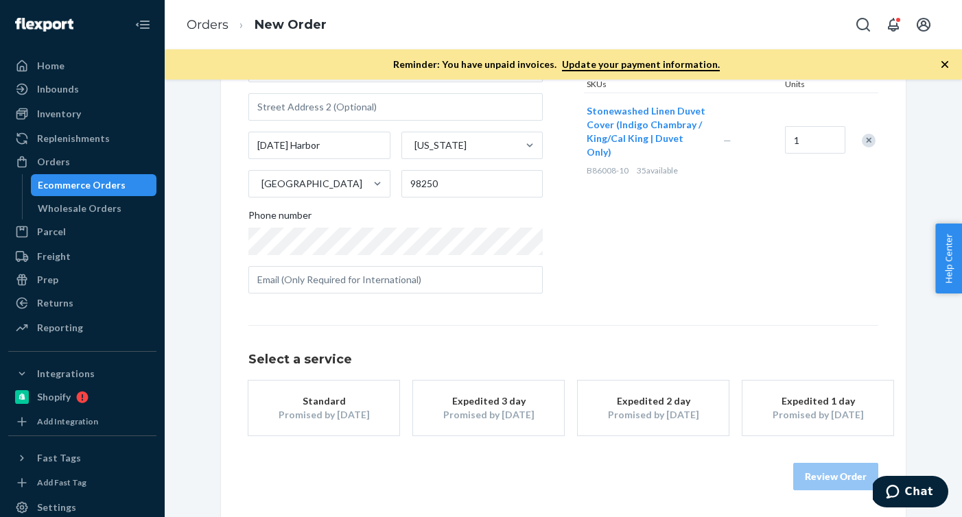
click at [329, 396] on div "Standard" at bounding box center [324, 402] width 110 height 14
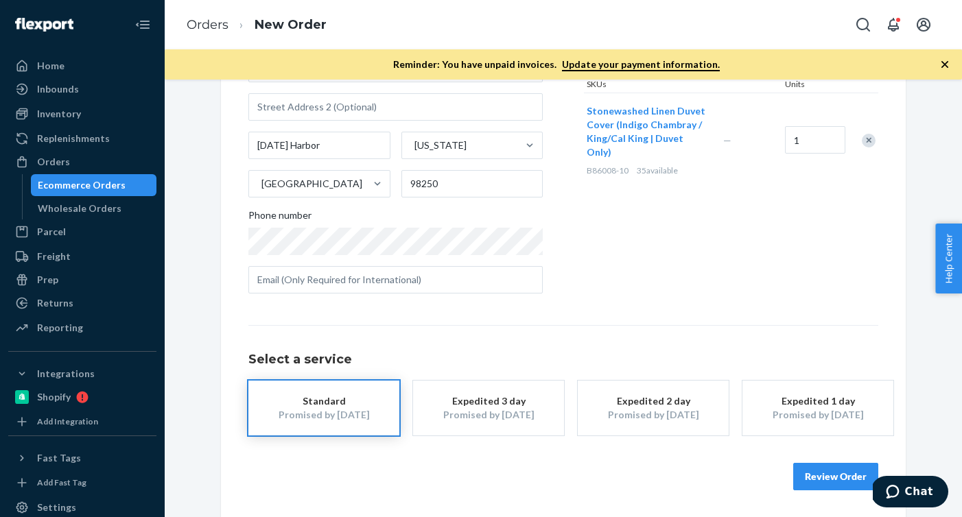
scroll to position [0, 0]
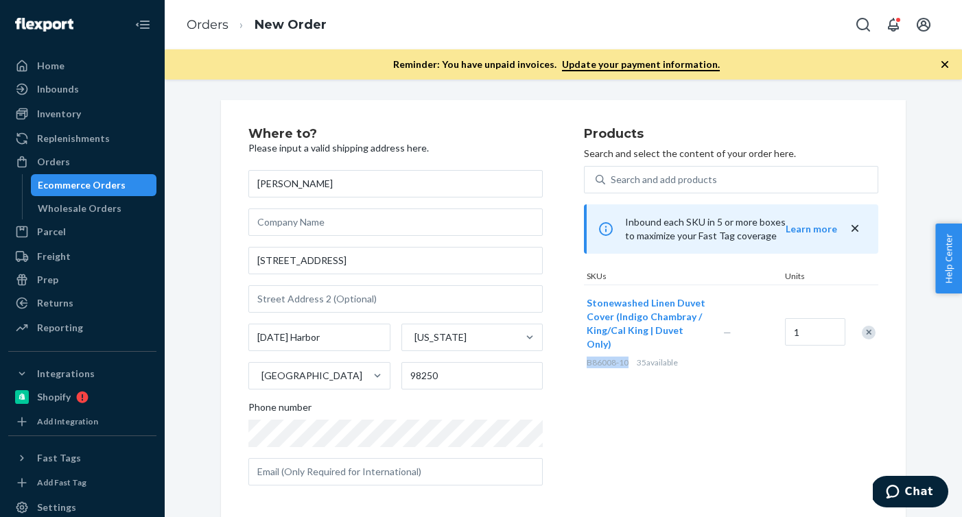
drag, startPoint x: 629, startPoint y: 351, endPoint x: 587, endPoint y: 351, distance: 41.9
click at [587, 357] on div "B86008-10 35 available" at bounding box center [652, 363] width 131 height 12
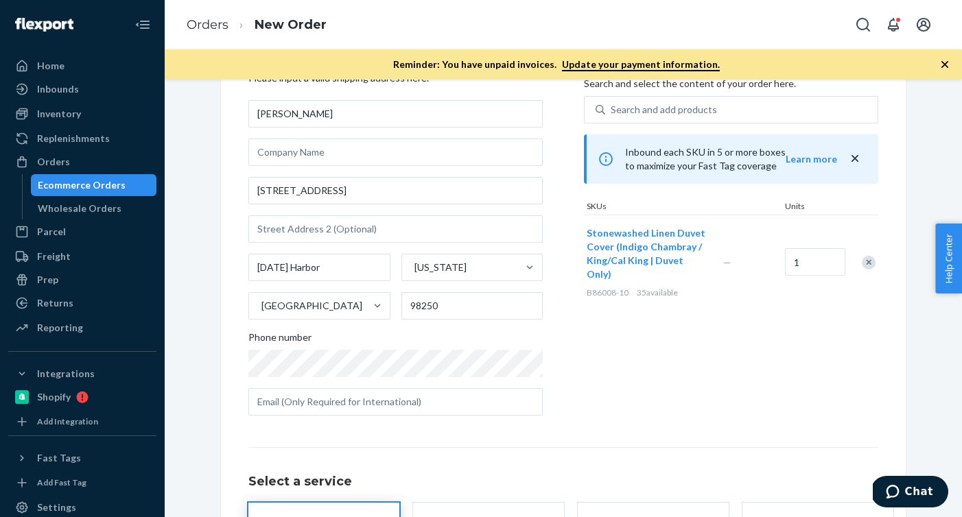
scroll to position [192, 0]
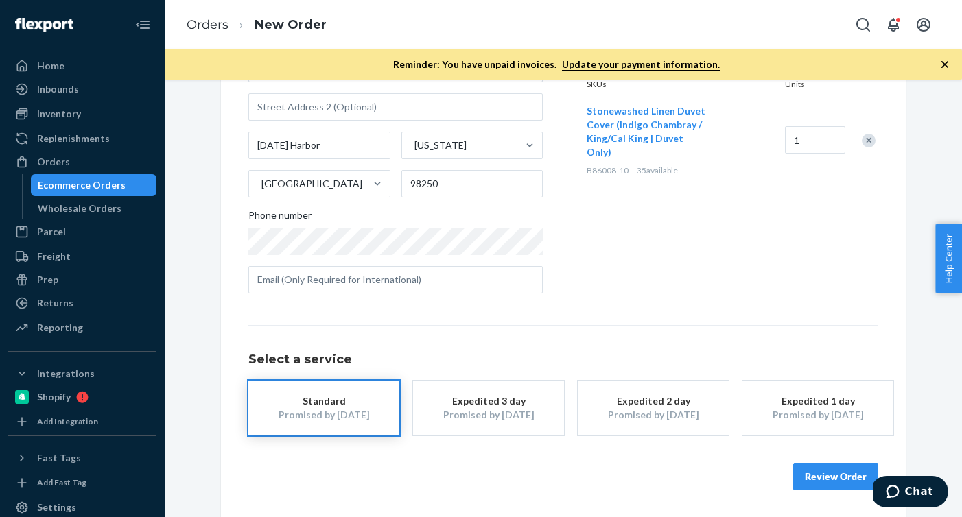
click at [824, 480] on button "Review Order" at bounding box center [835, 476] width 85 height 27
click at [824, 480] on div "Where to? Please input a valid shipping address here. [PERSON_NAME] [STREET_ADD…" at bounding box center [563, 299] width 797 height 438
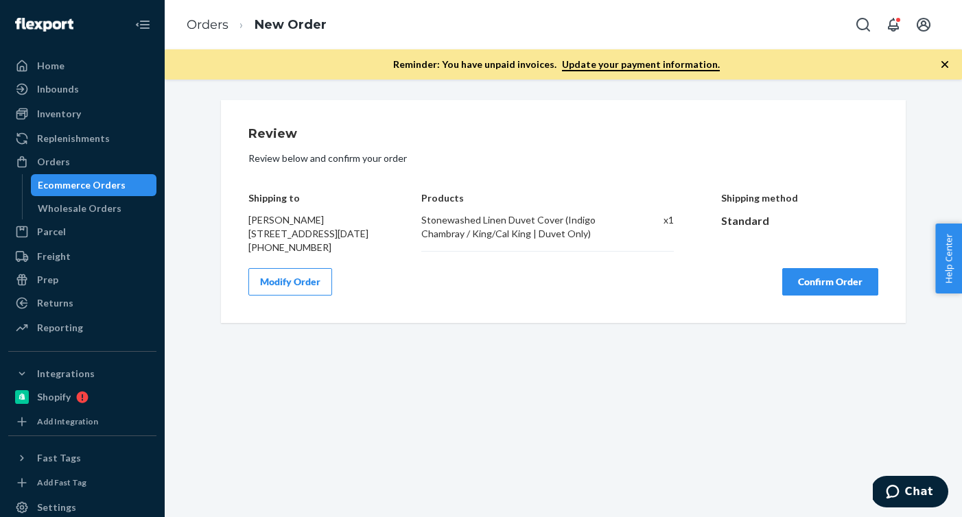
click at [817, 296] on button "Confirm Order" at bounding box center [830, 281] width 96 height 27
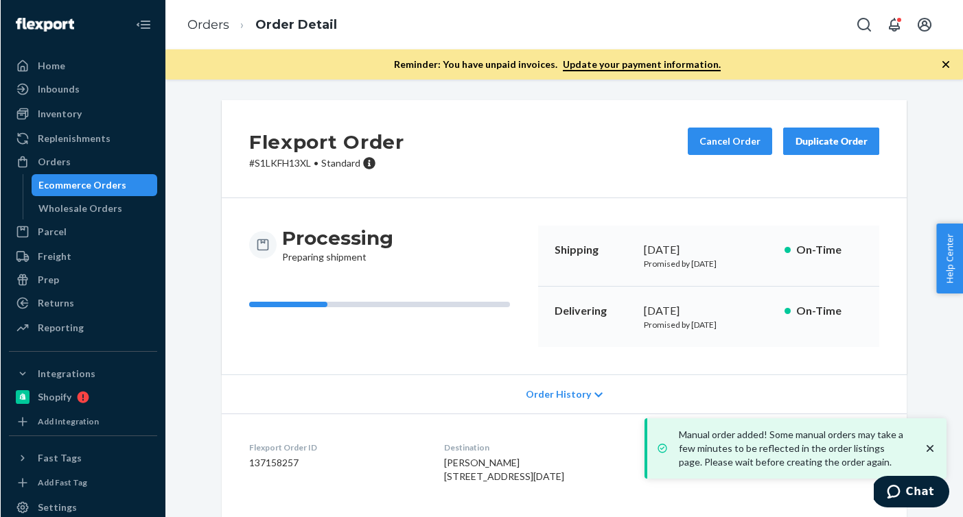
scroll to position [143, 0]
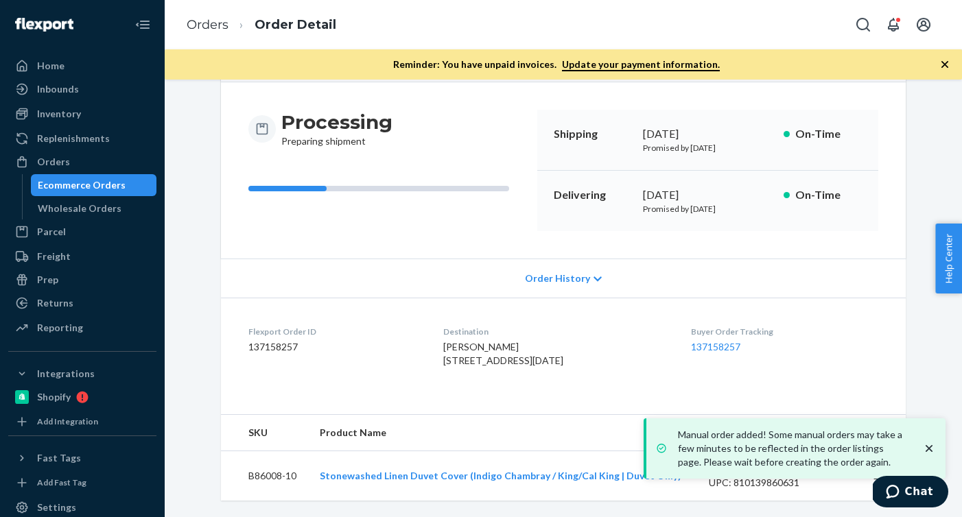
click at [281, 340] on dd "137158257" at bounding box center [334, 347] width 173 height 14
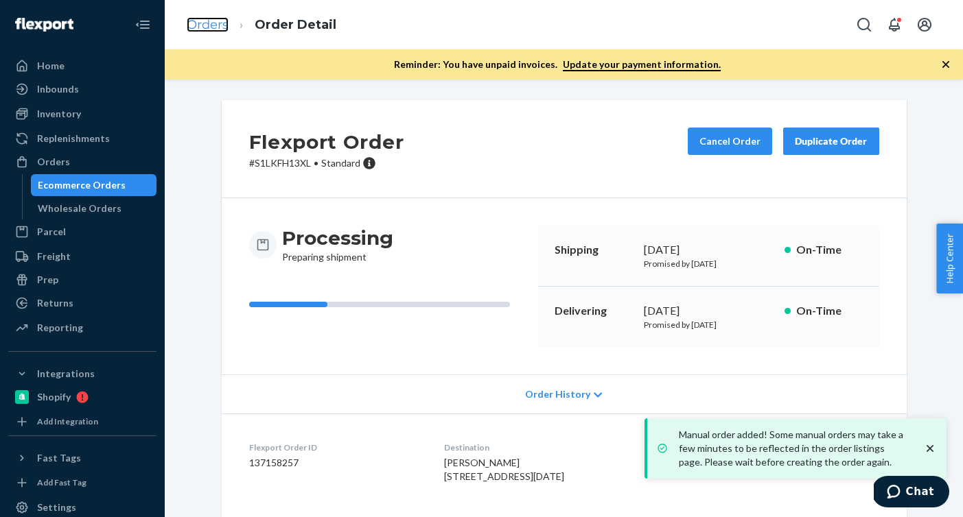
click at [202, 23] on link "Orders" at bounding box center [208, 24] width 42 height 15
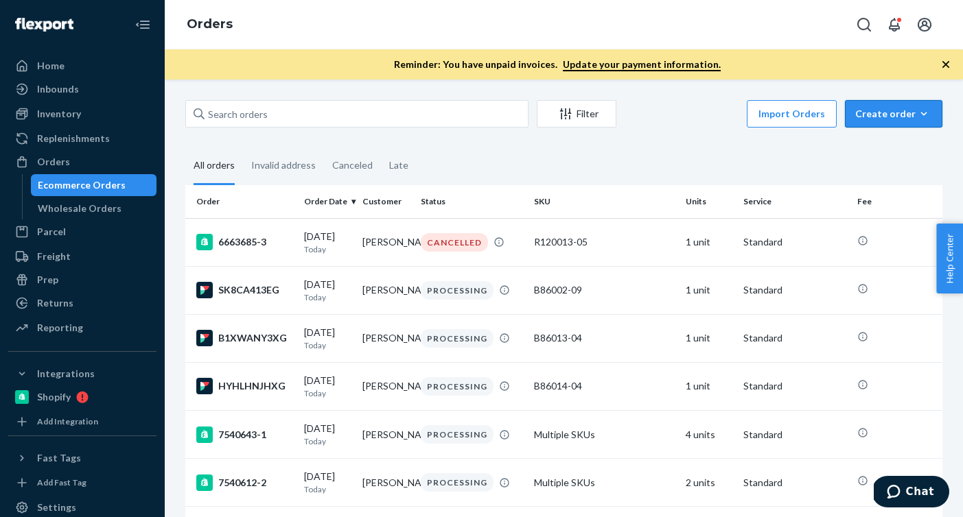
click at [926, 113] on icon "button" at bounding box center [924, 113] width 6 height 3
click at [863, 141] on button "Ecommerce order" at bounding box center [914, 147] width 132 height 30
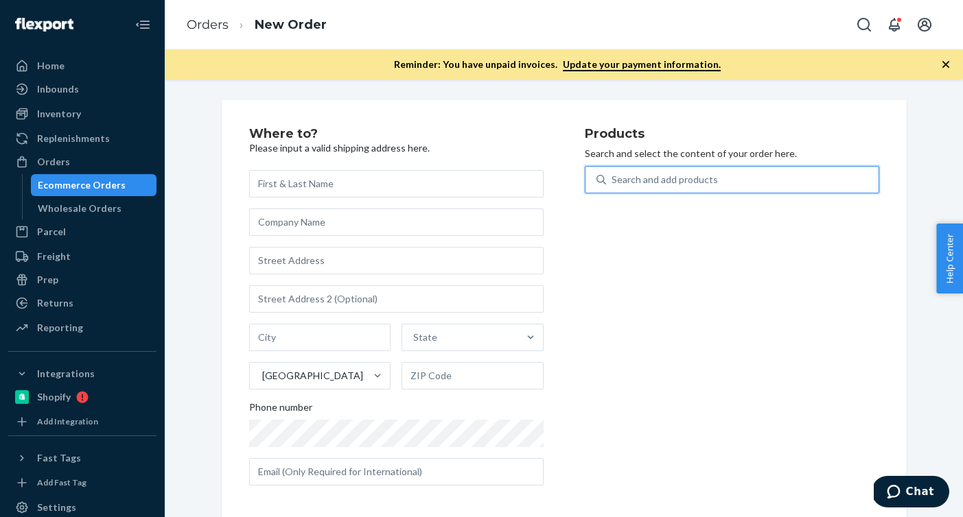
click at [698, 184] on div "Search and add products" at bounding box center [665, 180] width 106 height 14
click at [613, 184] on input "0 results available. Use Up and Down to choose options, press Enter to select t…" at bounding box center [612, 180] width 1 height 14
paste input "B86015-29"
type input "B86015-29"
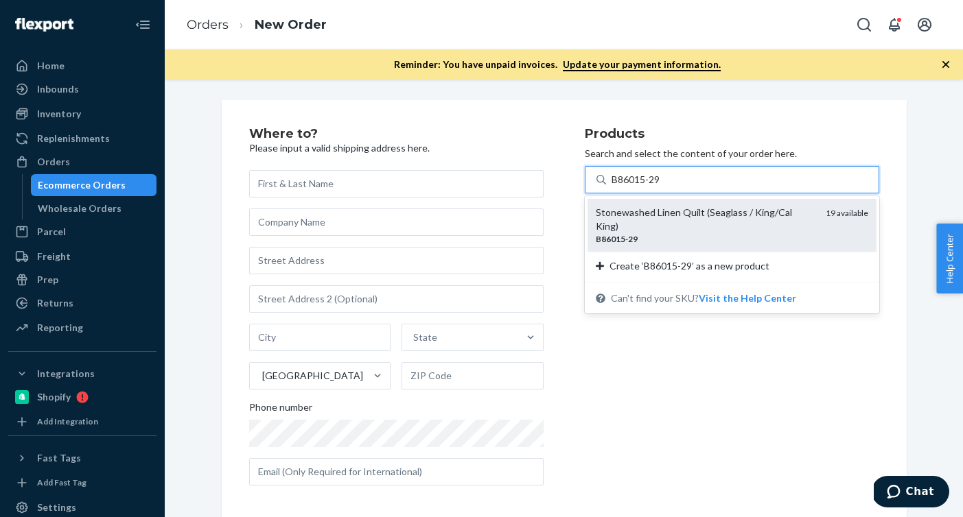
click at [639, 233] on div "B86015 - 29" at bounding box center [705, 239] width 219 height 12
click at [639, 187] on input "B86015-29" at bounding box center [637, 180] width 50 height 14
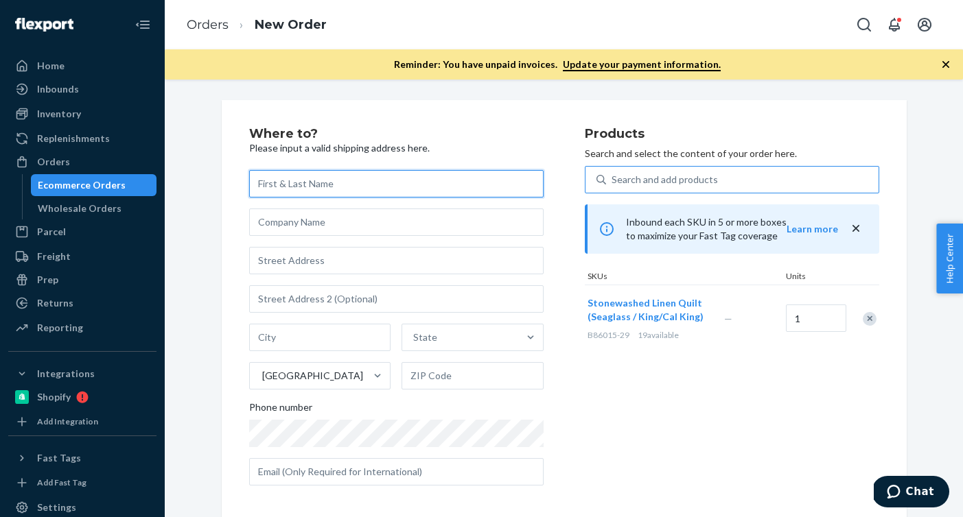
click at [492, 181] on input "text" at bounding box center [396, 183] width 294 height 27
paste input "[PERSON_NAME]"
type input "[PERSON_NAME]"
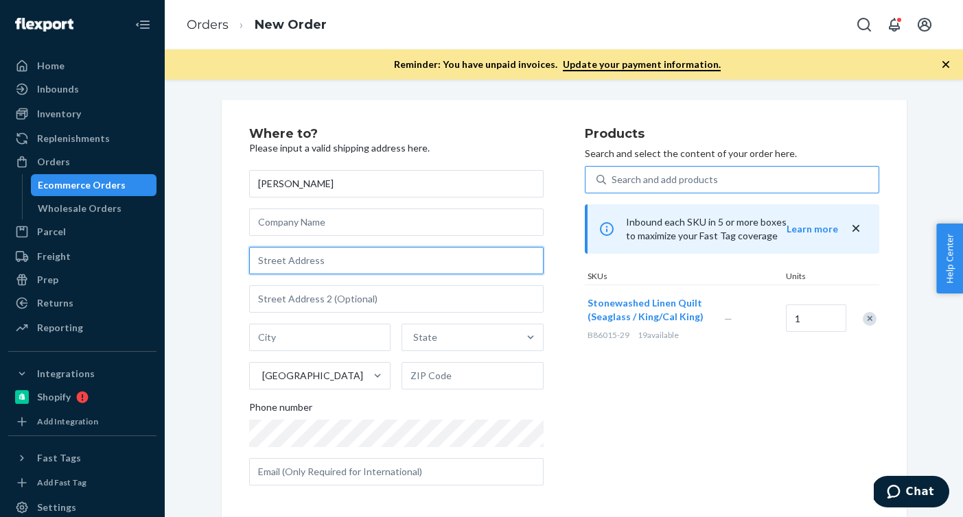
click at [401, 268] on input "text" at bounding box center [396, 260] width 294 height 27
paste input "[STREET_ADDRESS]"
drag, startPoint x: 345, startPoint y: 259, endPoint x: 186, endPoint y: 279, distance: 159.9
click at [186, 279] on div "Where to? Please input a valid shipping address here. [PERSON_NAME] [STREET_ADD…" at bounding box center [564, 312] width 778 height 424
type input "[STREET_ADDRESS]"
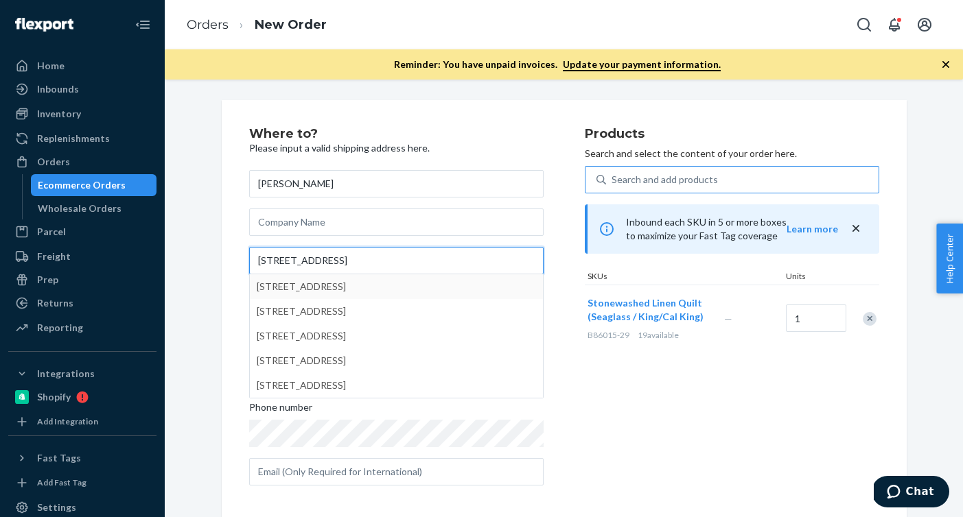
drag, startPoint x: 332, startPoint y: 262, endPoint x: 181, endPoint y: 262, distance: 151.0
click at [181, 262] on div "Where to? Please input a valid shipping address here. [PERSON_NAME] [STREET_ADD…" at bounding box center [564, 312] width 778 height 424
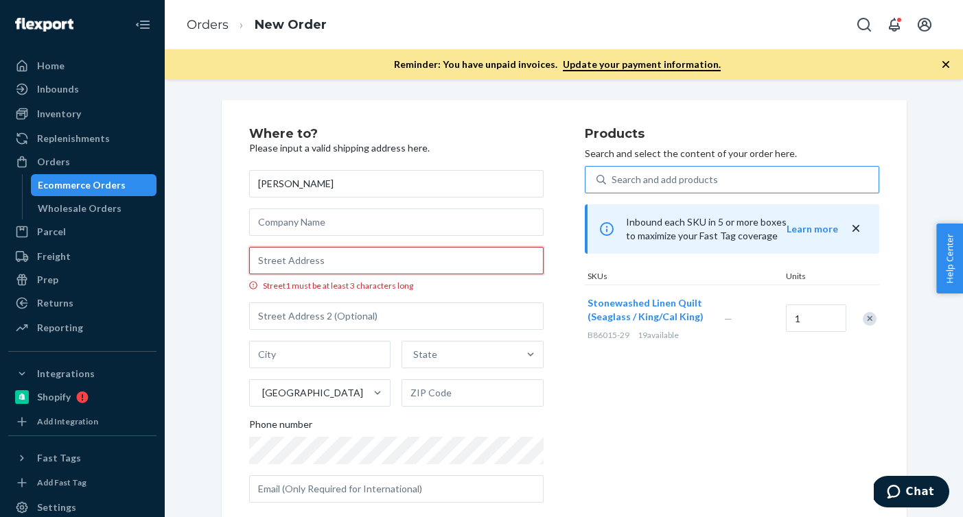
paste input "[STREET_ADDRESS]"
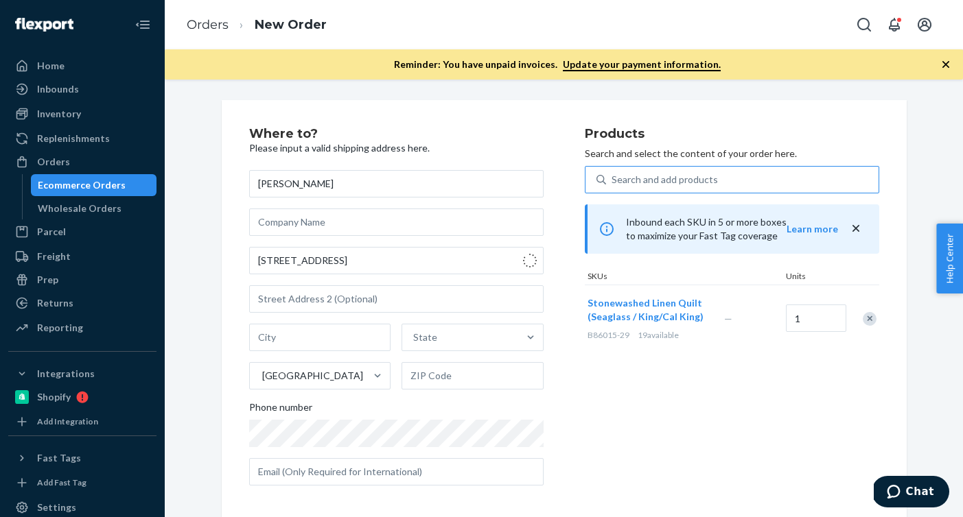
type input "[STREET_ADDRESS]"
type input "Austin"
type input "78745"
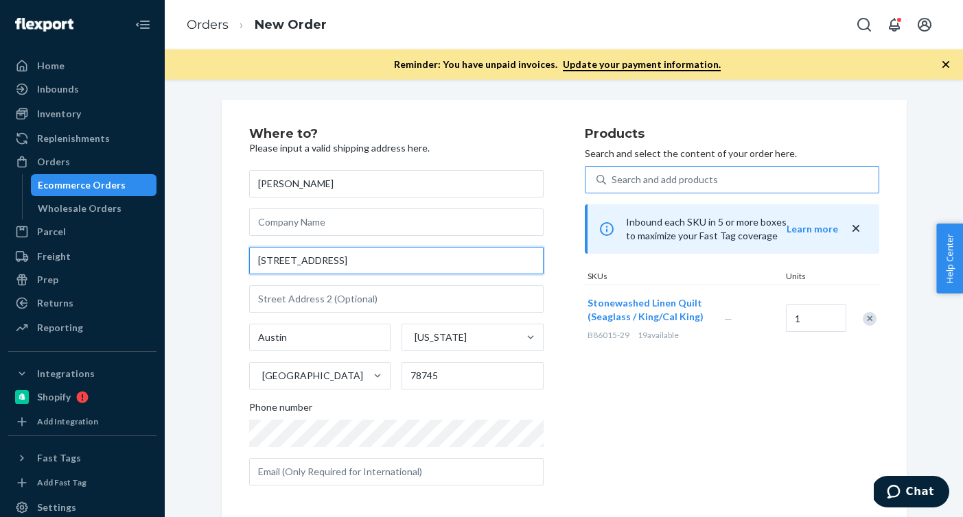
drag, startPoint x: 343, startPoint y: 265, endPoint x: 193, endPoint y: 265, distance: 150.3
click at [193, 265] on div "Where to? Please input a valid shipping address here. [PERSON_NAME] [STREET_ADD…" at bounding box center [564, 398] width 778 height 596
paste input ". [GEOGRAPHIC_DATA]"
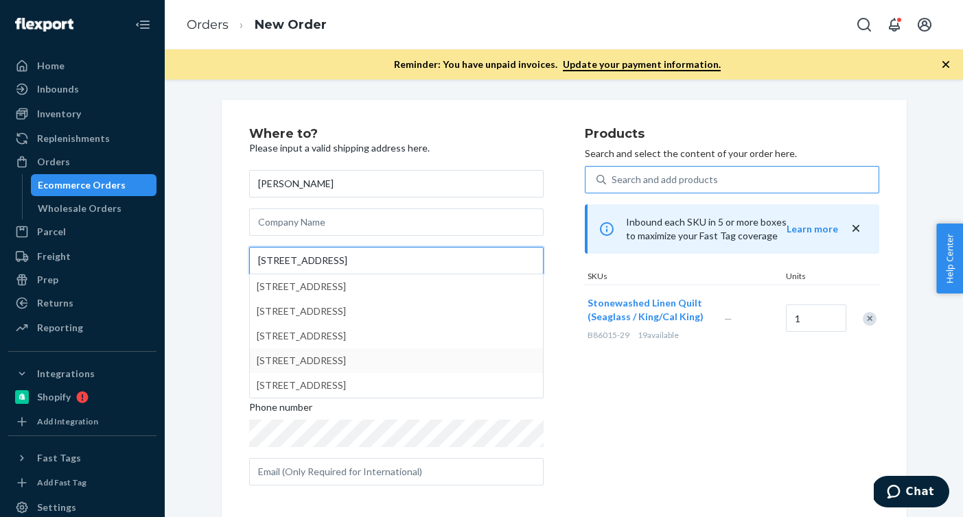
type input "[STREET_ADDRESS]"
click at [654, 398] on div "Products Search and select the content of your order here. Search and add produ…" at bounding box center [732, 312] width 294 height 369
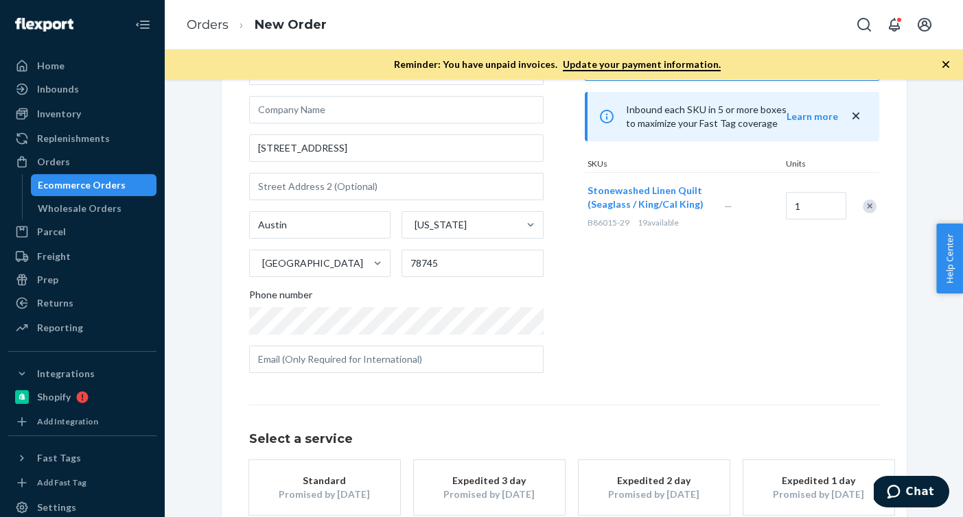
scroll to position [192, 0]
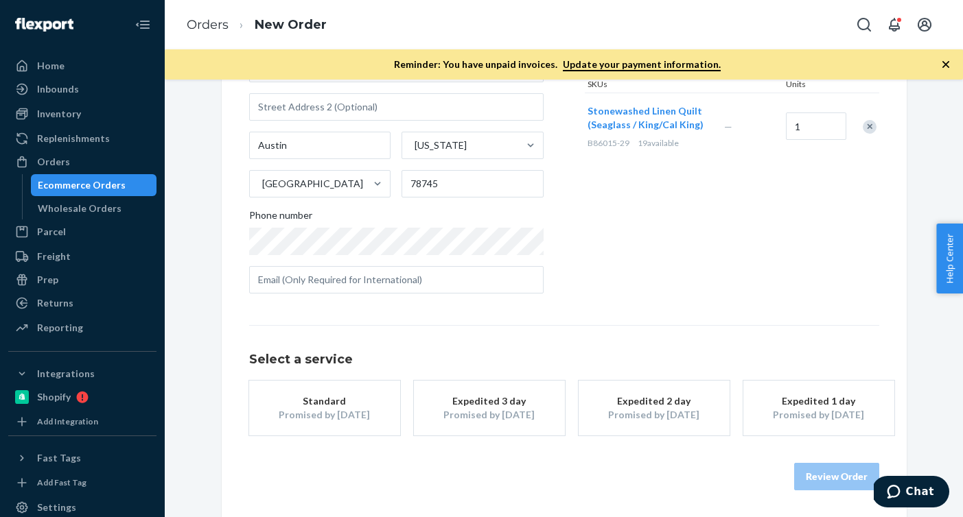
click at [338, 407] on div "Standard" at bounding box center [325, 402] width 110 height 14
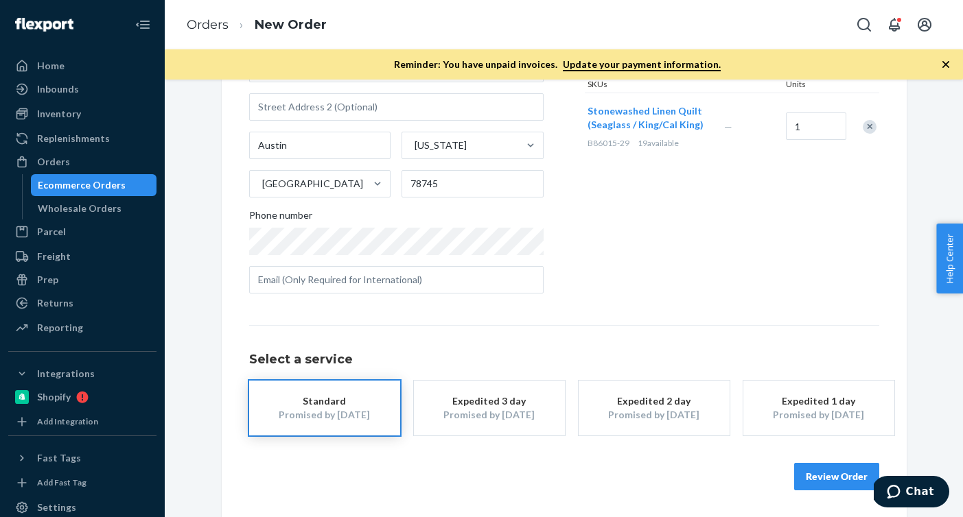
scroll to position [180, 0]
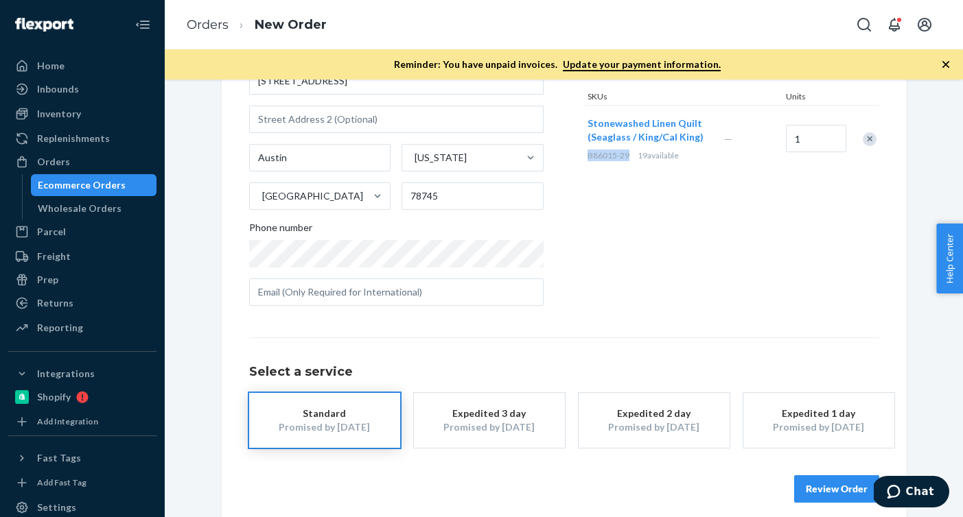
drag, startPoint x: 628, startPoint y: 157, endPoint x: 587, endPoint y: 155, distance: 40.5
click at [587, 155] on span "B86015-29" at bounding box center [608, 155] width 42 height 10
click at [835, 488] on button "Review Order" at bounding box center [836, 489] width 85 height 27
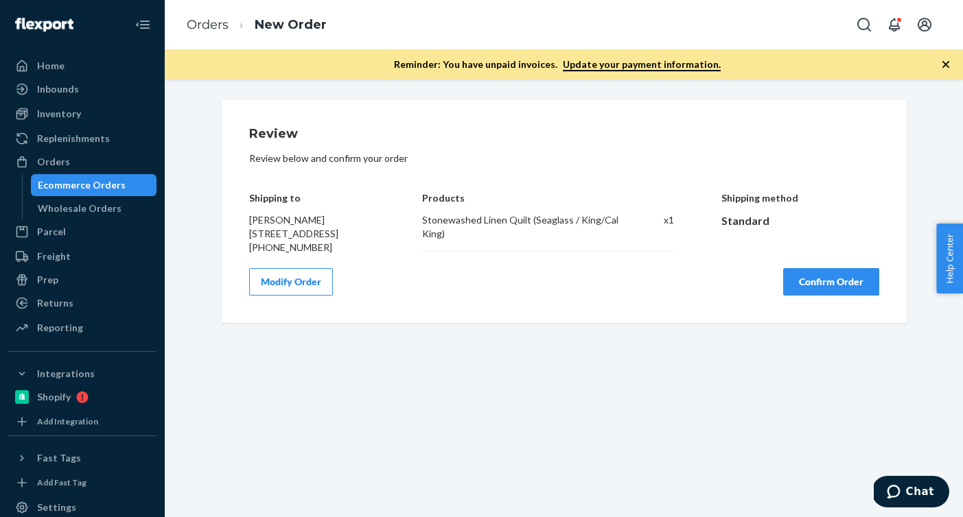
click at [795, 294] on button "Confirm Order" at bounding box center [831, 281] width 96 height 27
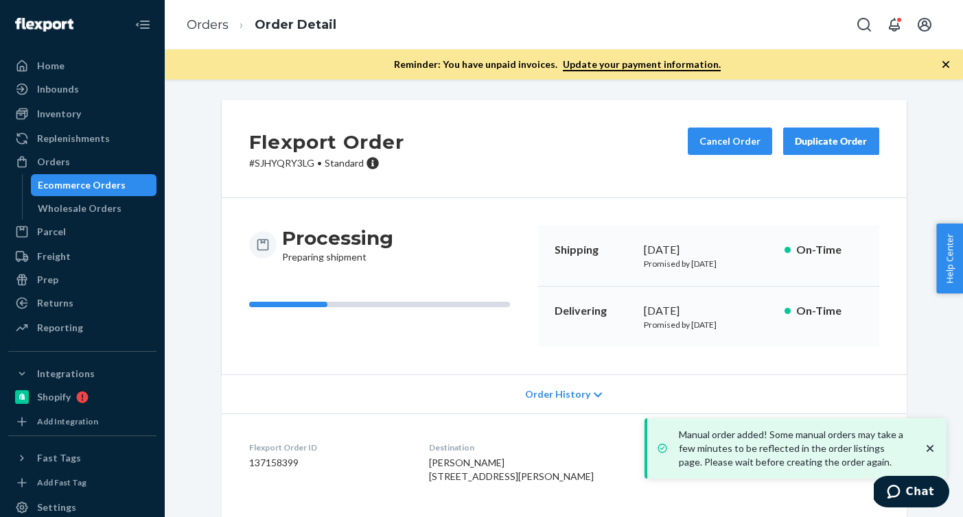
click at [283, 469] on dd "137158399" at bounding box center [328, 463] width 159 height 14
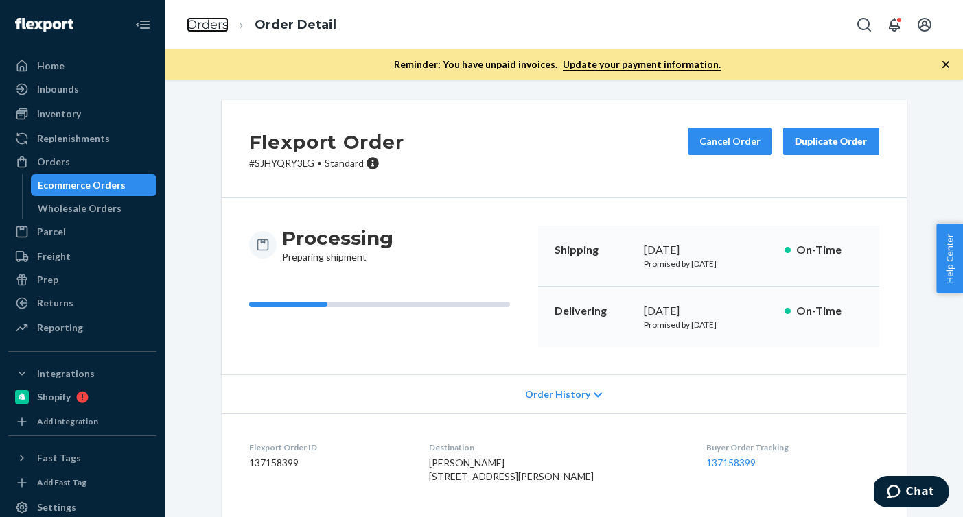
drag, startPoint x: 218, startPoint y: 25, endPoint x: 434, endPoint y: 54, distance: 218.0
click at [218, 25] on link "Orders" at bounding box center [208, 24] width 42 height 15
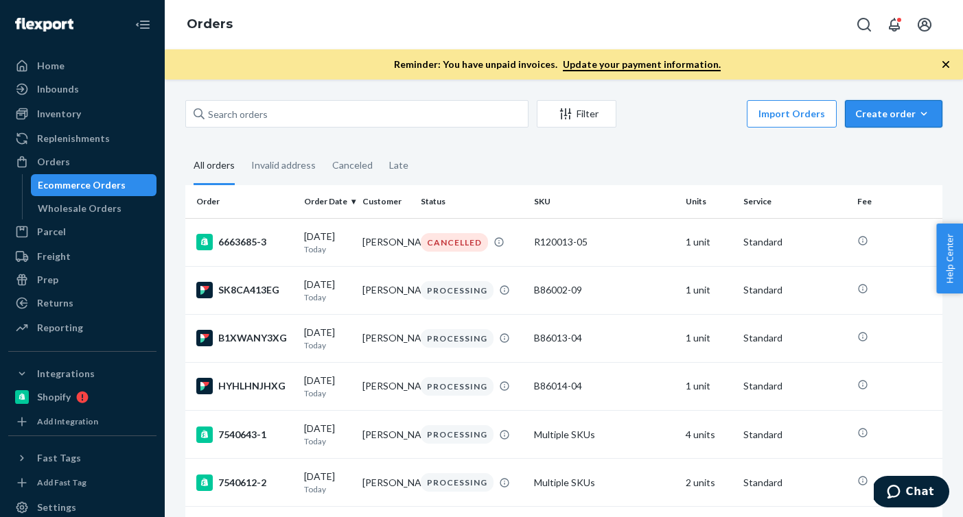
click at [934, 110] on button "Create order Ecommerce order Removal order" at bounding box center [893, 113] width 97 height 27
click at [907, 149] on span "Ecommerce order" at bounding box center [901, 147] width 85 height 10
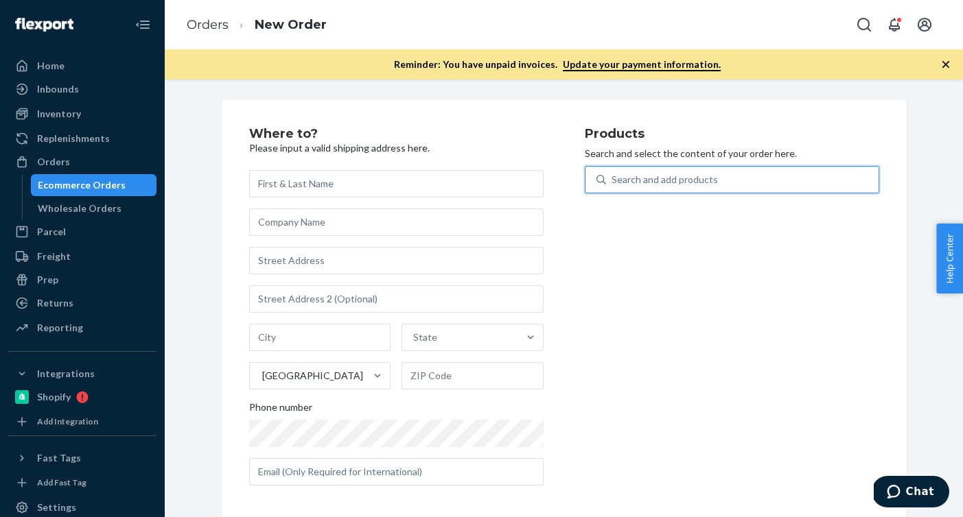
click at [798, 184] on div "Search and add products" at bounding box center [742, 179] width 272 height 25
click at [613, 184] on input "0 results available. Use Up and Down to choose options, press Enter to select t…" at bounding box center [612, 180] width 1 height 14
paste input "B86104-02"
type input "B86104-02"
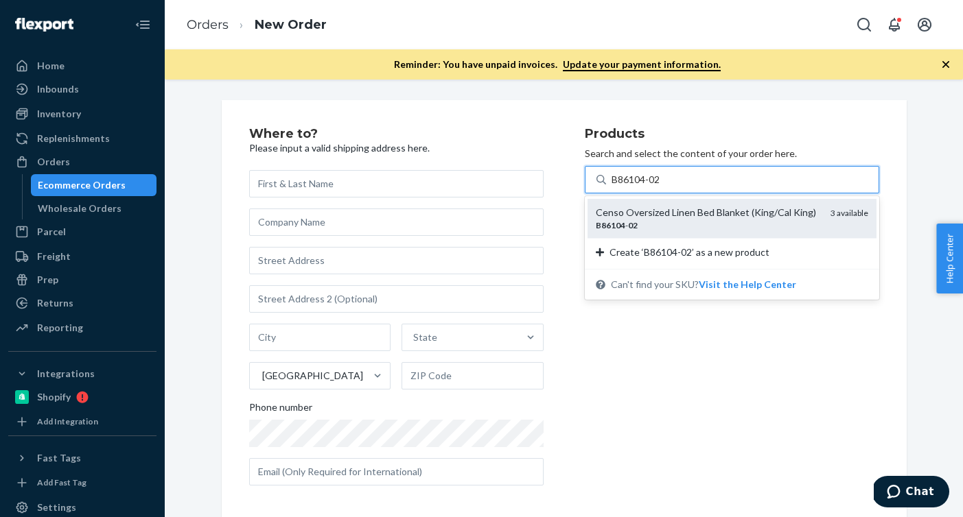
click at [680, 226] on div "B86104 - 02" at bounding box center [708, 226] width 224 height 12
click at [662, 187] on input "B86104-02" at bounding box center [637, 180] width 50 height 14
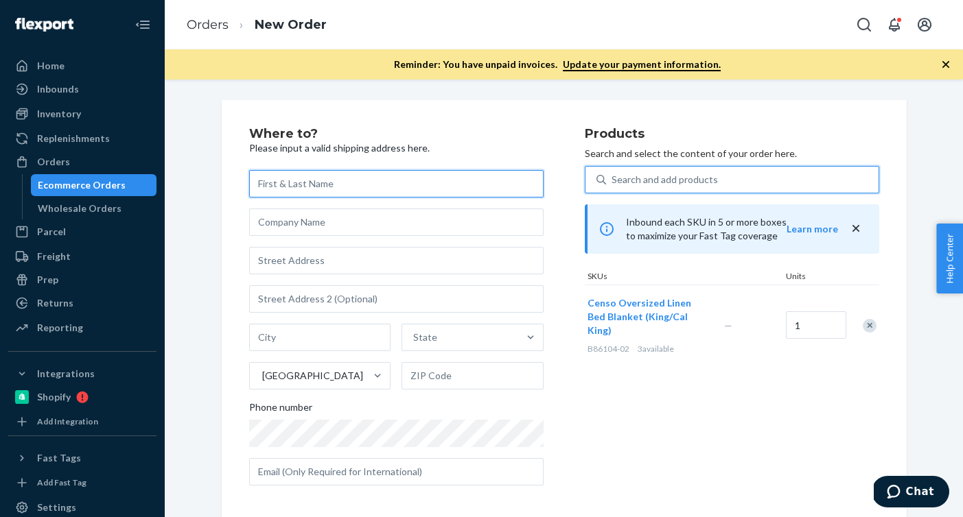
click at [342, 183] on input "text" at bounding box center [396, 183] width 294 height 27
paste input "[PERSON_NAME]"
type input "[PERSON_NAME]"
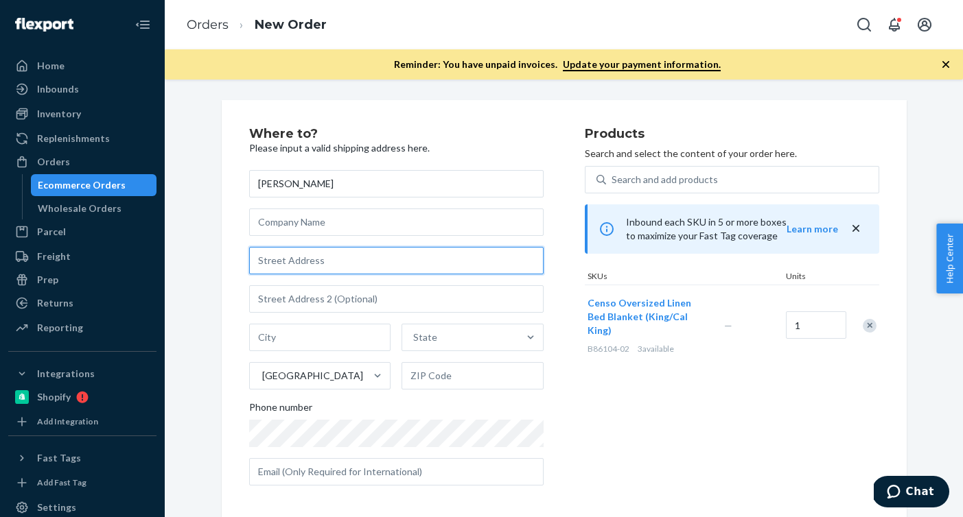
click at [419, 261] on input "text" at bounding box center [396, 260] width 294 height 27
paste input "[STREET_ADDRESS][PERSON_NAME]"
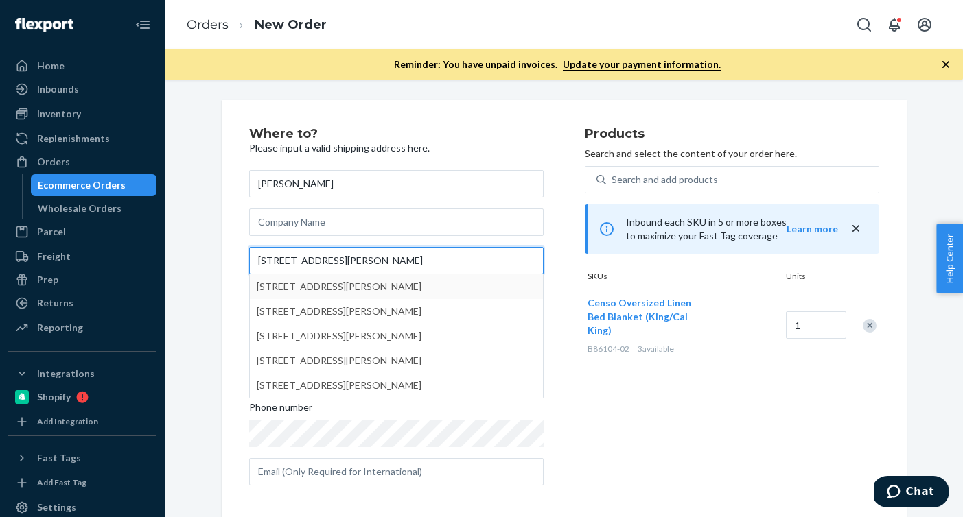
type input "[STREET_ADDRESS][PERSON_NAME]"
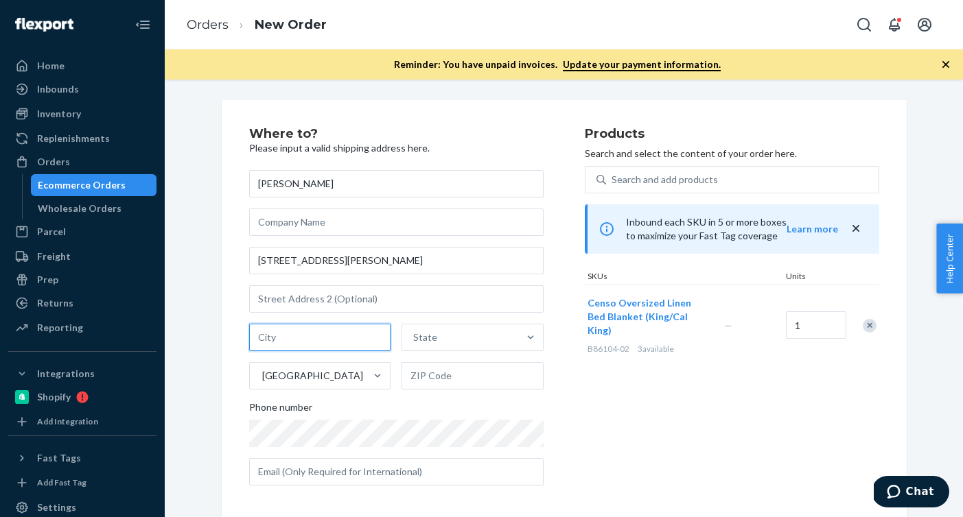
click at [326, 340] on input "text" at bounding box center [320, 337] width 142 height 27
paste input "[GEOGRAPHIC_DATA]"
click at [341, 335] on input "[GEOGRAPHIC_DATA]" at bounding box center [320, 337] width 142 height 27
type input "Wheat Ridge CO"
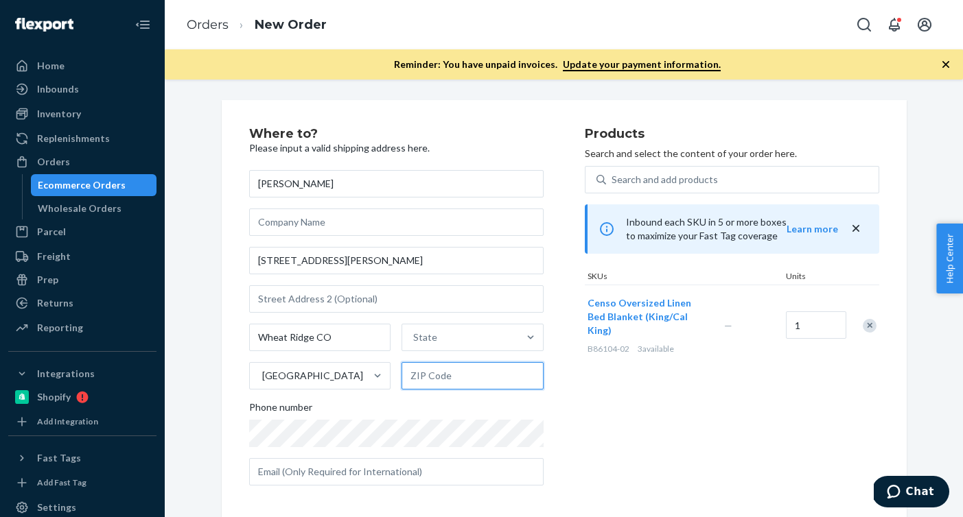
click at [436, 375] on input "text" at bounding box center [472, 375] width 142 height 27
paste input "80033"
type input "80033"
click at [317, 336] on input "Wheat Ridge CO" at bounding box center [320, 337] width 142 height 27
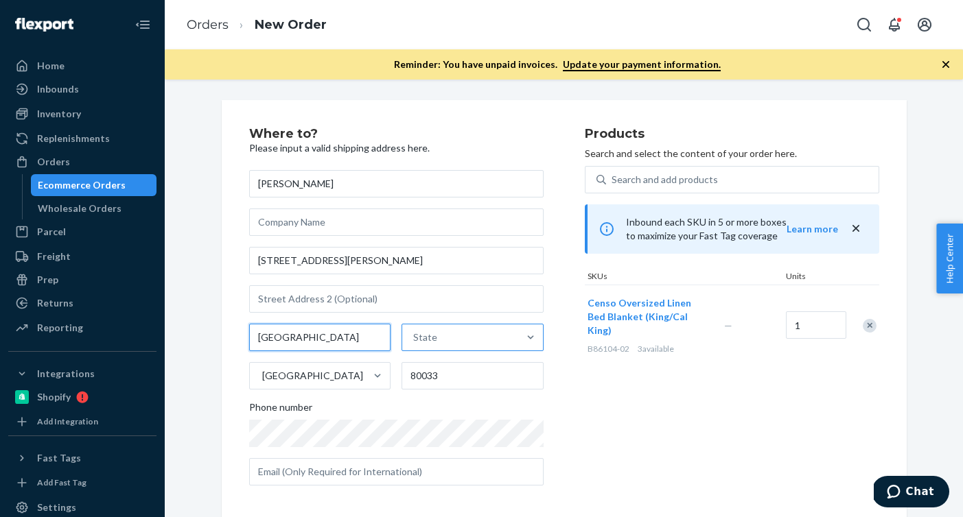
type input "[GEOGRAPHIC_DATA]"
paste input "CO"
type input "CO"
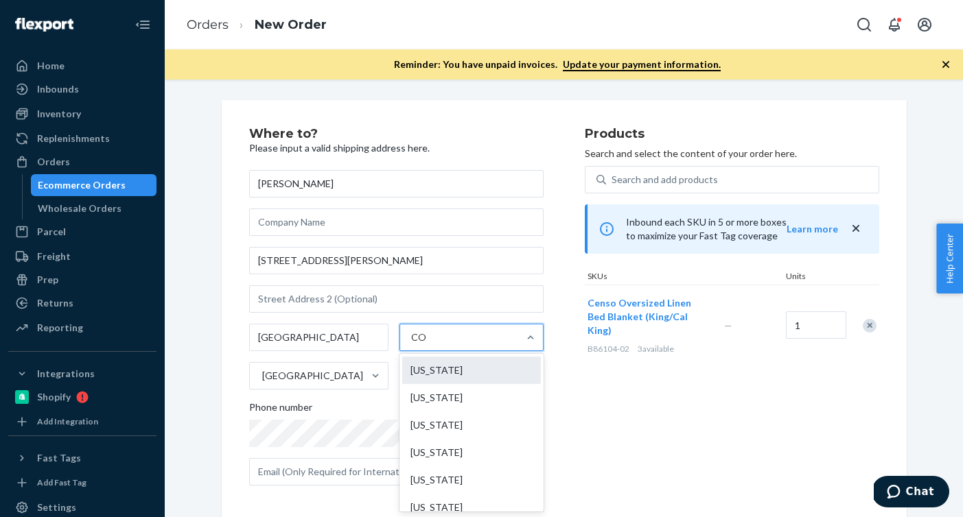
click at [429, 365] on div "[US_STATE]" at bounding box center [471, 370] width 139 height 27
click at [427, 345] on input "CO" at bounding box center [419, 338] width 16 height 14
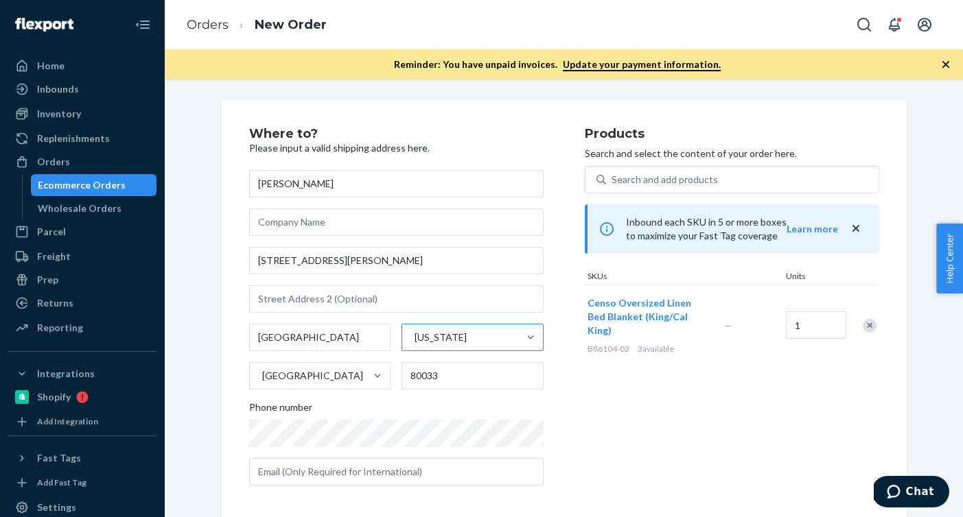
scroll to position [192, 0]
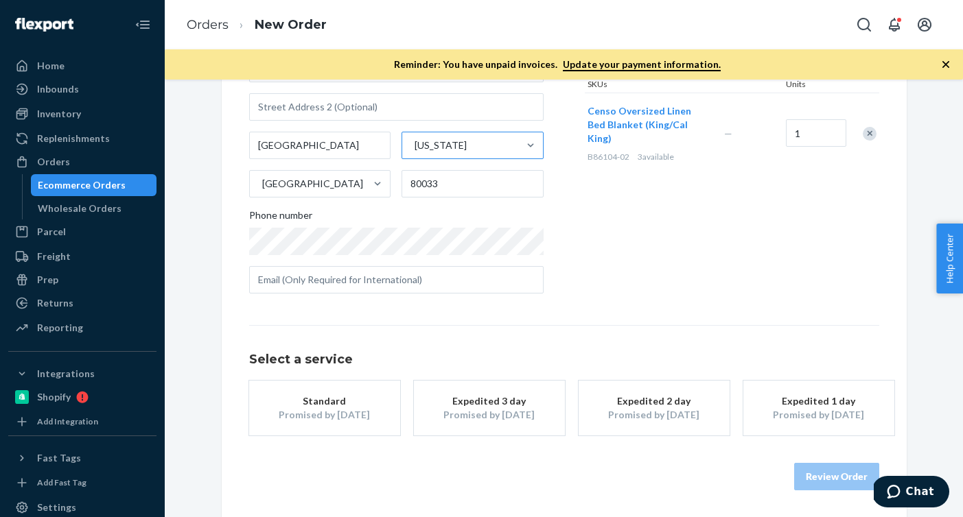
click at [323, 403] on div "Standard" at bounding box center [325, 402] width 110 height 14
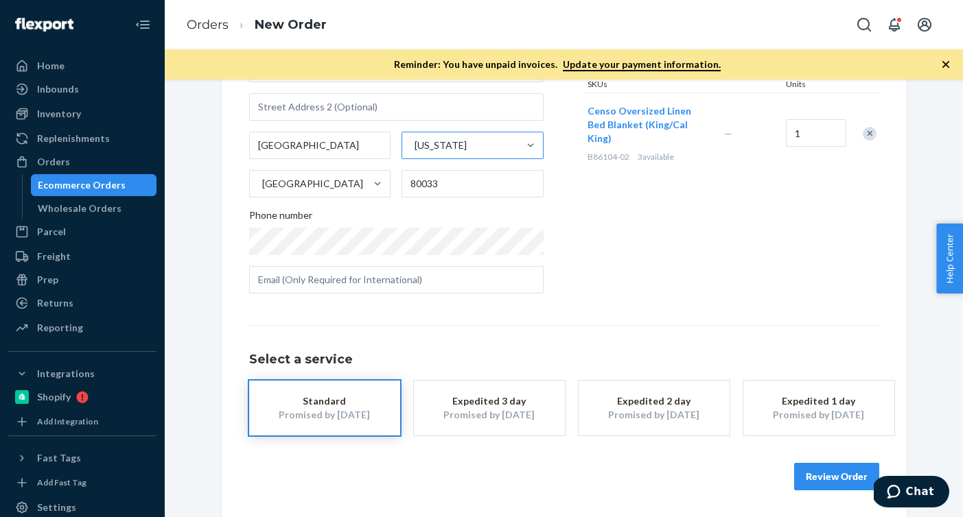
scroll to position [0, 0]
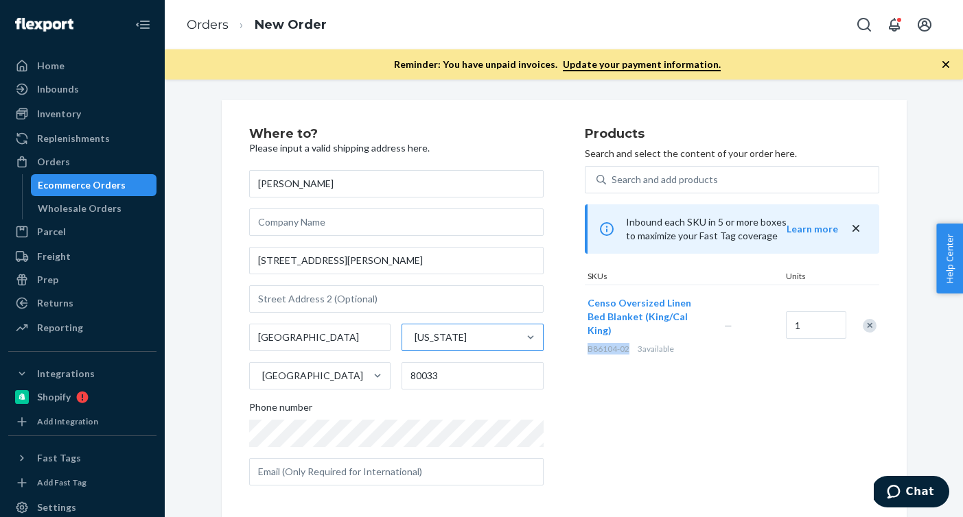
drag, startPoint x: 631, startPoint y: 339, endPoint x: 587, endPoint y: 338, distance: 43.9
click at [587, 343] on div "B86104-02 3 available" at bounding box center [652, 349] width 131 height 12
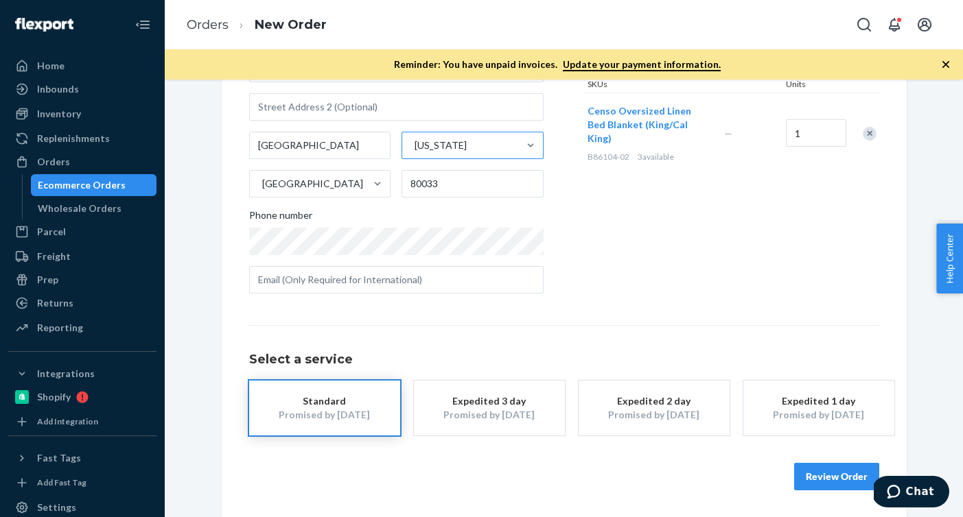
click at [822, 472] on button "Review Order" at bounding box center [836, 476] width 85 height 27
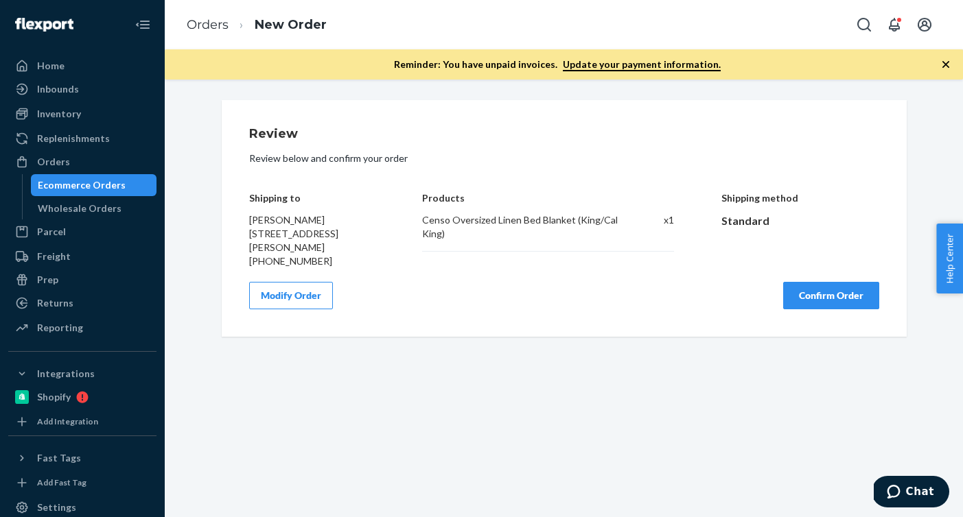
click at [793, 290] on button "Confirm Order" at bounding box center [831, 295] width 96 height 27
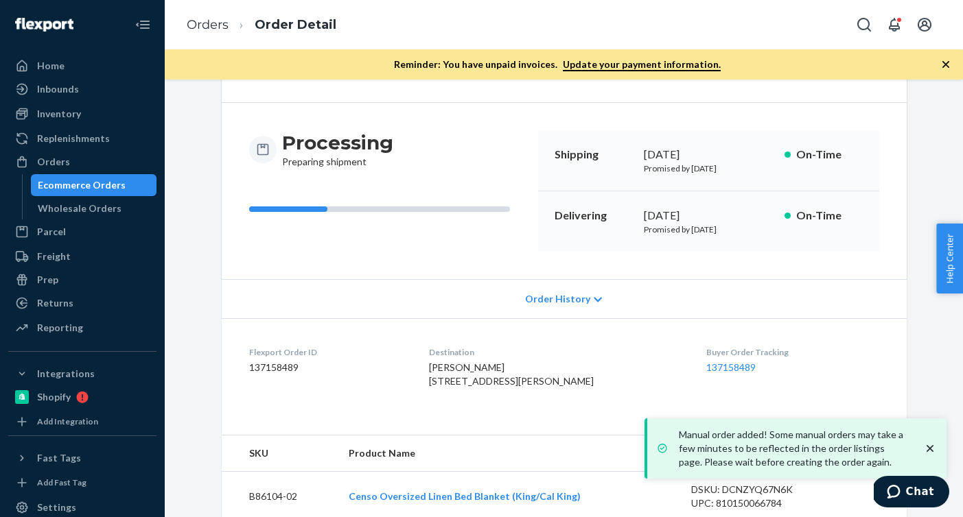
scroll to position [143, 0]
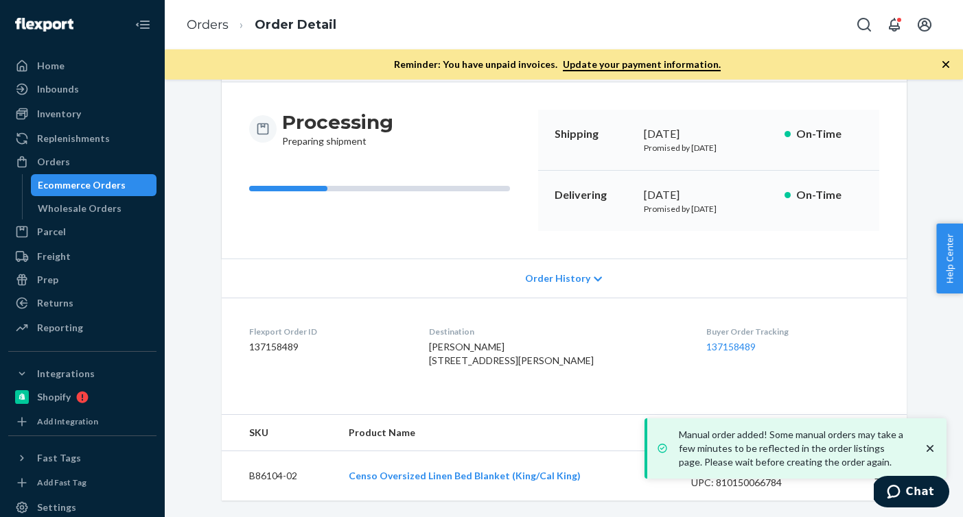
click at [282, 340] on dd "137158489" at bounding box center [328, 347] width 159 height 14
click at [211, 28] on link "Orders" at bounding box center [208, 24] width 42 height 15
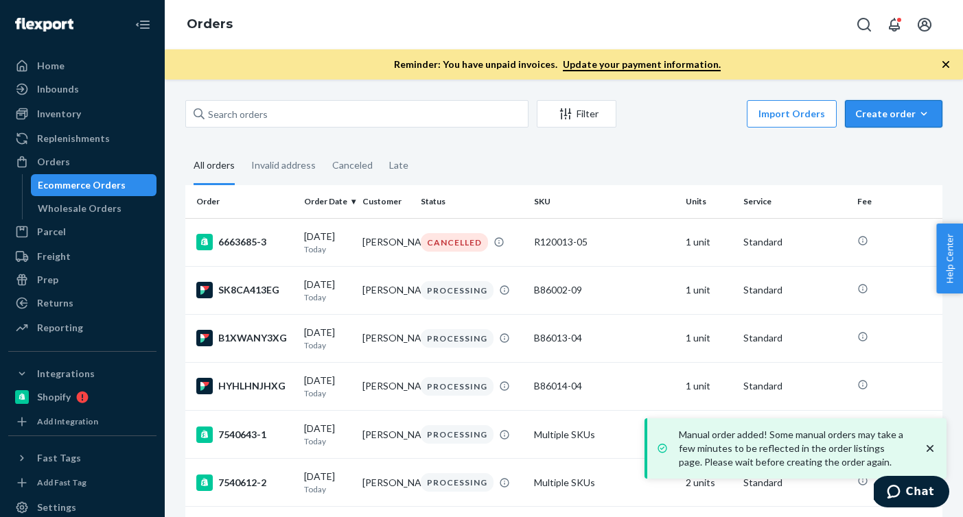
click at [922, 113] on icon "button" at bounding box center [924, 113] width 6 height 3
click at [908, 142] on span "Ecommerce order" at bounding box center [901, 147] width 85 height 10
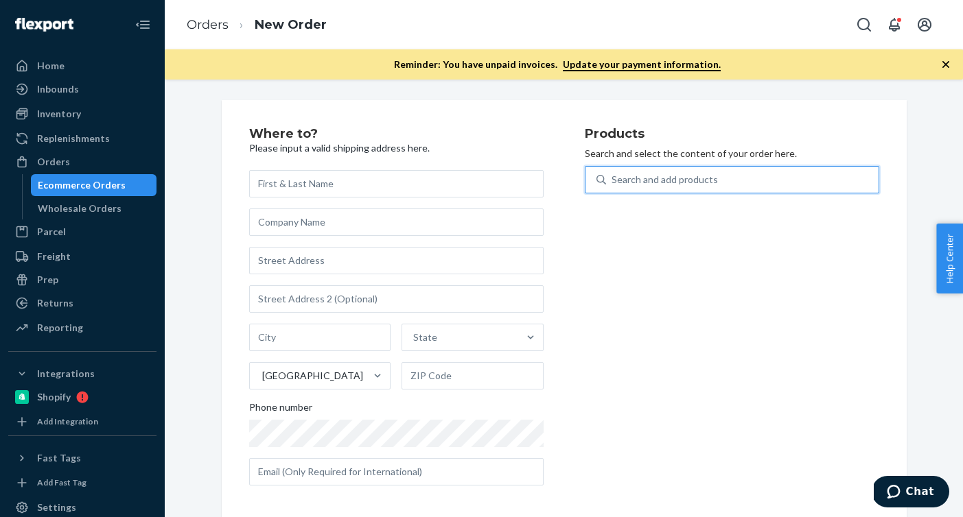
click at [622, 182] on div "Search and add products" at bounding box center [665, 180] width 106 height 14
click at [613, 182] on input "0 results available. Use Up and Down to choose options, press Enter to select t…" at bounding box center [612, 180] width 1 height 14
paste input "136123562"
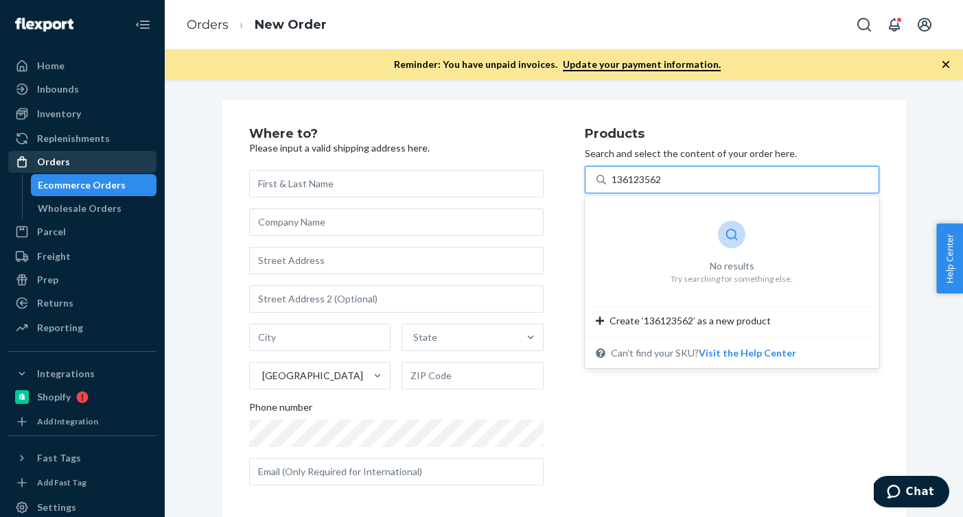
type input "136123562"
click at [75, 154] on div "Orders" at bounding box center [82, 161] width 145 height 19
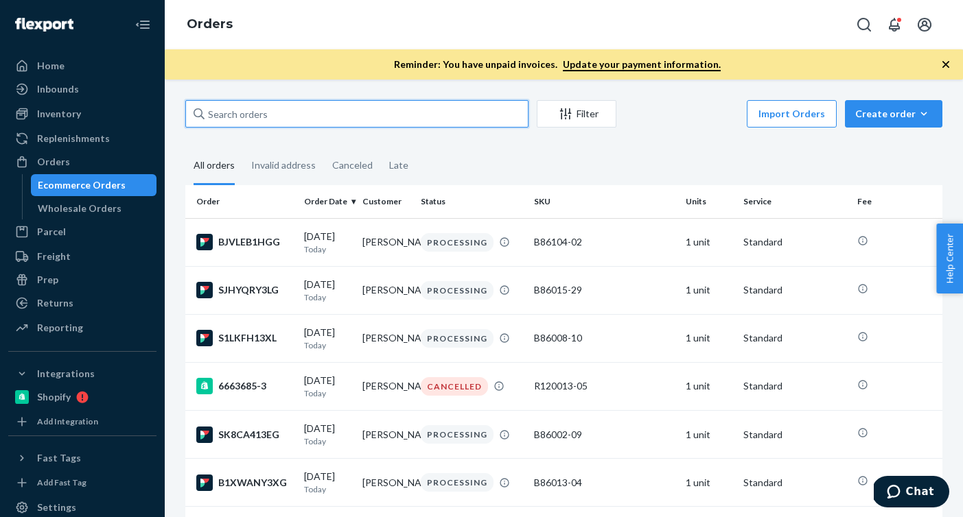
click at [262, 113] on input "text" at bounding box center [356, 113] width 343 height 27
paste input "136123562"
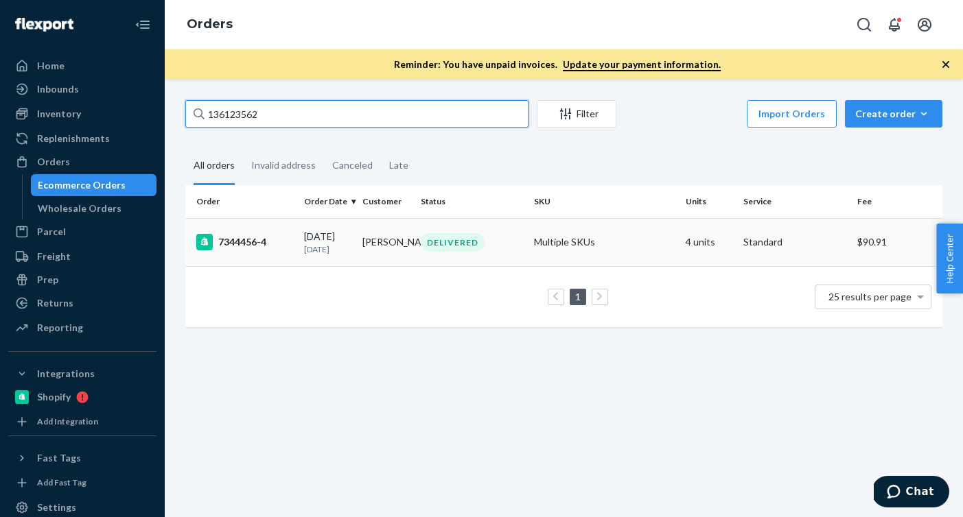
type input "136123562"
click at [303, 246] on td "[DATE] [DATE]" at bounding box center [328, 242] width 58 height 48
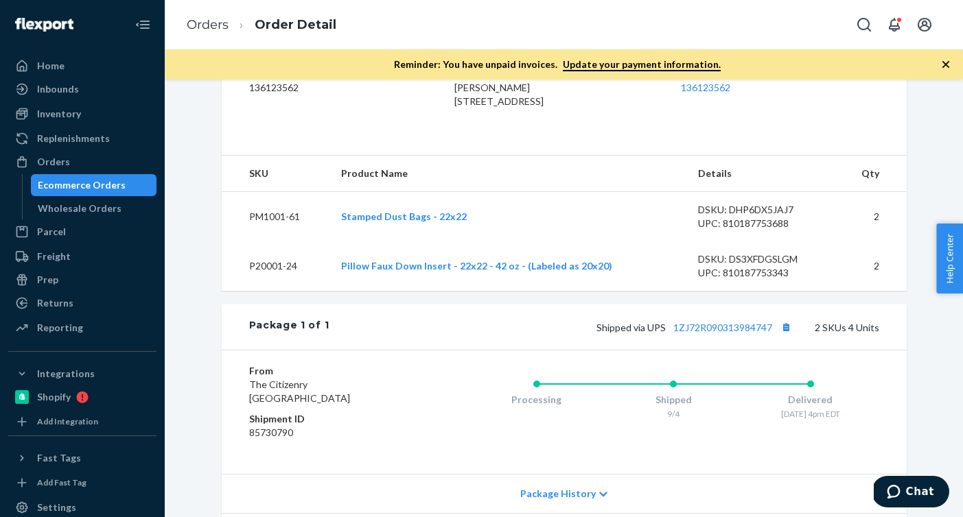
scroll to position [549, 0]
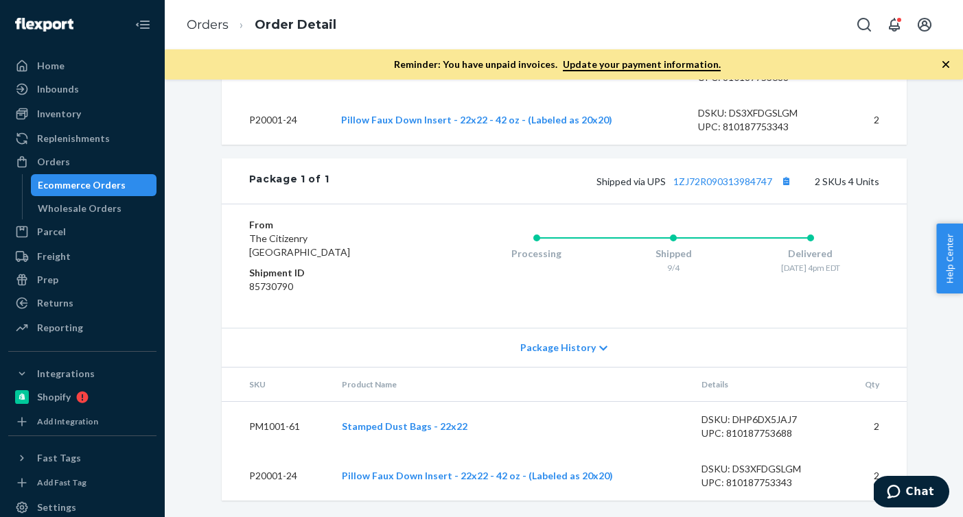
click at [213, 33] on li "Orders" at bounding box center [208, 25] width 42 height 18
click at [214, 25] on link "Orders" at bounding box center [208, 24] width 42 height 15
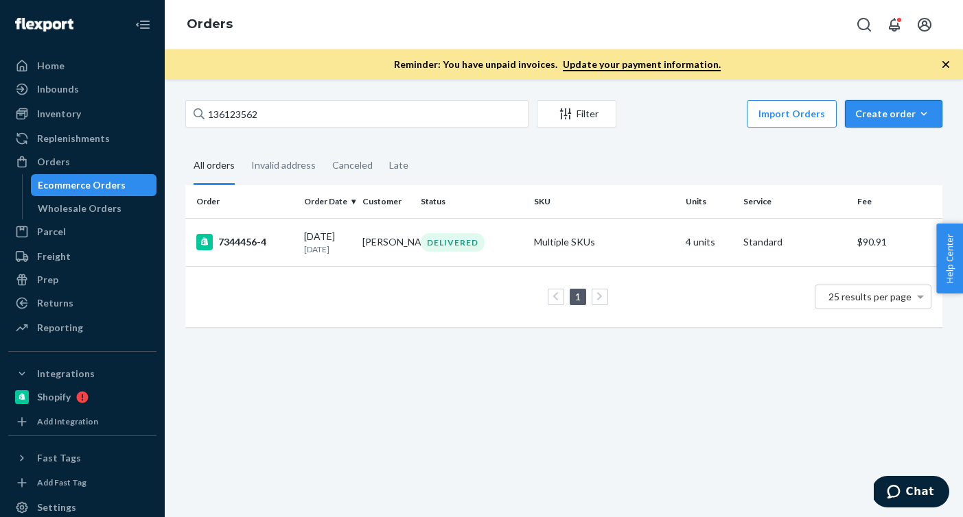
click at [942, 115] on button "Create order Ecommerce order Removal order" at bounding box center [893, 113] width 97 height 27
click at [913, 142] on span "Ecommerce order" at bounding box center [901, 147] width 85 height 10
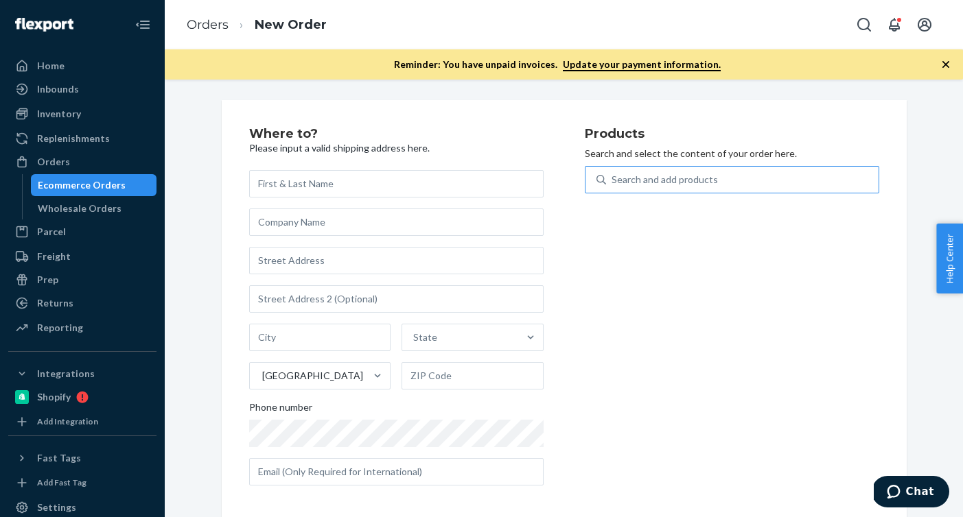
click at [769, 174] on div "Search and add products" at bounding box center [742, 179] width 272 height 25
click at [613, 174] on input "Search and add products" at bounding box center [612, 180] width 1 height 14
paste input "136626363"
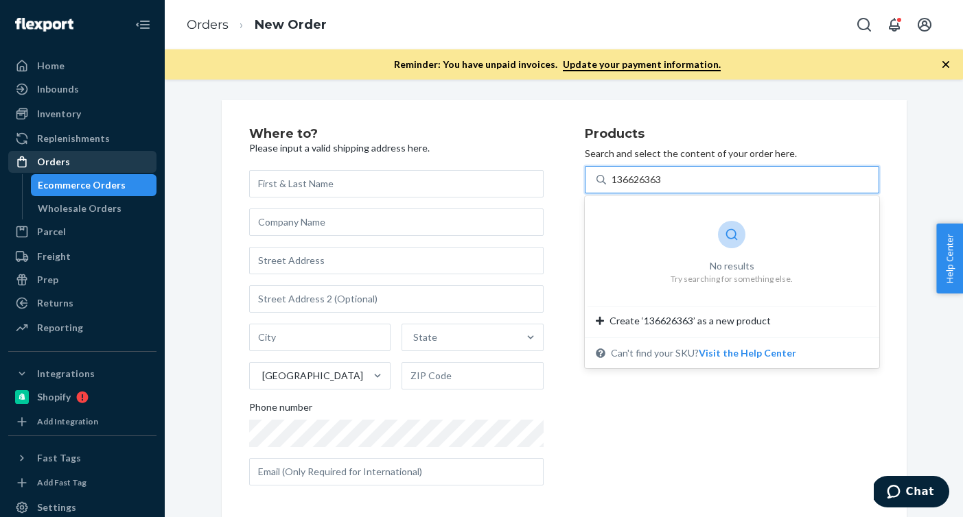
type input "136626363"
click at [110, 155] on div "Orders" at bounding box center [82, 161] width 145 height 19
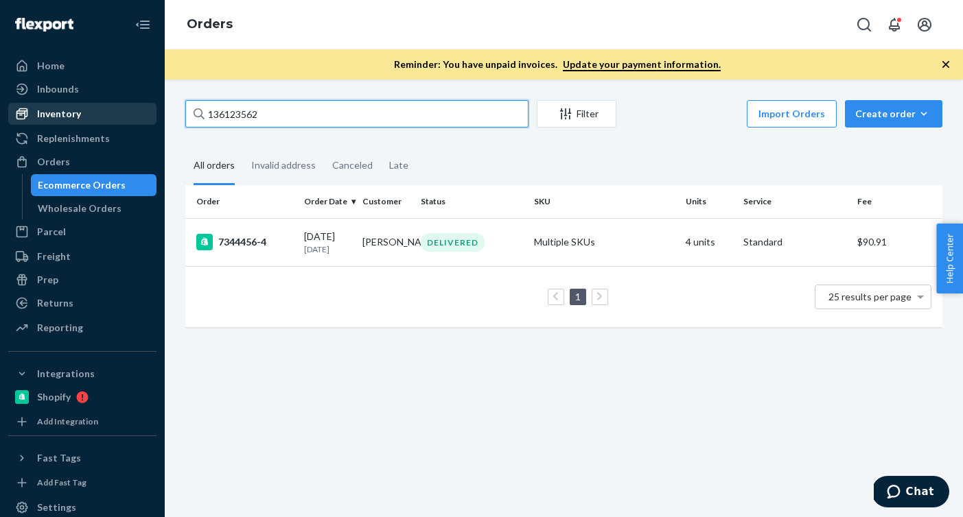
drag, startPoint x: 326, startPoint y: 121, endPoint x: 82, endPoint y: 111, distance: 244.5
click at [82, 111] on div "Home Inbounds Shipping Plans Problems Inventory Products Branded Packaging Repl…" at bounding box center [481, 258] width 963 height 517
paste input "136626363"
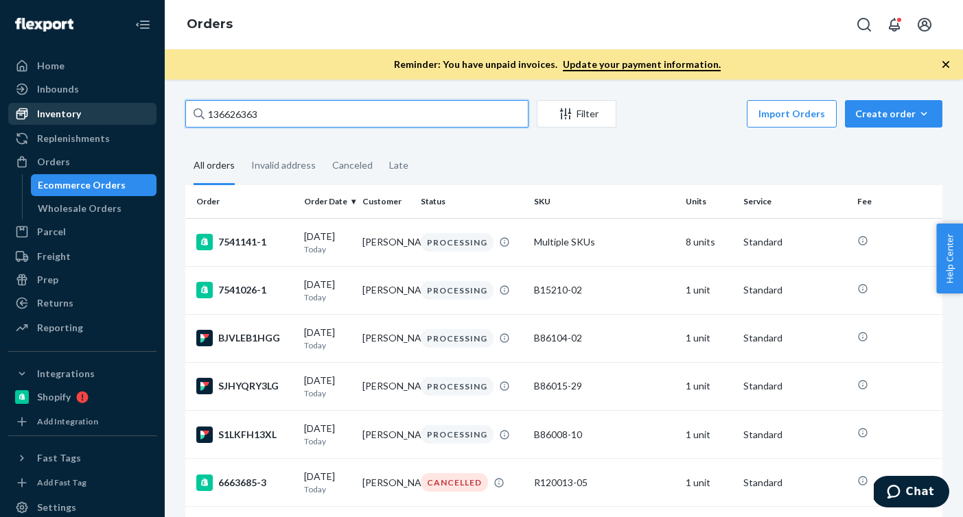
type input "136626363"
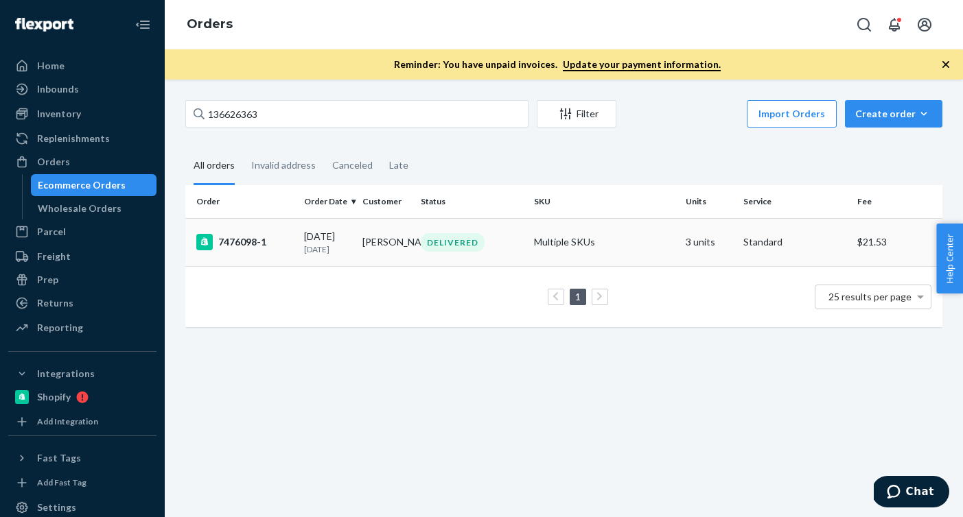
click at [330, 248] on p "[DATE]" at bounding box center [327, 250] width 47 height 12
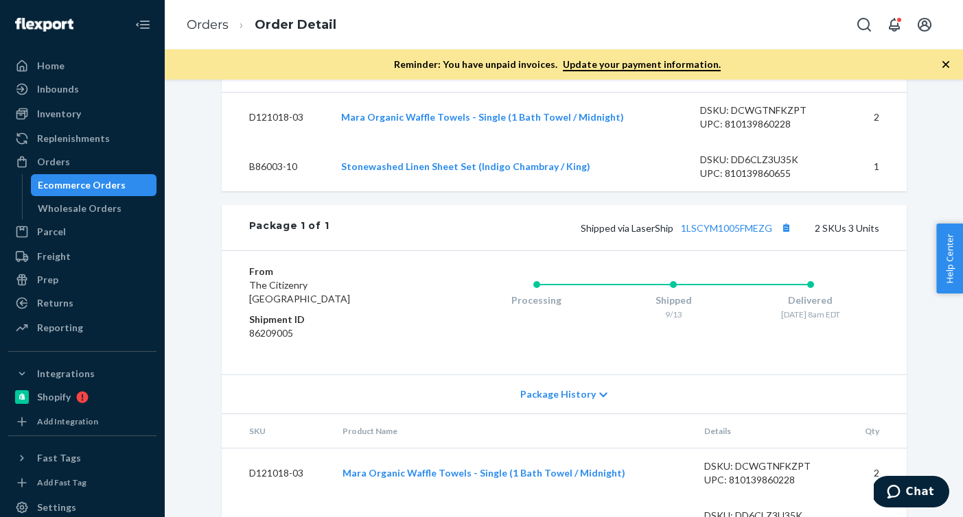
scroll to position [456, 0]
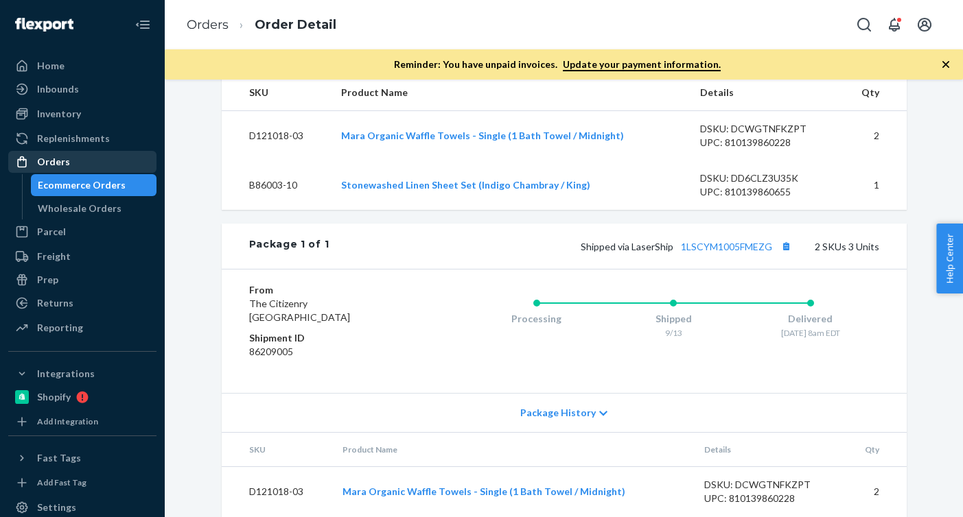
click at [98, 165] on div "Orders" at bounding box center [82, 161] width 145 height 19
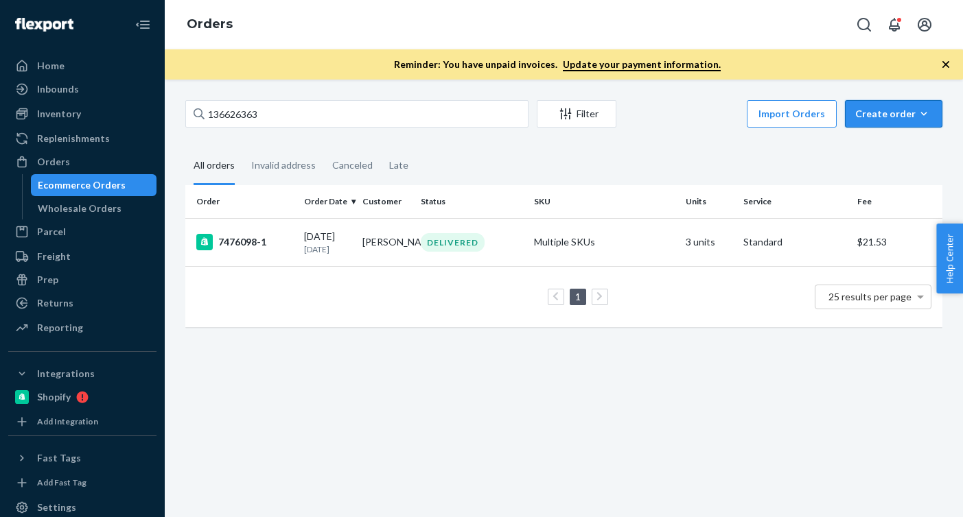
click at [918, 113] on icon "button" at bounding box center [924, 114] width 14 height 14
click at [907, 148] on span "Ecommerce order" at bounding box center [901, 147] width 85 height 10
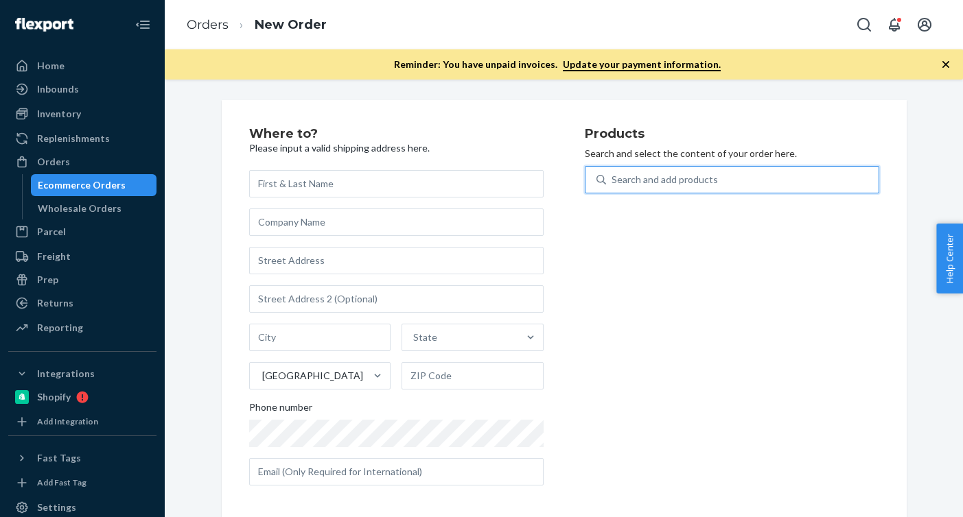
click at [801, 185] on div "Search and add products" at bounding box center [742, 179] width 272 height 25
click at [613, 185] on input "0 results available. Use Up and Down to choose options, press Enter to select t…" at bounding box center [612, 180] width 1 height 14
paste input "R120013-05"
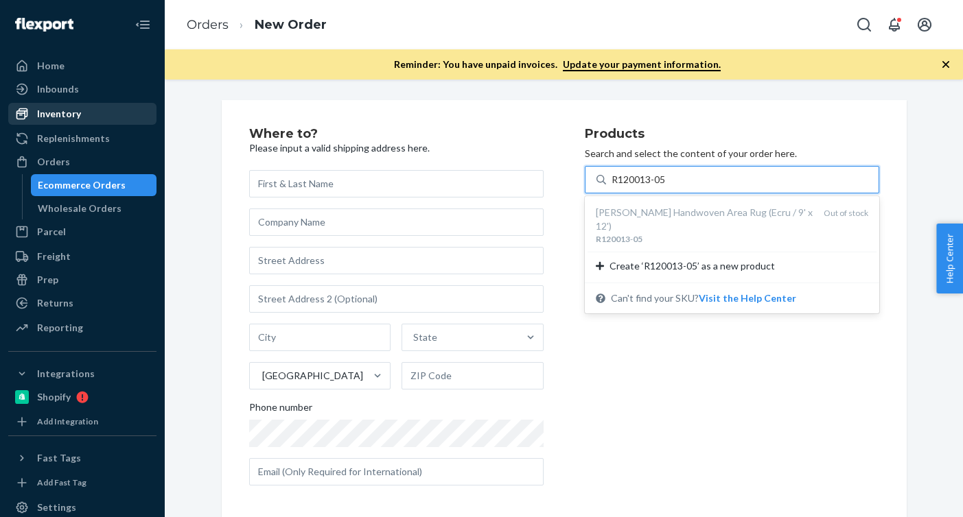
type input "R120013-05"
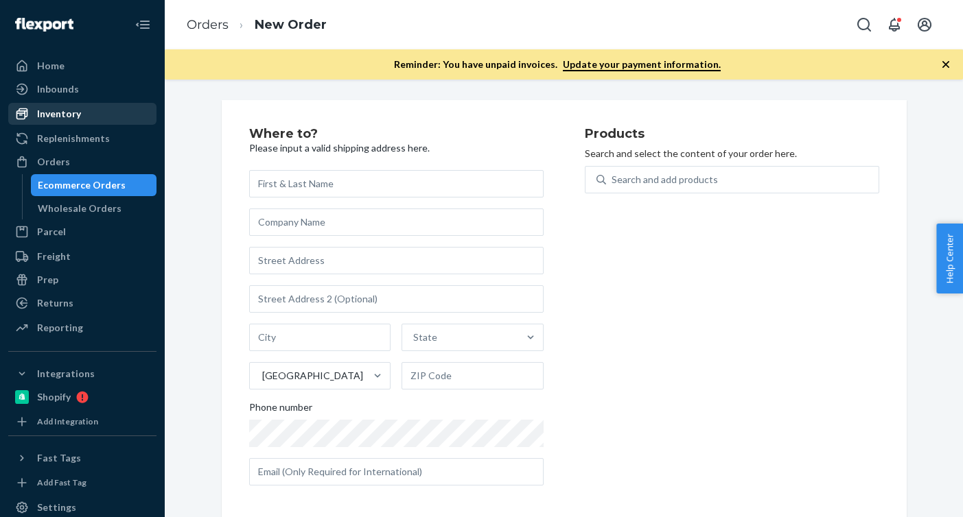
click at [117, 115] on div "Inventory" at bounding box center [82, 113] width 145 height 19
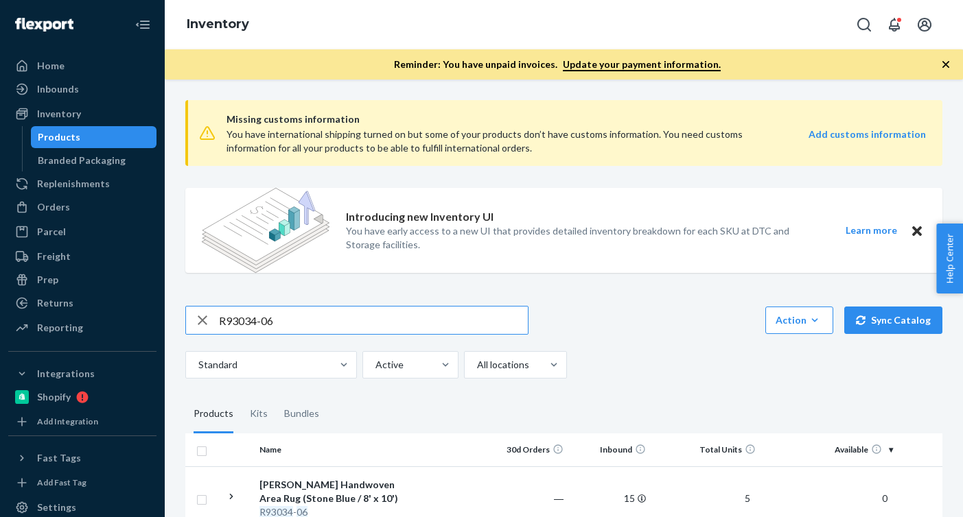
drag, startPoint x: 426, startPoint y: 319, endPoint x: 202, endPoint y: 323, distance: 223.8
click at [202, 323] on div "R93034-06" at bounding box center [357, 320] width 342 height 27
type input "R120013-05"
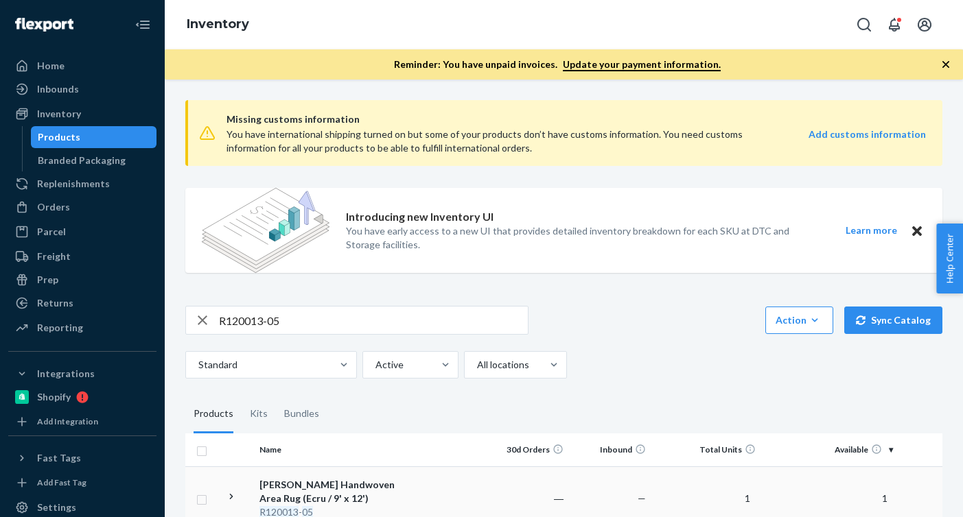
scroll to position [87, 0]
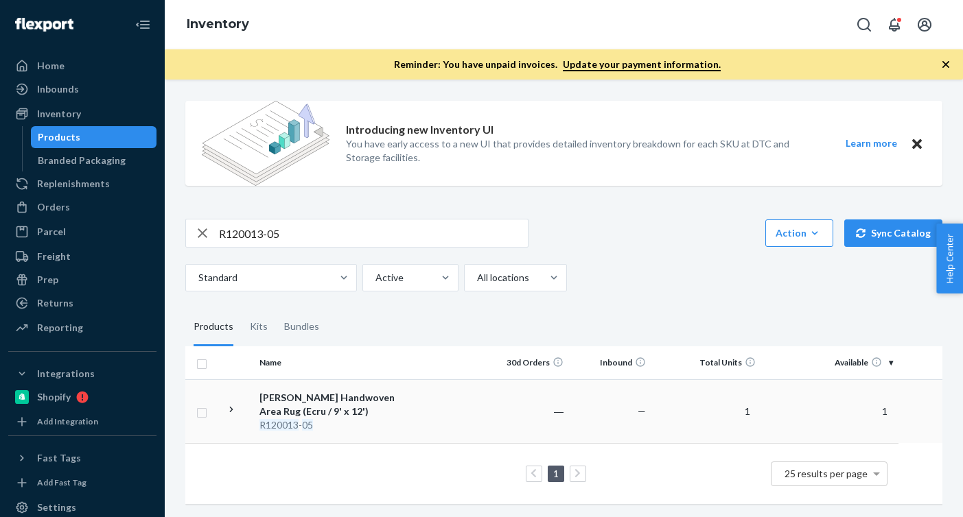
click at [321, 399] on div "[PERSON_NAME] Handwoven Area Rug (Ecru / 9' x 12')" at bounding box center [330, 404] width 143 height 27
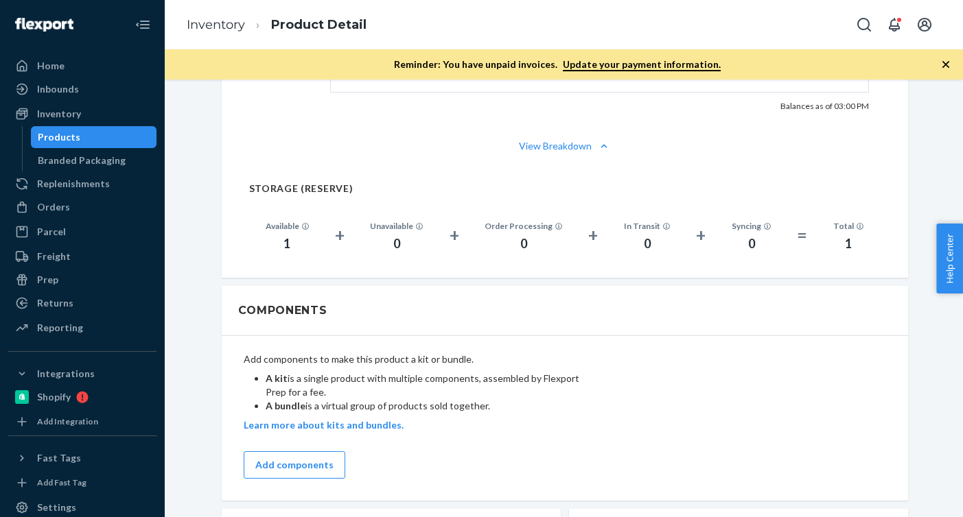
scroll to position [989, 0]
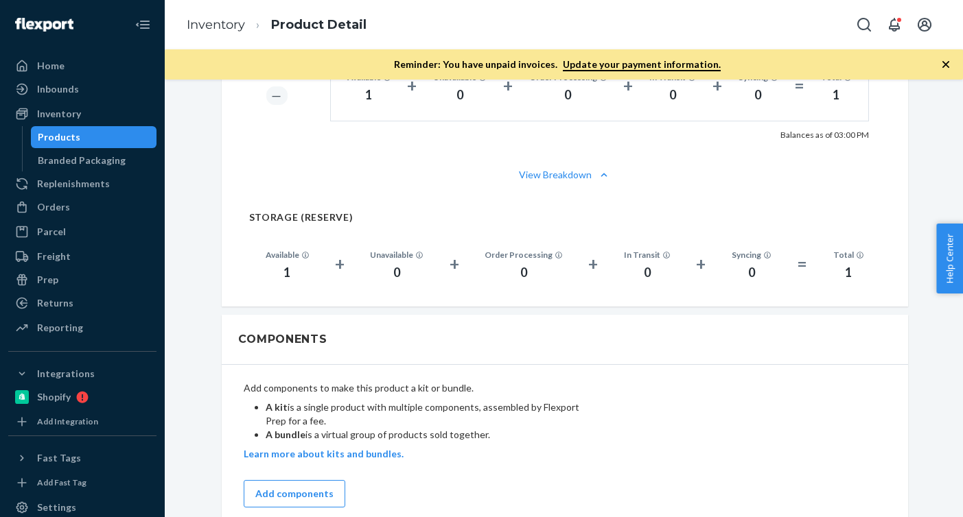
click at [429, 260] on div "Unavailable 0" at bounding box center [396, 264] width 86 height 36
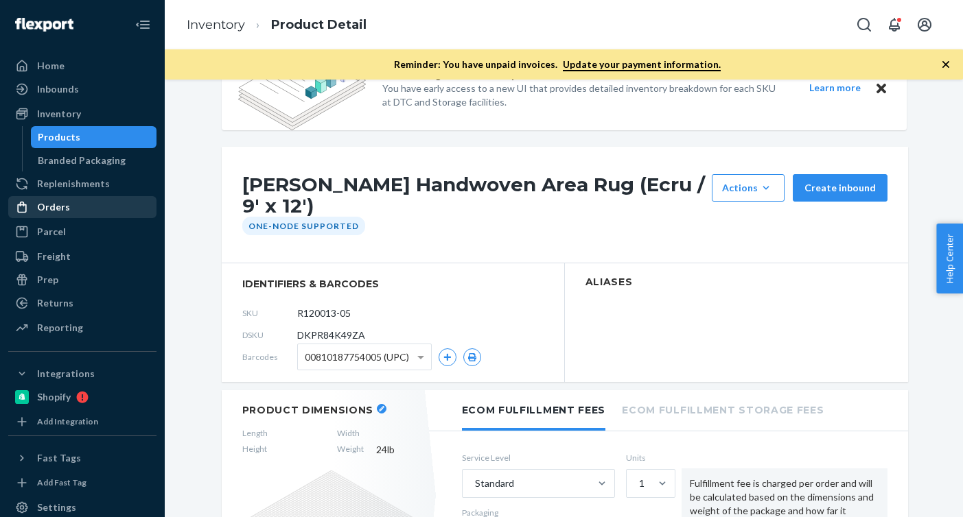
click at [86, 205] on div "Orders" at bounding box center [82, 207] width 145 height 19
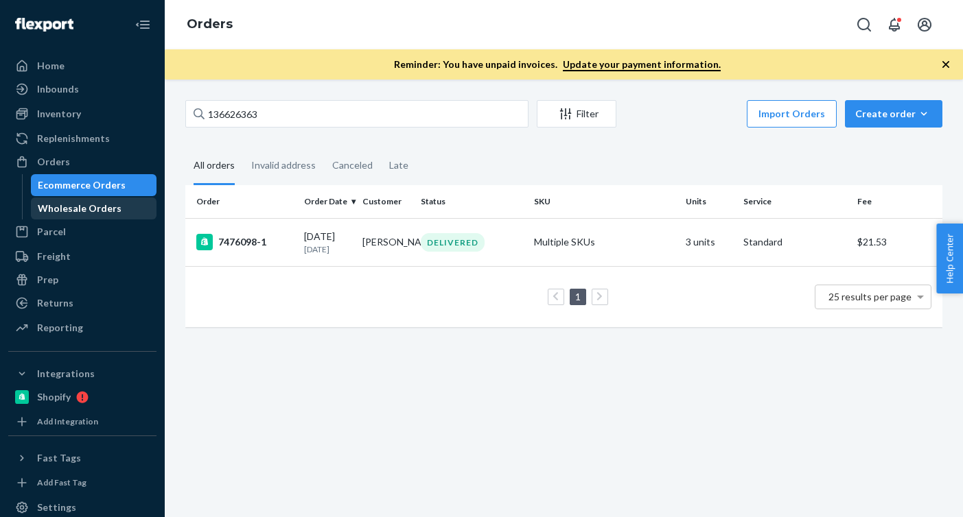
click at [116, 211] on div "Wholesale Orders" at bounding box center [94, 208] width 124 height 19
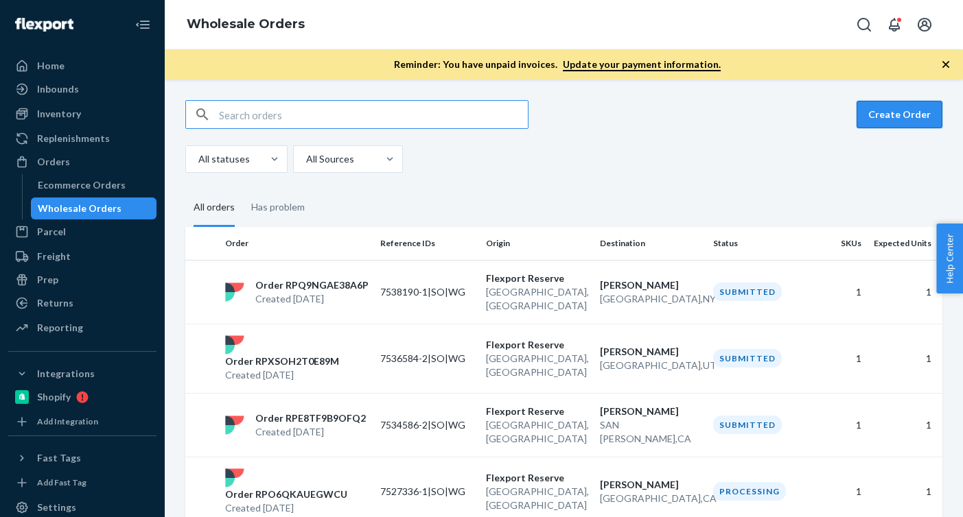
click at [916, 119] on button "Create Order" at bounding box center [900, 114] width 86 height 27
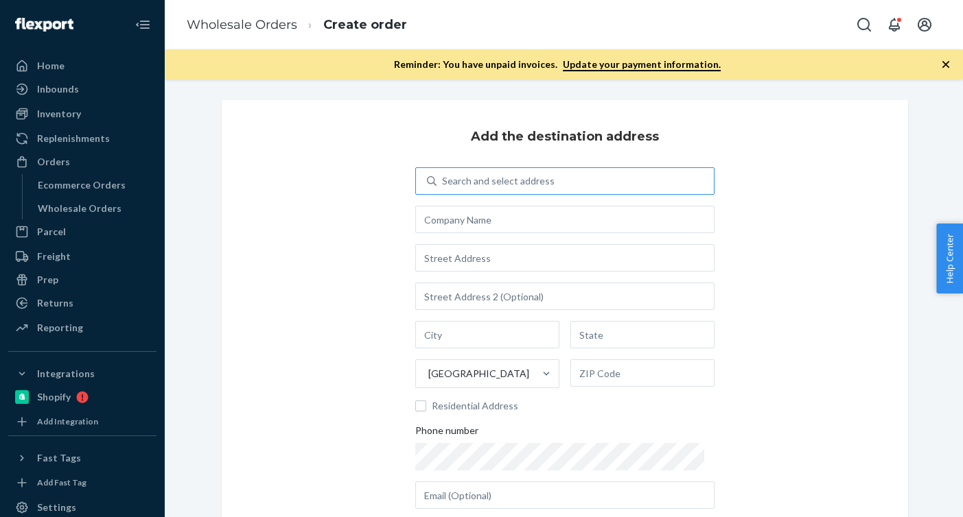
click at [579, 185] on div "Search and select address" at bounding box center [574, 181] width 277 height 25
click at [443, 185] on input "Search and select address" at bounding box center [442, 181] width 1 height 14
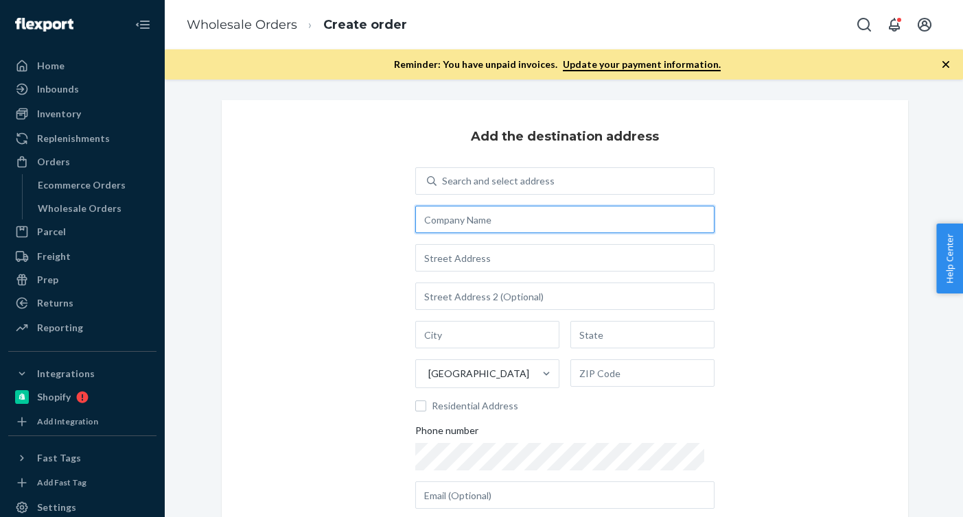
click at [555, 207] on input "text" at bounding box center [564, 219] width 299 height 27
paste input "[PERSON_NAME]"
type input "[PERSON_NAME]"
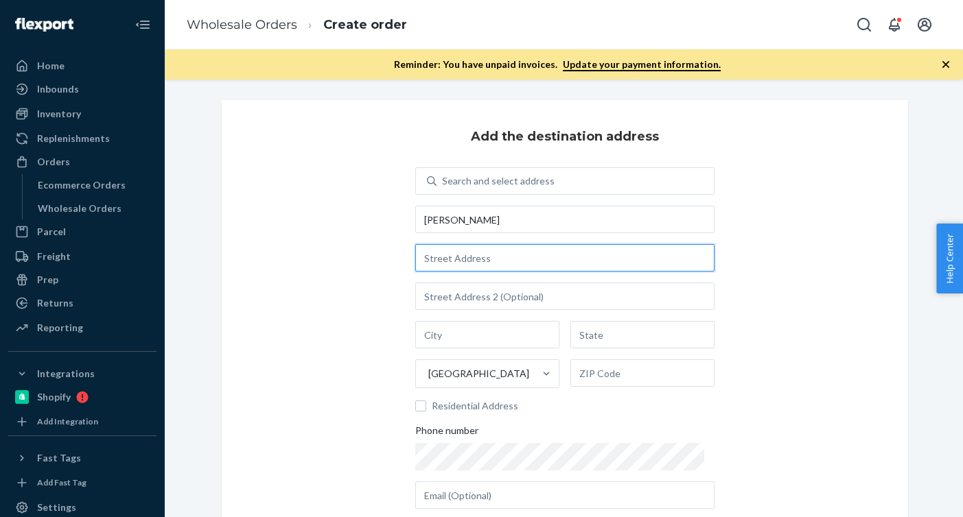
click at [546, 266] on input "text" at bounding box center [564, 257] width 299 height 27
paste input "[STREET_ADDRESS]"
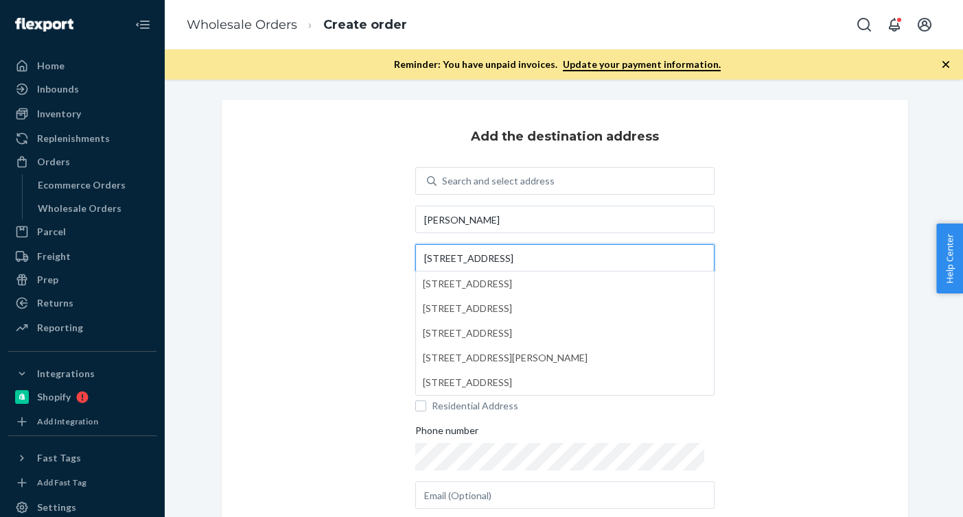
type input "[STREET_ADDRESS]"
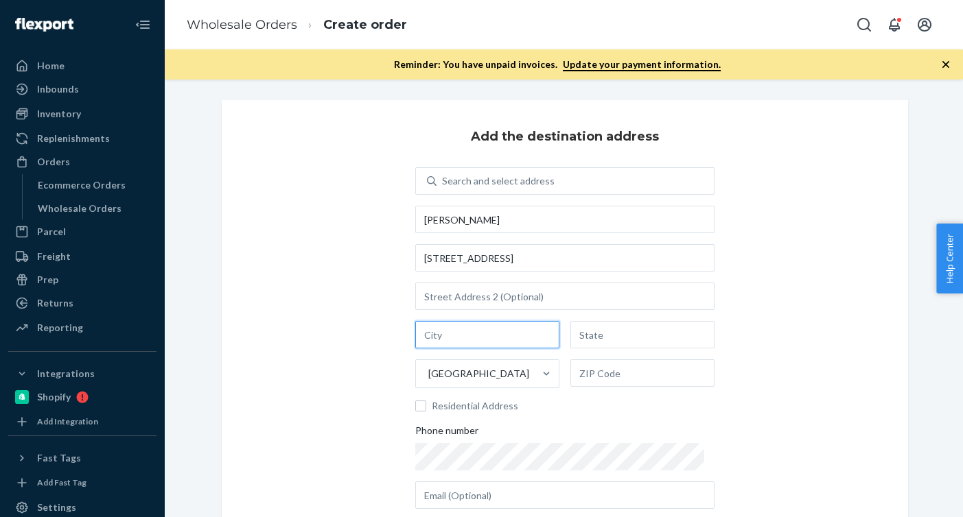
click at [531, 340] on input "text" at bounding box center [487, 334] width 144 height 27
paste input "[GEOGRAPHIC_DATA]"
click at [509, 339] on input "[GEOGRAPHIC_DATA]" at bounding box center [487, 334] width 144 height 27
type input "Englewood CO"
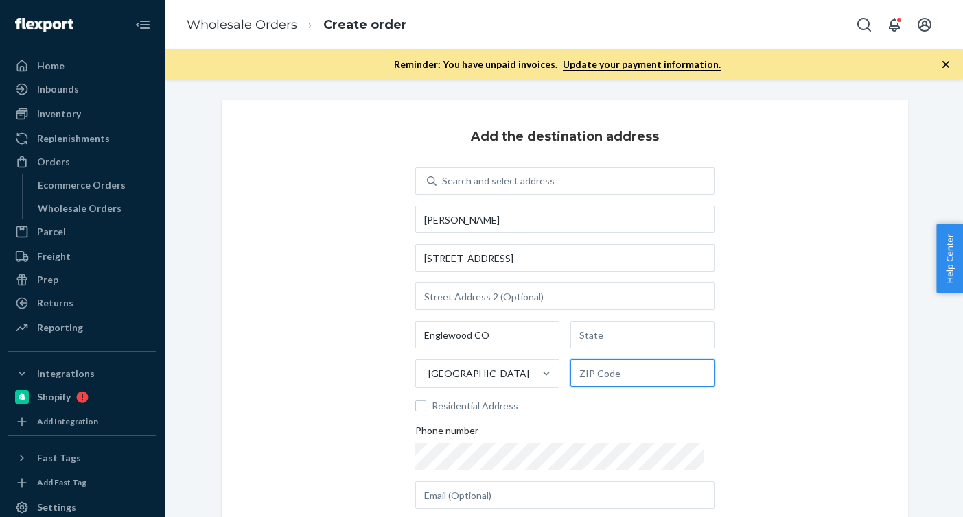
click at [627, 378] on input "text" at bounding box center [642, 373] width 144 height 27
paste input "80113"
type input "80113"
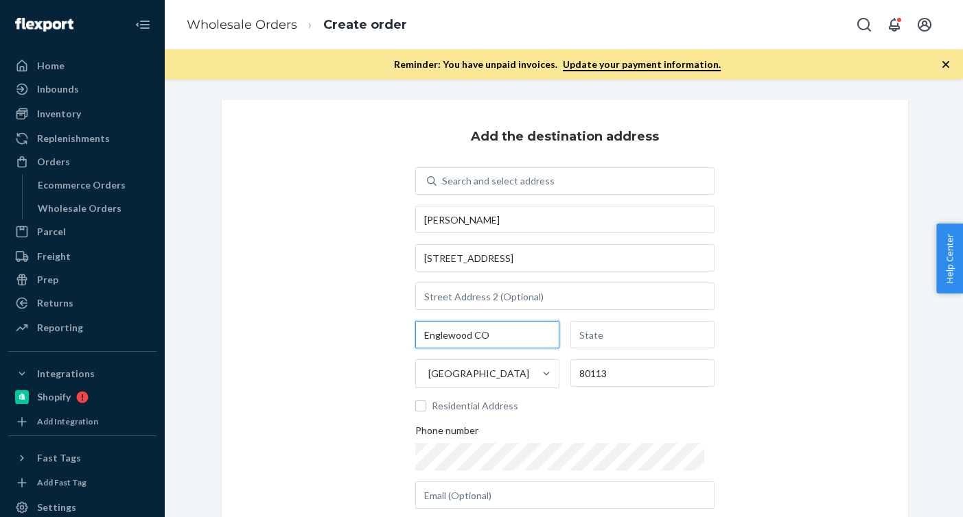
click at [485, 338] on input "Englewood CO" at bounding box center [487, 334] width 144 height 27
type input "[GEOGRAPHIC_DATA]"
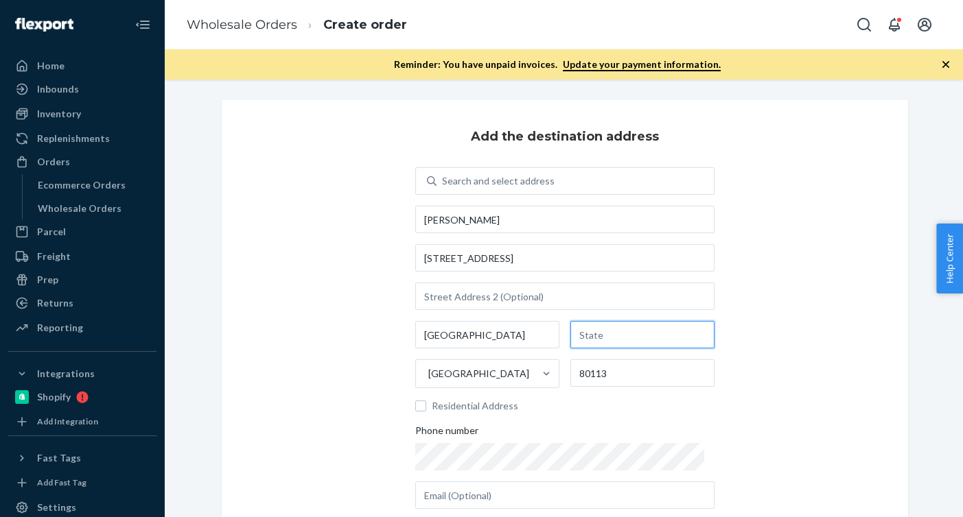
click at [597, 337] on input "text" at bounding box center [642, 334] width 144 height 27
paste input "CO"
type input "CO"
click at [623, 407] on span "Residential Address" at bounding box center [573, 406] width 283 height 14
click at [426, 407] on input "Residential Address" at bounding box center [420, 406] width 11 height 11
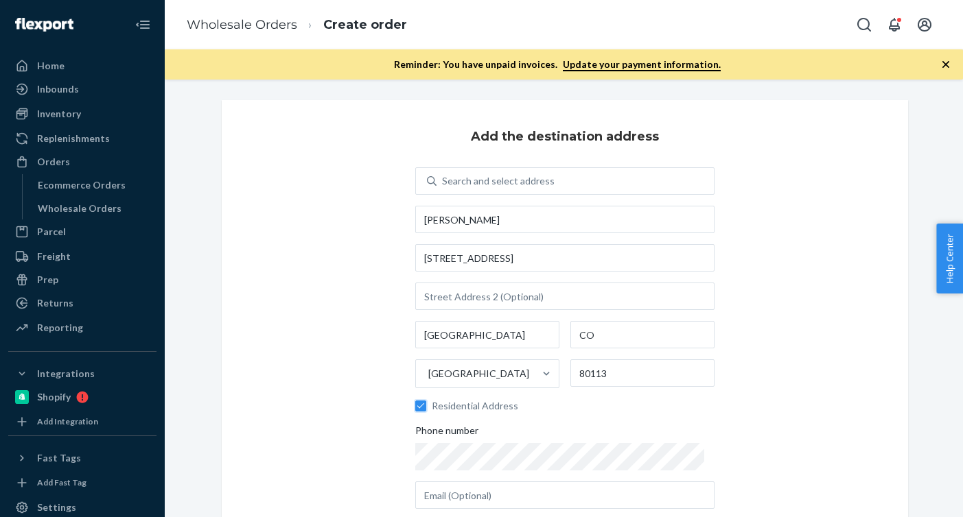
scroll to position [66, 0]
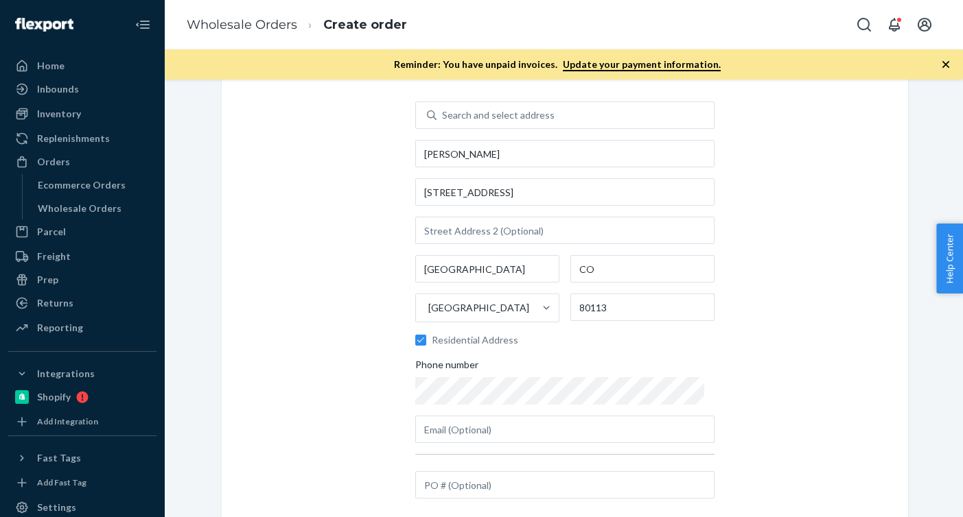
click at [432, 345] on label "Residential Address" at bounding box center [564, 341] width 299 height 14
click at [426, 345] on input "Residential Address" at bounding box center [420, 340] width 11 height 11
checkbox input "false"
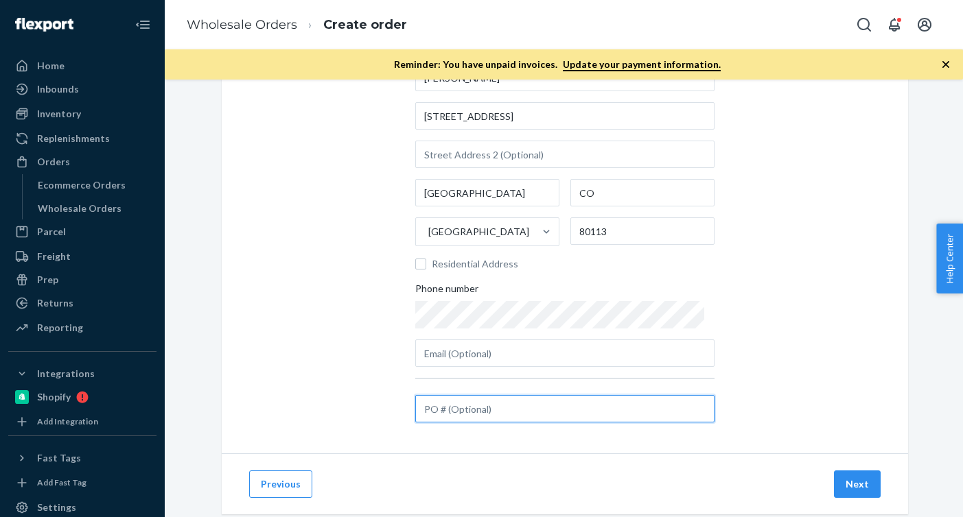
click at [469, 402] on input "text" at bounding box center [564, 408] width 299 height 27
paste input "437170"
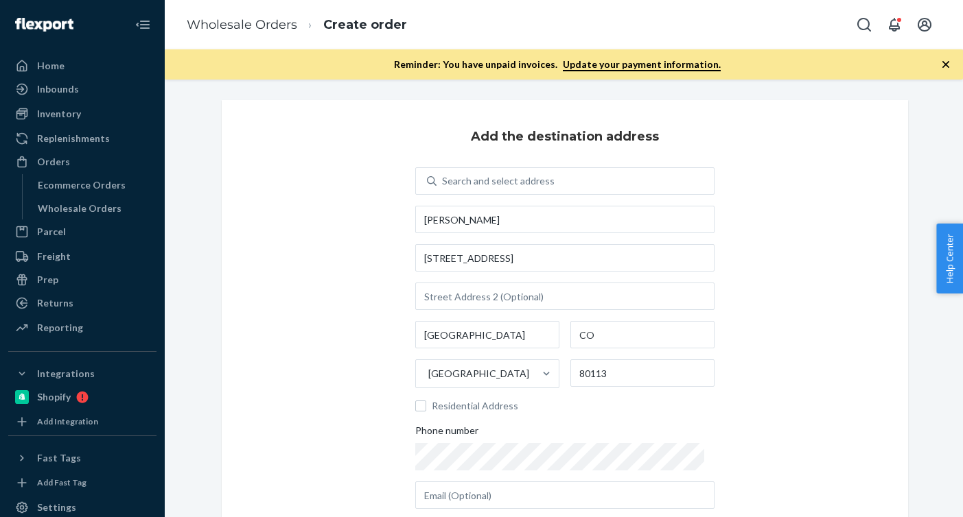
scroll to position [172, 0]
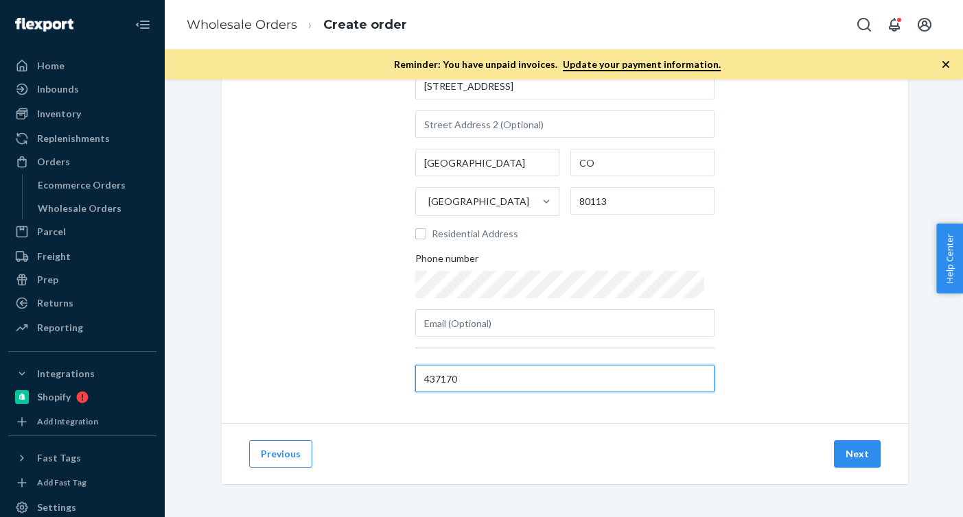
type input "437170"
click at [858, 458] on button "Next" at bounding box center [857, 454] width 47 height 27
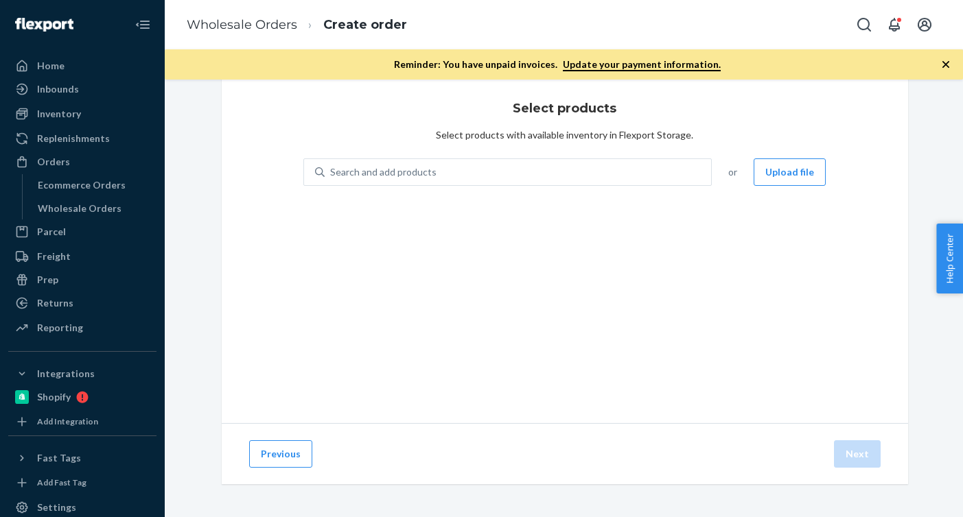
scroll to position [28, 0]
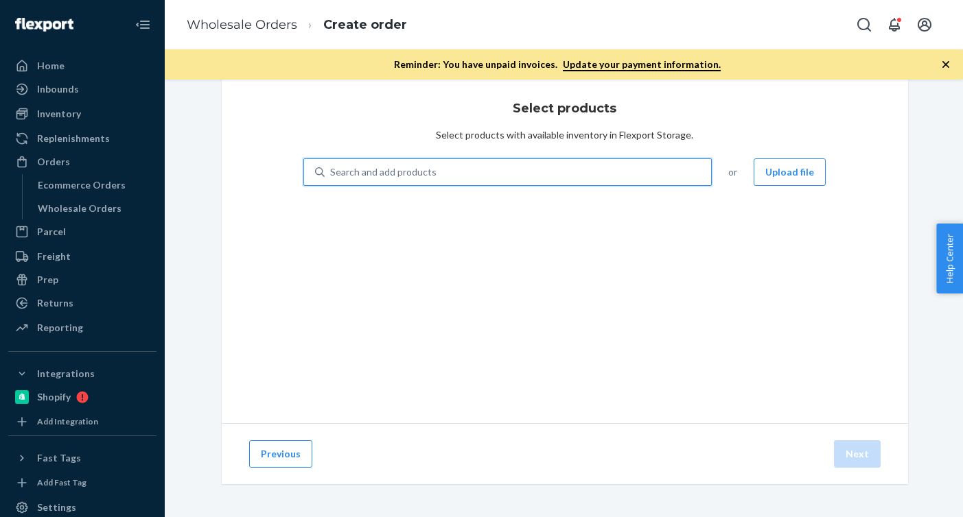
click at [532, 183] on div "Search and add products" at bounding box center [518, 172] width 387 height 25
click at [331, 179] on input "0 results available. Use Up and Down to choose options, press Enter to select t…" at bounding box center [330, 172] width 1 height 14
paste input "R120013-05"
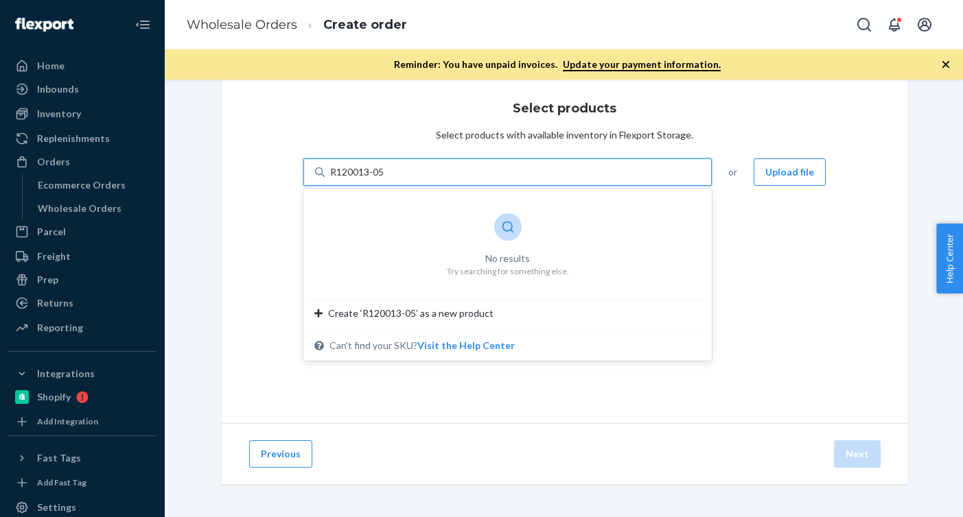
type input "R120013-05"
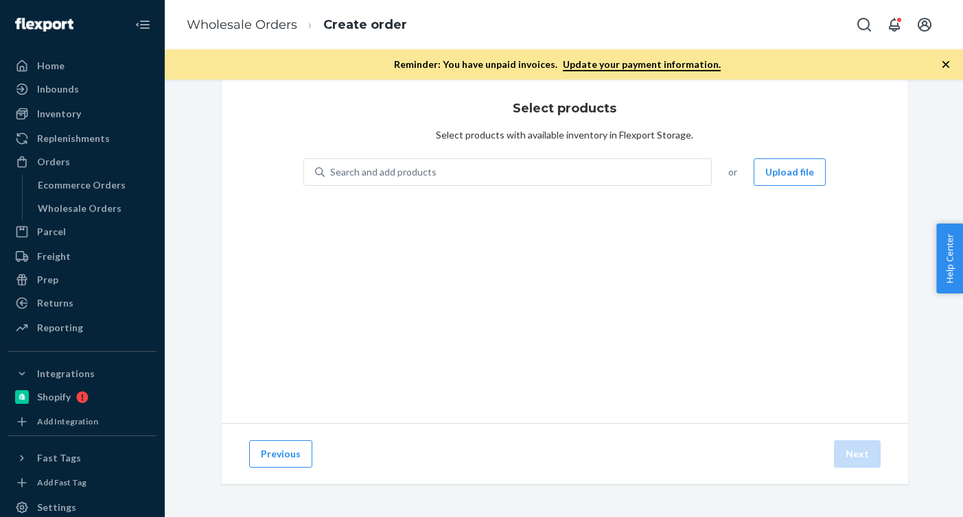
click at [294, 243] on div "Select products Select products with available inventory in Flexport Storage. S…" at bounding box center [565, 247] width 686 height 351
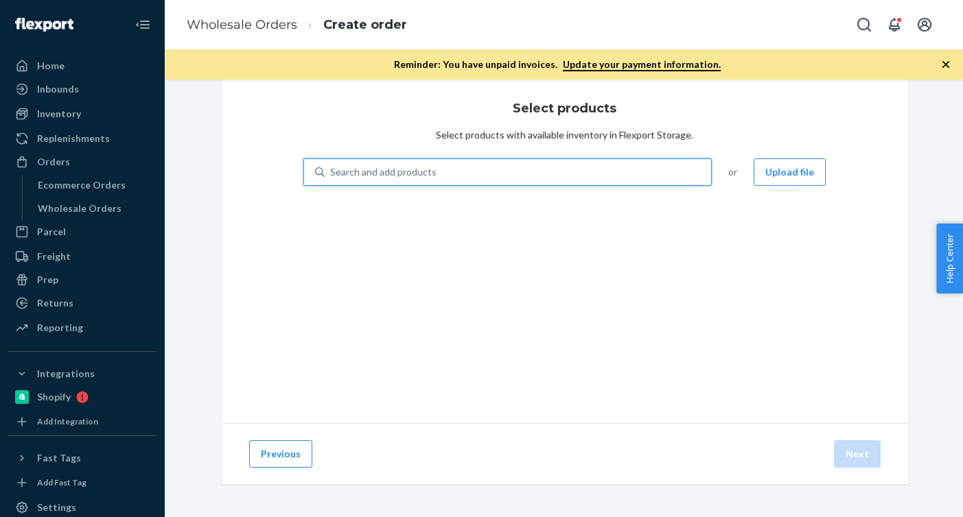
click at [447, 179] on div "Search and add products" at bounding box center [518, 172] width 387 height 25
click at [331, 179] on input "0 results available. Use Up and Down to choose options, press Enter to select t…" at bounding box center [330, 172] width 1 height 14
paste input "R120013-05"
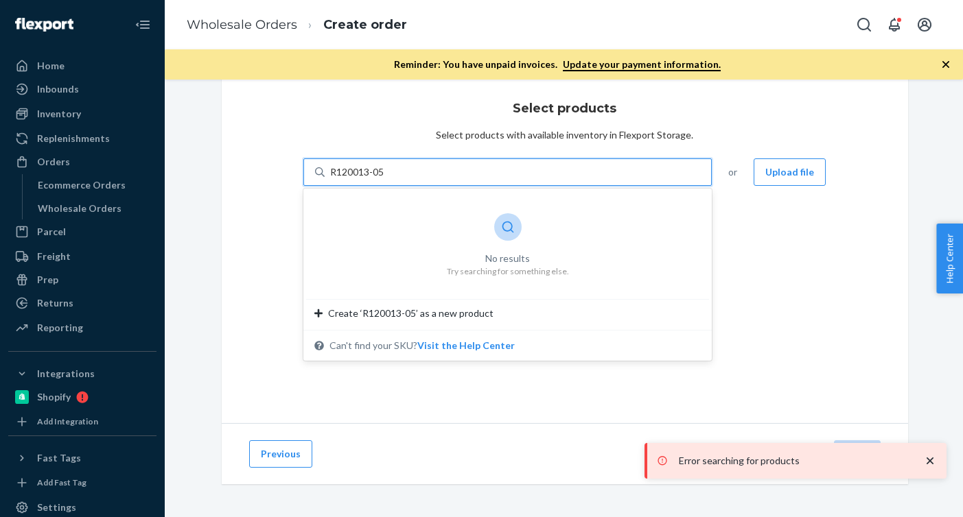
type input "R120013-05"
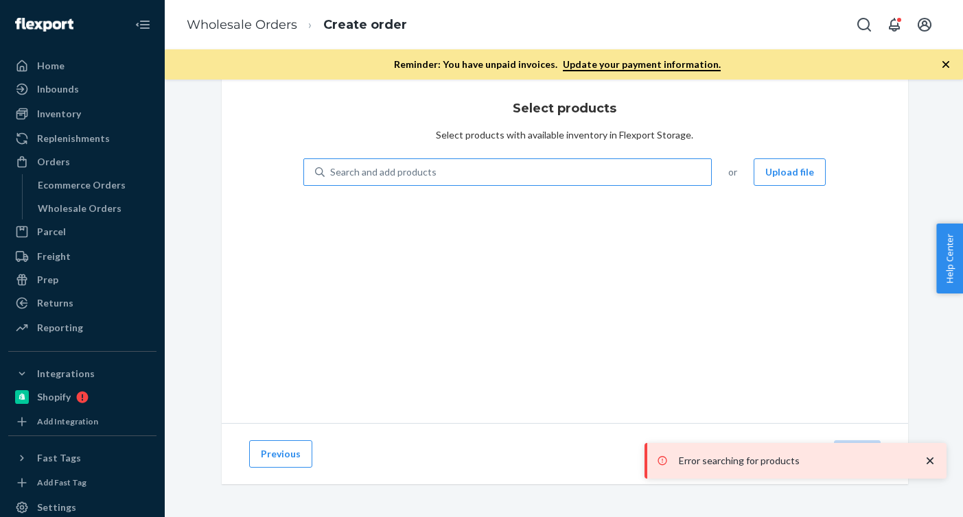
paste input "R120013-05"
type input "R120013-05"
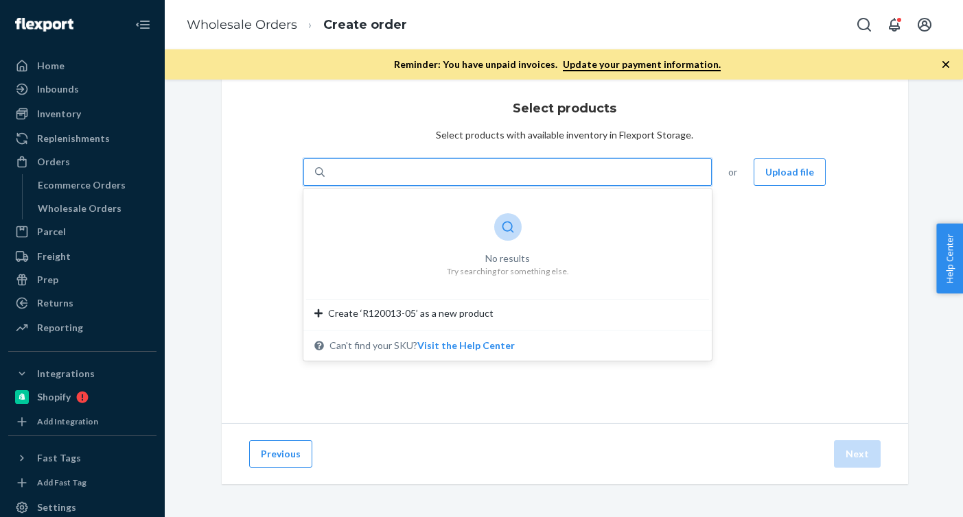
click at [329, 170] on div "R120013-05" at bounding box center [518, 172] width 387 height 25
click at [330, 170] on input "0 results available for search term R120013-05. Select is focused ,type to refi…" at bounding box center [358, 172] width 56 height 14
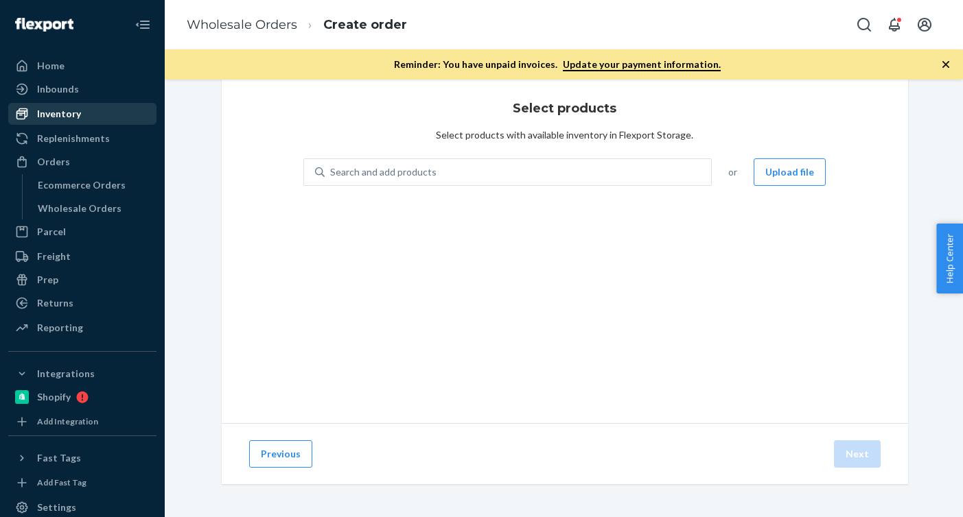
click at [94, 119] on div "Inventory" at bounding box center [82, 113] width 145 height 19
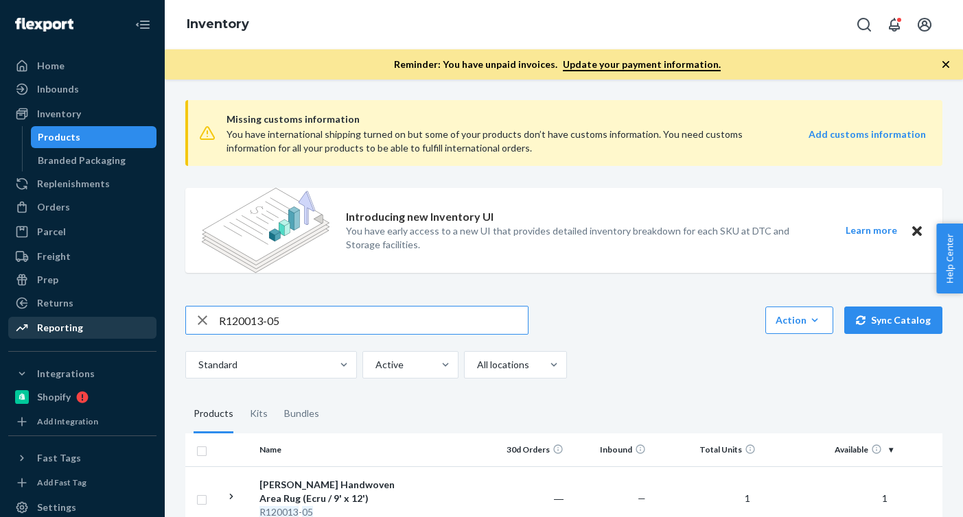
drag, startPoint x: 315, startPoint y: 319, endPoint x: 121, endPoint y: 319, distance: 194.2
click at [121, 319] on div "Home Inbounds Shipping Plans Problems Inventory Products Branded Packaging Repl…" at bounding box center [481, 258] width 963 height 517
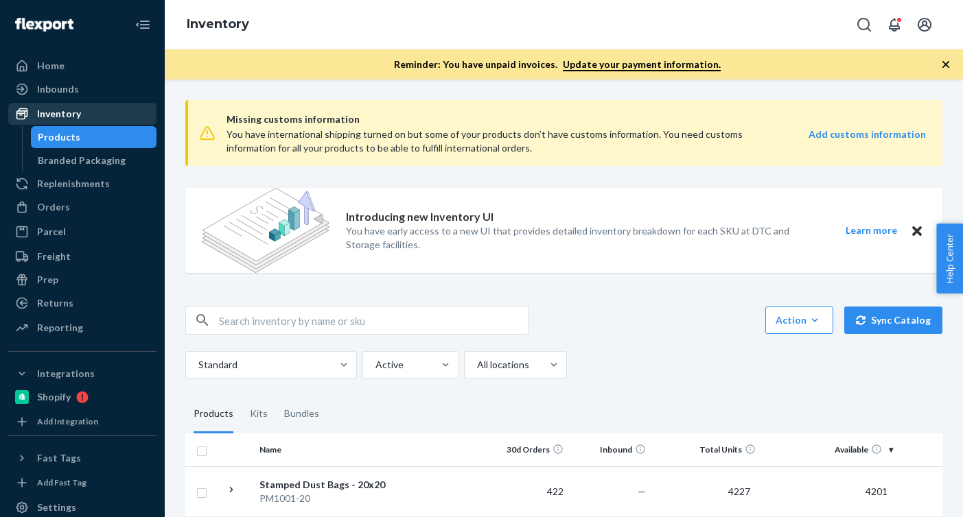
click at [110, 121] on div "Inventory" at bounding box center [82, 113] width 145 height 19
click at [305, 329] on input "text" at bounding box center [373, 320] width 309 height 27
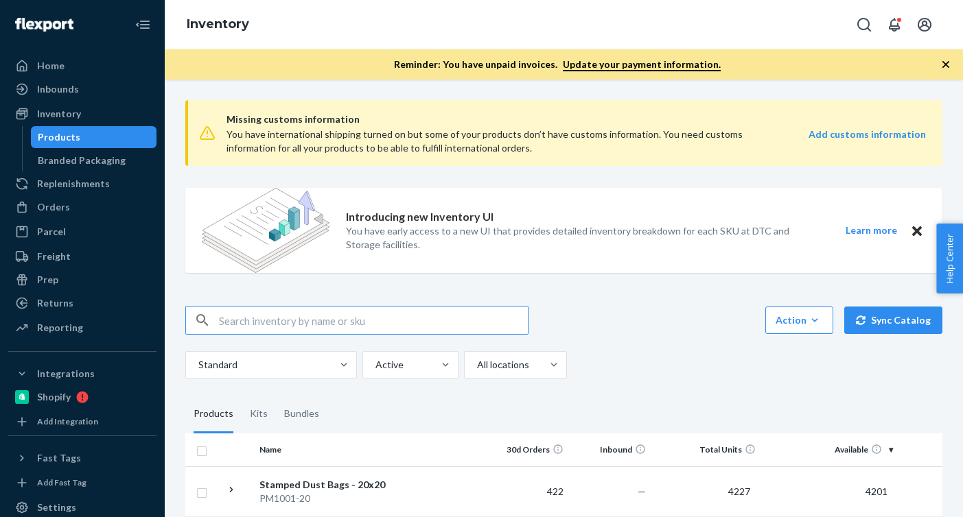
paste input "R120013-05"
type input "R120013-05"
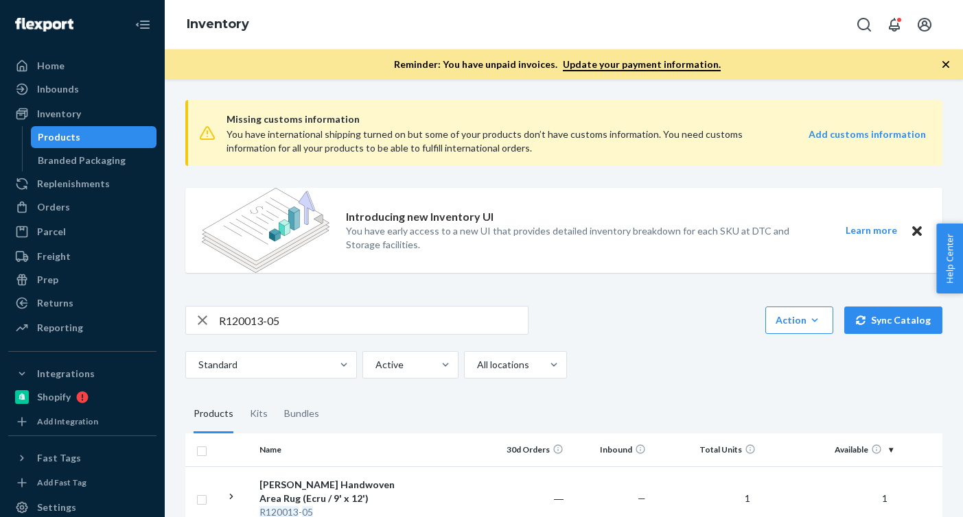
scroll to position [87, 0]
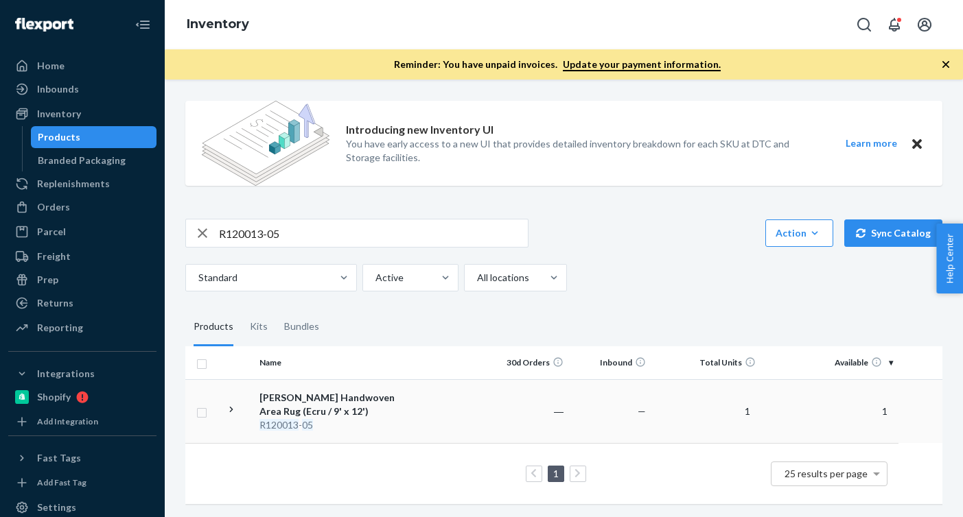
click at [410, 410] on td at bounding box center [447, 412] width 78 height 64
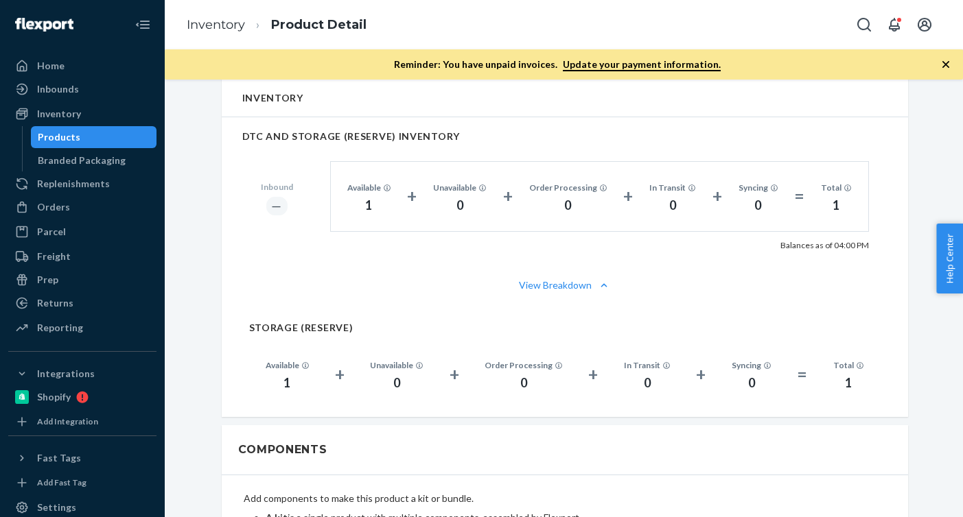
scroll to position [1130, 0]
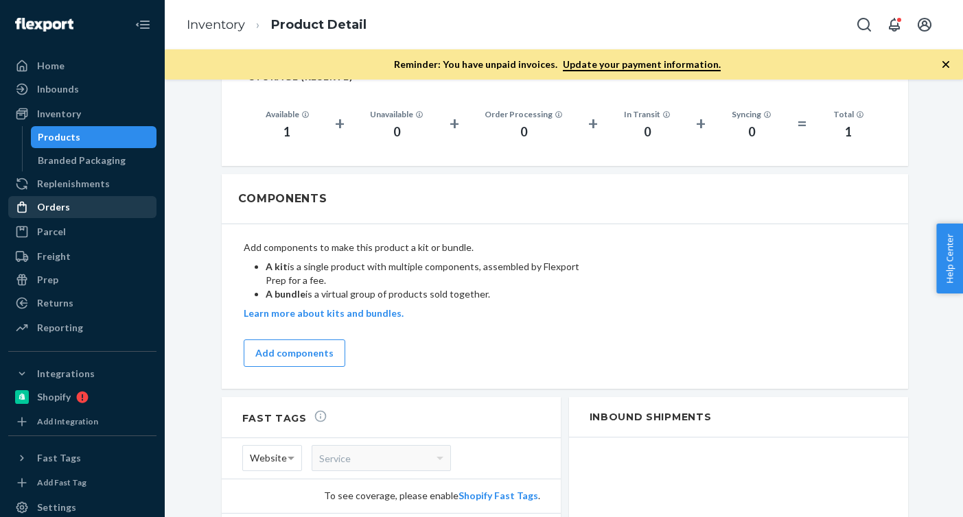
click at [80, 213] on div "Orders" at bounding box center [82, 207] width 145 height 19
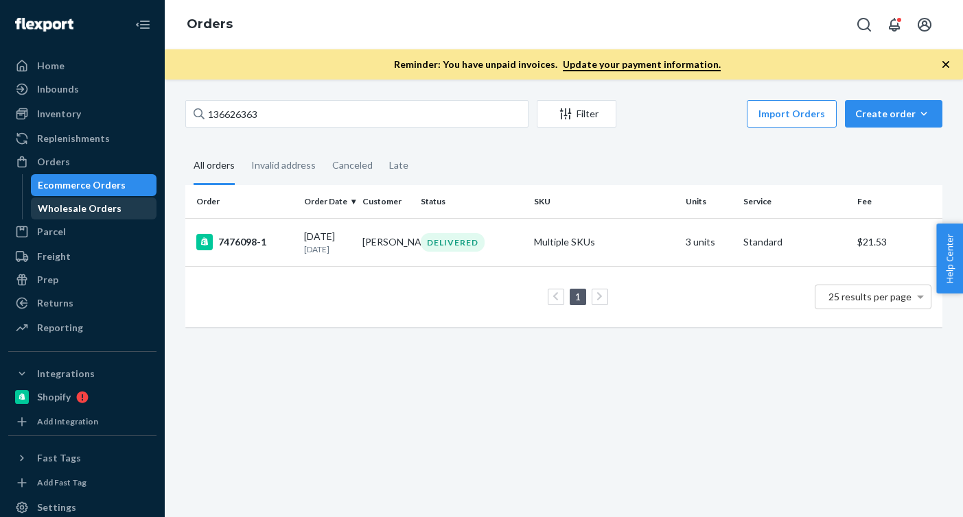
click at [106, 199] on div "Wholesale Orders" at bounding box center [94, 208] width 124 height 19
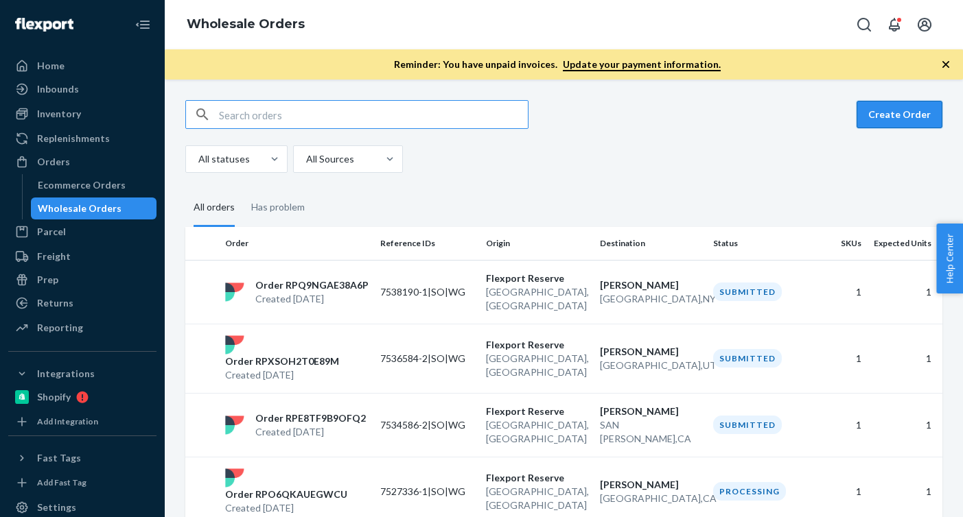
click at [876, 116] on button "Create Order" at bounding box center [900, 114] width 86 height 27
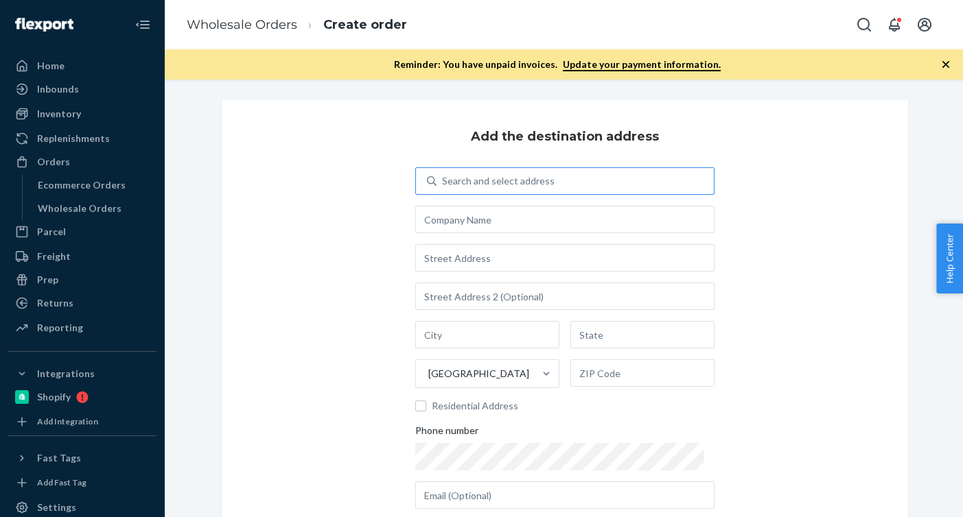
click at [509, 184] on div "Search and select address" at bounding box center [498, 181] width 113 height 14
click at [443, 184] on input "Search and select address" at bounding box center [442, 181] width 1 height 14
click at [497, 217] on input "text" at bounding box center [564, 219] width 299 height 27
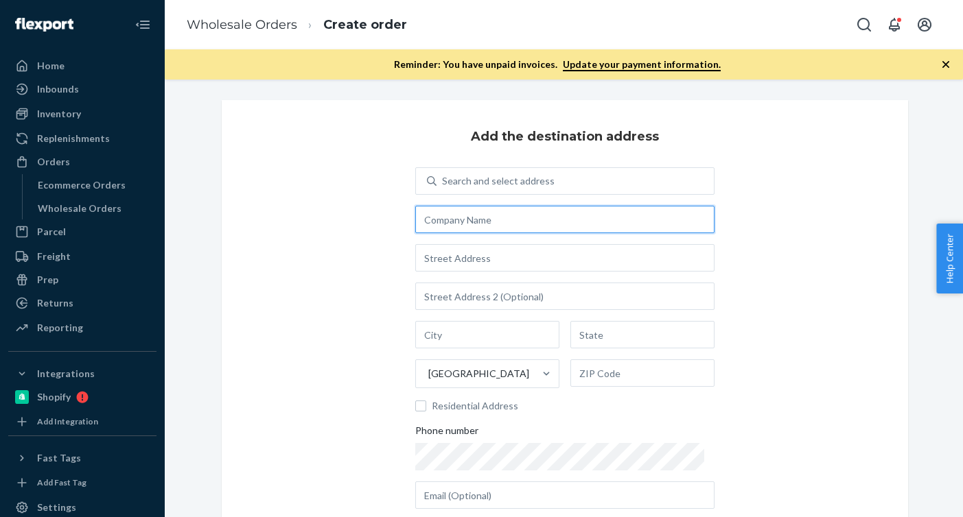
paste input "[PERSON_NAME]"
type input "[PERSON_NAME]"
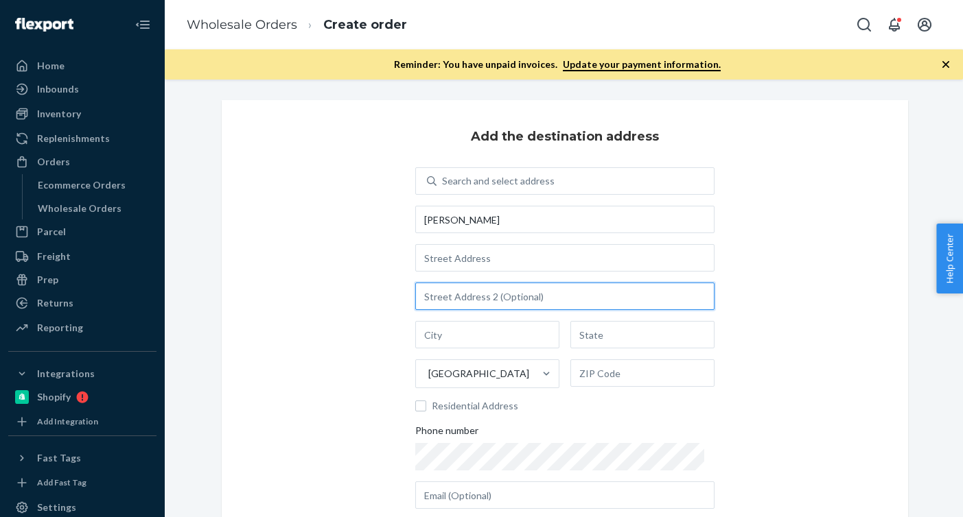
click at [476, 300] on input "text" at bounding box center [564, 296] width 299 height 27
paste input "[STREET_ADDRESS]"
type input "[STREET_ADDRESS]"
drag, startPoint x: 546, startPoint y: 296, endPoint x: 313, endPoint y: 296, distance: 232.7
click at [313, 296] on div "Add the destination address Search and select address [PERSON_NAME] [STREET_ADD…" at bounding box center [565, 348] width 686 height 496
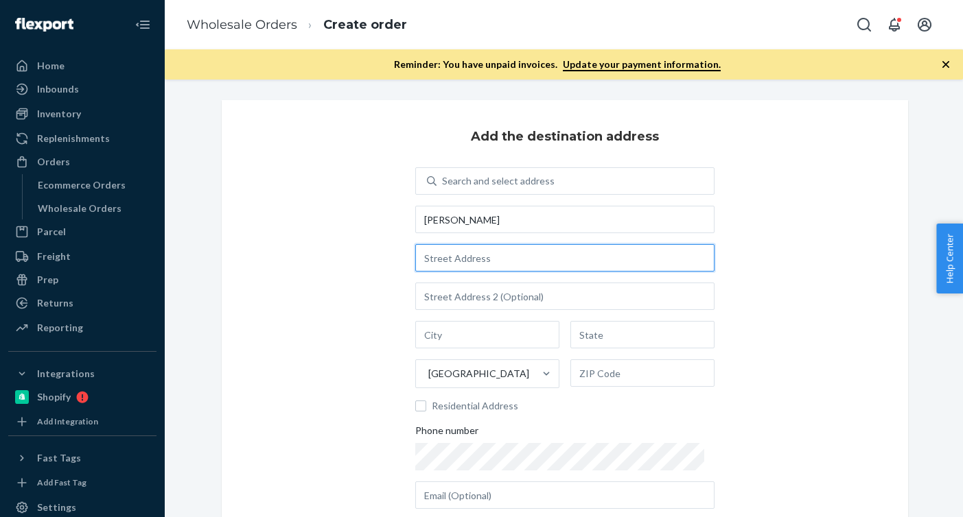
click at [463, 261] on input "text" at bounding box center [564, 257] width 299 height 27
paste input "[STREET_ADDRESS]"
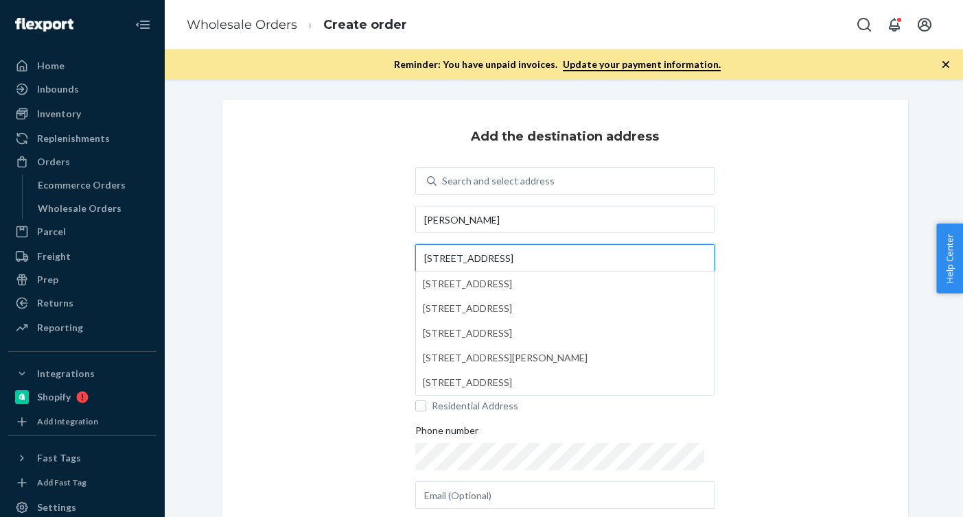
type input "[STREET_ADDRESS]"
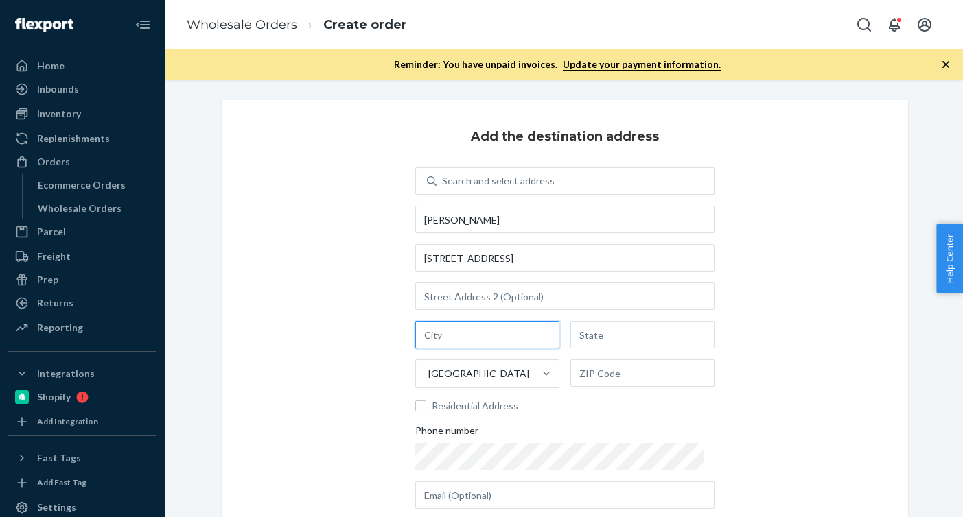
click at [467, 337] on input "text" at bounding box center [487, 334] width 144 height 27
paste input "[GEOGRAPHIC_DATA]"
click at [507, 338] on input "[GEOGRAPHIC_DATA]" at bounding box center [487, 334] width 144 height 27
type input "Englewood CO"
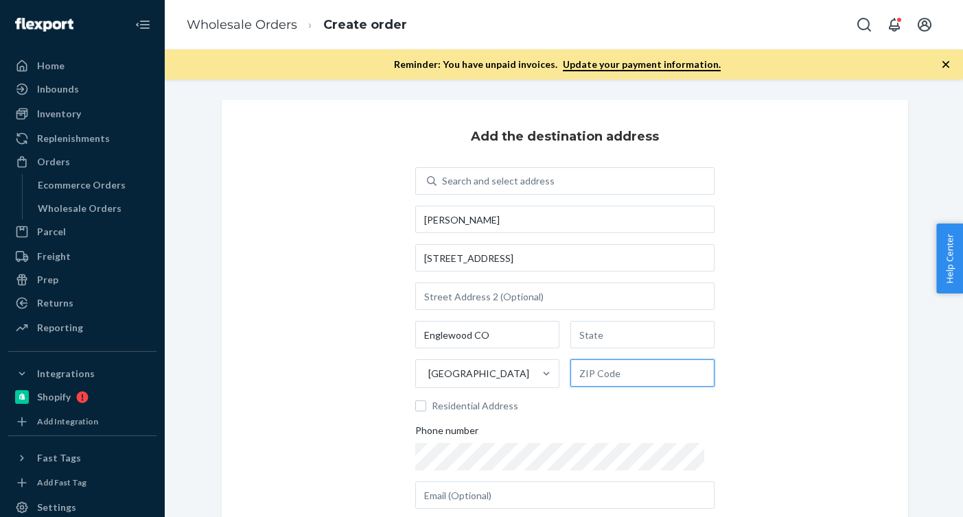
click at [605, 372] on input "text" at bounding box center [642, 373] width 144 height 27
paste input "80113"
type input "80113"
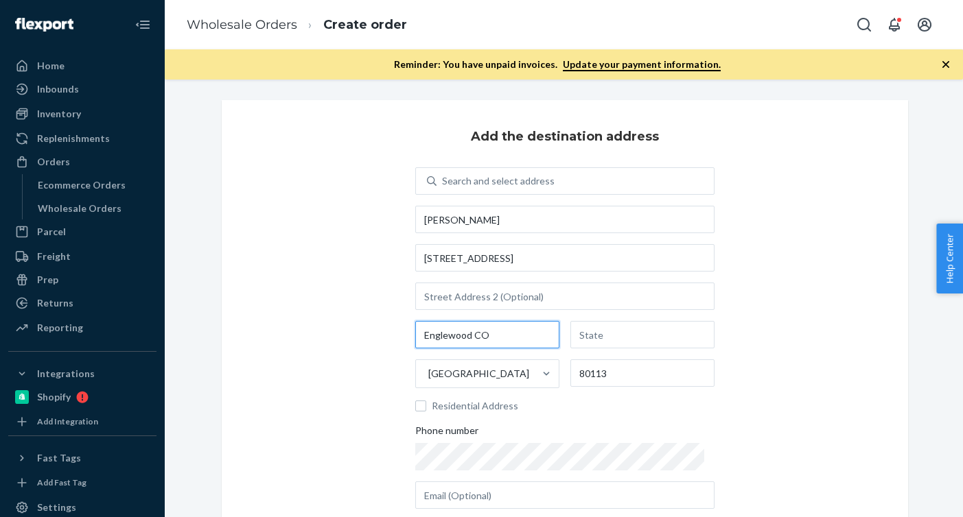
click at [487, 334] on input "Englewood CO" at bounding box center [487, 334] width 144 height 27
type input "[GEOGRAPHIC_DATA]"
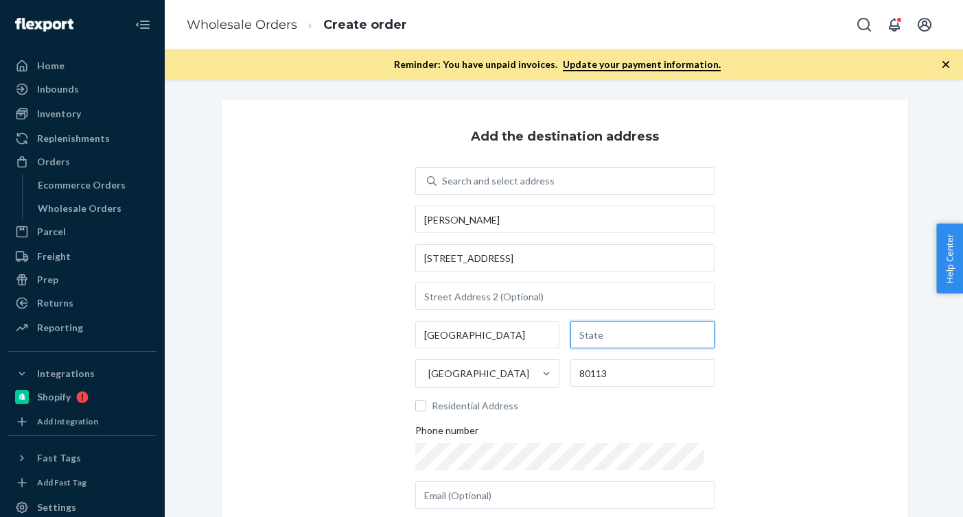
click at [599, 344] on input "text" at bounding box center [642, 334] width 144 height 27
paste input "CO"
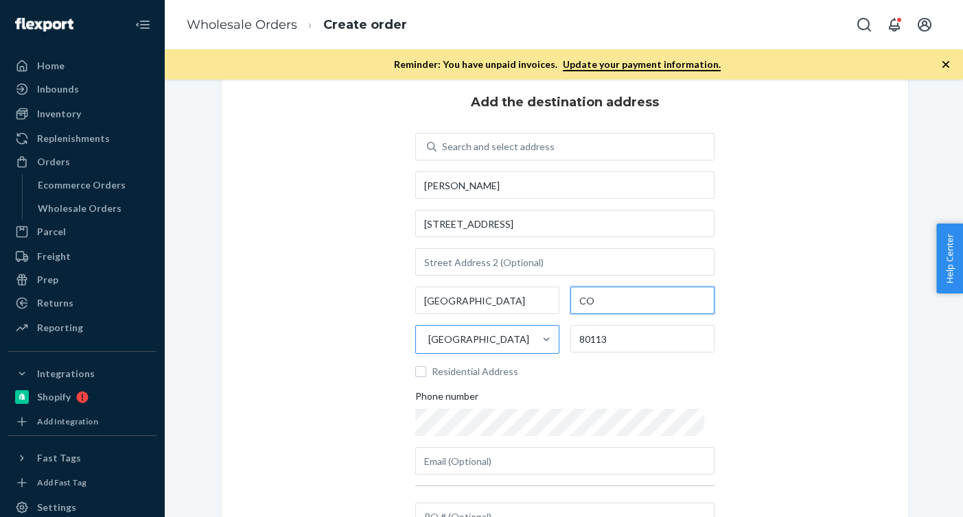
scroll to position [58, 0]
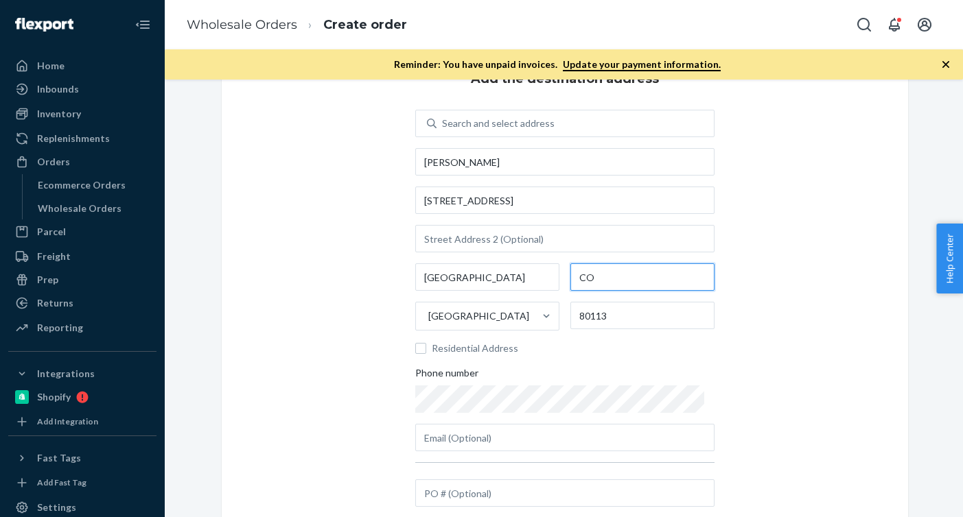
type input "CO"
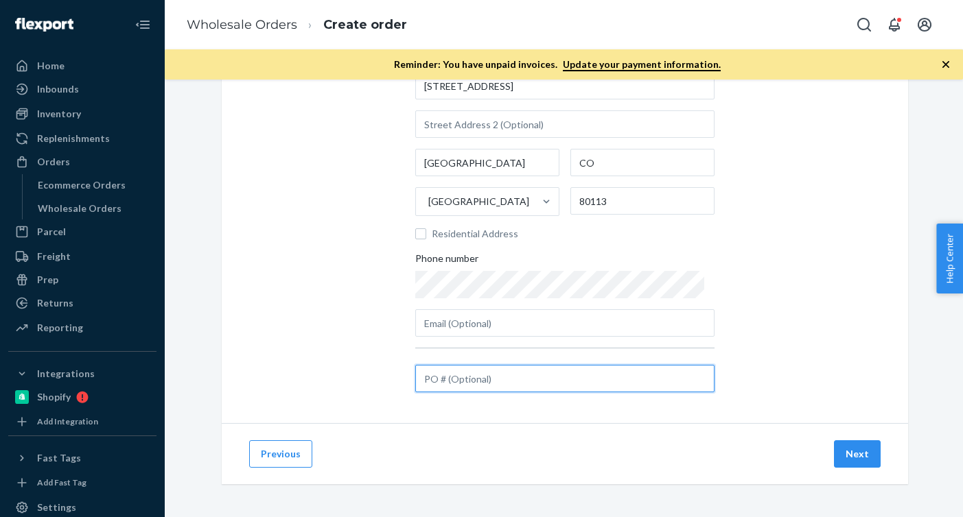
click at [583, 378] on input "text" at bounding box center [564, 378] width 299 height 27
paste input "437170"
type input "437170"
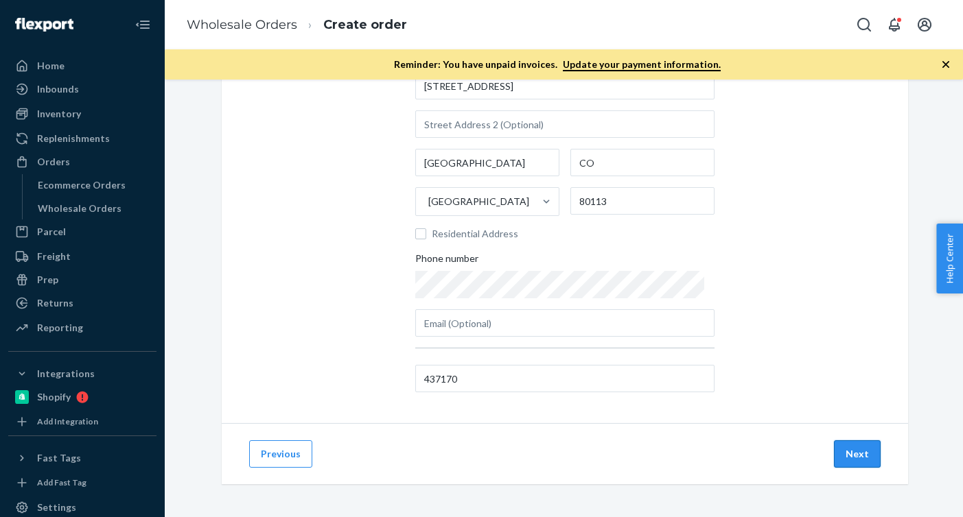
click at [853, 456] on button "Next" at bounding box center [857, 454] width 47 height 27
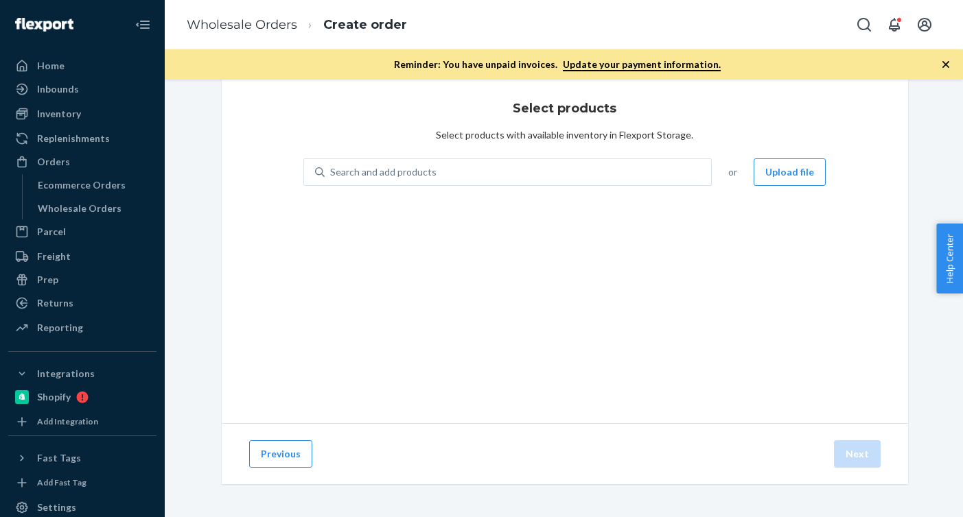
scroll to position [28, 0]
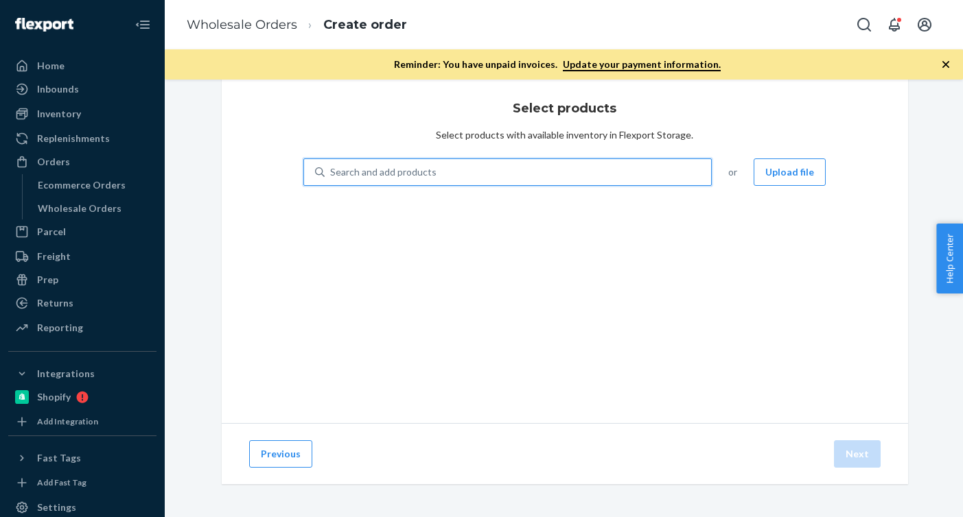
click at [520, 175] on div "Search and add products" at bounding box center [518, 172] width 387 height 25
click at [331, 175] on input "0 results available. Use Up and Down to choose options, press Enter to select t…" at bounding box center [330, 172] width 1 height 14
paste input "437170"
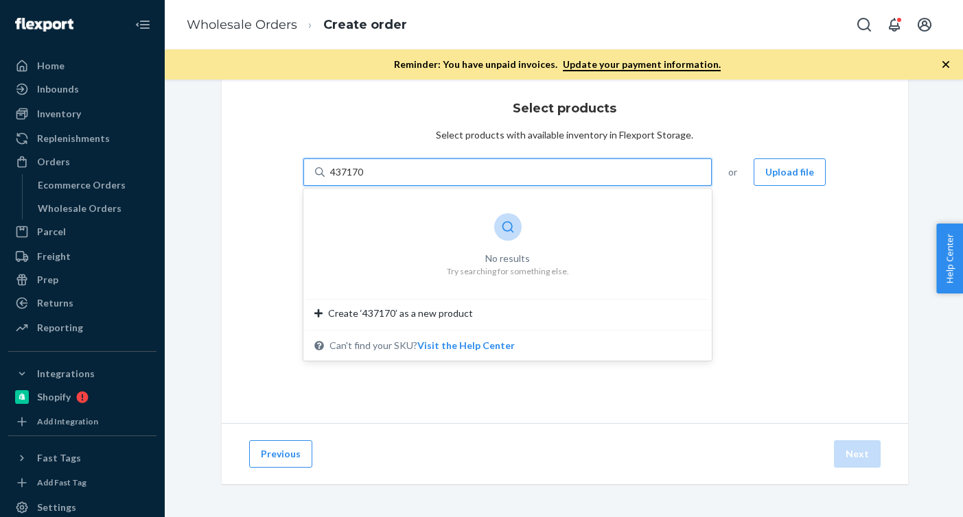
type input "437170"
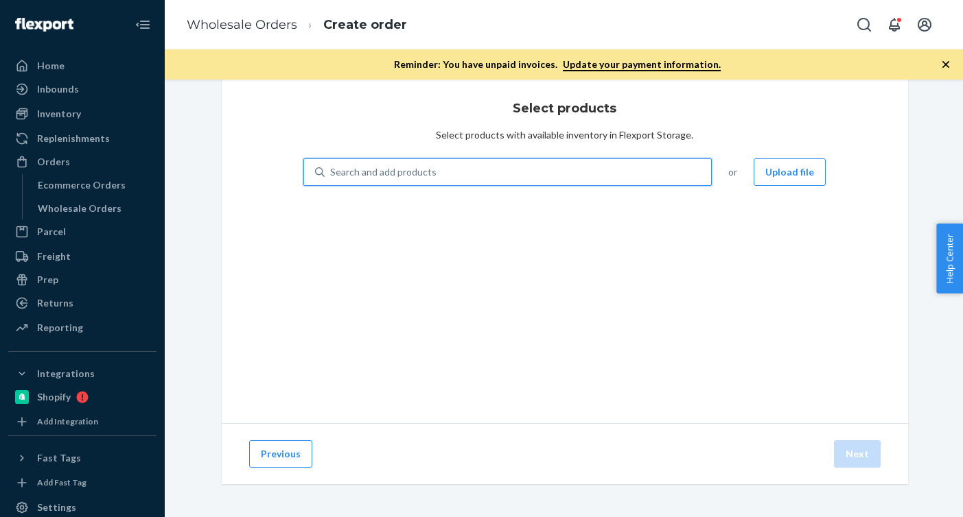
click at [463, 170] on div "Search and add products" at bounding box center [518, 172] width 387 height 25
click at [331, 170] on input "0 results available. Use Up and Down to choose options, press Enter to select t…" at bounding box center [330, 172] width 1 height 14
paste input "R120013-05"
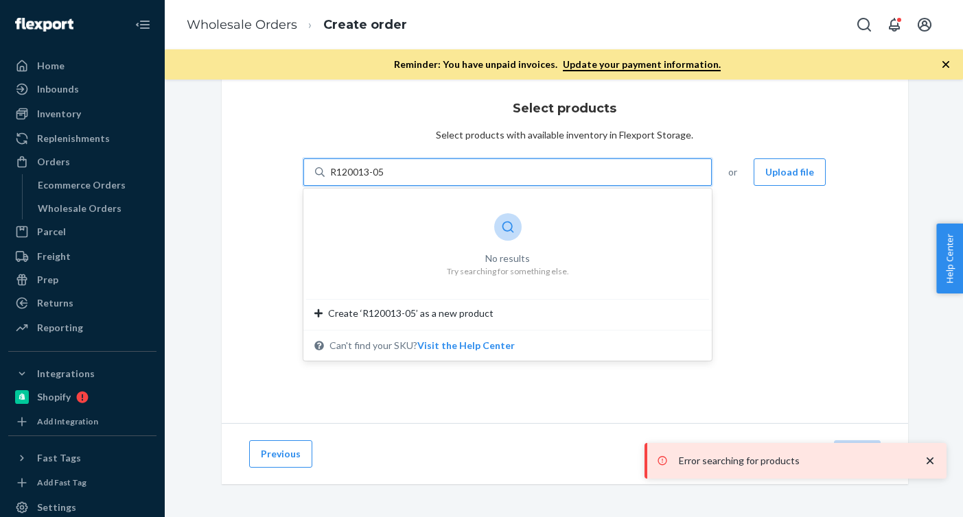
type input "R120013-05"
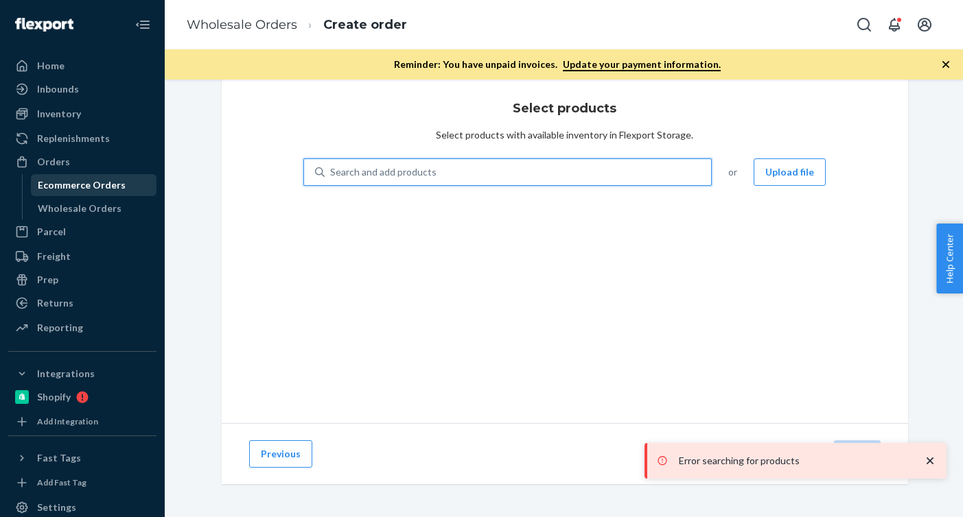
click at [98, 194] on div "Ecommerce Orders" at bounding box center [94, 185] width 124 height 19
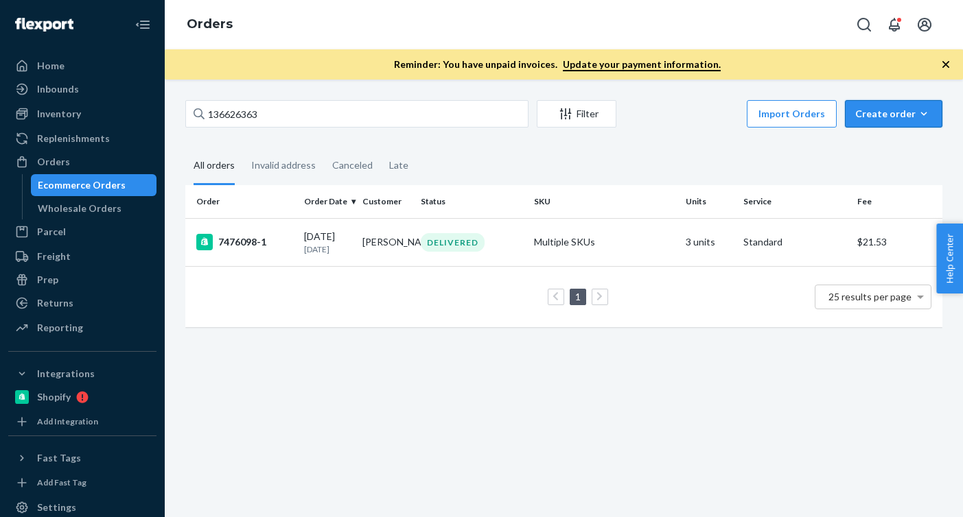
click at [910, 126] on button "Create order Ecommerce order Removal order" at bounding box center [893, 113] width 97 height 27
click at [905, 132] on button "Ecommerce order" at bounding box center [914, 147] width 132 height 30
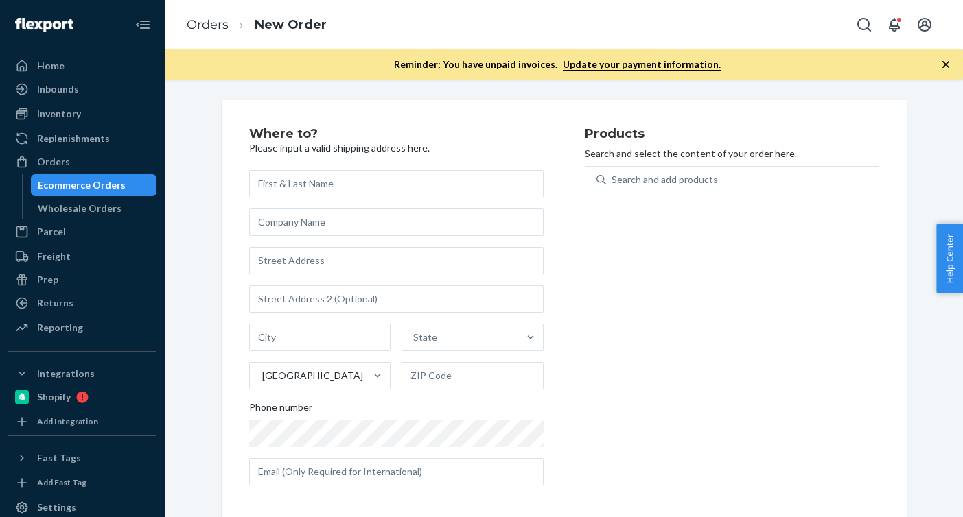
click at [902, 144] on div "Where to? Please input a valid shipping address here. State United States Phone…" at bounding box center [564, 312] width 685 height 424
click at [663, 179] on div "Search and add products" at bounding box center [665, 180] width 106 height 14
click at [613, 179] on input "Search and add products" at bounding box center [612, 180] width 1 height 14
paste input "P84072-01-C"
type input "P84072-01-C"
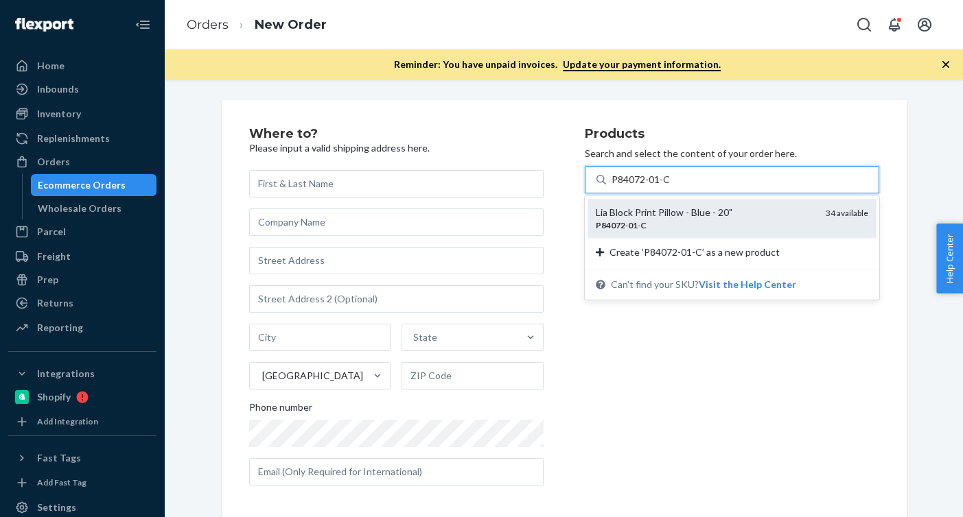
click at [660, 211] on div "Lia Block Print Pillow - Blue - 20"" at bounding box center [705, 213] width 219 height 14
click at [660, 187] on input "P84072-01-C" at bounding box center [642, 180] width 60 height 14
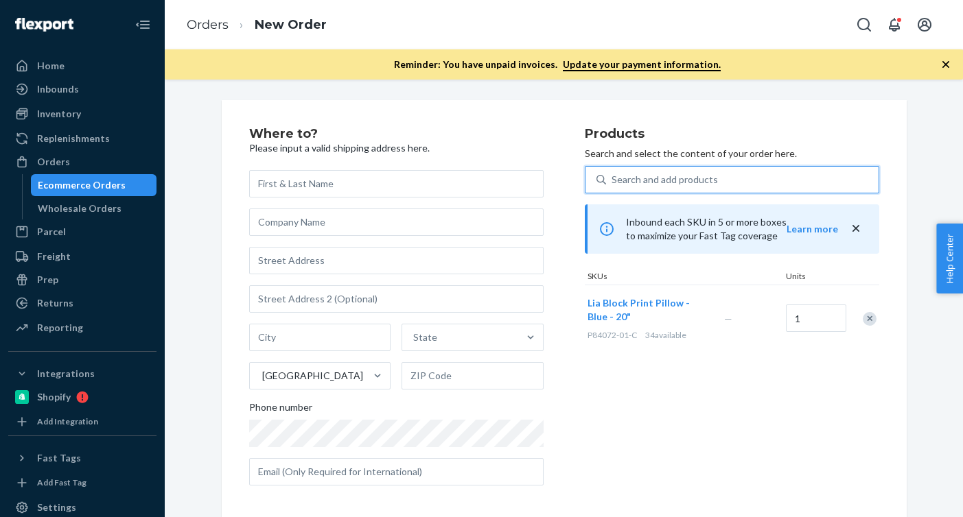
click at [779, 318] on div "—" at bounding box center [752, 319] width 62 height 36
click at [797, 322] on input "1" at bounding box center [816, 318] width 60 height 27
type input "2"
click at [666, 178] on div "Search and add products" at bounding box center [665, 180] width 106 height 14
click at [613, 178] on input "0 results available. Use Up and Down to choose options, press Enter to select t…" at bounding box center [612, 180] width 1 height 14
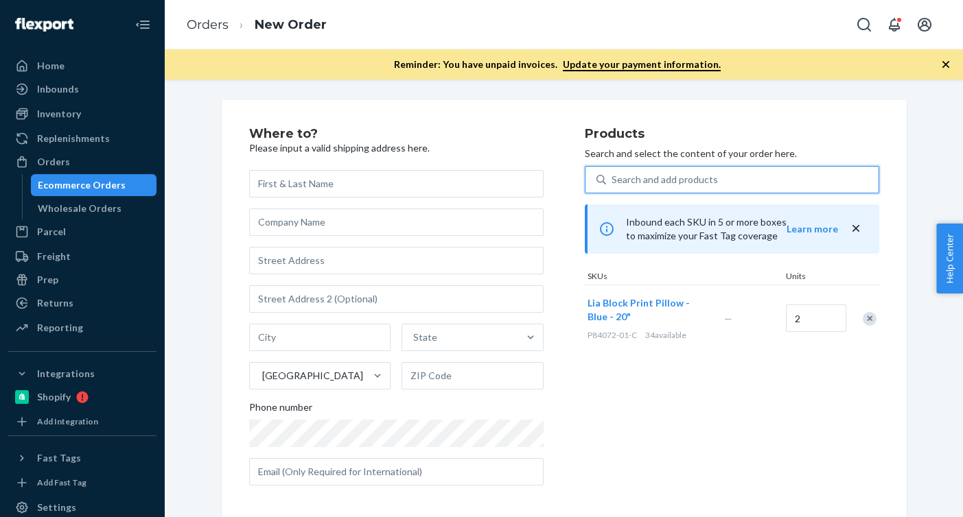
paste input "P20001-24"
type input "P20001-24"
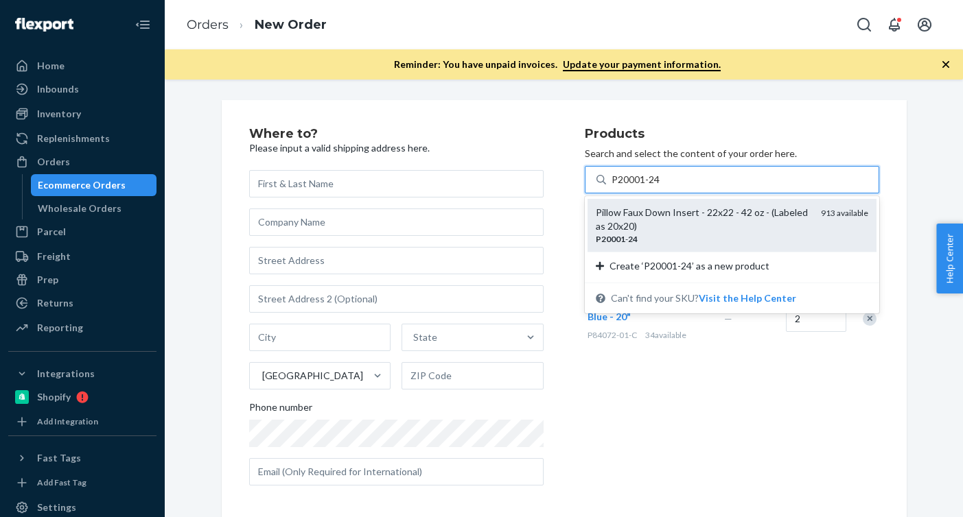
click at [647, 221] on div "Pillow Faux Down Insert - 22x22 - 42 oz - (Labeled as 20x20)" at bounding box center [703, 219] width 214 height 27
click at [647, 187] on input "P20001-24" at bounding box center [636, 180] width 49 height 14
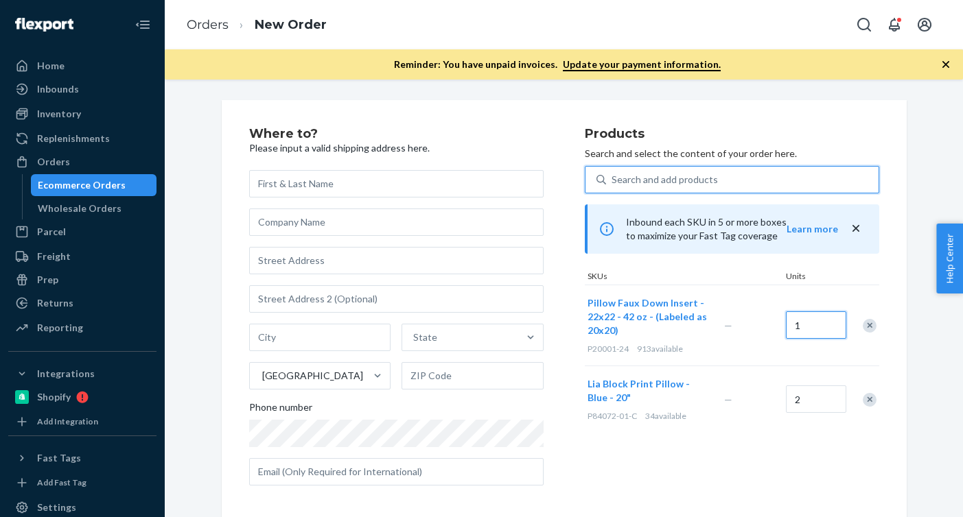
click at [811, 331] on input "1" at bounding box center [816, 325] width 60 height 27
type input "2"
click at [635, 184] on div "Search and add products" at bounding box center [665, 180] width 106 height 14
click at [613, 184] on input "Search and add products" at bounding box center [612, 180] width 1 height 14
paste input "PM1001-61"
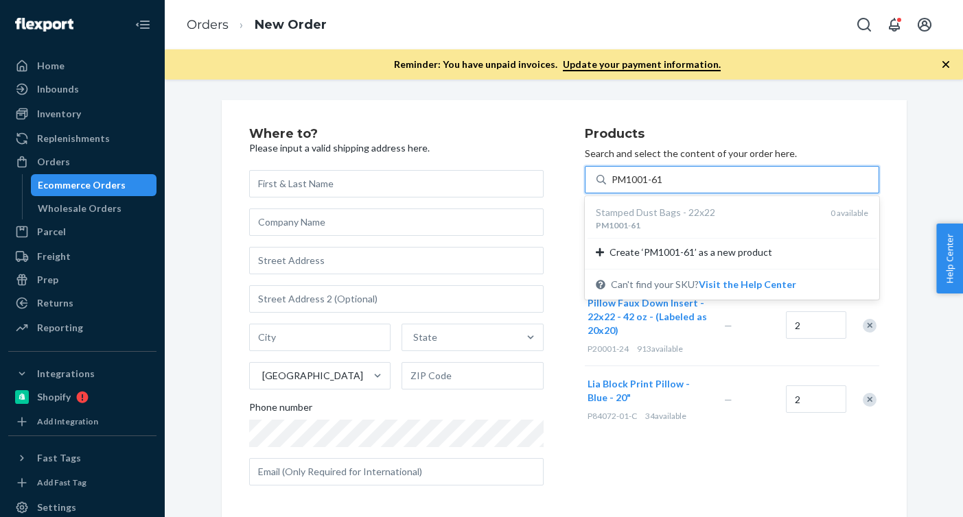
type input "PM1001-61"
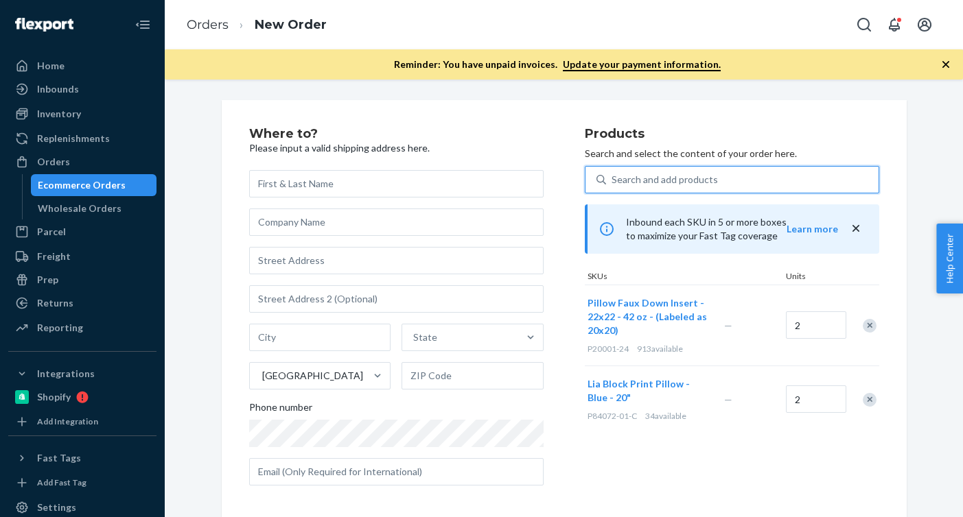
click at [684, 183] on div "Search and add products" at bounding box center [665, 180] width 106 height 14
click at [613, 183] on input "0 results available. Select is focused ,type to refine list, press Down to open…" at bounding box center [612, 180] width 1 height 14
paste input "PM1001-61"
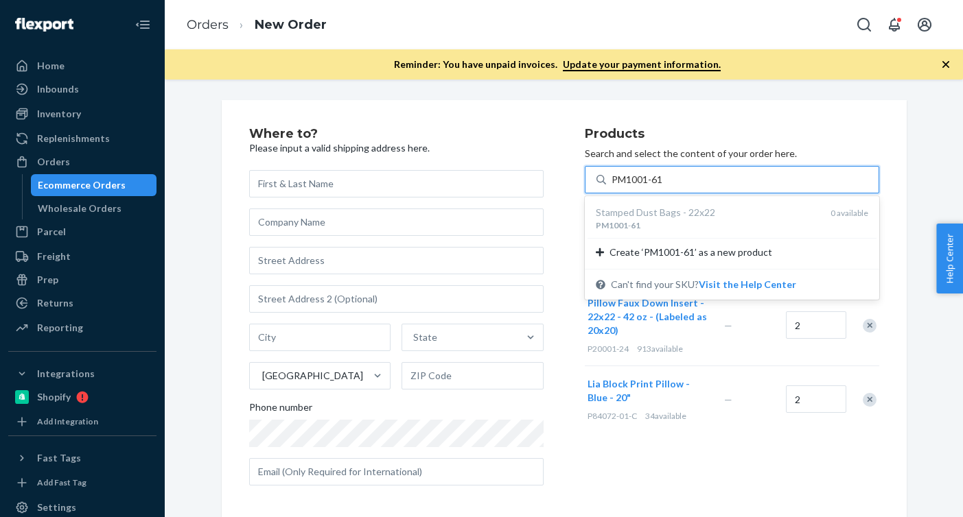
click at [614, 182] on input "PM1001-61" at bounding box center [638, 180] width 53 height 14
type input "PM1001-61"
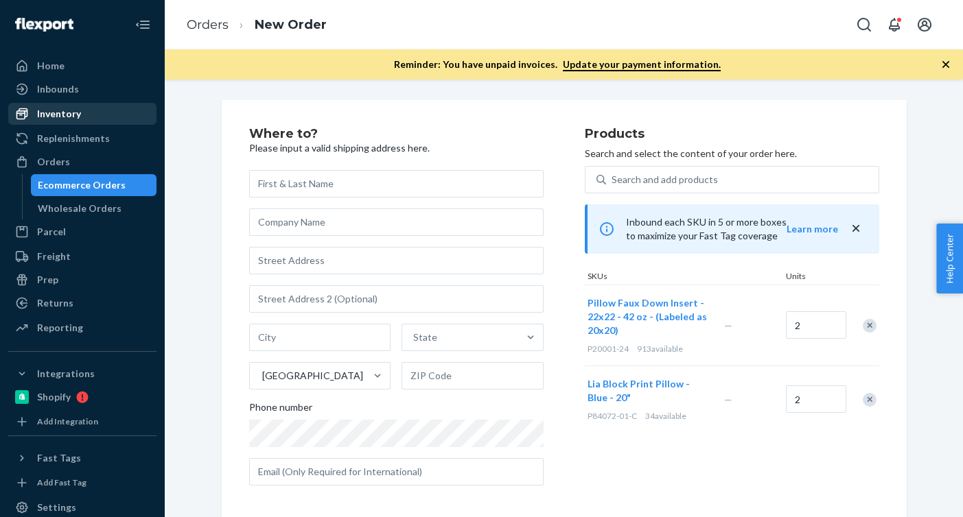
click at [111, 113] on div "Inventory" at bounding box center [82, 113] width 145 height 19
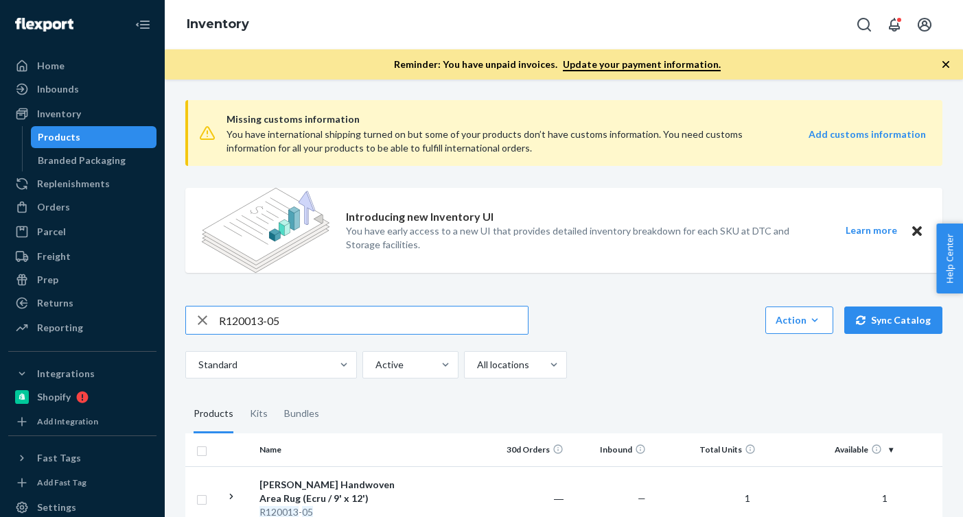
drag, startPoint x: 288, startPoint y: 324, endPoint x: 169, endPoint y: 324, distance: 119.4
click at [169, 324] on div "Missing customs information You have international shipping turned on but some …" at bounding box center [564, 299] width 798 height 438
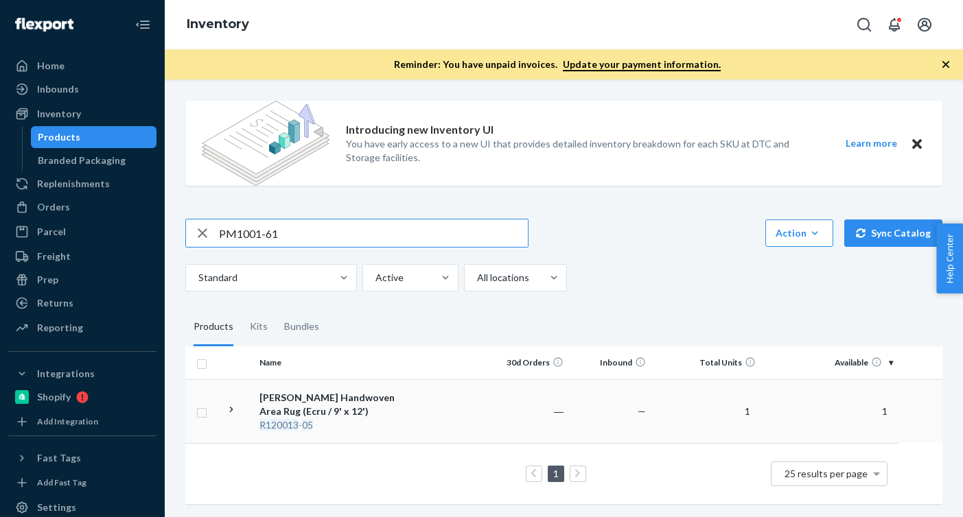
type input "PM1001-61"
click at [309, 406] on div "[PERSON_NAME] Handwoven Area Rug (Ecru / 9' x 12')" at bounding box center [330, 404] width 143 height 27
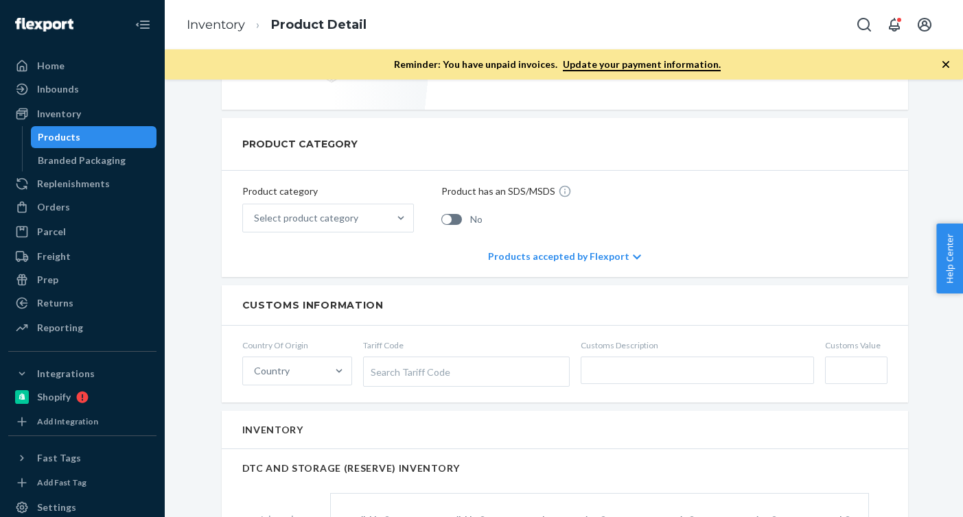
scroll to position [214, 0]
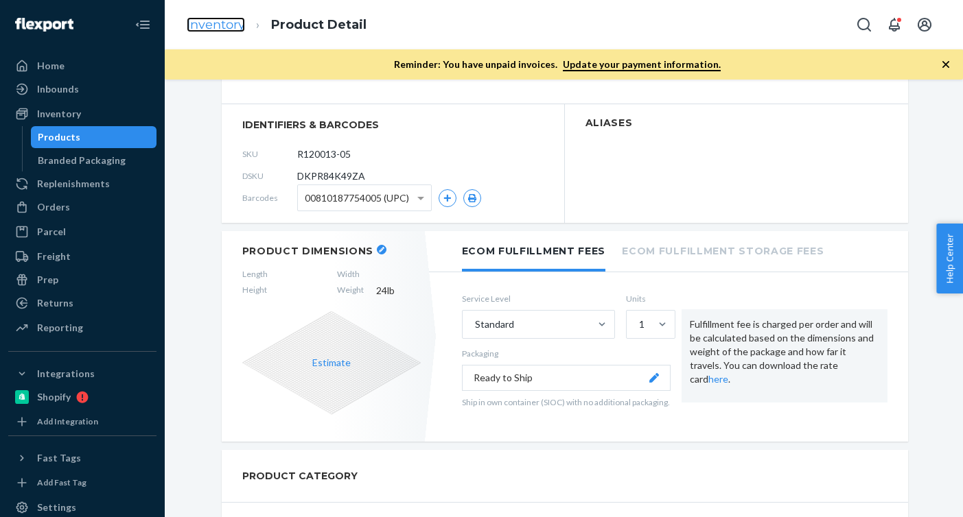
click at [213, 19] on link "Inventory" at bounding box center [216, 24] width 58 height 15
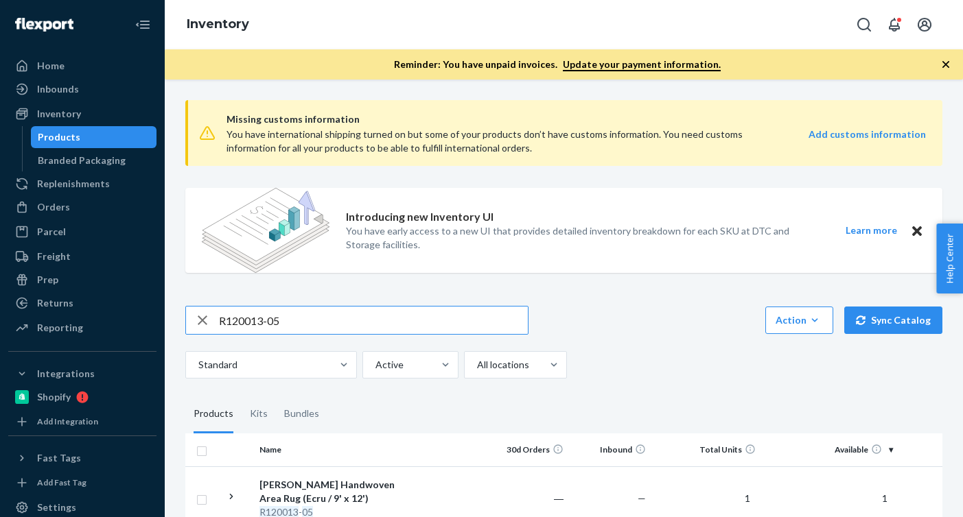
drag, startPoint x: 299, startPoint y: 324, endPoint x: 170, endPoint y: 324, distance: 129.0
click at [170, 324] on div "Missing customs information You have international shipping turned on but some …" at bounding box center [564, 299] width 798 height 438
type input "PM1001-61"
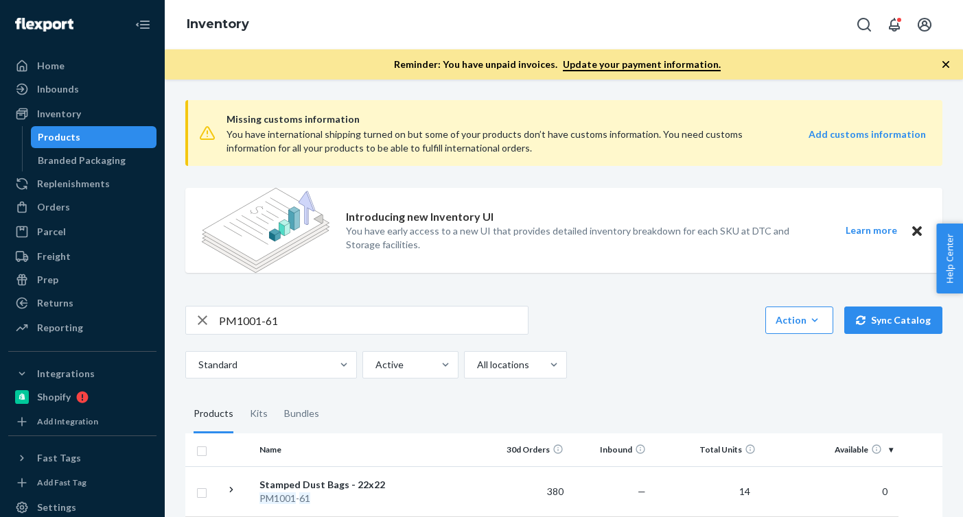
scroll to position [73, 0]
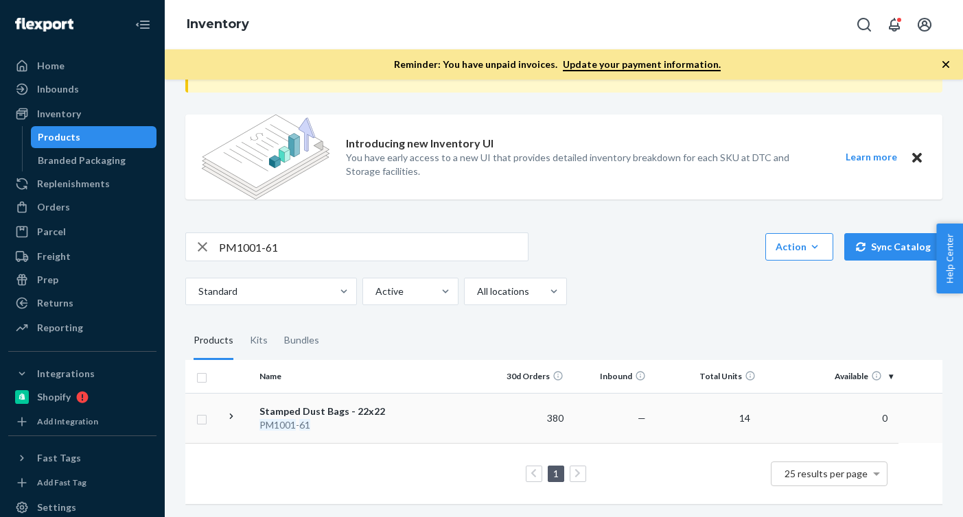
click at [426, 405] on td at bounding box center [447, 418] width 78 height 50
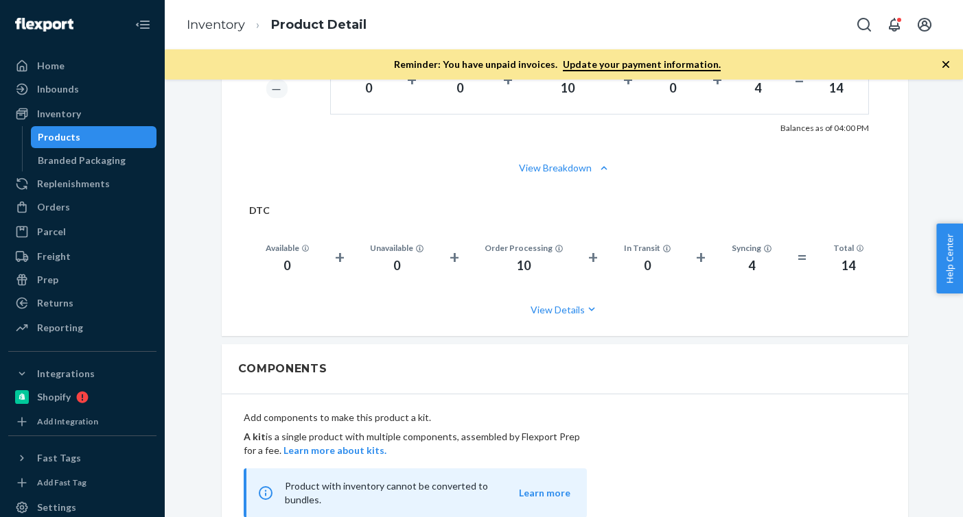
scroll to position [1084, 0]
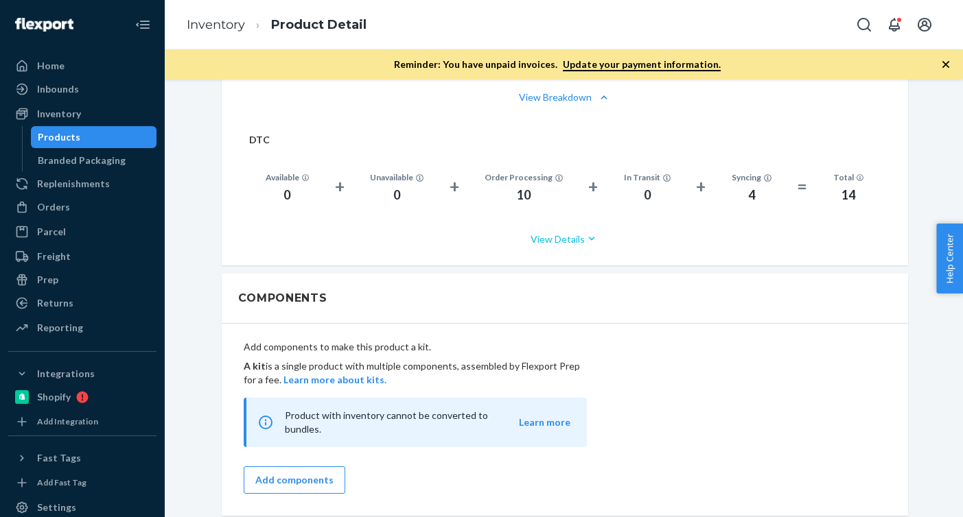
click at [569, 240] on button "View Details" at bounding box center [564, 239] width 631 height 36
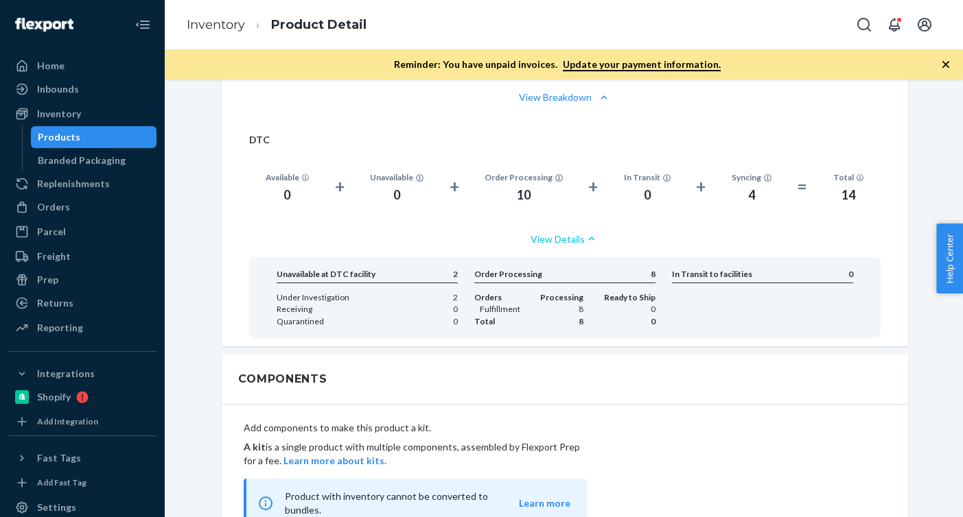
click at [565, 237] on button "View Details" at bounding box center [564, 239] width 631 height 36
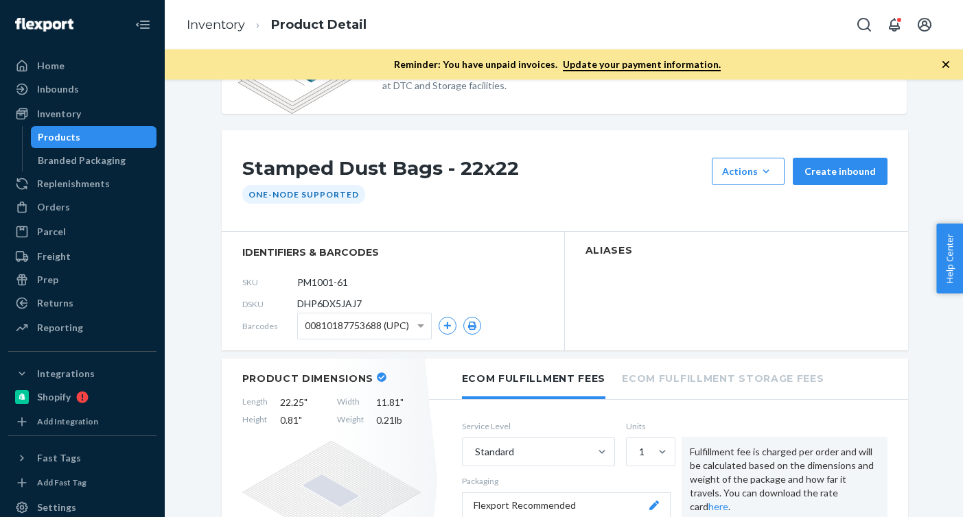
scroll to position [72, 0]
click at [54, 208] on div "Orders" at bounding box center [53, 207] width 33 height 14
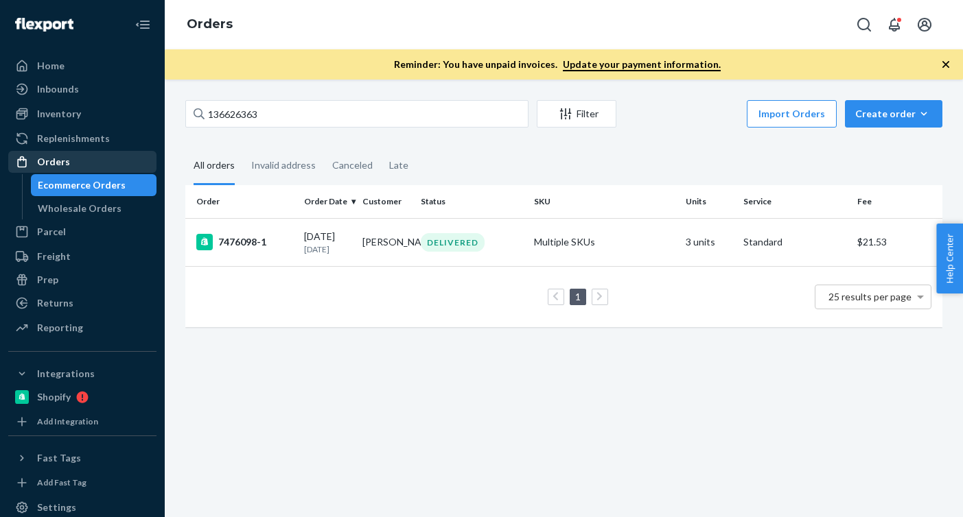
click at [93, 160] on div "Orders" at bounding box center [82, 161] width 145 height 19
click at [102, 155] on div "Orders" at bounding box center [82, 161] width 145 height 19
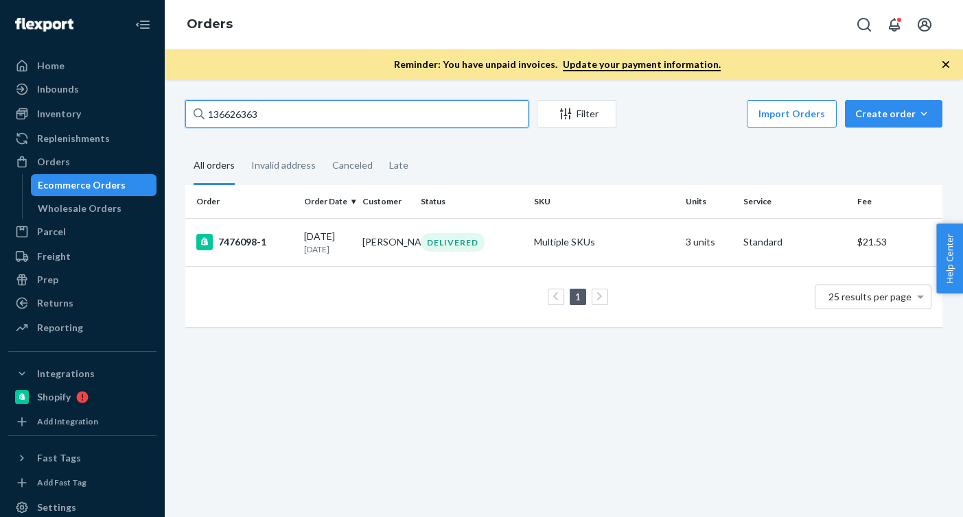
click at [311, 105] on input "136626363" at bounding box center [356, 113] width 343 height 27
drag, startPoint x: 286, startPoint y: 113, endPoint x: 137, endPoint y: 113, distance: 149.6
click at [137, 113] on div "Home Inbounds Shipping Plans Problems Inventory Products Branded Packaging Repl…" at bounding box center [481, 258] width 963 height 517
paste input "P84072-01"
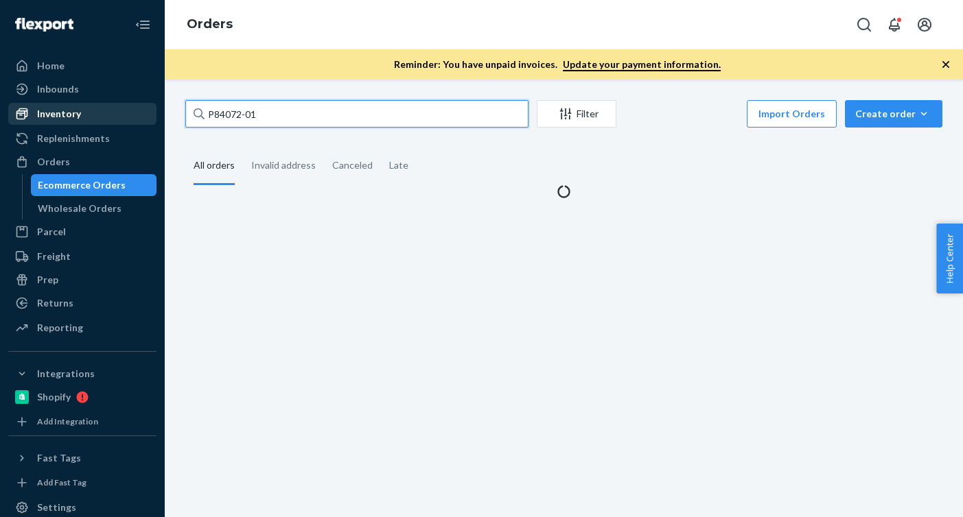
type input "P84072-01"
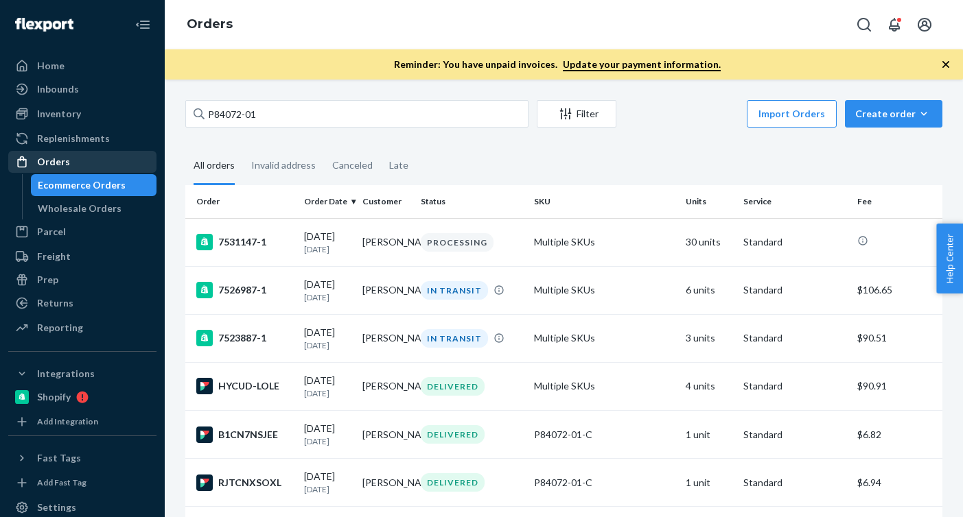
click at [117, 160] on div "Orders" at bounding box center [82, 161] width 145 height 19
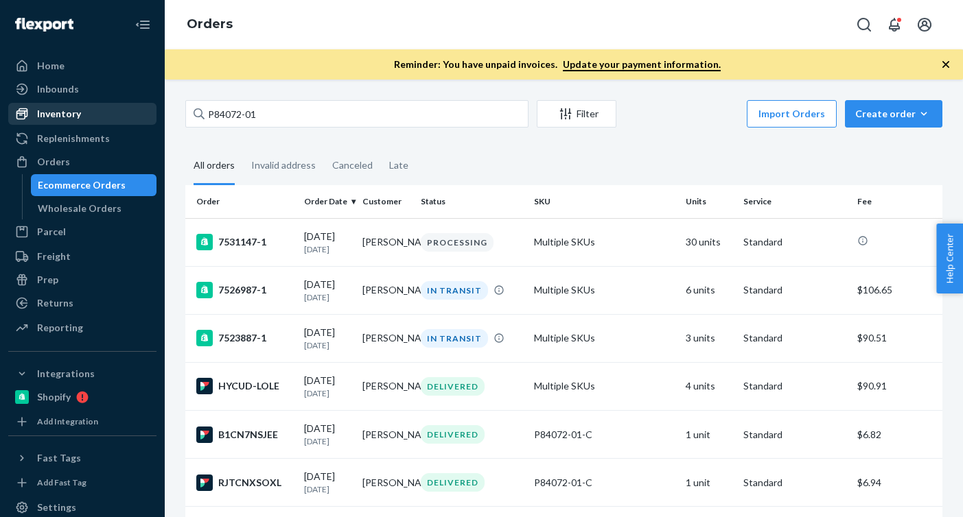
click at [102, 103] on link "Inventory" at bounding box center [82, 114] width 148 height 22
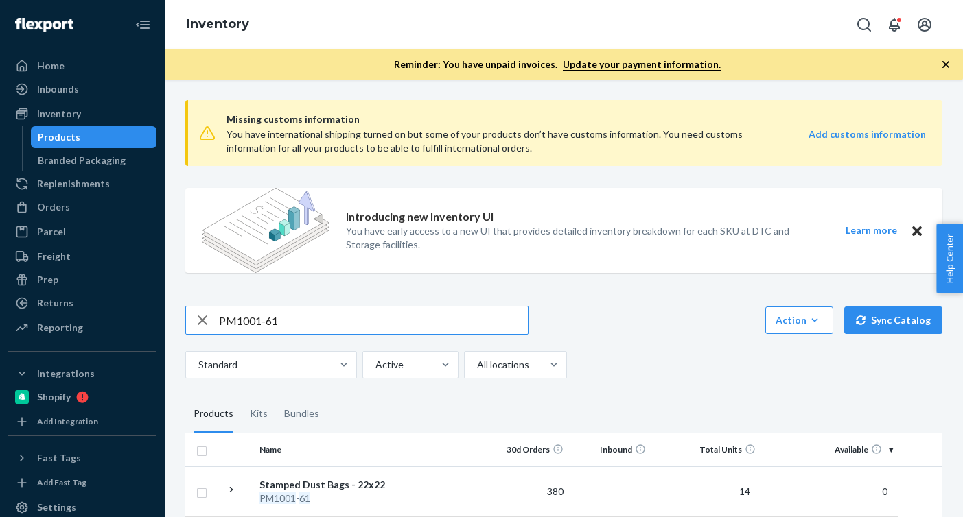
drag, startPoint x: 289, startPoint y: 325, endPoint x: 52, endPoint y: 316, distance: 236.9
click at [53, 316] on div "Home Inbounds Shipping Plans Problems Inventory Products Branded Packaging Repl…" at bounding box center [481, 258] width 963 height 517
type input "P84072-01"
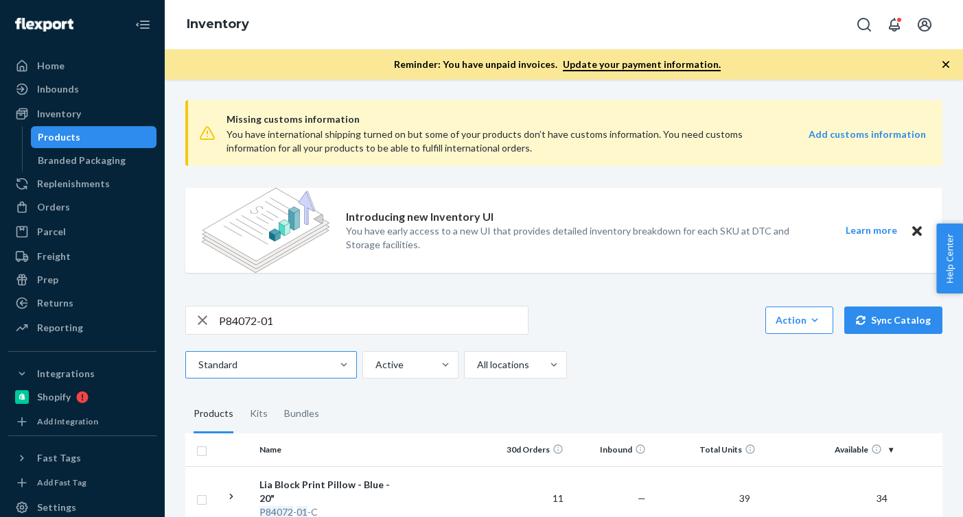
scroll to position [73, 0]
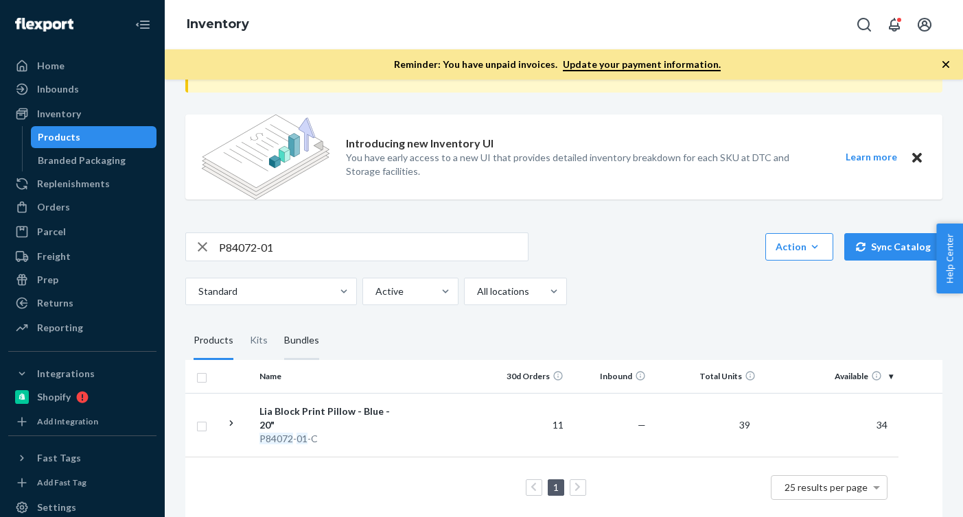
click at [295, 344] on div "Bundles" at bounding box center [301, 341] width 35 height 38
click at [276, 322] on input "Bundles" at bounding box center [276, 322] width 0 height 0
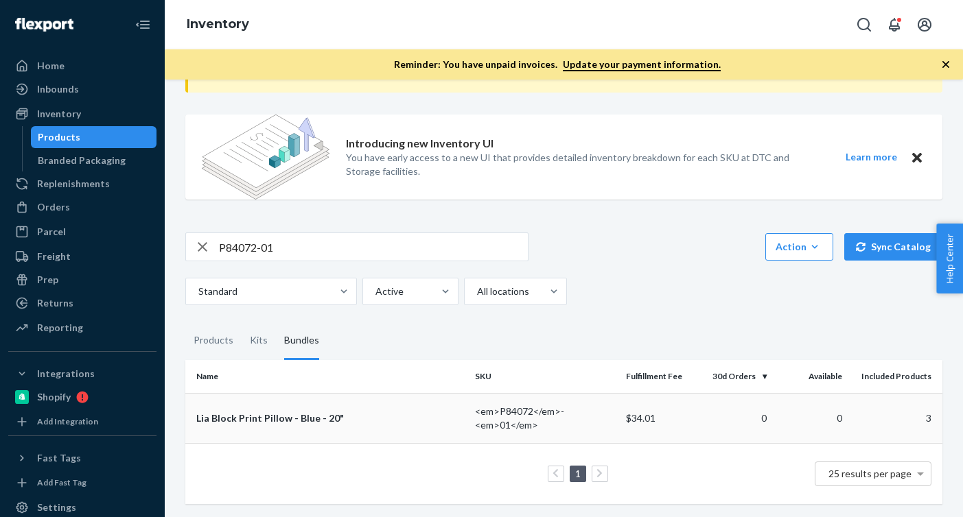
click at [310, 394] on td "Lia Block Print Pillow - Blue - 20"" at bounding box center [327, 418] width 284 height 50
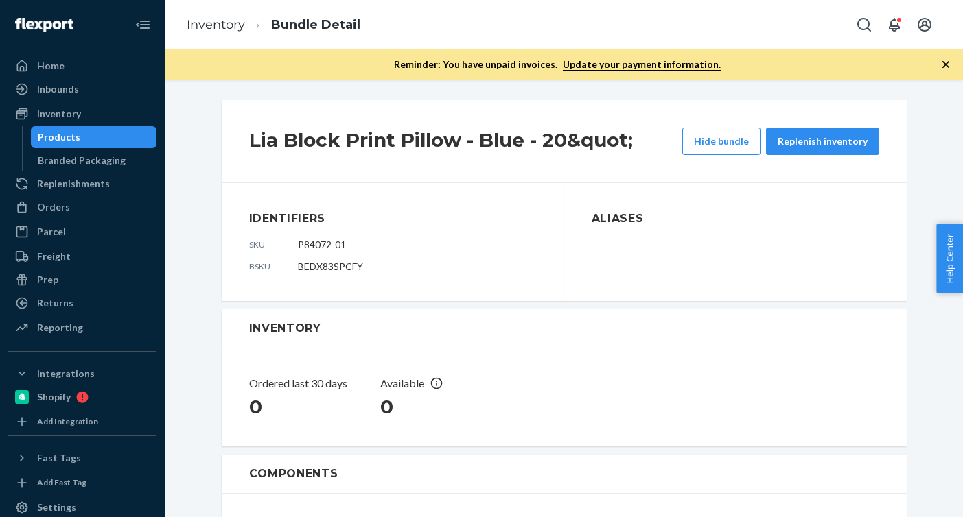
scroll to position [291, 0]
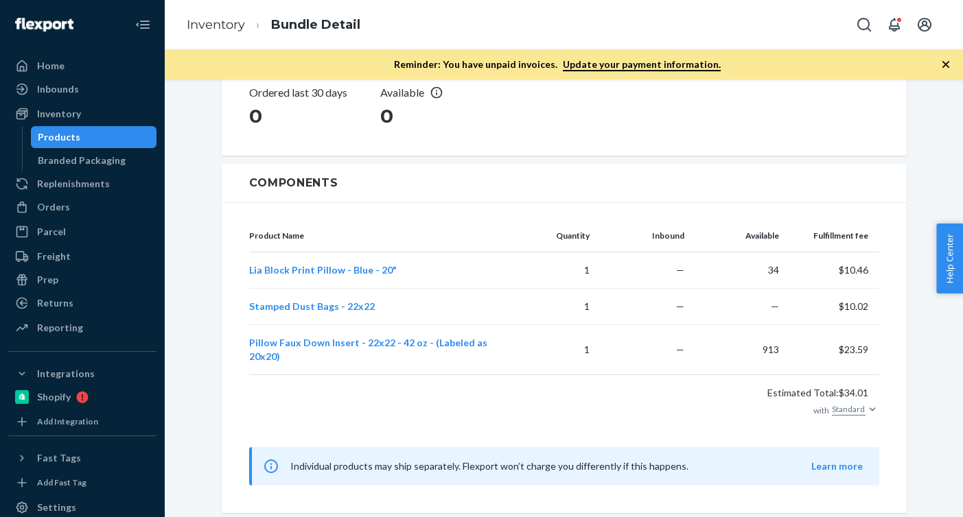
click at [421, 284] on td "Lia Block Print Pillow - Blue - 20"" at bounding box center [375, 271] width 252 height 36
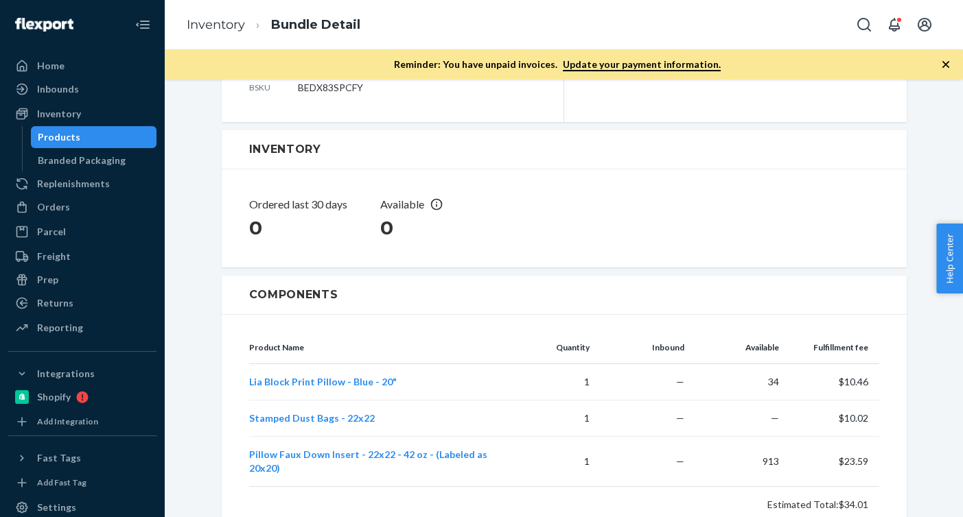
scroll to position [178, 0]
click at [342, 426] on td "Stamped Dust Bags - 22x22" at bounding box center [375, 420] width 252 height 36
click at [333, 426] on td "Stamped Dust Bags - 22x22" at bounding box center [375, 420] width 252 height 36
click at [305, 421] on span "Stamped Dust Bags - 22x22" at bounding box center [312, 420] width 126 height 12
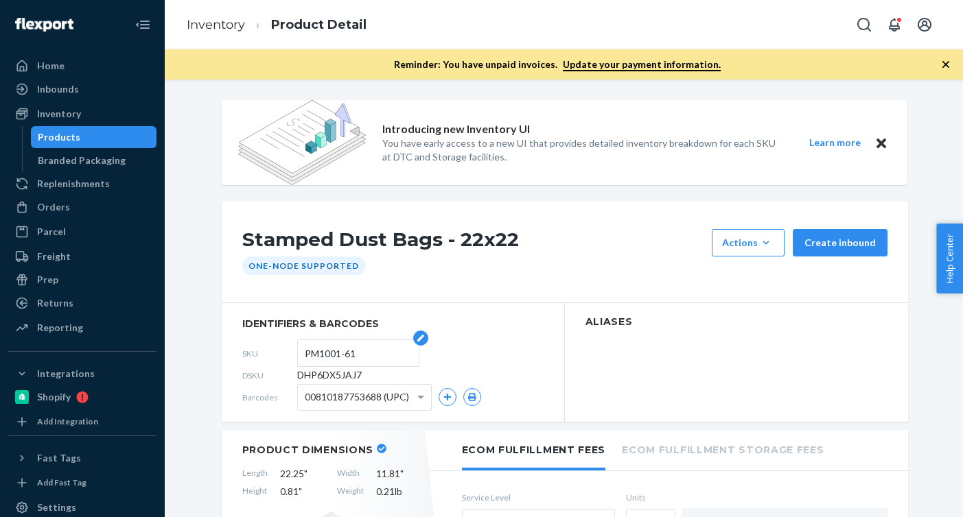
drag, startPoint x: 364, startPoint y: 349, endPoint x: 299, endPoint y: 355, distance: 64.8
click at [299, 355] on form "PM1001-61" at bounding box center [358, 353] width 122 height 27
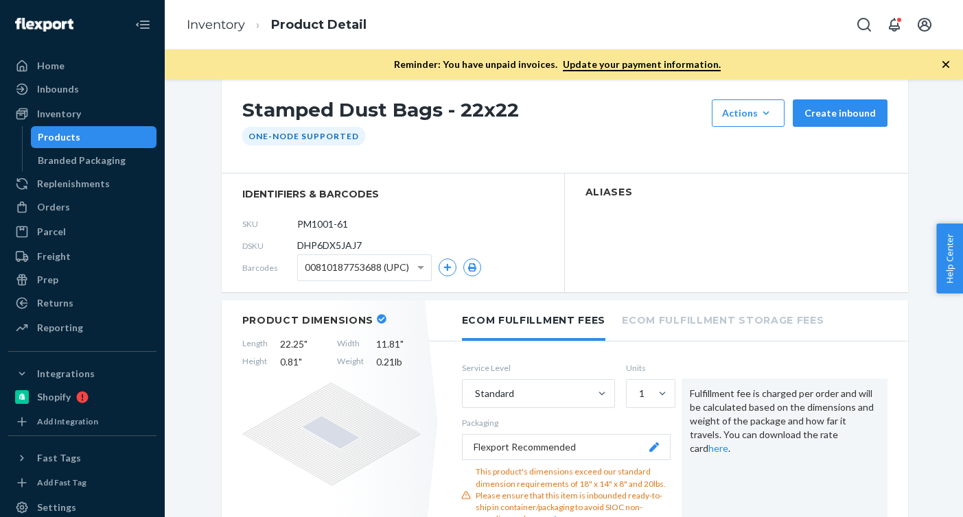
scroll to position [89, 0]
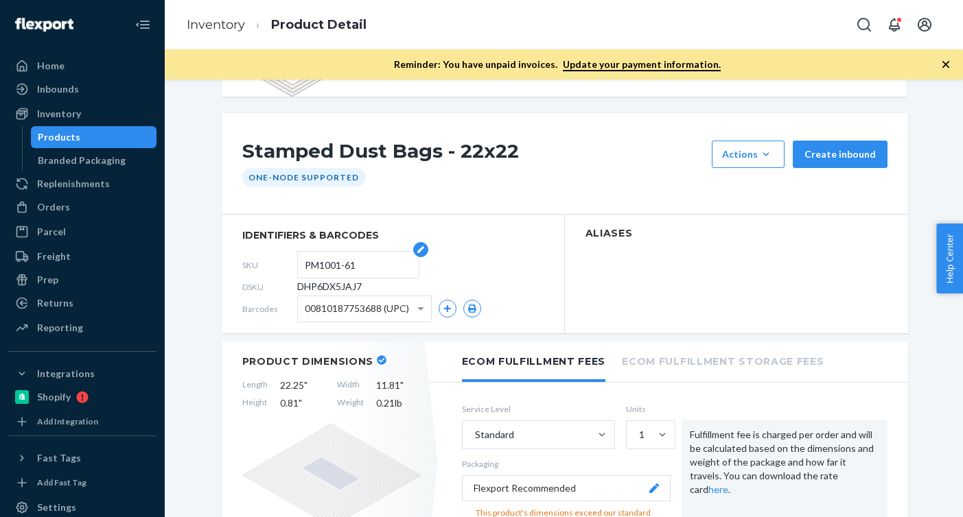
drag, startPoint x: 361, startPoint y: 264, endPoint x: 303, endPoint y: 266, distance: 57.7
click at [303, 266] on form "PM1001-61" at bounding box center [358, 264] width 122 height 27
click at [202, 22] on link "Inventory" at bounding box center [216, 24] width 58 height 15
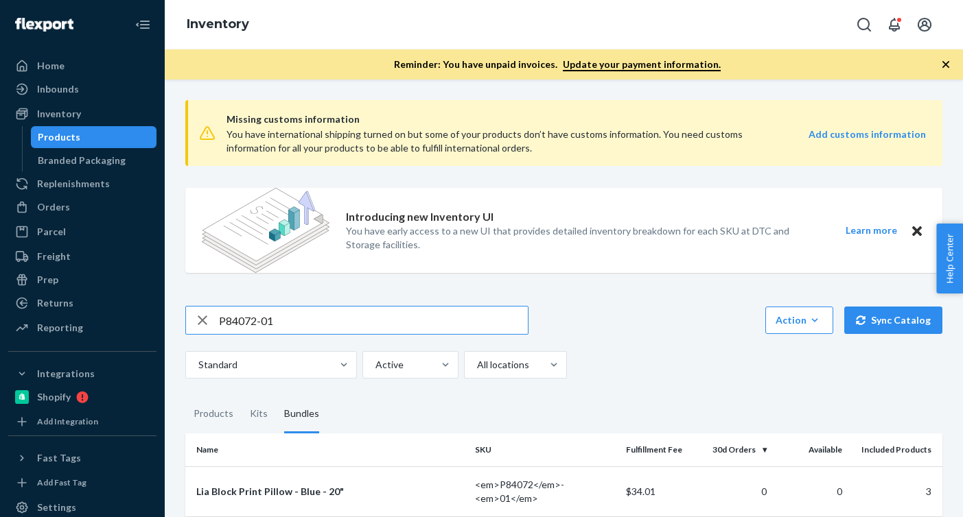
drag, startPoint x: 292, startPoint y: 317, endPoint x: 177, endPoint y: 317, distance: 114.6
click at [177, 317] on div "Missing customs information You have international shipping turned on but some …" at bounding box center [564, 333] width 778 height 489
type input "PM1001-61"
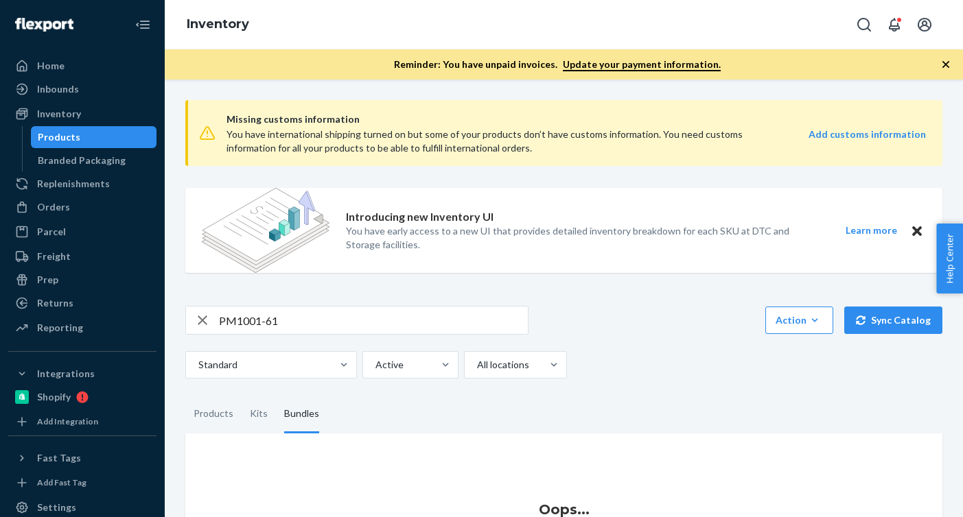
scroll to position [96, 0]
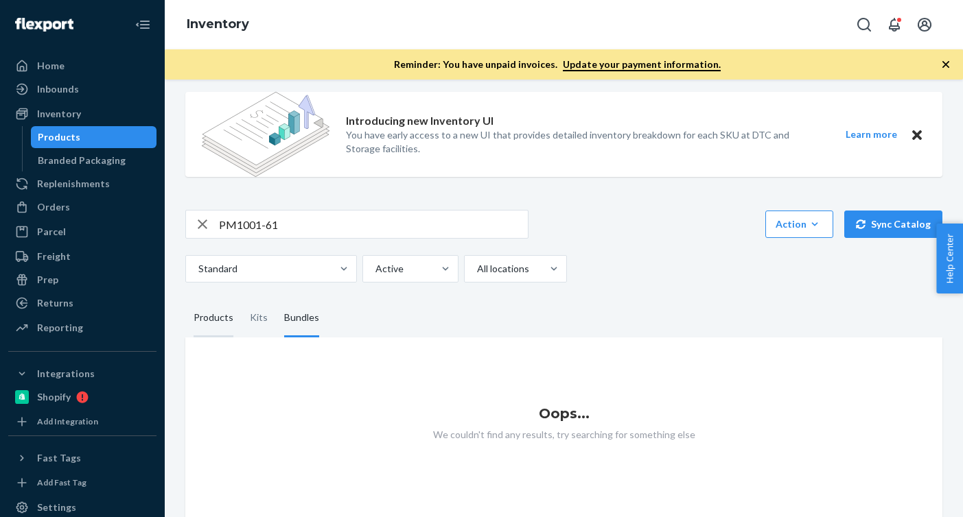
click at [207, 316] on div "Products" at bounding box center [214, 318] width 40 height 38
click at [185, 299] on input "Products" at bounding box center [185, 299] width 0 height 0
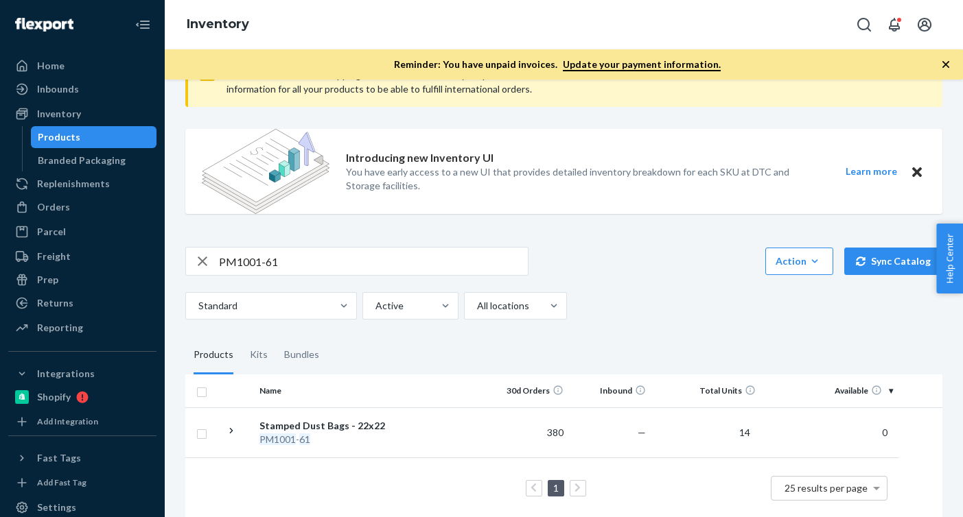
scroll to position [73, 0]
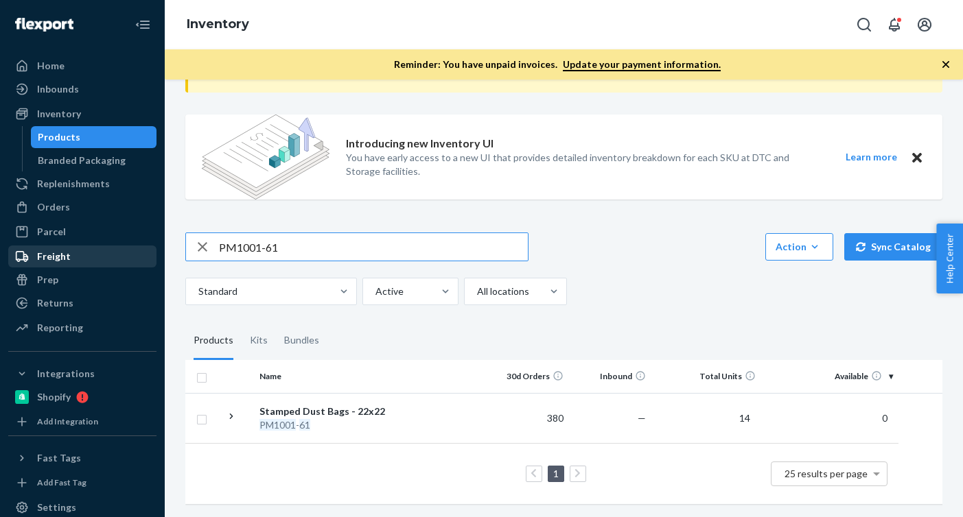
drag, startPoint x: 283, startPoint y: 246, endPoint x: 122, endPoint y: 246, distance: 161.3
click at [122, 246] on div "Home Inbounds Shipping Plans Problems Inventory Products Branded Packaging Repl…" at bounding box center [481, 258] width 963 height 517
paste input "P120004-01"
type input "P120004-01"
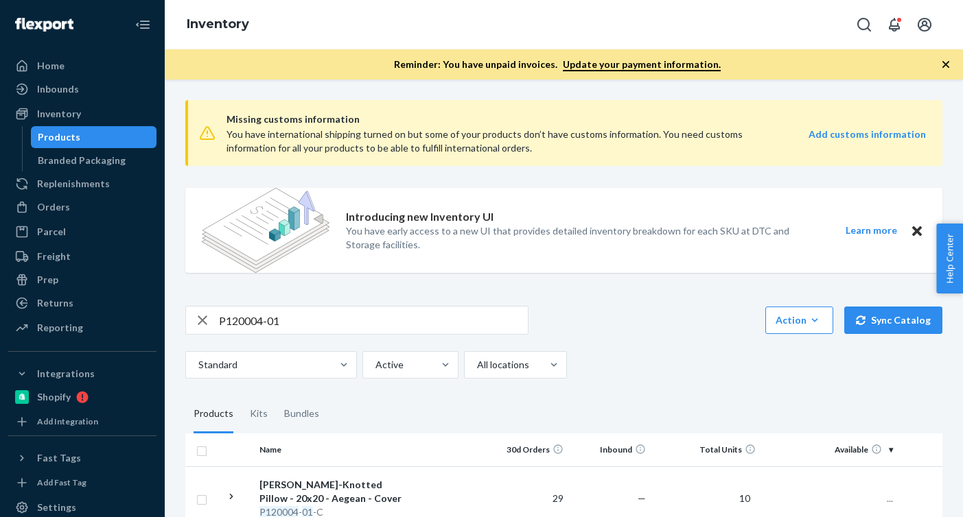
scroll to position [87, 0]
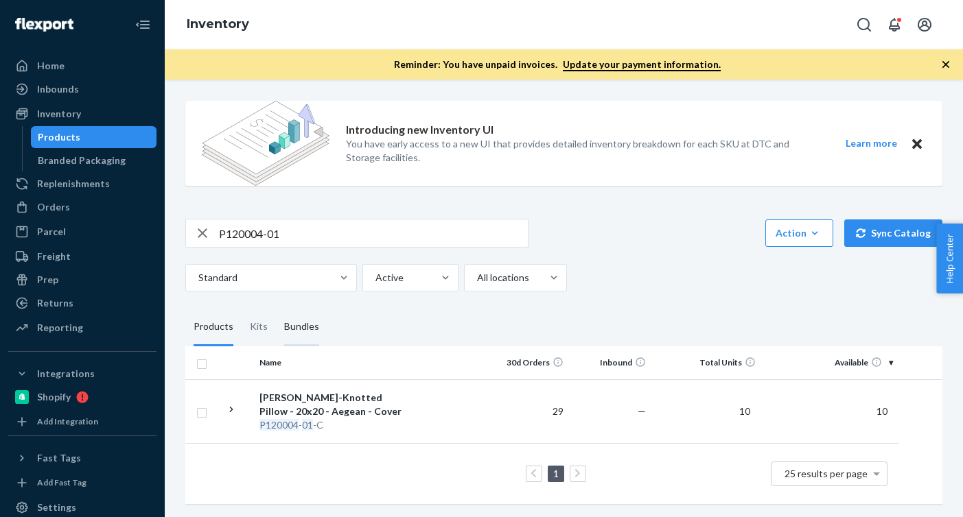
click at [303, 324] on div "Bundles" at bounding box center [301, 327] width 35 height 38
click at [276, 308] on input "Bundles" at bounding box center [276, 308] width 0 height 0
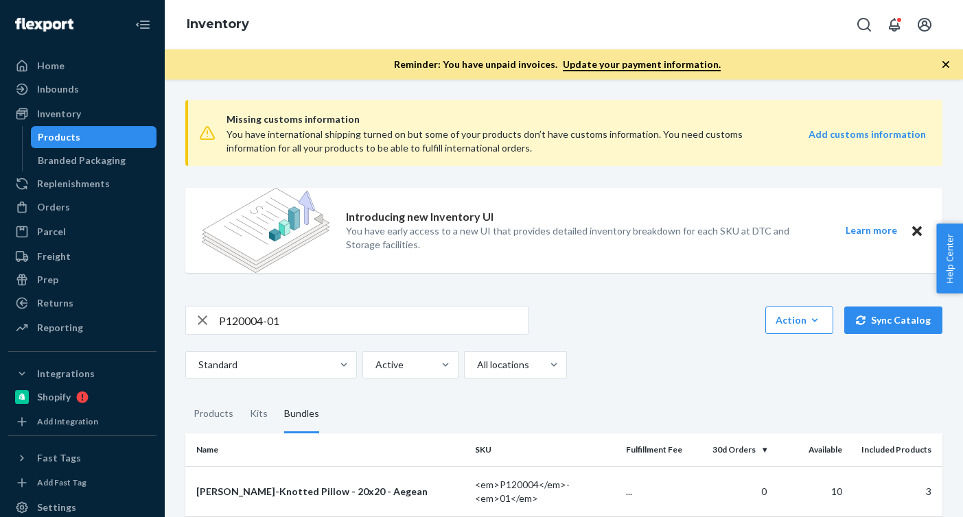
scroll to position [73, 0]
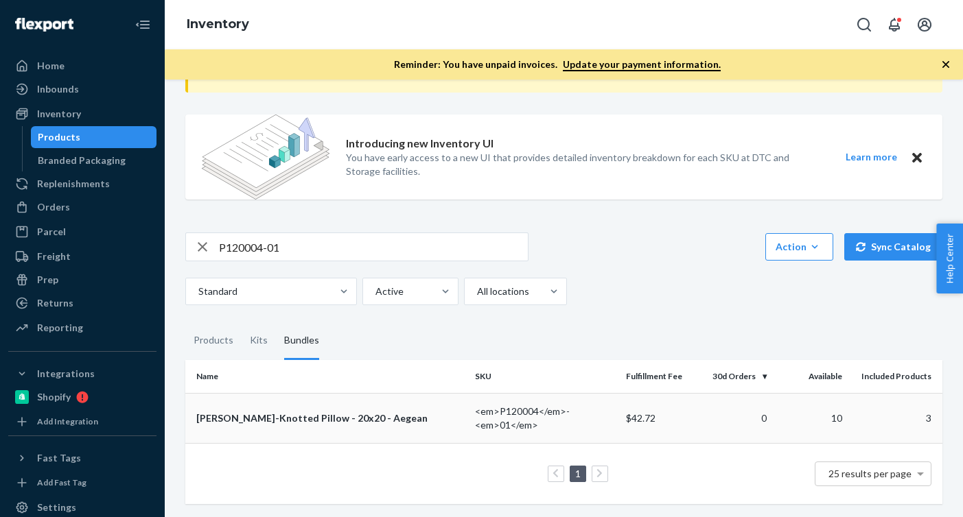
click at [320, 427] on td "[PERSON_NAME]-Knotted Pillow - 20x20 - Aegean" at bounding box center [327, 418] width 284 height 50
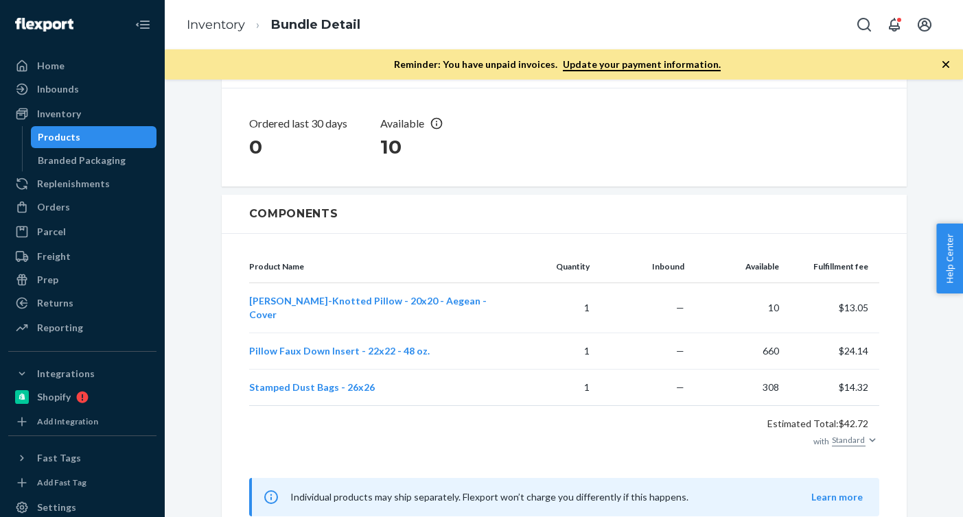
scroll to position [299, 0]
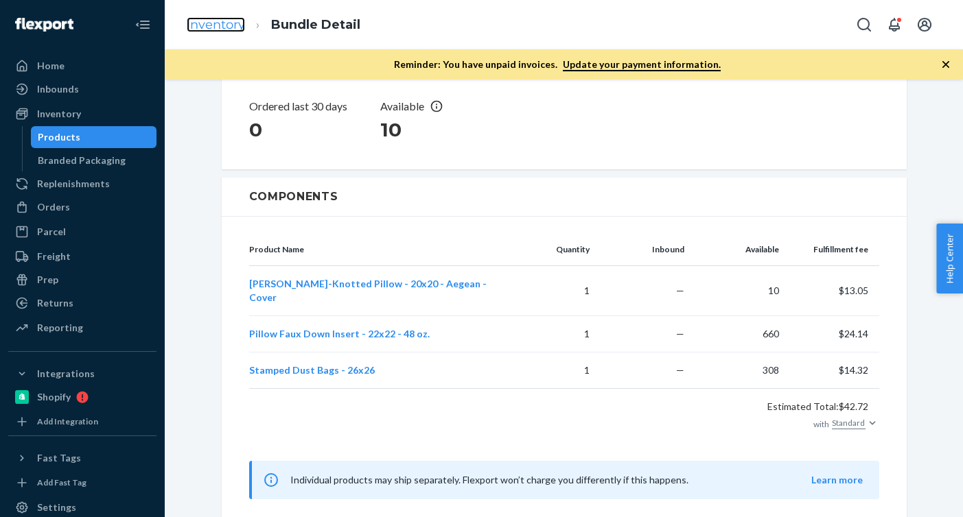
click at [211, 24] on link "Inventory" at bounding box center [216, 24] width 58 height 15
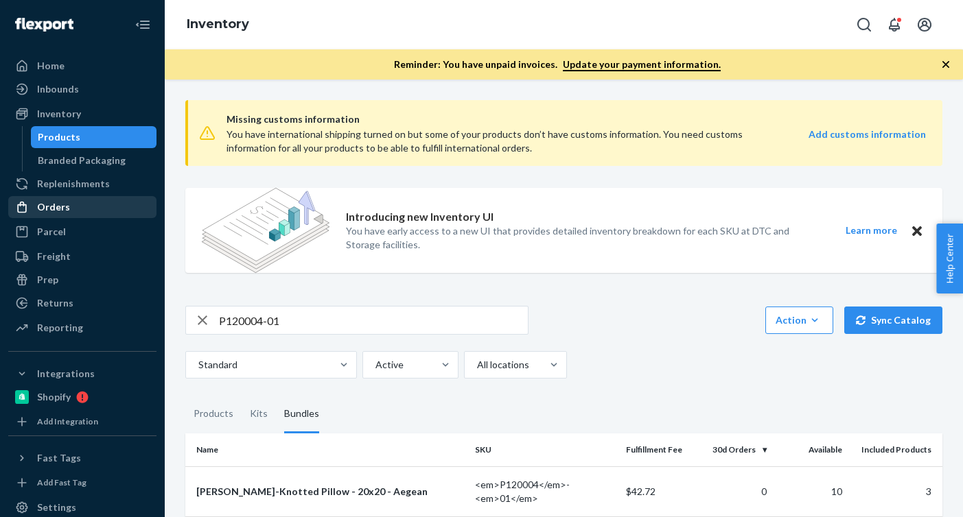
click at [75, 201] on div "Orders" at bounding box center [82, 207] width 145 height 19
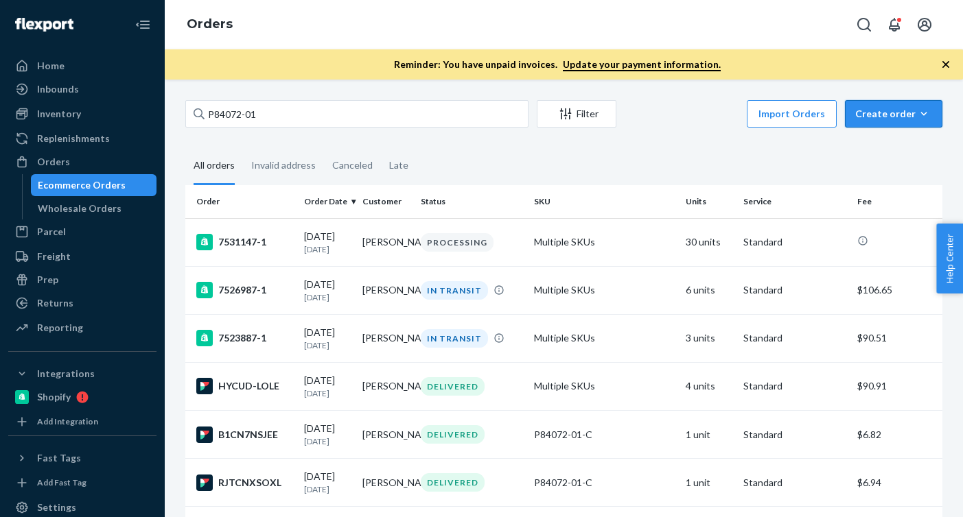
click at [933, 121] on button "Create order Ecommerce order Removal order" at bounding box center [893, 113] width 97 height 27
click at [889, 142] on span "Ecommerce order" at bounding box center [901, 147] width 85 height 10
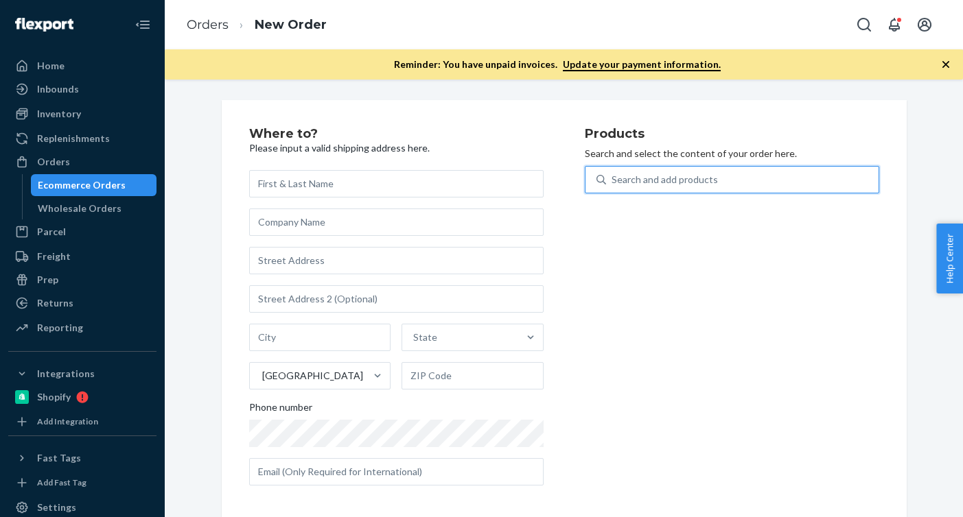
click at [742, 188] on div "Search and add products" at bounding box center [742, 179] width 272 height 25
click at [613, 187] on input "0 results available. Use Up and Down to choose options, press Enter to select t…" at bounding box center [612, 180] width 1 height 14
paste input "B86009-26"
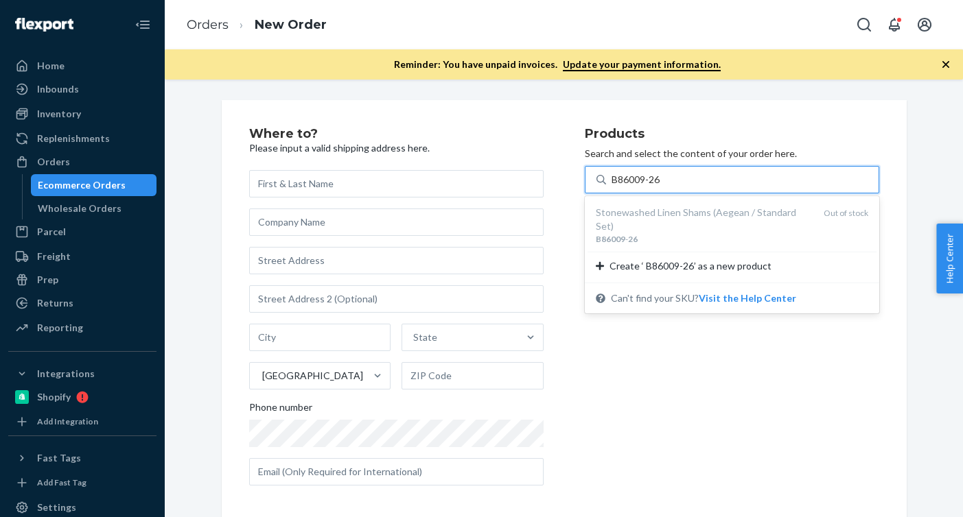
type input "B86009-26"
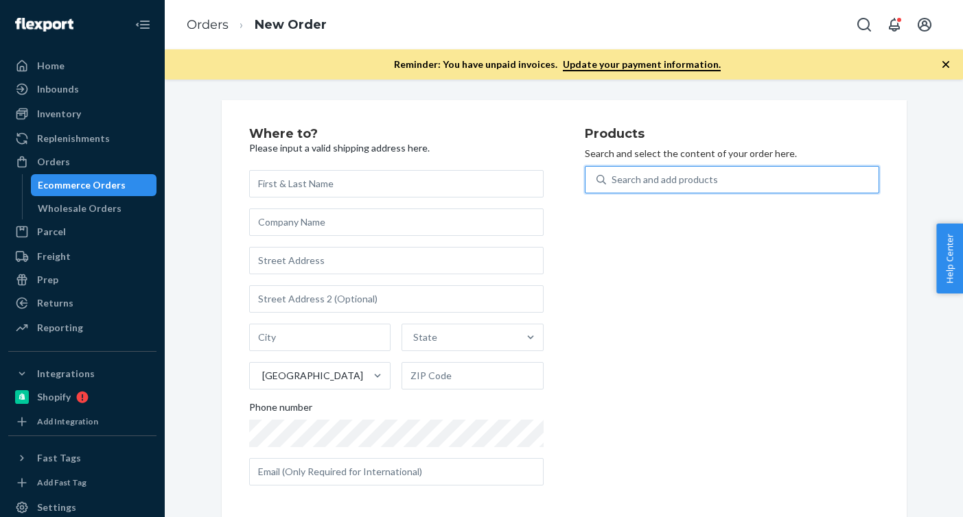
paste input "B86009-27"
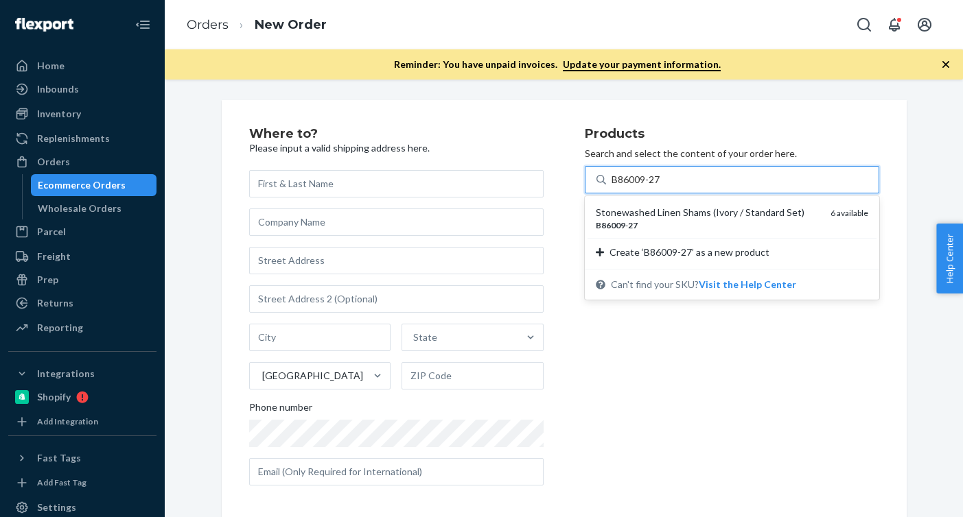
type input "B86009-27"
